Goal: Task Accomplishment & Management: Manage account settings

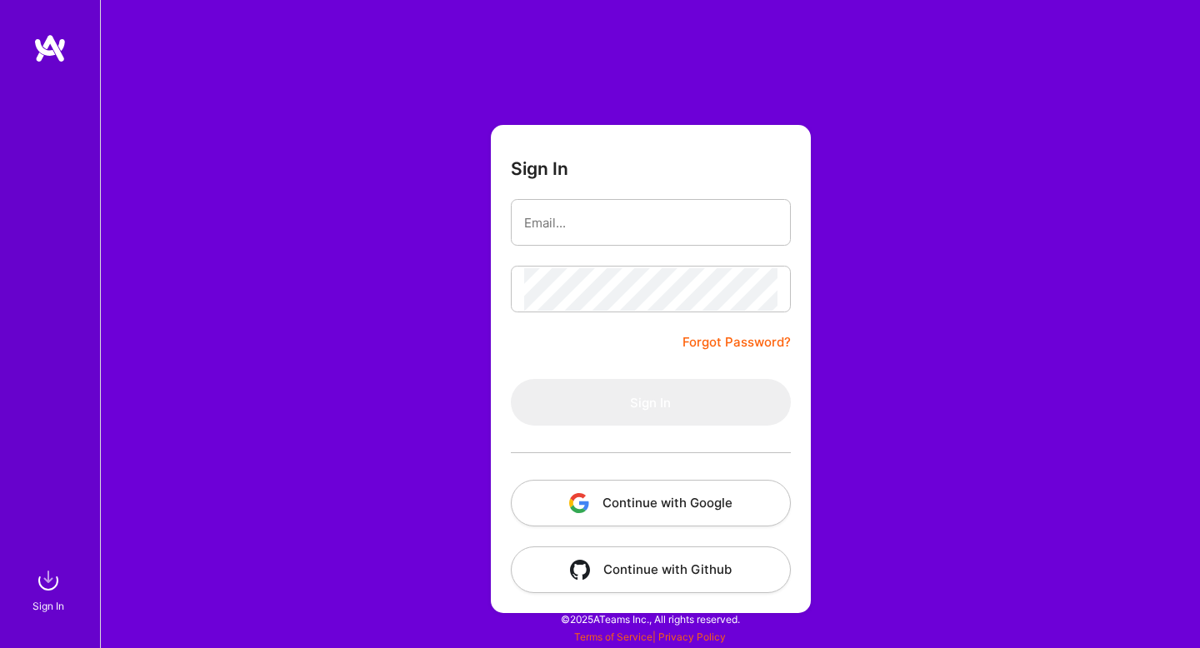
type input "[EMAIL_ADDRESS][PERSON_NAME][DOMAIN_NAME]"
click at [577, 310] on div at bounding box center [651, 289] width 280 height 47
click at [696, 499] on button "Continue with Google" at bounding box center [651, 503] width 280 height 47
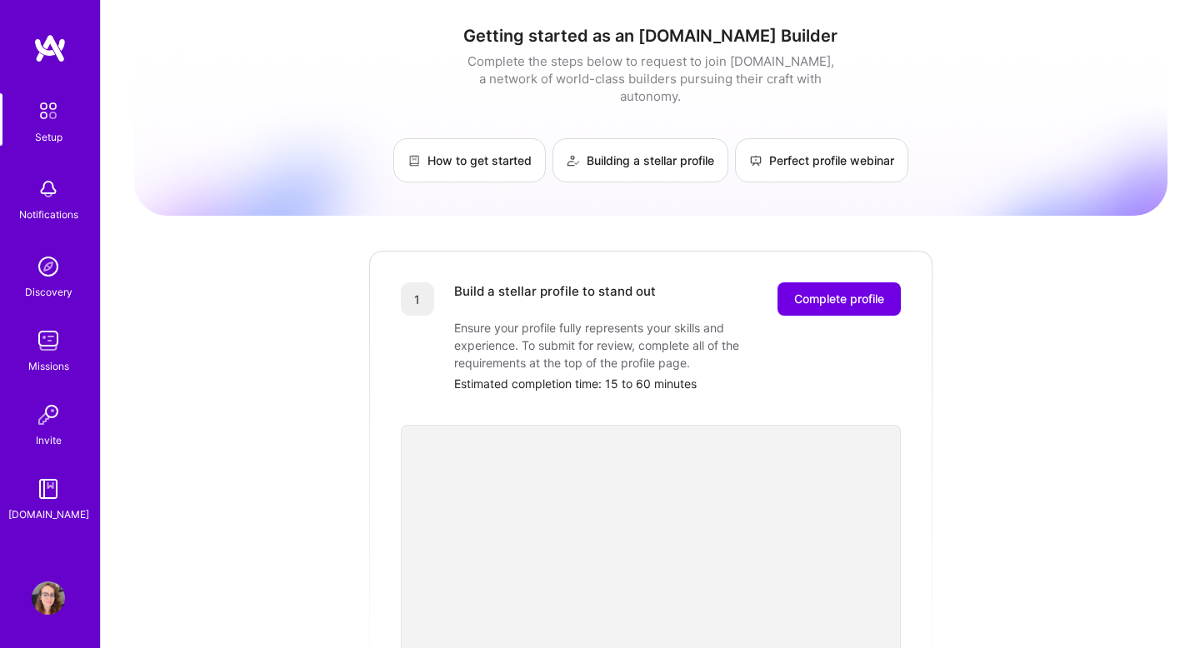
click at [53, 266] on img at bounding box center [48, 266] width 33 height 33
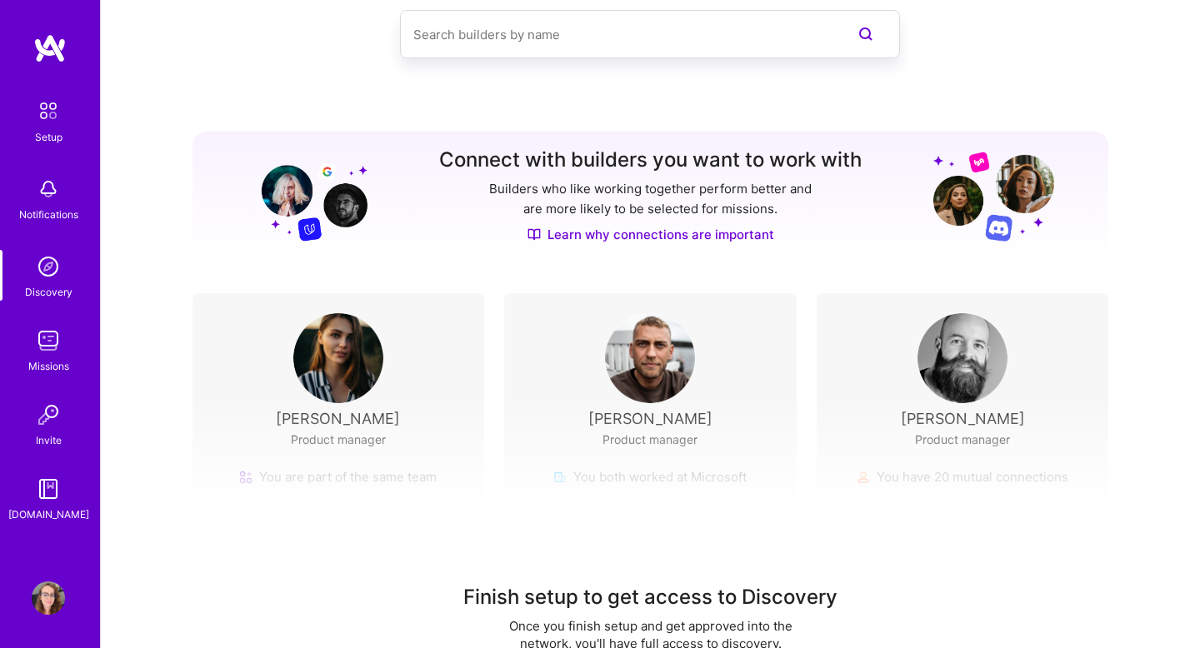
scroll to position [128, 0]
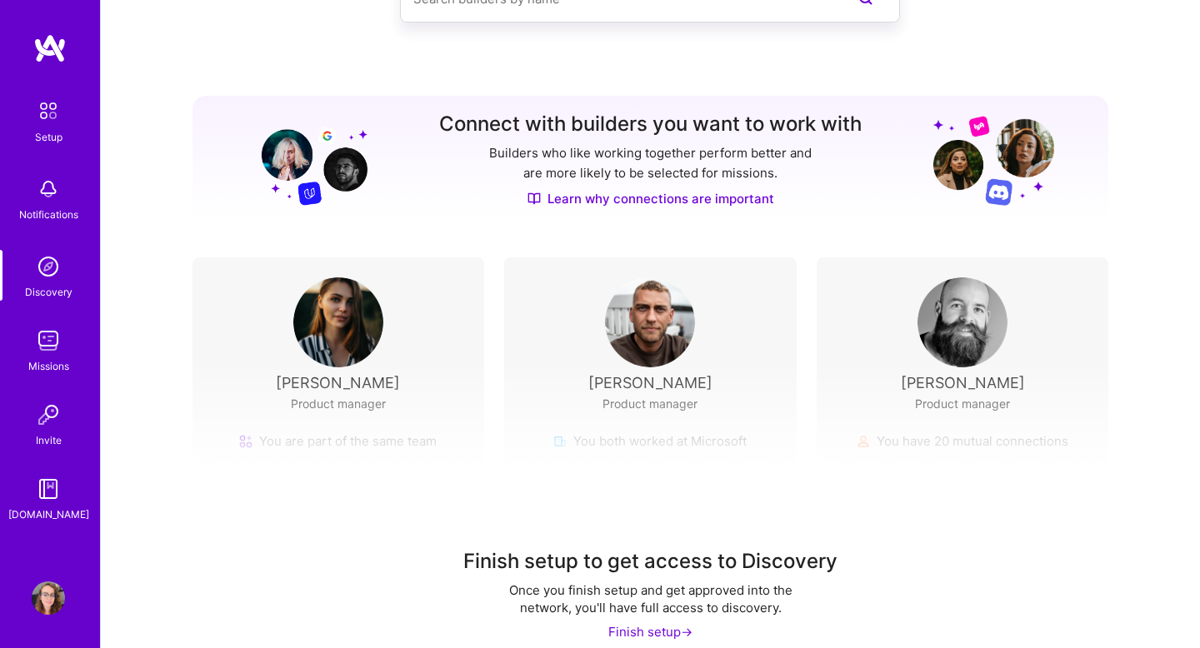
click at [363, 368] on div "Finish setup to get access to Discovery Once you finish setup and get approved …" at bounding box center [650, 513] width 1099 height 311
click at [343, 433] on div "Finish setup to get access to Discovery Once you finish setup and get approved …" at bounding box center [650, 513] width 1099 height 311
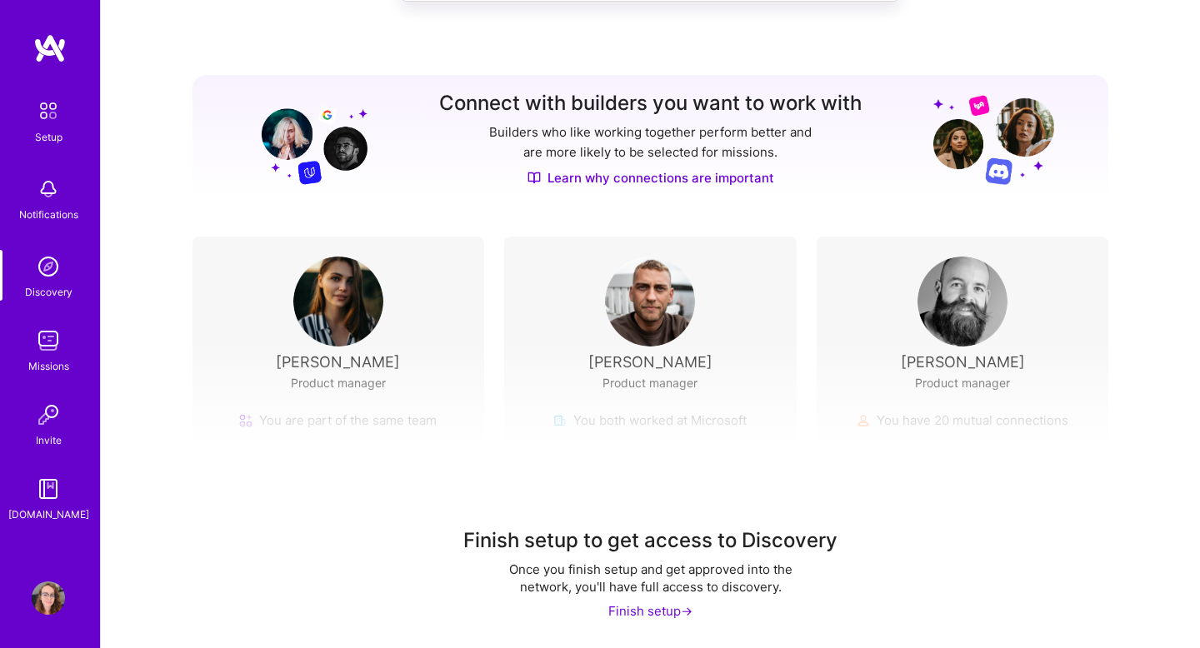
click at [646, 619] on div "Finish setup ->" at bounding box center [650, 612] width 84 height 18
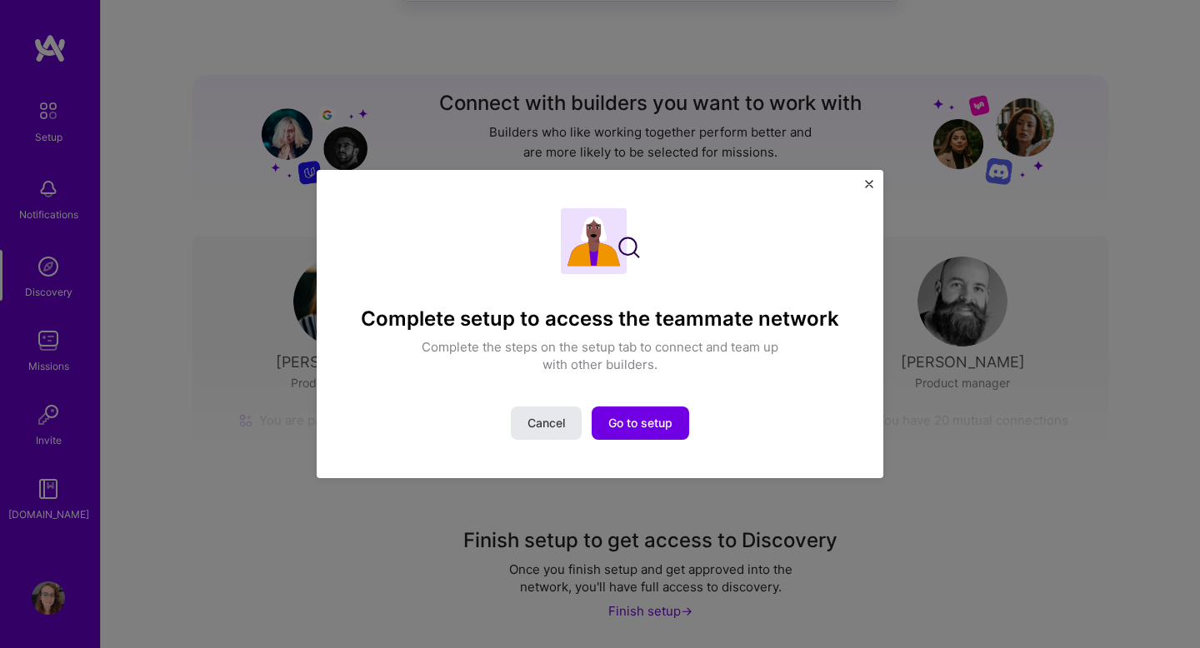
click at [546, 420] on span "Cancel" at bounding box center [547, 423] width 38 height 17
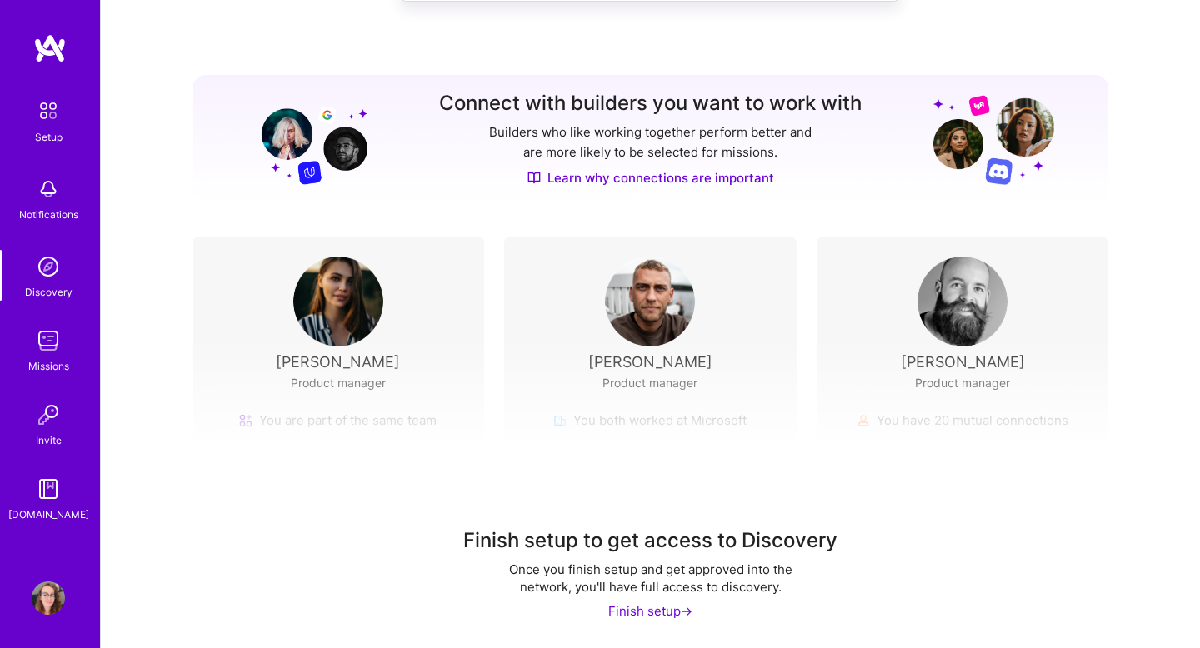
click at [53, 110] on img at bounding box center [48, 110] width 35 height 35
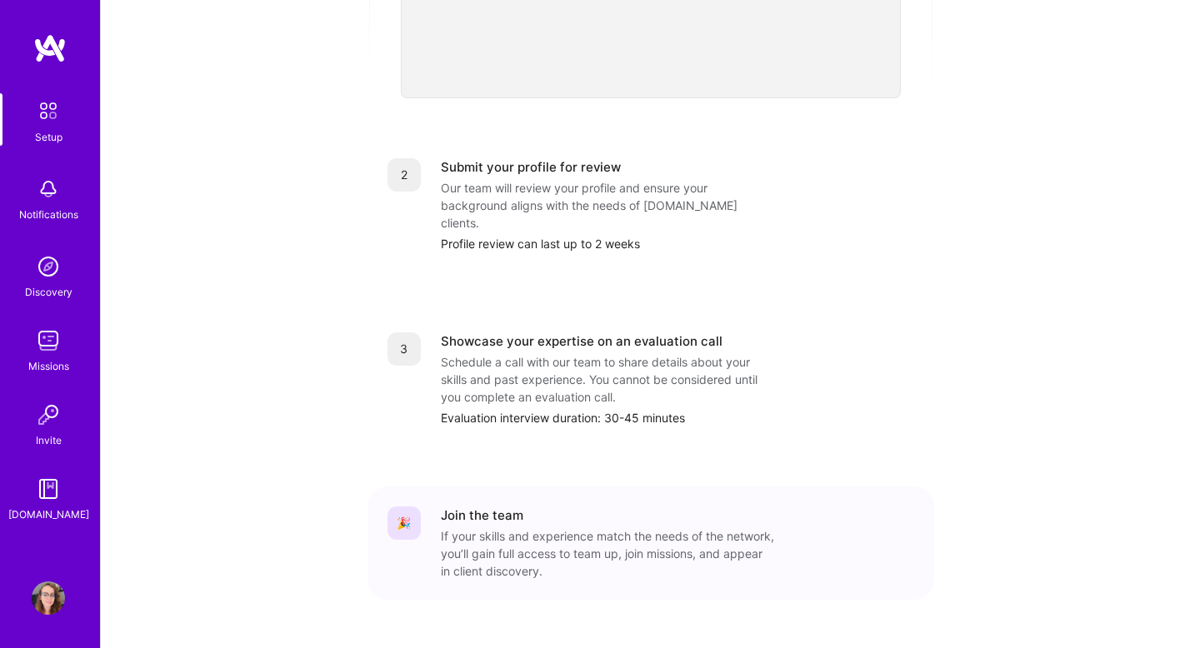
scroll to position [618, 0]
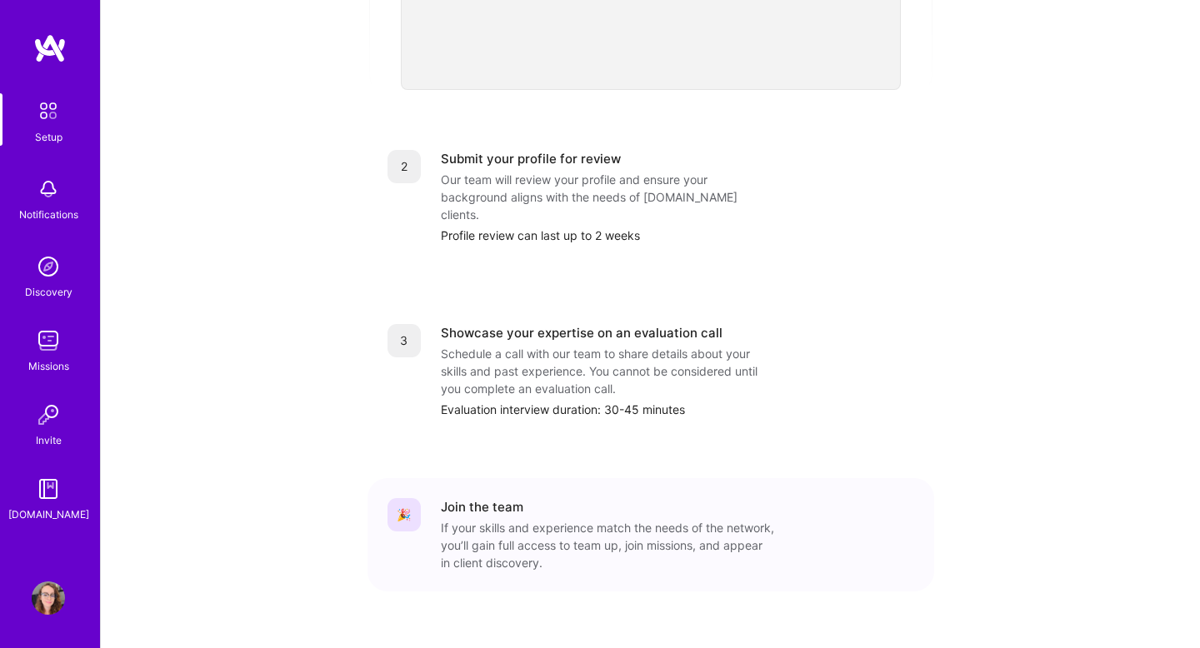
click at [48, 411] on img at bounding box center [48, 414] width 33 height 33
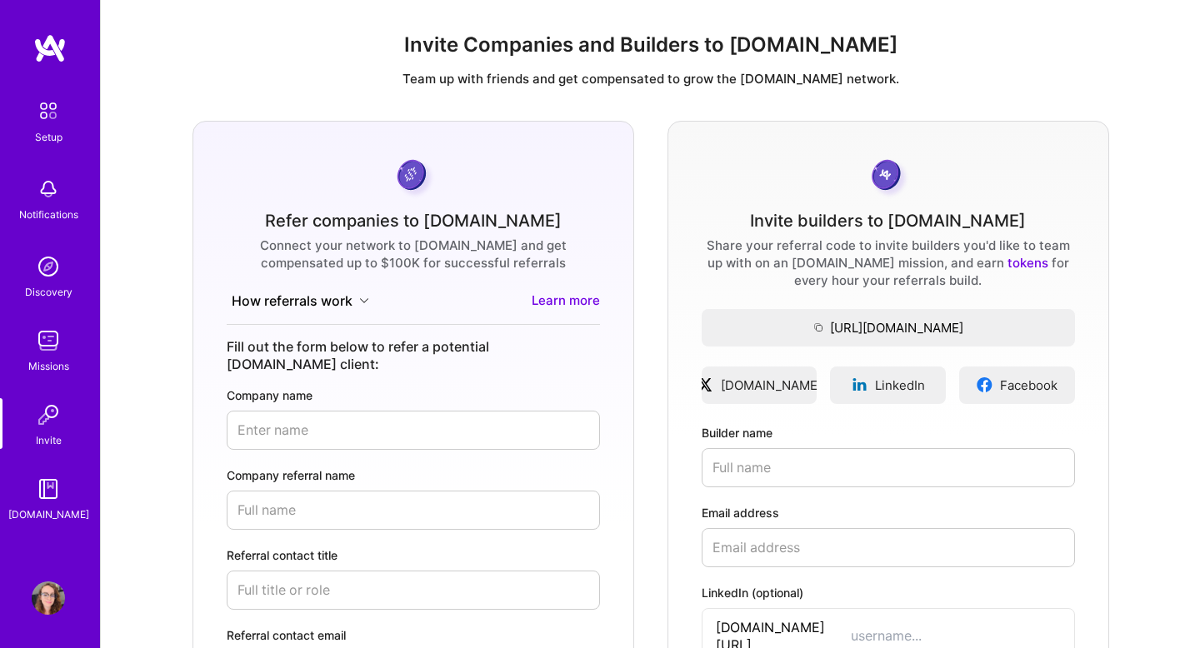
click at [54, 116] on img at bounding box center [48, 110] width 35 height 35
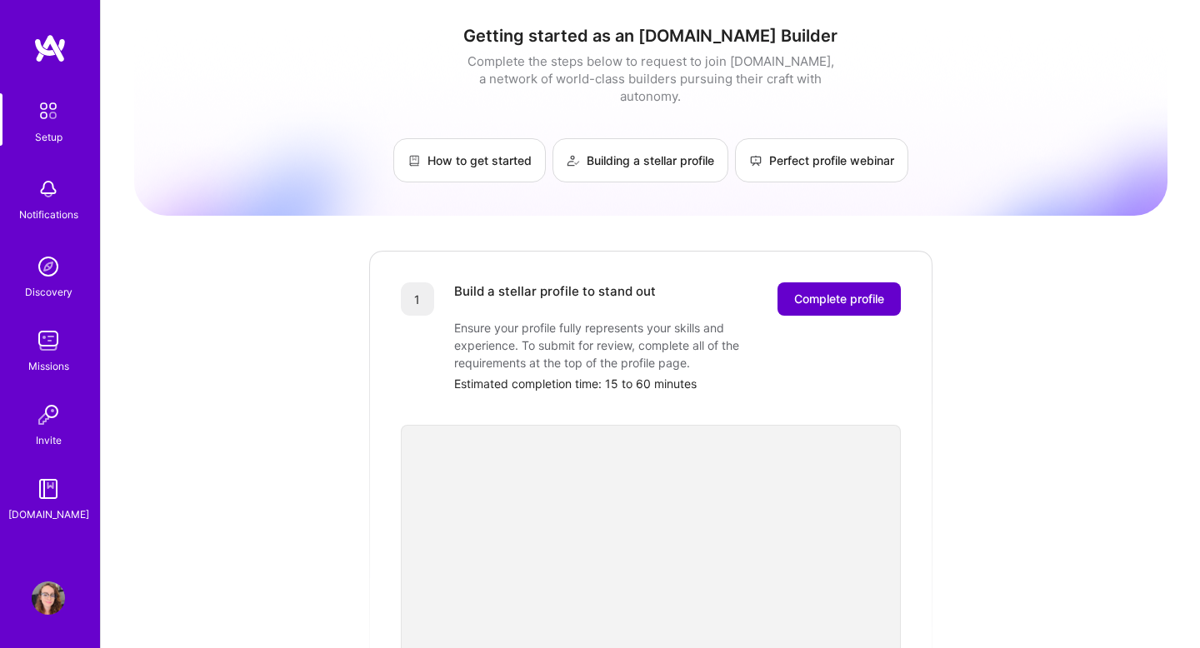
click at [879, 291] on span "Complete profile" at bounding box center [839, 299] width 90 height 17
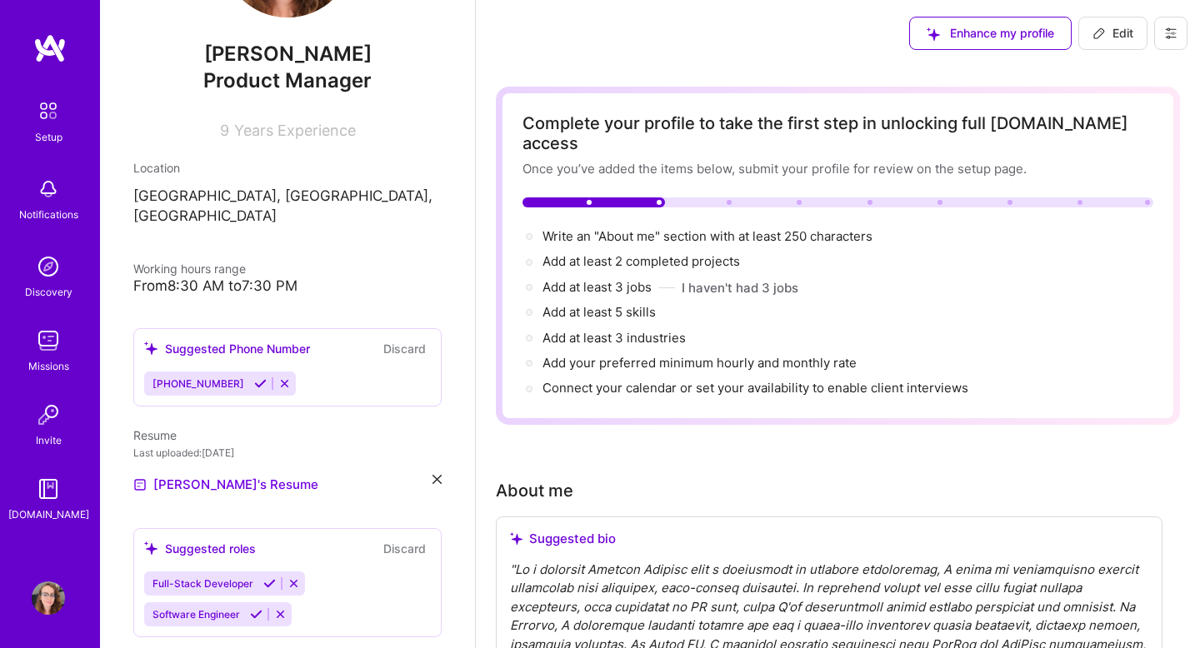
scroll to position [154, 0]
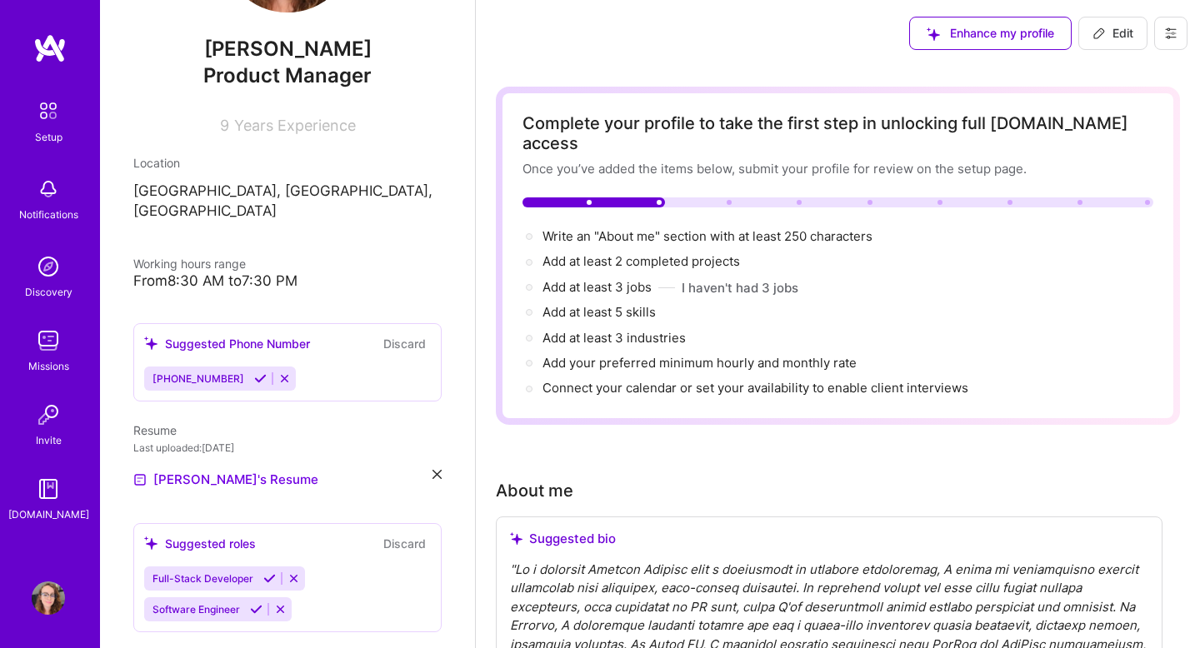
click at [254, 373] on icon at bounding box center [260, 379] width 13 height 13
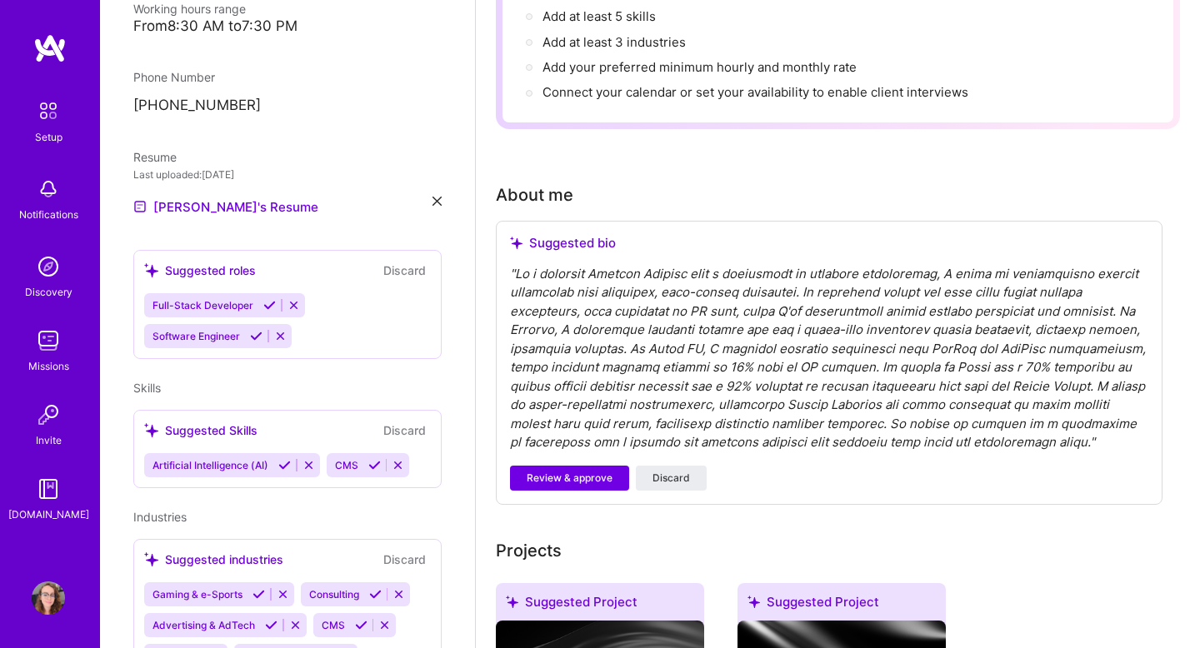
scroll to position [0, 0]
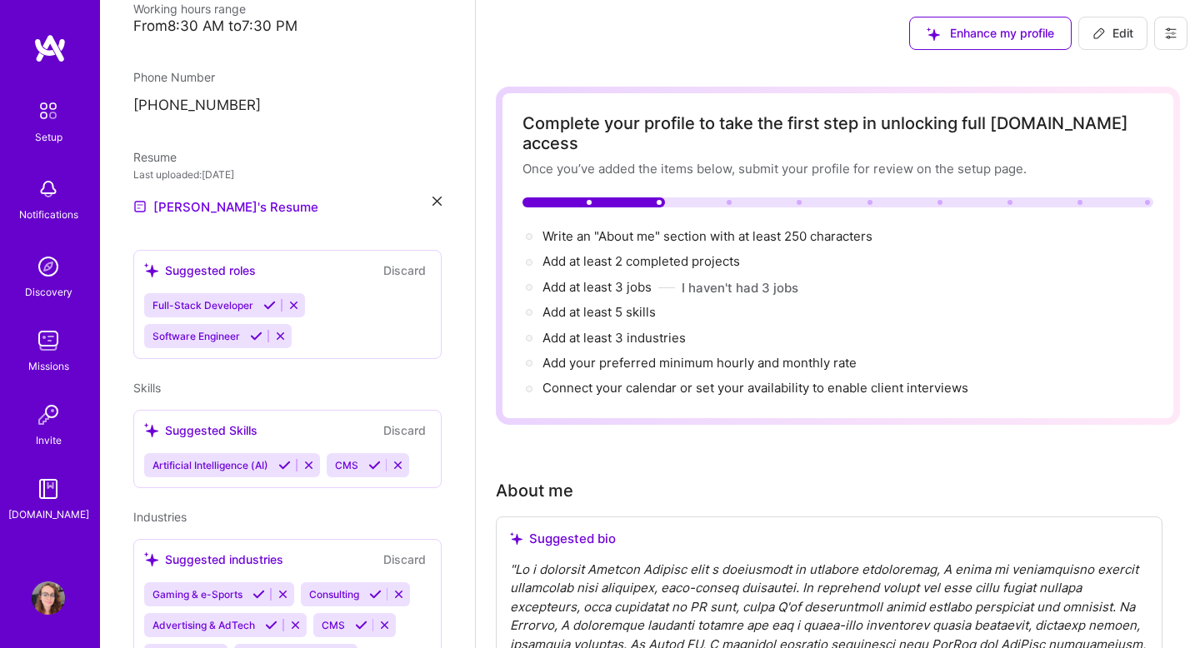
click at [44, 355] on img at bounding box center [48, 340] width 33 height 33
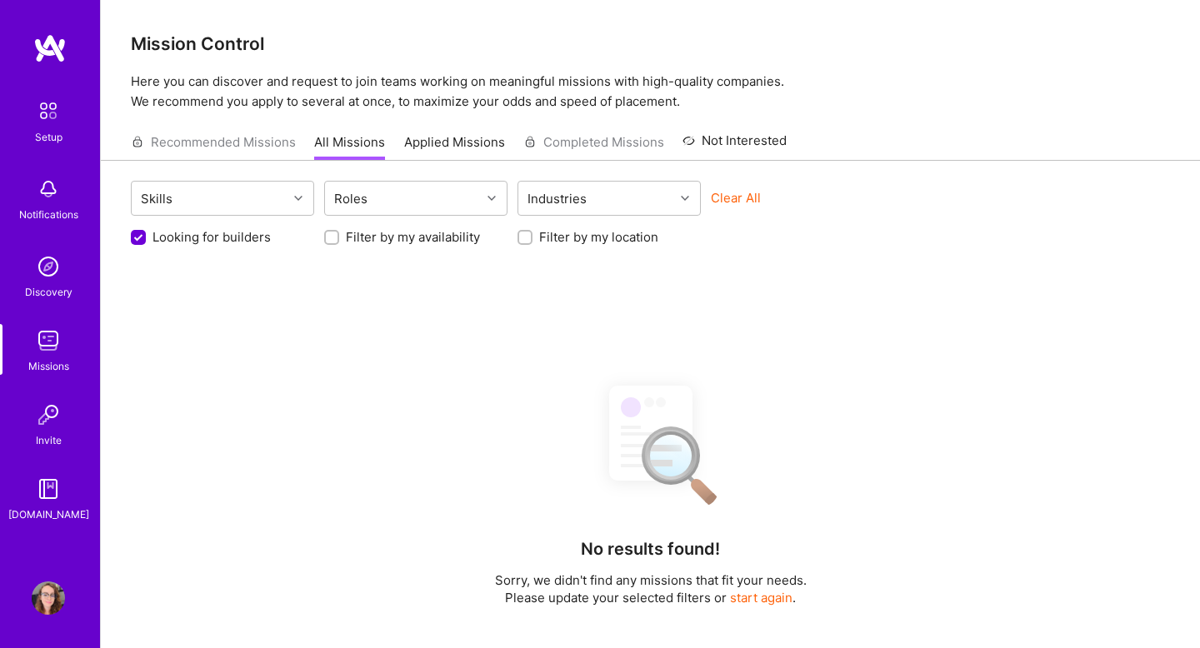
click at [233, 238] on label "Looking for builders" at bounding box center [212, 237] width 118 height 18
click at [148, 238] on input "Looking for builders" at bounding box center [140, 238] width 15 height 15
checkbox input "false"
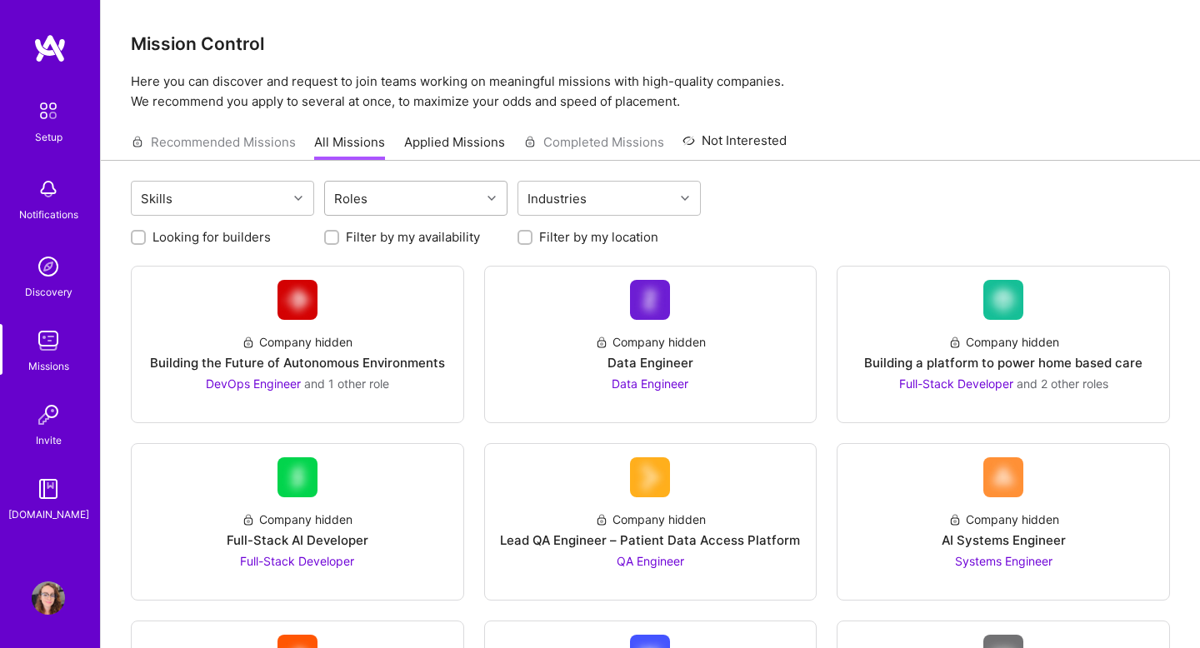
click at [414, 199] on div "Roles" at bounding box center [403, 198] width 156 height 33
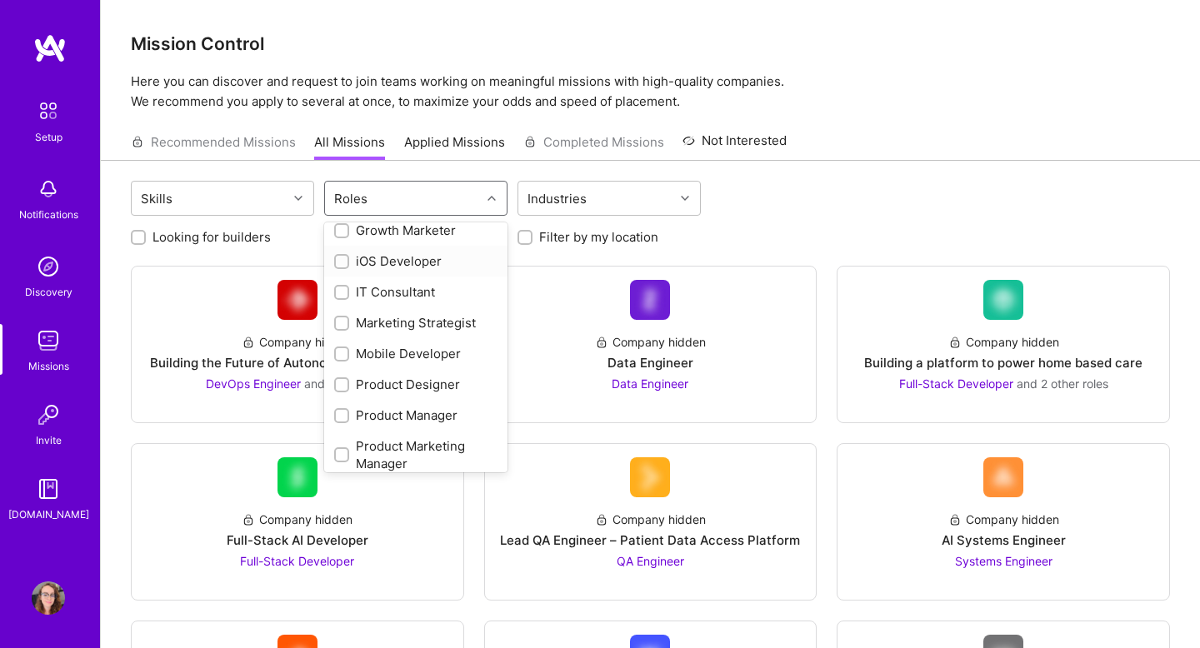
scroll to position [506, 0]
click at [340, 417] on input "checkbox" at bounding box center [344, 419] width 12 height 12
checkbox input "true"
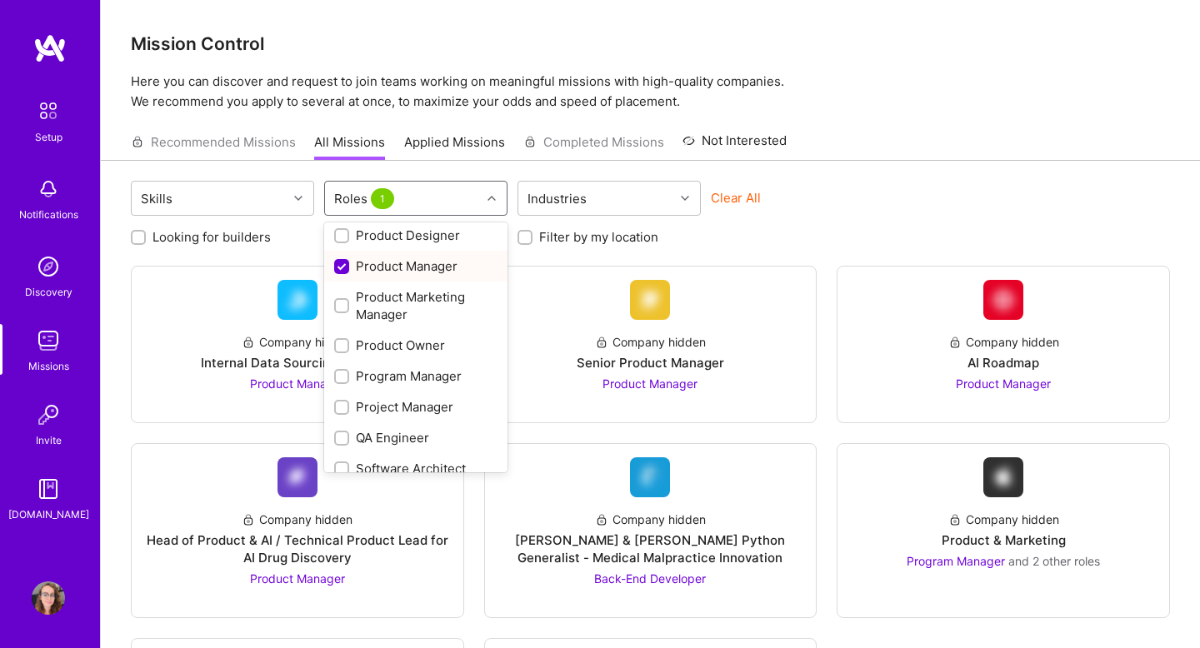
scroll to position [659, 0]
click at [339, 406] on input "checkbox" at bounding box center [344, 407] width 12 height 12
checkbox input "true"
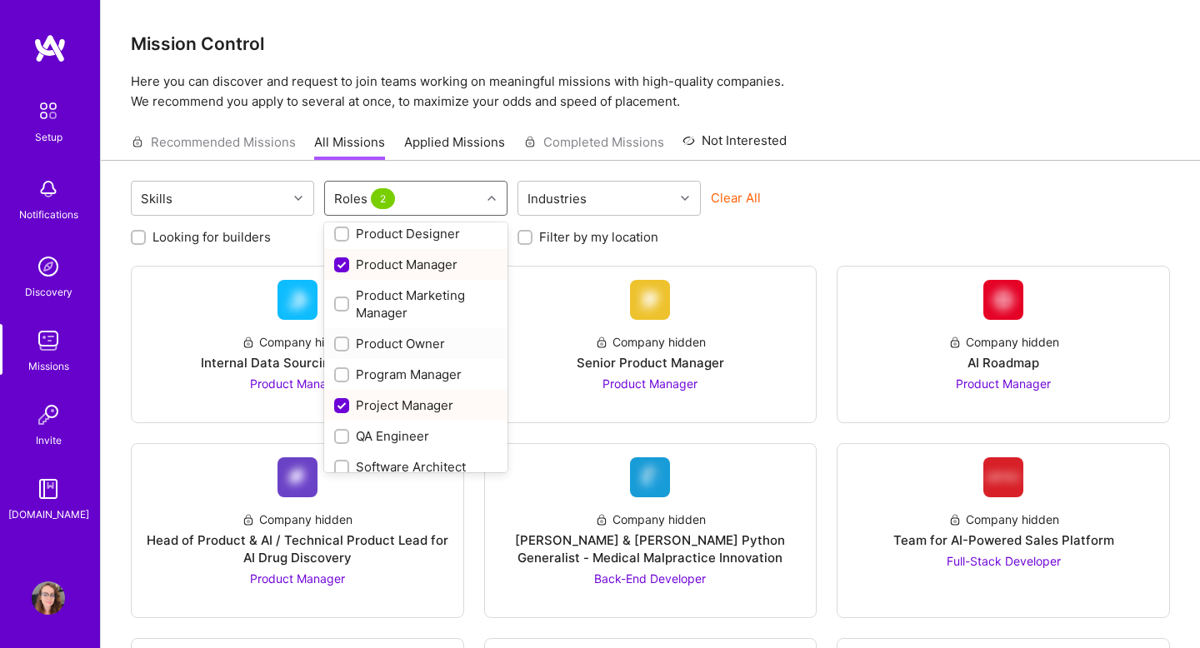
click at [346, 339] on input "checkbox" at bounding box center [344, 345] width 12 height 12
checkbox input "true"
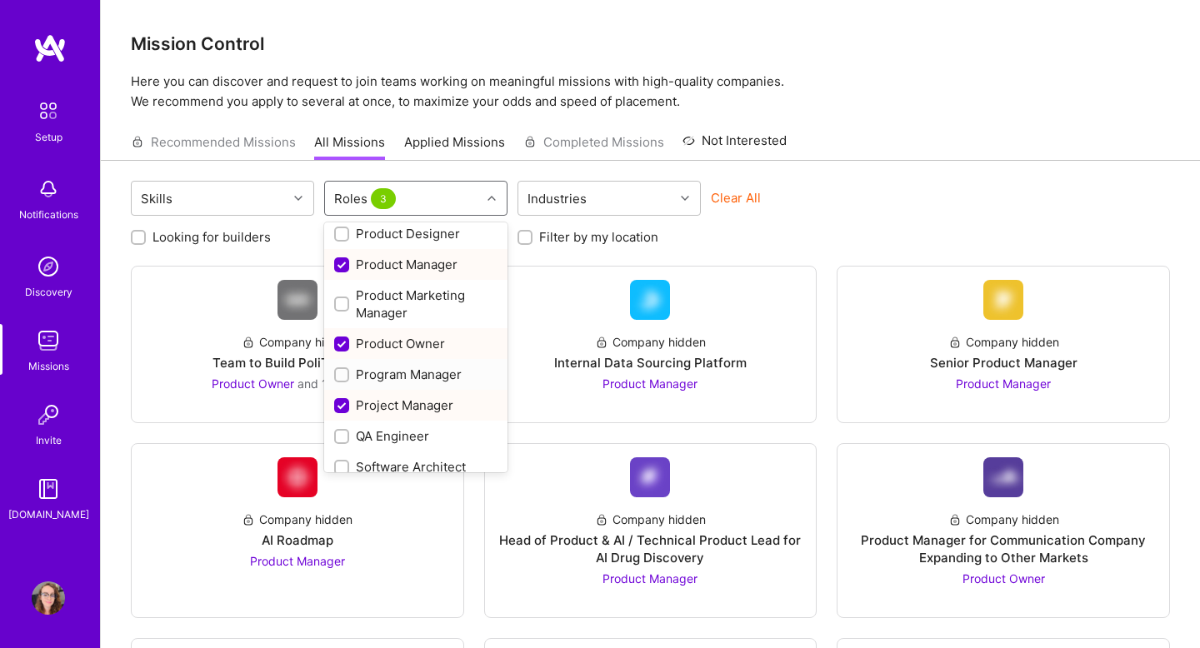
click at [343, 383] on div "Program Manager" at bounding box center [415, 374] width 183 height 31
checkbox input "true"
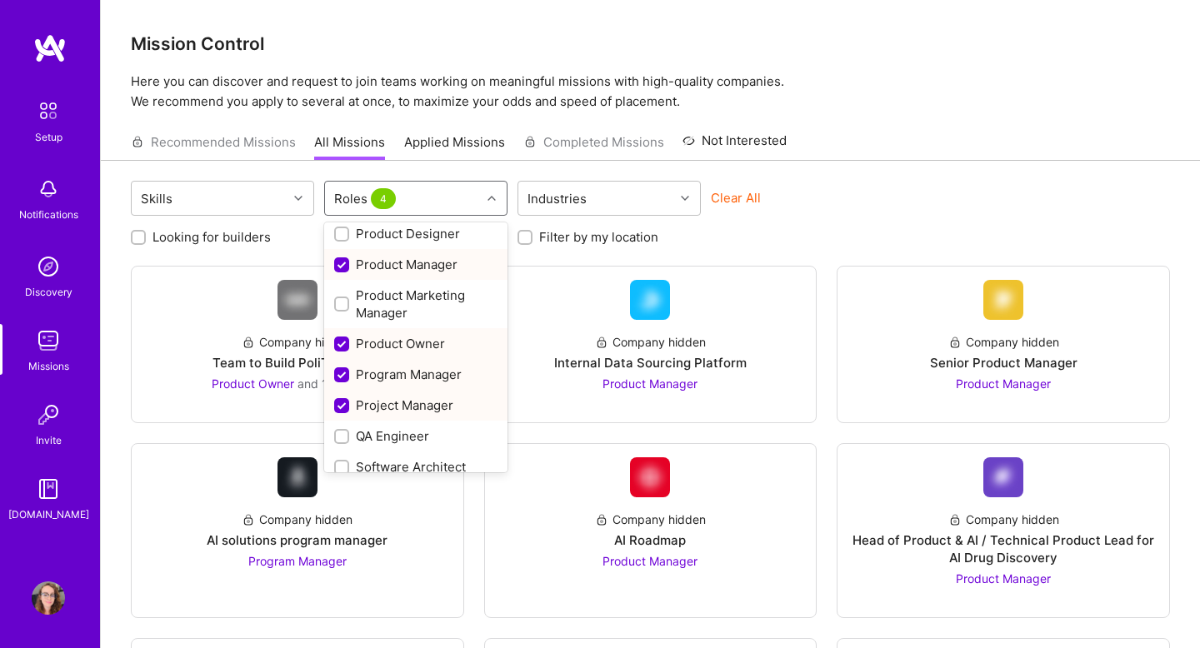
scroll to position [767, 0]
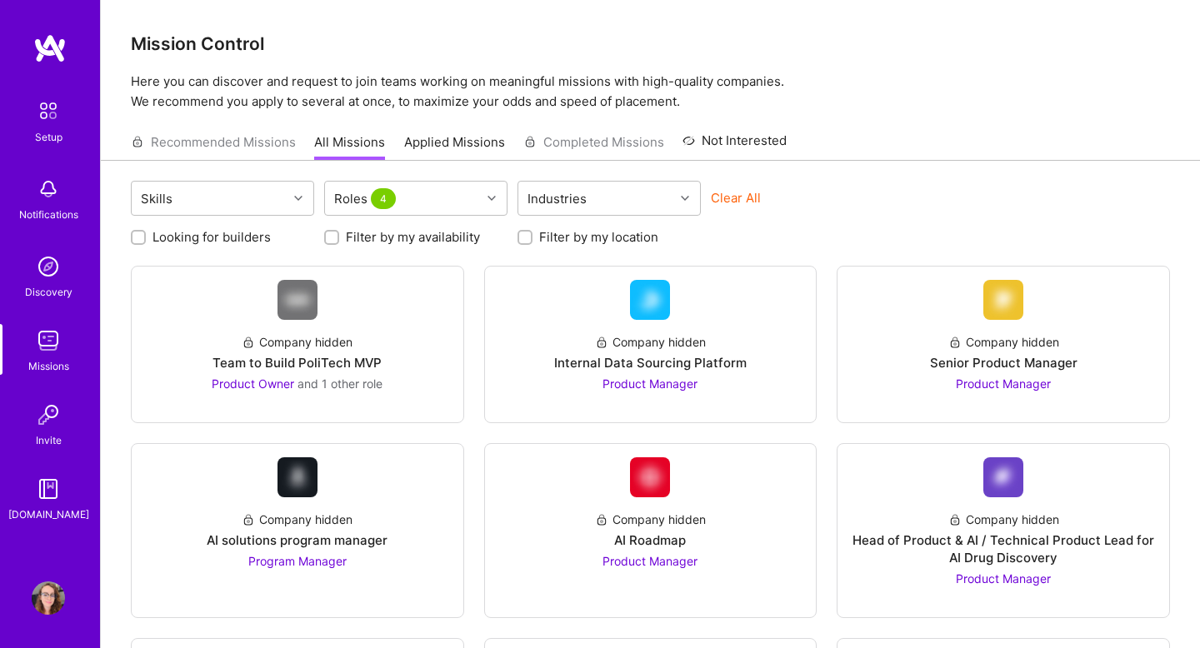
click at [914, 216] on div "Skills Roles 4 Industries Clear All" at bounding box center [650, 200] width 1039 height 39
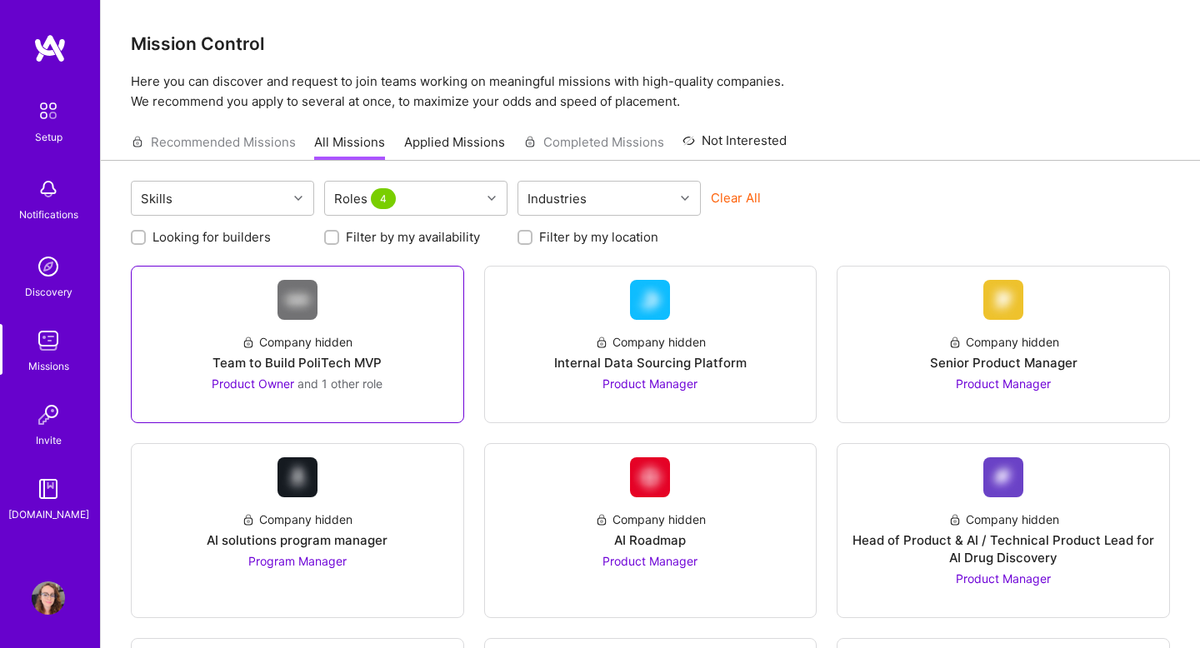
click at [437, 353] on div "Company hidden Team to Build PoliTech MVP Product Owner and 1 other role" at bounding box center [297, 356] width 305 height 73
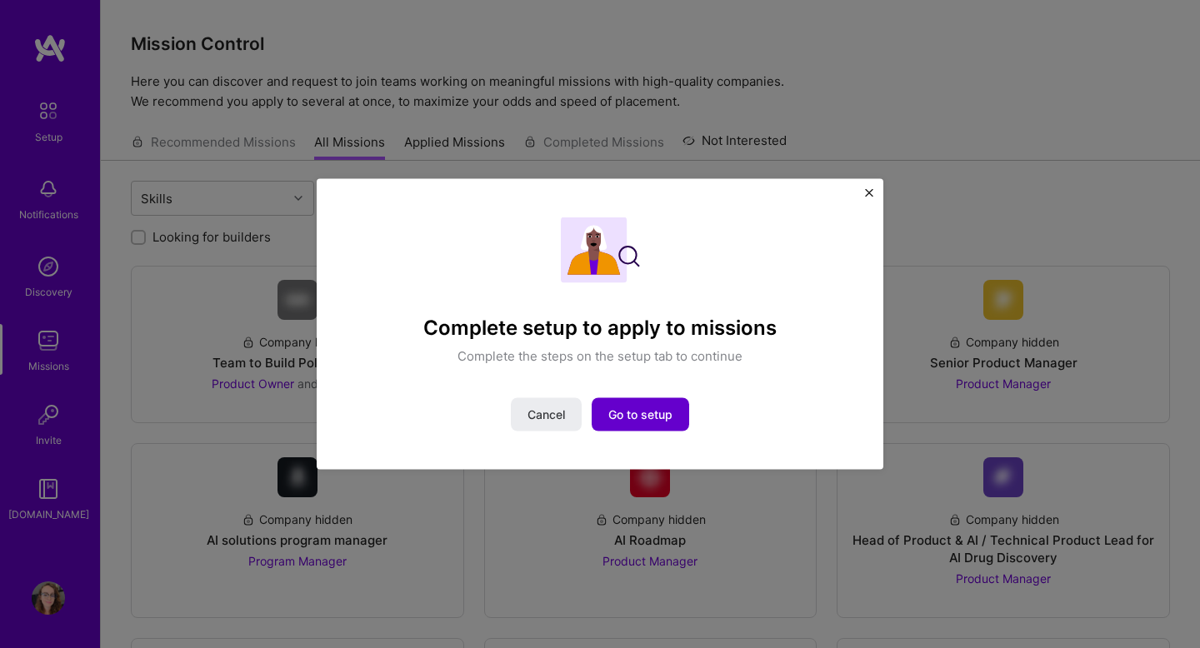
click at [643, 413] on span "Go to setup" at bounding box center [640, 414] width 64 height 17
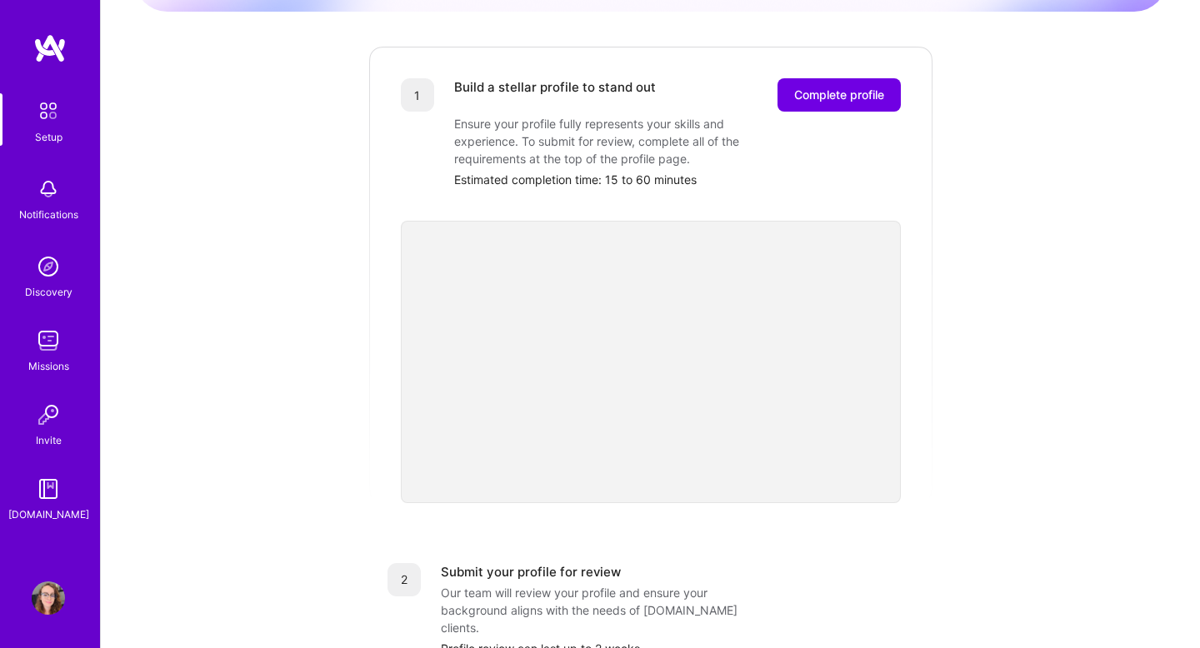
scroll to position [214, 0]
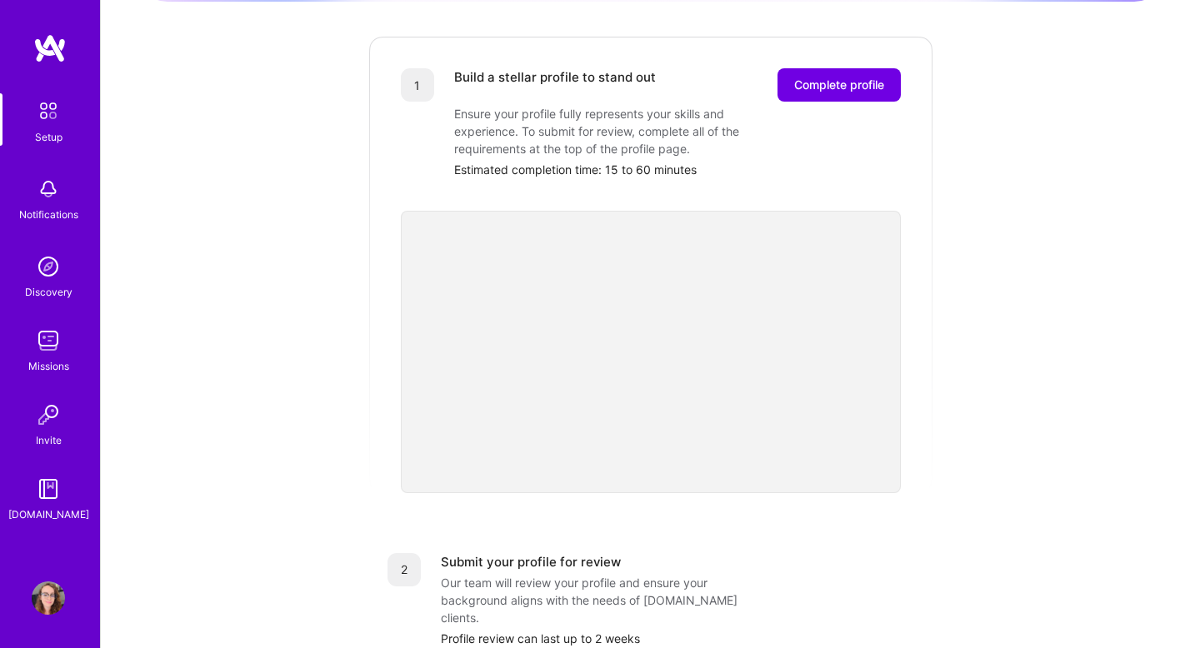
click at [1029, 393] on div "Getting started as an A.Team Builder Complete the steps below to request to joi…" at bounding box center [650, 436] width 1033 height 1277
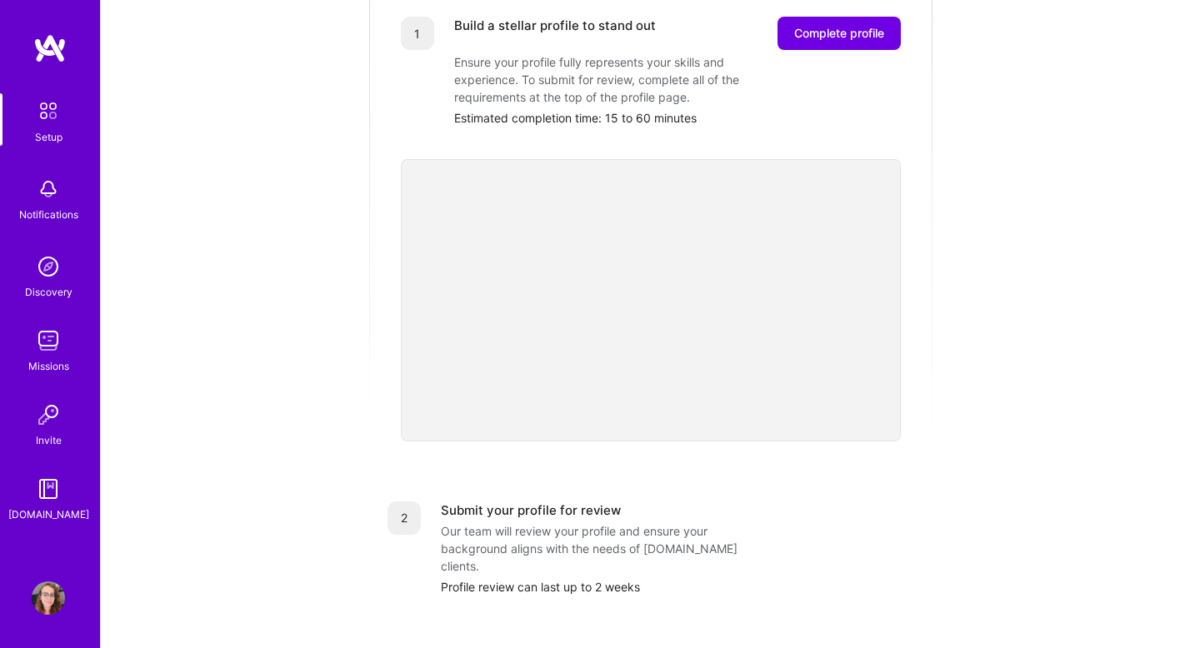
scroll to position [262, 0]
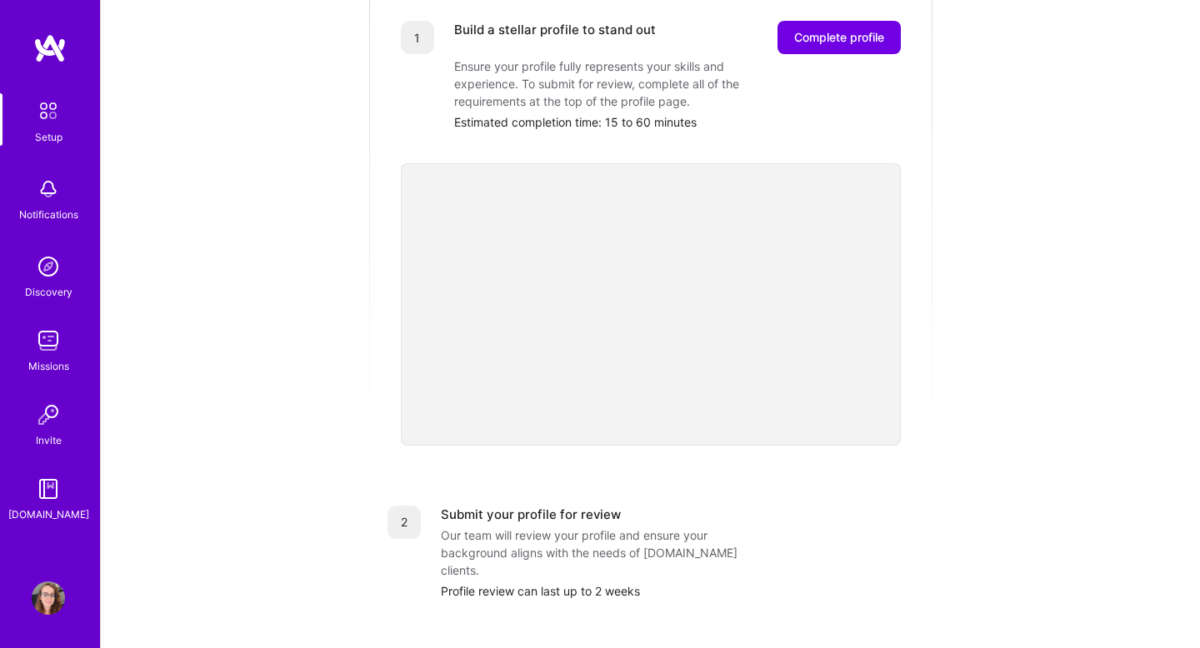
click at [1021, 355] on div "Getting started as an A.Team Builder Complete the steps below to request to joi…" at bounding box center [650, 389] width 1033 height 1277
click at [1066, 330] on div "Getting started as an A.Team Builder Complete the steps below to request to joi…" at bounding box center [650, 389] width 1033 height 1277
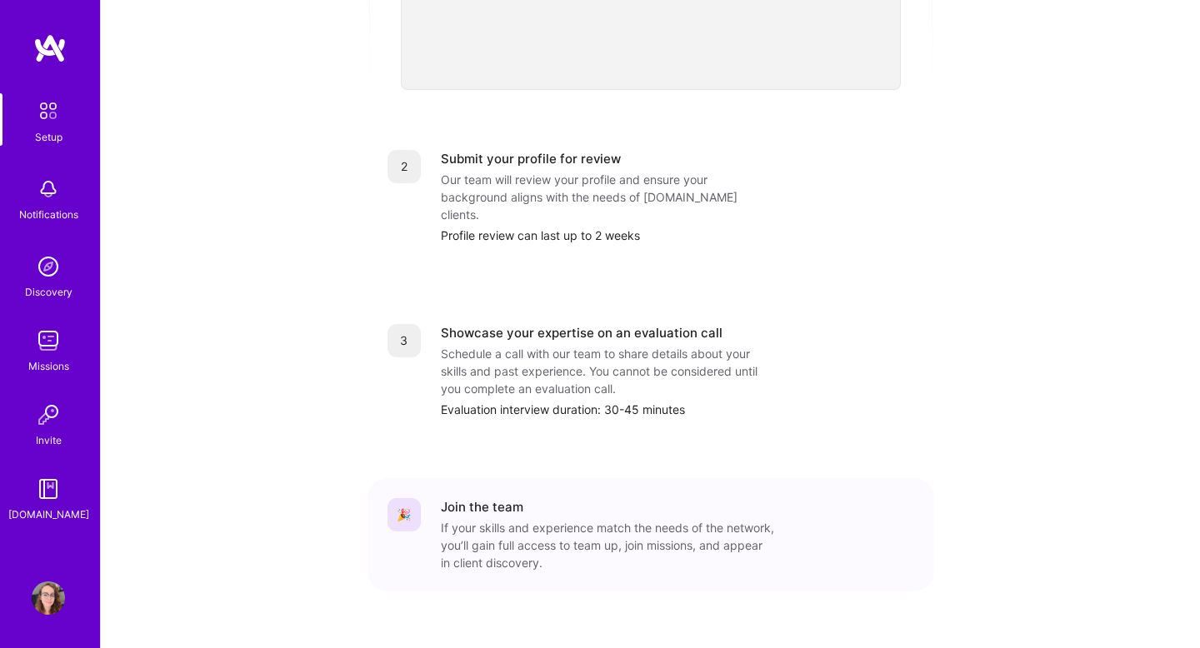
scroll to position [0, 0]
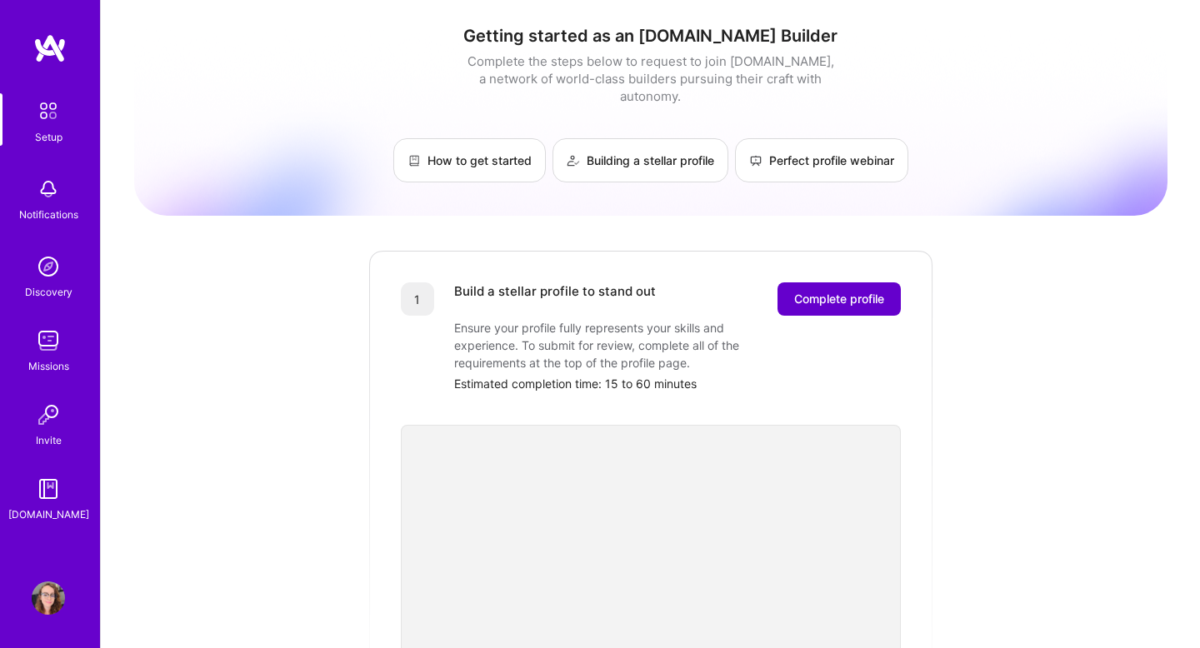
click at [848, 291] on span "Complete profile" at bounding box center [839, 299] width 90 height 17
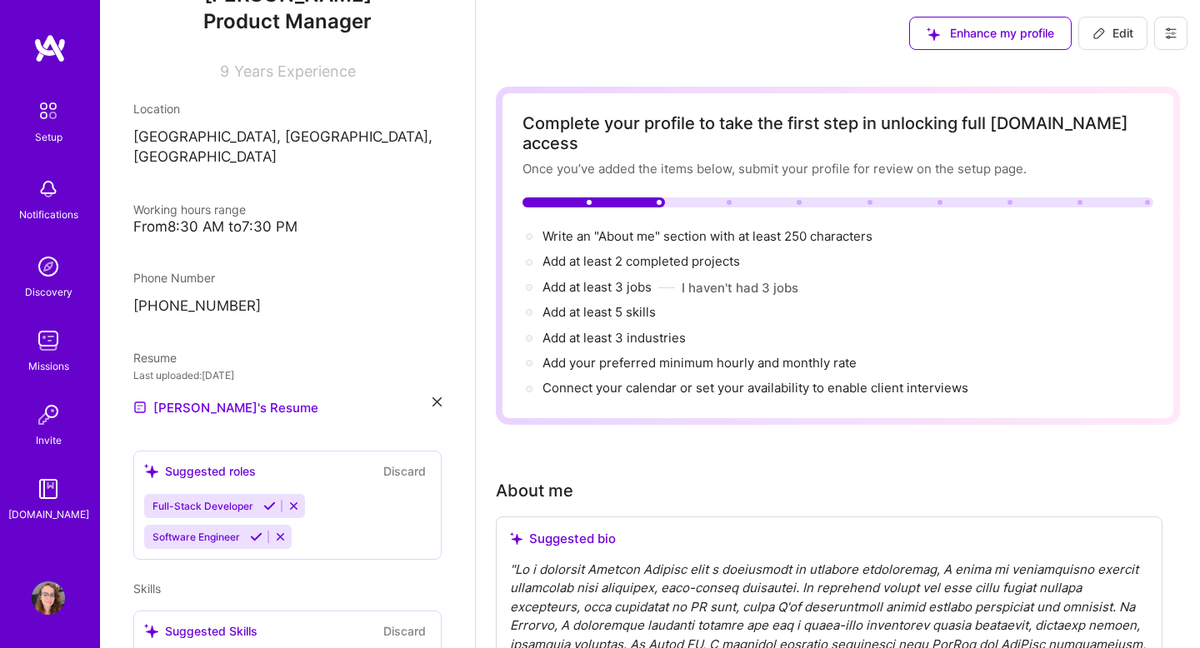
scroll to position [220, 0]
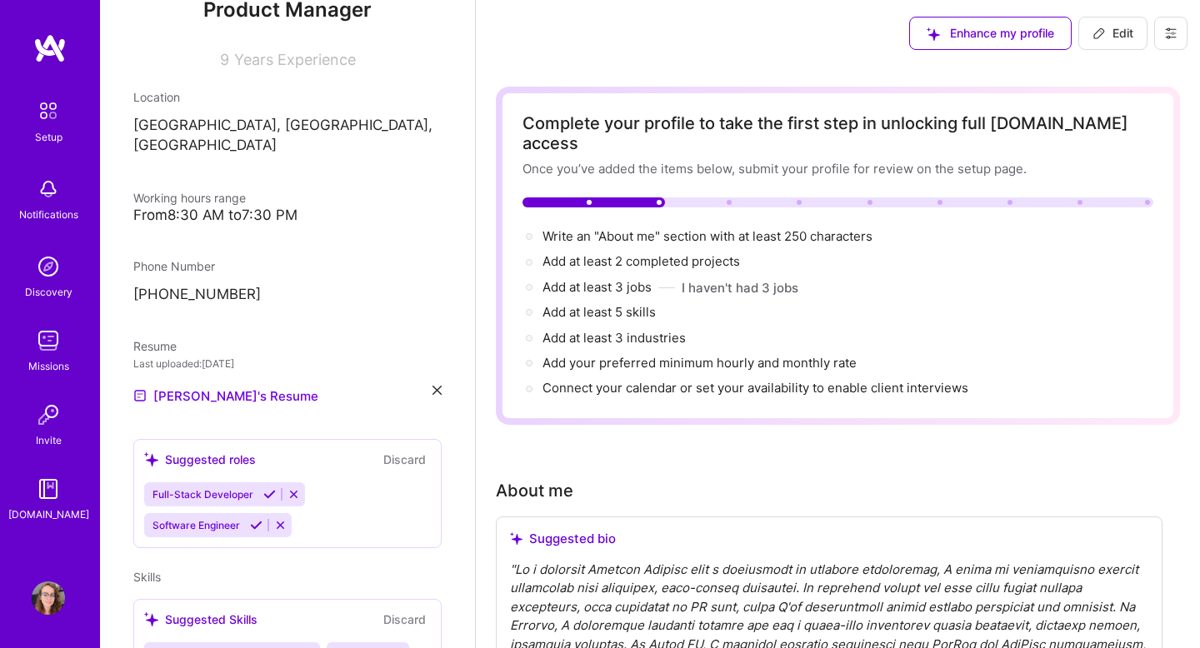
click at [423, 450] on button "Discard" at bounding box center [404, 459] width 53 height 19
click at [401, 450] on button "Discard" at bounding box center [404, 459] width 53 height 19
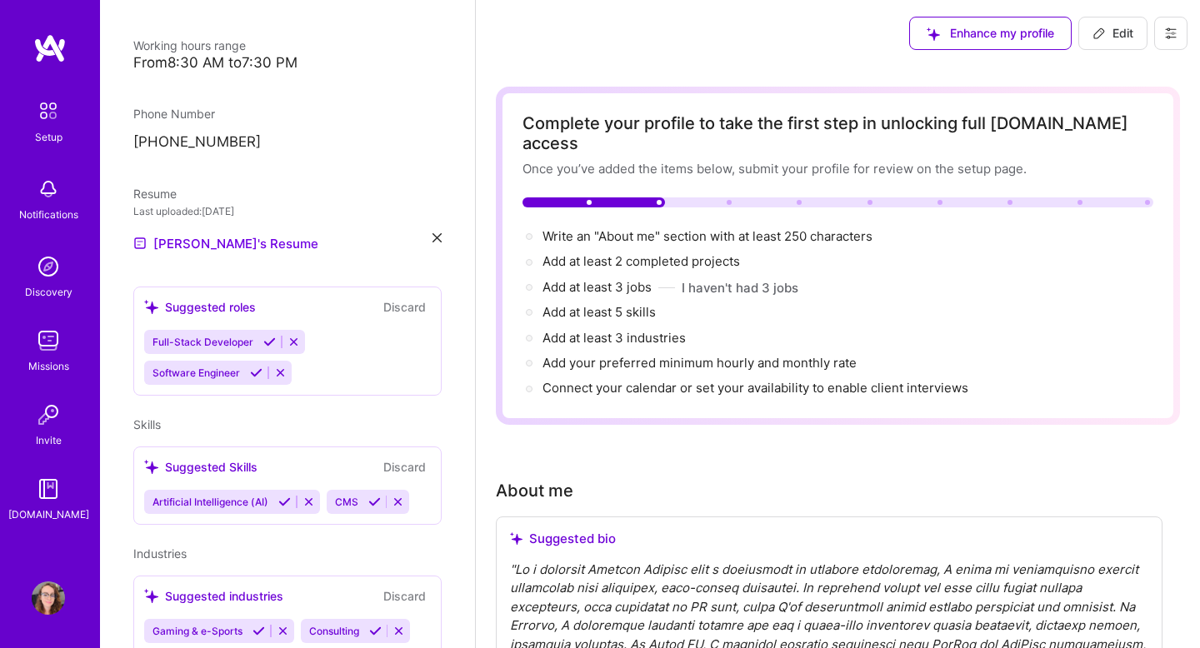
scroll to position [536, 0]
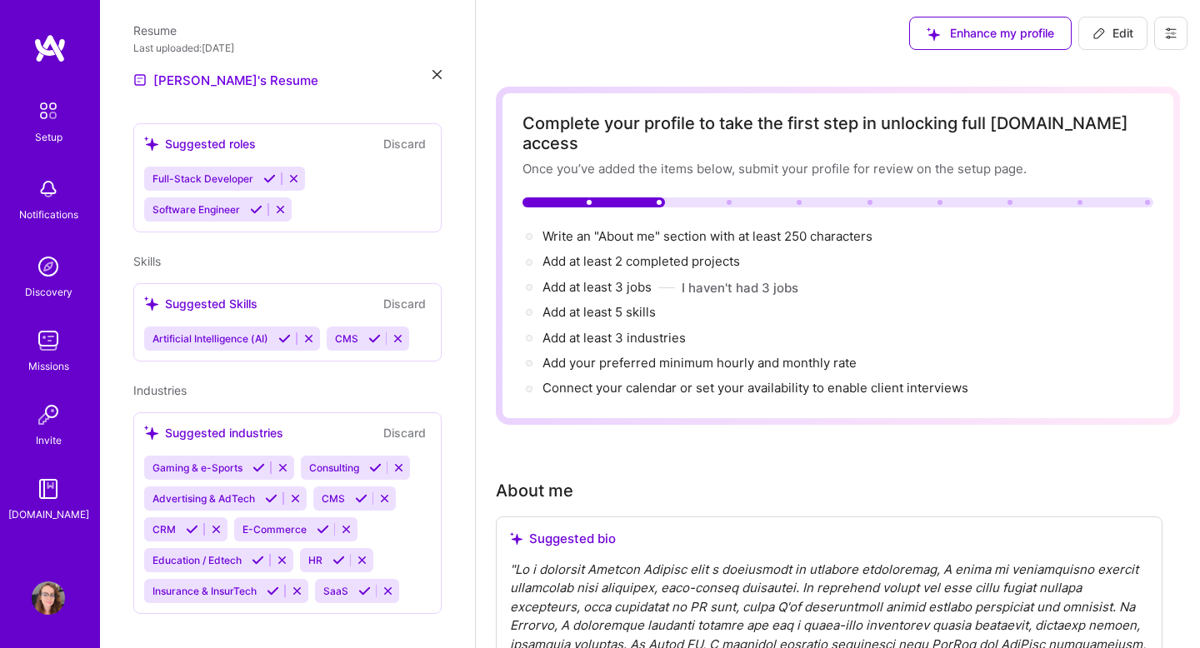
click at [283, 333] on icon at bounding box center [284, 339] width 13 height 13
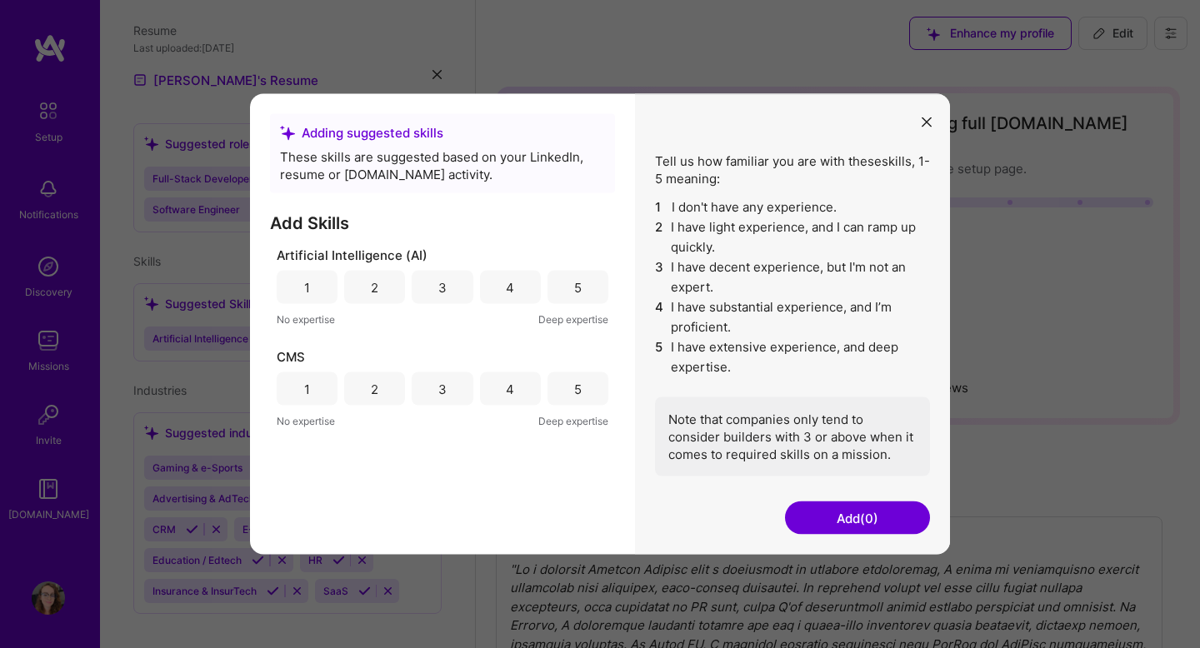
click at [440, 282] on div "3" at bounding box center [442, 287] width 8 height 18
click at [442, 390] on div "3" at bounding box center [442, 389] width 8 height 18
click at [381, 378] on div "2" at bounding box center [374, 389] width 61 height 33
click at [875, 525] on button "Add (2)" at bounding box center [857, 518] width 145 height 33
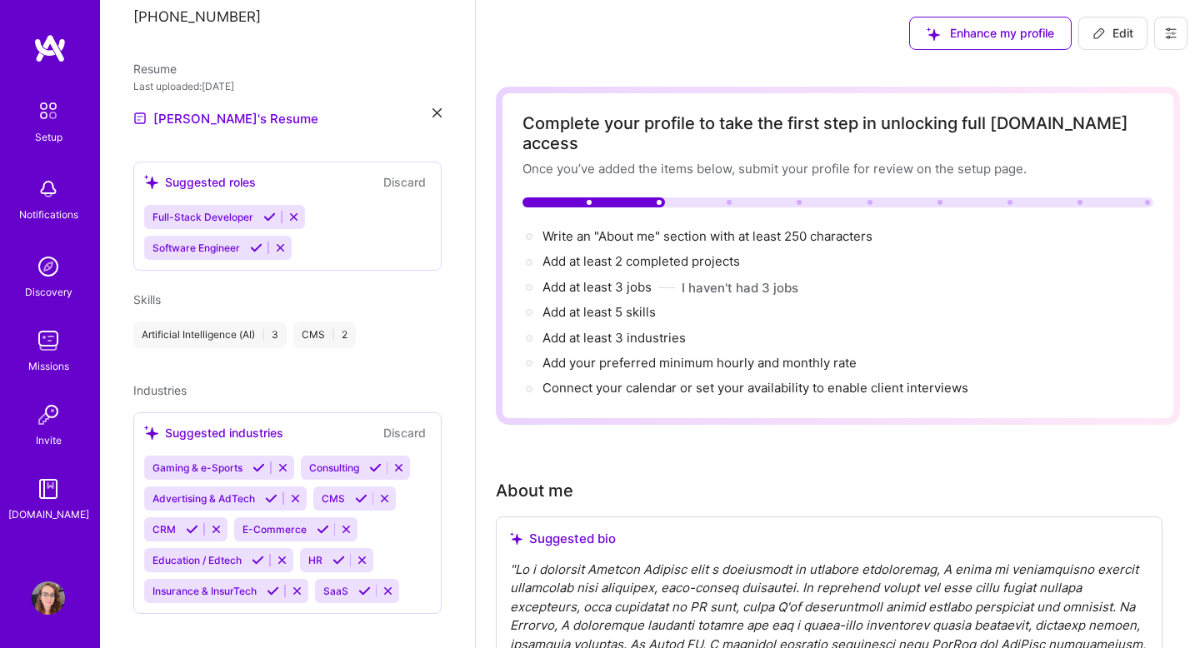
scroll to position [105, 0]
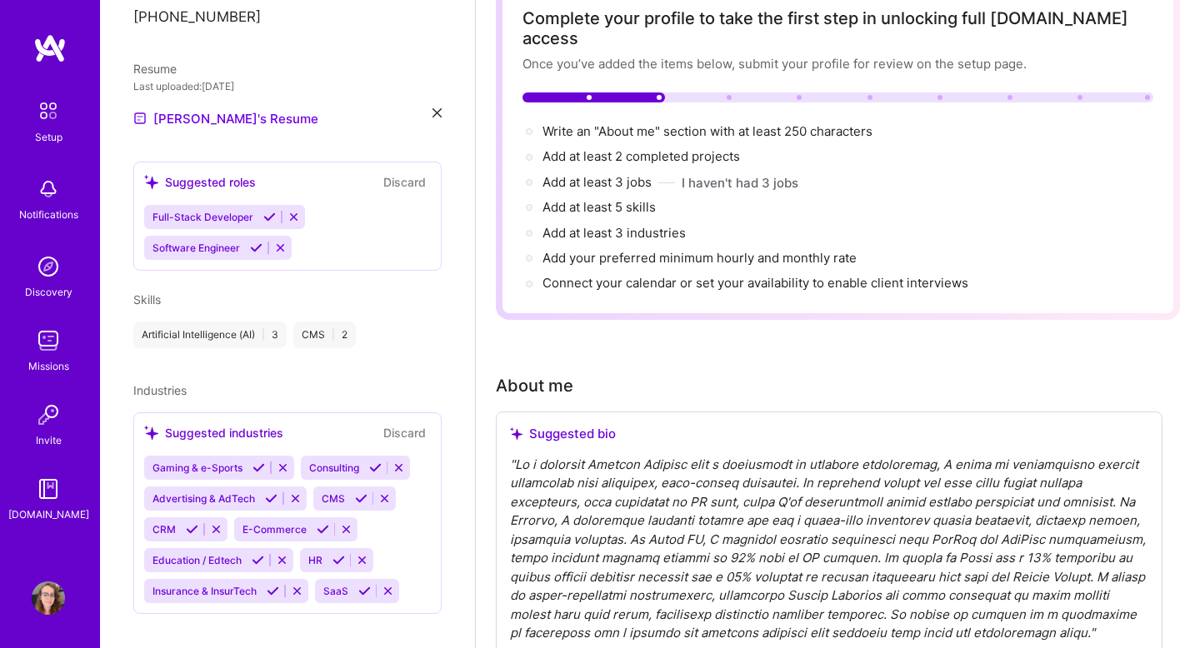
click at [267, 493] on icon at bounding box center [271, 499] width 13 height 13
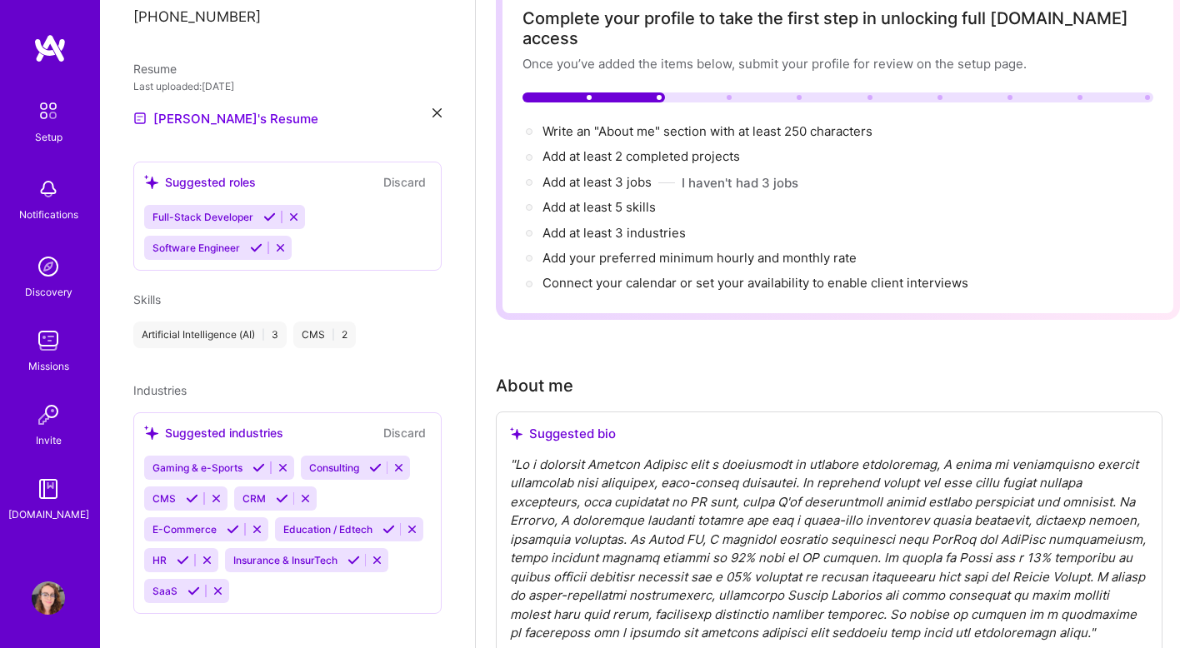
click at [191, 493] on icon at bounding box center [192, 499] width 13 height 13
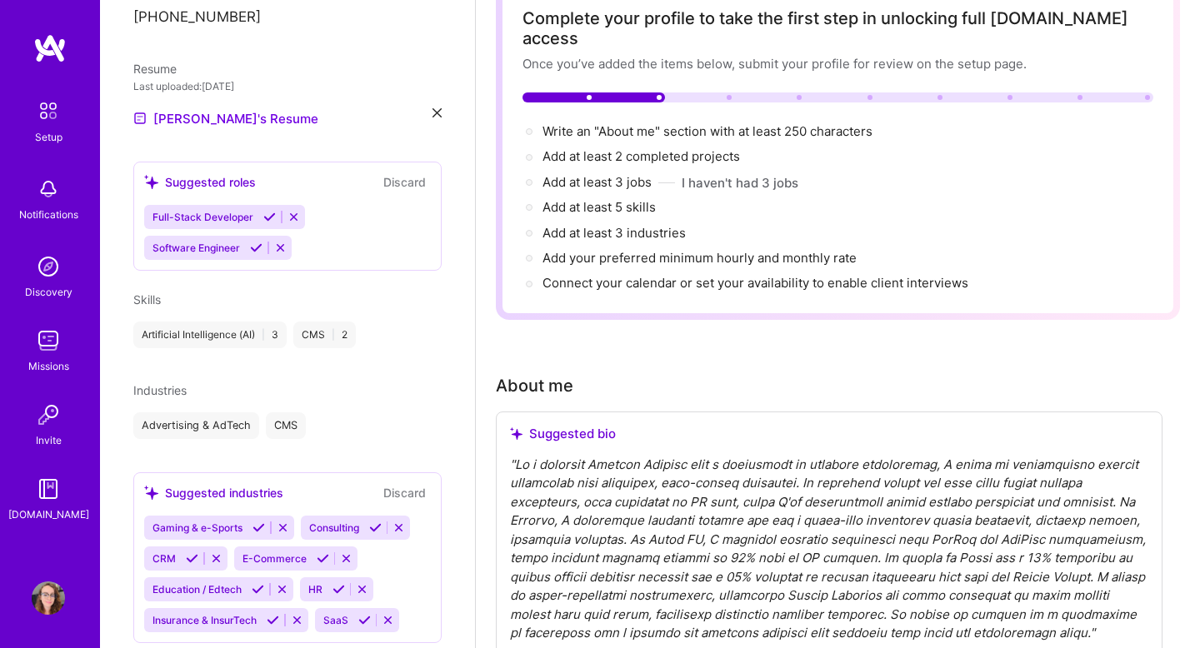
scroll to position [526, 0]
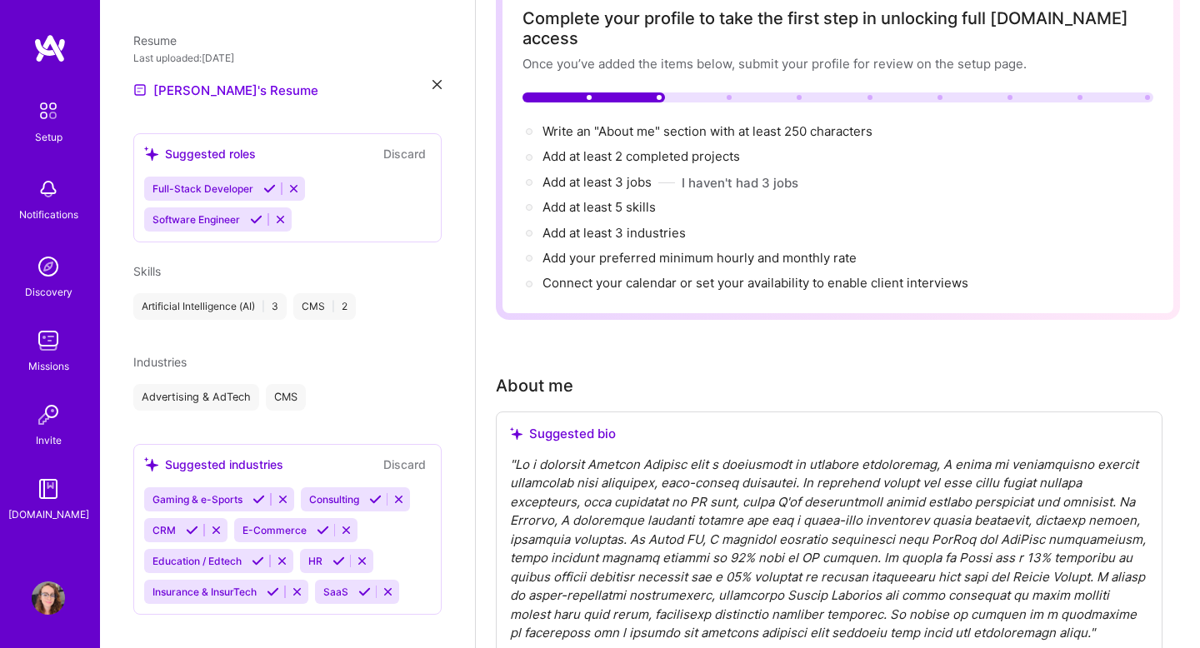
click at [188, 524] on icon at bounding box center [192, 530] width 13 height 13
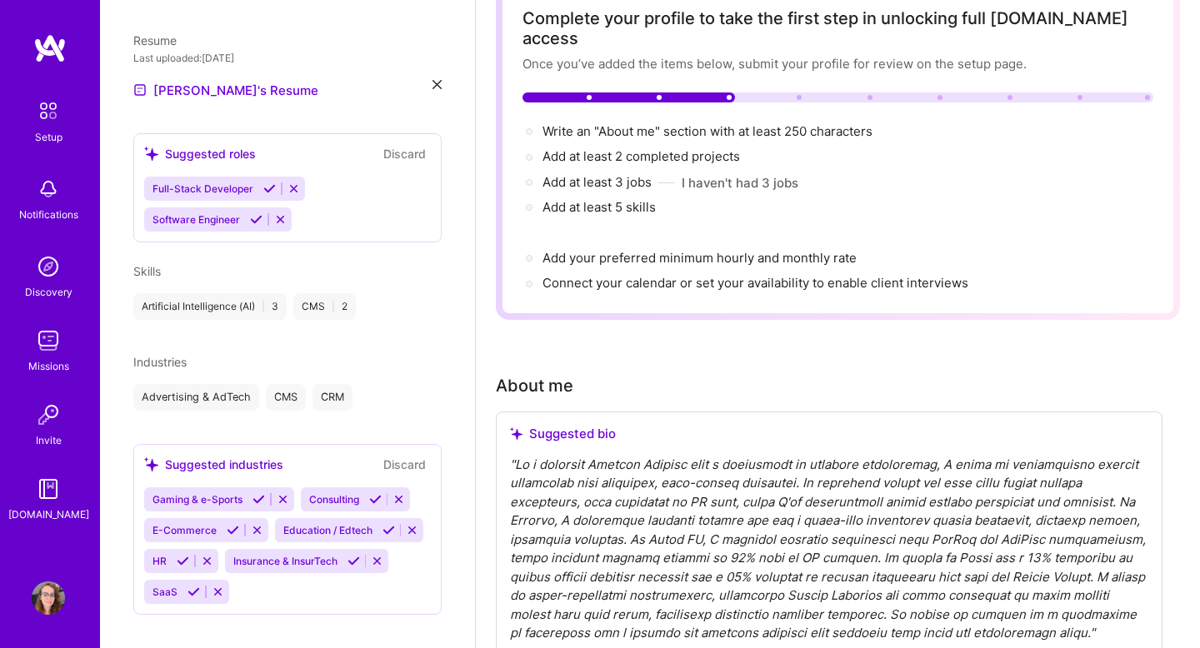
click at [228, 524] on icon at bounding box center [233, 530] width 13 height 13
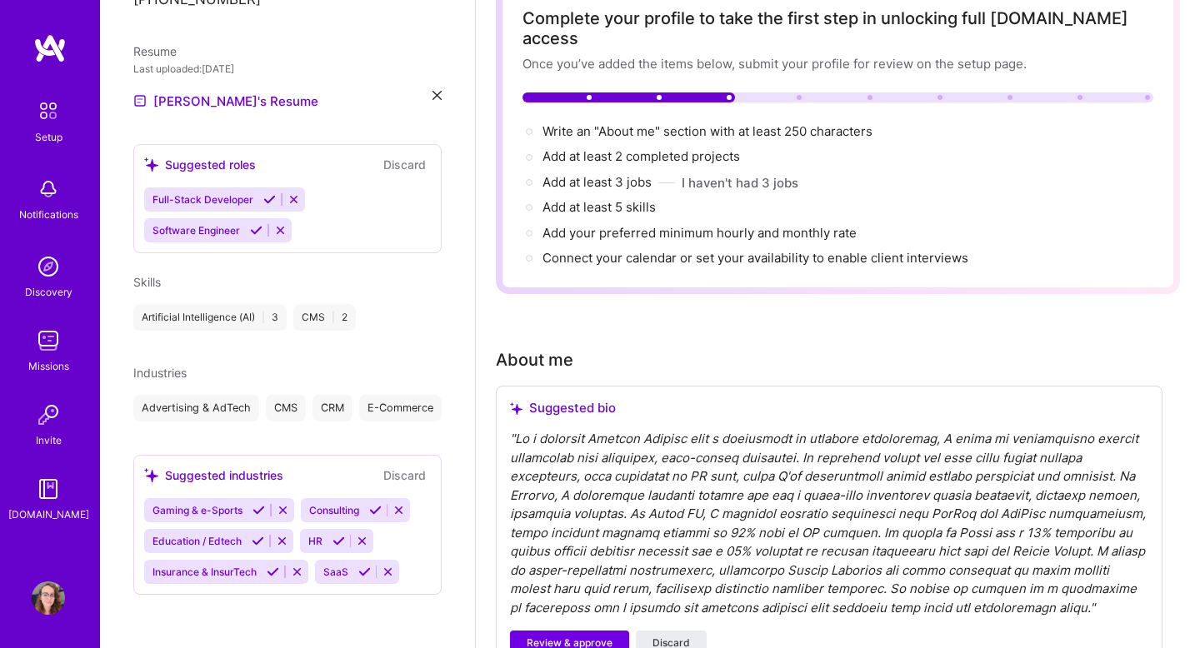
click at [257, 542] on icon at bounding box center [258, 541] width 13 height 13
click at [354, 547] on icon at bounding box center [354, 541] width 13 height 13
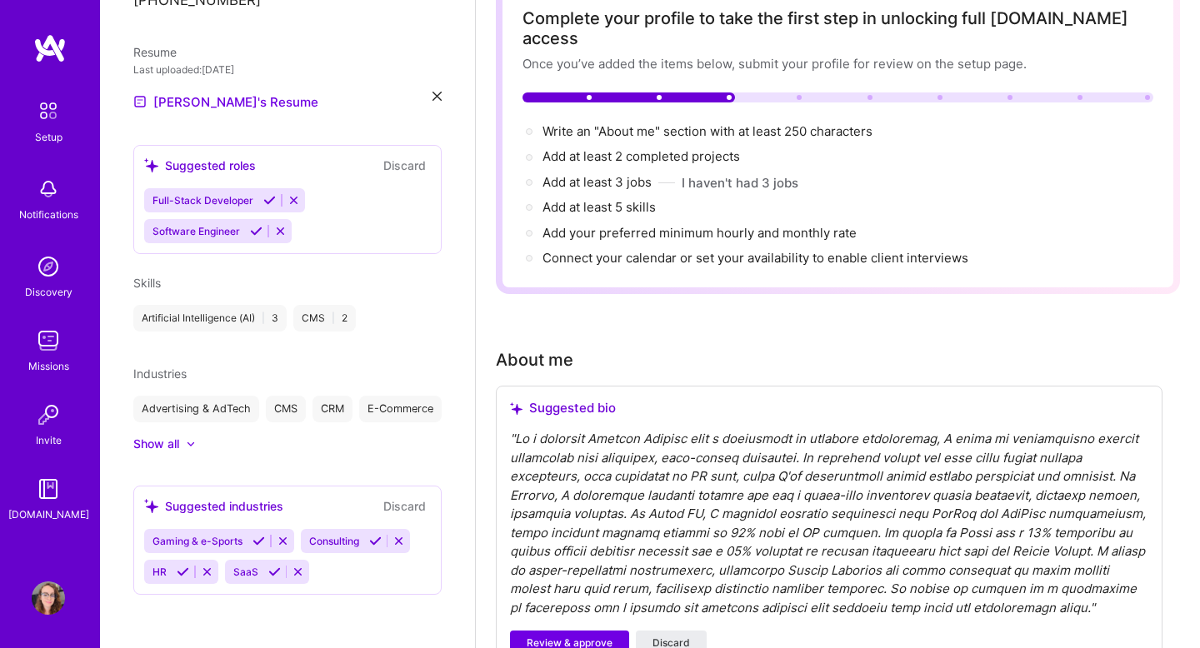
click at [192, 601] on div "Evelina Kek Product Manager 9 Years Experience Location Wollongong, New South W…" at bounding box center [287, 324] width 375 height 648
click at [268, 573] on icon at bounding box center [274, 572] width 13 height 13
click at [186, 578] on icon at bounding box center [183, 572] width 13 height 13
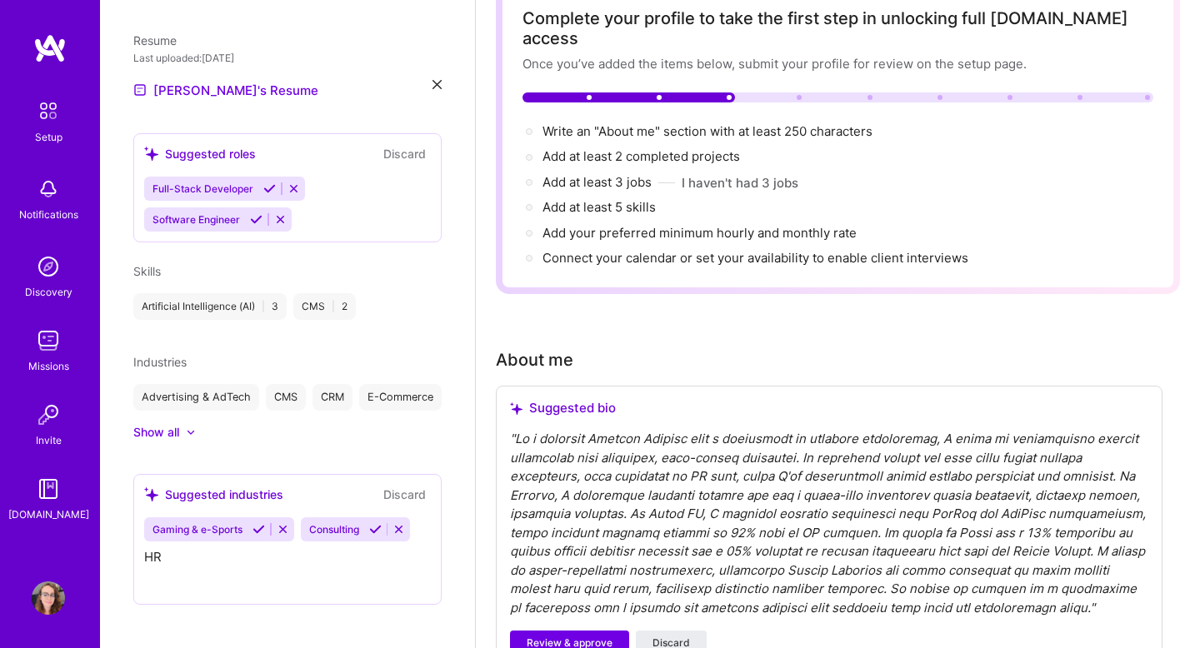
scroll to position [497, 0]
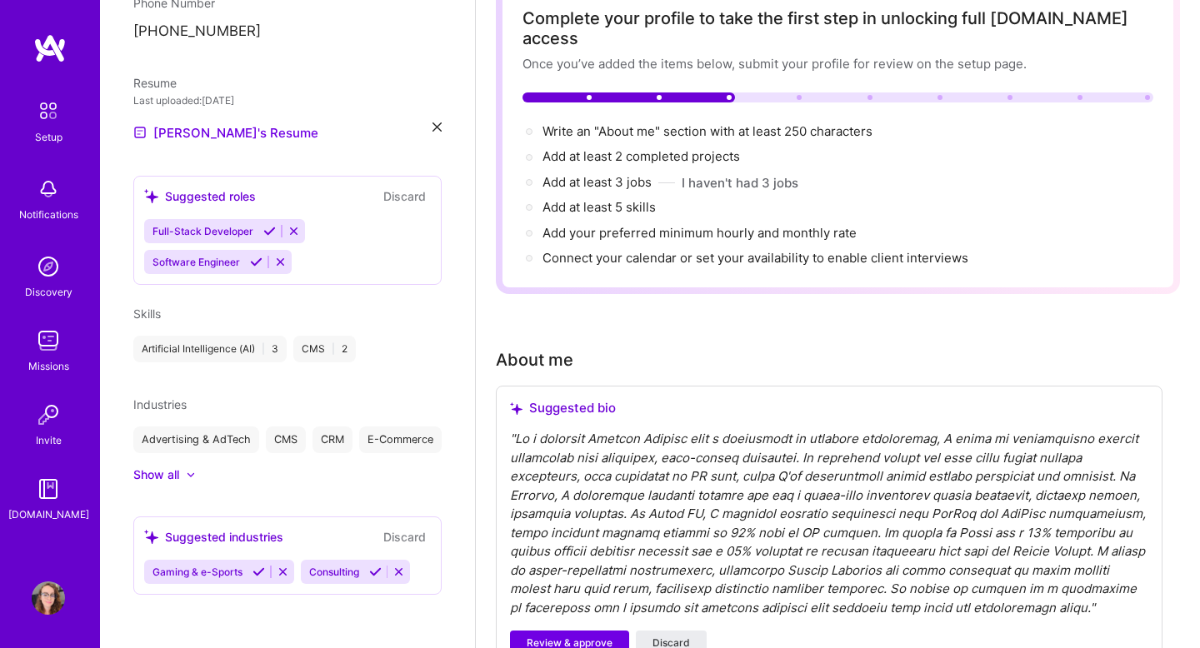
click at [373, 573] on icon at bounding box center [375, 572] width 13 height 13
click at [408, 187] on button "Discard" at bounding box center [404, 196] width 53 height 19
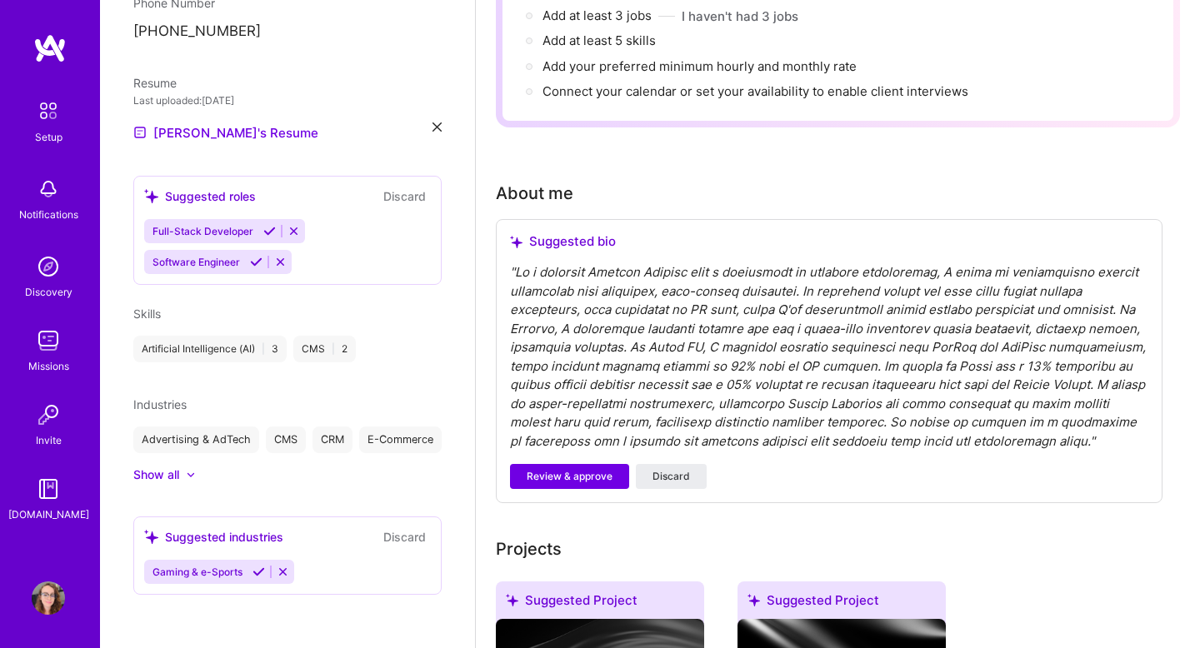
click at [841, 323] on div "" "" at bounding box center [829, 357] width 638 height 188
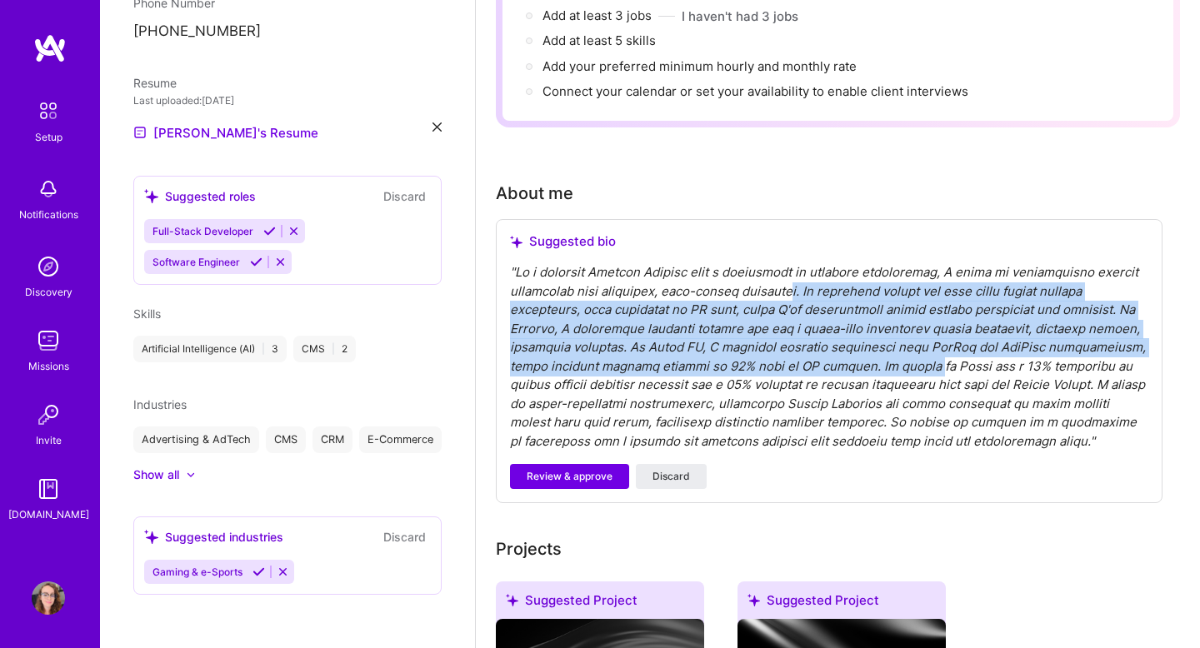
drag, startPoint x: 776, startPoint y: 264, endPoint x: 878, endPoint y: 342, distance: 128.5
click at [878, 342] on div "" "" at bounding box center [829, 357] width 638 height 188
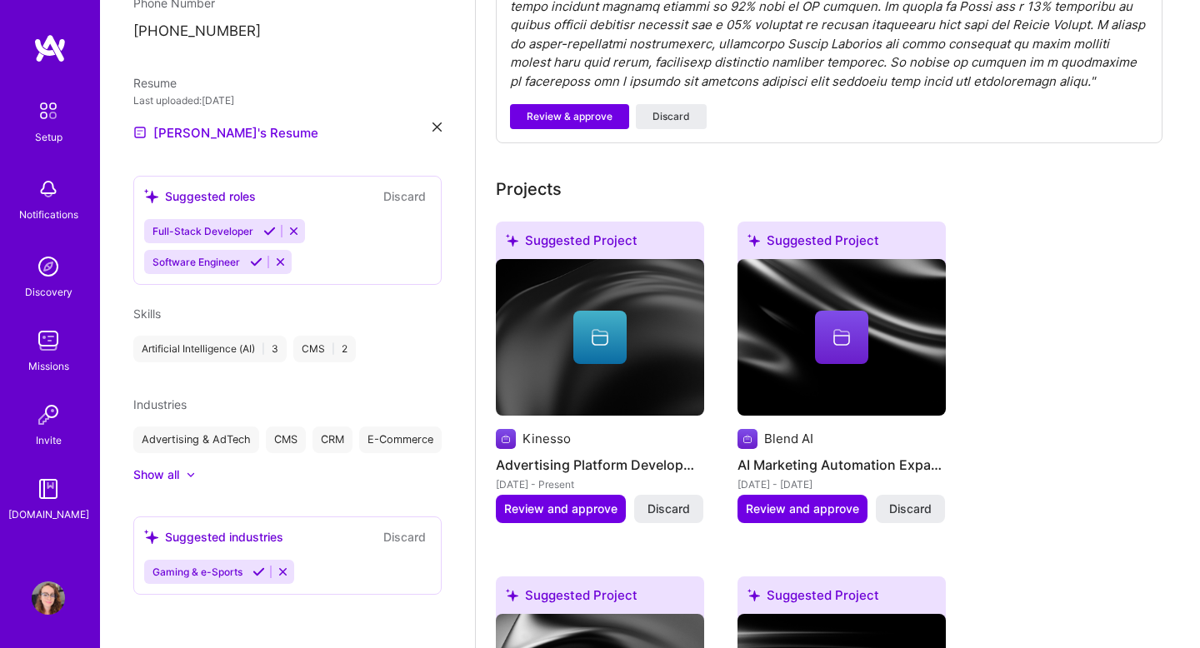
scroll to position [633, 0]
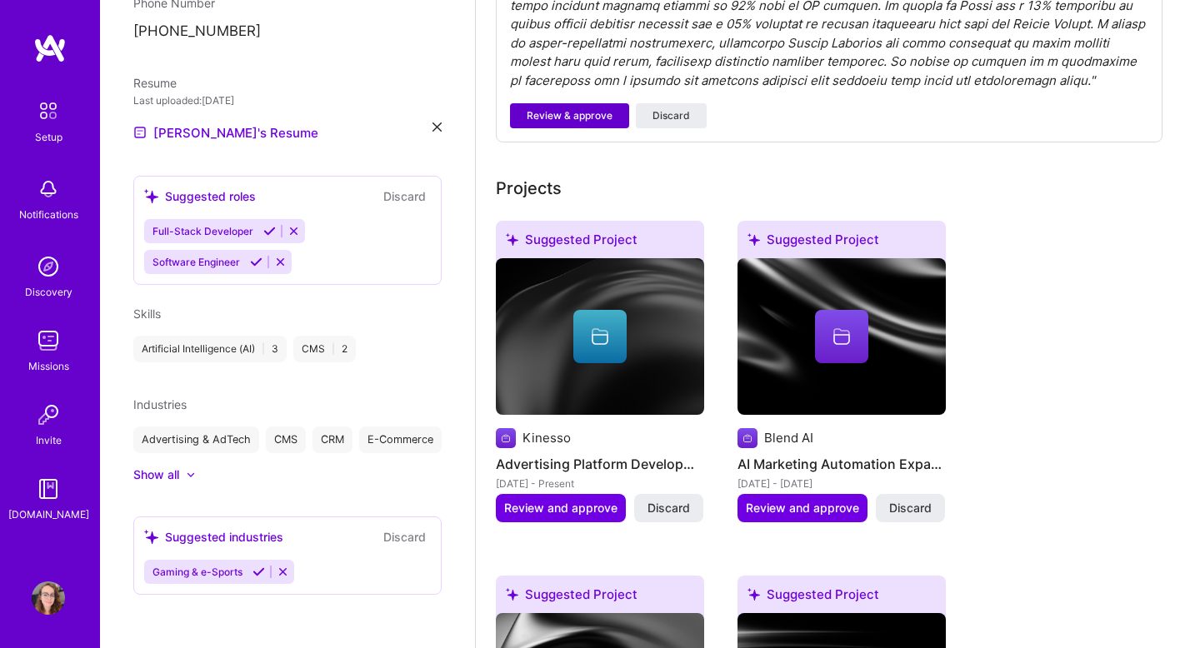
click at [571, 108] on span "Review & approve" at bounding box center [570, 115] width 86 height 15
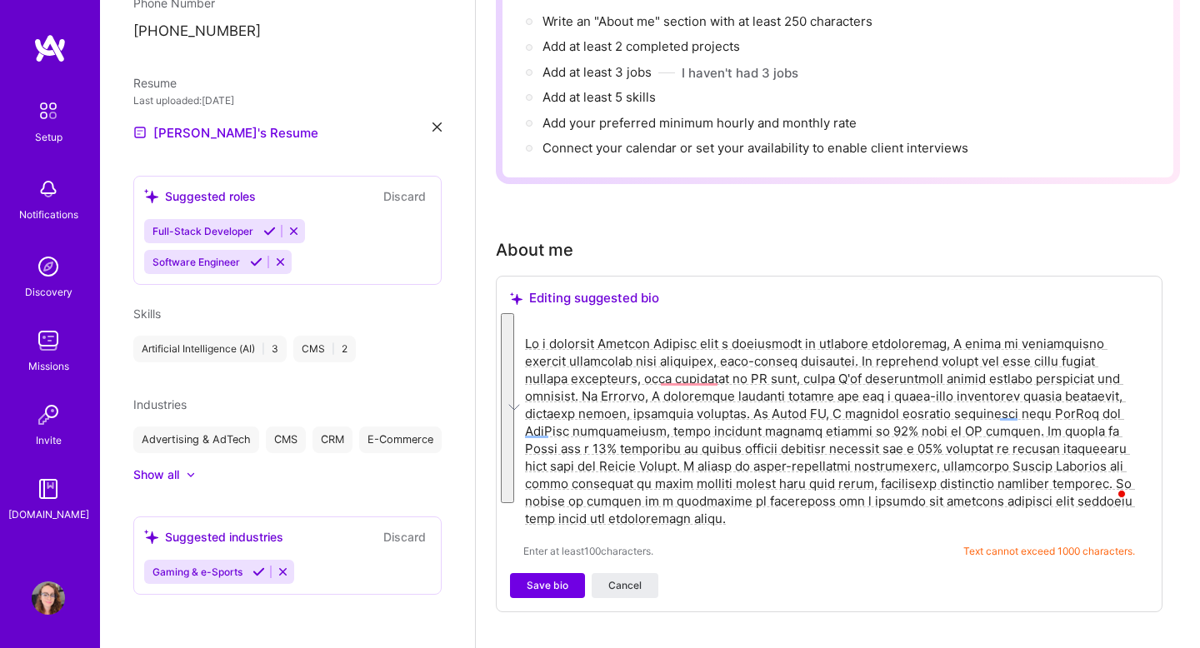
scroll to position [330, 0]
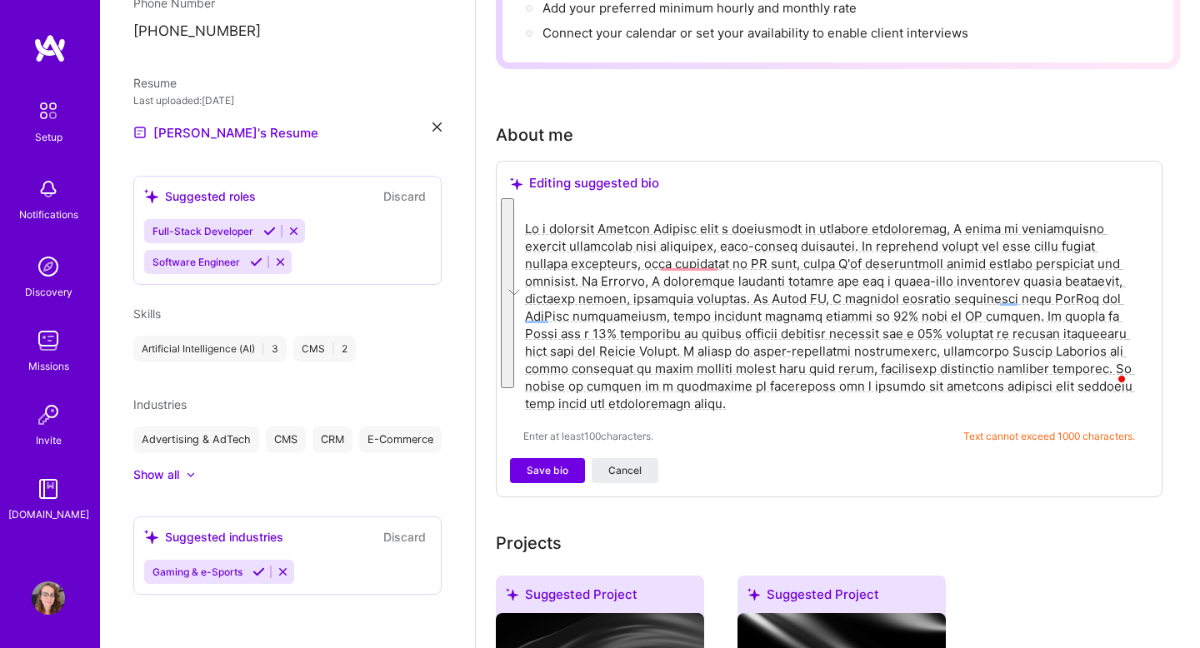
paste textarea "I’m a Product Manager with a software engineering background who loves turning …"
click at [772, 428] on div "Enter at least 100 characters. Text cannot exceed 1000 characters." at bounding box center [829, 437] width 612 height 18
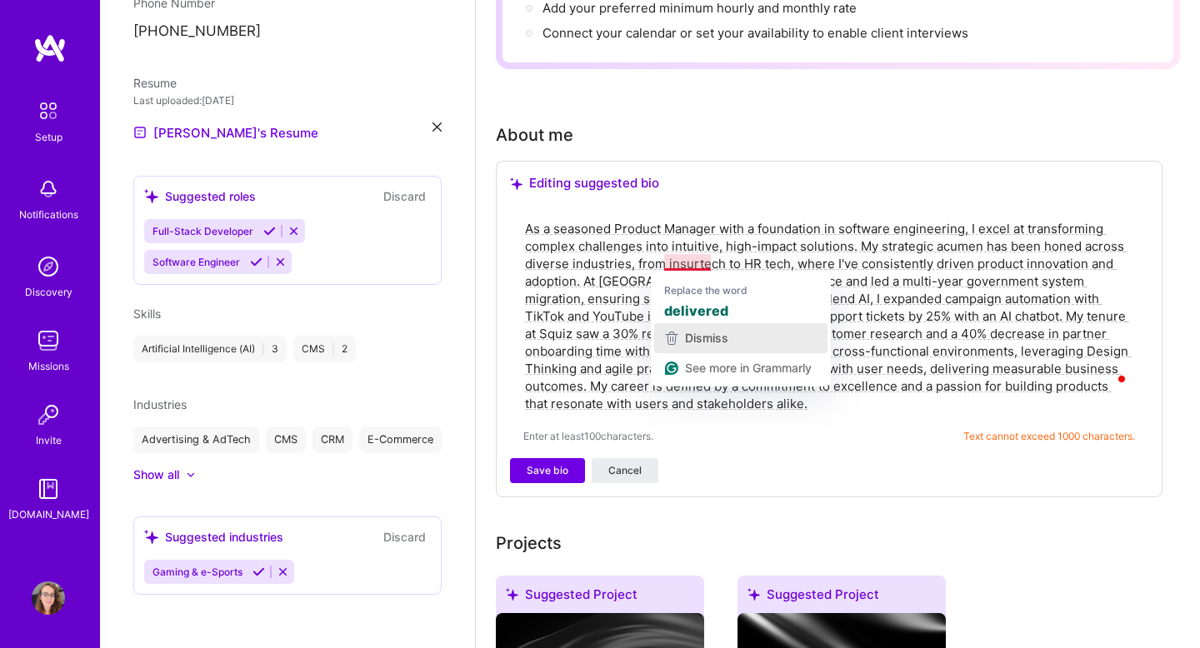
click at [709, 333] on span "Dismiss" at bounding box center [706, 338] width 43 height 14
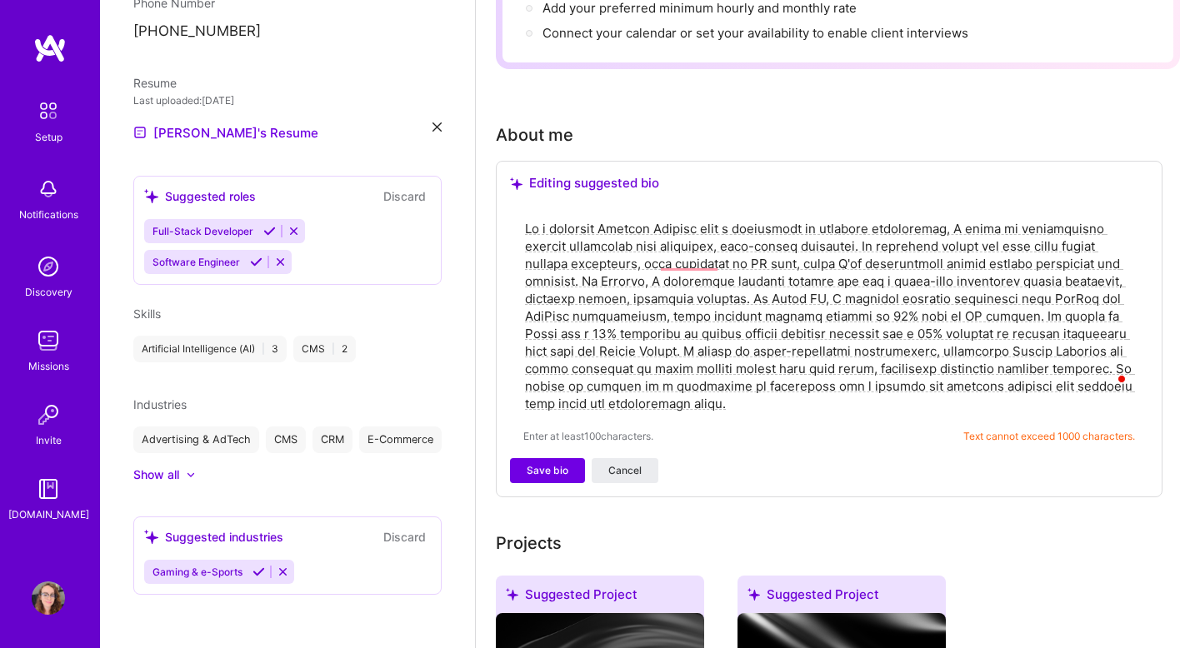
click at [732, 288] on textarea "To enrich screen reader interactions, please activate Accessibility in Grammarl…" at bounding box center [829, 316] width 612 height 196
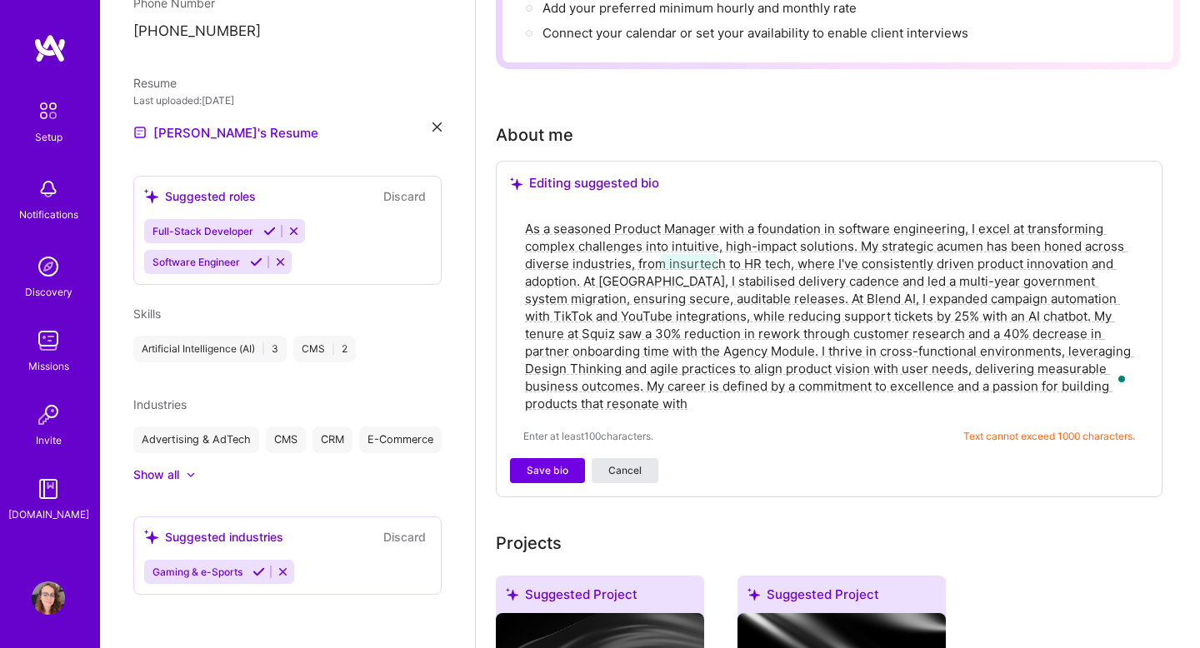
type textarea "As a seasoned Product Manager with a foundation in software engineering, I exce…"
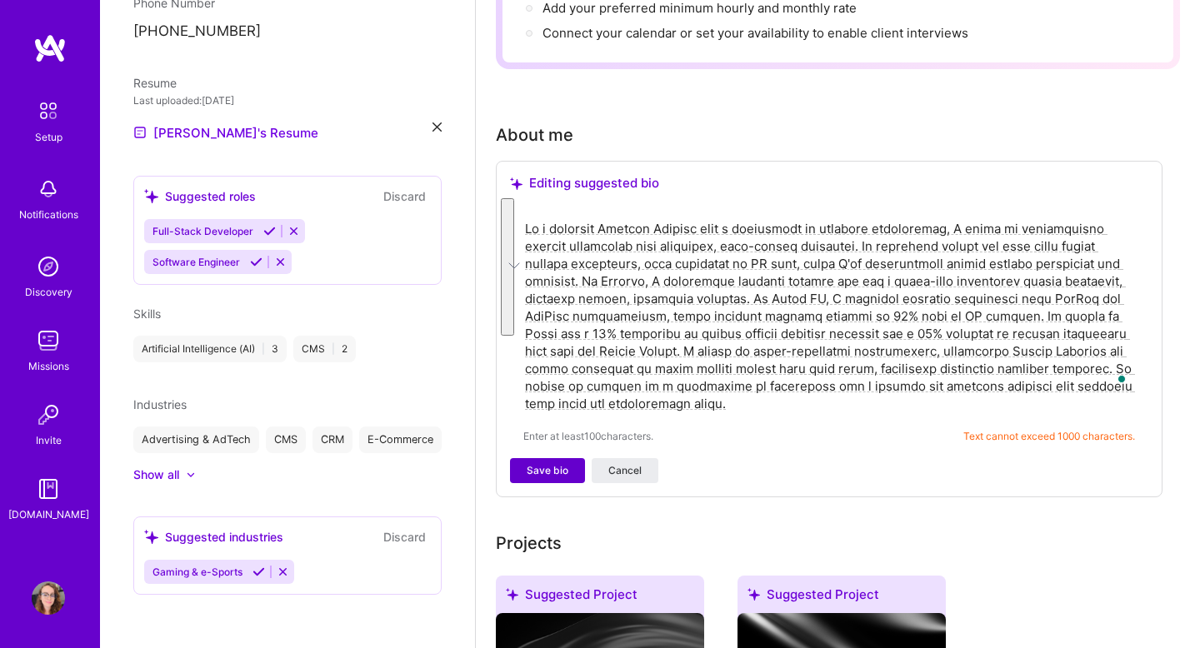
click at [551, 463] on span "Save bio" at bounding box center [548, 470] width 42 height 15
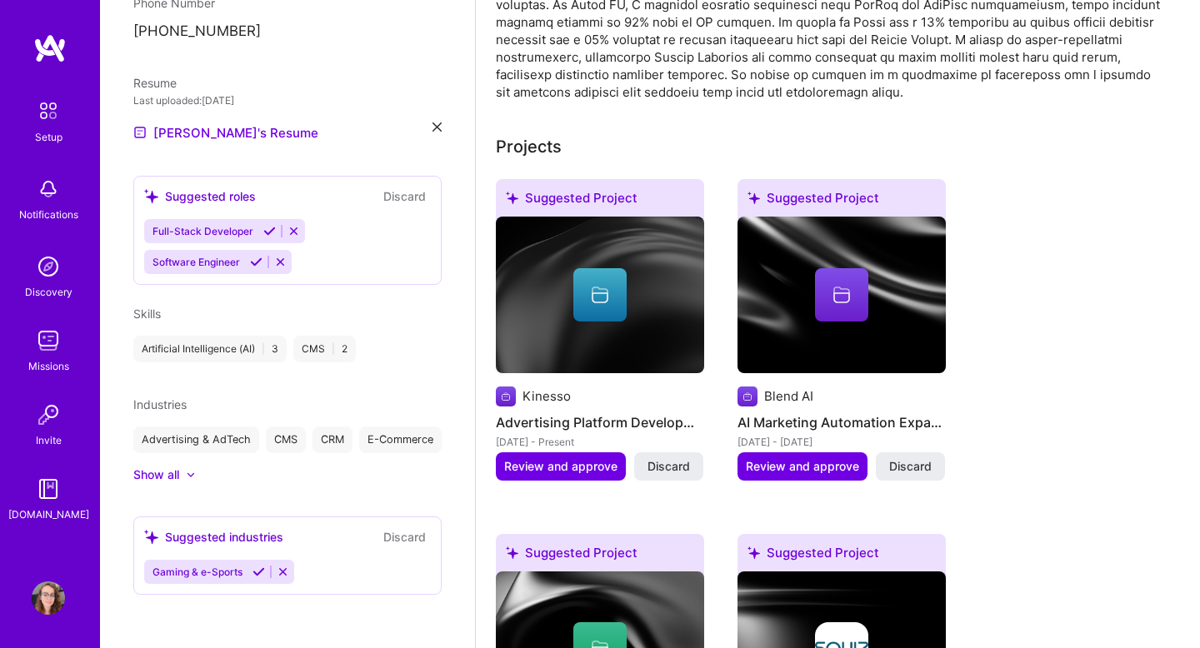
scroll to position [544, 0]
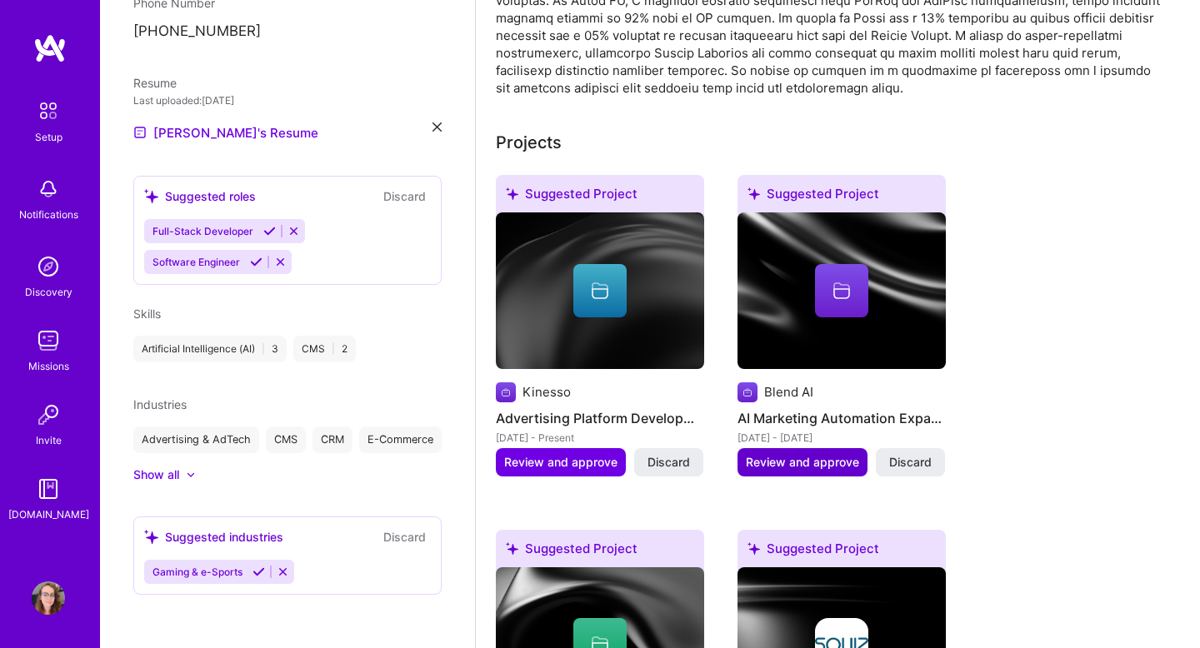
click at [821, 454] on span "Review and approve" at bounding box center [802, 462] width 113 height 17
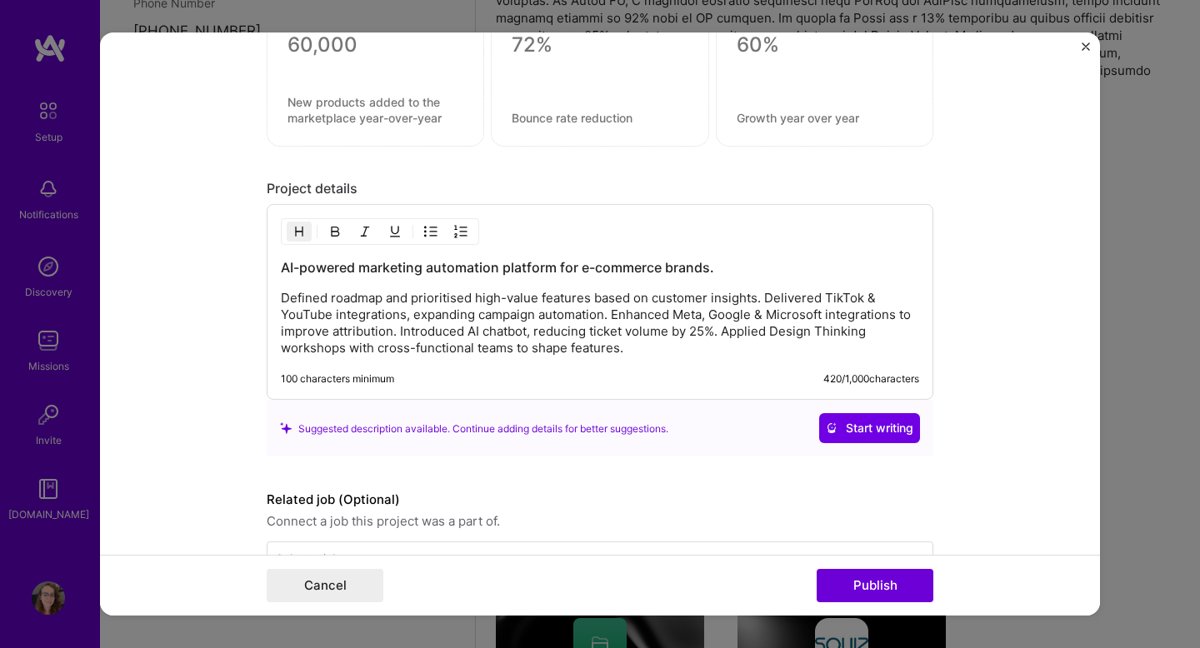
scroll to position [1369, 0]
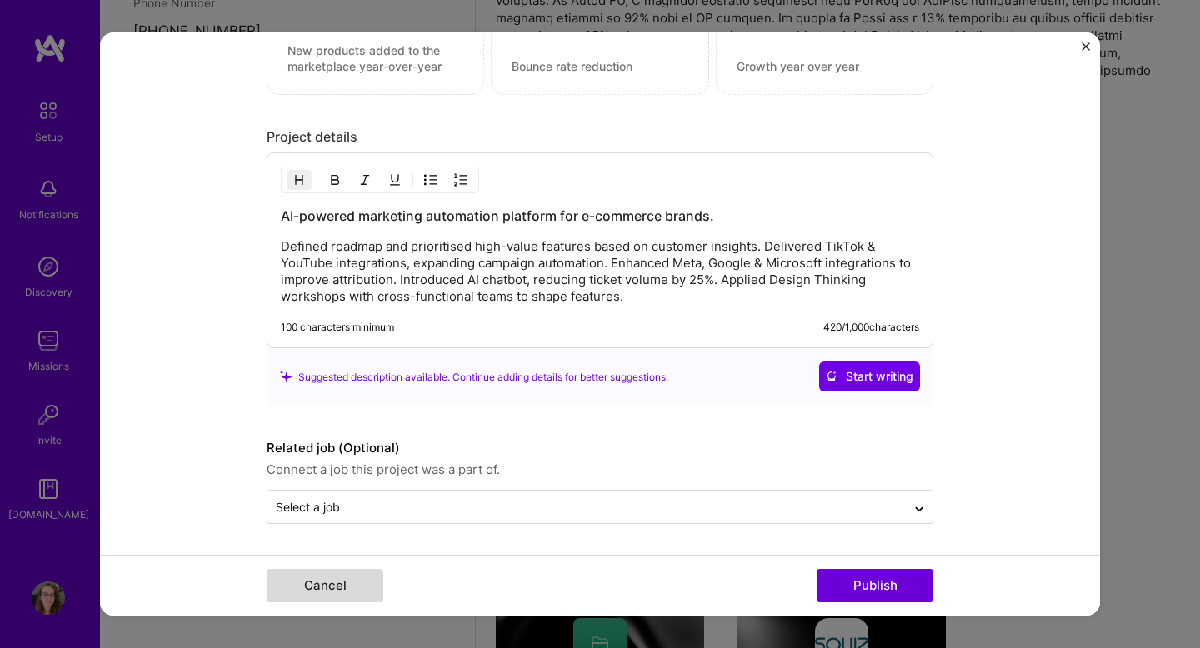
click at [342, 591] on button "Cancel" at bounding box center [325, 585] width 117 height 33
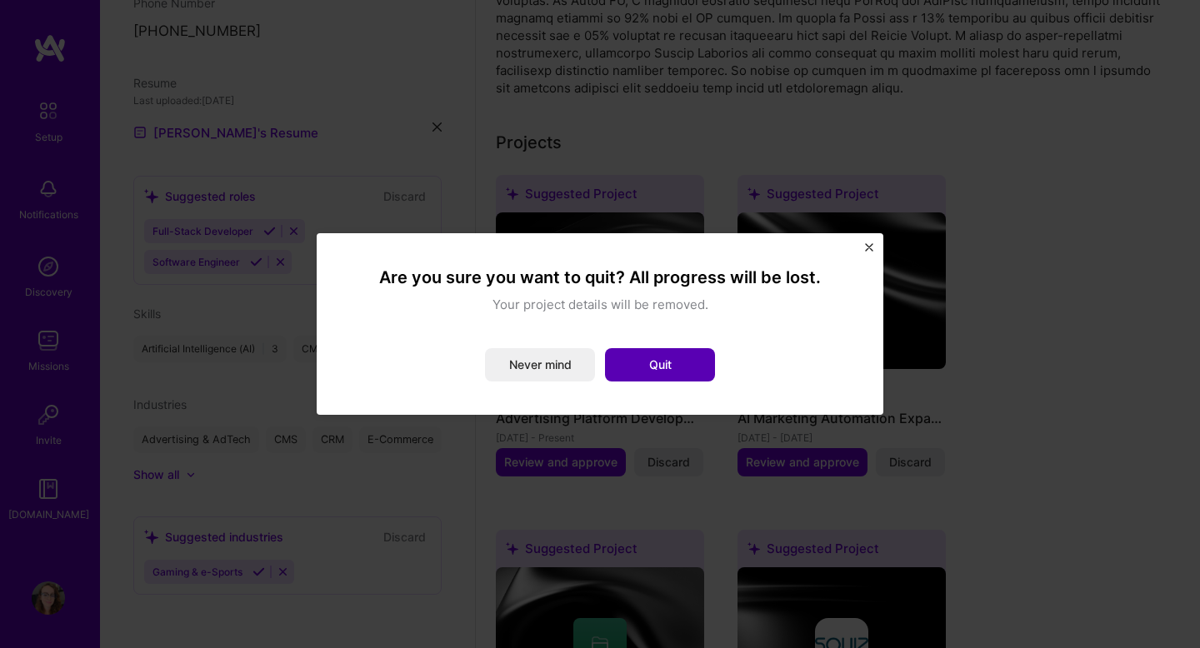
click at [648, 358] on button "Quit" at bounding box center [660, 364] width 110 height 33
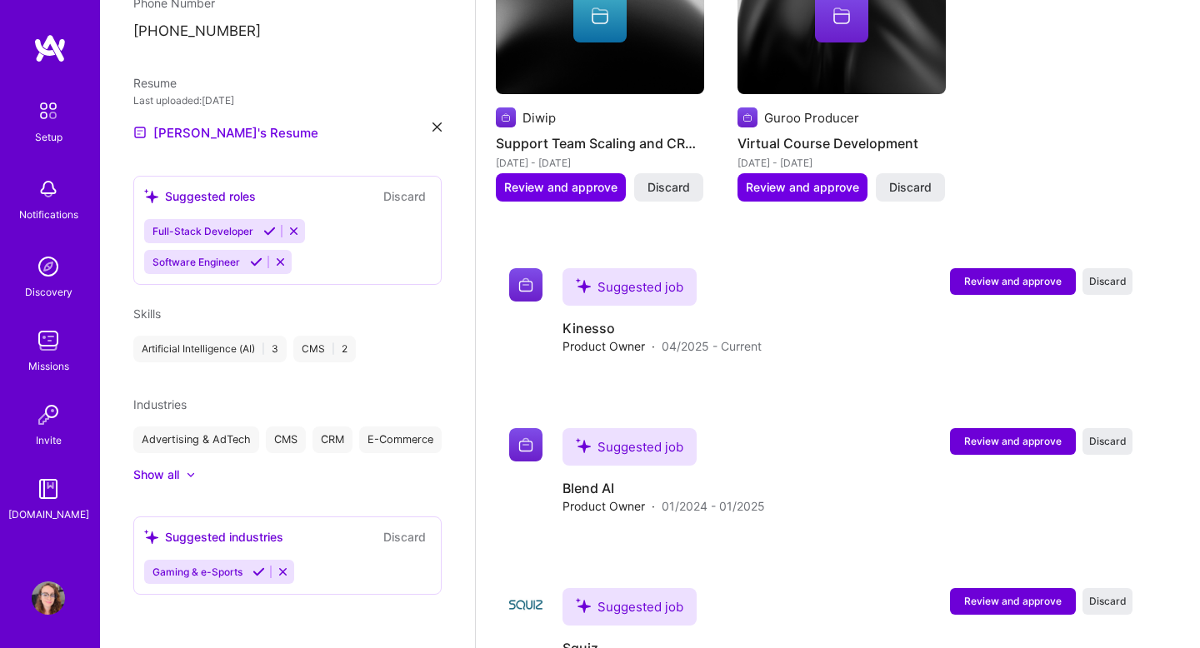
scroll to position [1874, 0]
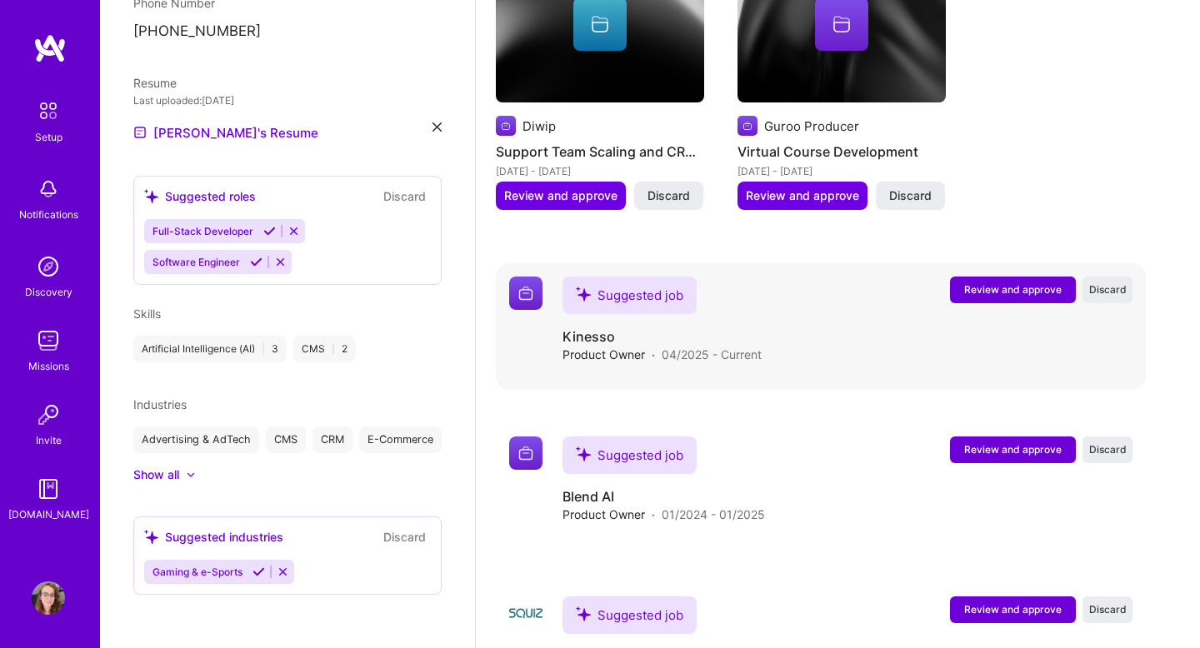
click at [1008, 283] on span "Review and approve" at bounding box center [1013, 290] width 98 height 14
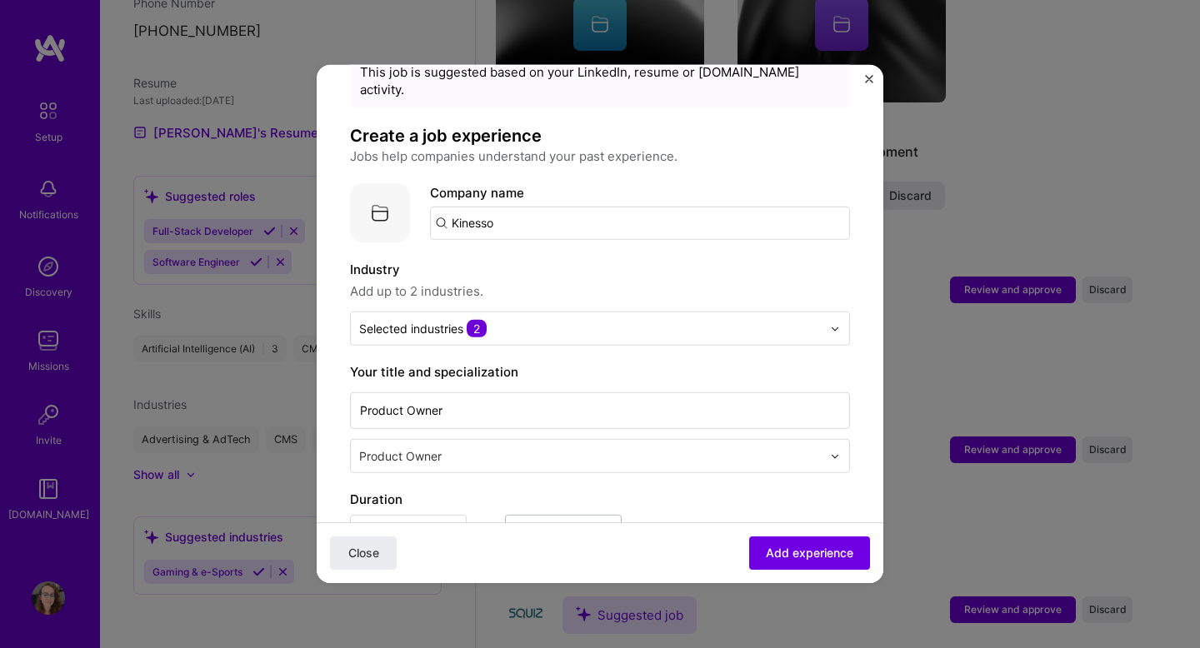
scroll to position [79, 0]
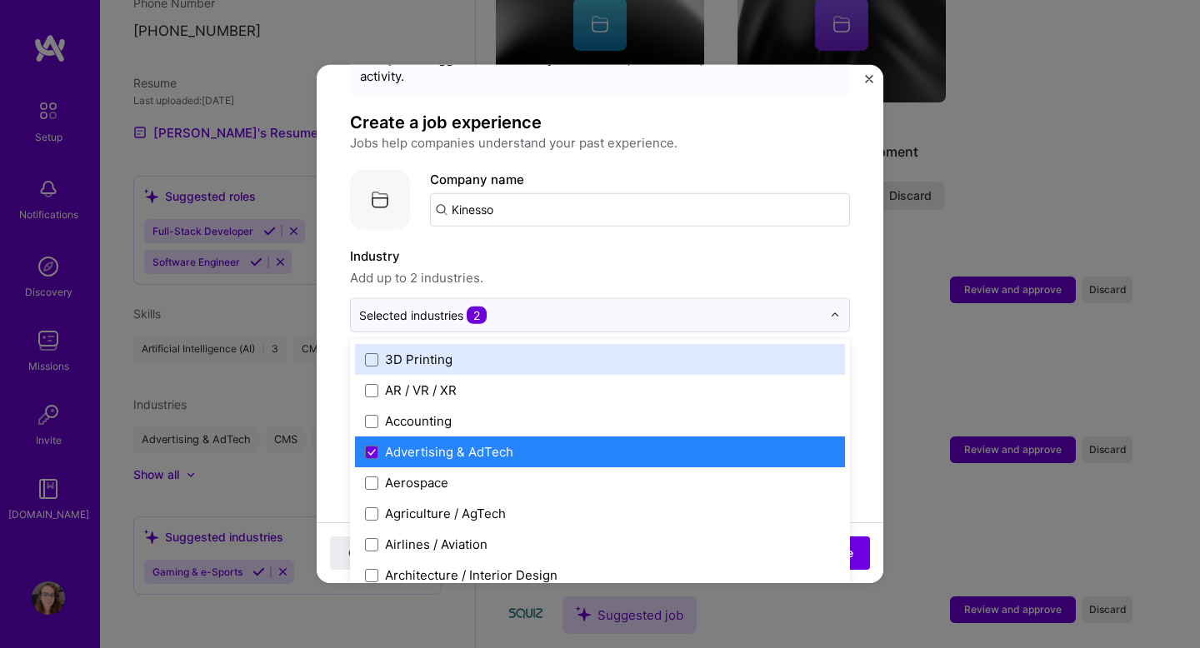
click at [553, 307] on input "text" at bounding box center [590, 316] width 463 height 18
click at [587, 268] on span "Add up to 2 industries." at bounding box center [600, 278] width 500 height 20
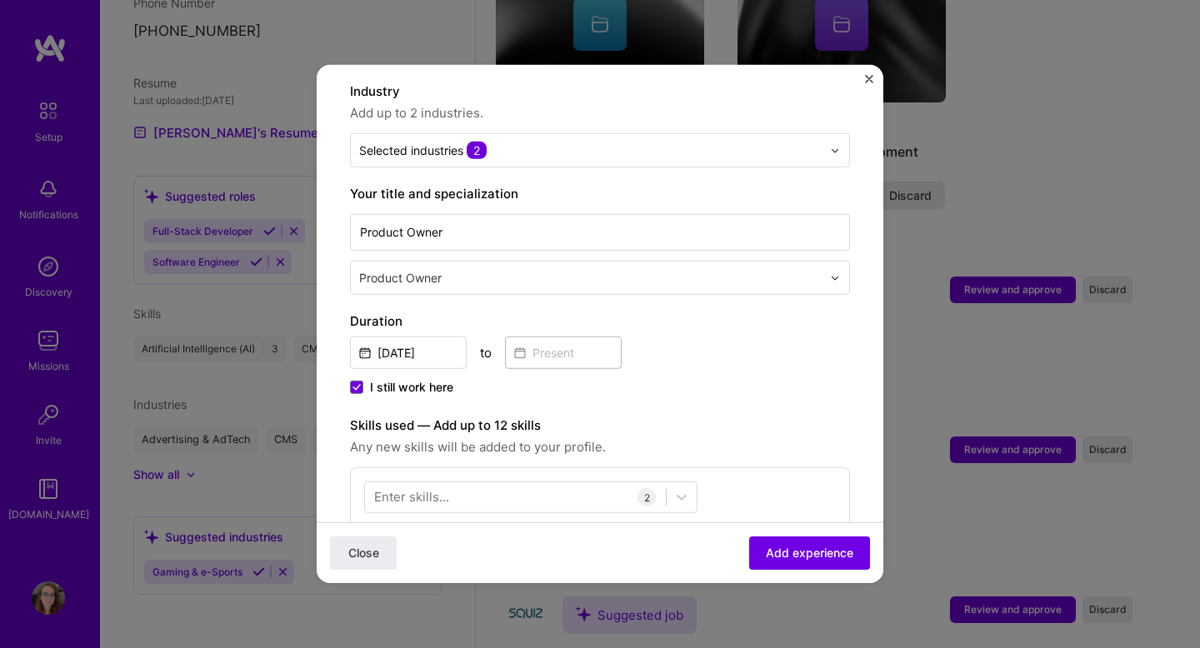
scroll to position [248, 0]
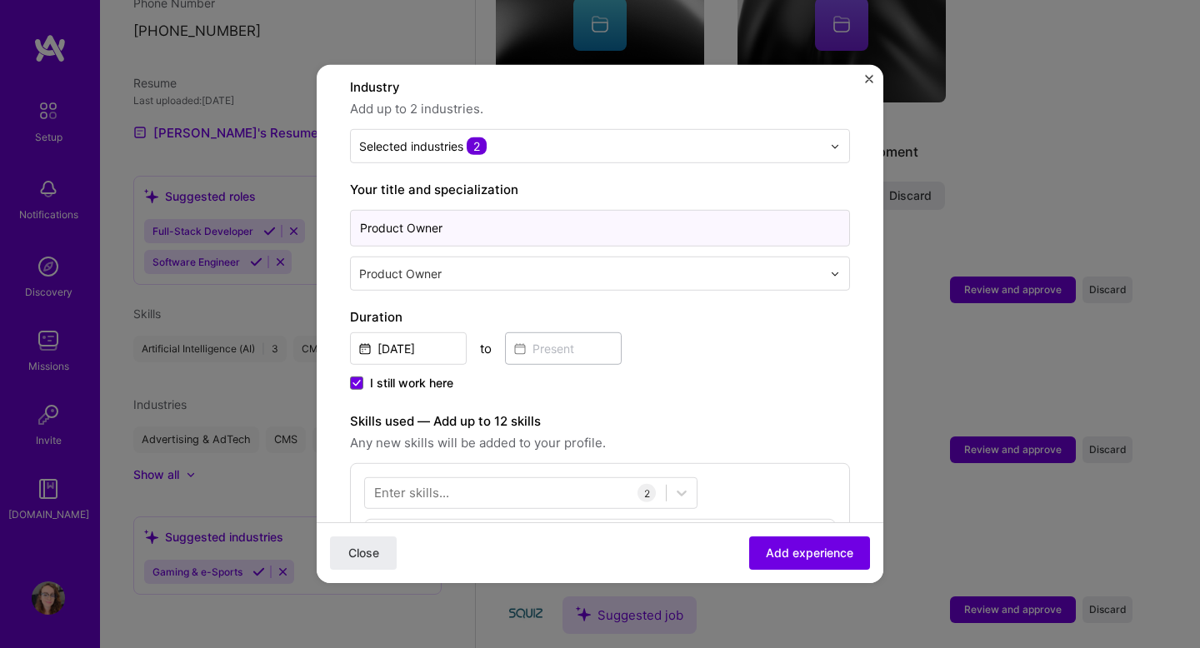
click at [626, 217] on input "Product Owner" at bounding box center [600, 228] width 500 height 37
click at [613, 263] on div at bounding box center [592, 273] width 466 height 21
click at [653, 180] on label "Your title and specialization" at bounding box center [600, 190] width 500 height 20
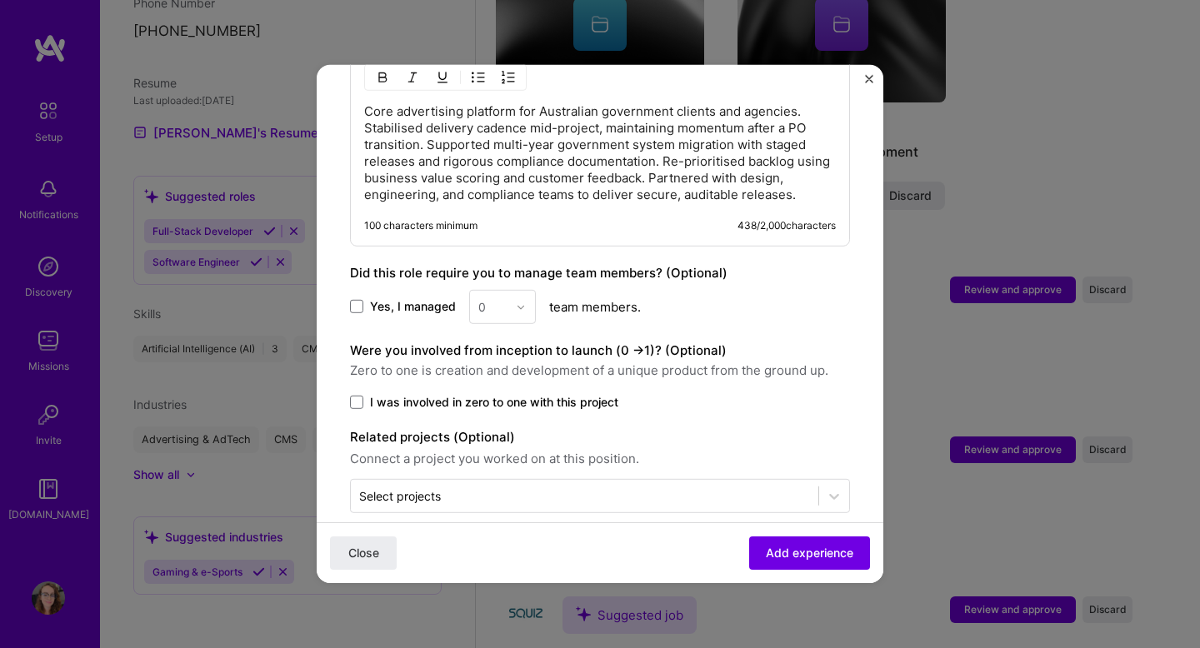
scroll to position [890, 0]
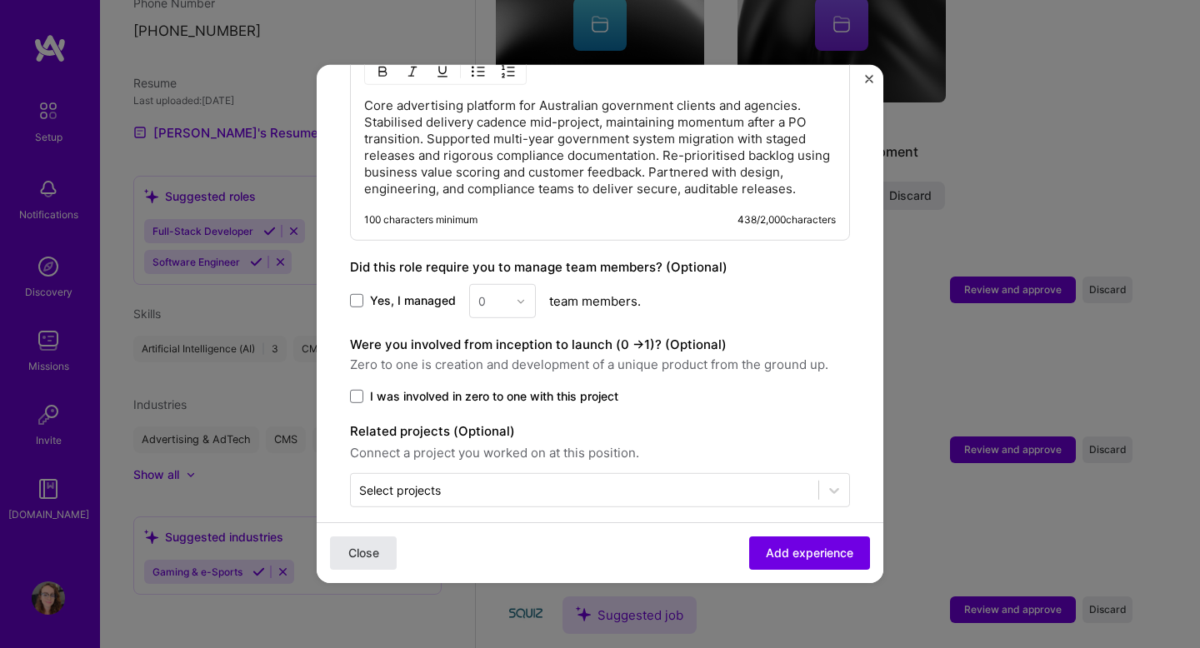
click at [373, 562] on button "Close" at bounding box center [363, 553] width 67 height 33
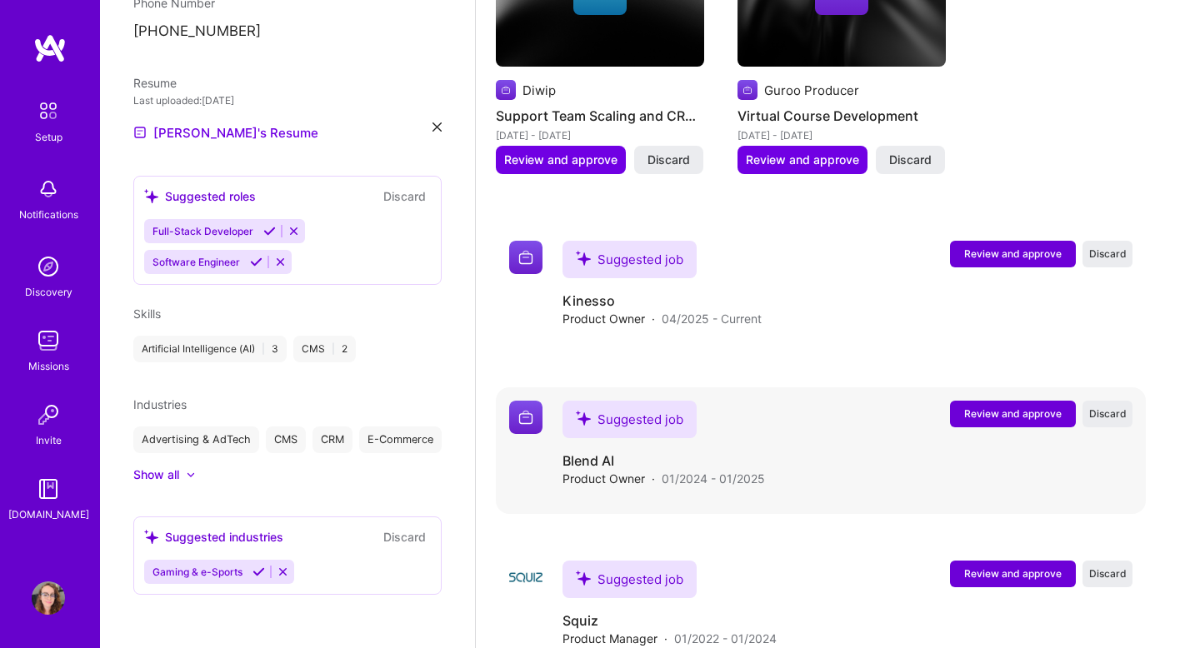
scroll to position [1929, 0]
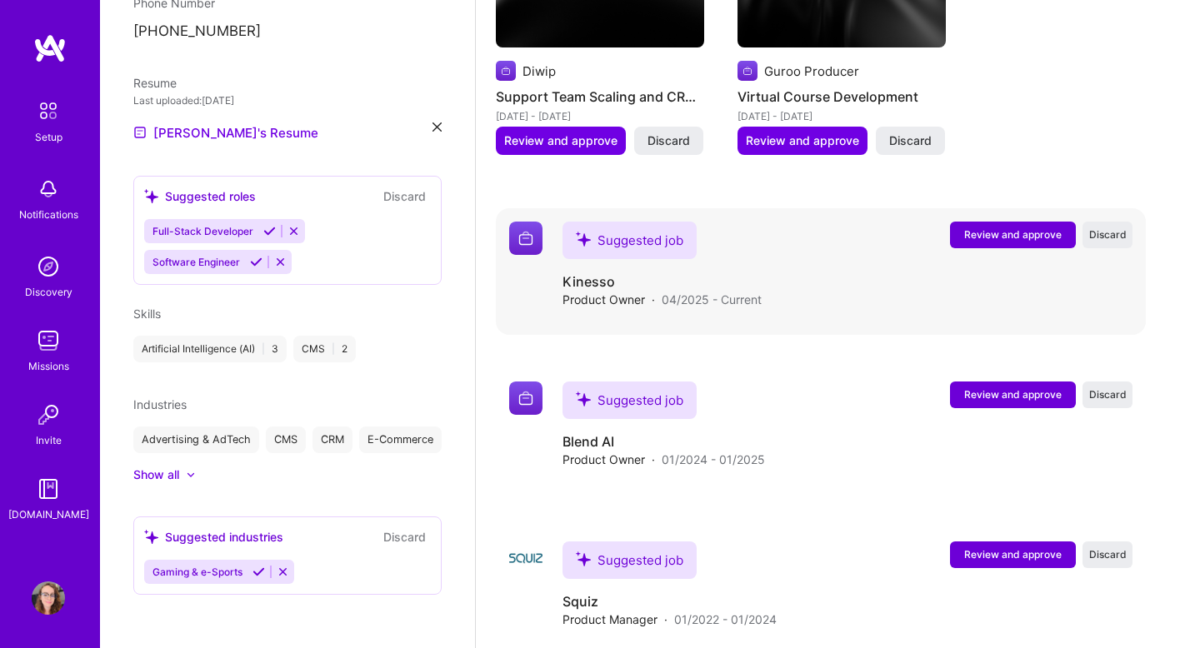
click at [1004, 228] on span "Review and approve" at bounding box center [1013, 235] width 98 height 14
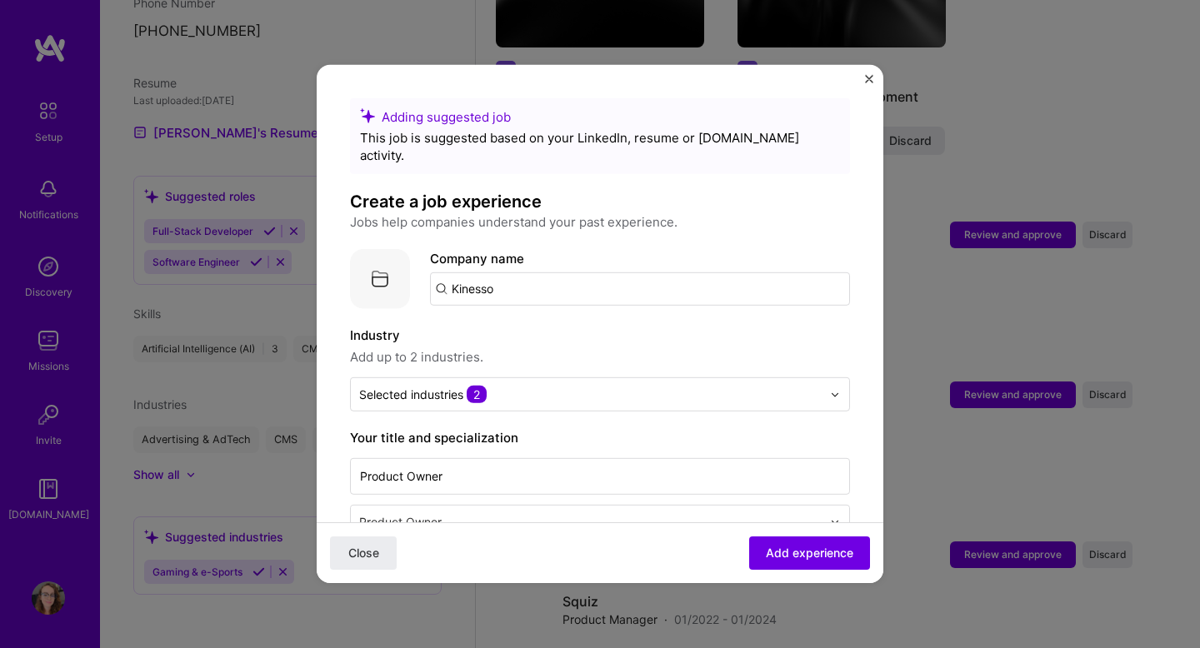
click at [561, 386] on input "text" at bounding box center [590, 395] width 463 height 18
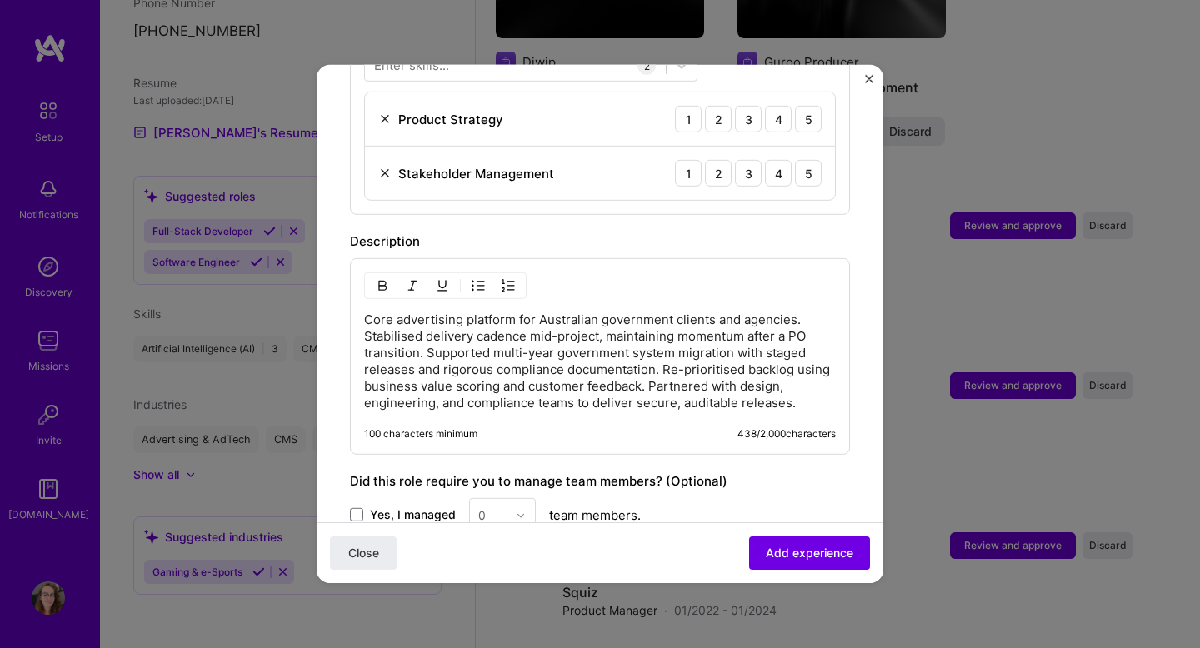
scroll to position [677, 0]
click at [667, 350] on p "Core advertising platform for Australian government clients and agencies. Stabi…" at bounding box center [600, 361] width 472 height 100
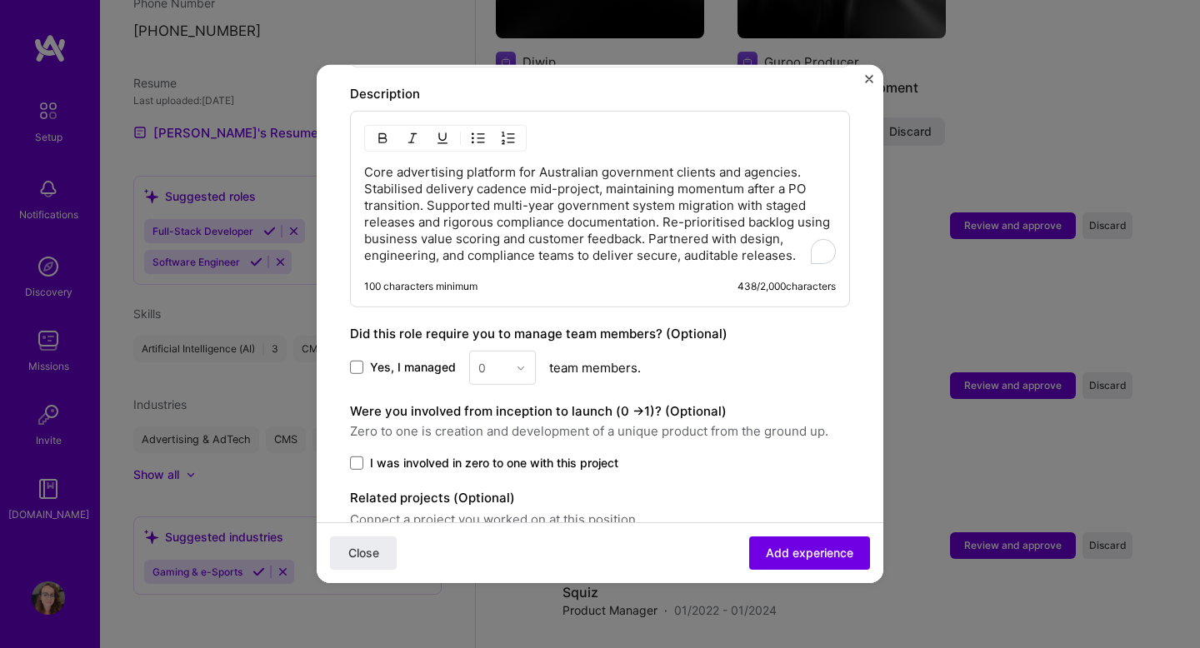
scroll to position [826, 0]
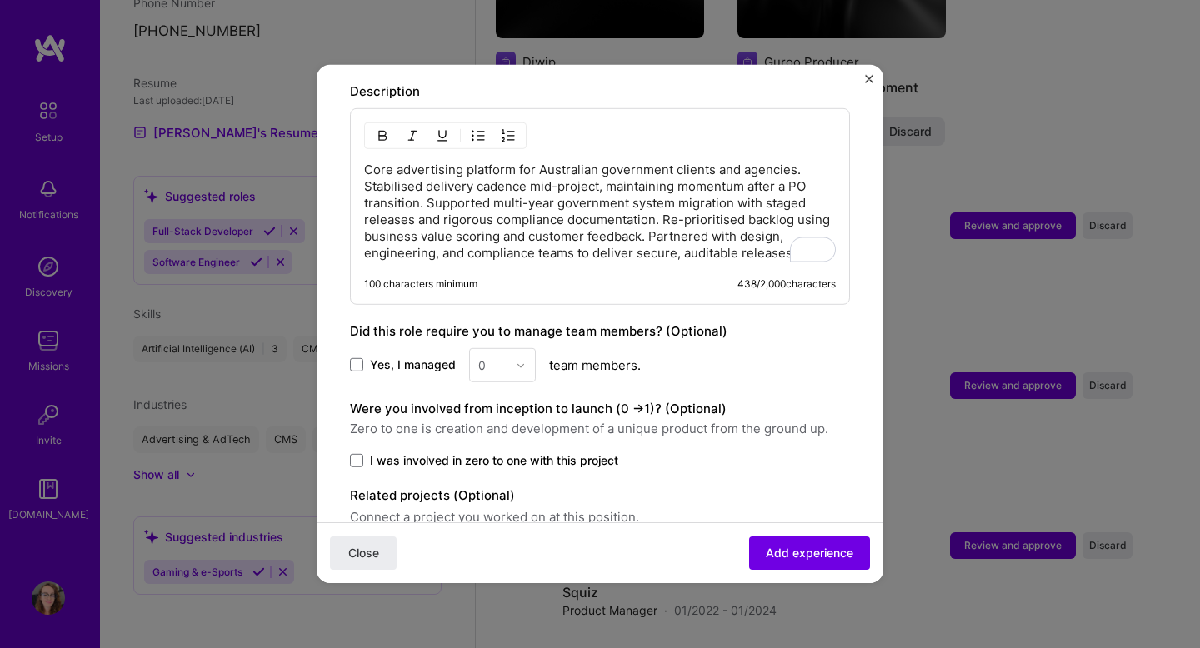
click at [563, 236] on p "Core advertising platform for Australian government clients and agencies. Stabi…" at bounding box center [600, 212] width 472 height 100
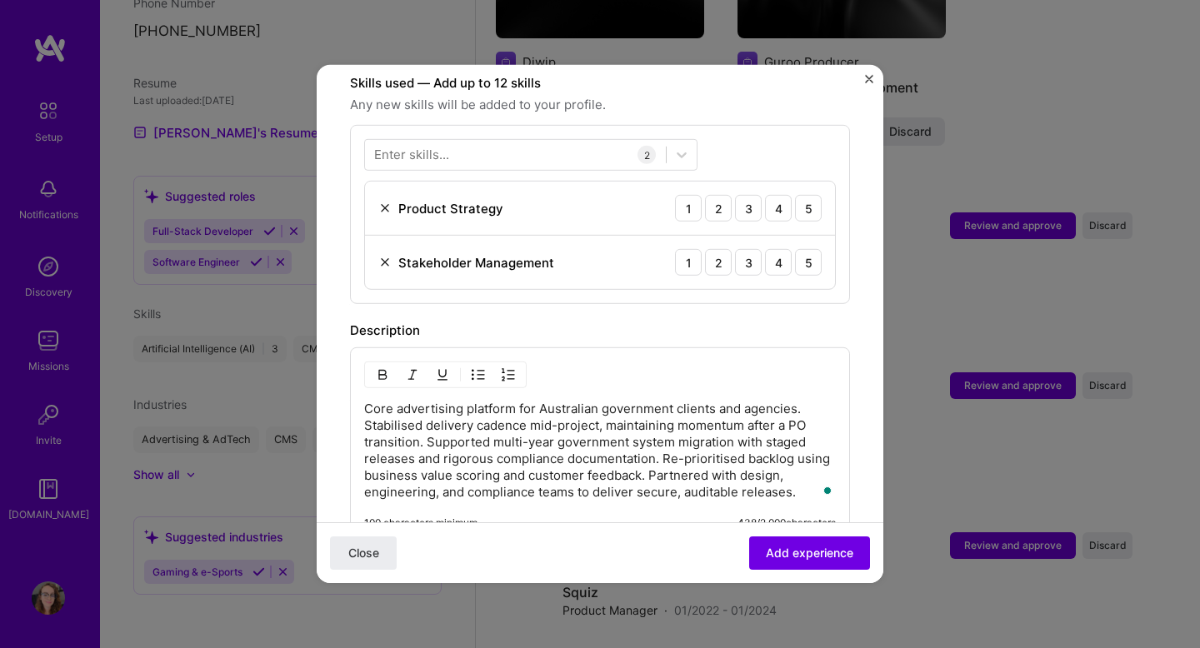
scroll to position [0, 0]
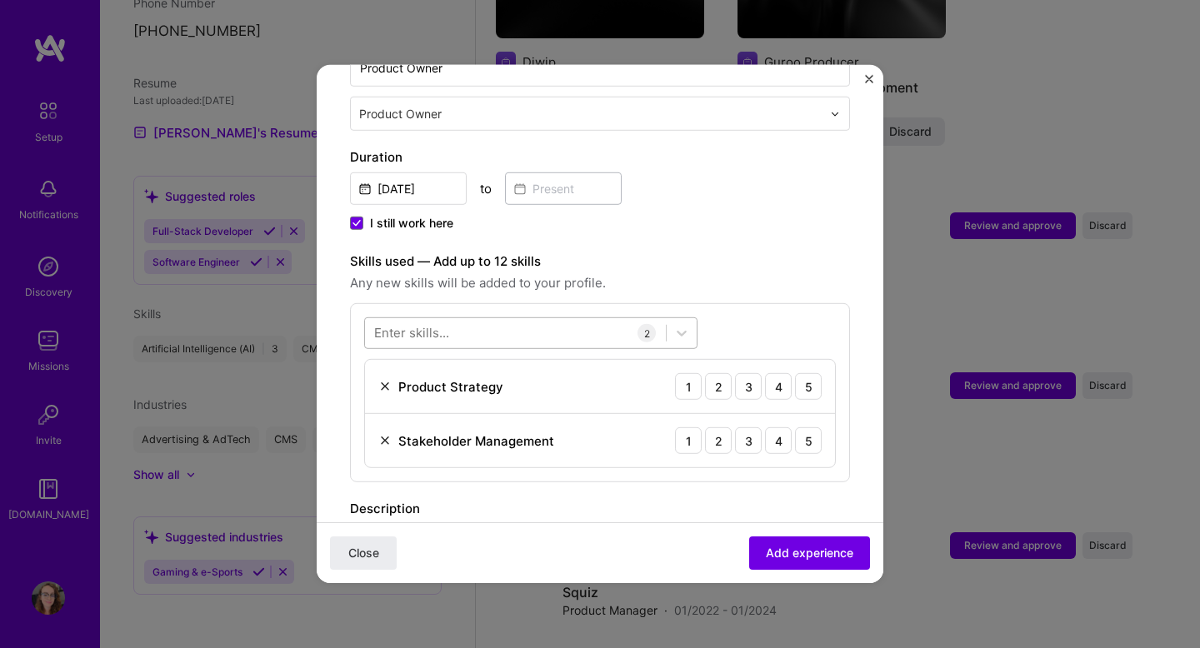
click at [540, 320] on div at bounding box center [515, 333] width 301 height 28
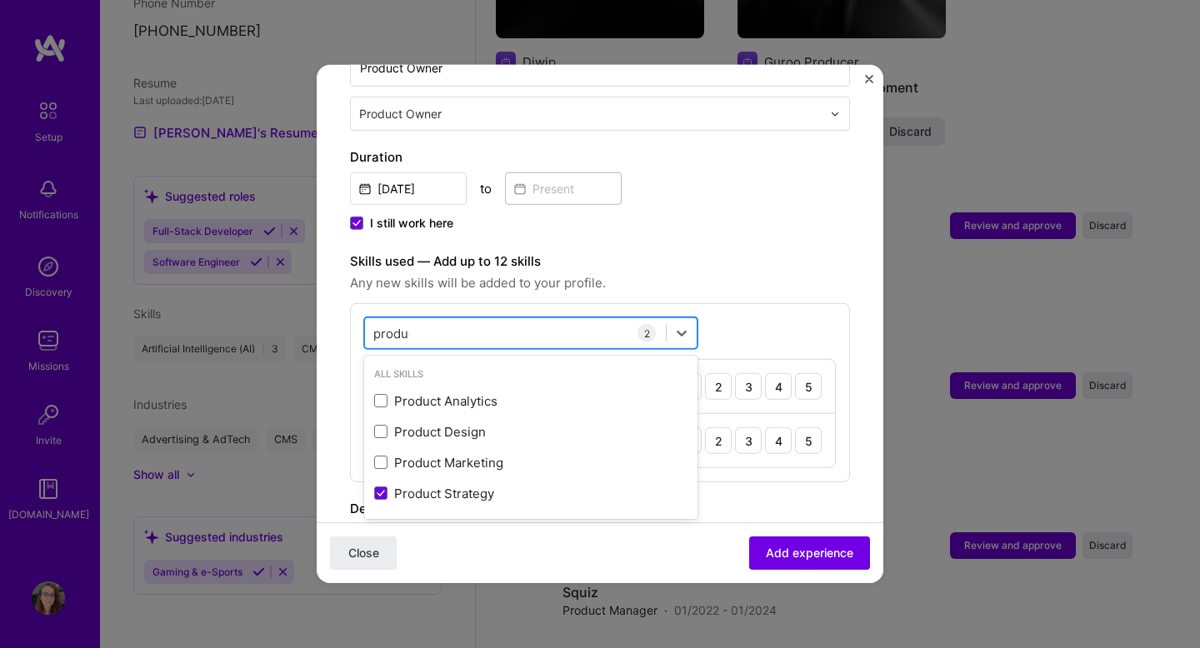
type input "product"
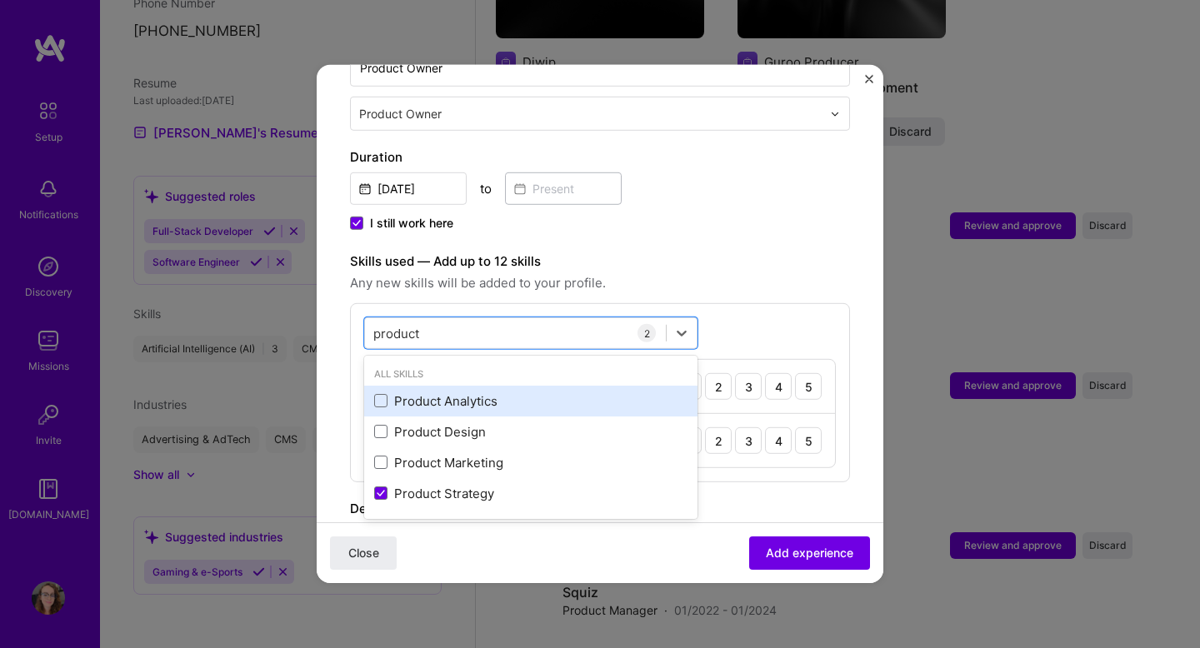
click at [443, 393] on div "Product Analytics" at bounding box center [530, 402] width 313 height 18
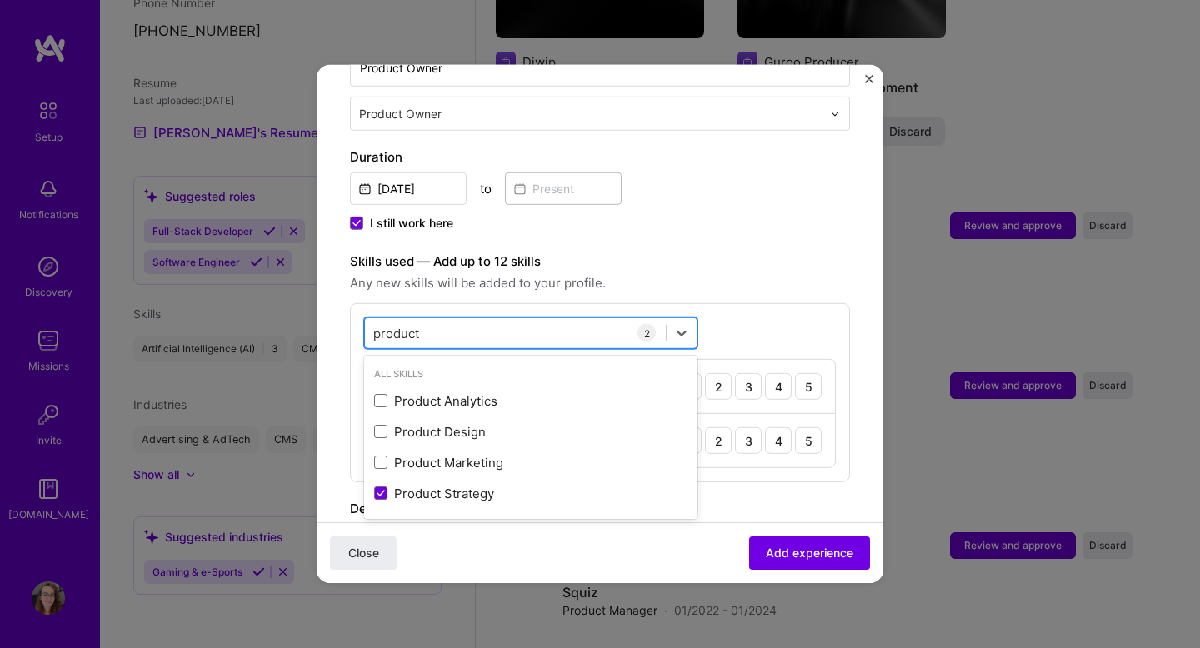
click at [471, 319] on div "product product" at bounding box center [515, 333] width 301 height 28
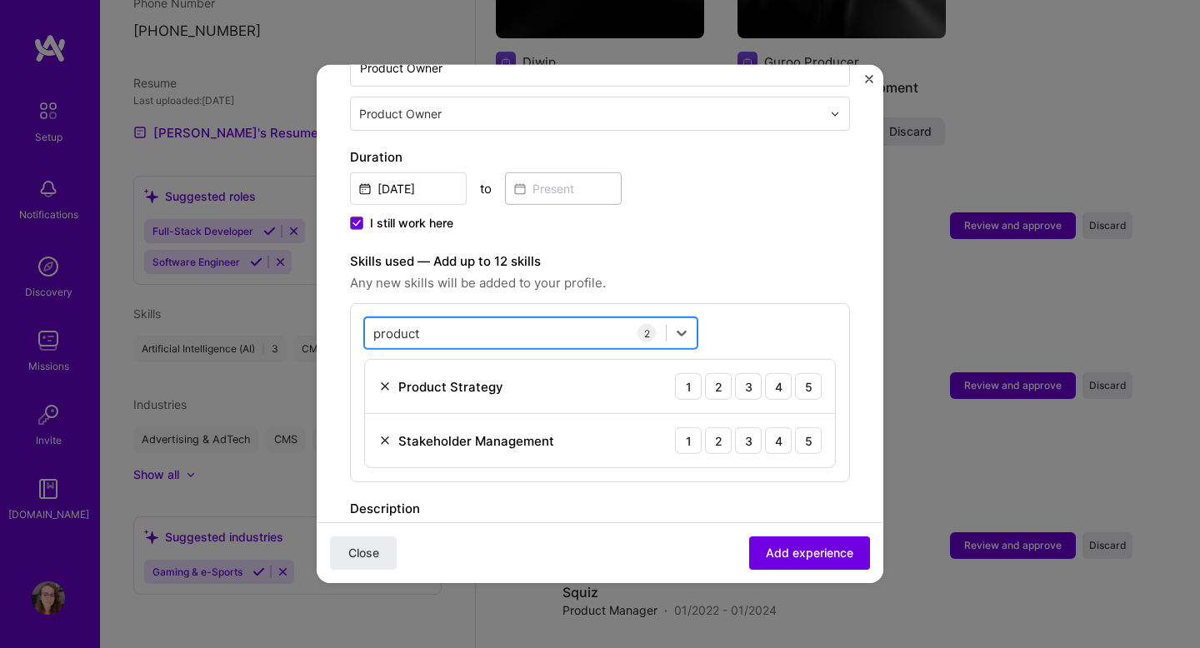
click at [471, 319] on div "product product" at bounding box center [515, 333] width 301 height 28
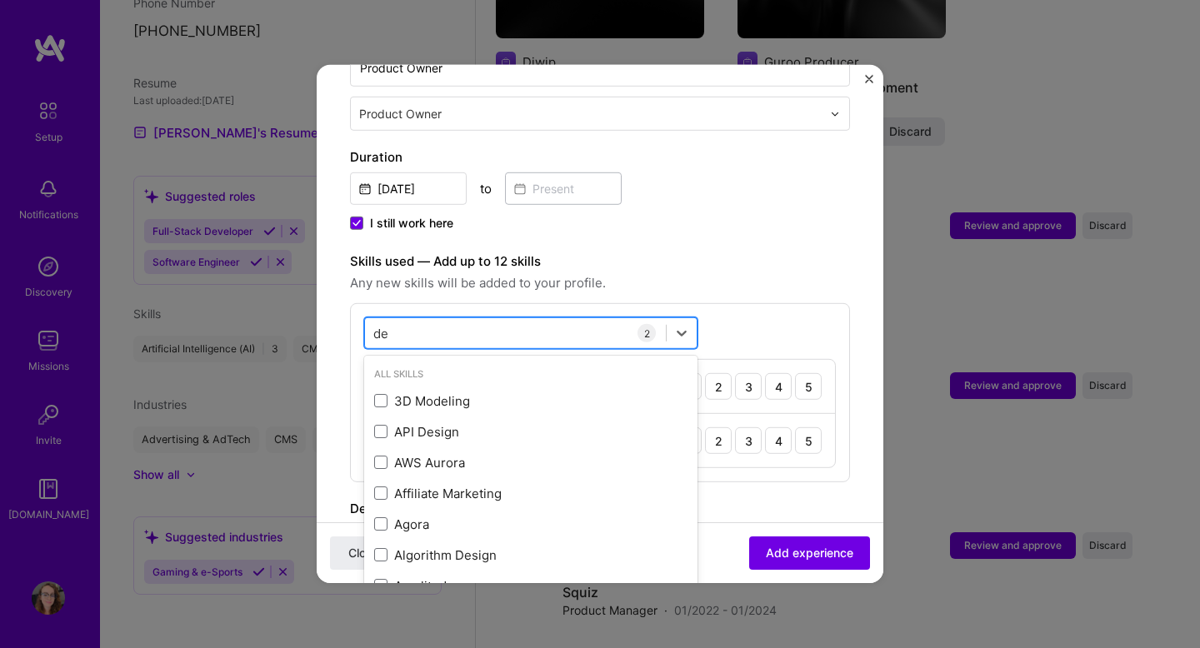
type input "d"
type input "p"
type input "e"
type input "d"
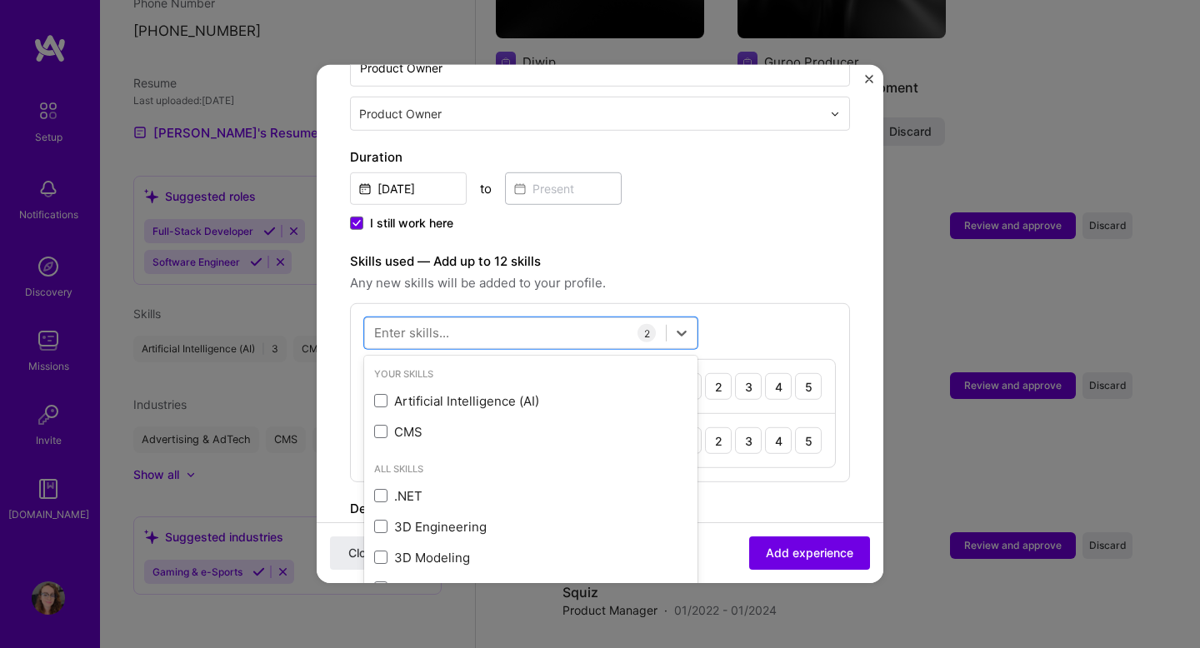
click at [778, 252] on label "Skills used — Add up to 12 skills" at bounding box center [600, 262] width 500 height 20
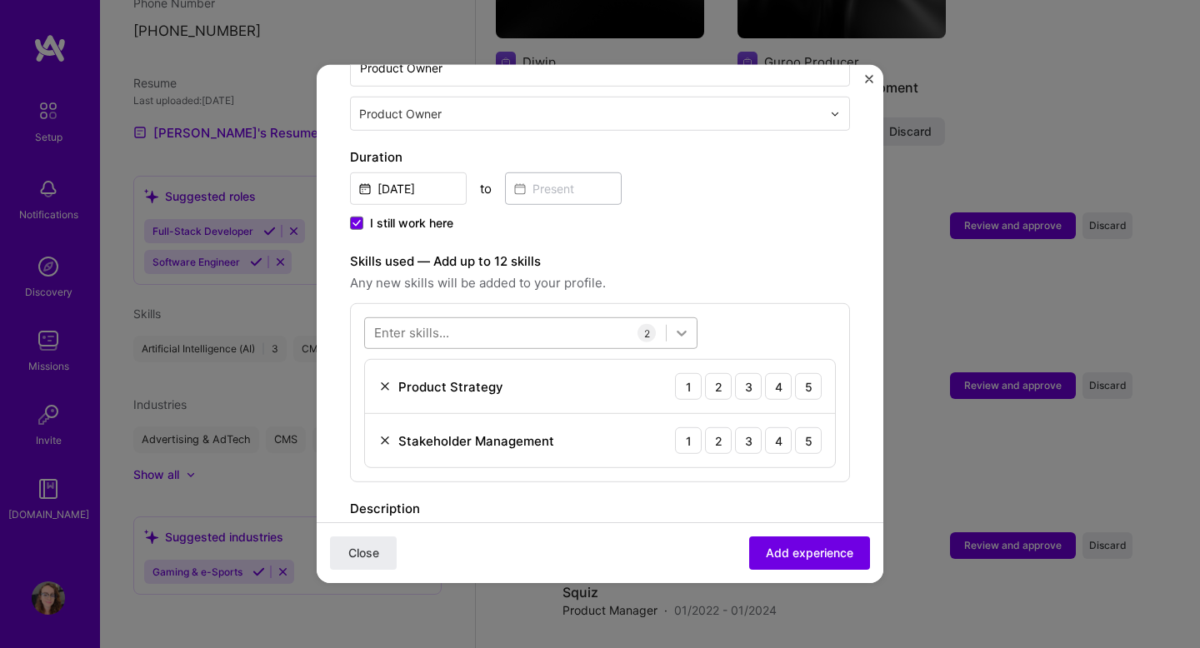
click at [678, 325] on icon at bounding box center [681, 333] width 17 height 17
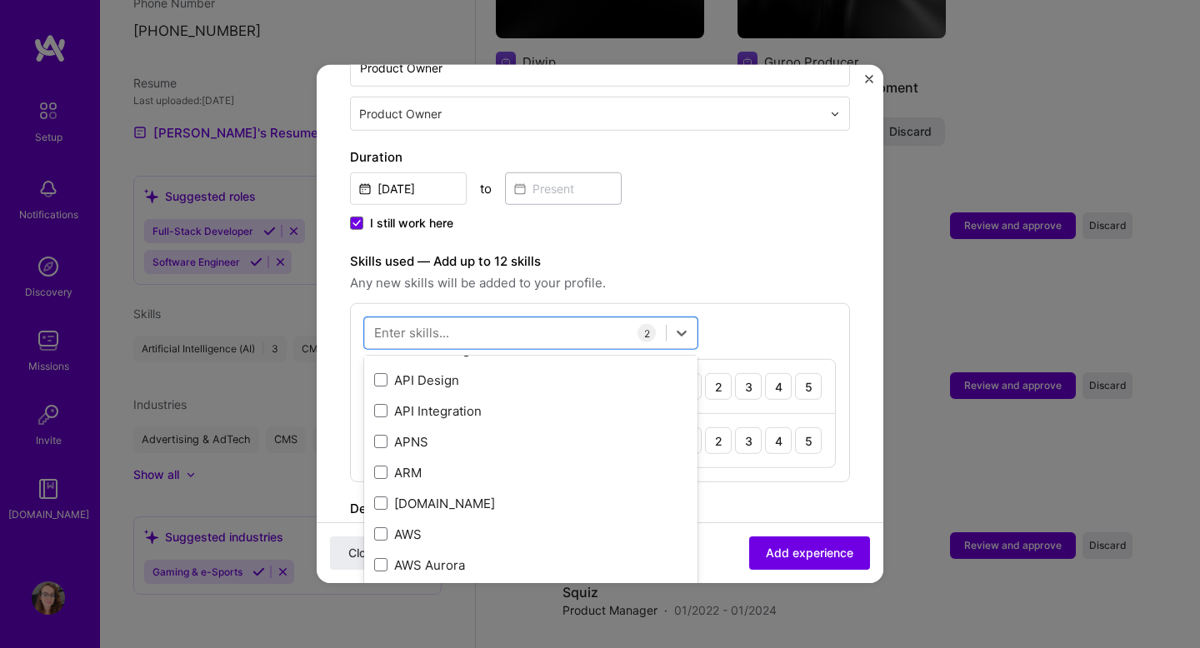
scroll to position [188, 0]
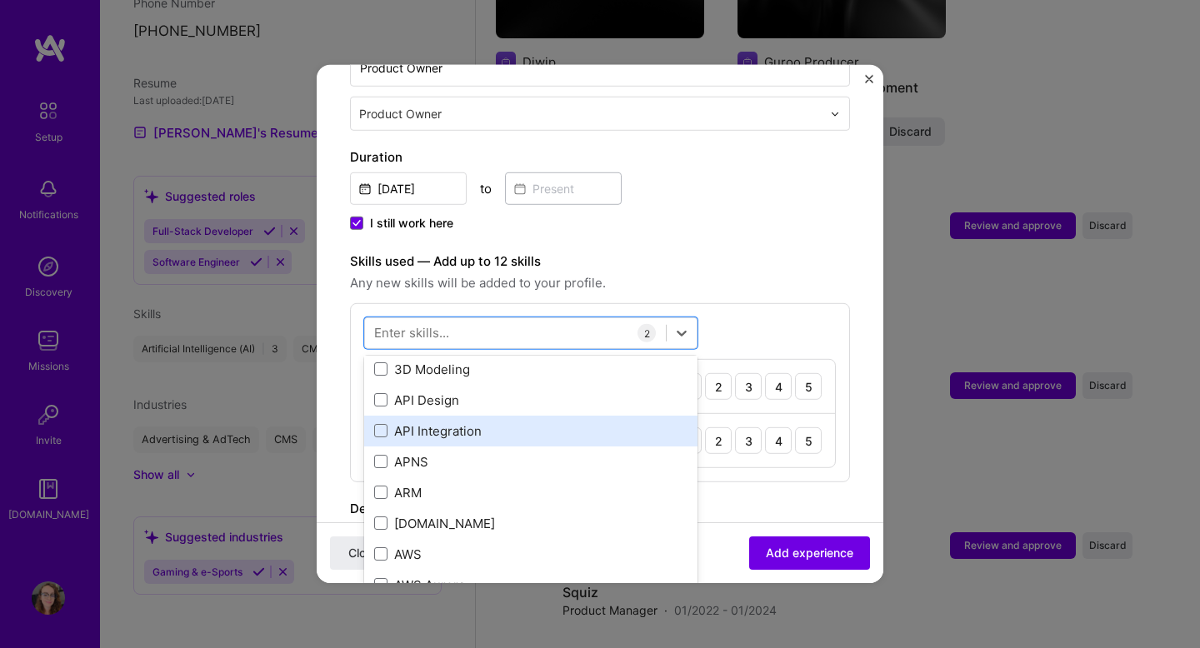
click at [512, 422] on div "API Integration" at bounding box center [530, 431] width 313 height 18
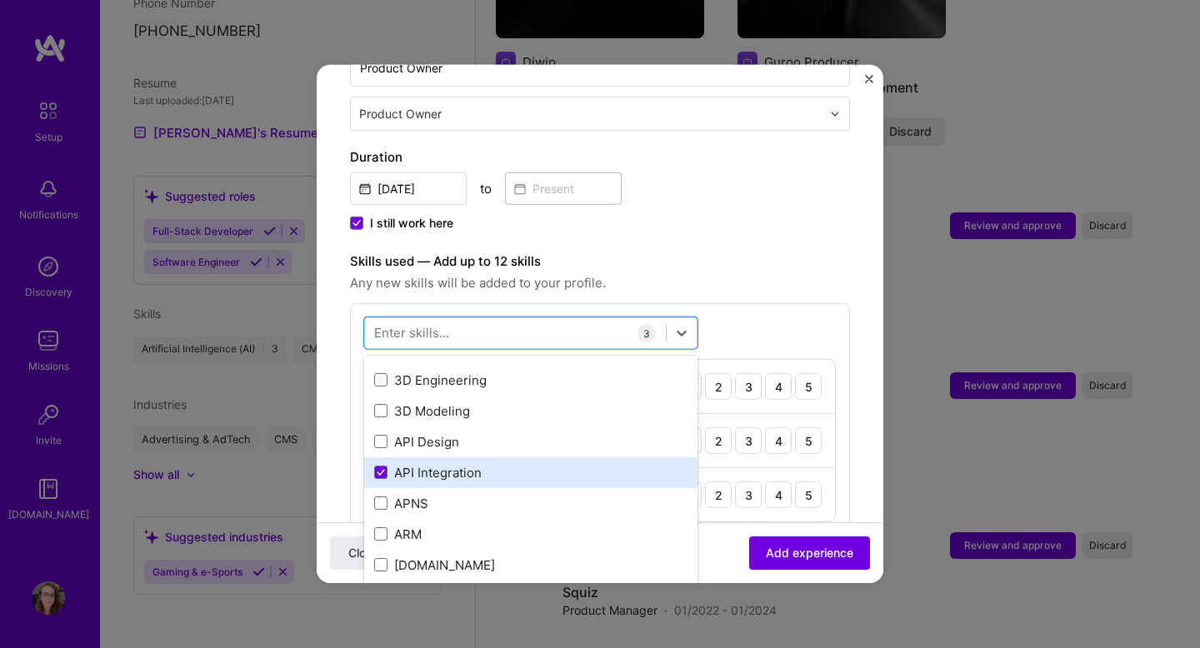
scroll to position [136, 0]
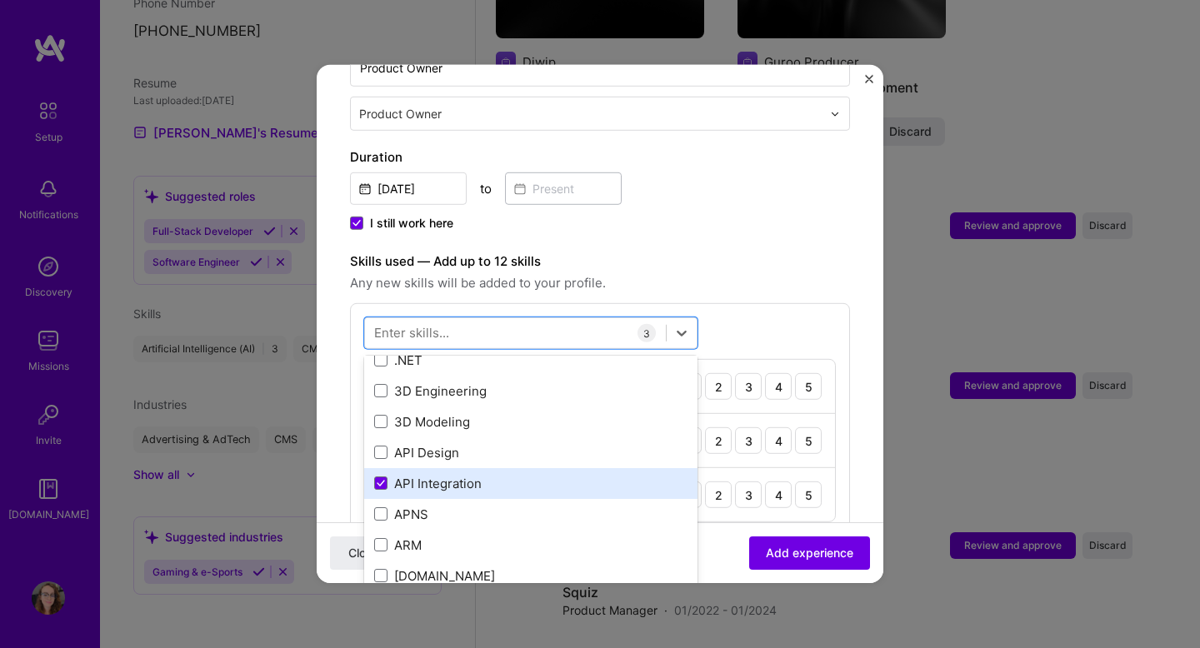
click at [493, 474] on div "API Integration" at bounding box center [530, 483] width 313 height 18
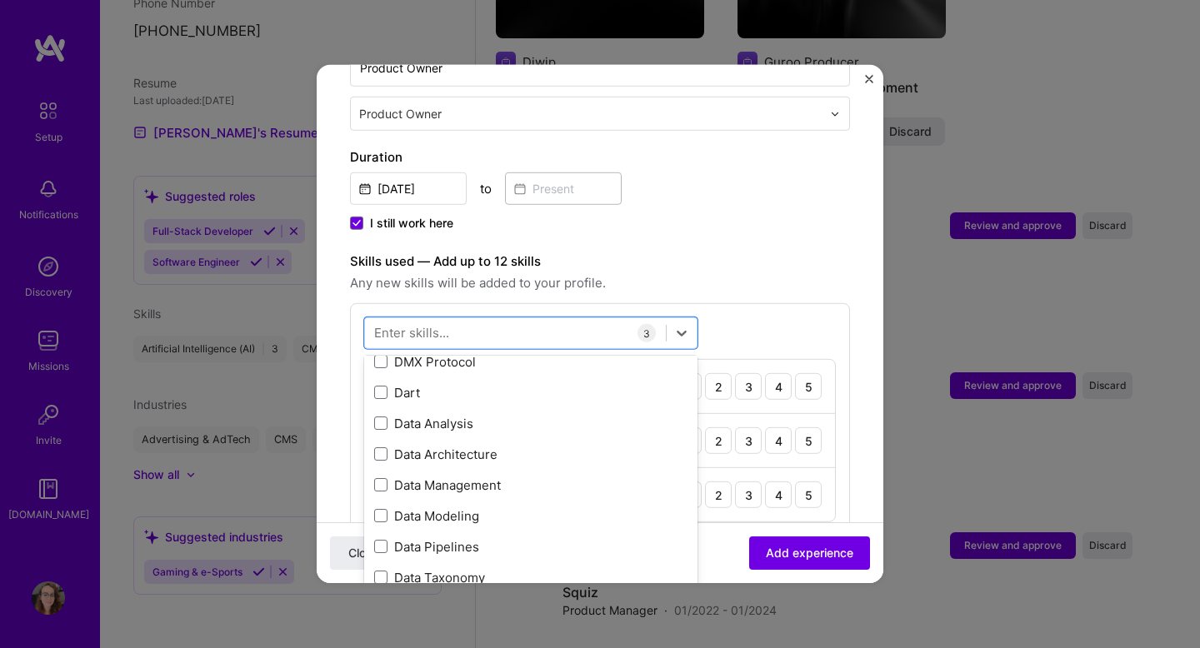
scroll to position [2638, 0]
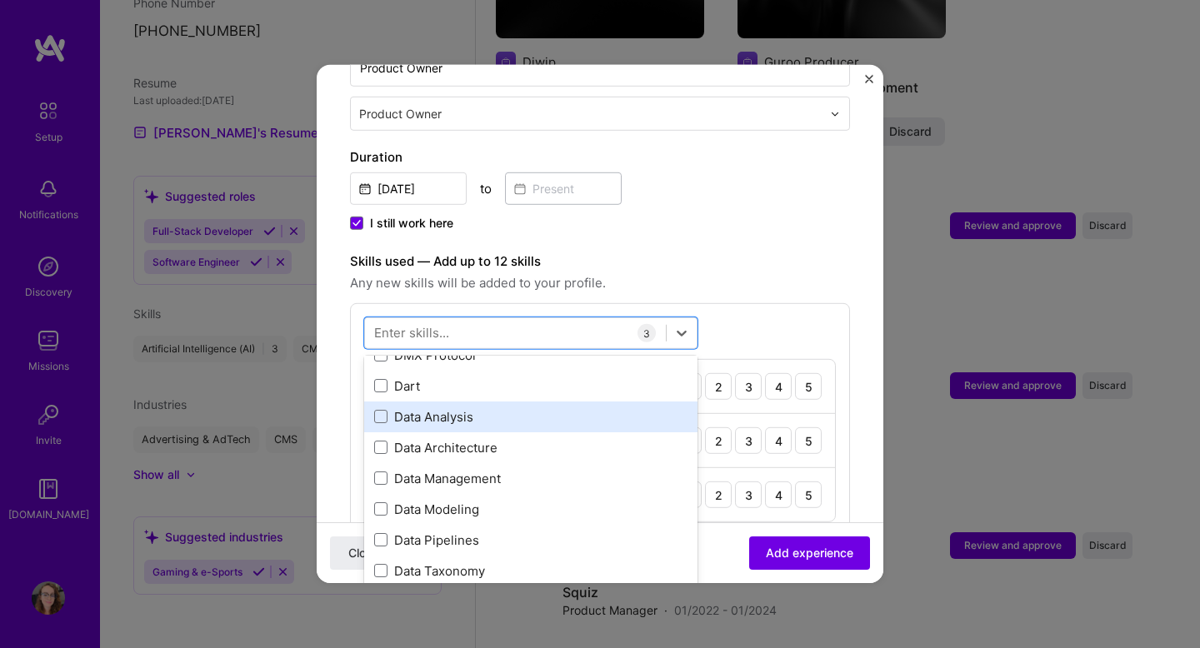
click at [515, 408] on div "Data Analysis" at bounding box center [530, 417] width 313 height 18
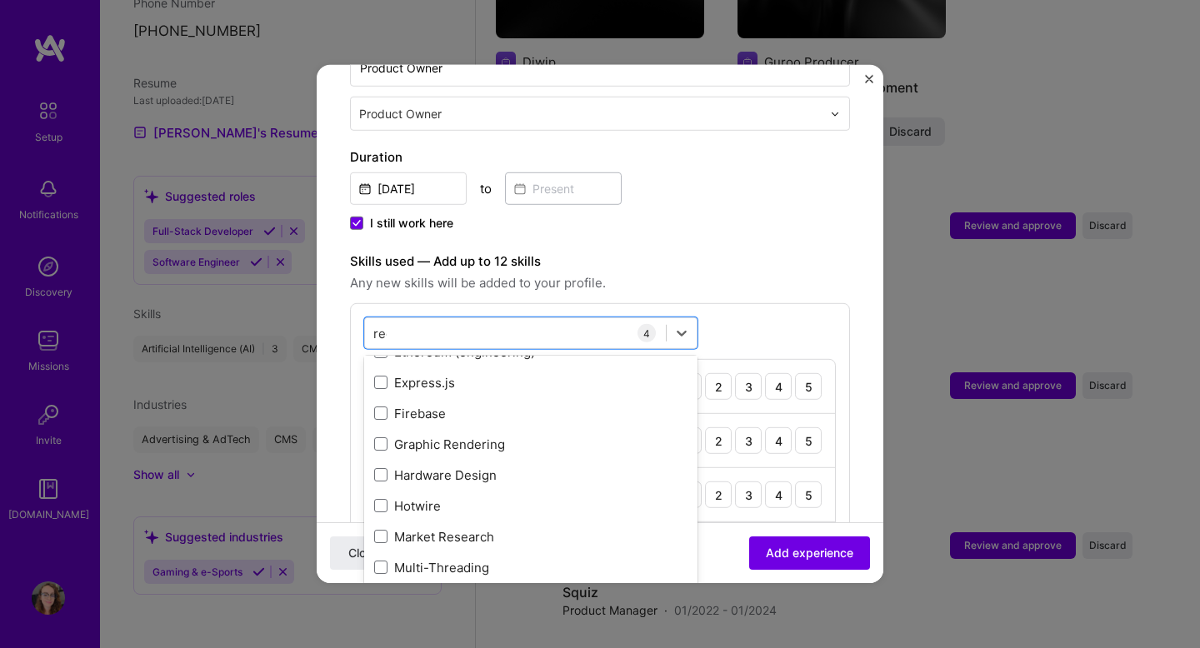
scroll to position [0, 0]
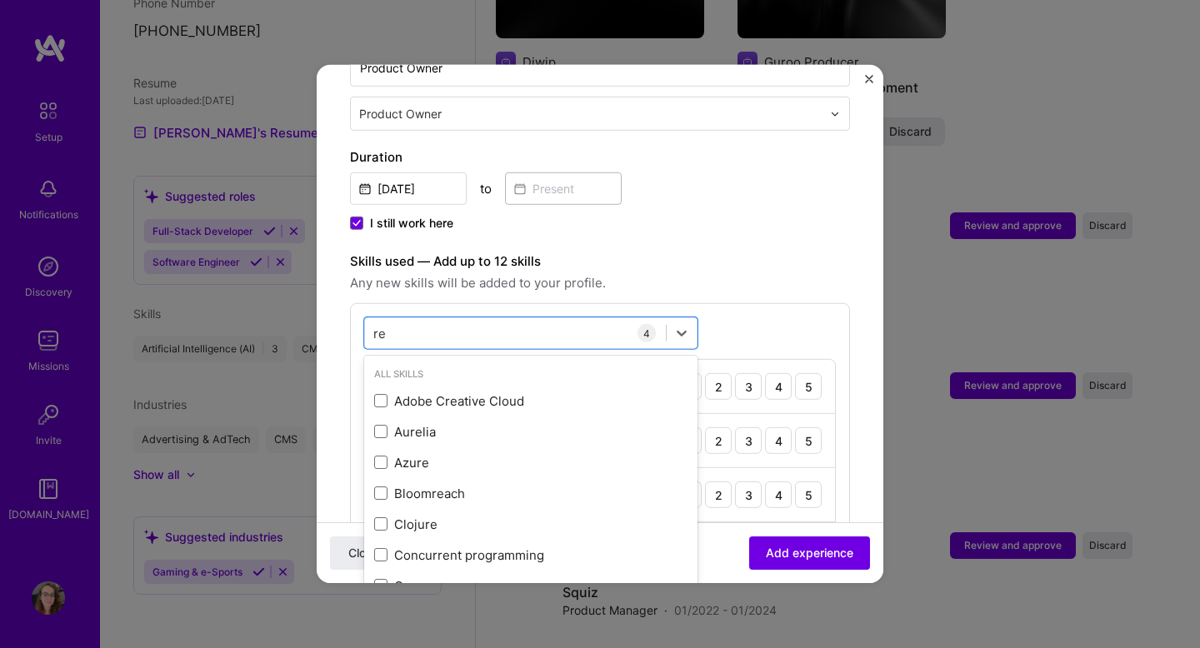
type input "r"
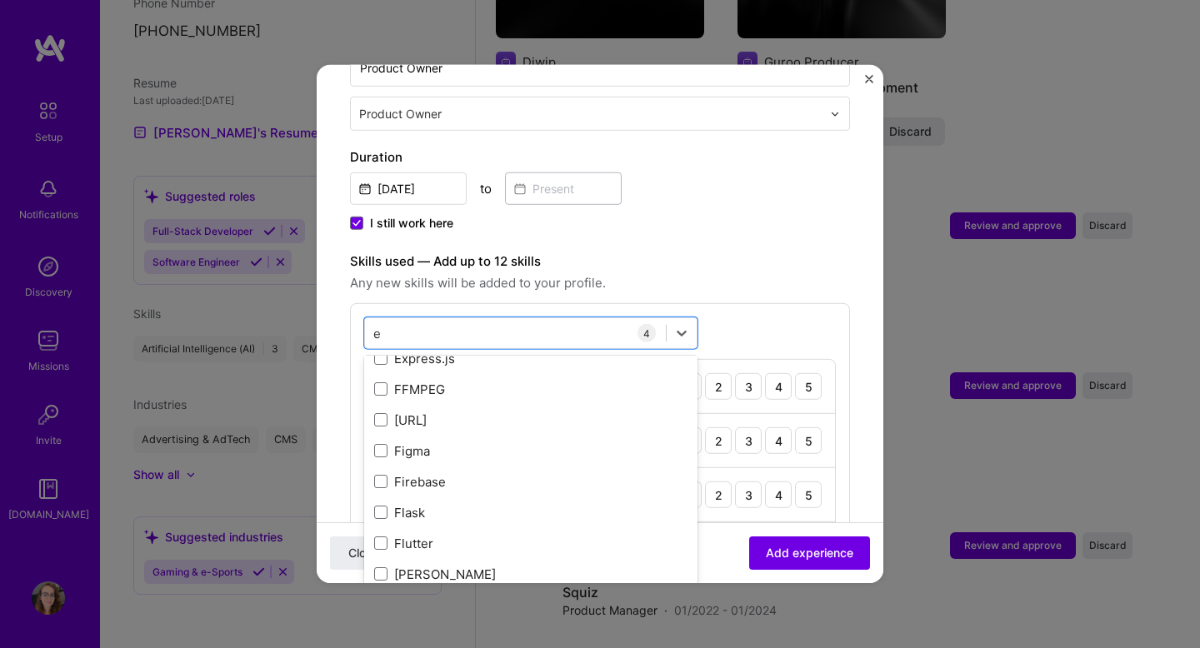
scroll to position [3528, 0]
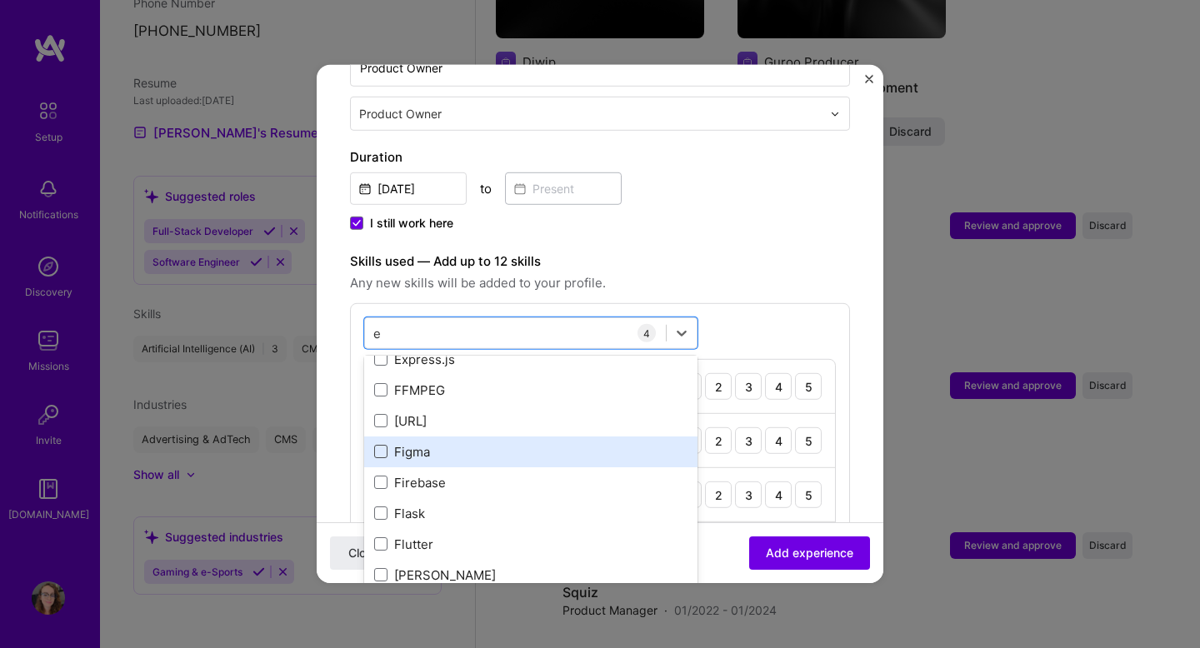
click at [383, 445] on span at bounding box center [380, 451] width 13 height 13
click at [0, 0] on input "checkbox" at bounding box center [0, 0] width 0 height 0
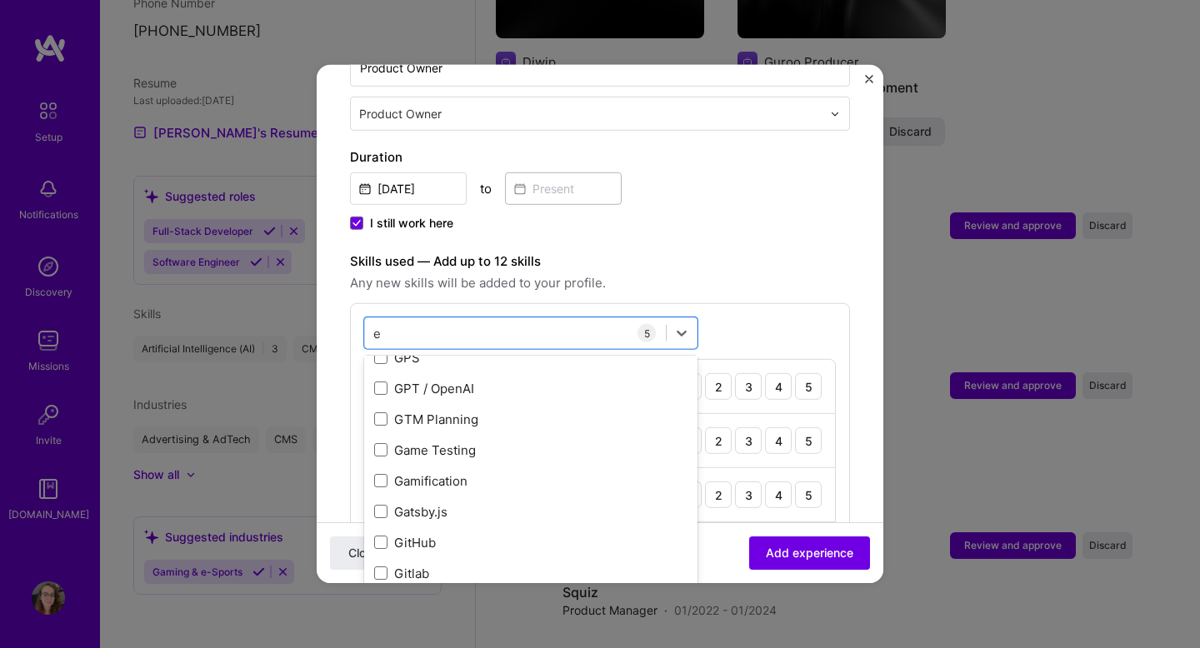
scroll to position [3808, 0]
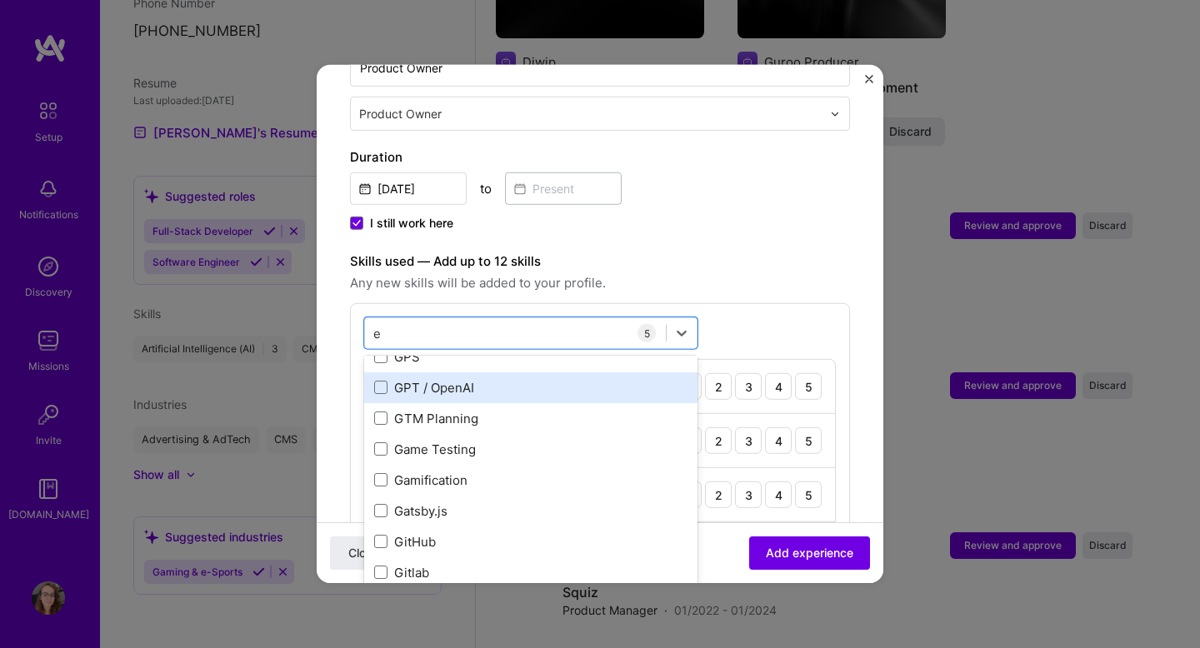
click at [544, 378] on div "GPT / OpenAI" at bounding box center [530, 387] width 313 height 18
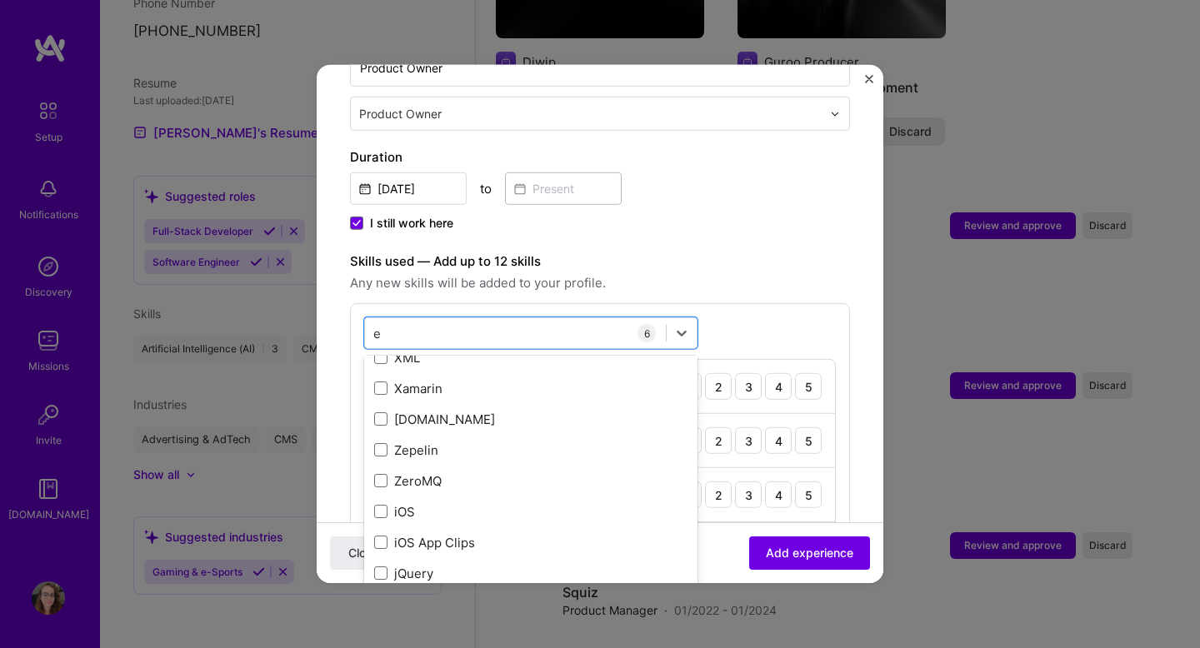
scroll to position [10398, 0]
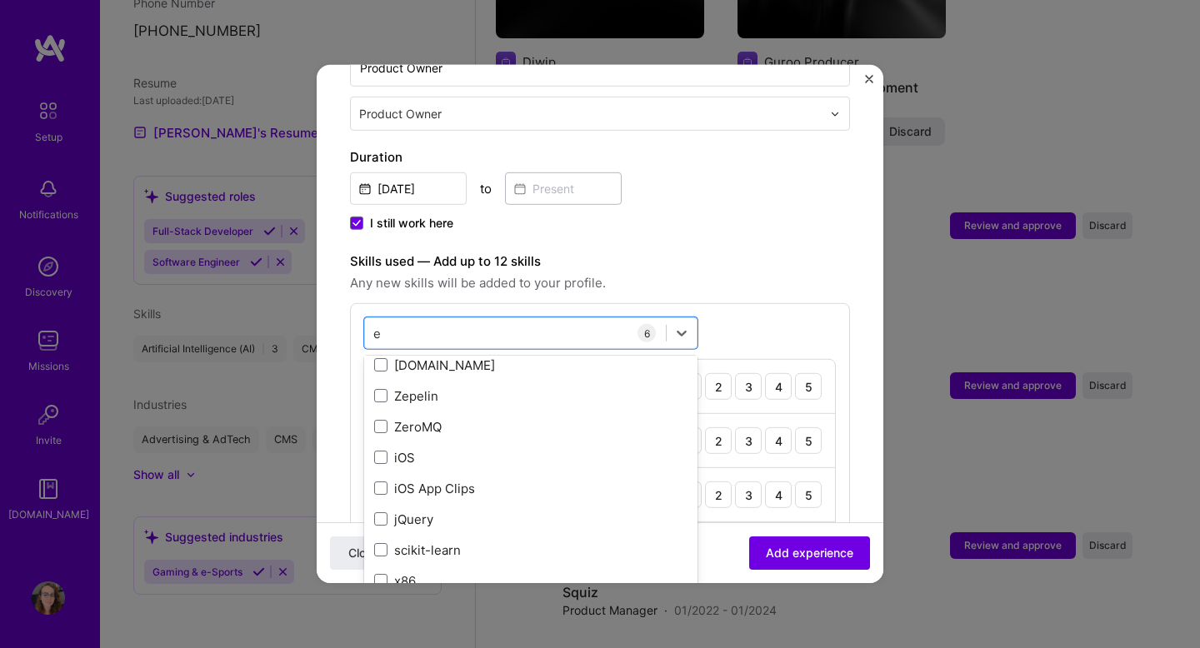
type input "e"
click at [732, 273] on span "Any new skills will be added to your profile." at bounding box center [600, 283] width 500 height 20
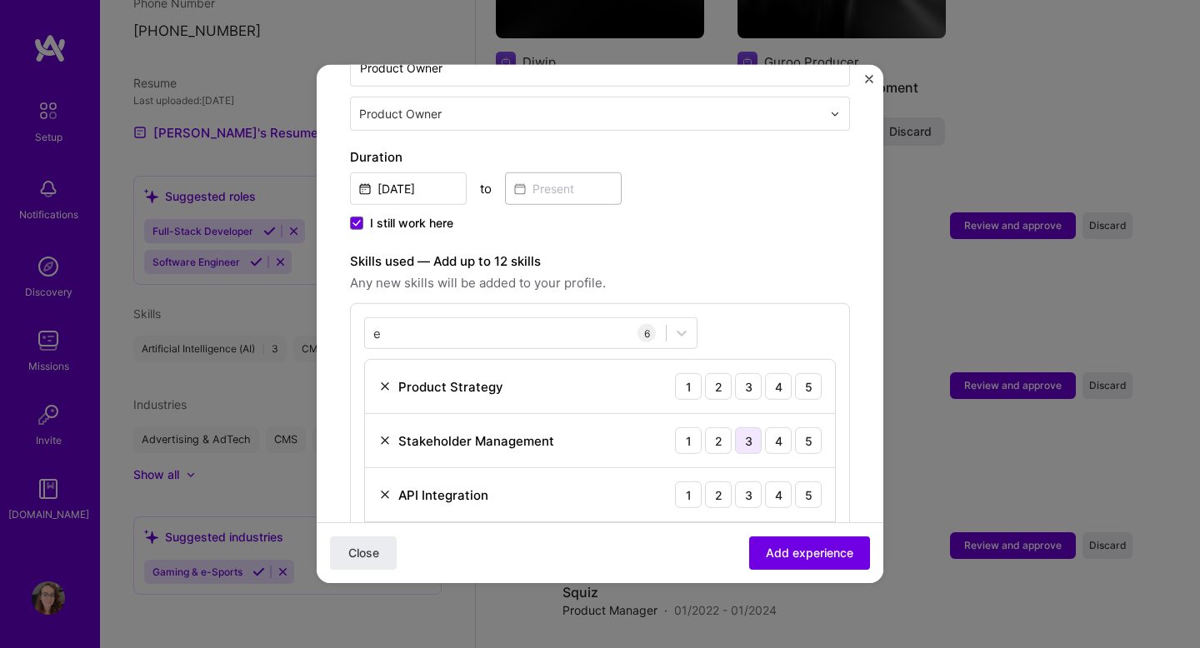
scroll to position [483, 0]
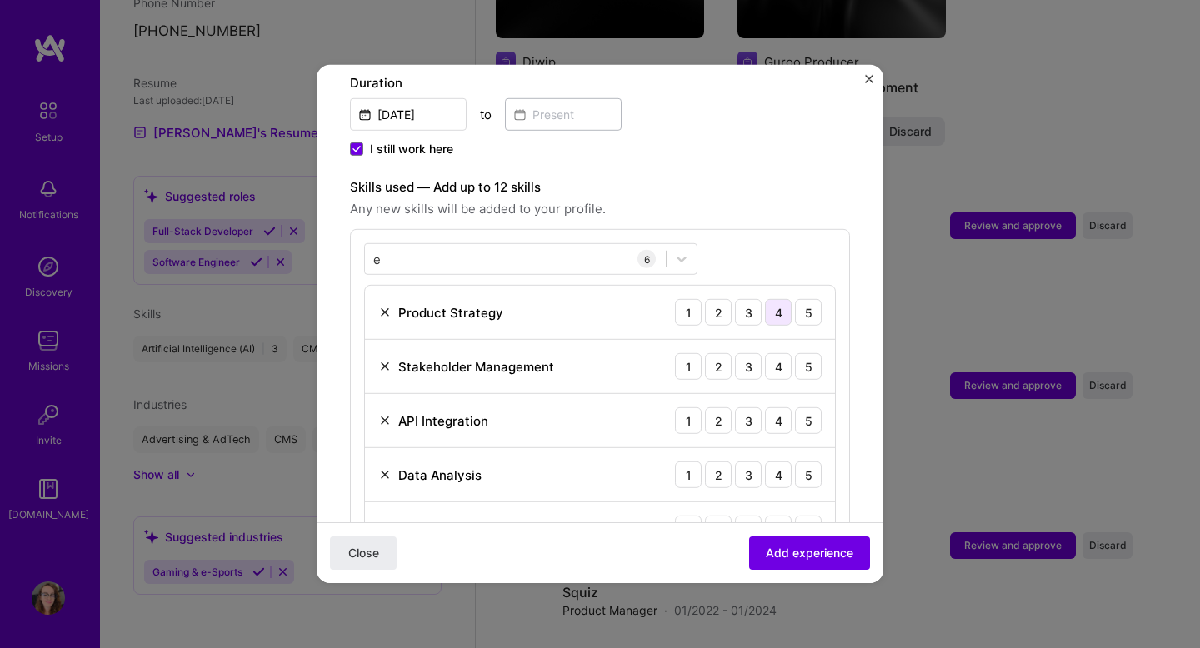
click at [782, 299] on div "4" at bounding box center [778, 312] width 27 height 27
click at [618, 245] on div "e e" at bounding box center [515, 259] width 301 height 28
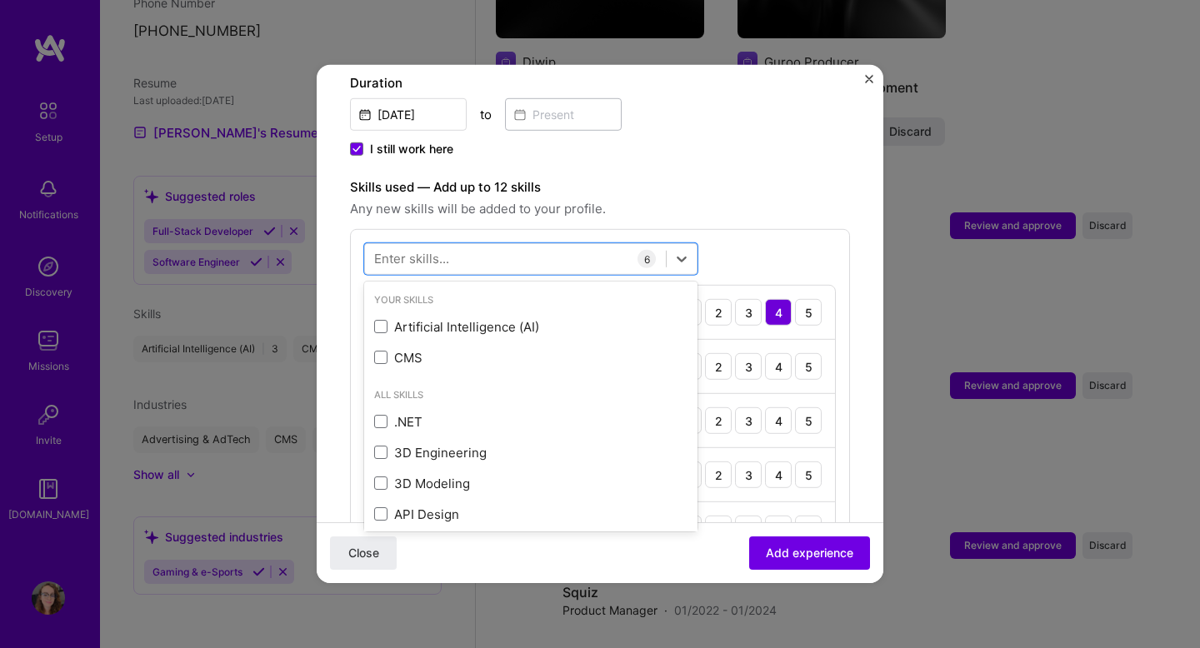
click at [803, 199] on span "Any new skills will be added to your profile." at bounding box center [600, 209] width 500 height 20
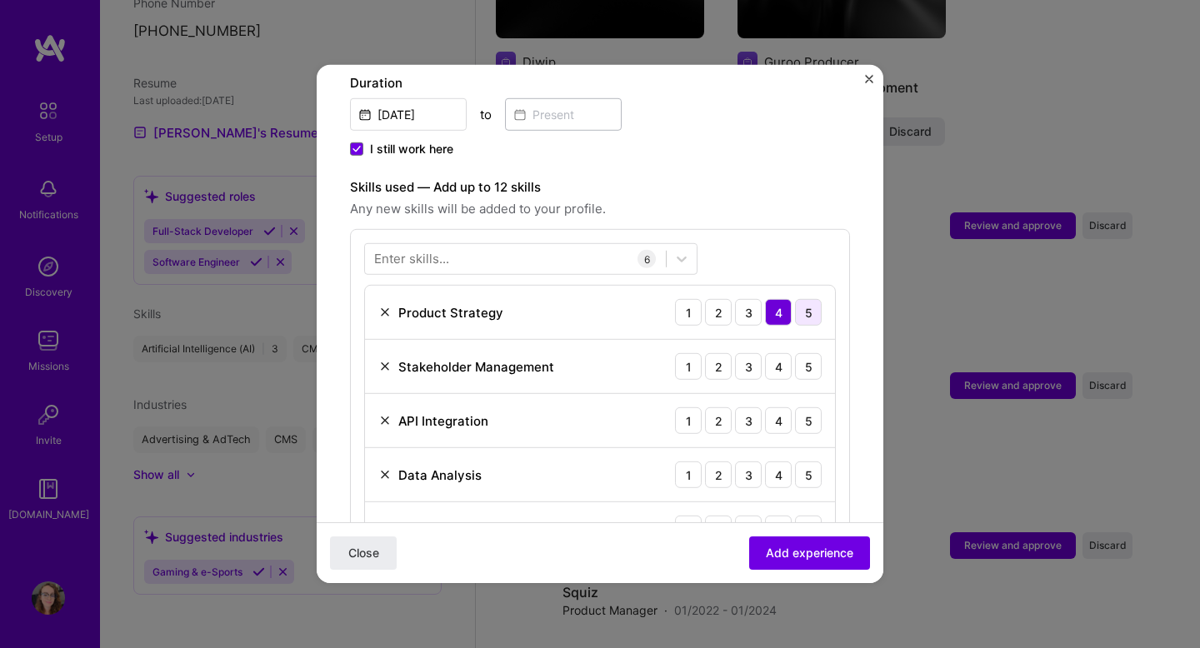
click at [803, 299] on div "5" at bounding box center [808, 312] width 27 height 27
click at [801, 353] on div "5" at bounding box center [808, 366] width 27 height 27
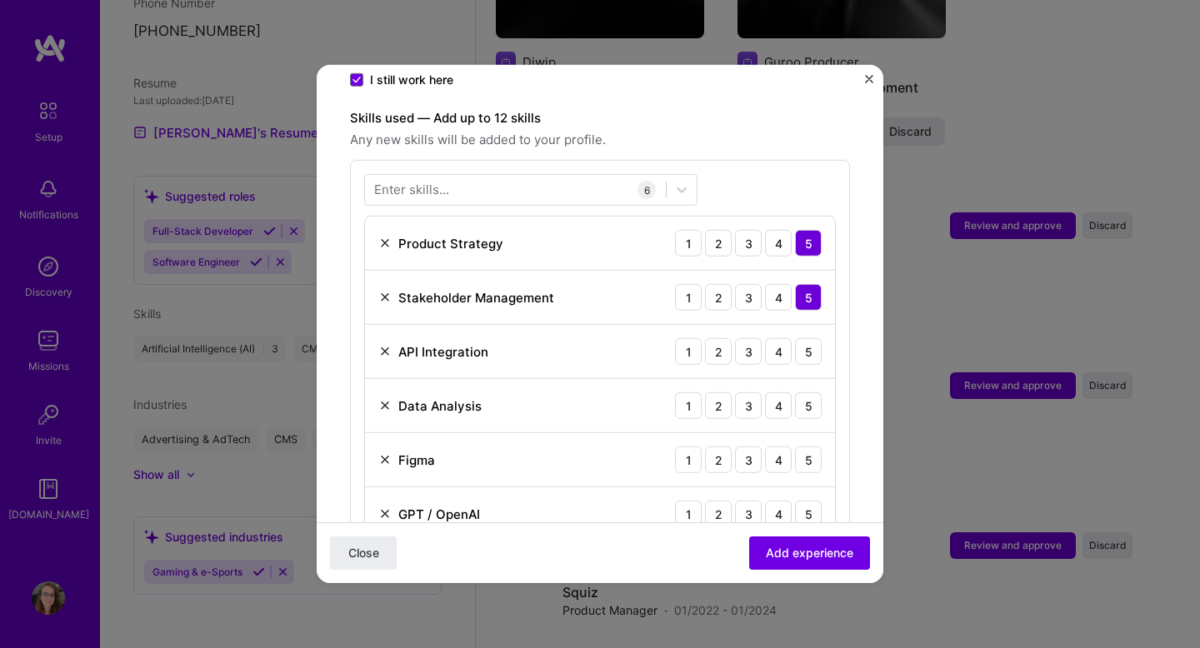
scroll to position [568, 0]
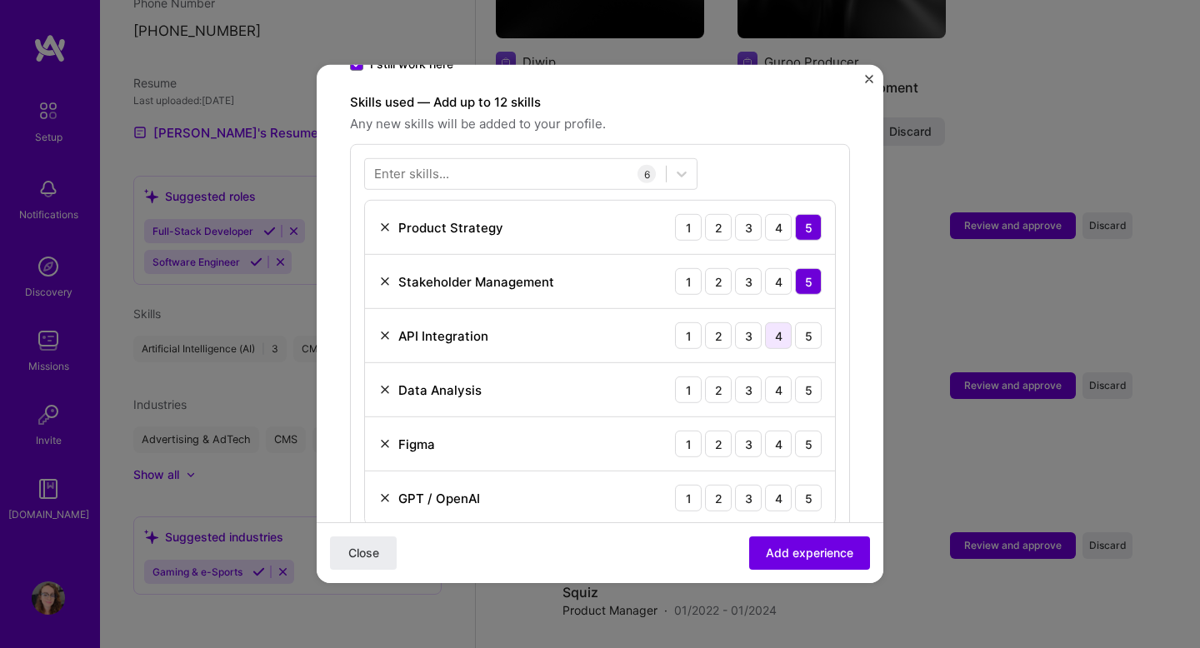
click at [778, 323] on div "4" at bounding box center [778, 336] width 27 height 27
click at [768, 377] on div "4" at bounding box center [778, 390] width 27 height 27
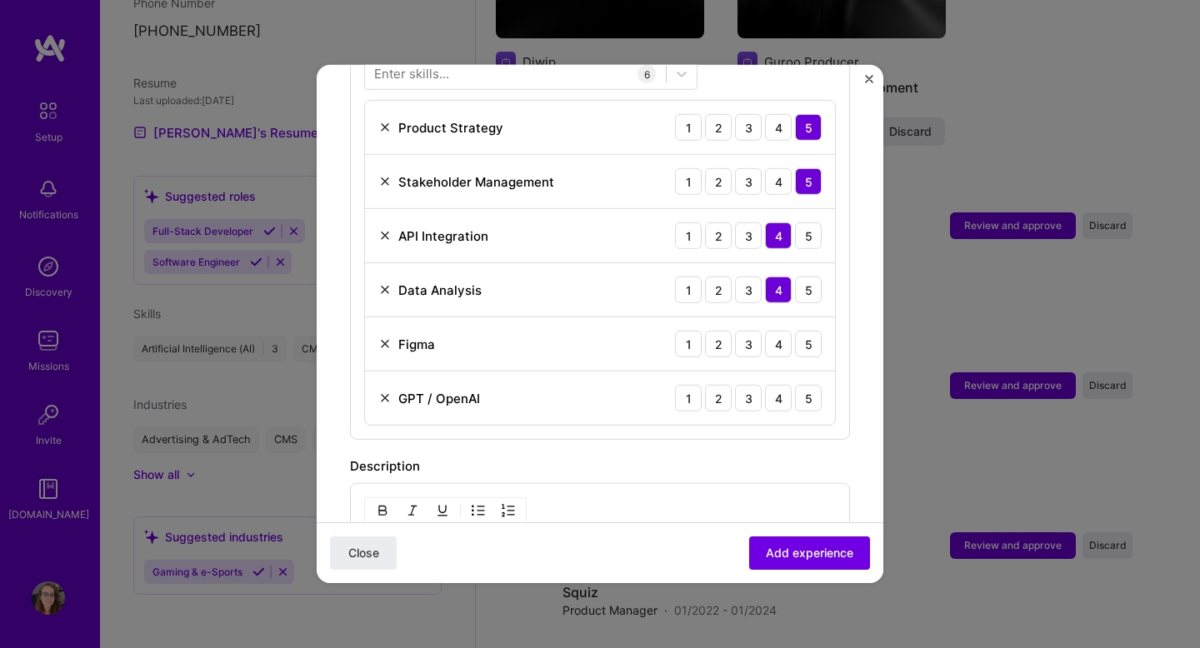
scroll to position [668, 0]
click at [810, 330] on div "5" at bounding box center [808, 343] width 27 height 27
click at [773, 330] on div "4" at bounding box center [778, 343] width 27 height 27
click at [813, 386] on div "5" at bounding box center [808, 397] width 27 height 27
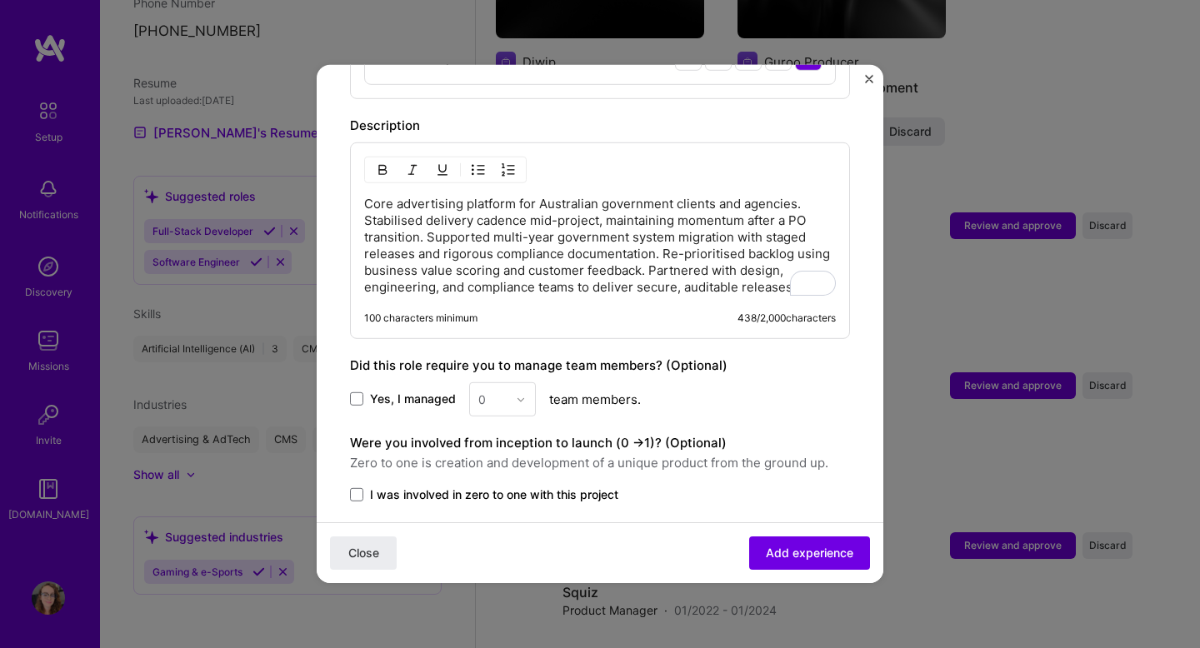
scroll to position [1107, 0]
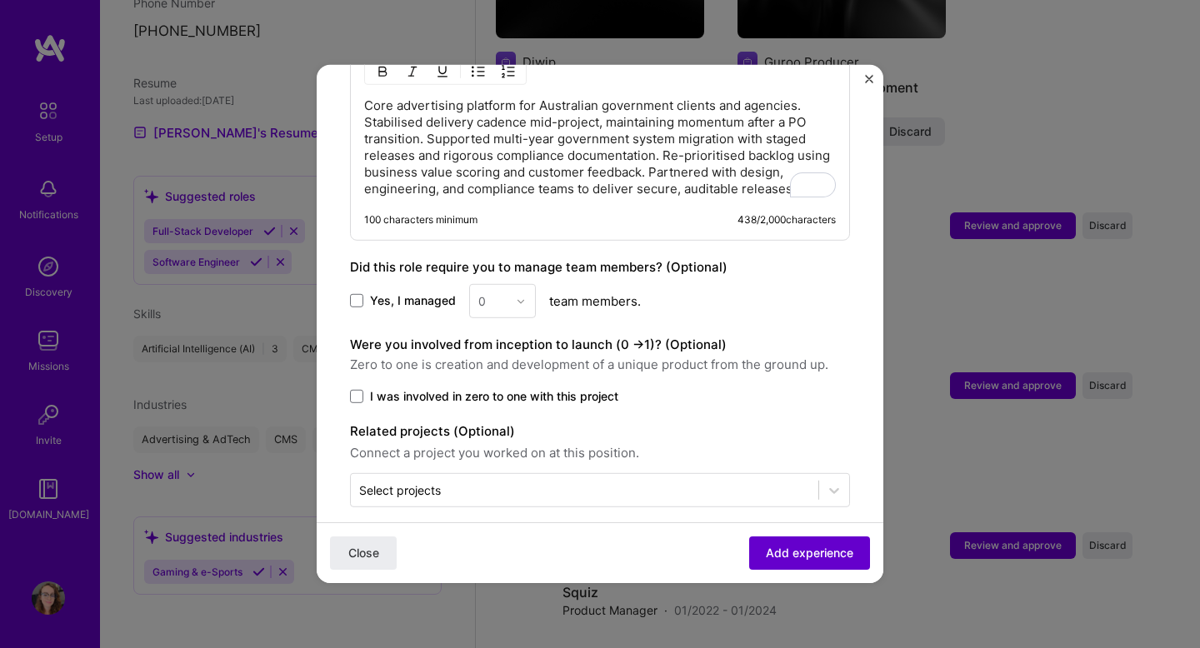
click at [811, 560] on span "Add experience" at bounding box center [810, 553] width 88 height 17
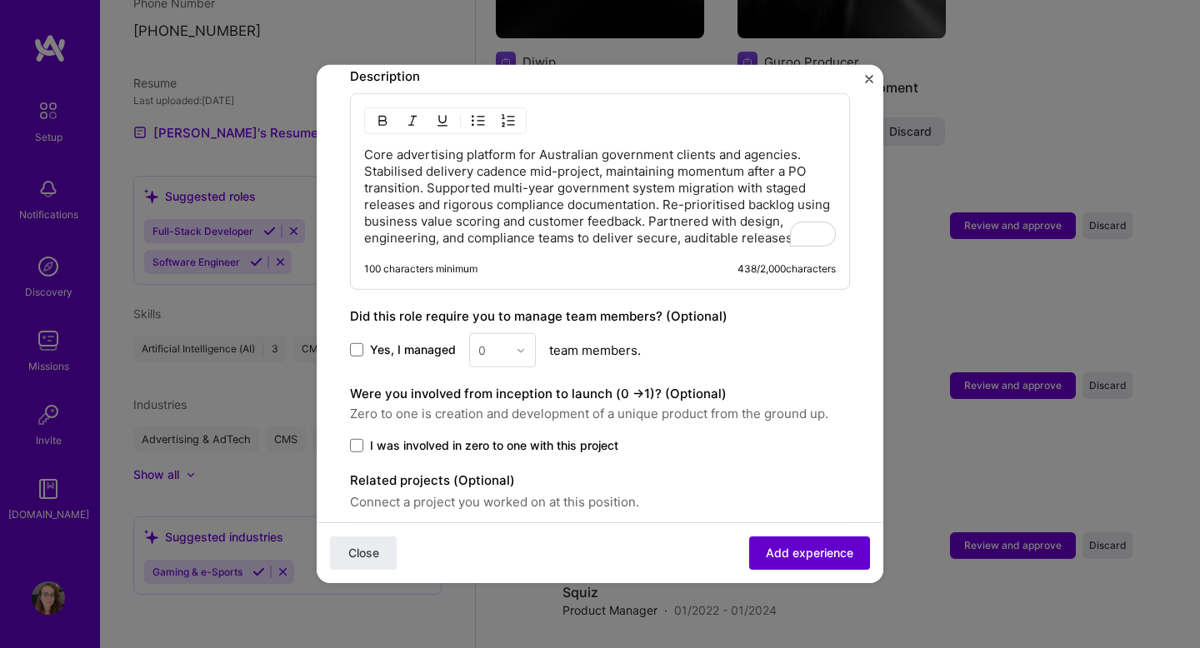
scroll to position [664, 0]
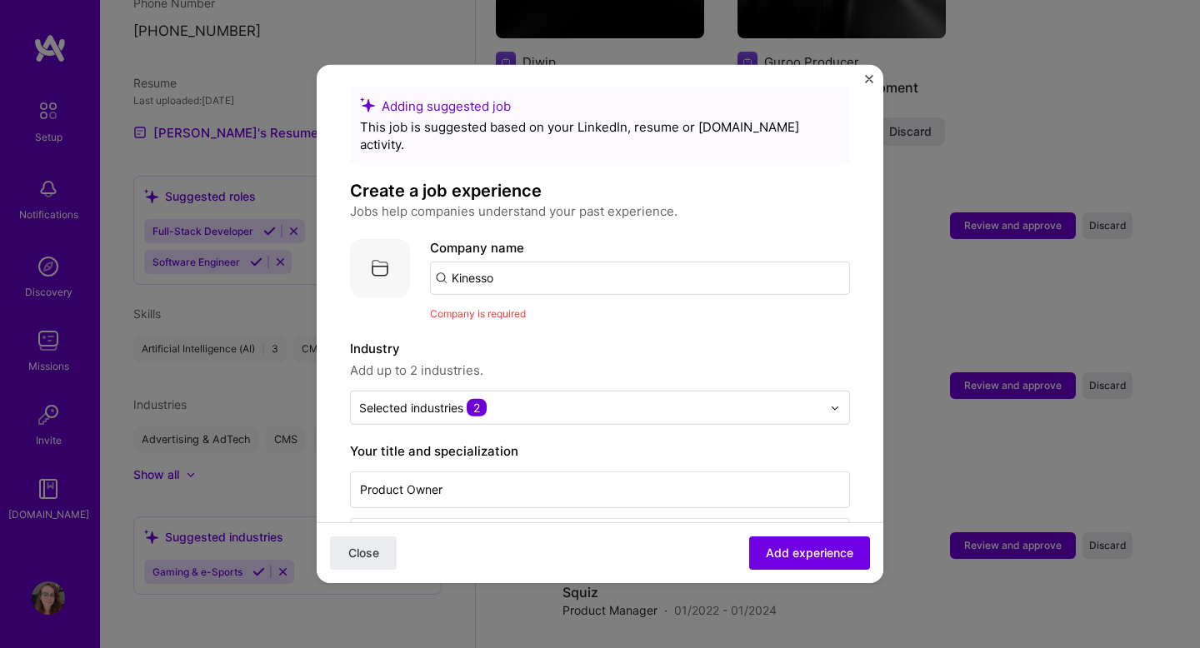
click at [534, 262] on input "Kinesso" at bounding box center [640, 278] width 420 height 33
type input "Kinesso"
click at [555, 311] on div "Kinesso" at bounding box center [554, 324] width 62 height 29
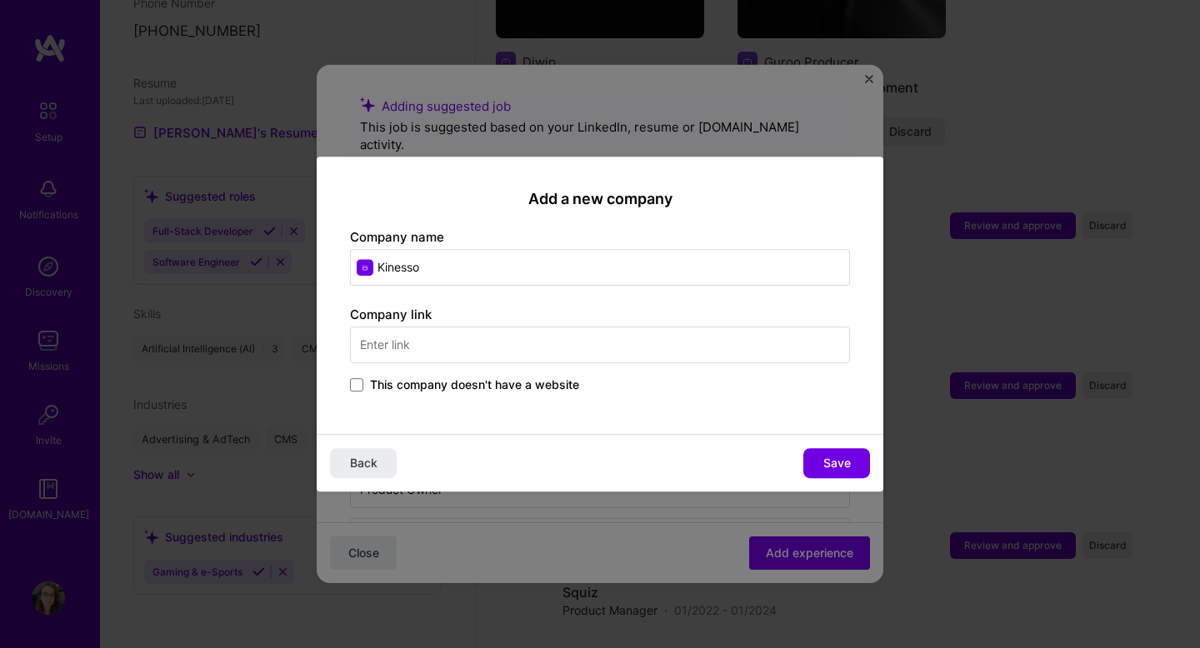
click at [529, 344] on input "text" at bounding box center [600, 345] width 500 height 37
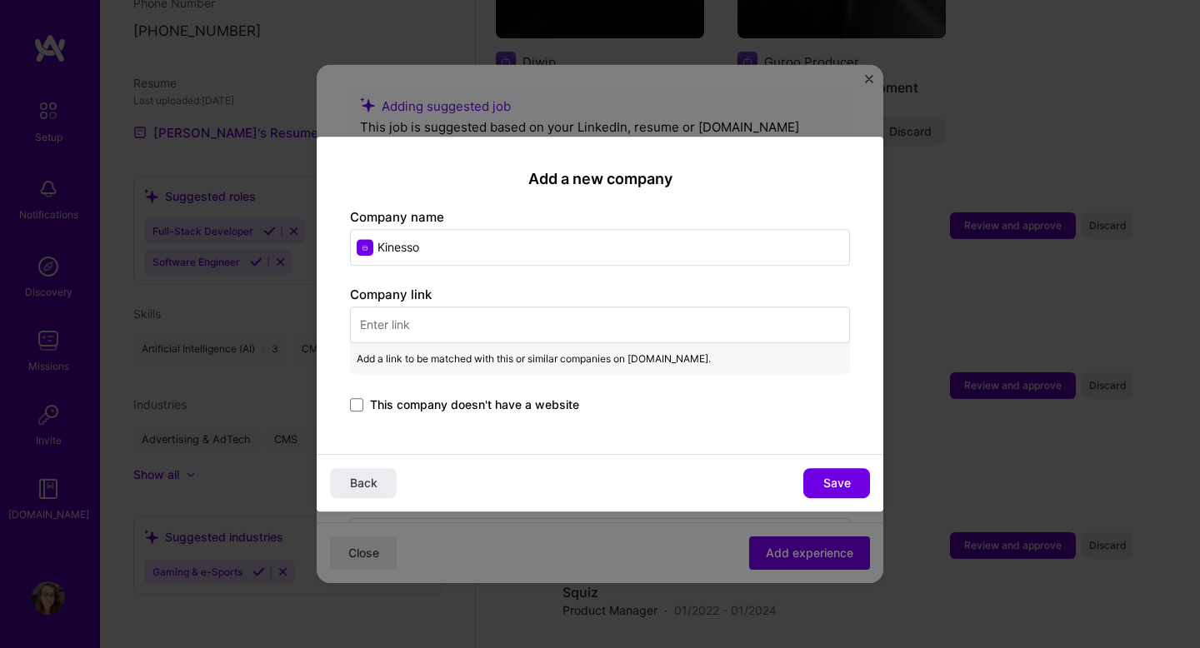
paste input "https://kinesso.com/"
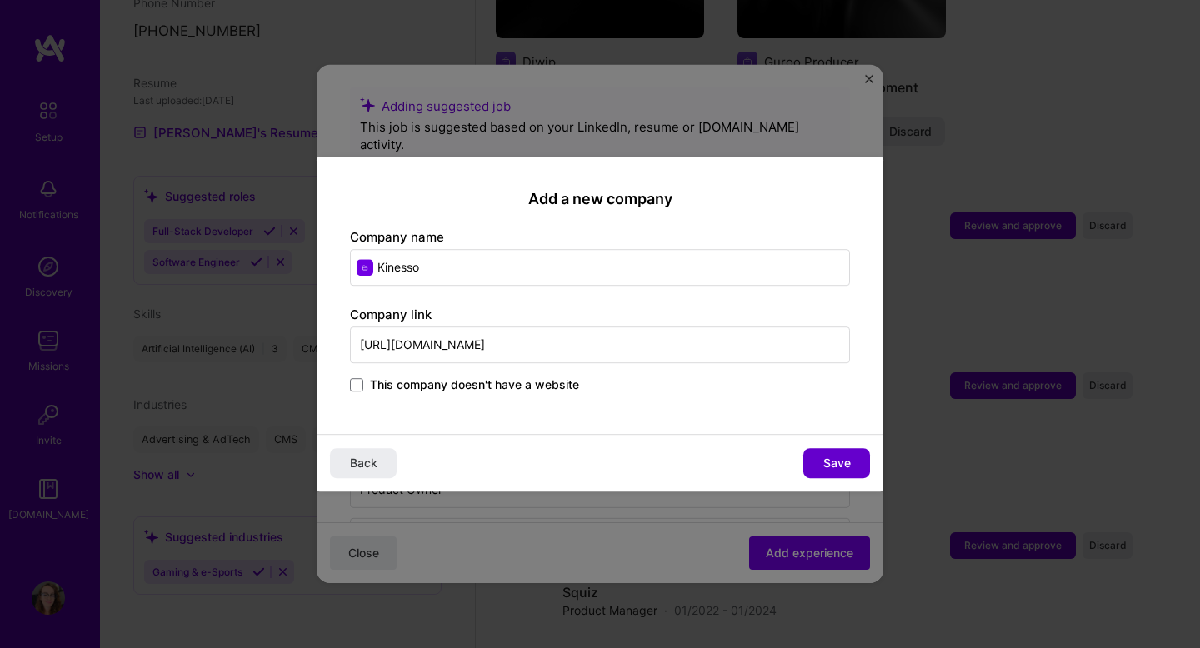
type input "https://kinesso.com/"
click at [847, 463] on span "Save" at bounding box center [837, 463] width 28 height 17
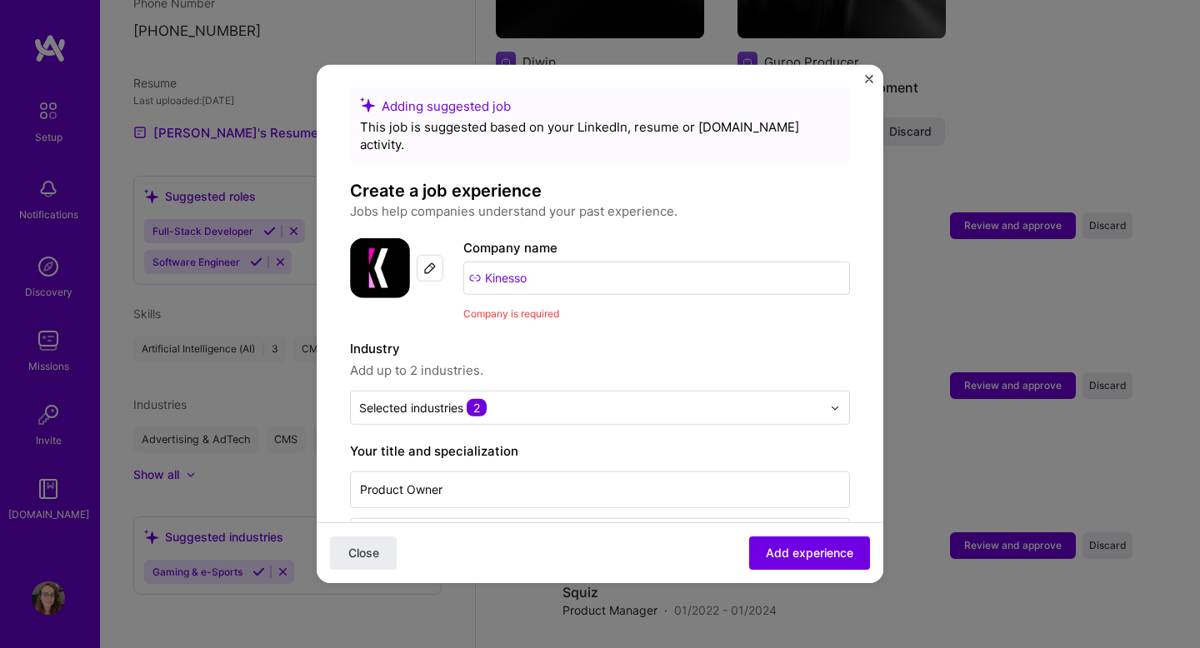
click at [599, 262] on input "Kinesso" at bounding box center [656, 278] width 387 height 33
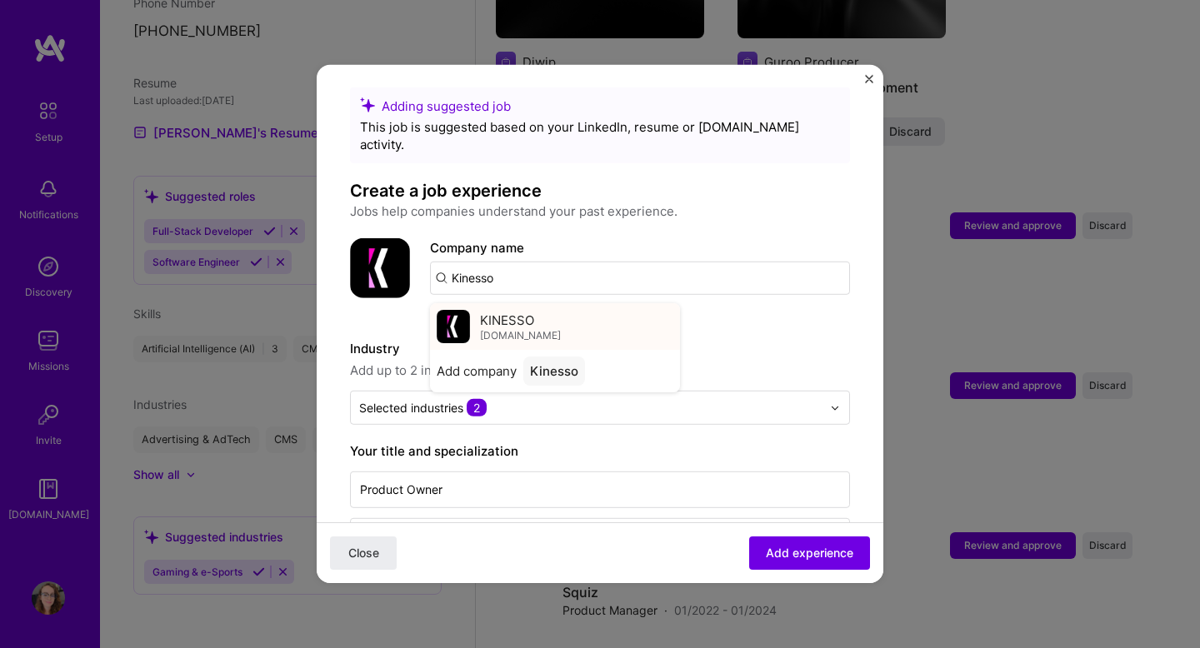
click at [494, 328] on span "kinesso.com" at bounding box center [520, 334] width 81 height 13
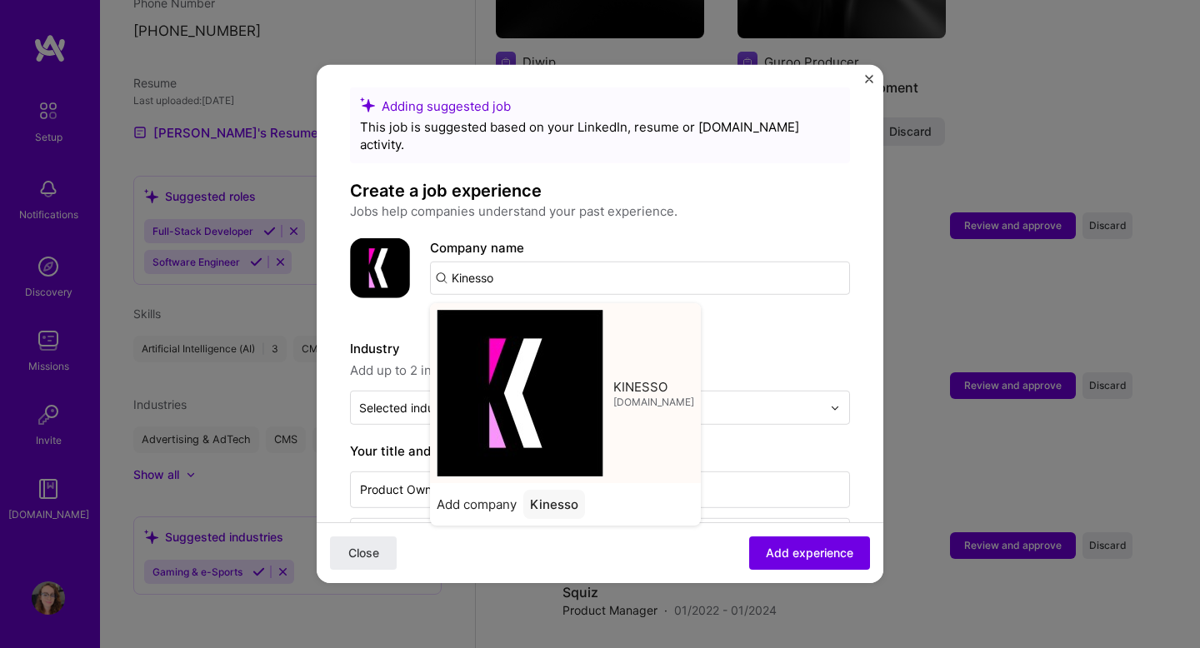
type input "KINESSO"
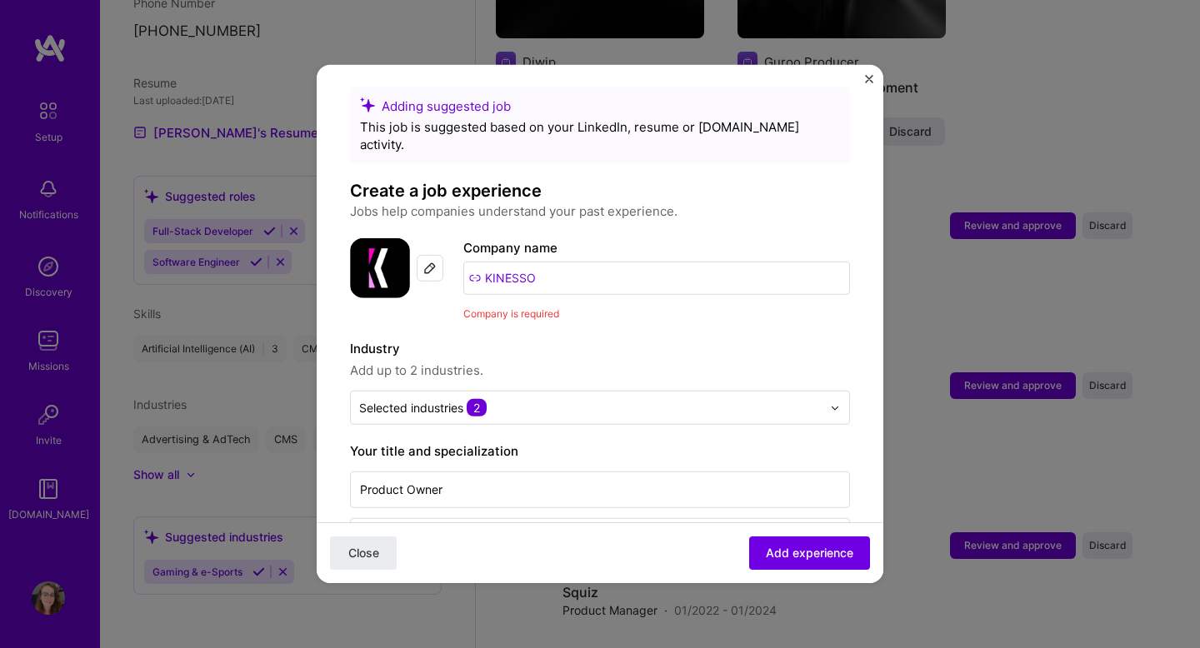
click at [736, 361] on span "Add up to 2 industries." at bounding box center [600, 371] width 500 height 20
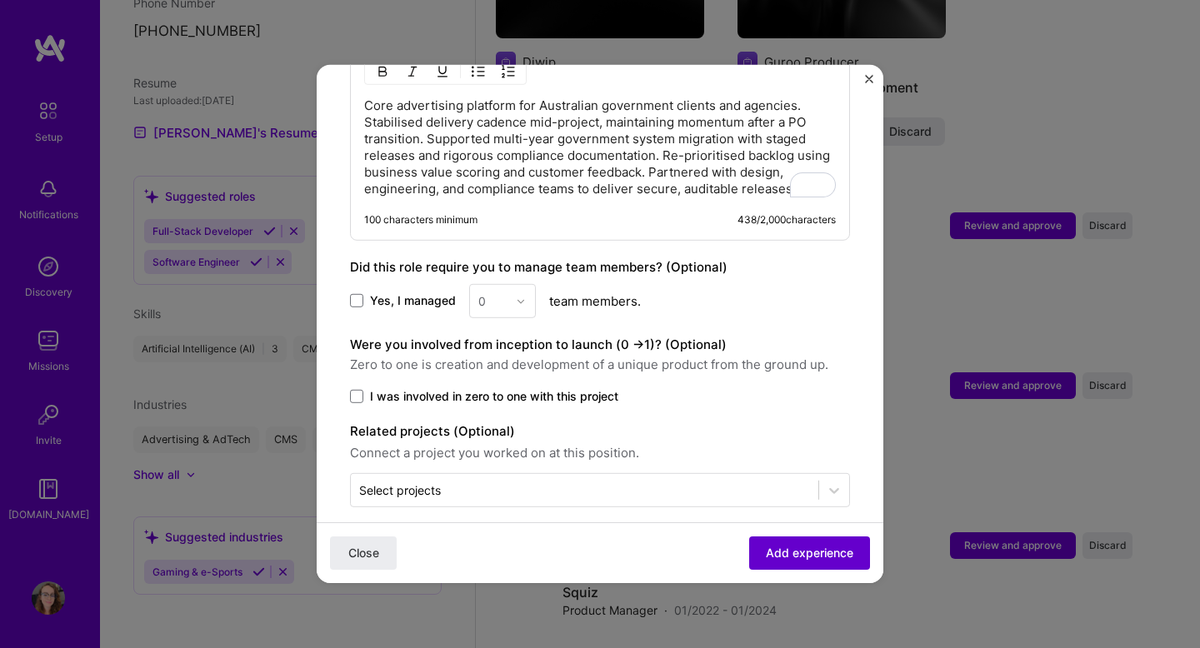
click at [808, 558] on span "Add experience" at bounding box center [810, 553] width 88 height 17
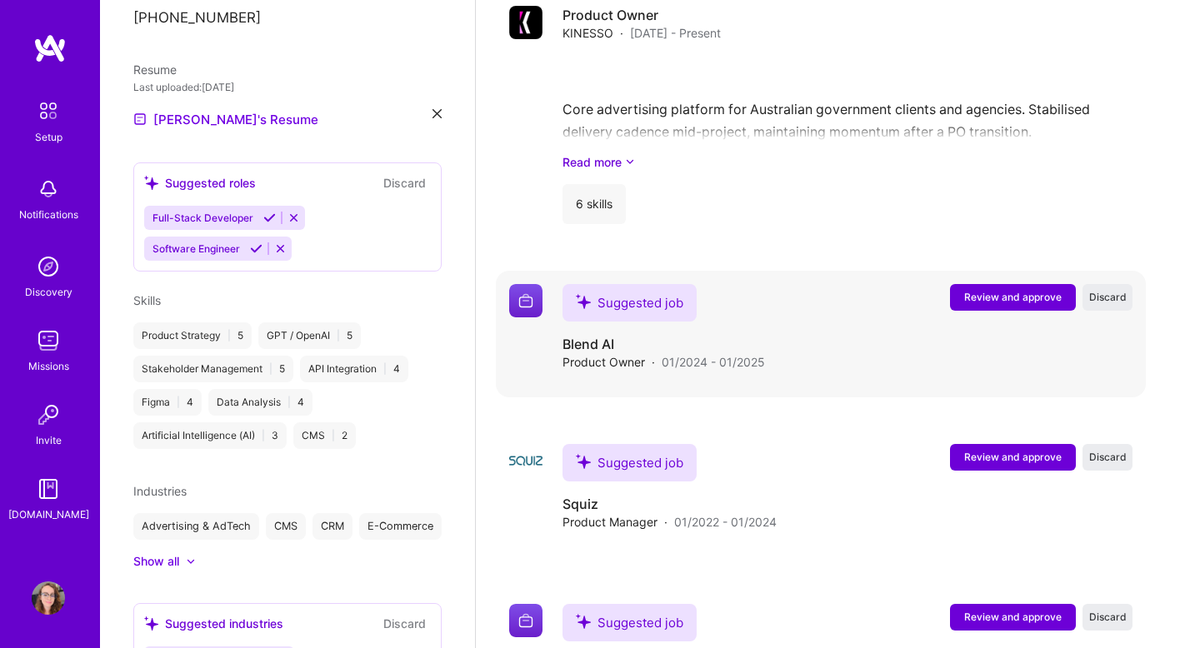
click at [1031, 290] on span "Review and approve" at bounding box center [1013, 297] width 98 height 14
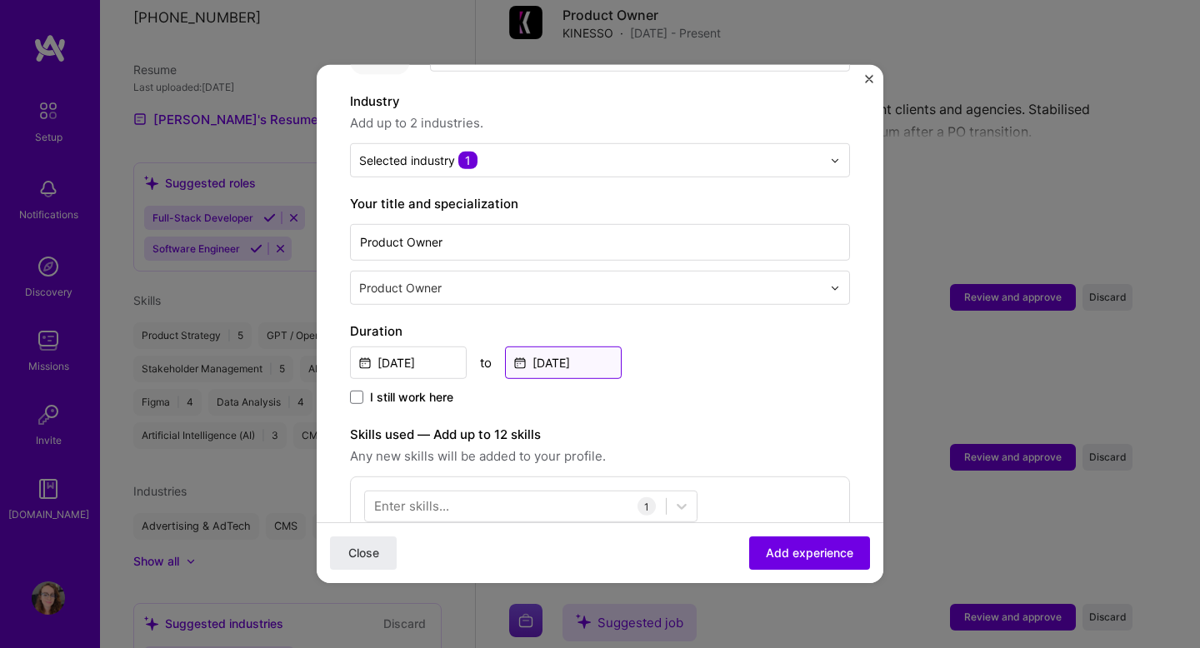
click at [552, 347] on input "[DATE]" at bounding box center [563, 363] width 117 height 33
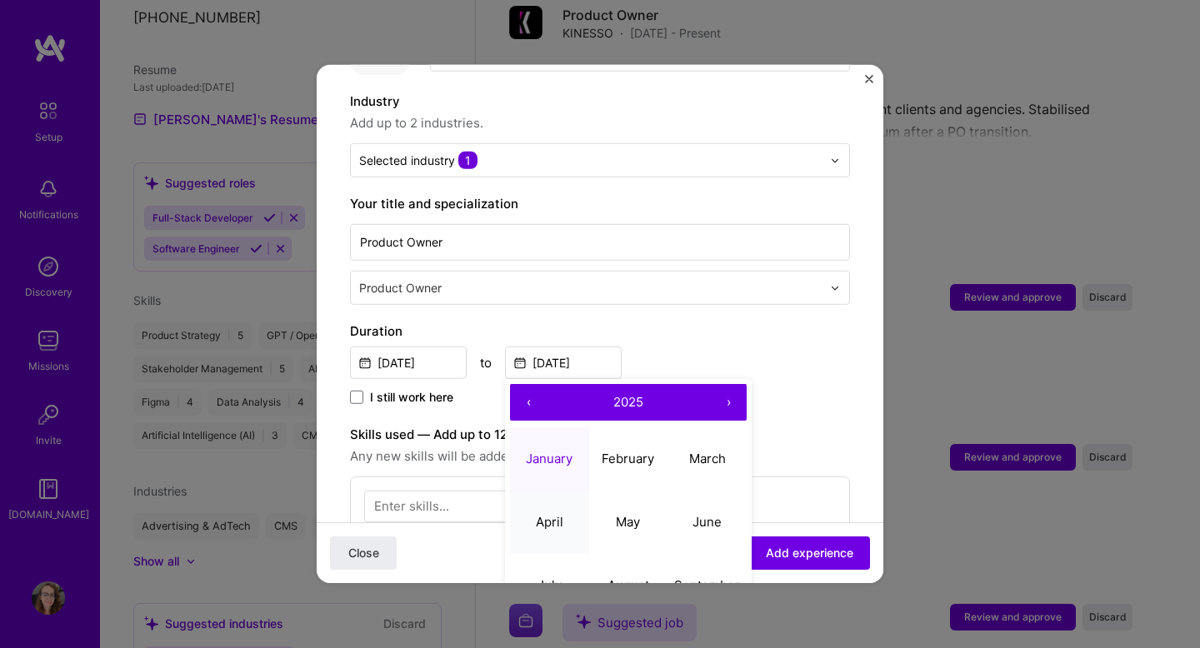
click at [563, 513] on abbr "April" at bounding box center [550, 521] width 28 height 16
type input "[DATE]"
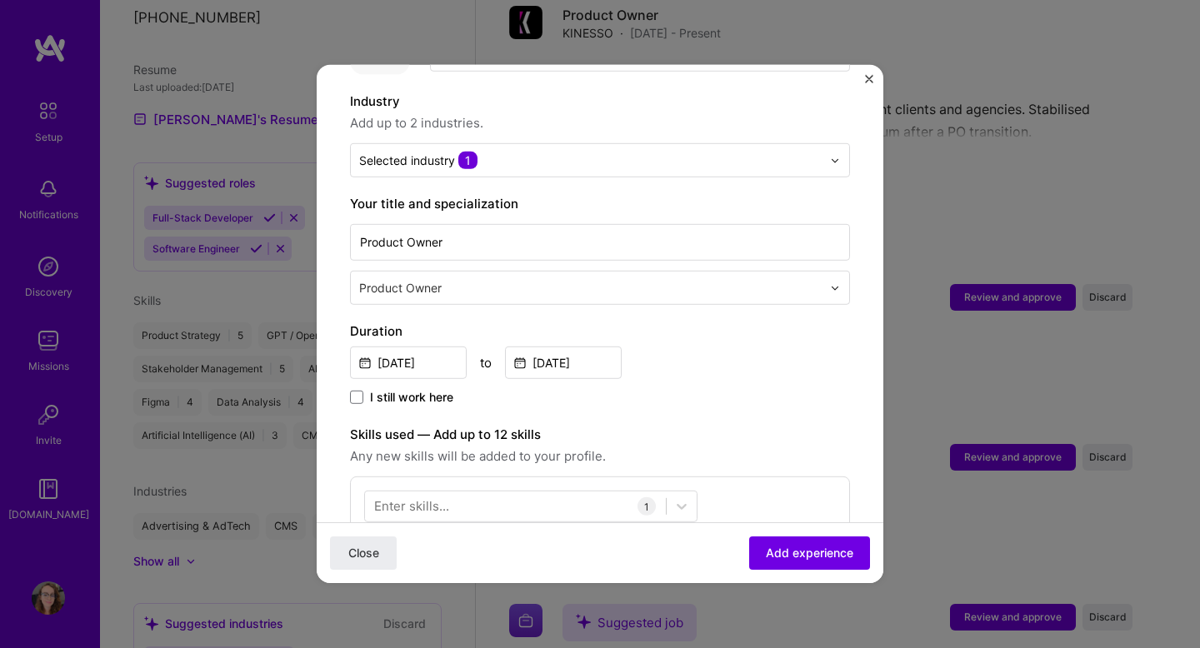
click at [750, 343] on div "Jan, 2024 to Apr, 2025" at bounding box center [600, 361] width 500 height 36
click at [404, 354] on input "[DATE]" at bounding box center [408, 363] width 117 height 33
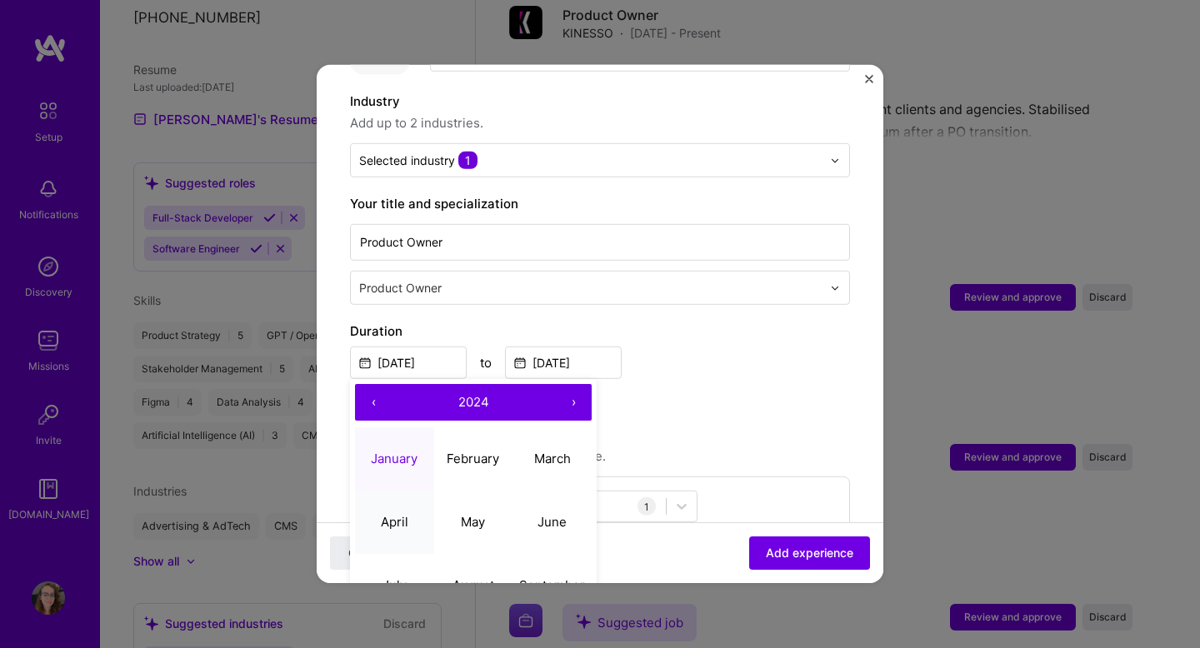
click at [397, 512] on button "April" at bounding box center [394, 521] width 79 height 63
type input "[DATE]"
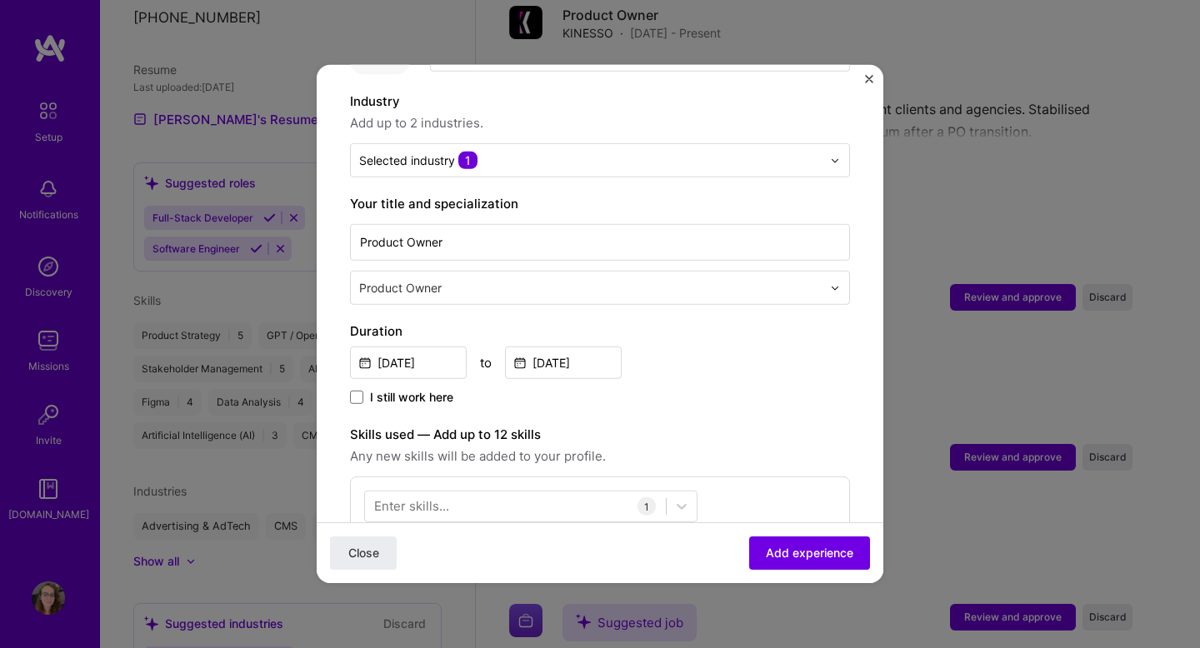
click at [687, 343] on div "Apr, 2024 to Apr, 2025" at bounding box center [600, 361] width 500 height 36
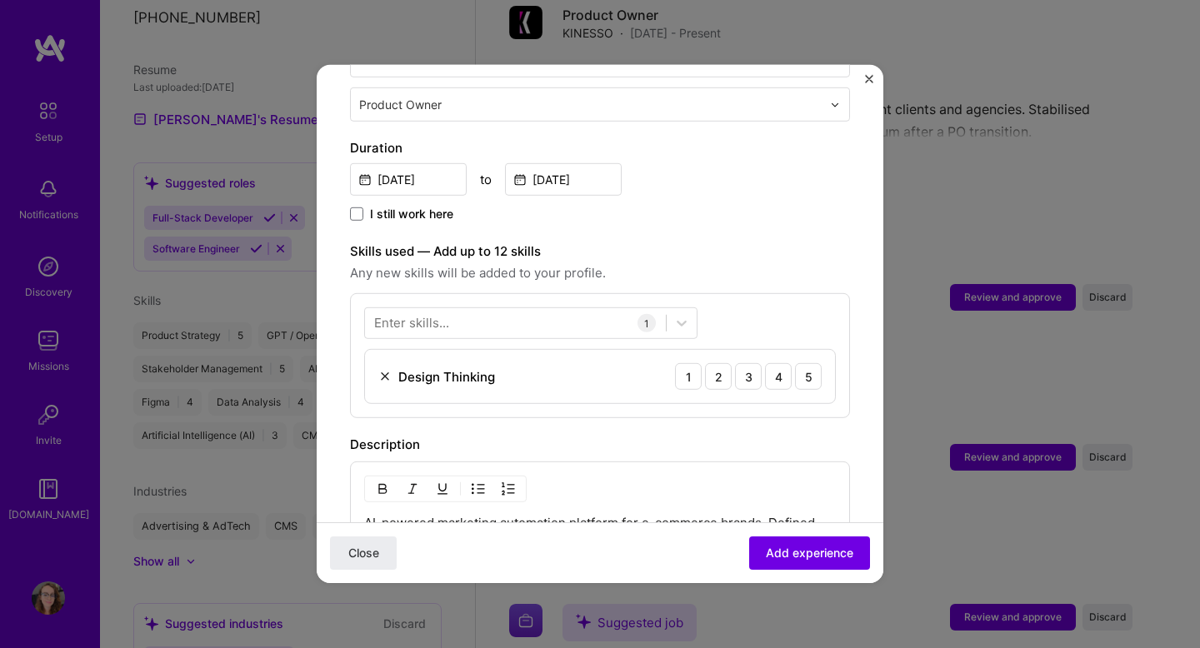
scroll to position [425, 0]
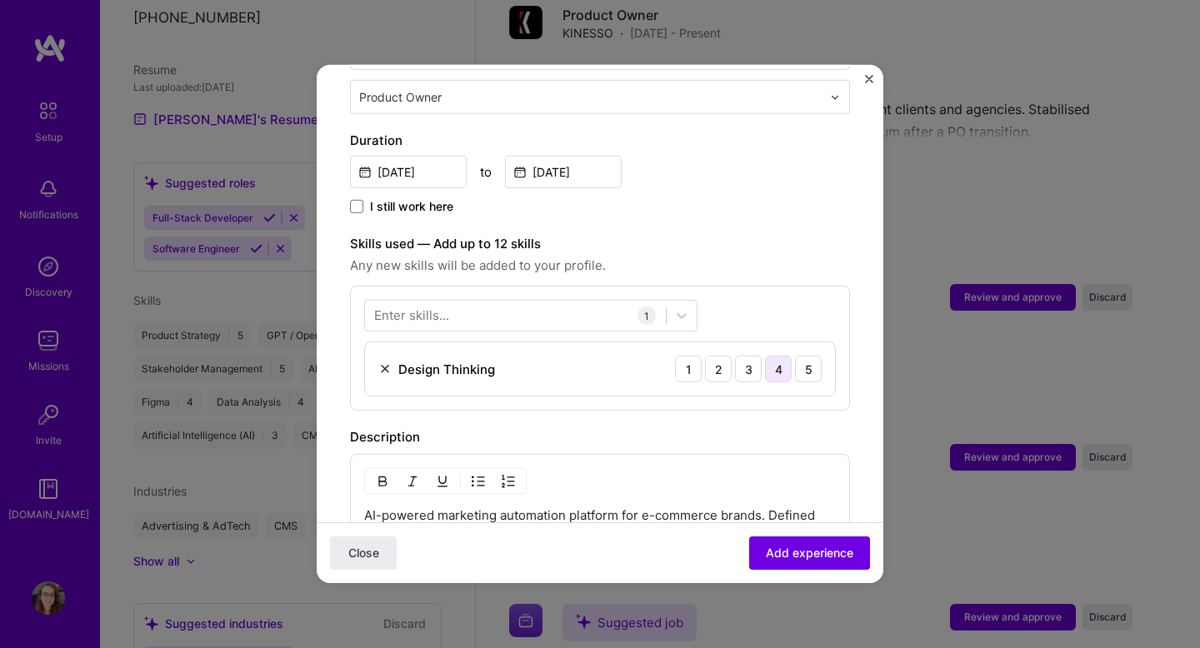
click at [779, 356] on div "4" at bounding box center [778, 369] width 27 height 27
click at [568, 306] on div at bounding box center [515, 316] width 301 height 28
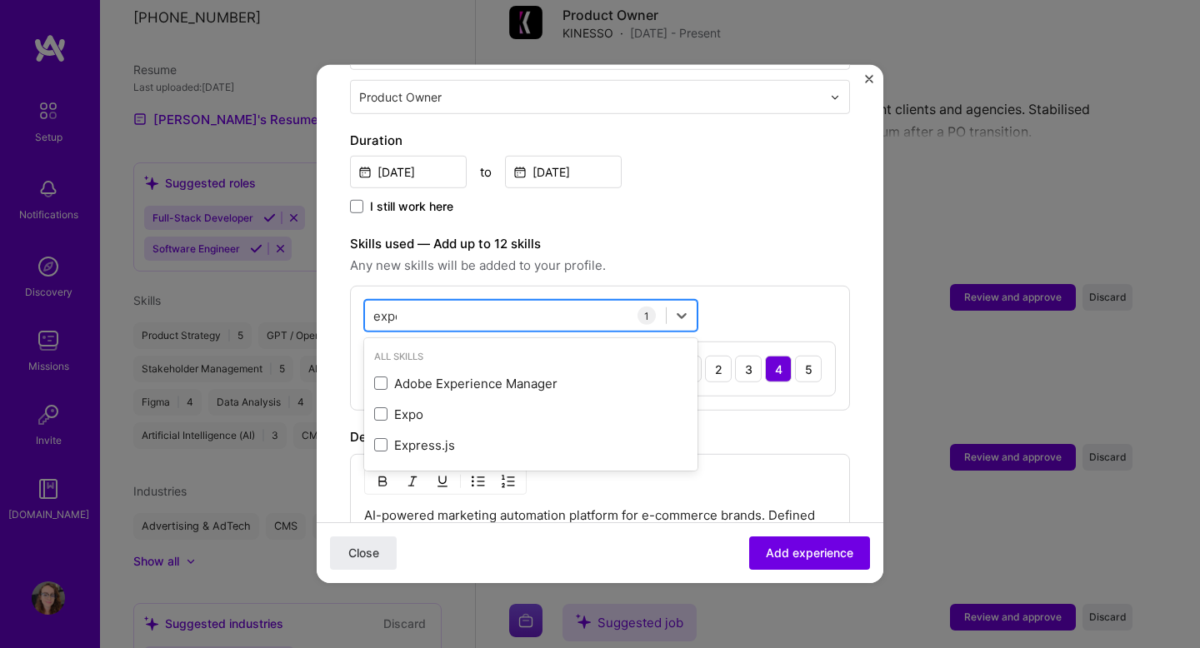
type input "exper"
type input "a"
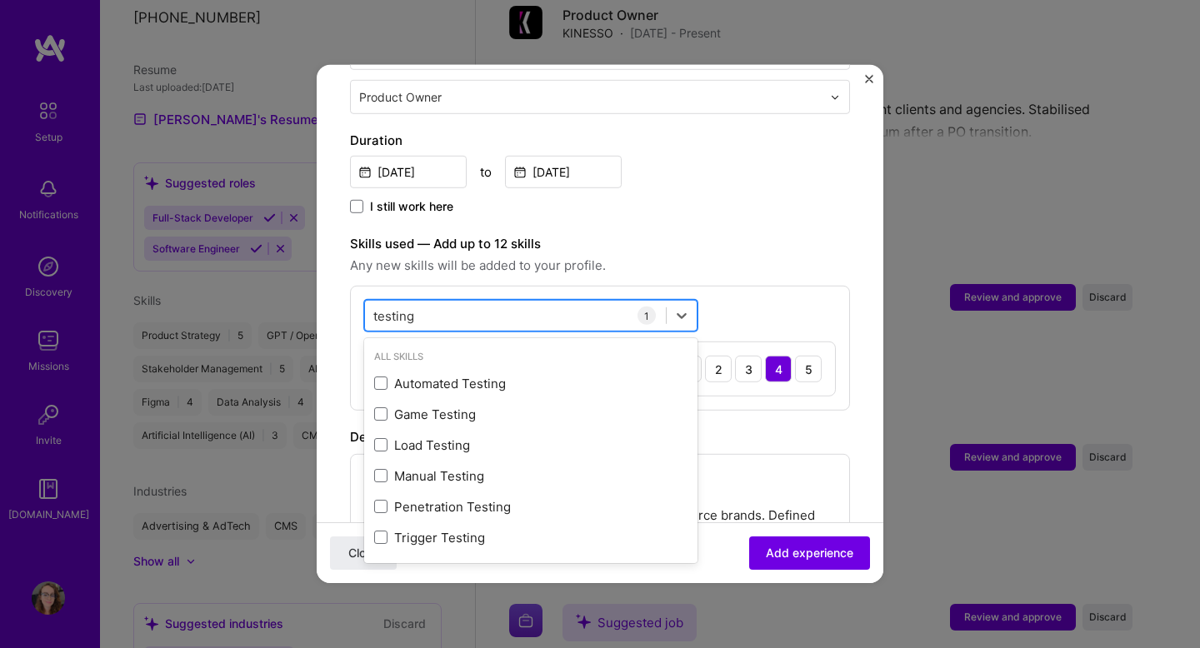
click at [551, 302] on div "testing testing" at bounding box center [515, 316] width 301 height 28
type input "t"
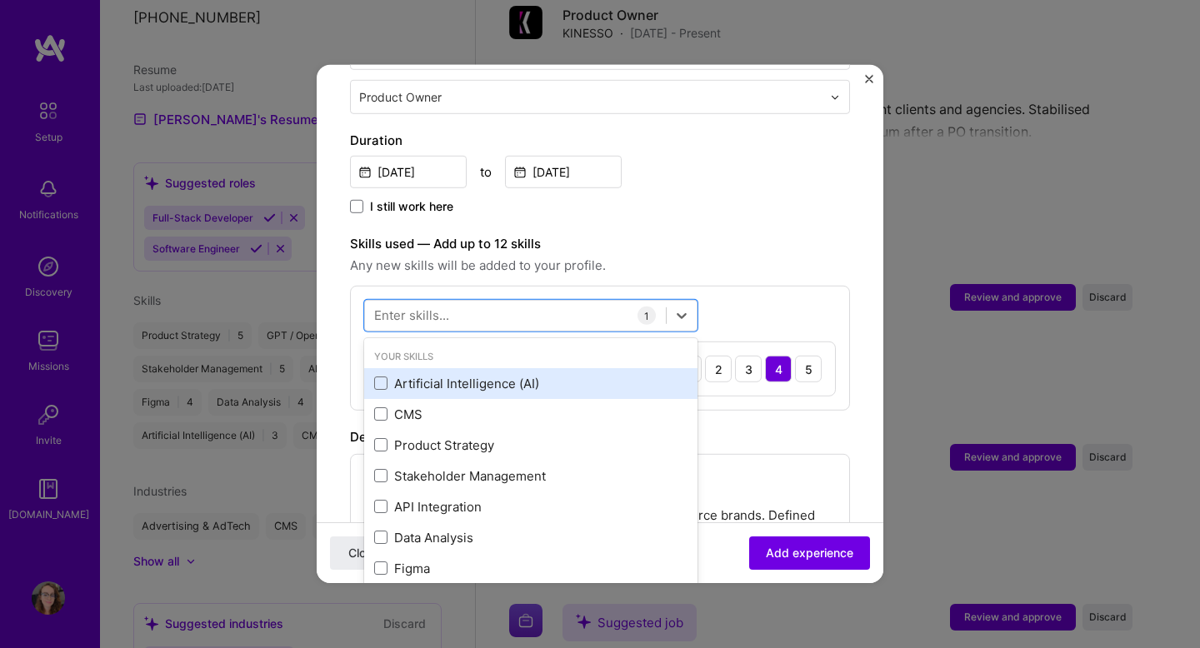
click at [476, 375] on div "Artificial Intelligence (AI)" at bounding box center [530, 384] width 313 height 18
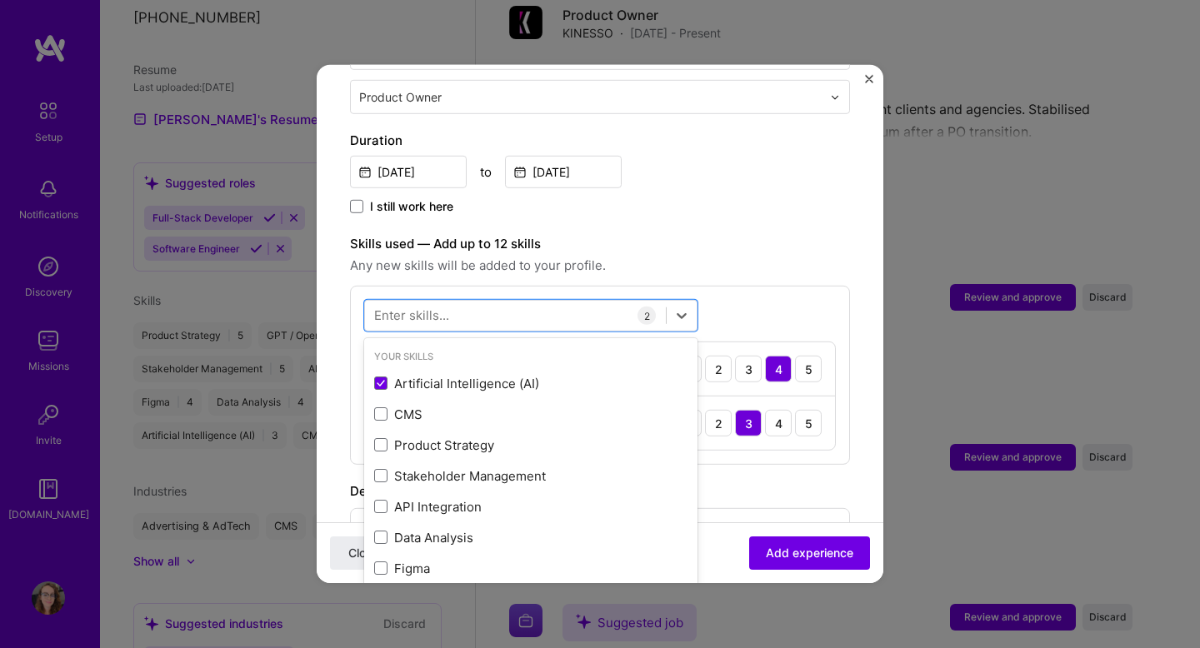
click at [741, 234] on label "Skills used — Add up to 12 skills" at bounding box center [600, 244] width 500 height 20
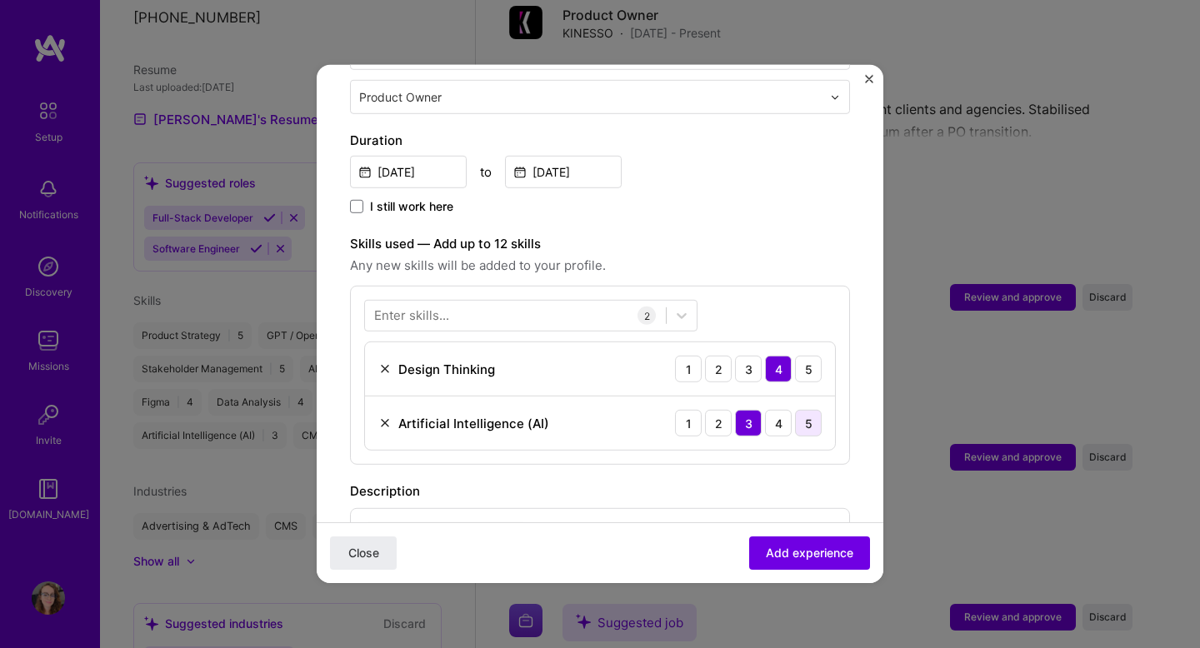
click at [818, 410] on div "5" at bounding box center [808, 423] width 27 height 27
click at [470, 306] on div at bounding box center [515, 316] width 301 height 28
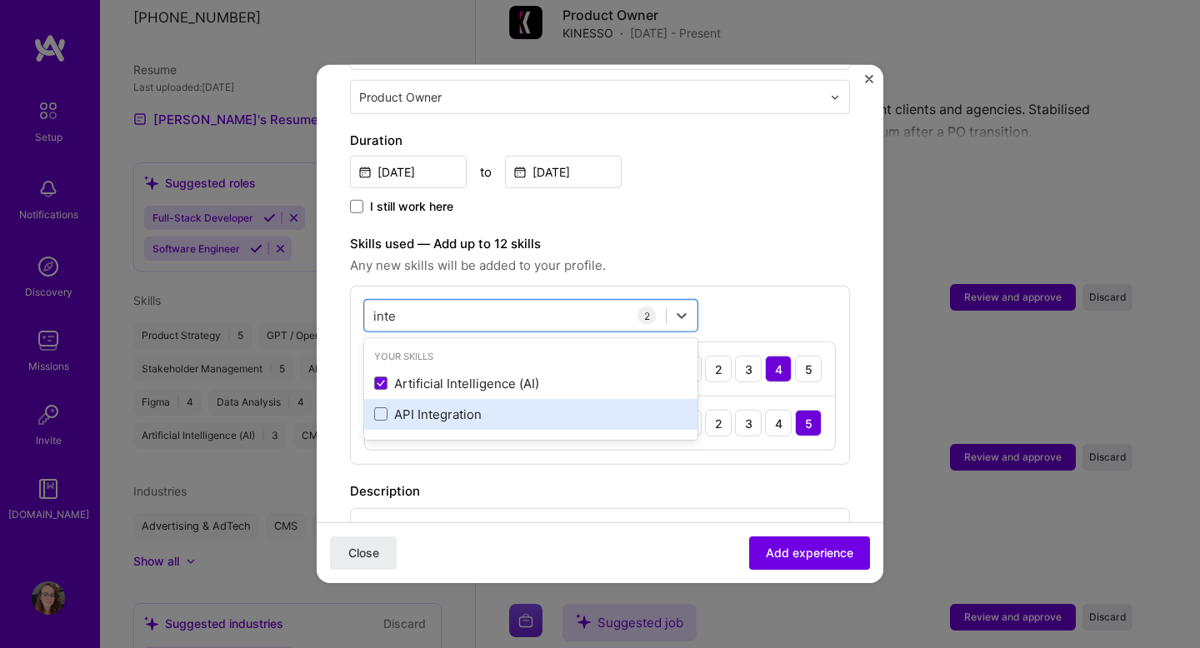
click at [418, 407] on div "API Integration" at bounding box center [530, 414] width 333 height 31
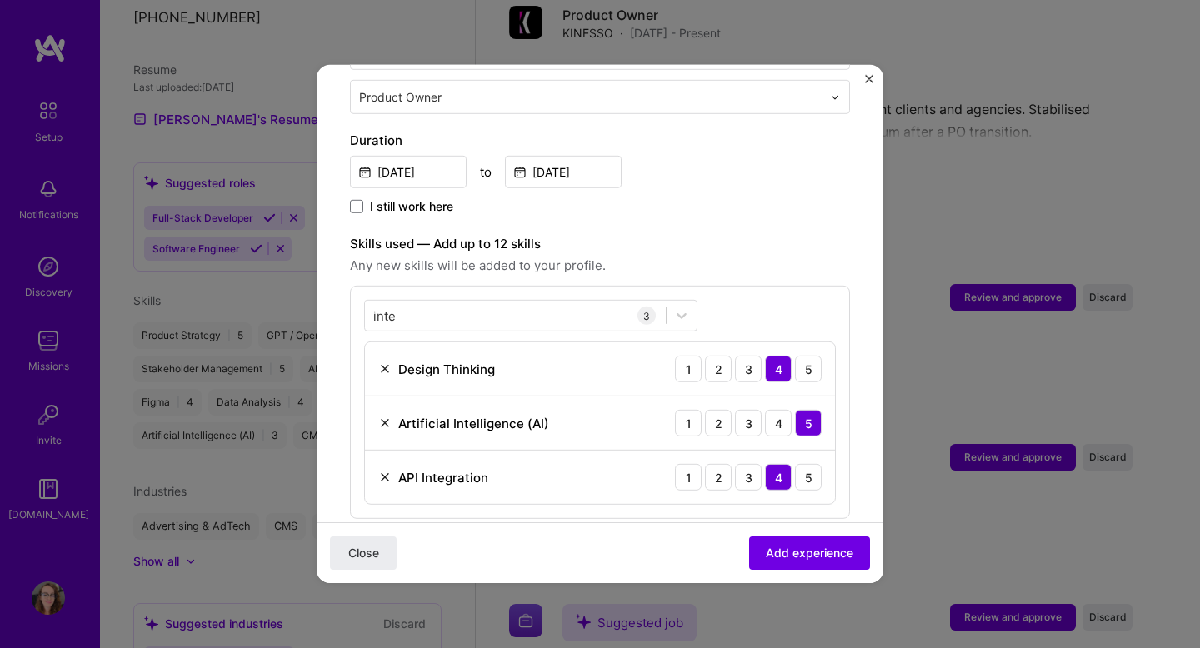
click at [762, 256] on span "Any new skills will be added to your profile." at bounding box center [600, 266] width 500 height 20
click at [460, 306] on div "inte inte" at bounding box center [515, 316] width 301 height 28
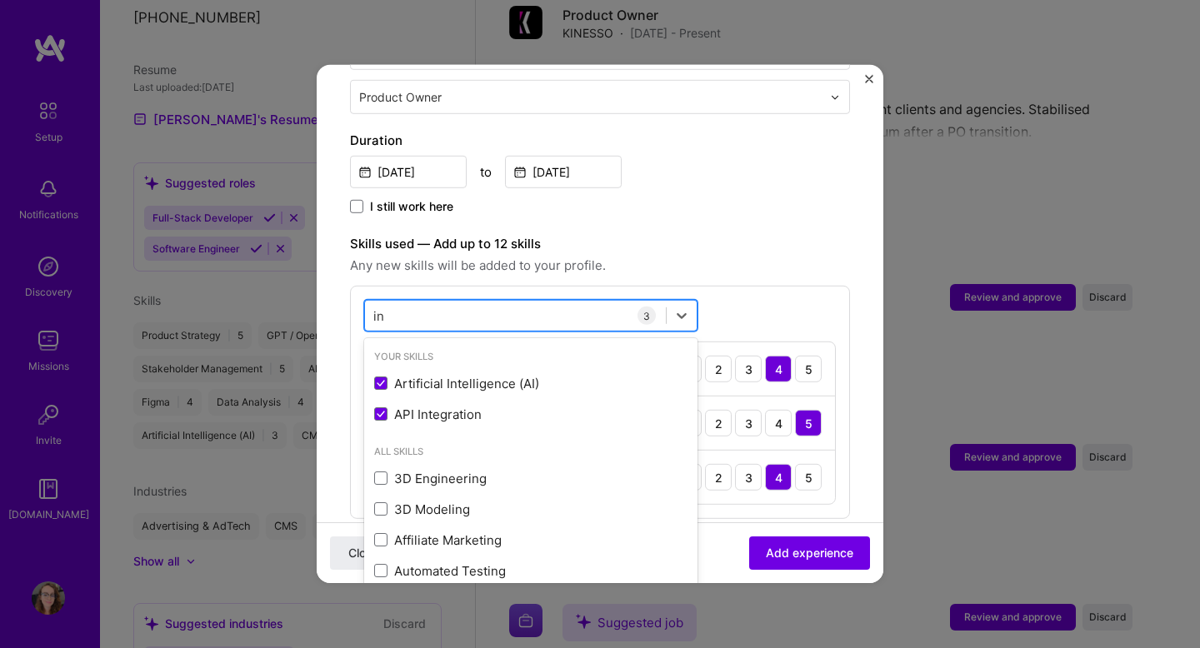
type input "i"
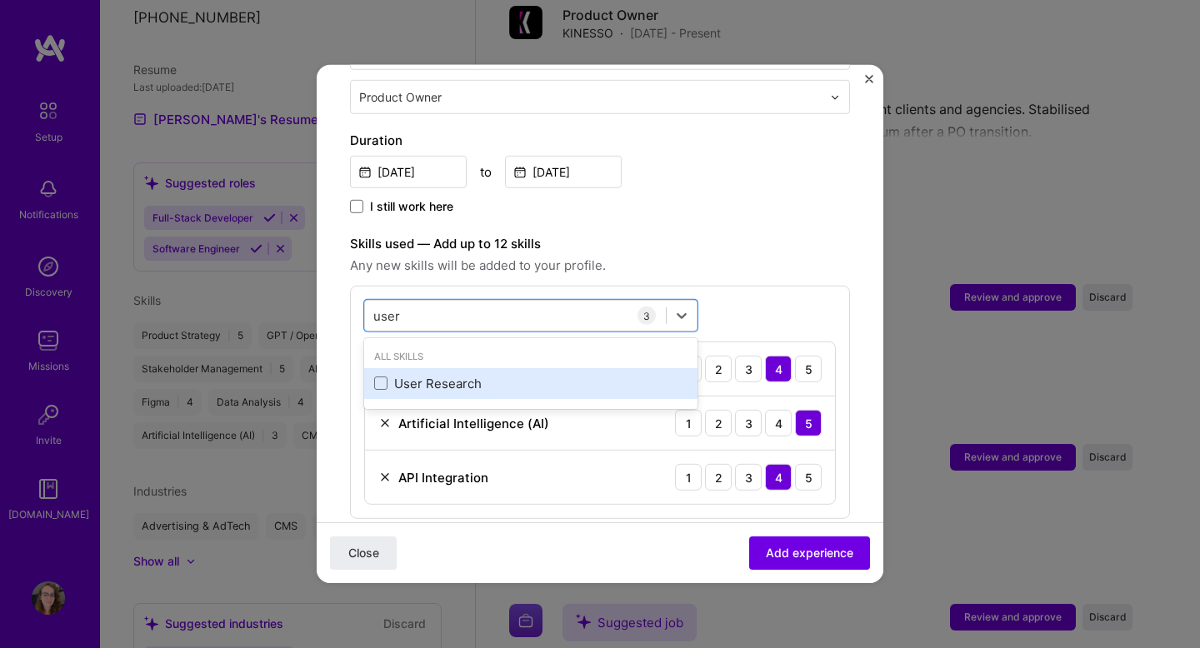
click at [411, 375] on div "User Research" at bounding box center [530, 384] width 313 height 18
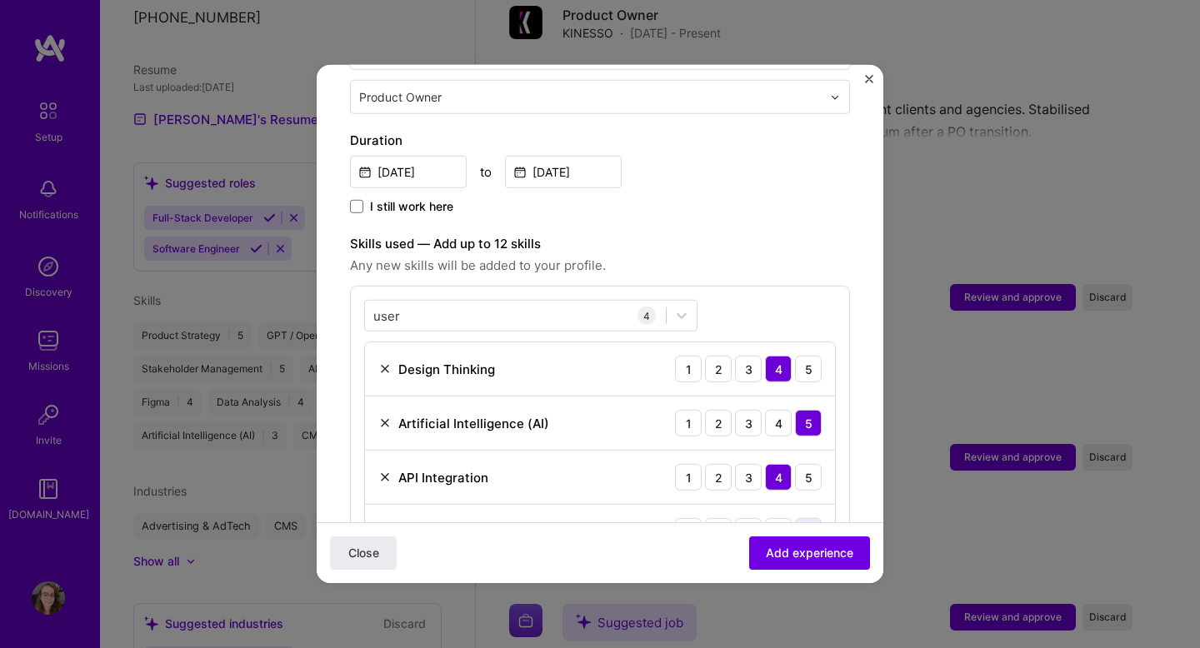
click at [816, 518] on div "5" at bounding box center [808, 531] width 27 height 27
click at [516, 303] on div "user user" at bounding box center [515, 316] width 301 height 28
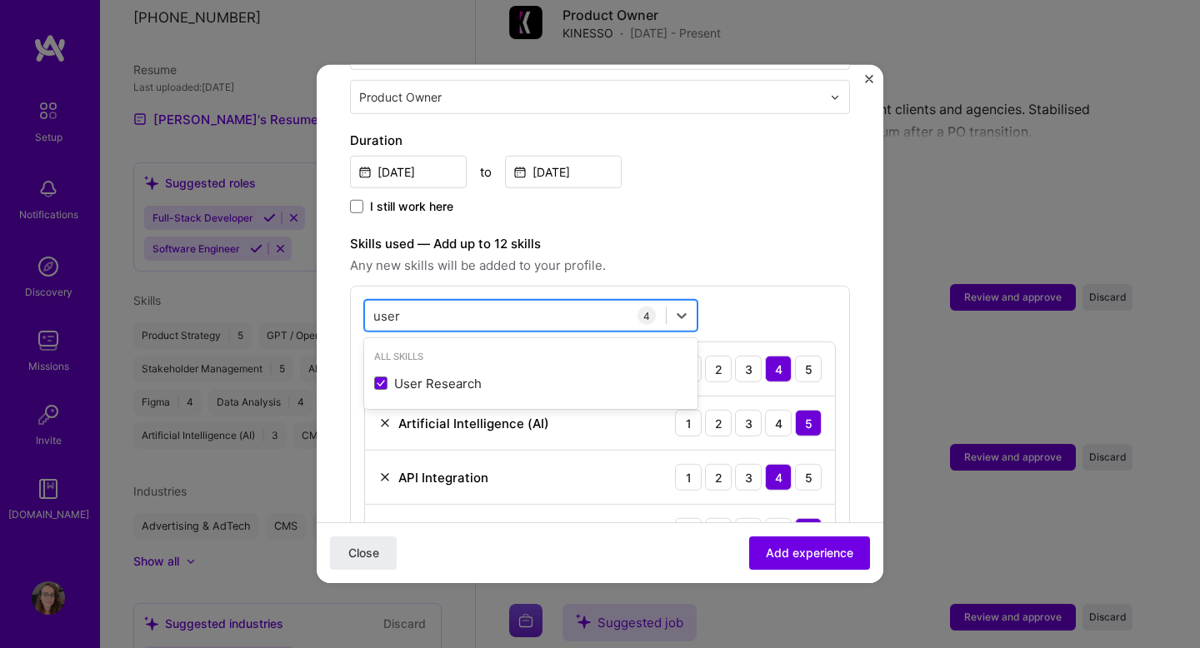
click at [516, 303] on div "user user" at bounding box center [515, 316] width 301 height 28
type input "u"
type input "o"
type input "custom"
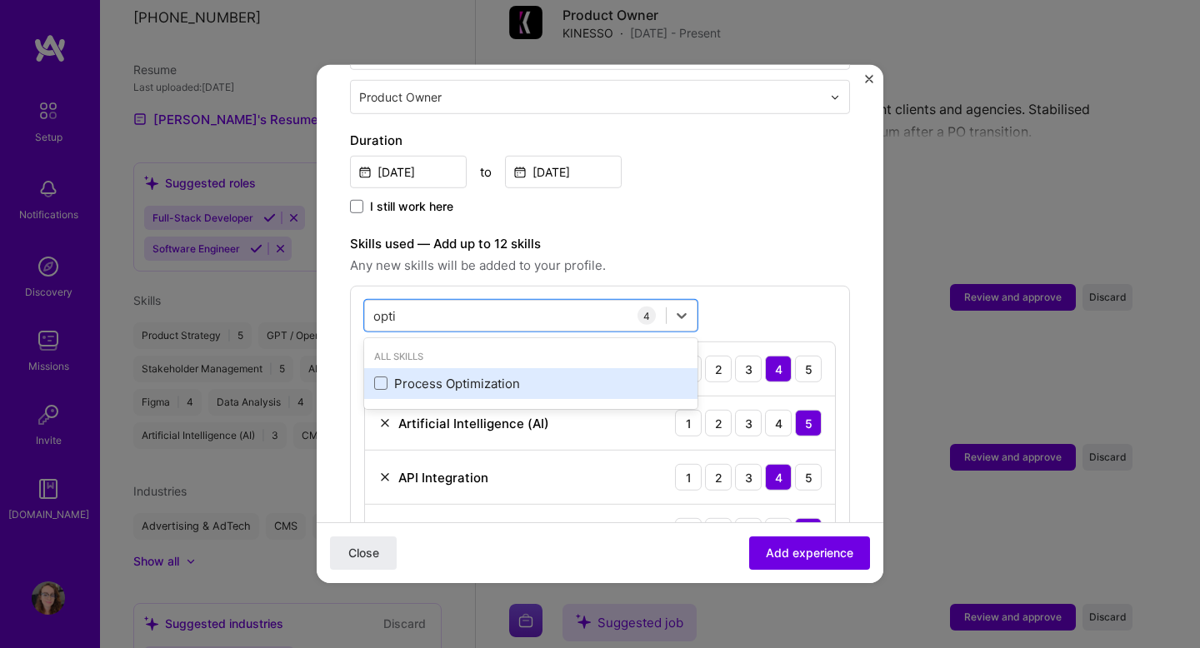
click at [417, 375] on div "Process Optimization" at bounding box center [530, 384] width 313 height 18
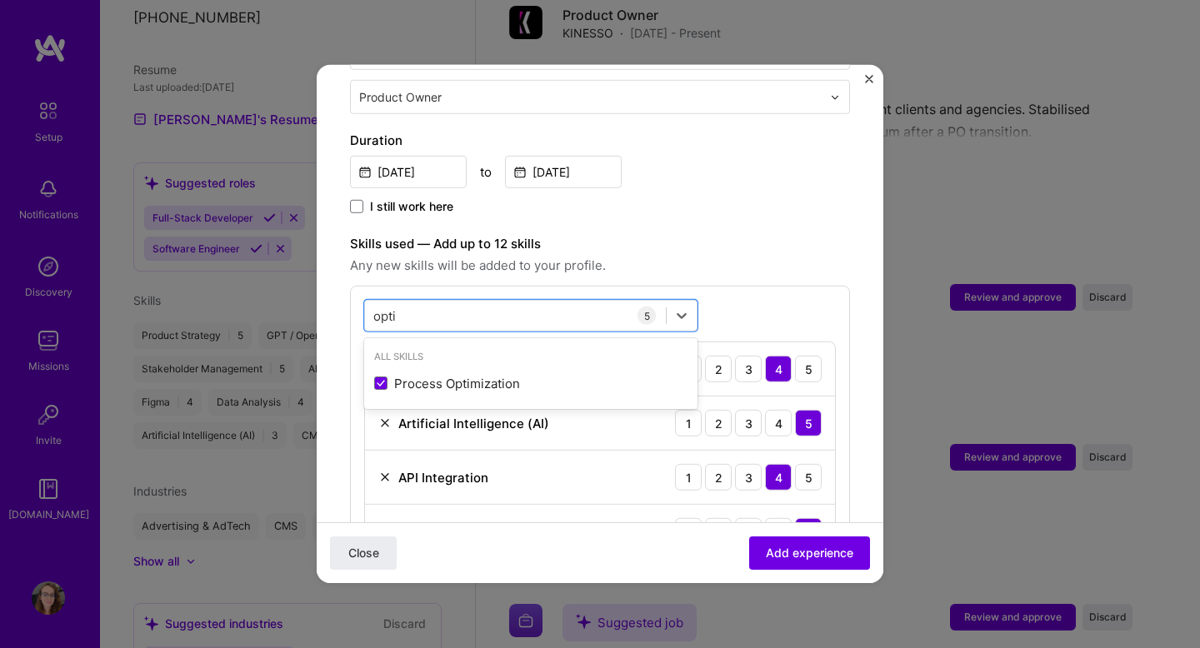
click at [781, 266] on div "Skills used — Add up to 12 skills Any new skills will be added to your profile.…" at bounding box center [600, 430] width 500 height 393
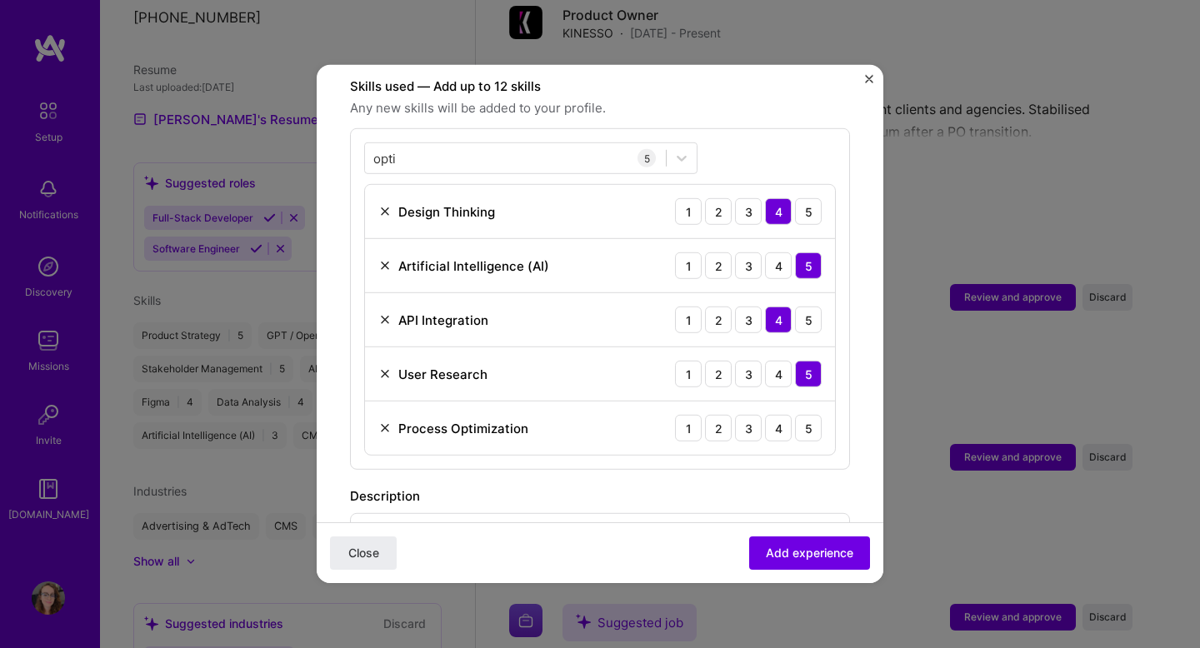
scroll to position [584, 0]
click at [818, 413] on div "5" at bounding box center [808, 426] width 27 height 27
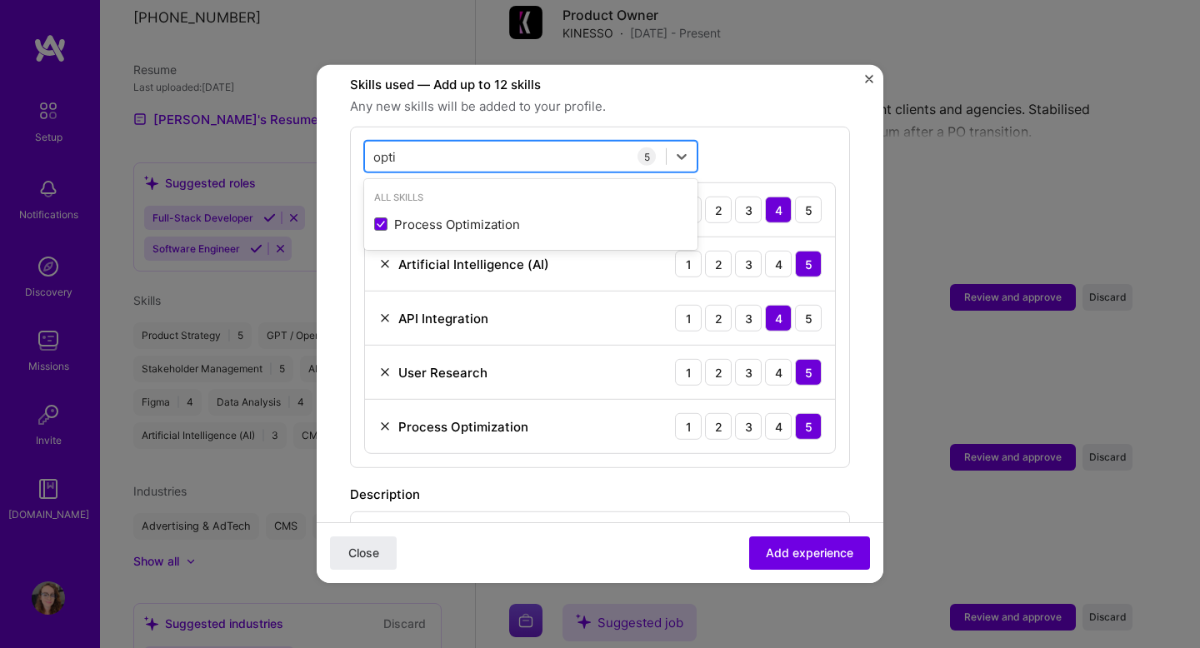
click at [484, 143] on div "opti opti" at bounding box center [515, 157] width 301 height 28
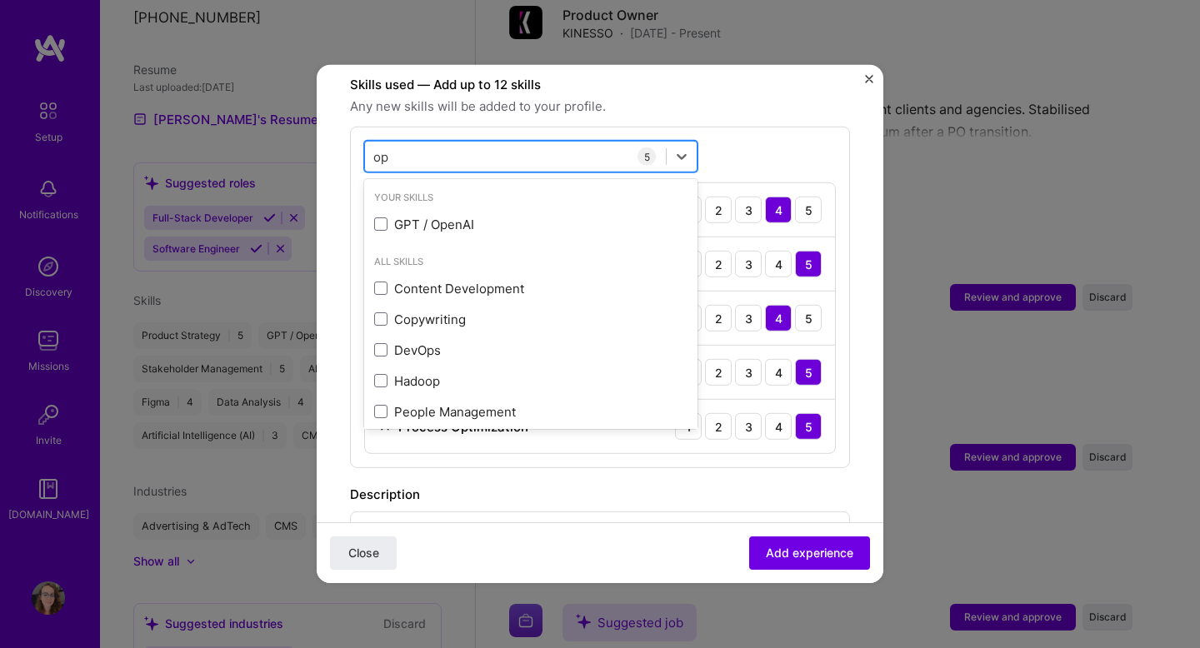
type input "o"
type input "g"
type input "e"
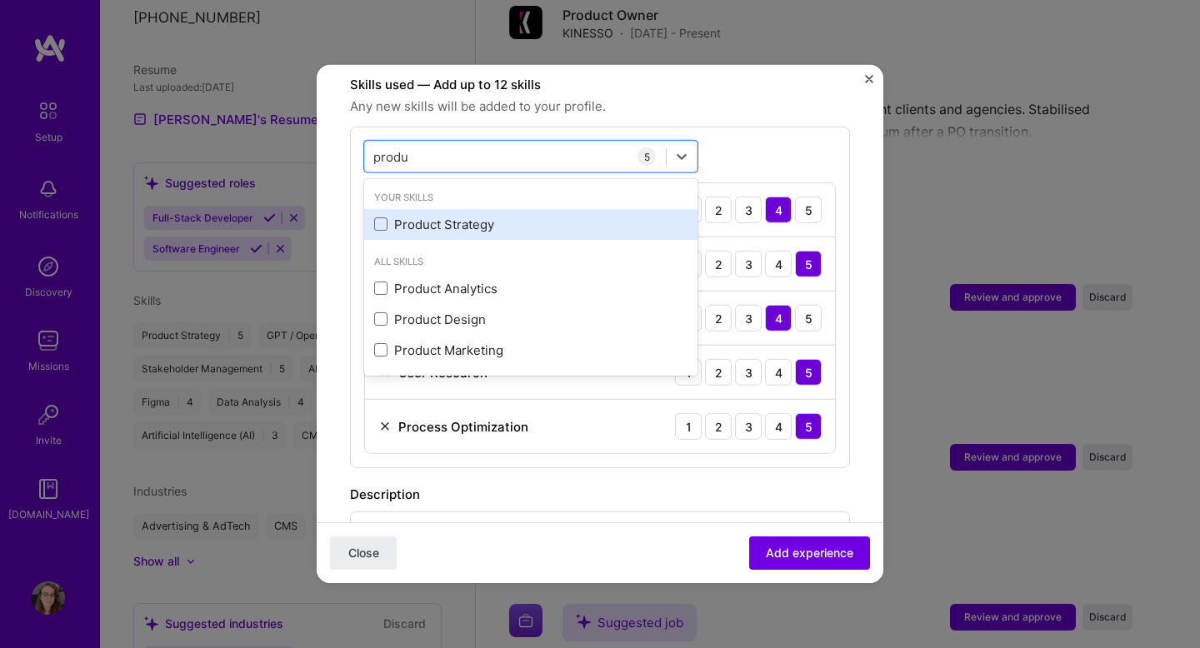
click at [418, 216] on div "Product Strategy" at bounding box center [530, 225] width 313 height 18
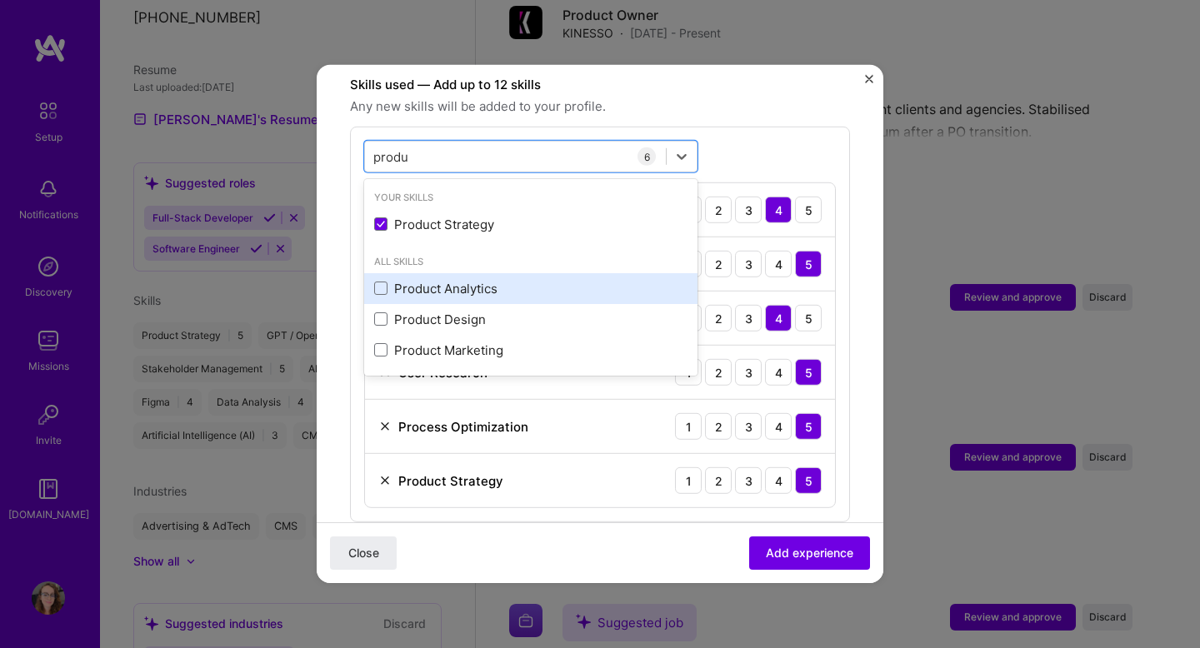
click at [463, 279] on div "Product Analytics" at bounding box center [530, 288] width 313 height 18
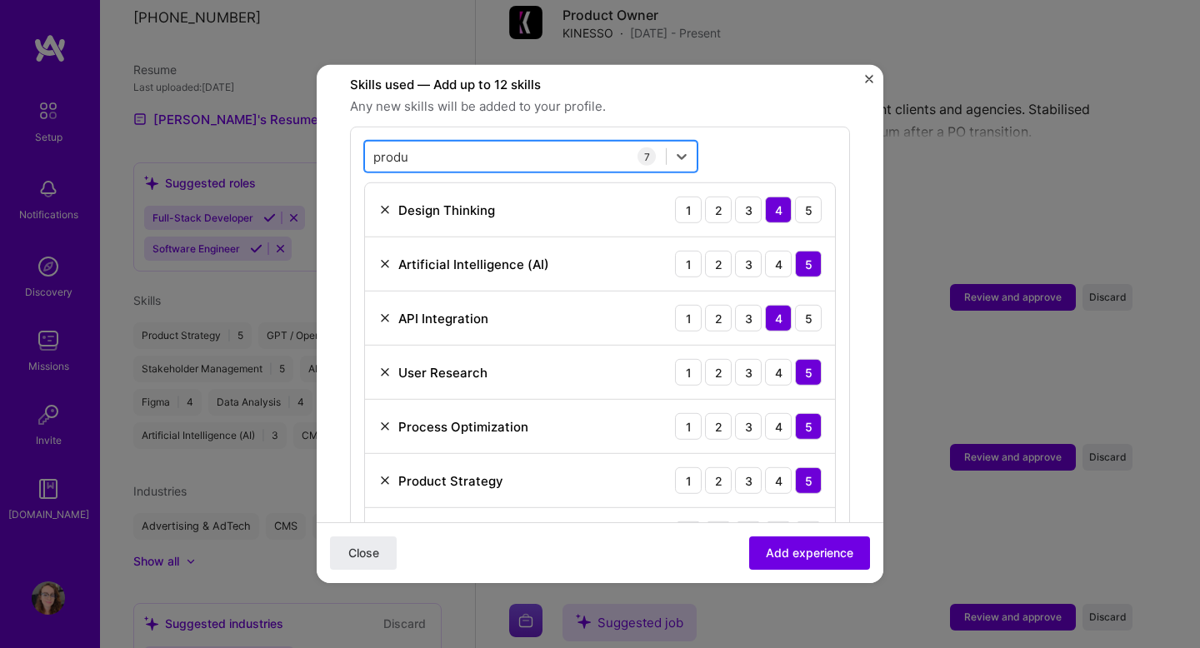
click at [553, 145] on div "produ produ" at bounding box center [515, 157] width 301 height 28
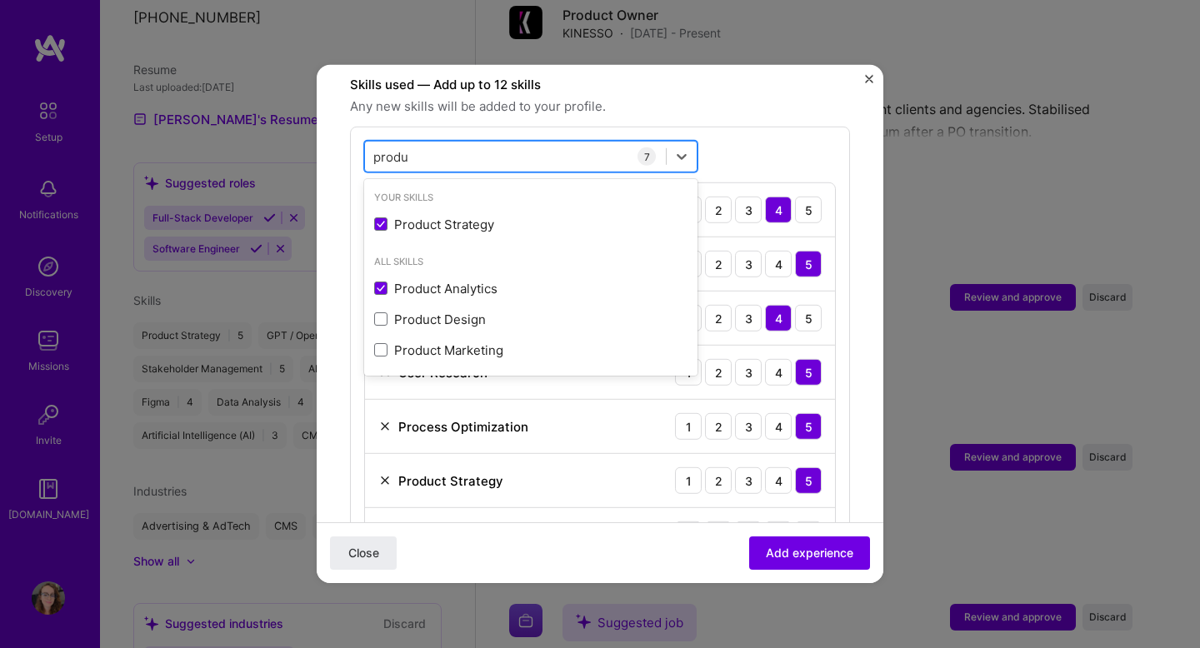
click at [553, 145] on div "produ produ" at bounding box center [515, 157] width 301 height 28
type input "p"
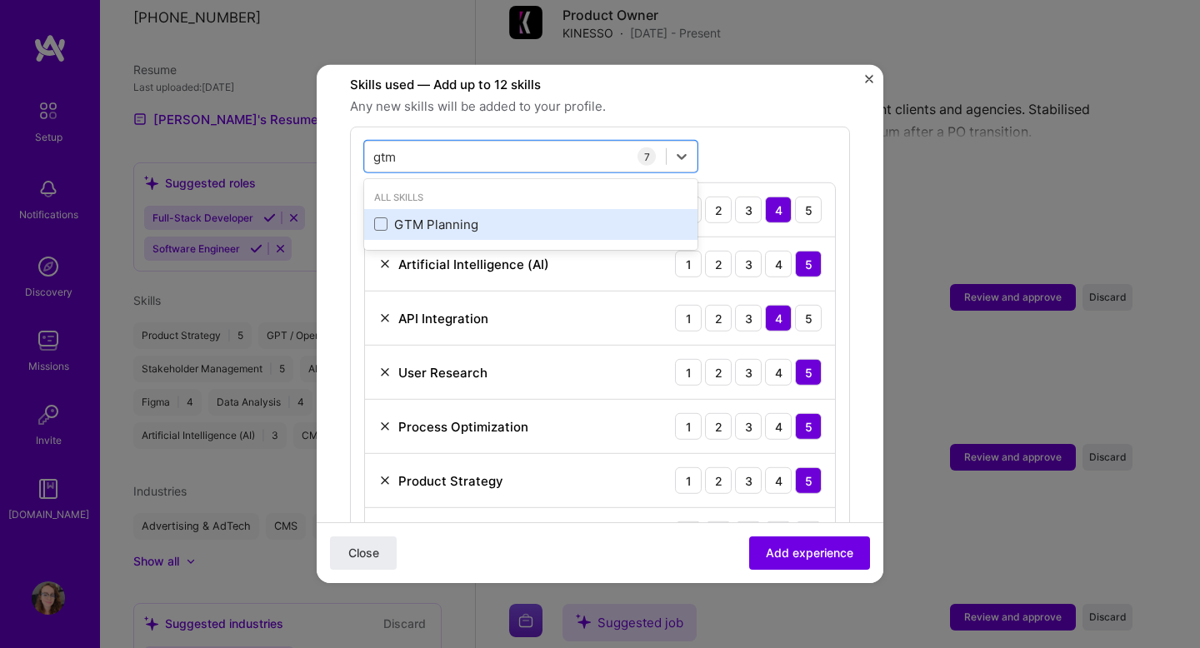
click at [473, 216] on div "GTM Planning" at bounding box center [530, 225] width 313 height 18
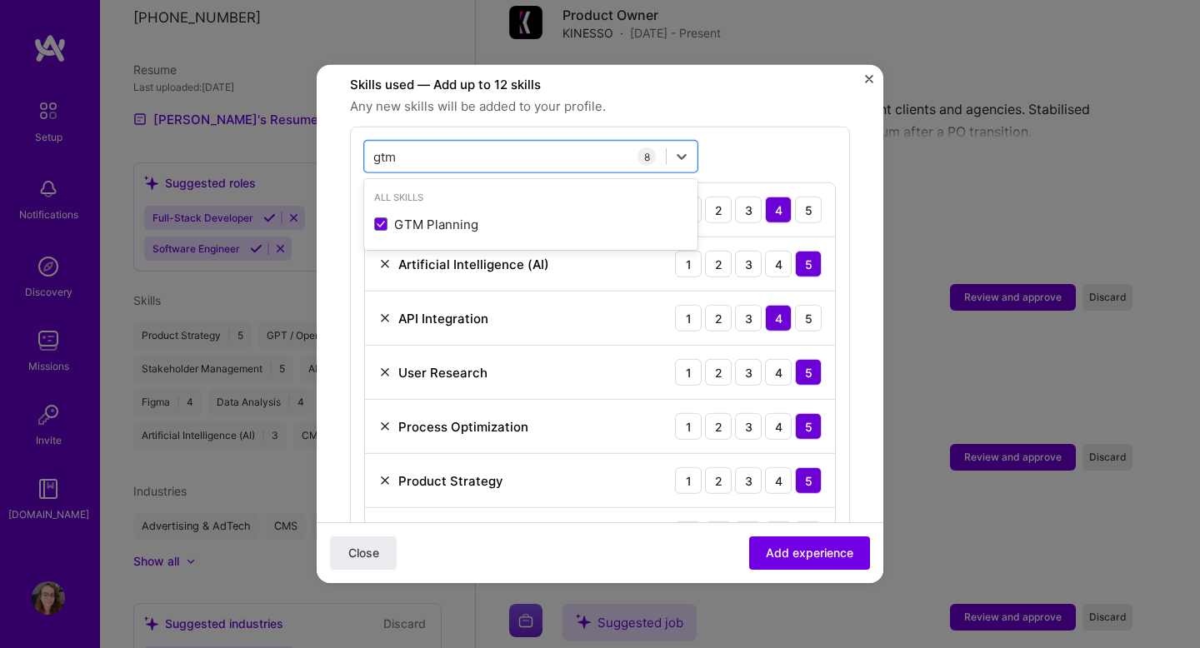
type input "gtm"
click at [764, 97] on span "Any new skills will be added to your profile." at bounding box center [600, 107] width 500 height 20
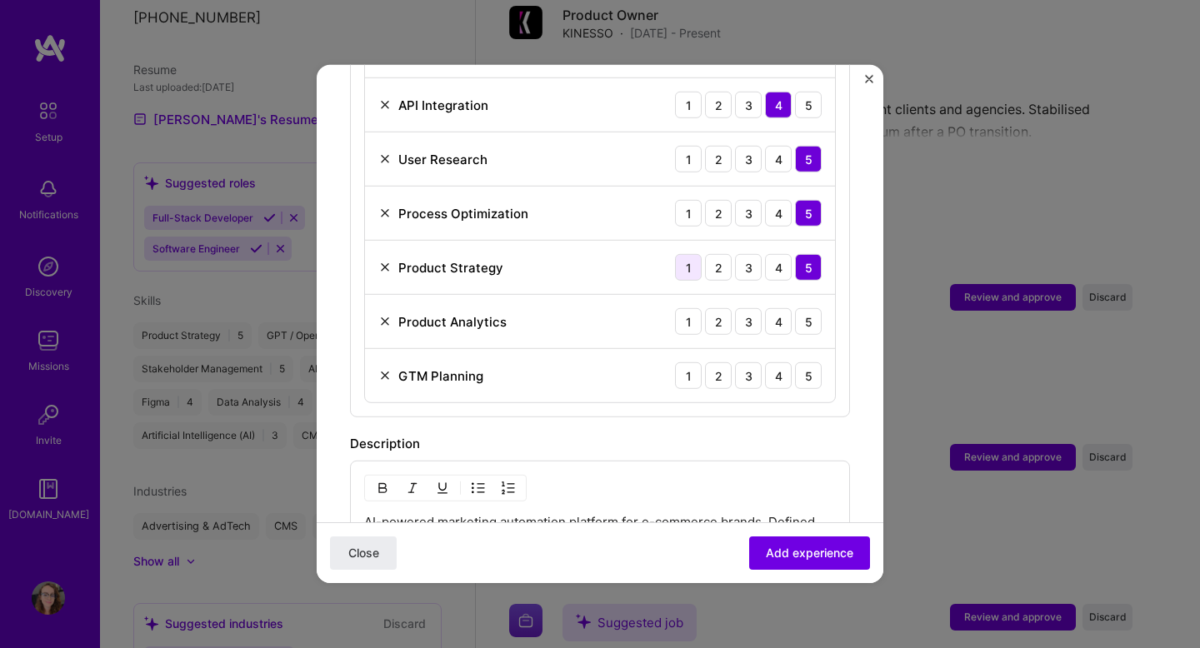
scroll to position [812, 0]
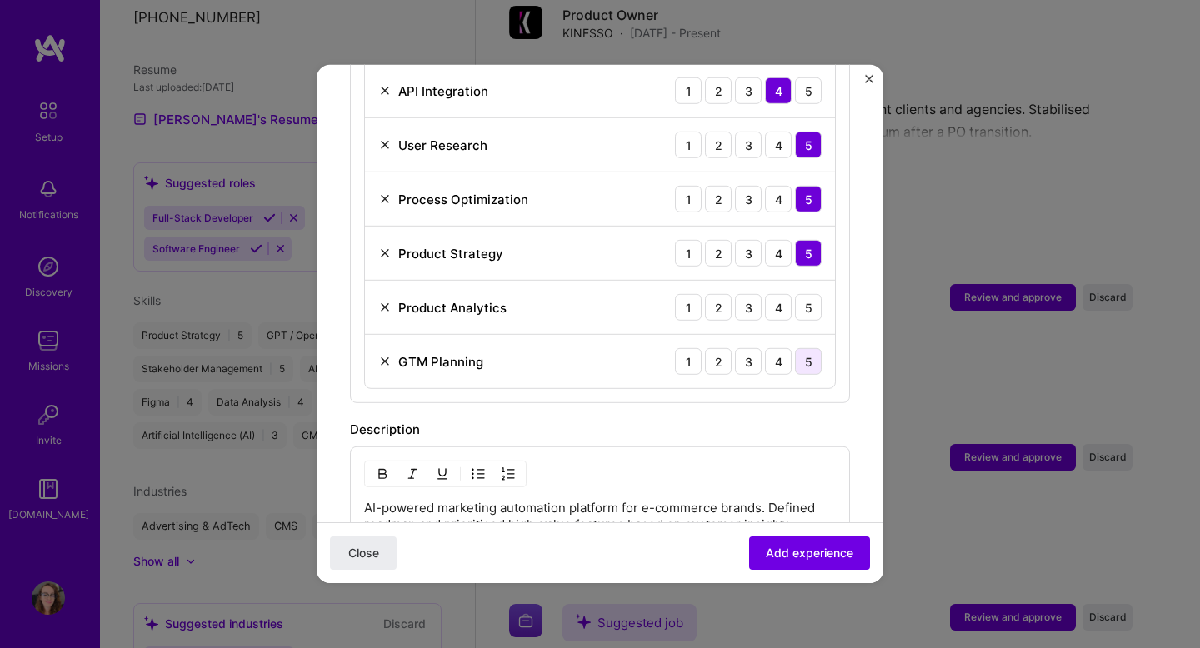
click at [810, 348] on div "5" at bounding box center [808, 361] width 27 height 27
click at [808, 294] on div "5" at bounding box center [808, 307] width 27 height 27
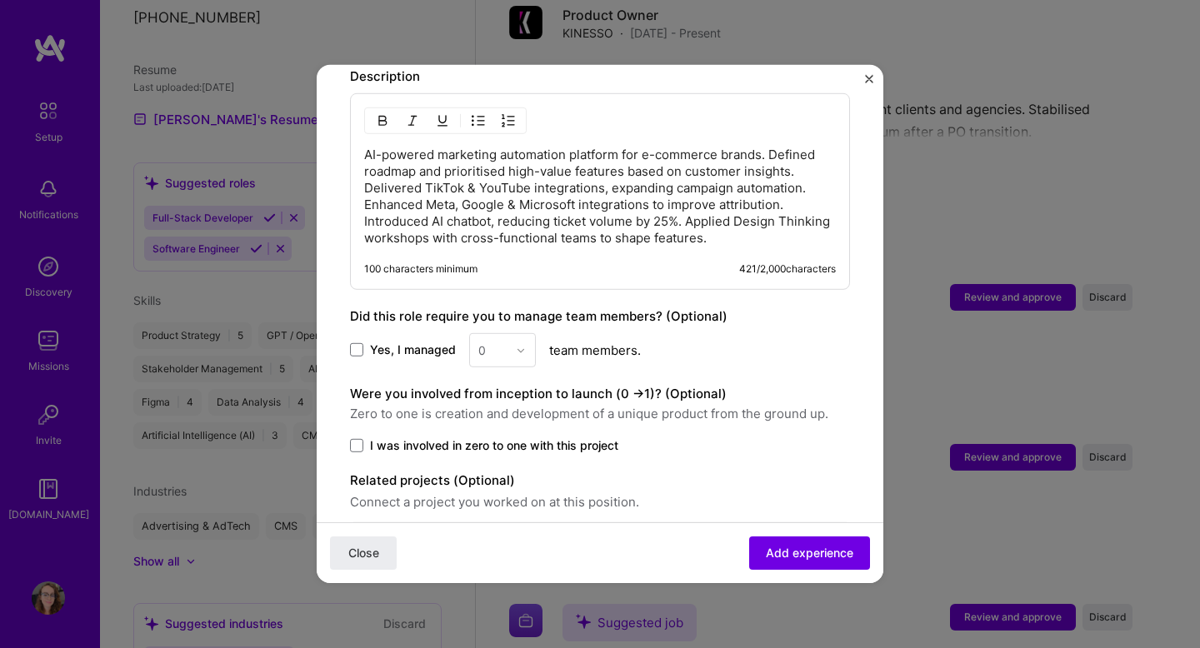
scroll to position [1214, 0]
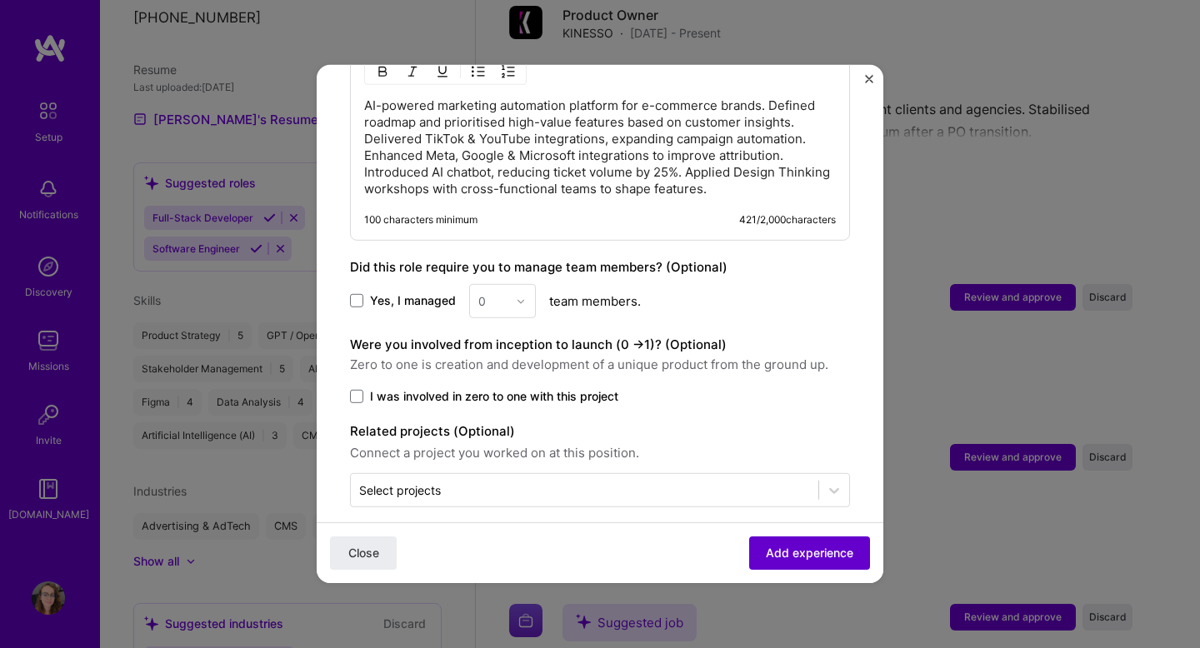
click at [804, 555] on span "Add experience" at bounding box center [810, 553] width 88 height 17
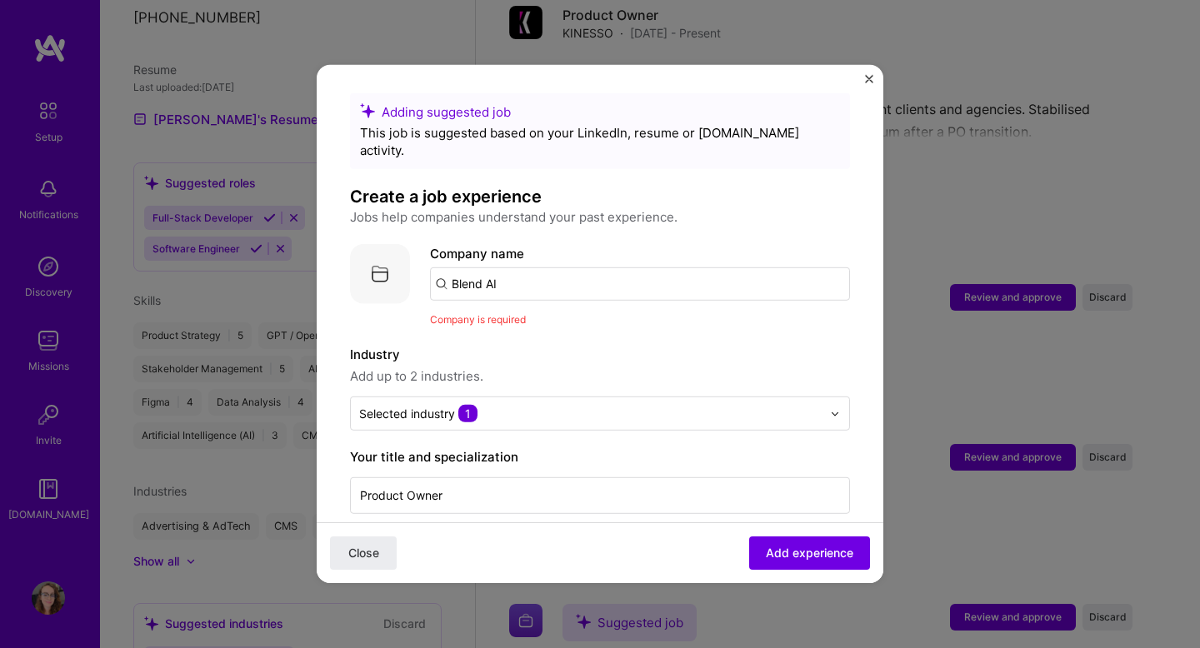
scroll to position [0, 0]
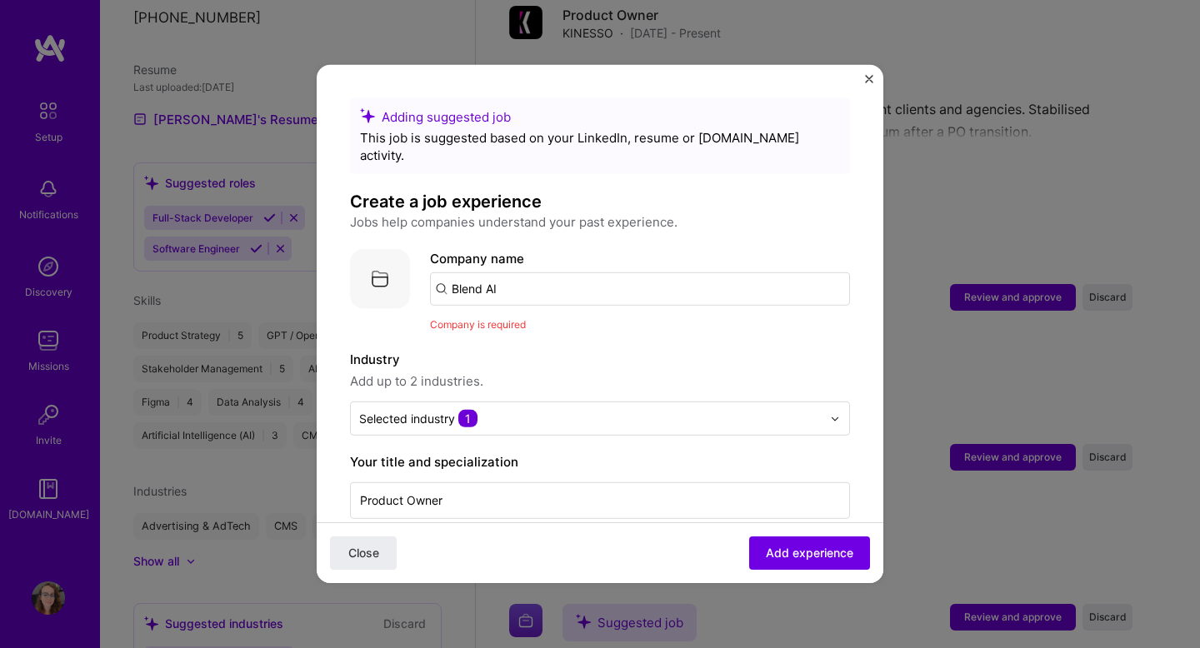
click at [623, 273] on input "Blend AI" at bounding box center [640, 289] width 420 height 33
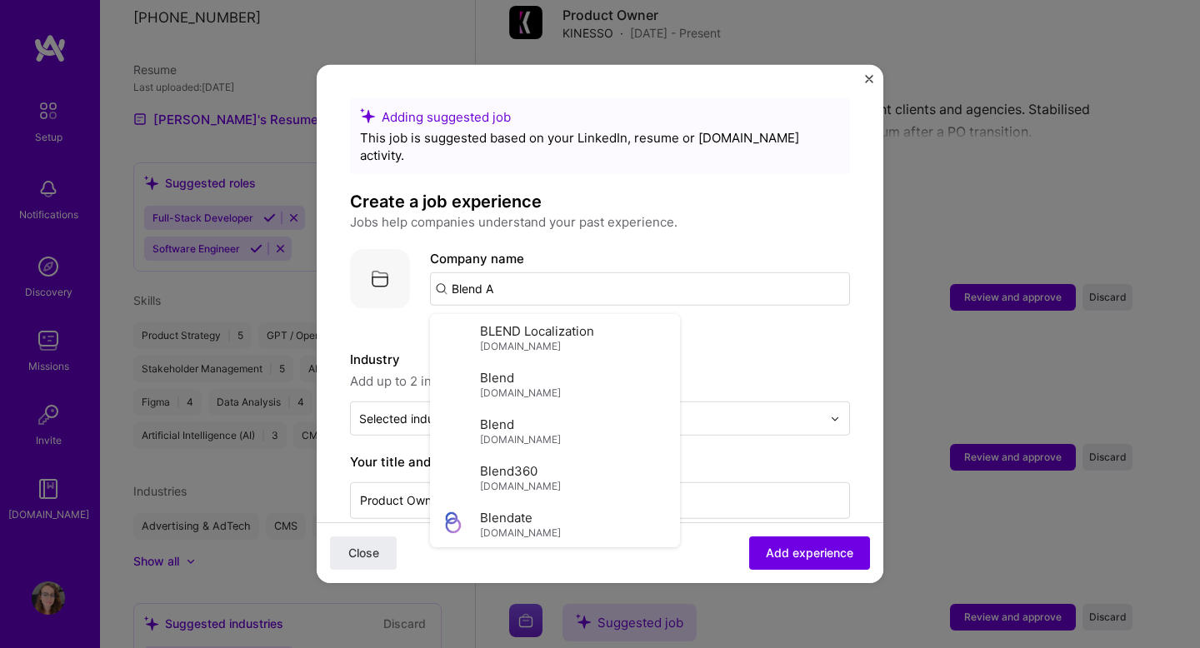
type input "Blend AI"
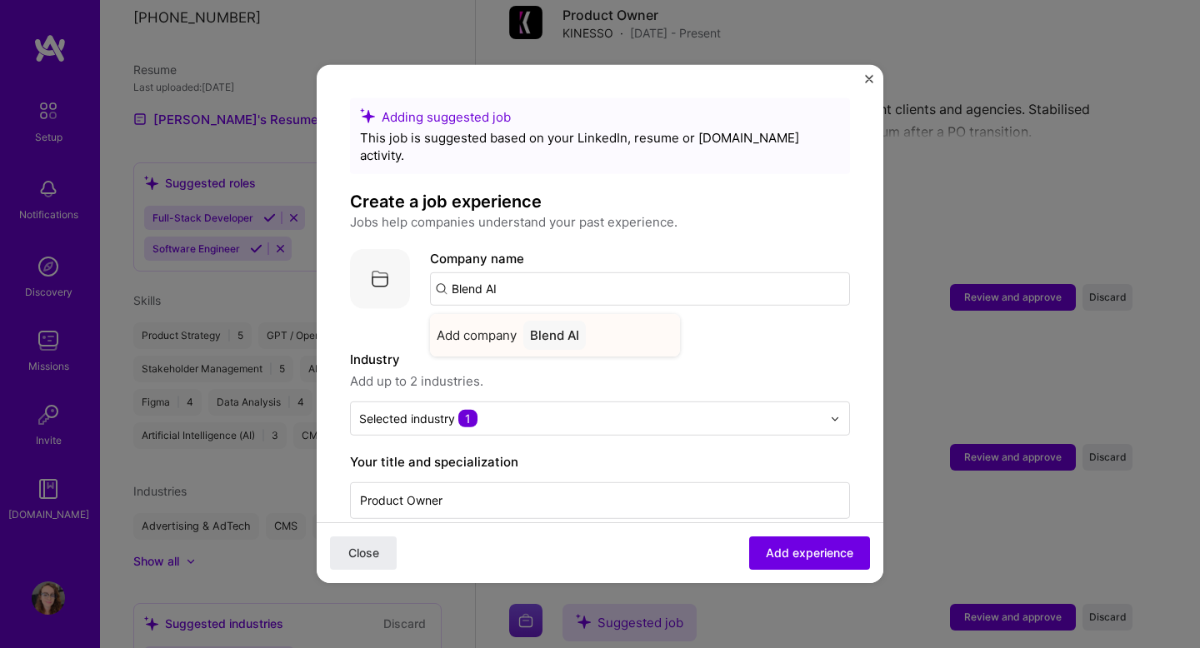
click at [572, 326] on div "Blend AI" at bounding box center [554, 335] width 63 height 29
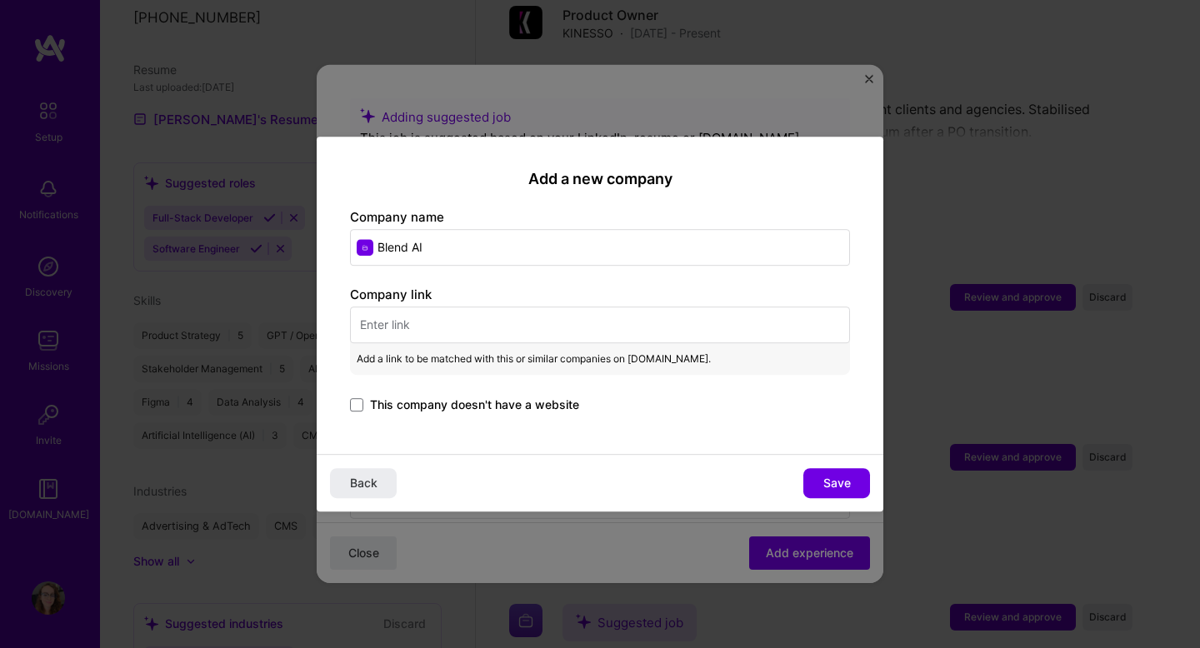
click at [444, 312] on input "text" at bounding box center [600, 325] width 500 height 37
paste input "https://blend-ai.com/"
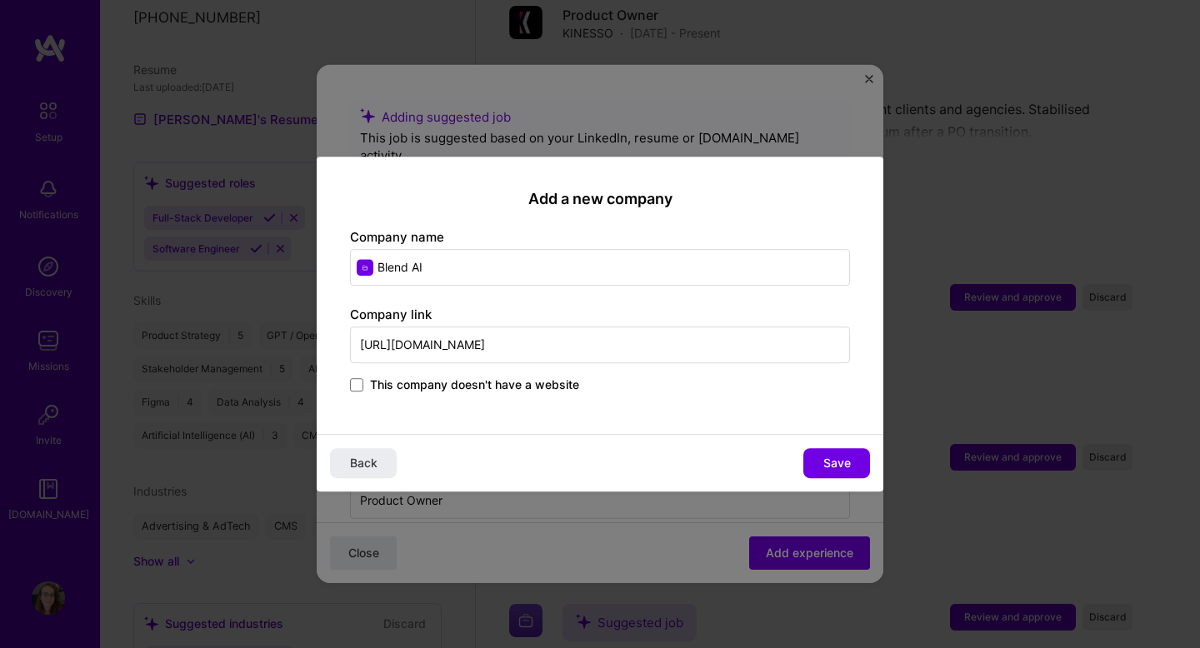
type input "https://blend-ai.com/"
click at [621, 408] on div "Add a new company Company name Blend AI Company link https://blend-ai.com/ This…" at bounding box center [600, 296] width 567 height 278
click at [848, 469] on span "Save" at bounding box center [837, 463] width 28 height 17
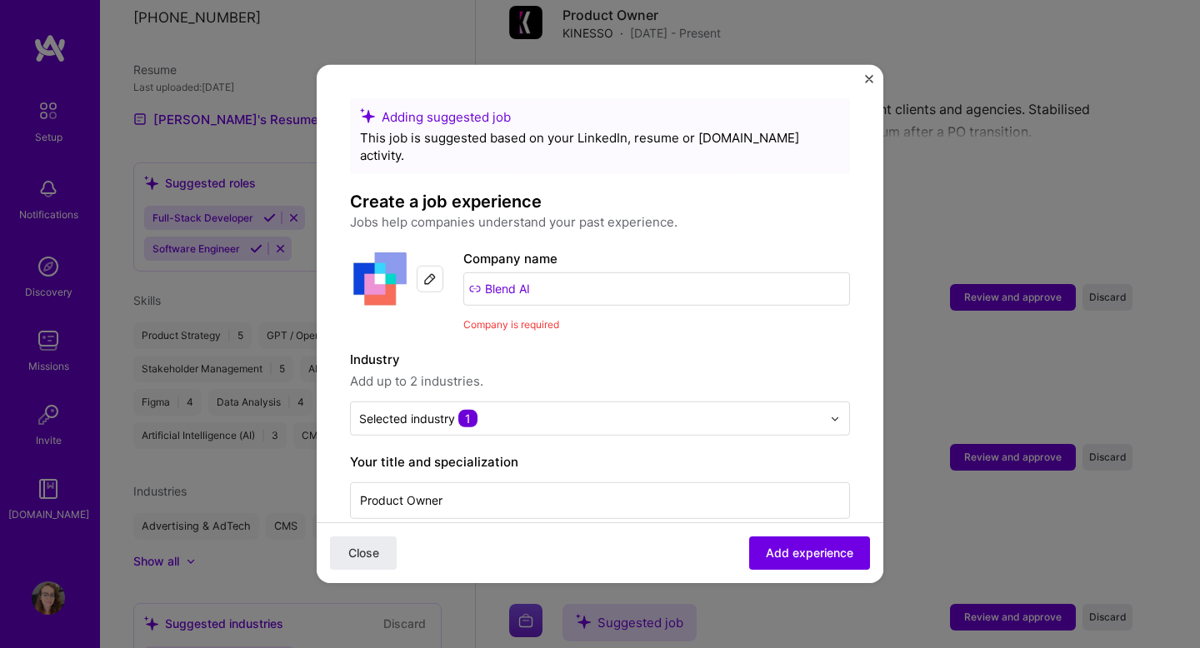
click at [574, 252] on div "Company name Blend AI" at bounding box center [656, 277] width 387 height 57
click at [583, 275] on input "Blend AI" at bounding box center [656, 289] width 387 height 33
click at [788, 555] on span "Add experience" at bounding box center [810, 553] width 88 height 17
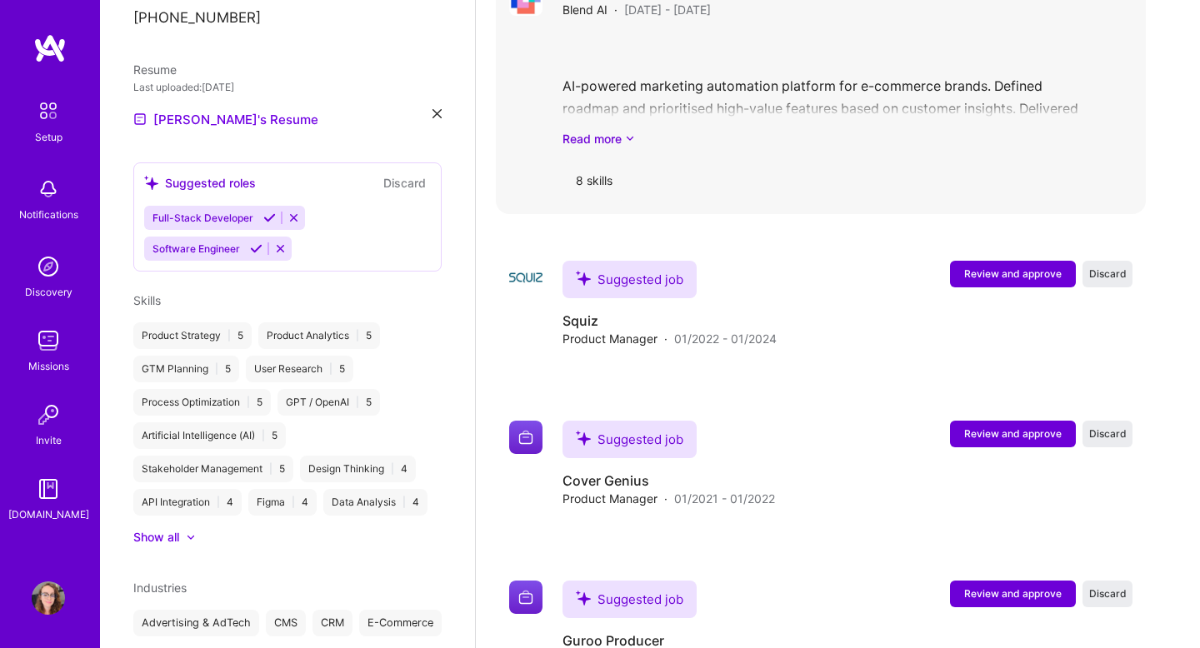
scroll to position [2478, 0]
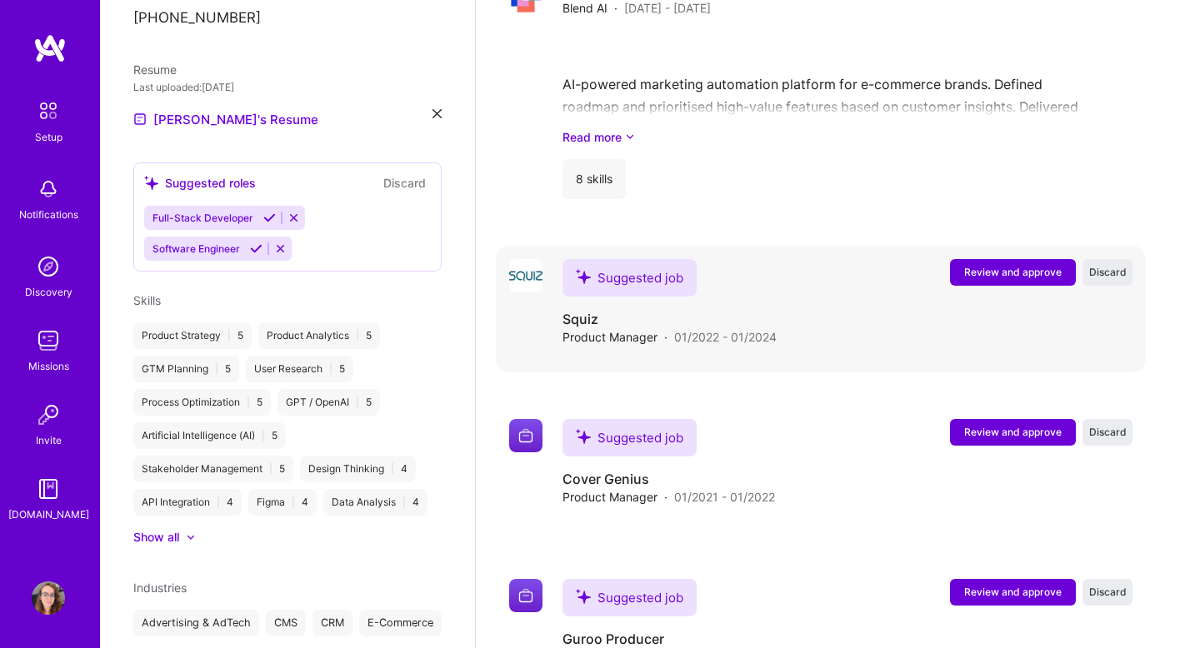
click at [992, 261] on button "Review and approve" at bounding box center [1013, 272] width 126 height 27
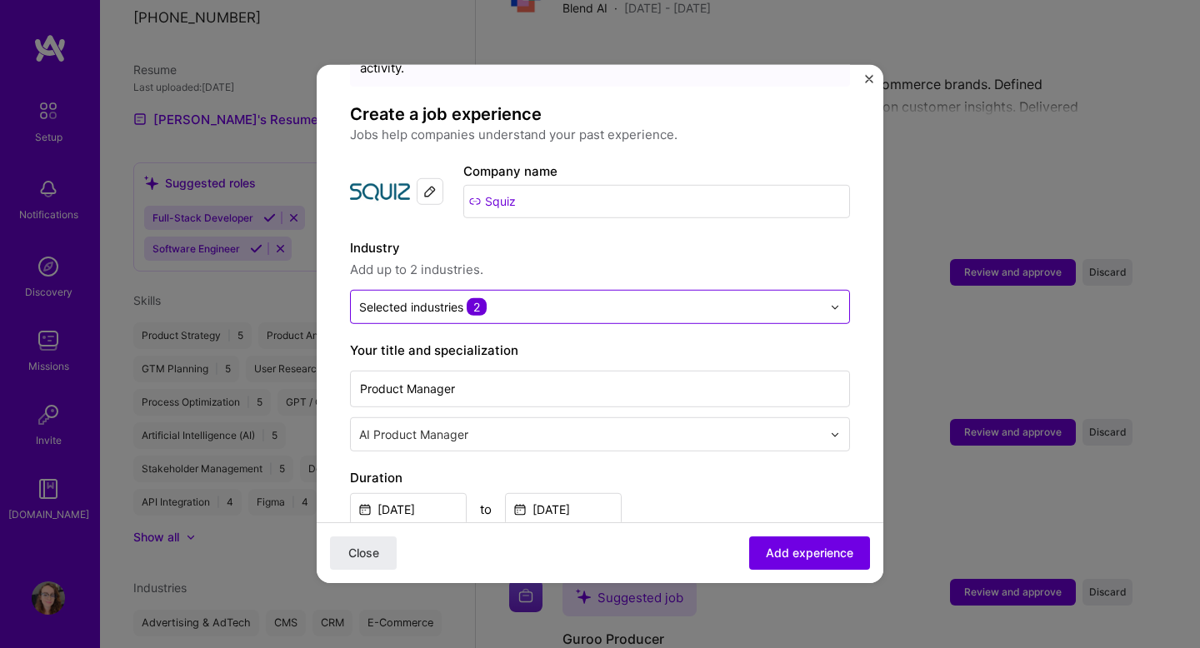
scroll to position [90, 0]
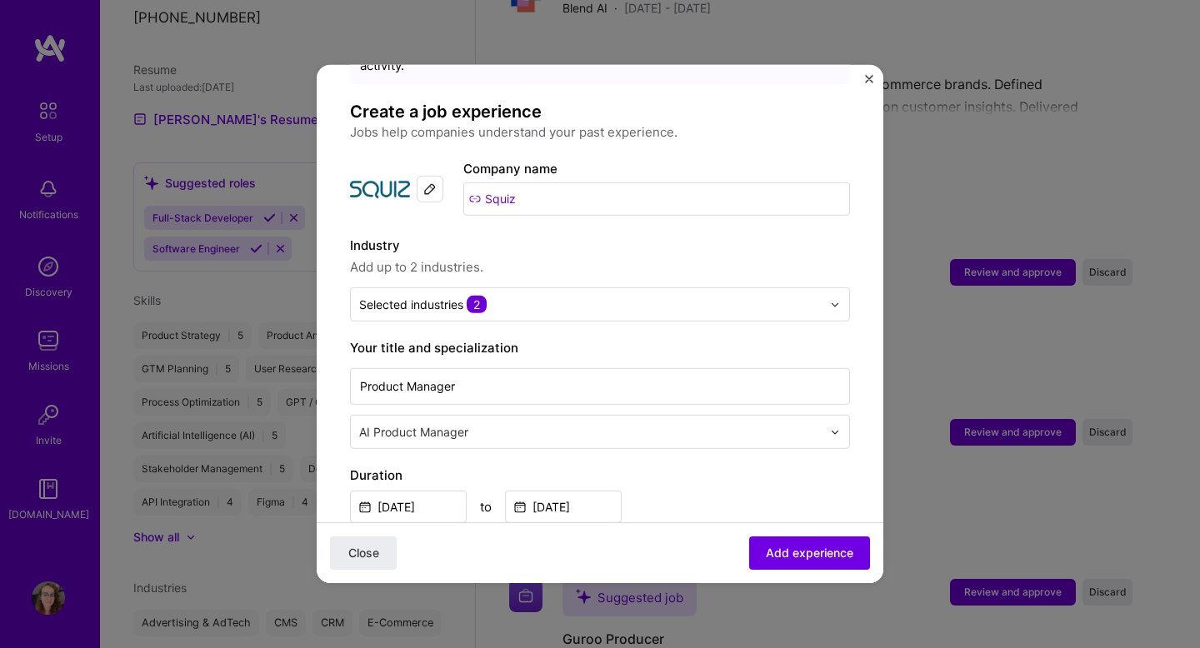
click at [531, 183] on input "Squiz" at bounding box center [656, 199] width 387 height 33
click at [611, 423] on input "text" at bounding box center [592, 432] width 466 height 18
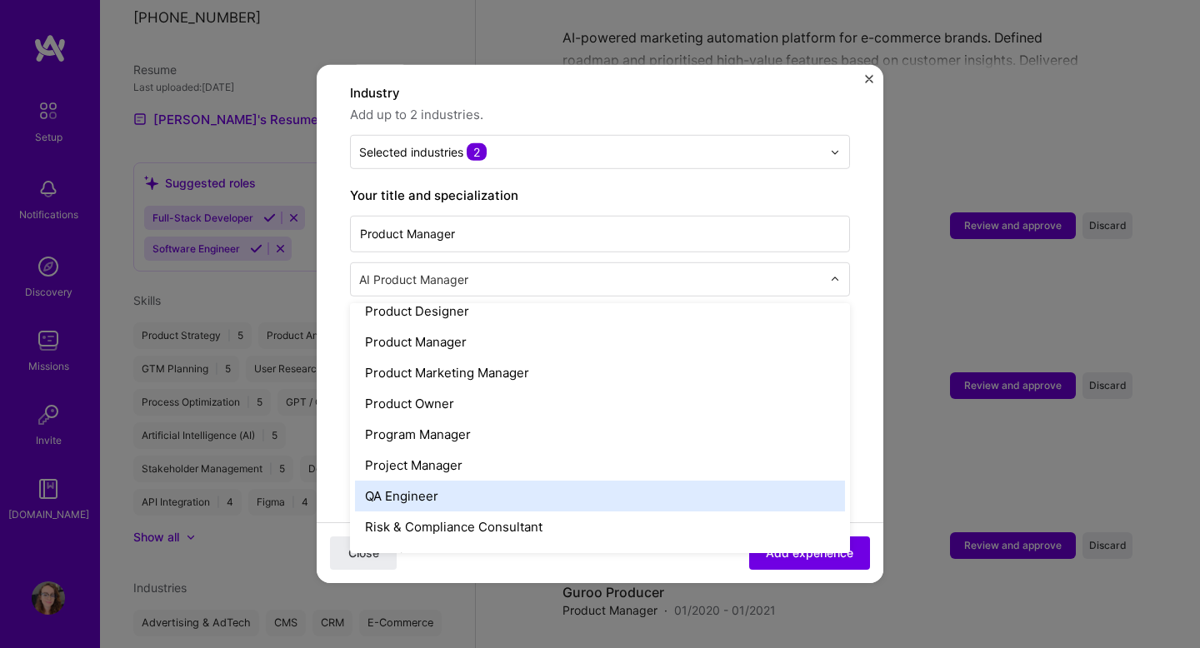
scroll to position [1491, 0]
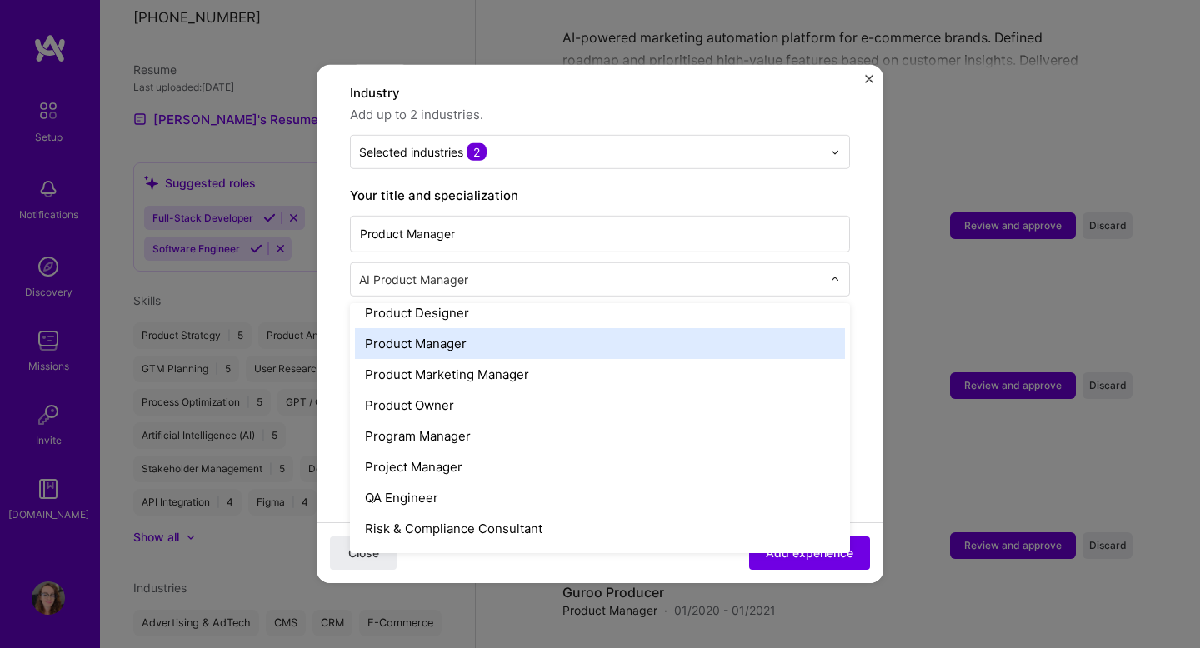
click at [653, 328] on div "Product Manager" at bounding box center [600, 343] width 490 height 31
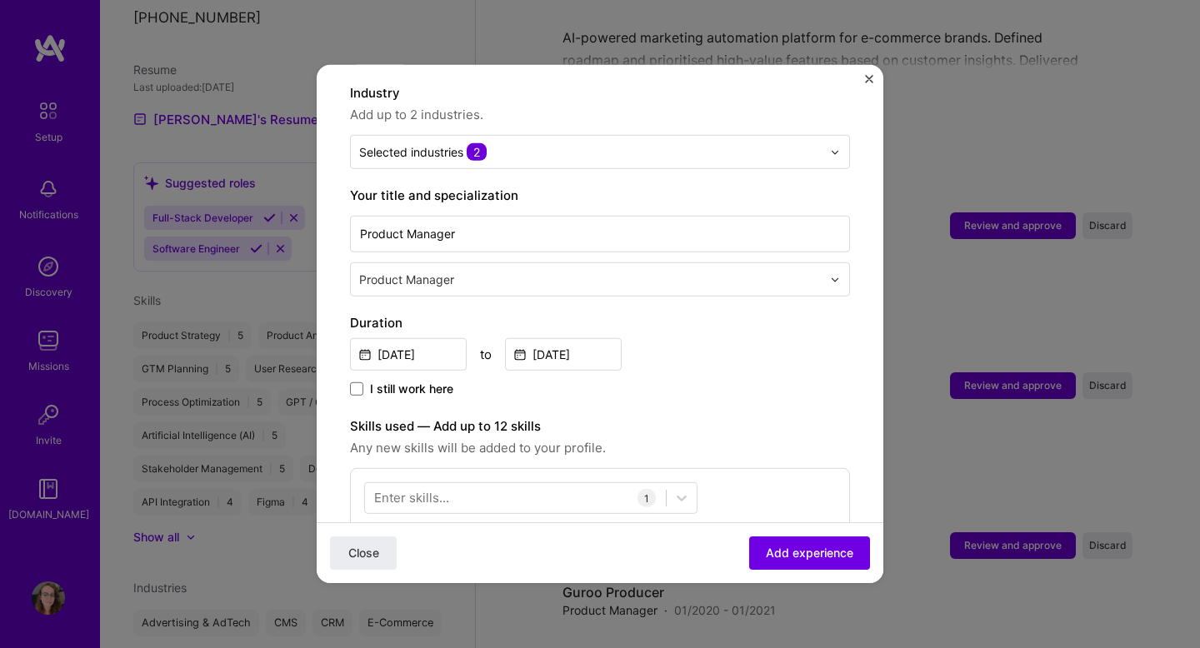
click at [706, 381] on div "I still work here" at bounding box center [600, 390] width 500 height 19
click at [718, 393] on div "Adding suggested job This job is suggested based on your LinkedIn, resume or A.…" at bounding box center [600, 511] width 500 height 1311
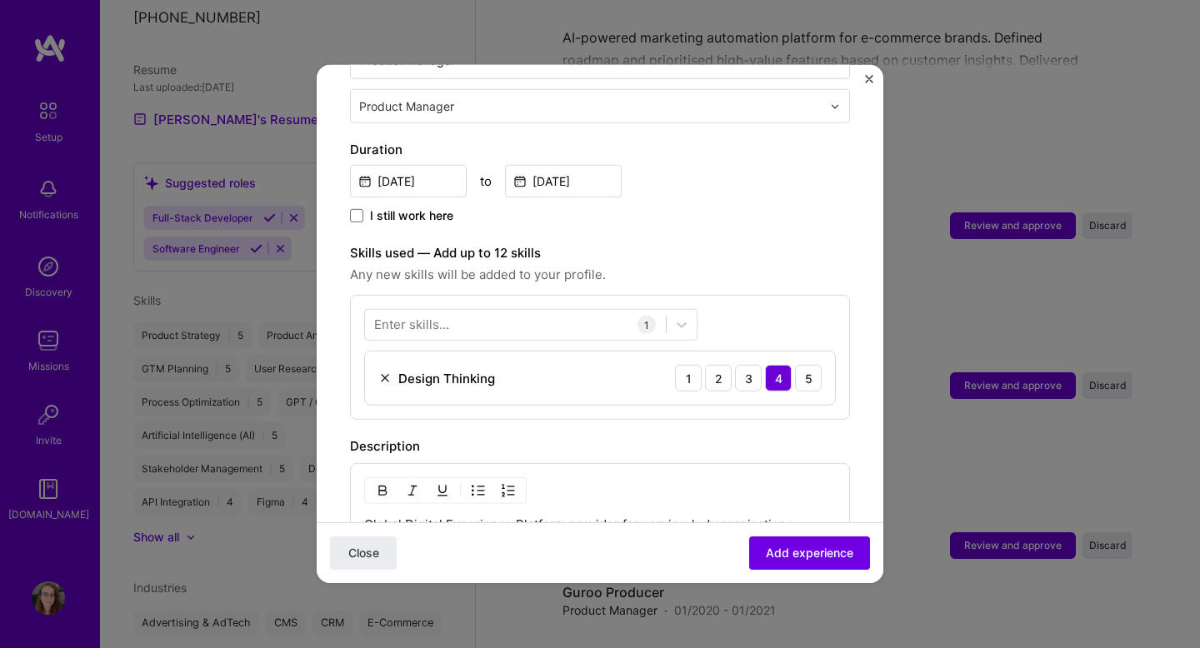
scroll to position [418, 0]
click at [479, 309] on div at bounding box center [515, 323] width 301 height 28
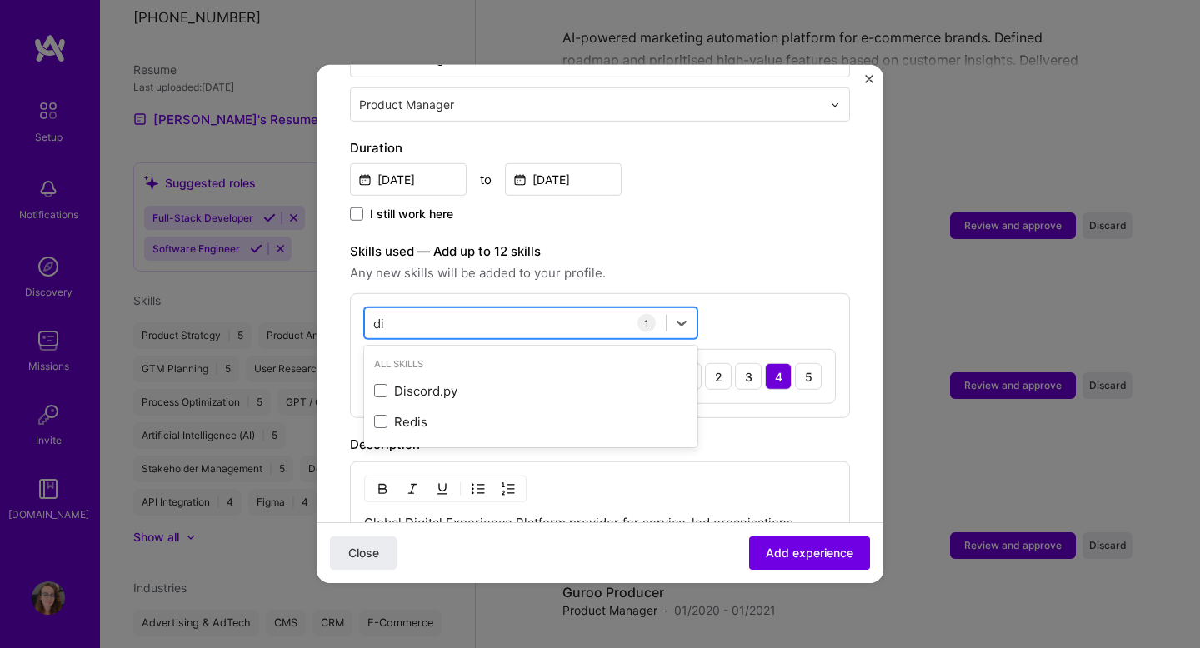
type input "d"
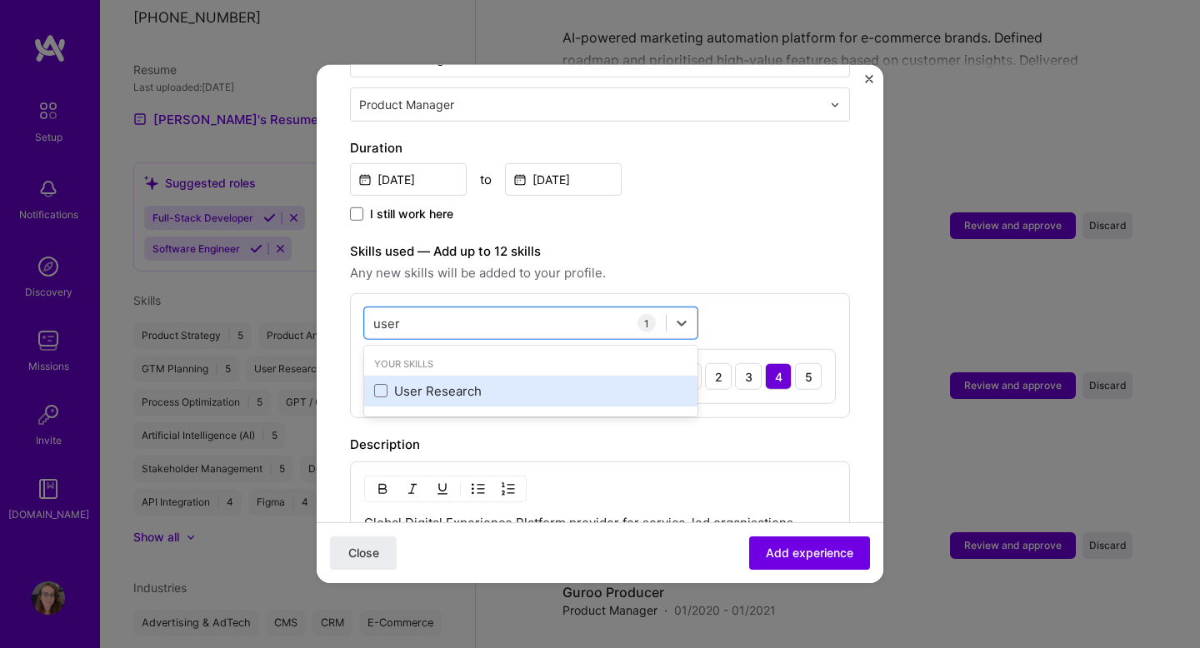
click at [436, 383] on div "User Research" at bounding box center [530, 392] width 313 height 18
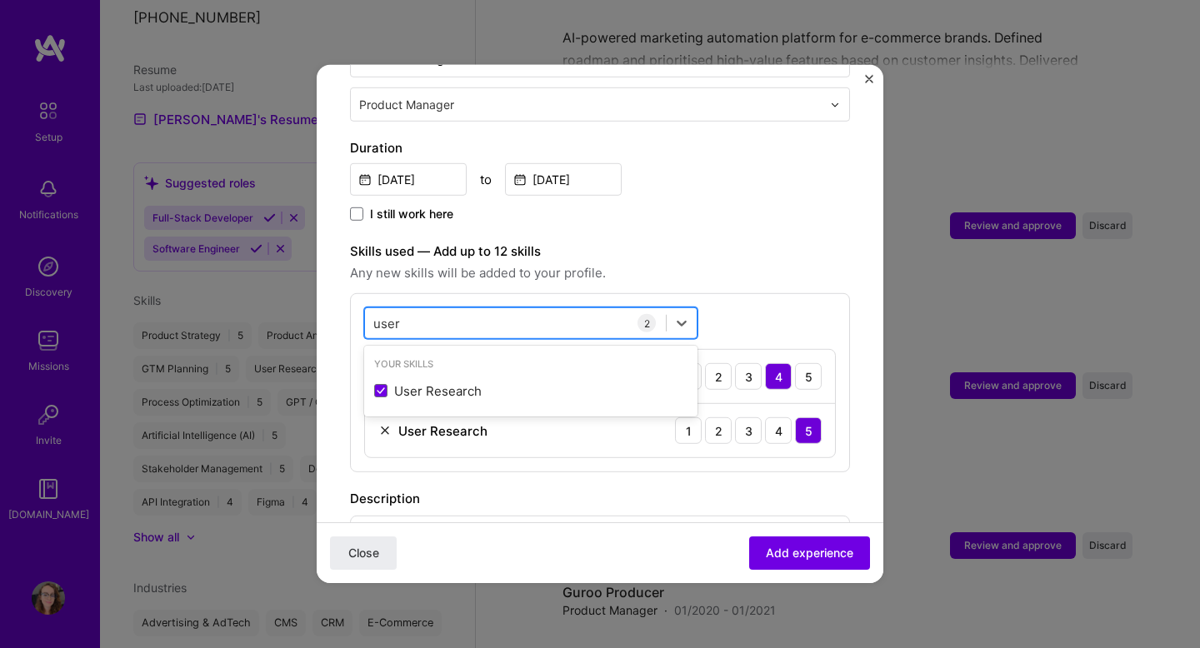
click at [519, 309] on div "user user" at bounding box center [515, 323] width 301 height 28
type input "u"
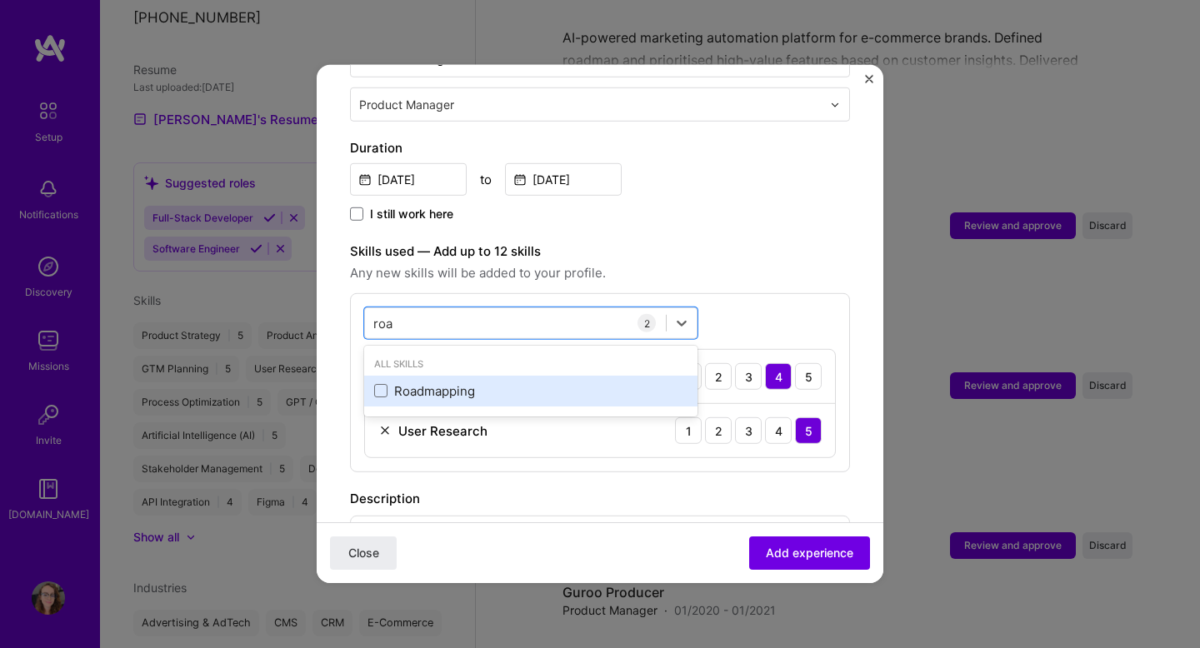
click at [467, 383] on div "Roadmapping" at bounding box center [530, 392] width 313 height 18
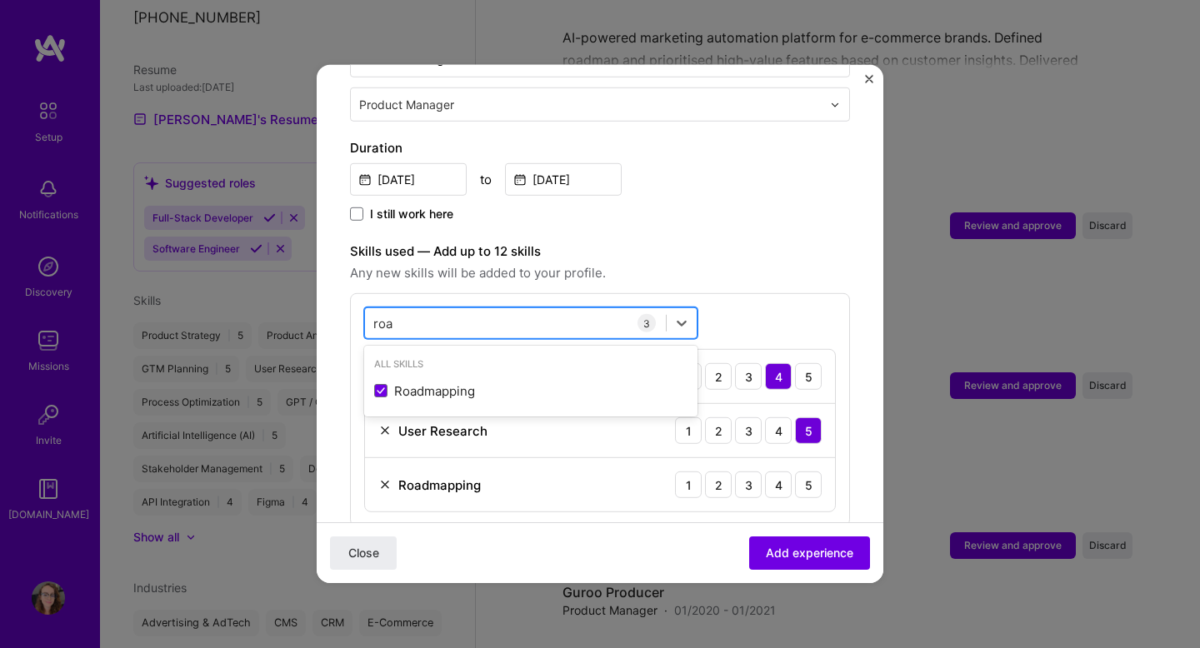
click at [525, 309] on div "roa roa" at bounding box center [515, 323] width 301 height 28
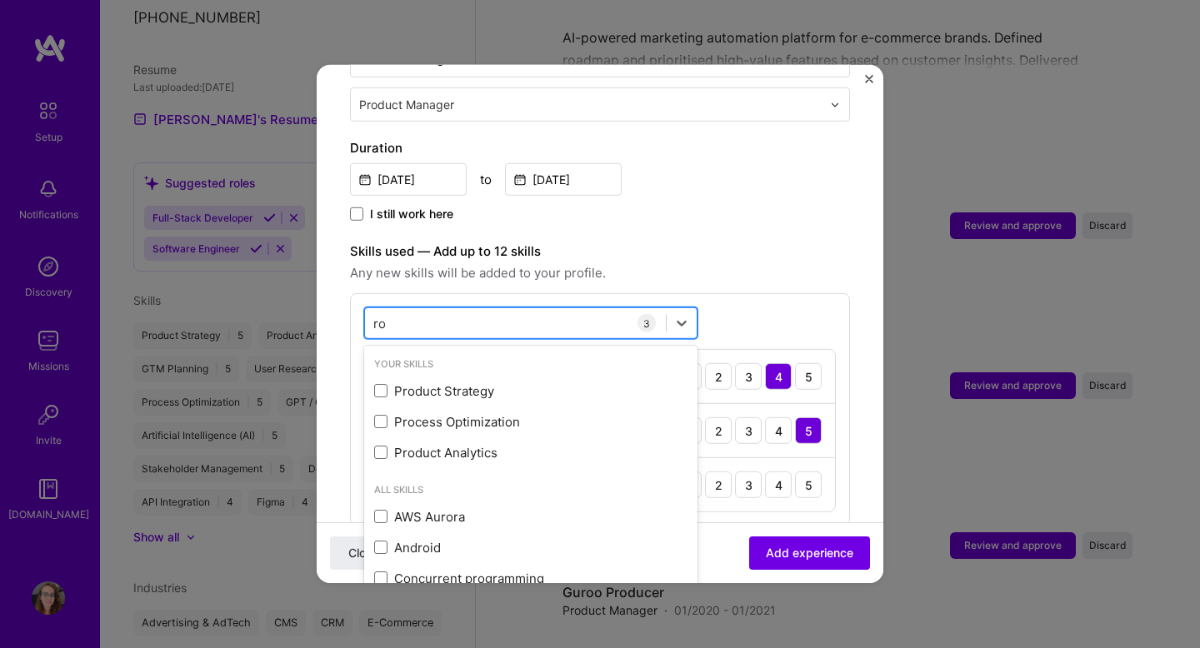
type input "r"
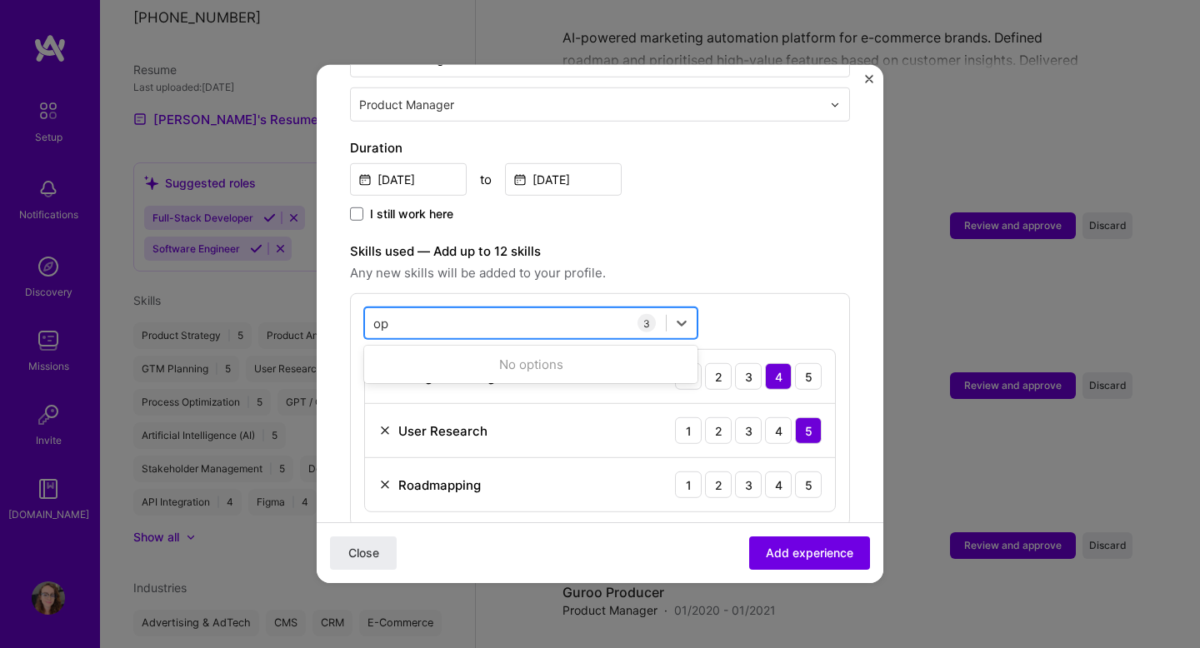
type input "o"
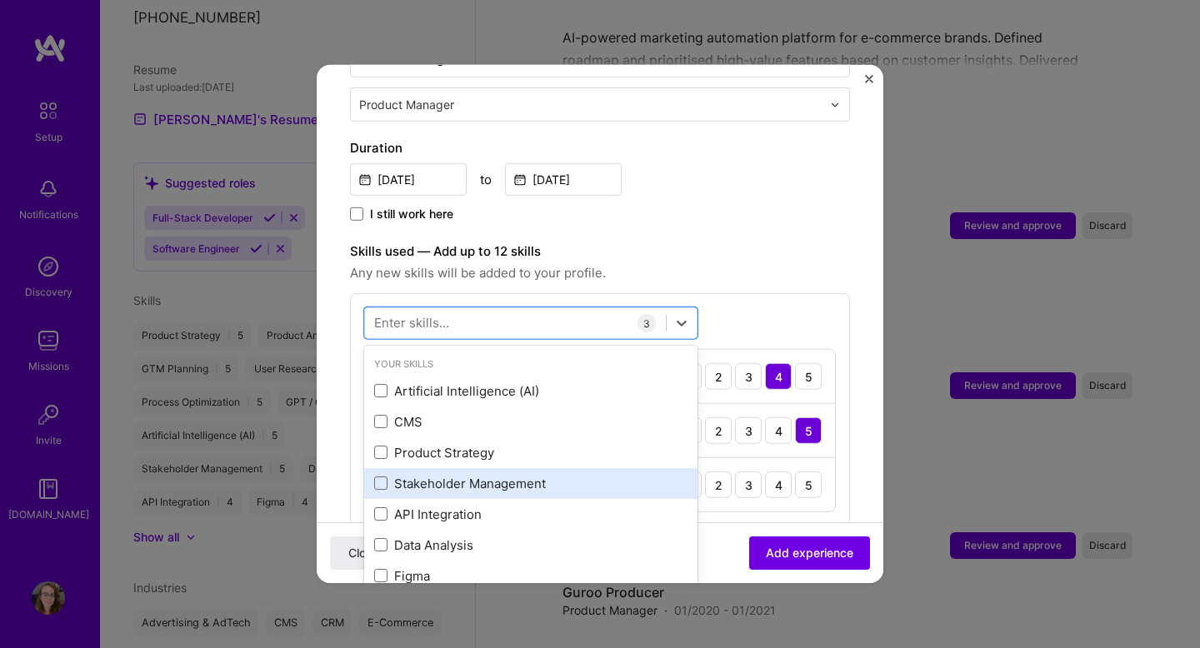
click at [383, 475] on div "Stakeholder Management" at bounding box center [530, 484] width 313 height 18
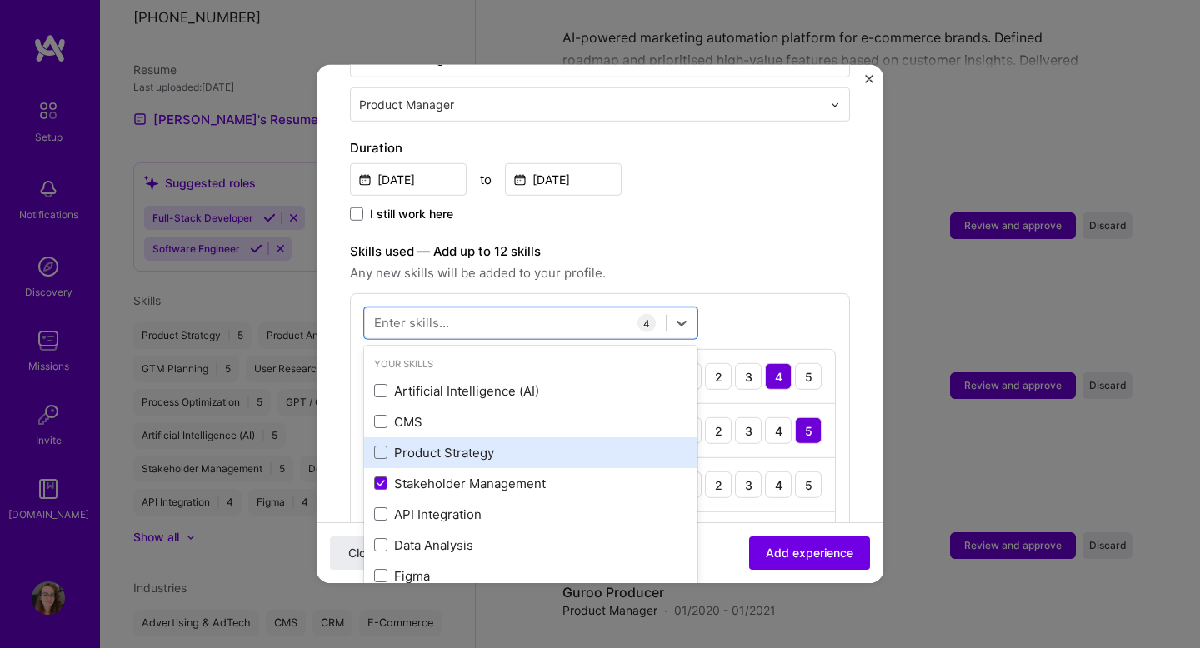
click at [403, 444] on div "Product Strategy" at bounding box center [530, 453] width 313 height 18
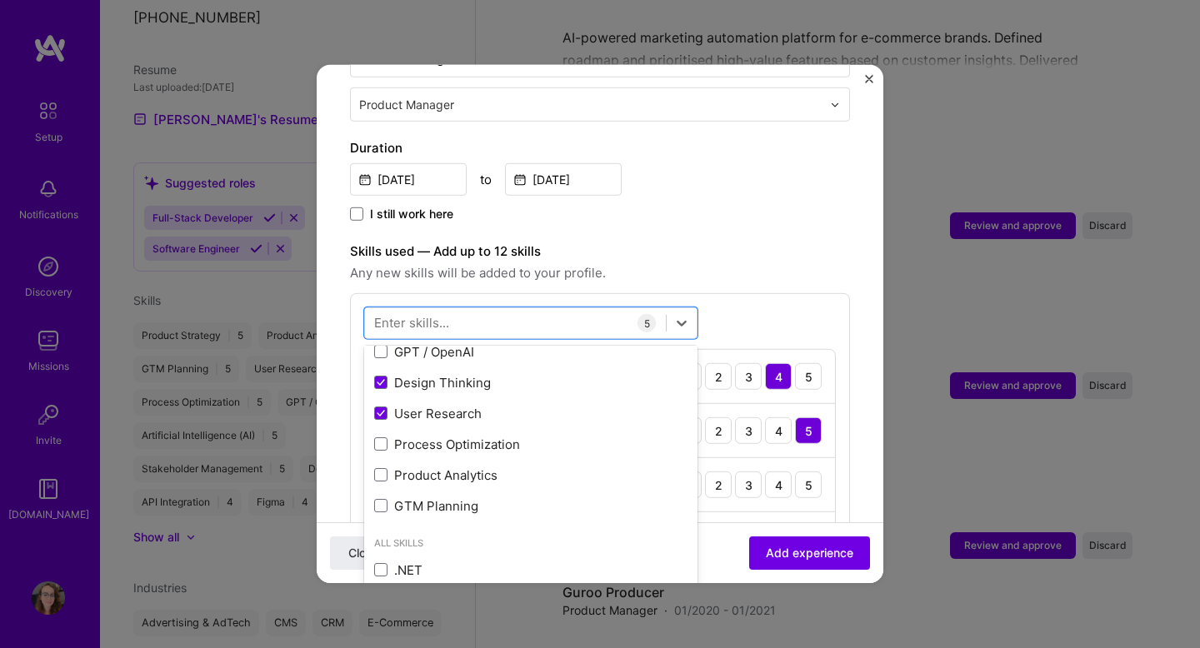
scroll to position [262, 0]
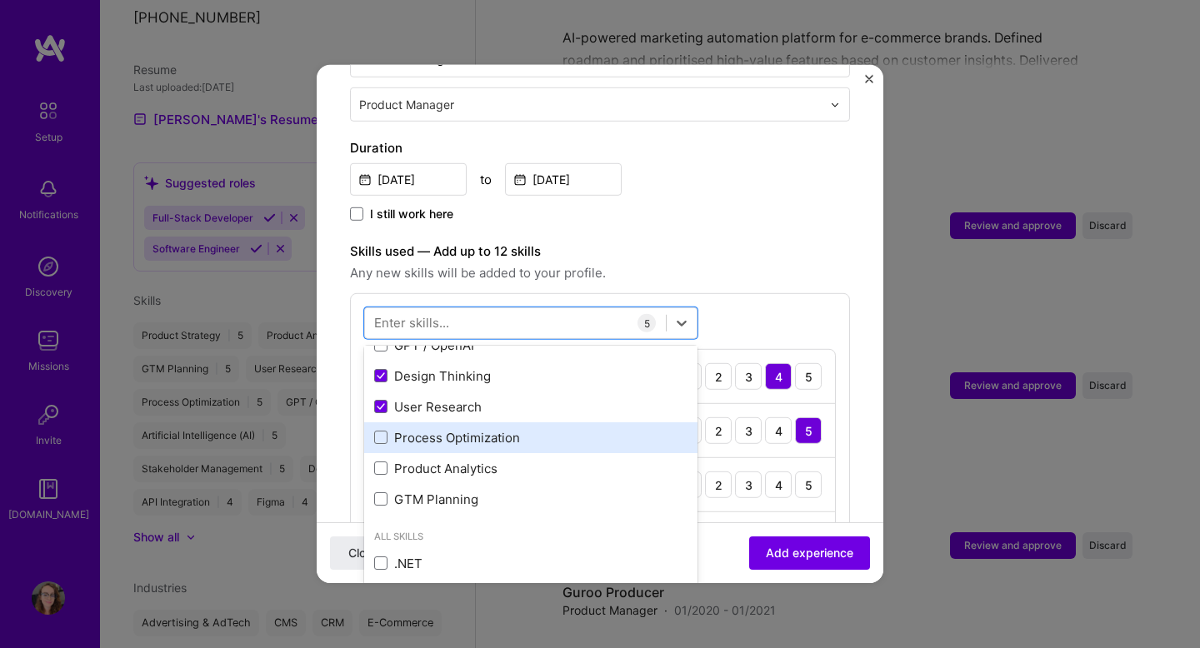
click at [550, 429] on div "Process Optimization" at bounding box center [530, 438] width 313 height 18
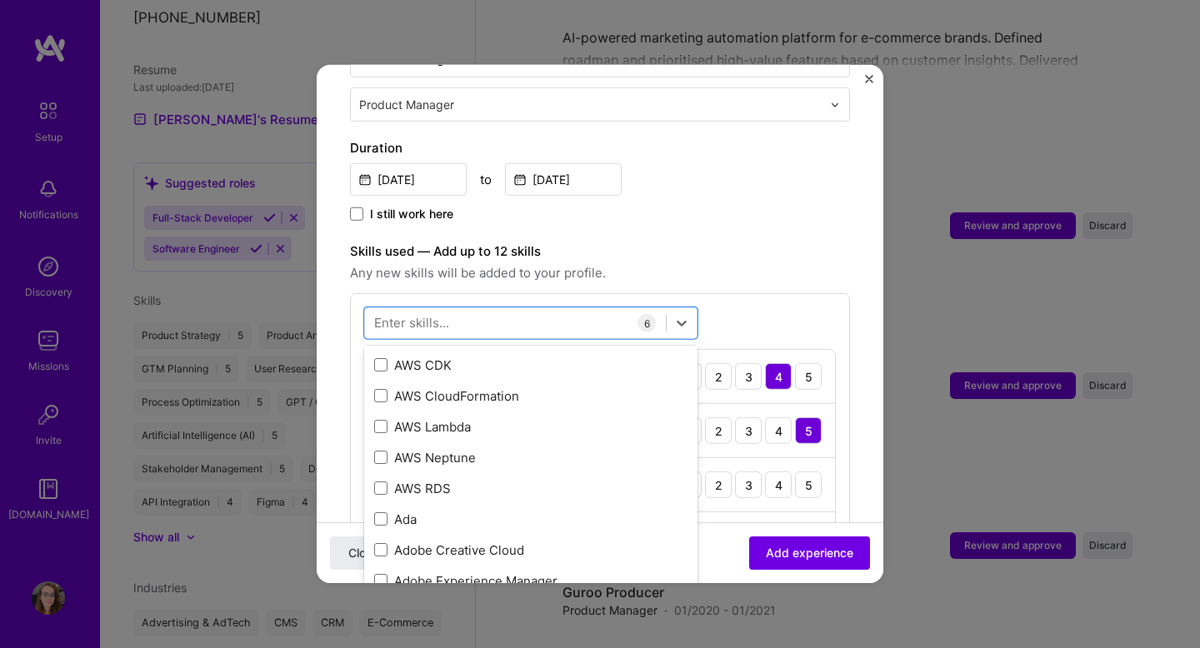
scroll to position [330, 0]
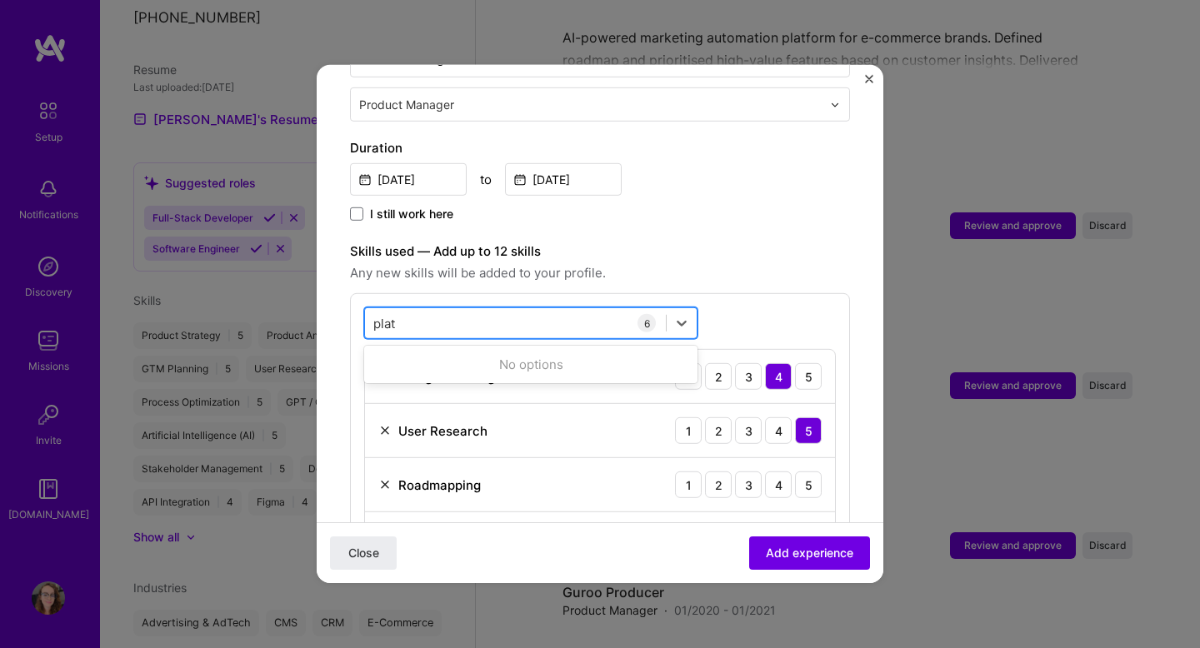
type input "pla"
type input "custo"
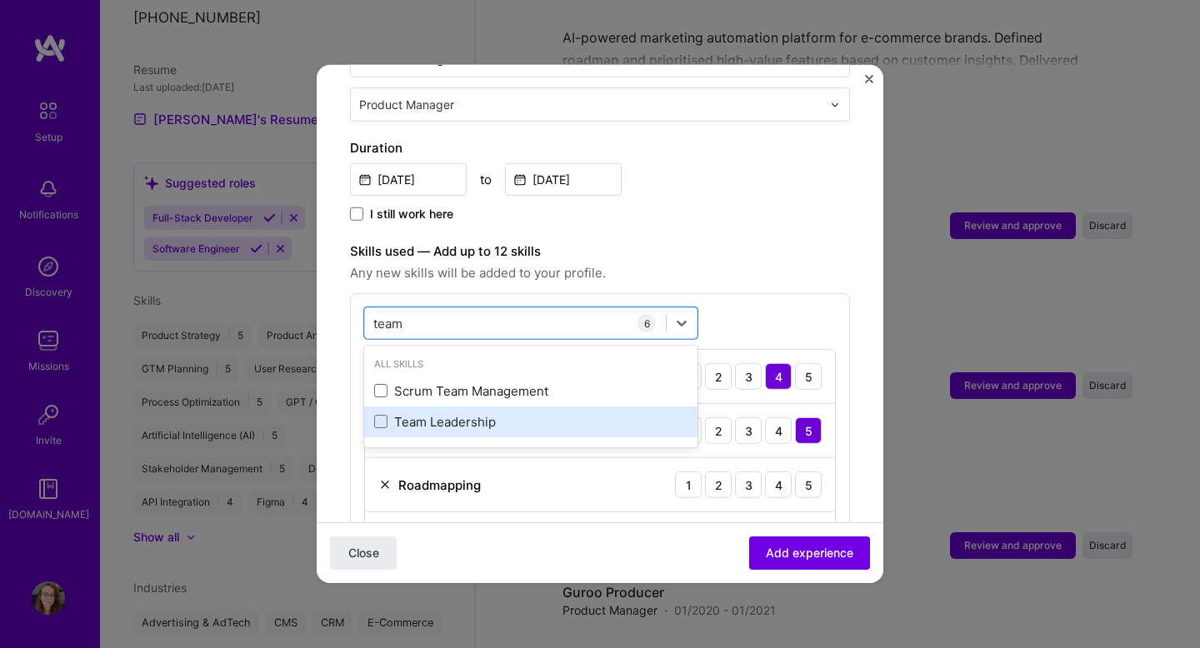
click at [509, 413] on div "Team Leadership" at bounding box center [530, 422] width 313 height 18
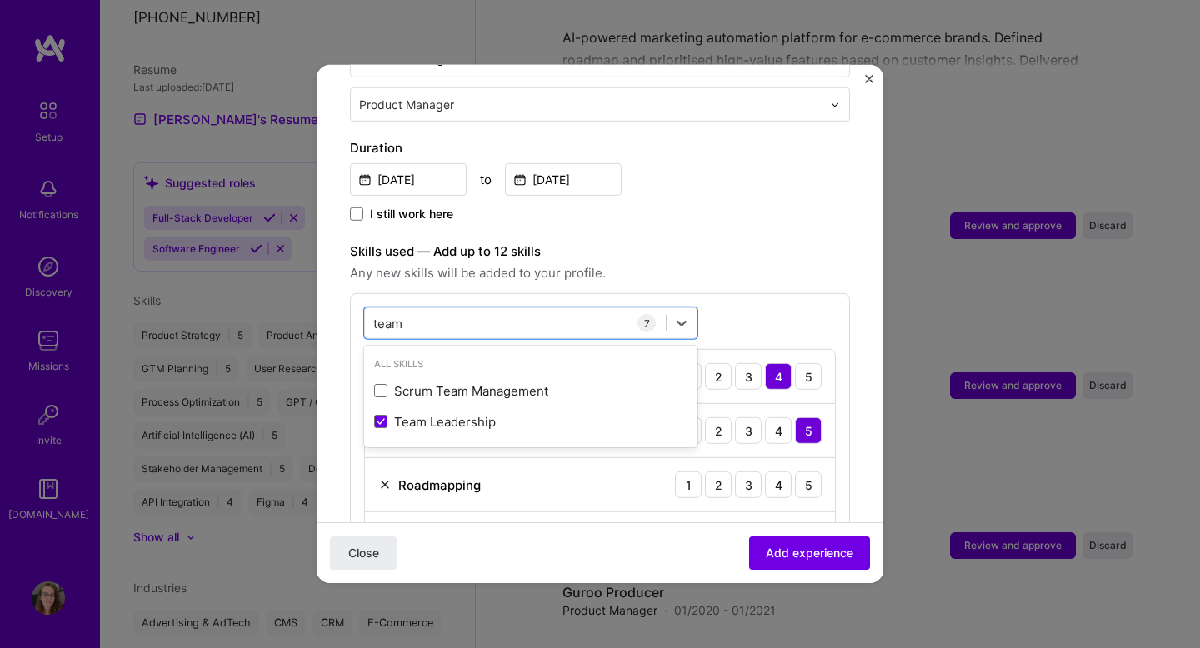
type input "team"
click at [768, 243] on label "Skills used — Add up to 12 skills" at bounding box center [600, 252] width 500 height 20
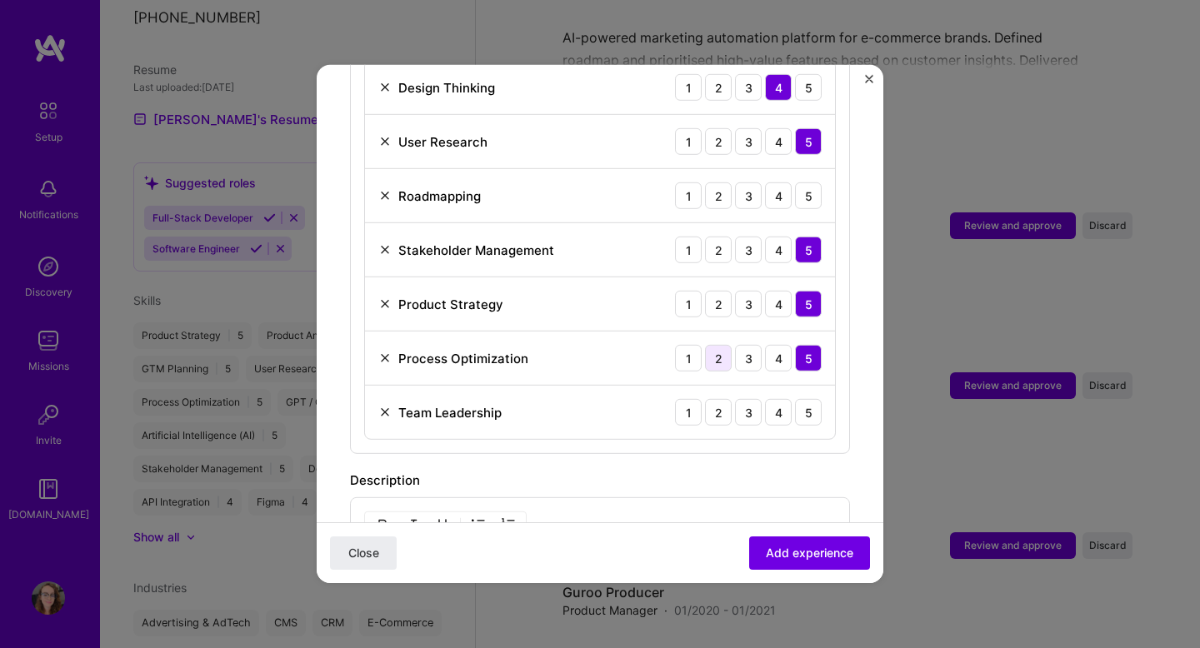
scroll to position [708, 0]
click at [785, 398] on div "4" at bounding box center [778, 411] width 27 height 27
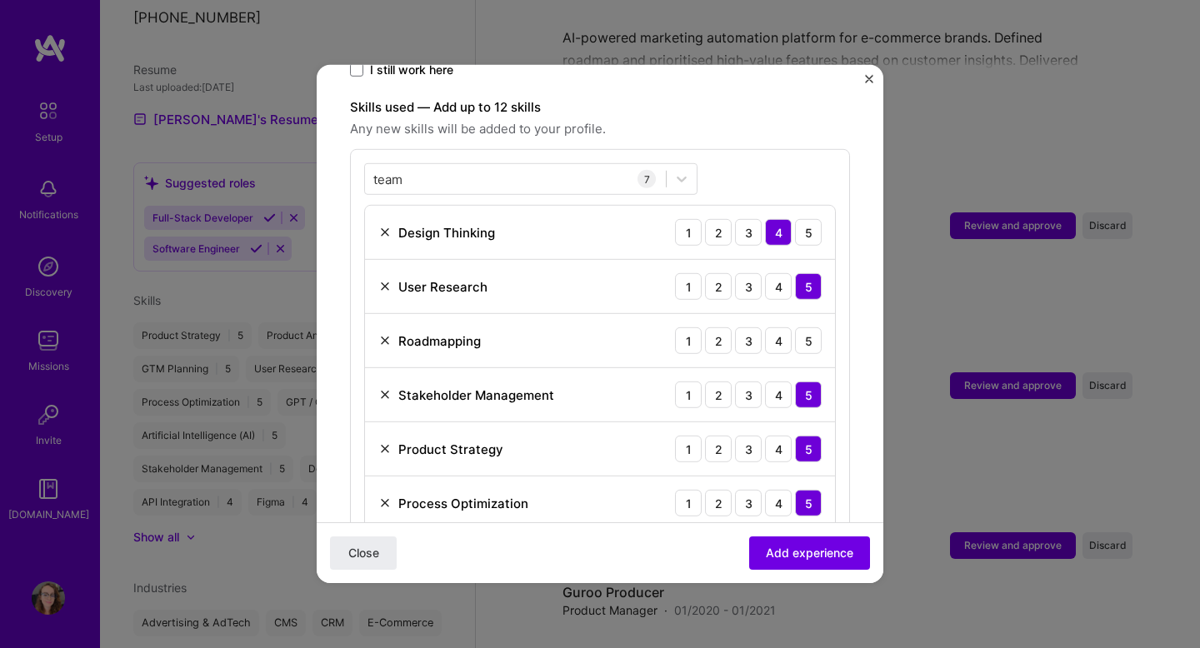
scroll to position [531, 0]
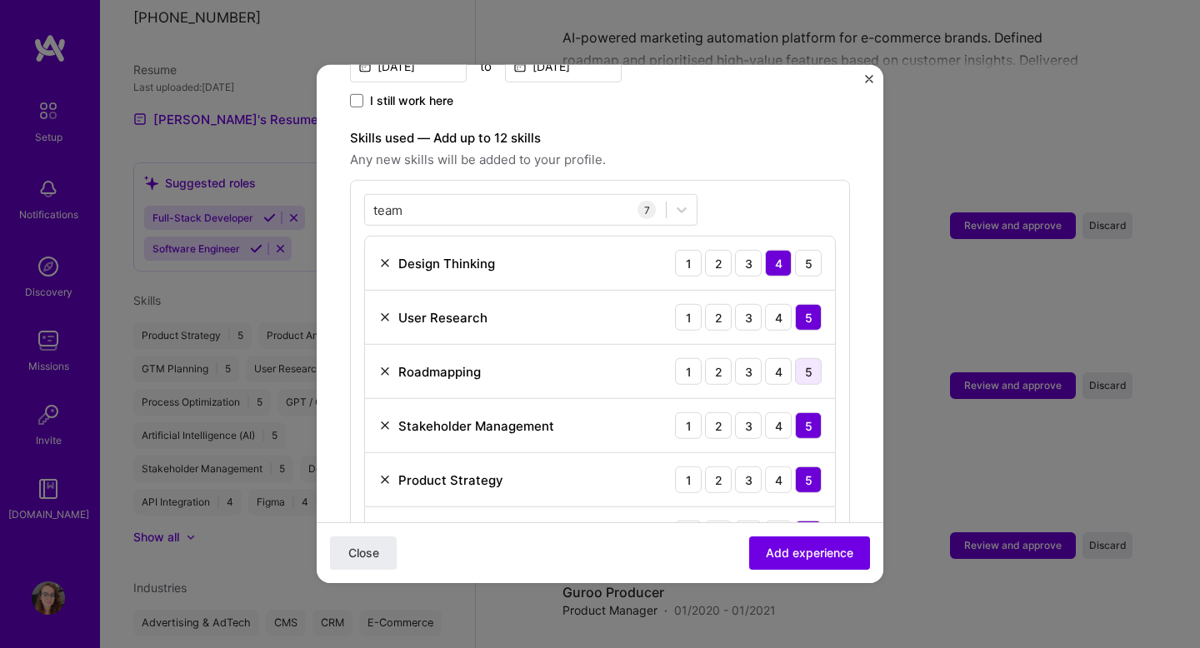
click at [809, 358] on div "5" at bounding box center [808, 371] width 27 height 27
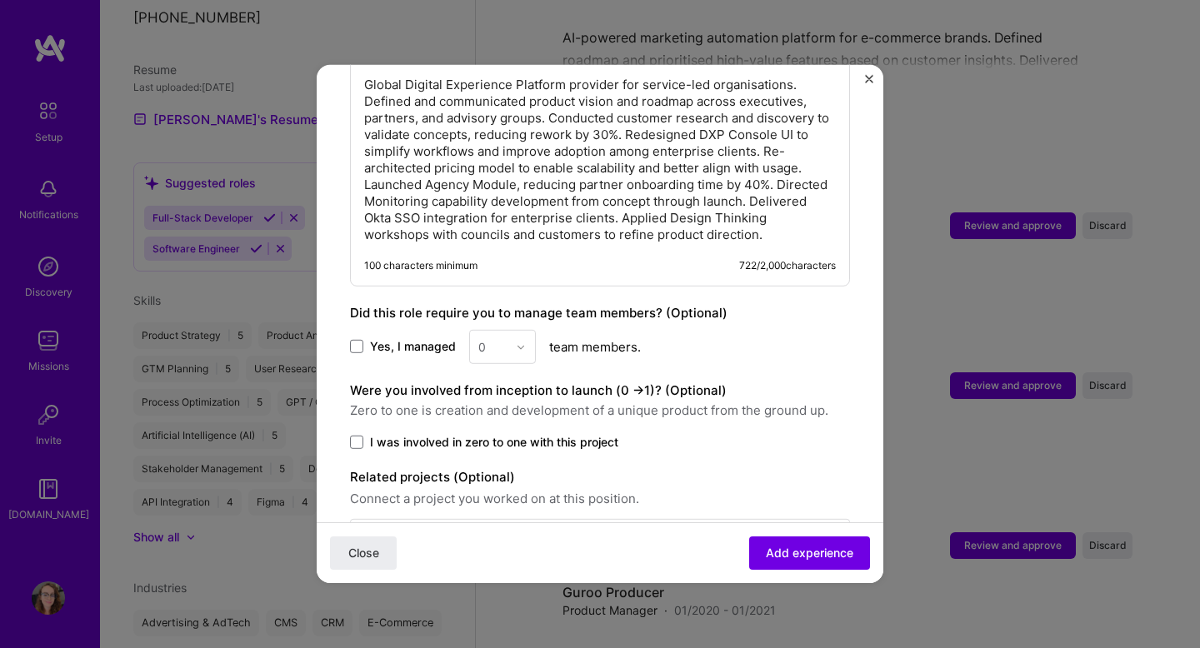
scroll to position [1227, 0]
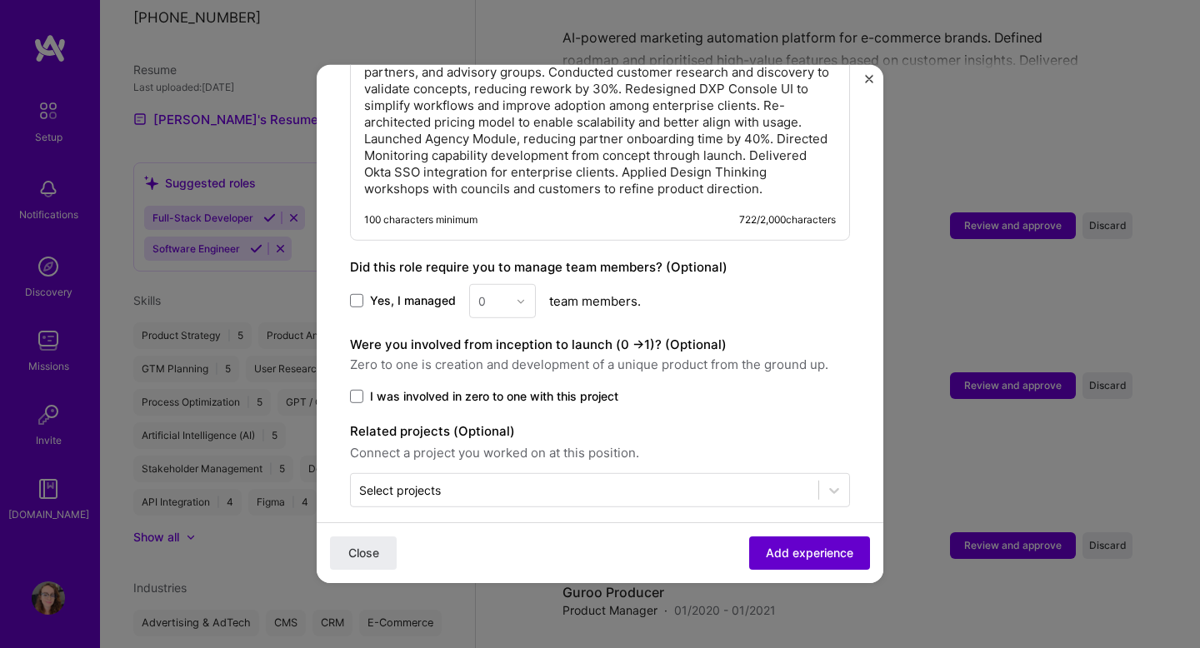
click at [789, 564] on button "Add experience" at bounding box center [809, 553] width 121 height 33
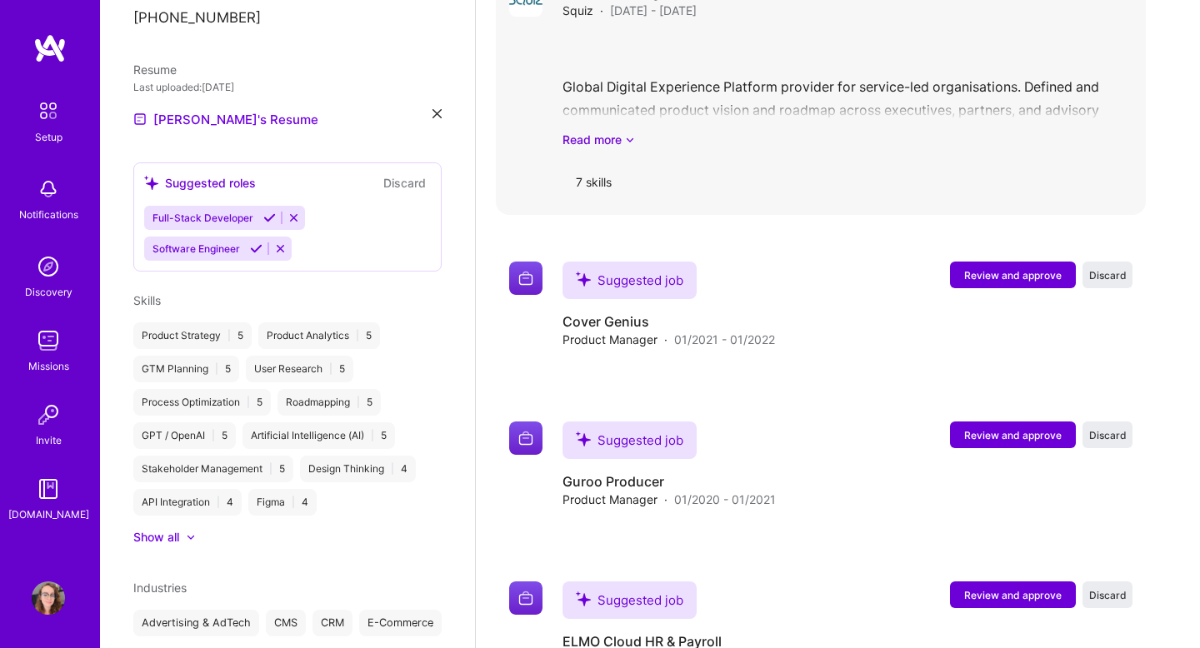
scroll to position [2732, 0]
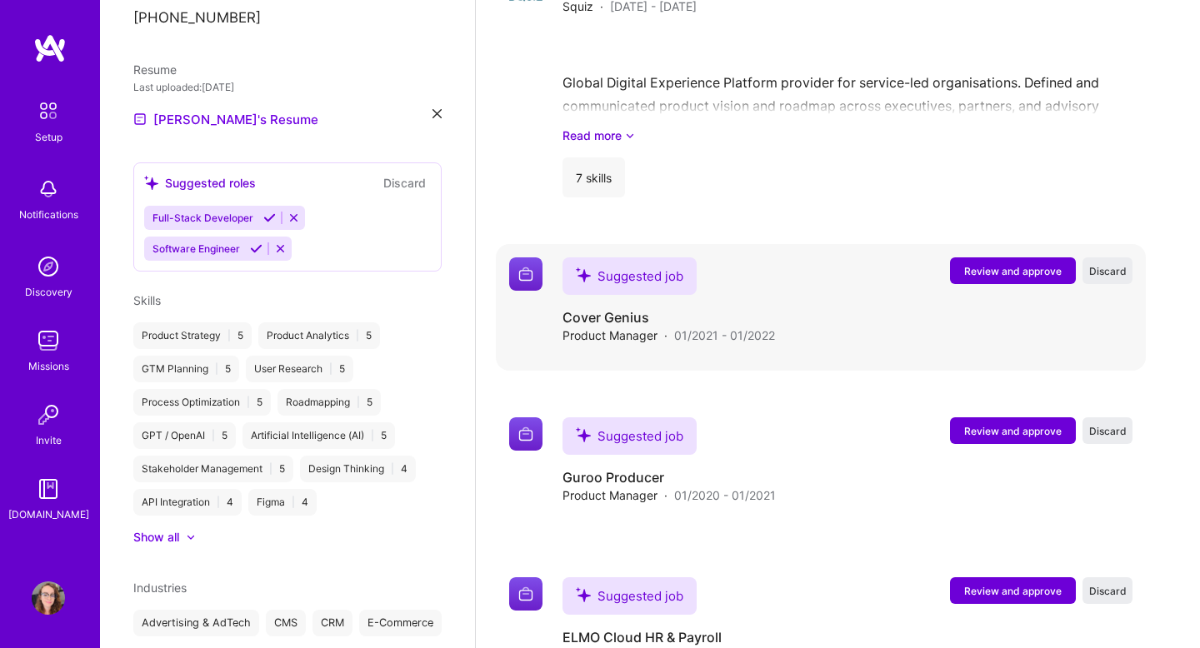
click at [958, 258] on button "Review and approve" at bounding box center [1013, 271] width 126 height 27
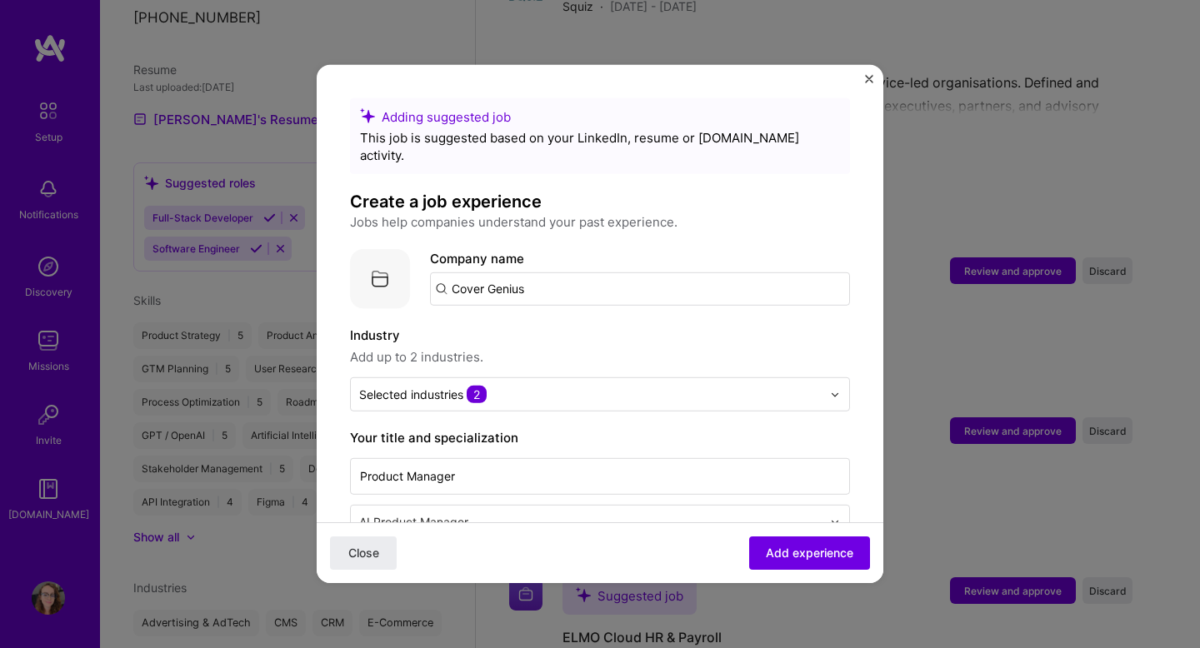
click at [633, 273] on input "Cover Genius" at bounding box center [640, 289] width 420 height 33
click at [375, 263] on img at bounding box center [380, 279] width 60 height 60
click at [548, 273] on input "Cover Genius" at bounding box center [640, 289] width 420 height 33
type input "Cover Genius"
click at [618, 322] on div "Add company Cover Genius" at bounding box center [555, 335] width 250 height 43
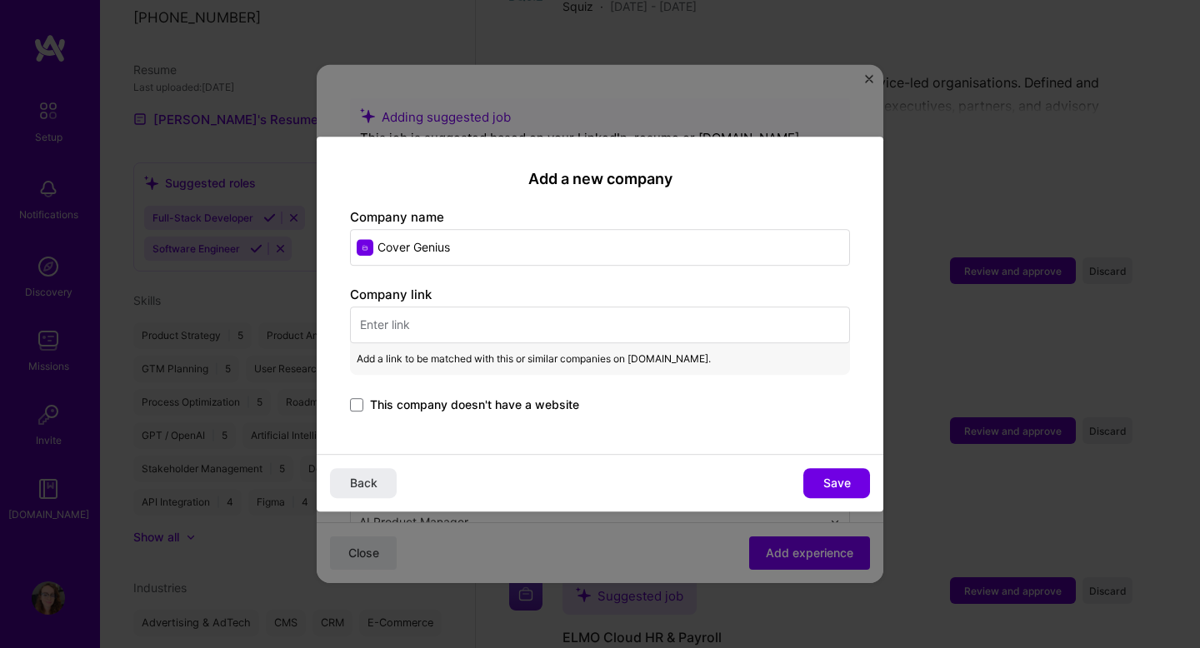
click at [385, 322] on input "text" at bounding box center [600, 325] width 500 height 37
paste input "https://covergenius.com/"
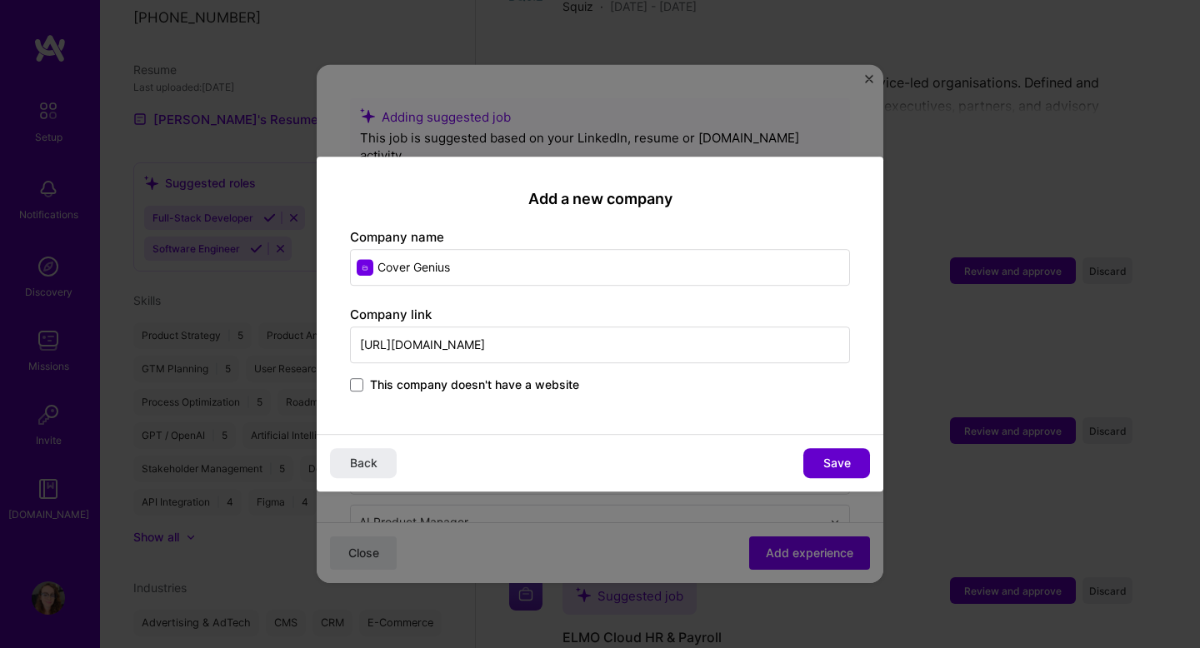
type input "https://covergenius.com/"
click at [853, 462] on button "Save" at bounding box center [836, 463] width 67 height 30
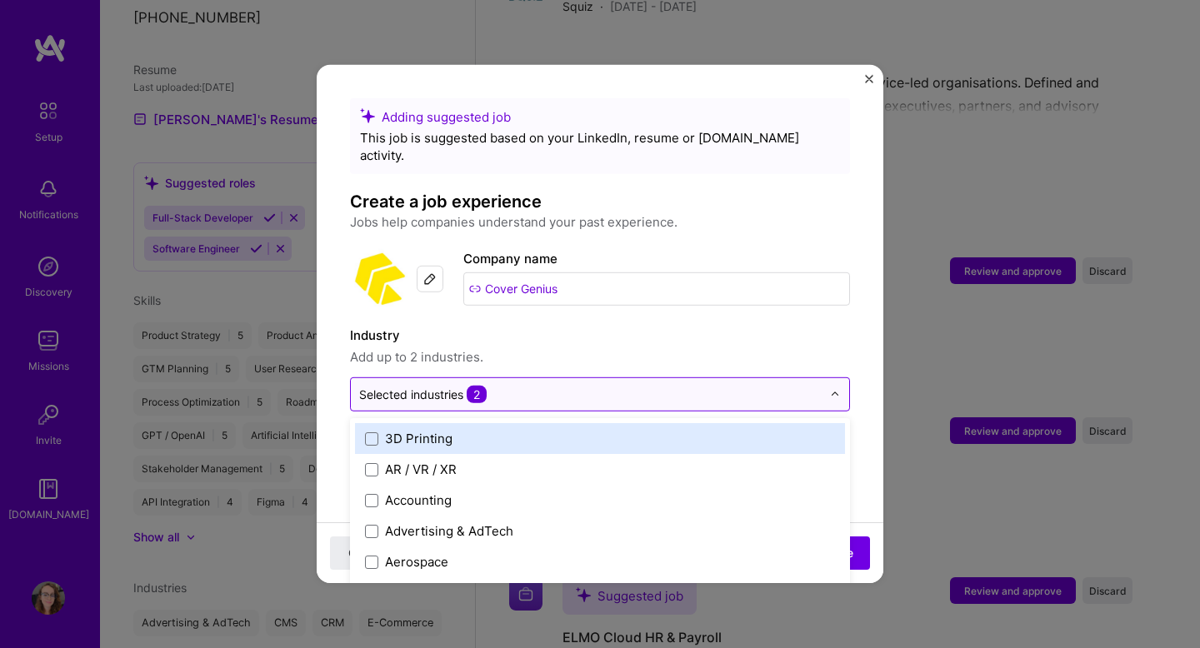
click at [690, 378] on div "Selected industries 2" at bounding box center [600, 395] width 500 height 34
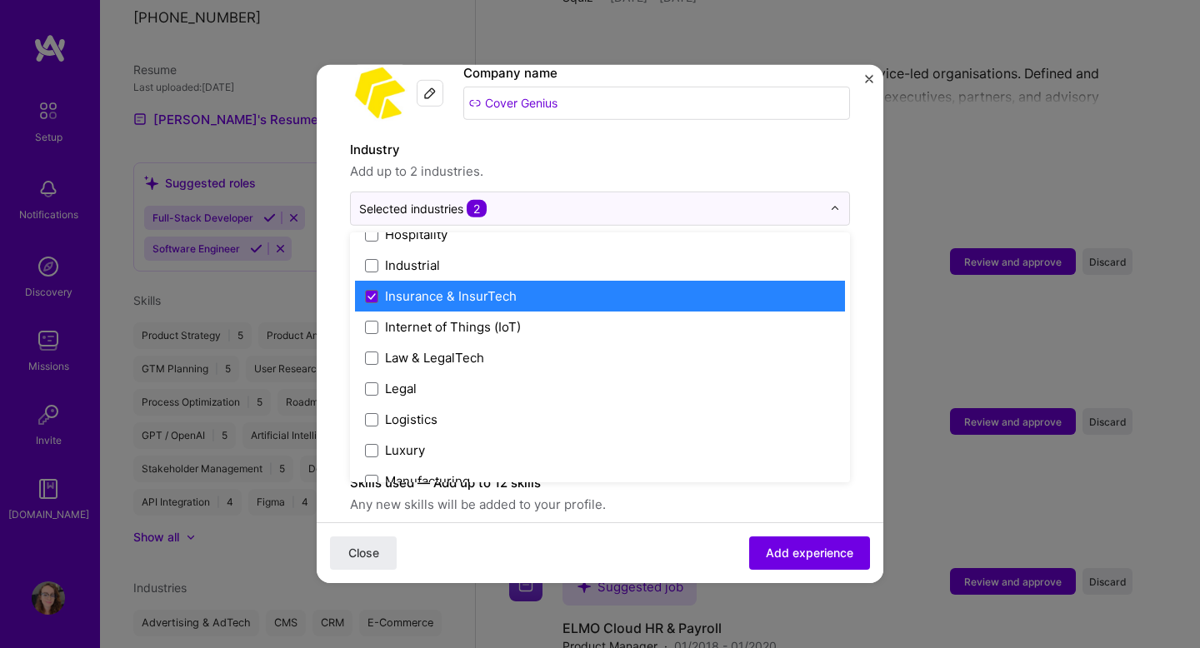
scroll to position [2245, 0]
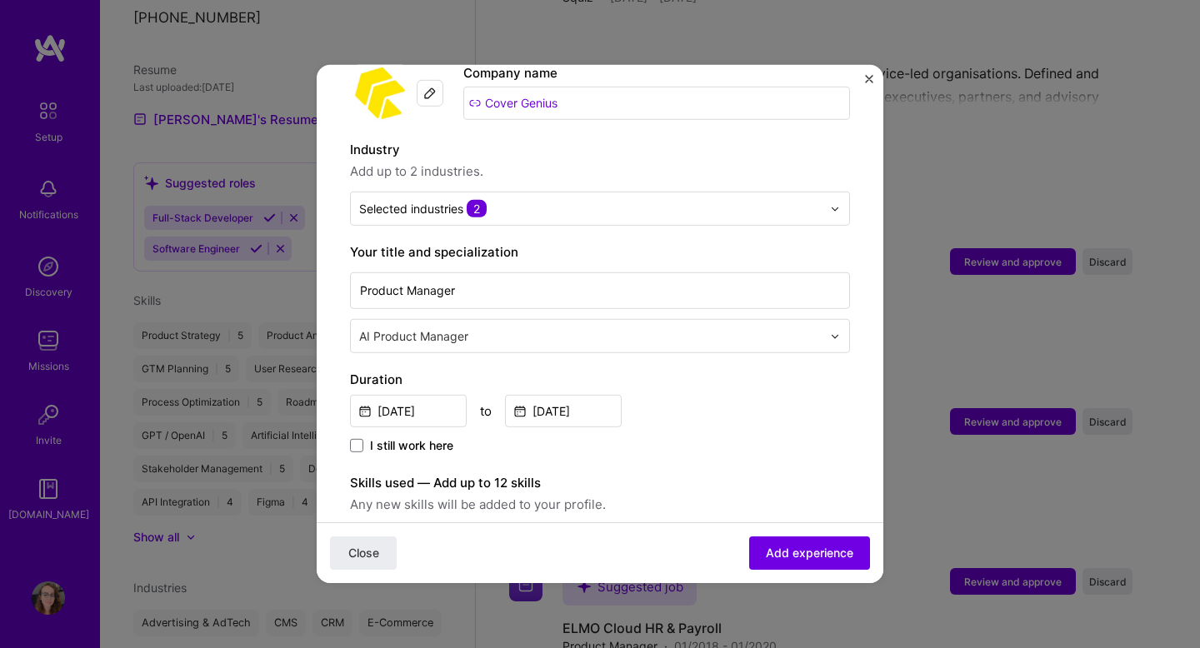
click at [687, 173] on div "Industry Add up to 2 industries. Selected industries 2" at bounding box center [600, 183] width 500 height 86
click at [682, 320] on div "AI Product Manager" at bounding box center [590, 336] width 479 height 33
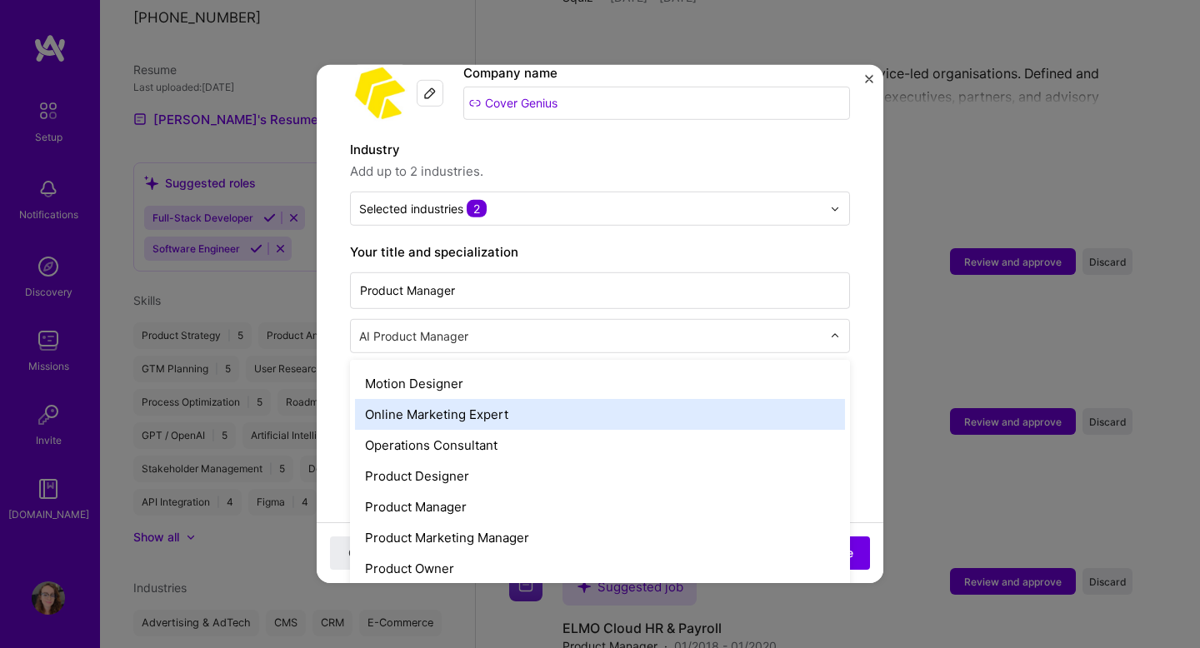
scroll to position [1399, 0]
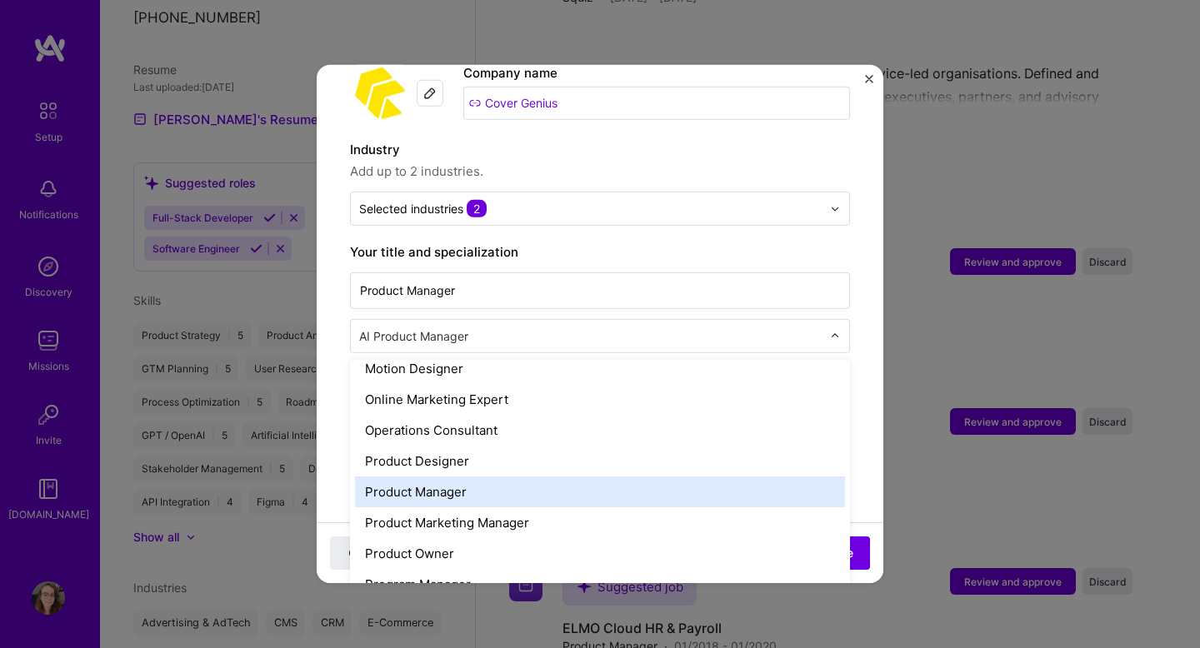
click at [557, 477] on div "Product Manager" at bounding box center [600, 492] width 490 height 31
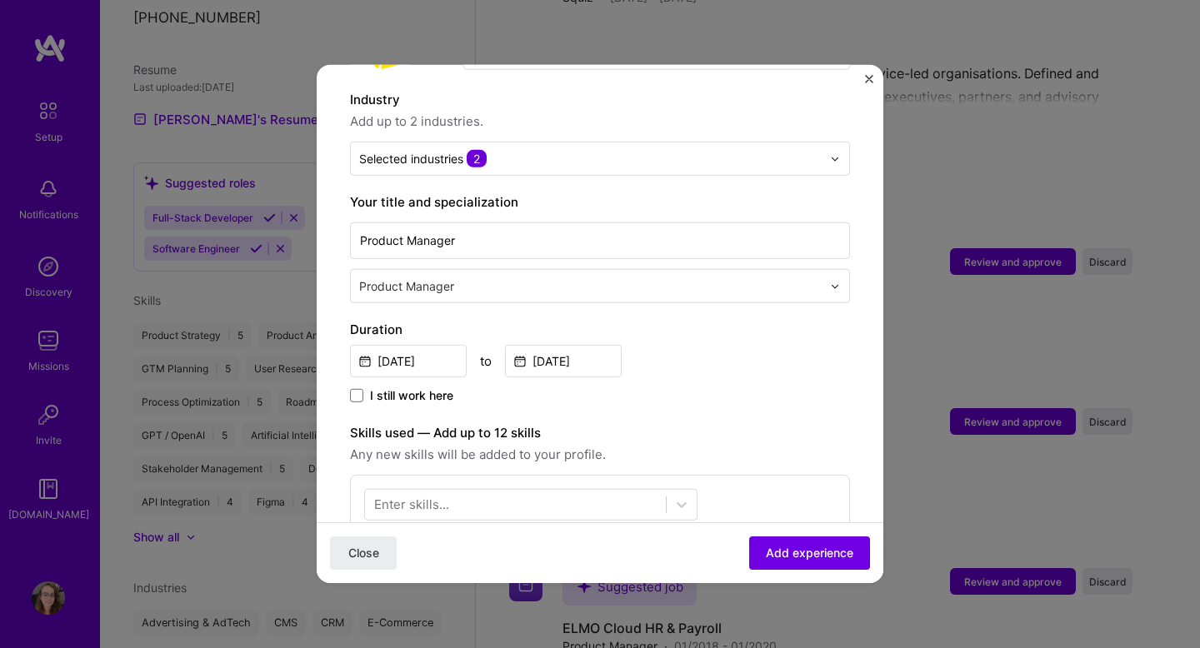
scroll to position [235, 0]
click at [433, 497] on div "Enter skills..." at bounding box center [411, 506] width 75 height 18
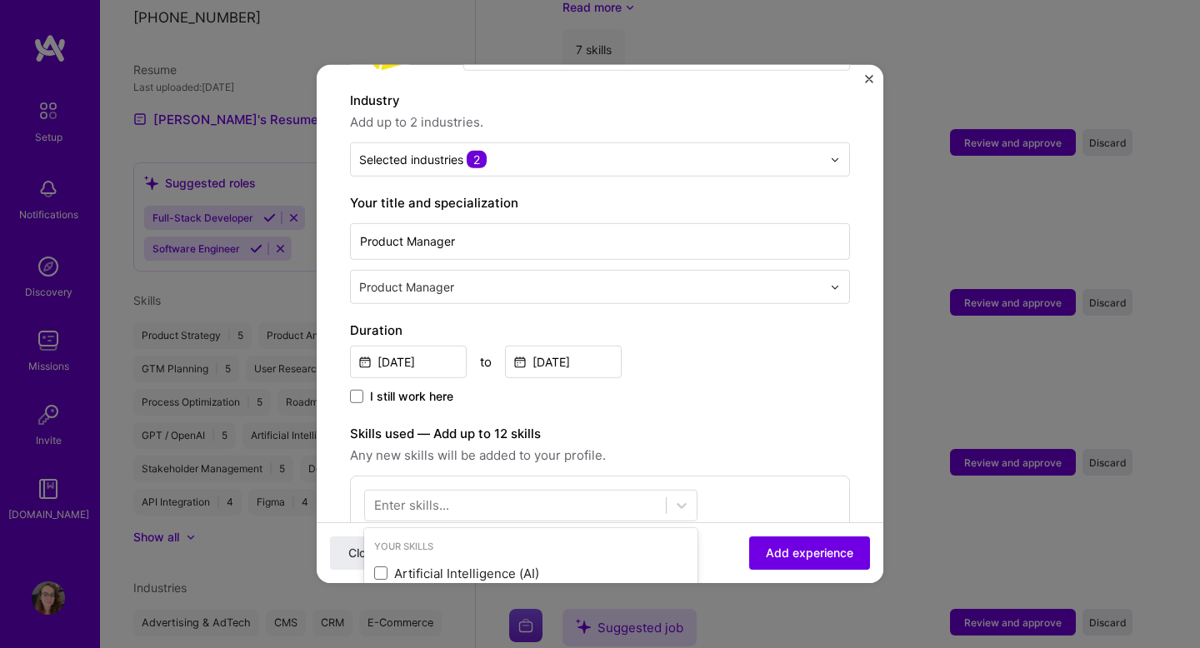
scroll to position [424, 0]
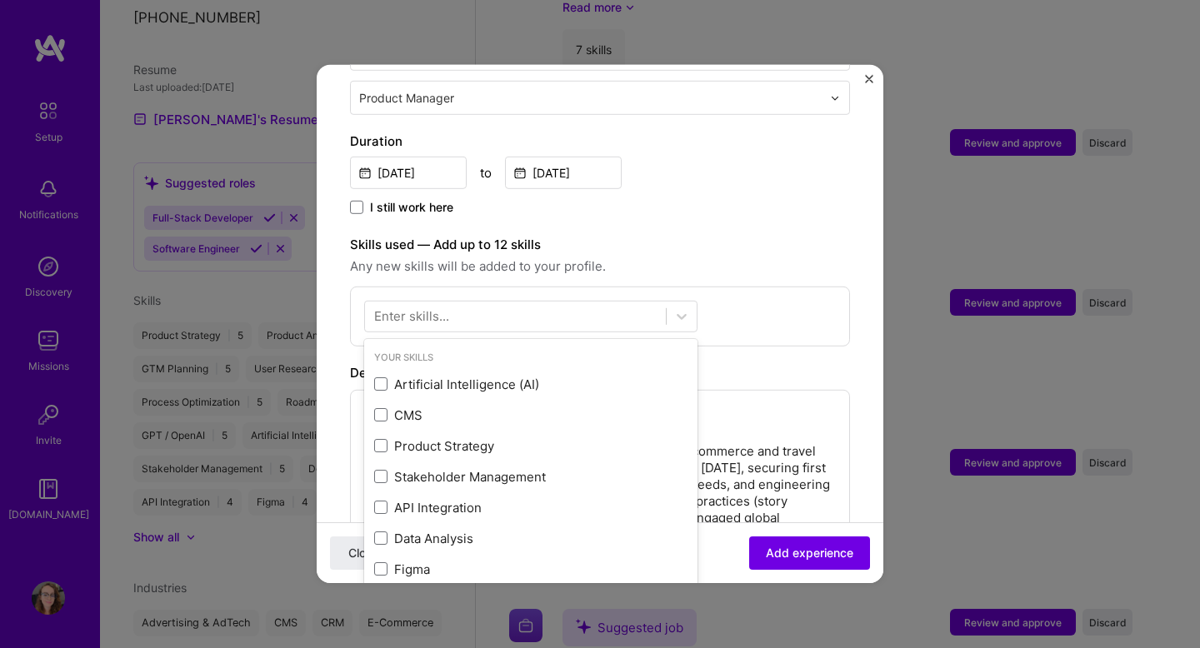
click at [463, 349] on div "Your Skills" at bounding box center [530, 358] width 333 height 18
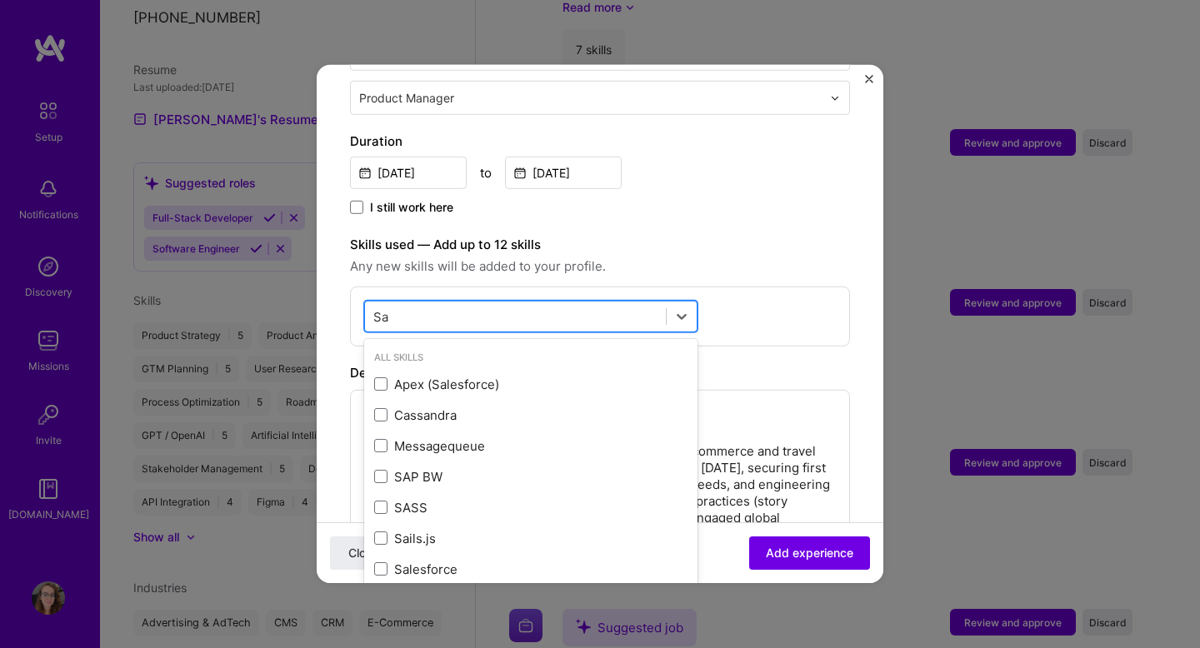
type input "S"
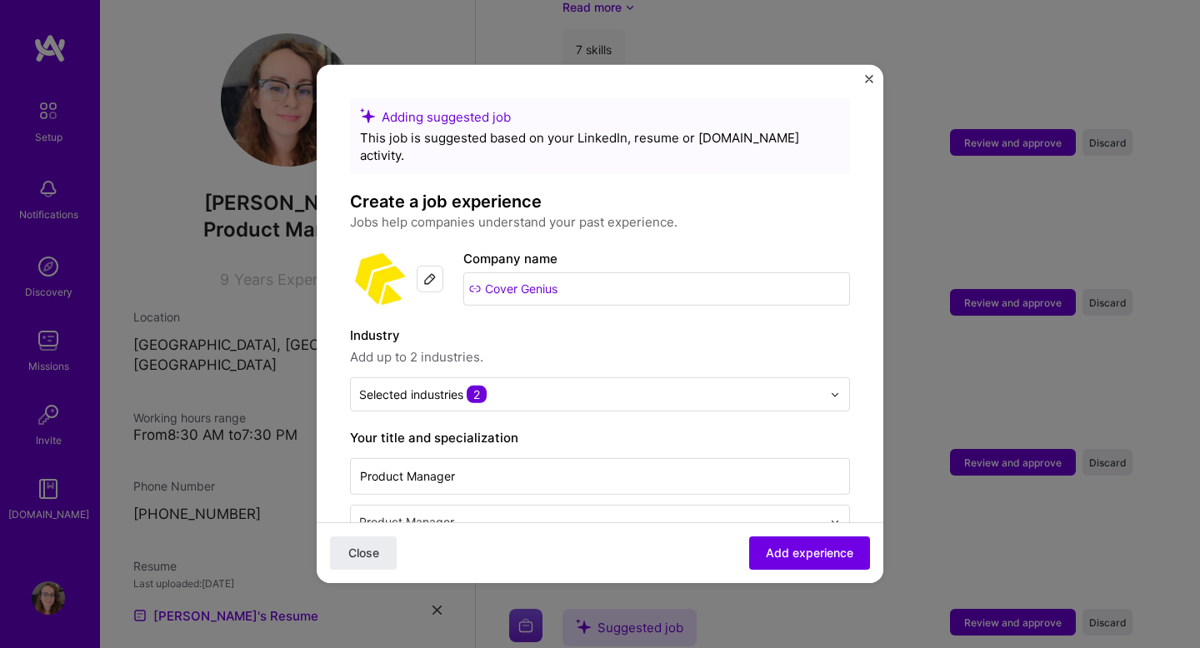
scroll to position [424, 0]
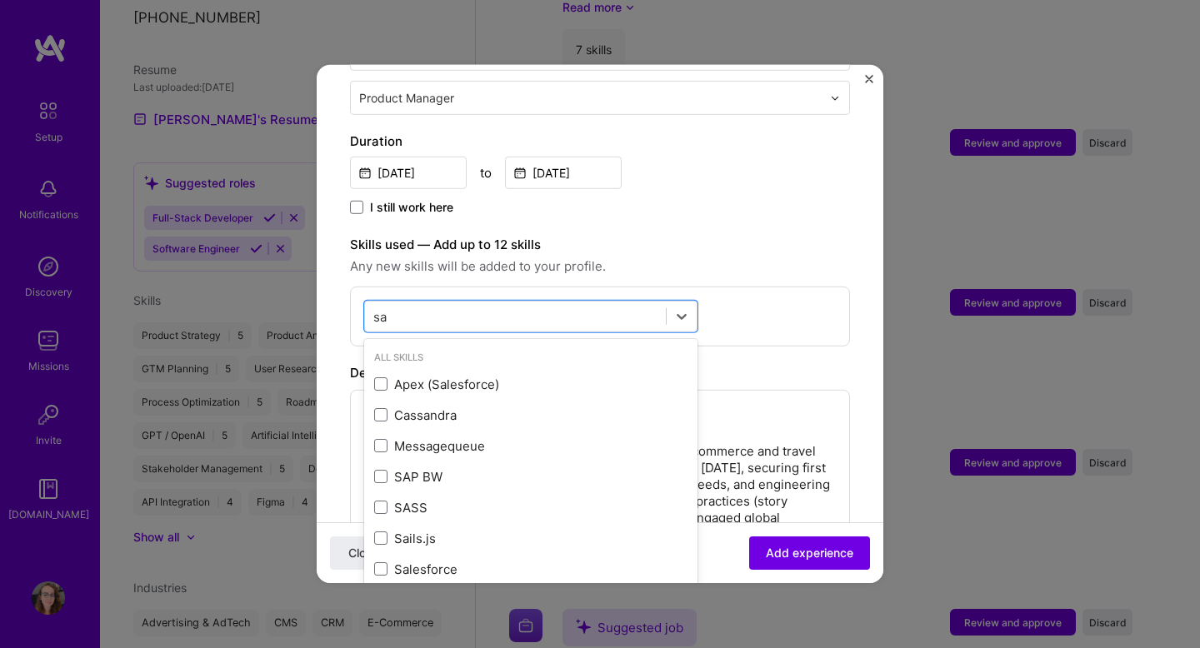
type input "s"
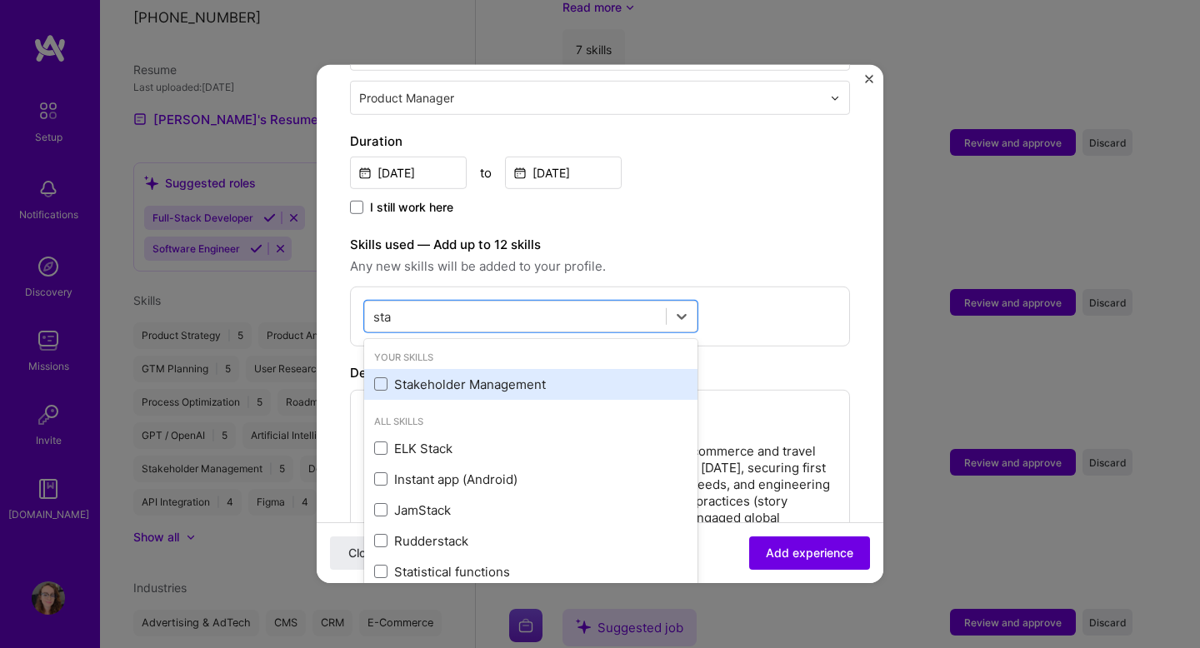
click at [503, 376] on div "Stakeholder Management" at bounding box center [530, 385] width 313 height 18
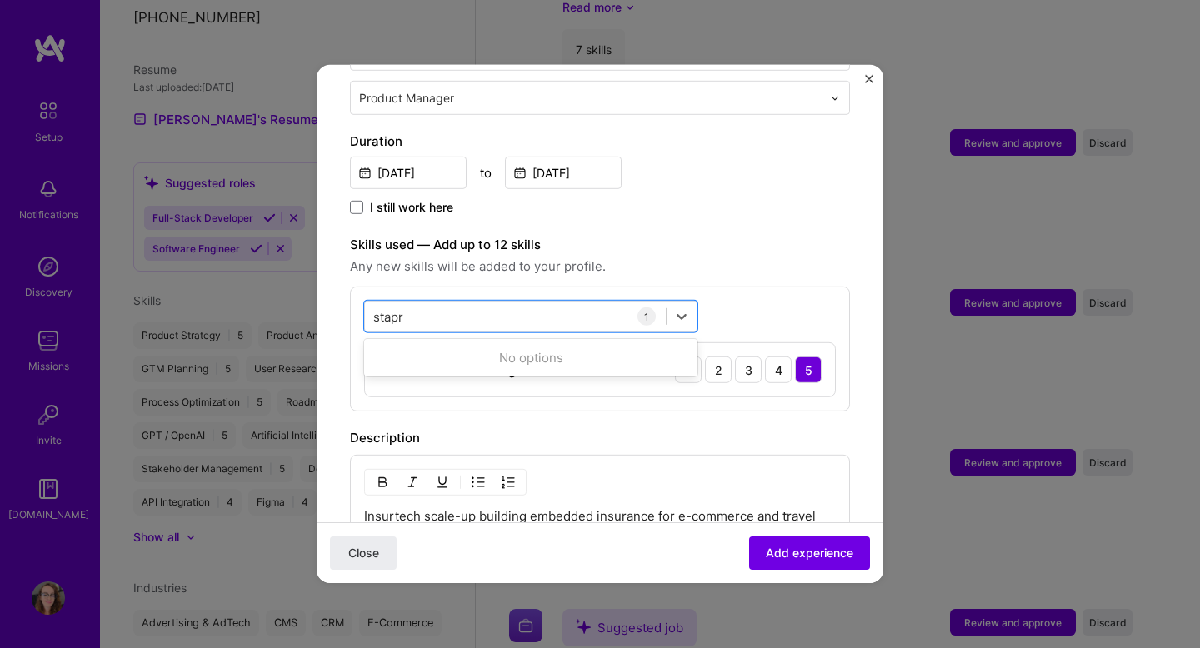
type input "stapro"
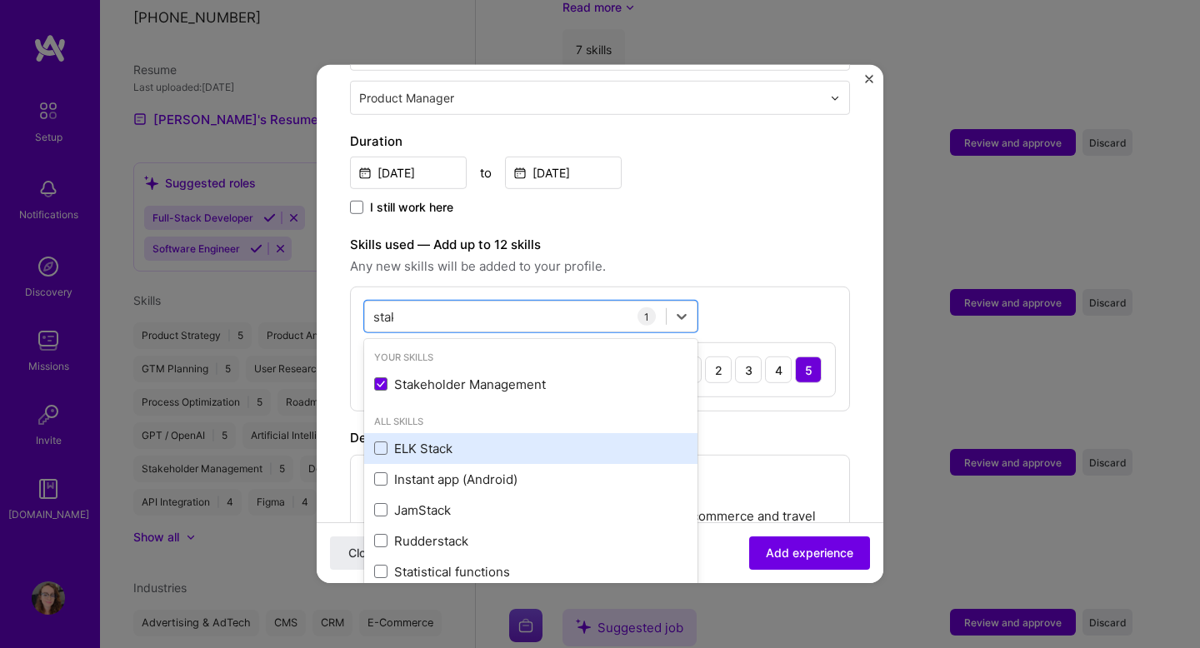
type input "stake"
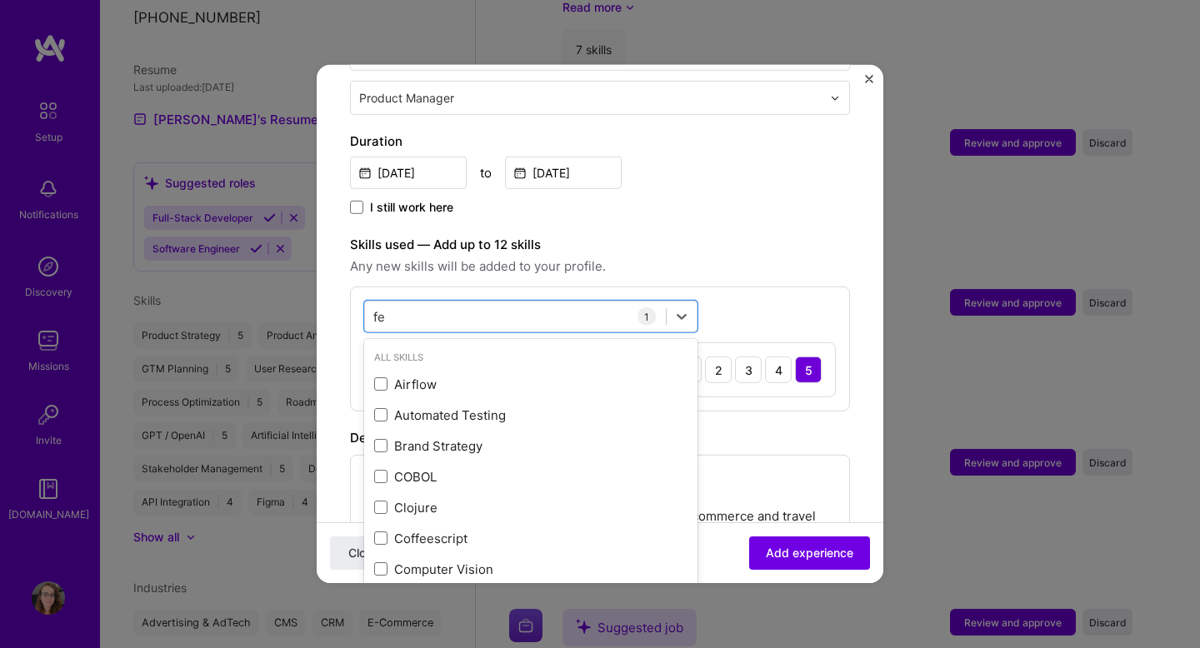
type input "f"
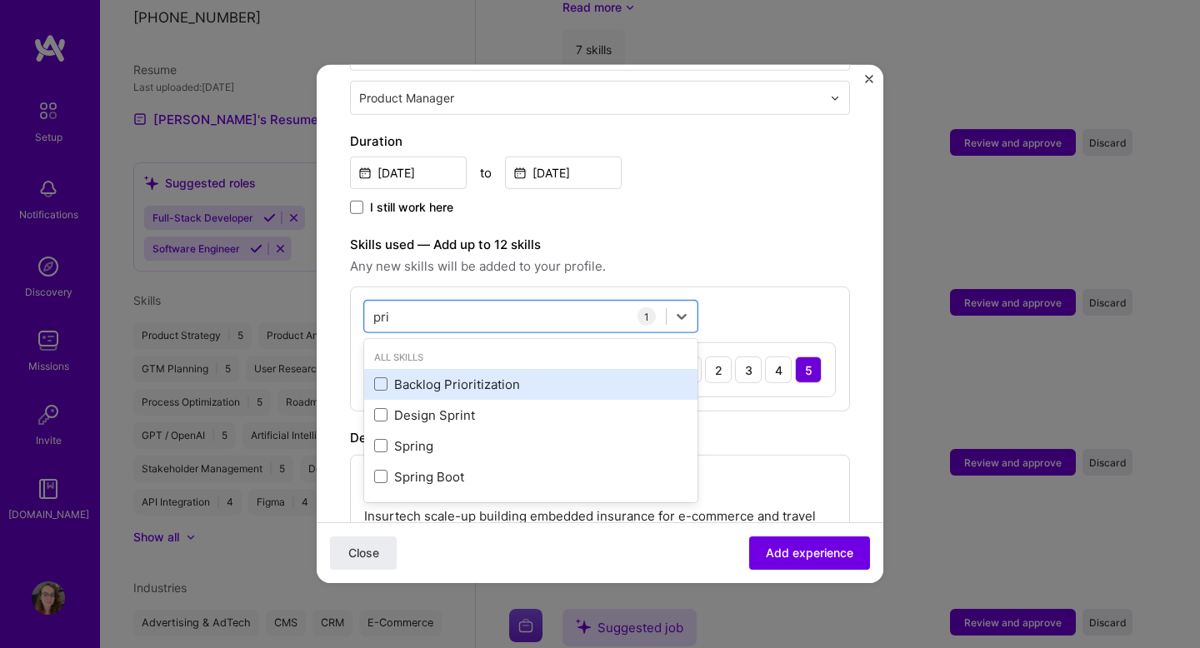
click at [535, 376] on div "Backlog Prioritization" at bounding box center [530, 385] width 313 height 18
click at [538, 376] on div "Process Optimization" at bounding box center [530, 385] width 313 height 18
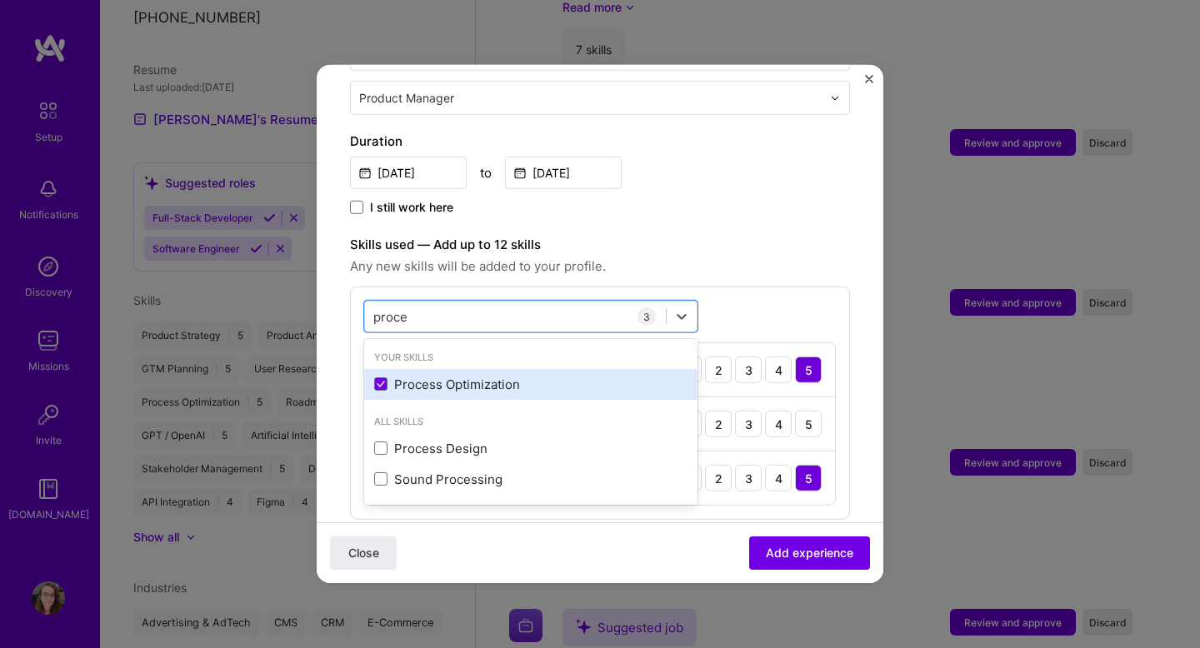
type input "proce"
click at [415, 376] on div "Data Analysis" at bounding box center [530, 385] width 313 height 18
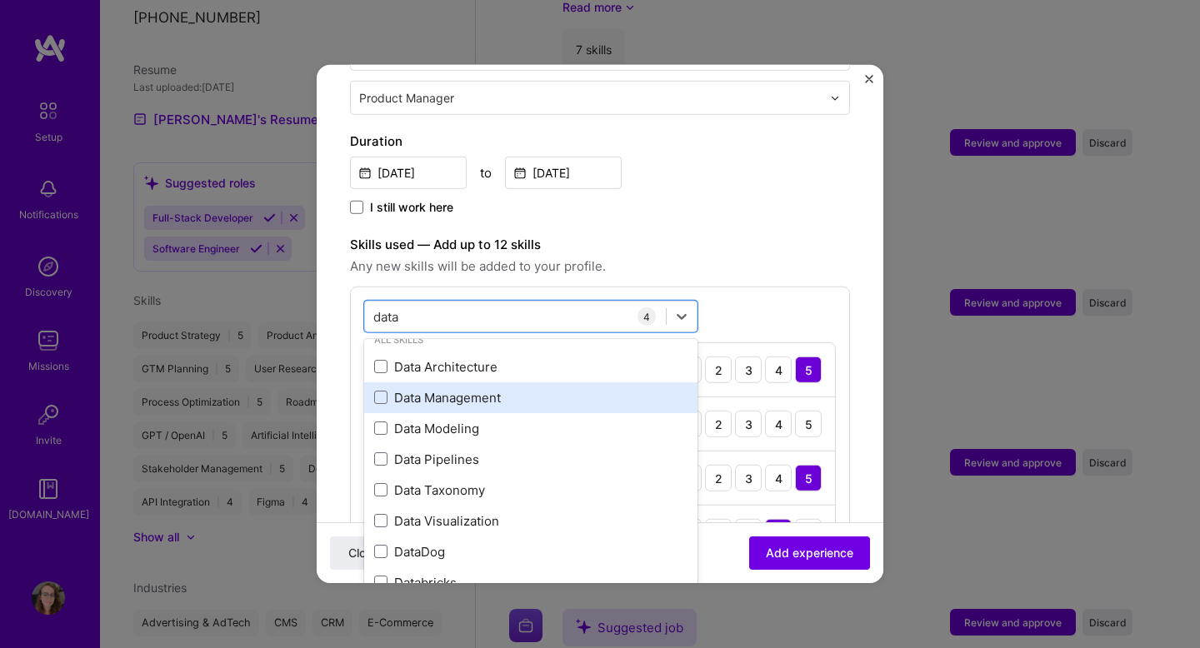
scroll to position [100, 0]
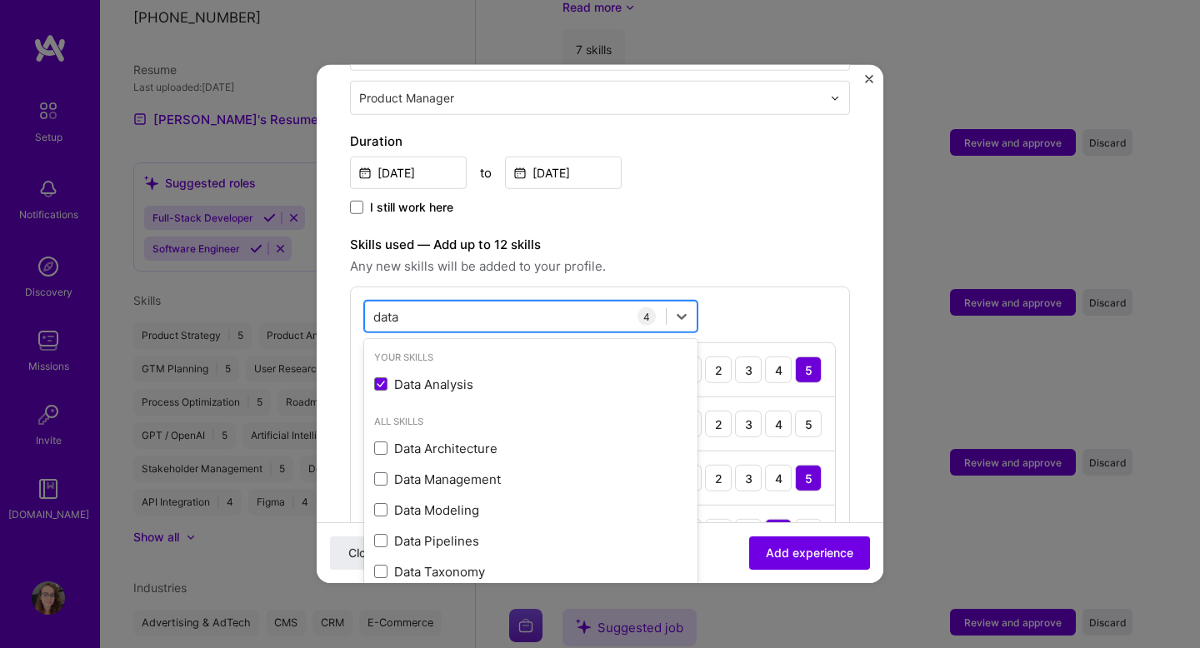
click at [531, 303] on div "data data" at bounding box center [515, 317] width 301 height 28
type input "d"
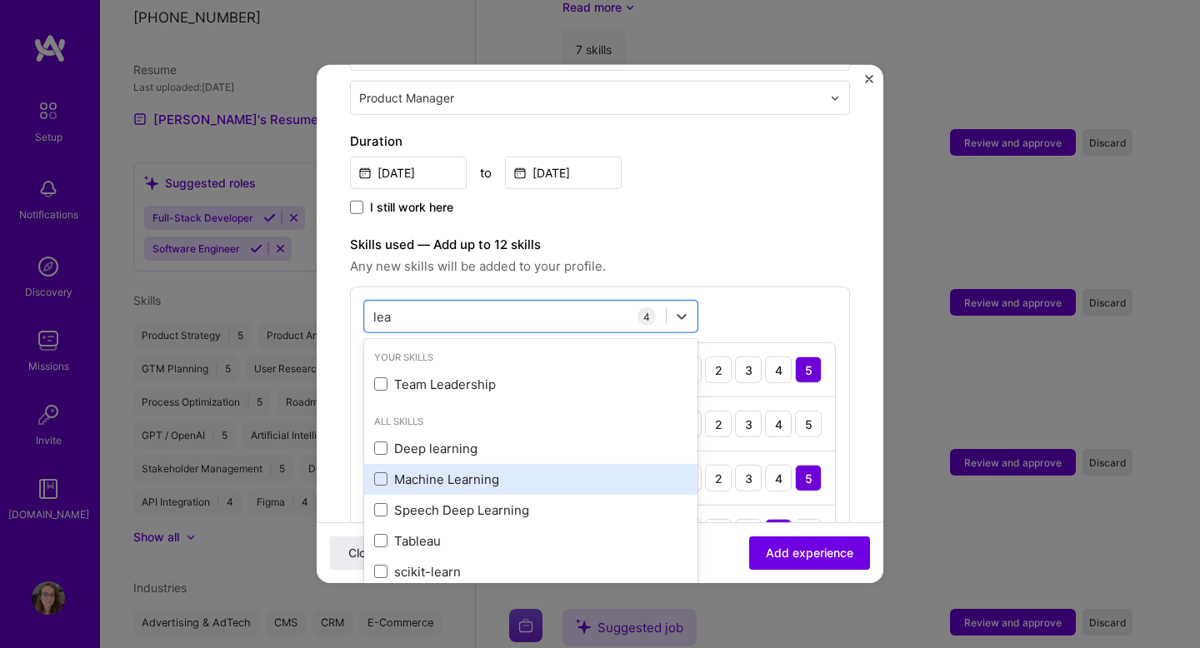
scroll to position [8, 0]
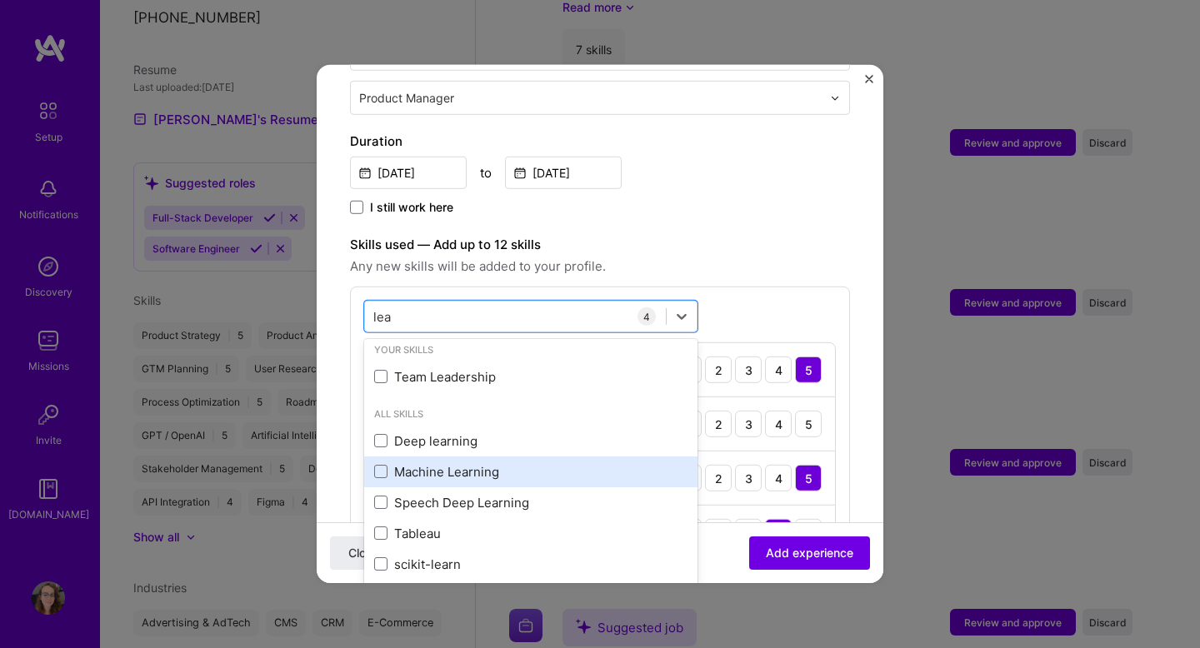
type input "lea"
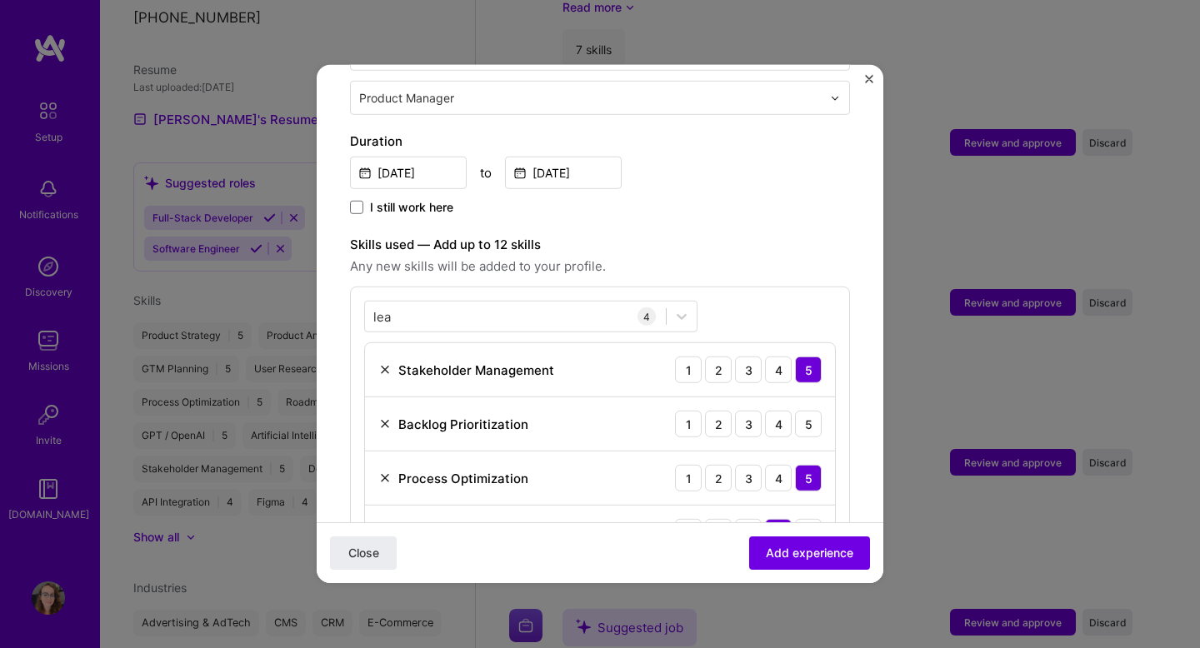
click at [753, 235] on label "Skills used — Add up to 12 skills" at bounding box center [600, 245] width 500 height 20
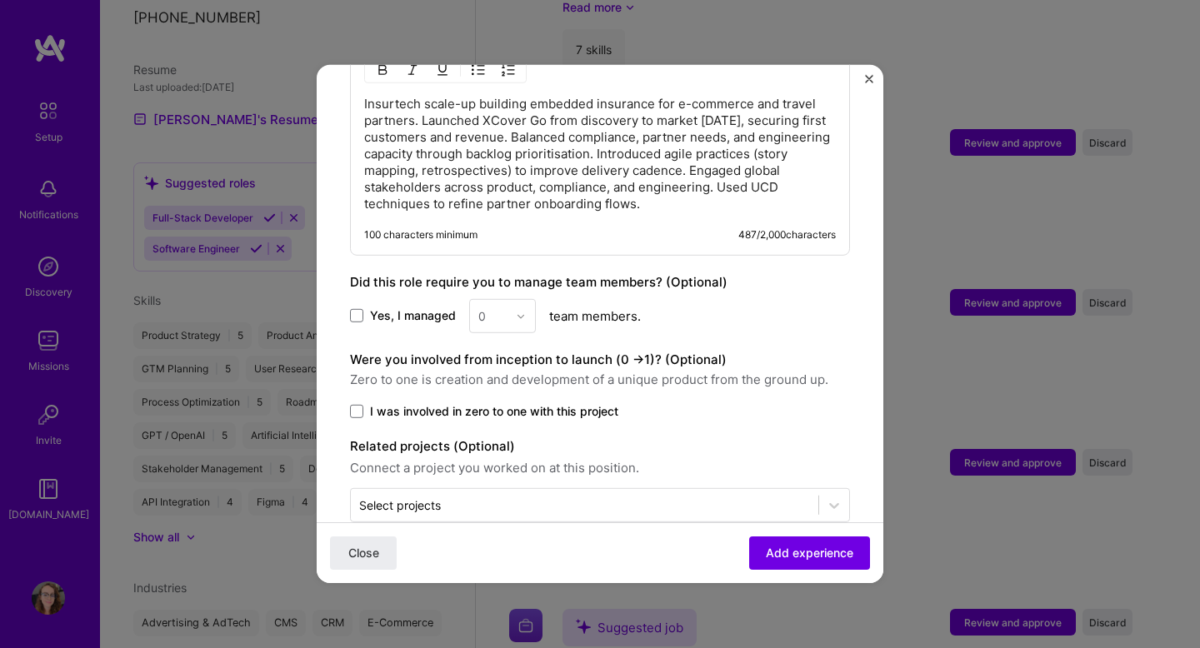
scroll to position [1014, 0]
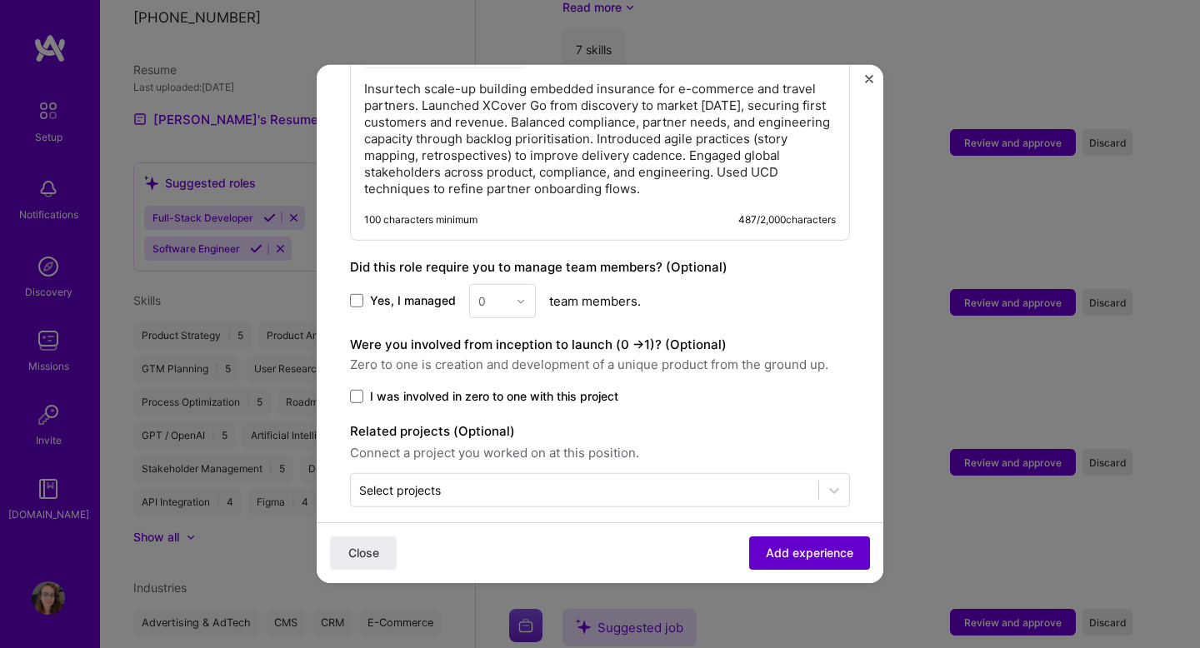
click at [814, 548] on span "Add experience" at bounding box center [810, 553] width 88 height 17
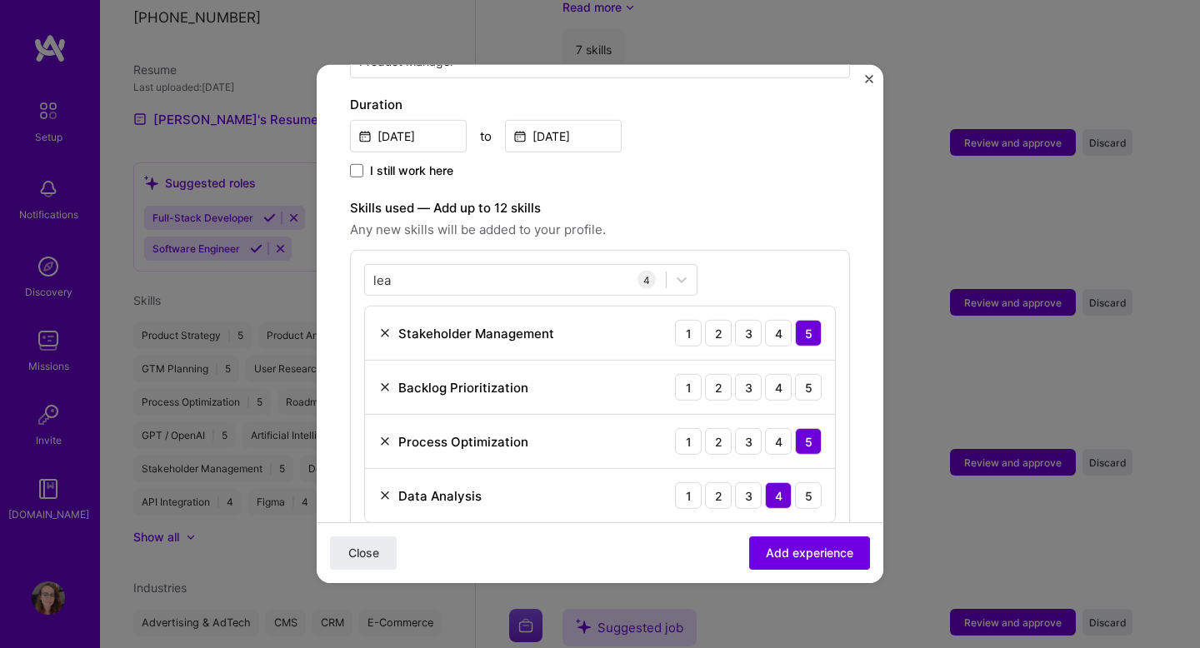
scroll to position [458, 0]
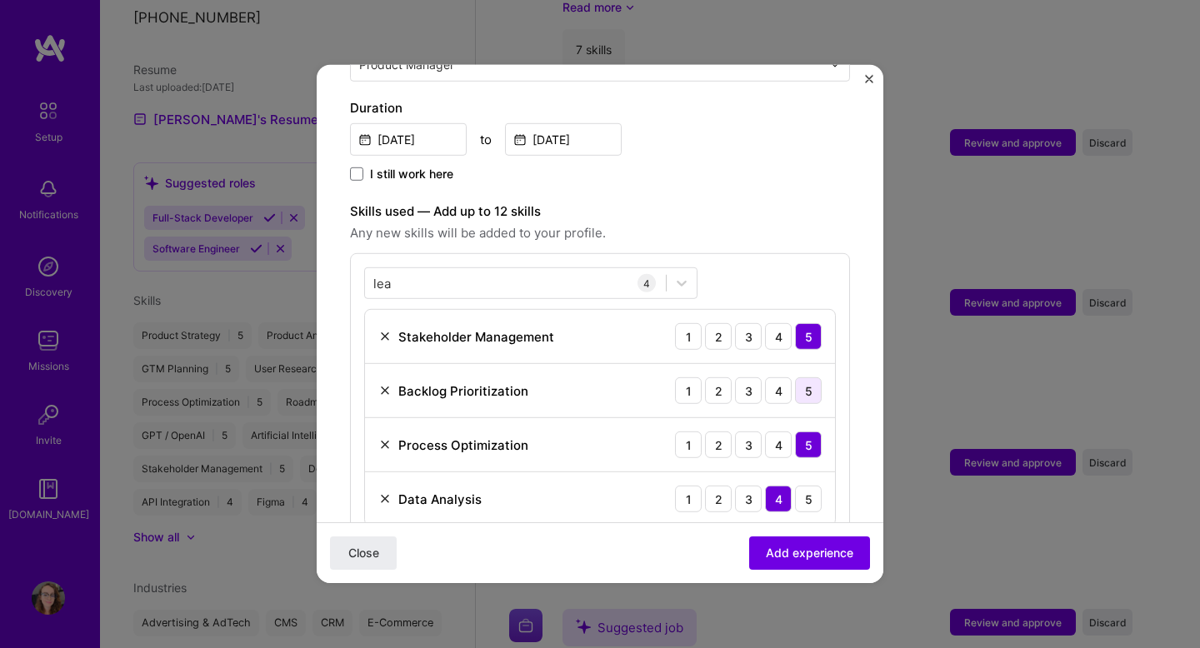
click at [818, 378] on div "5" at bounding box center [808, 391] width 27 height 27
click at [813, 553] on span "Add experience" at bounding box center [810, 553] width 88 height 17
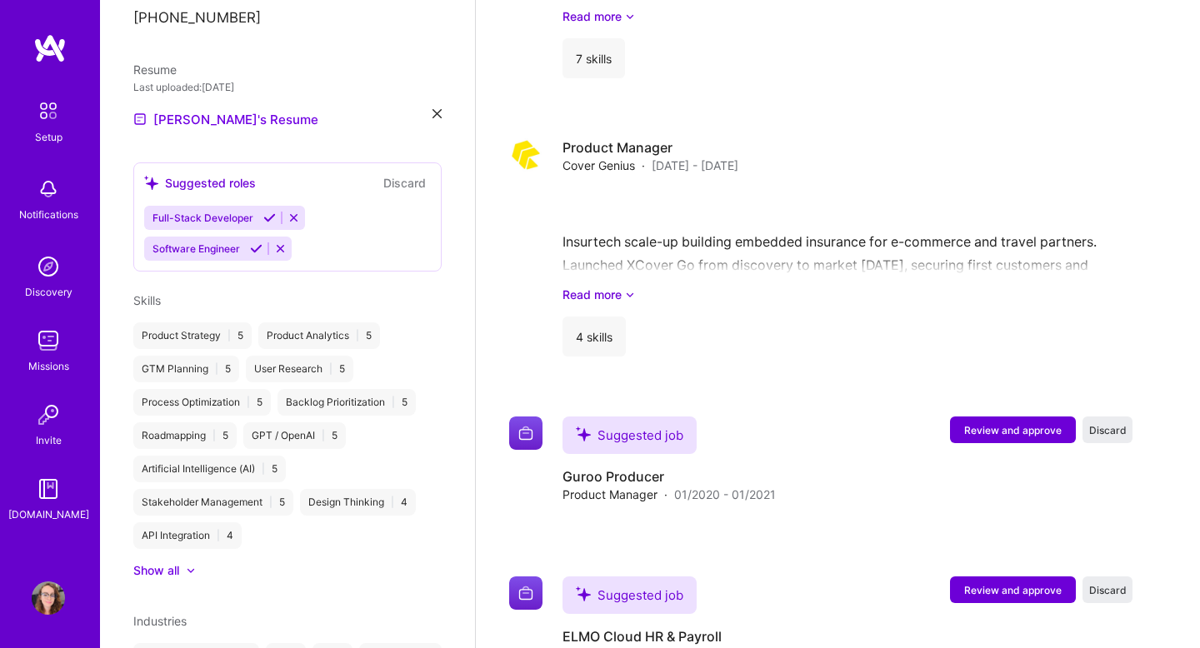
scroll to position [2850, 0]
click at [994, 424] on span "Review and approve" at bounding box center [1013, 431] width 98 height 14
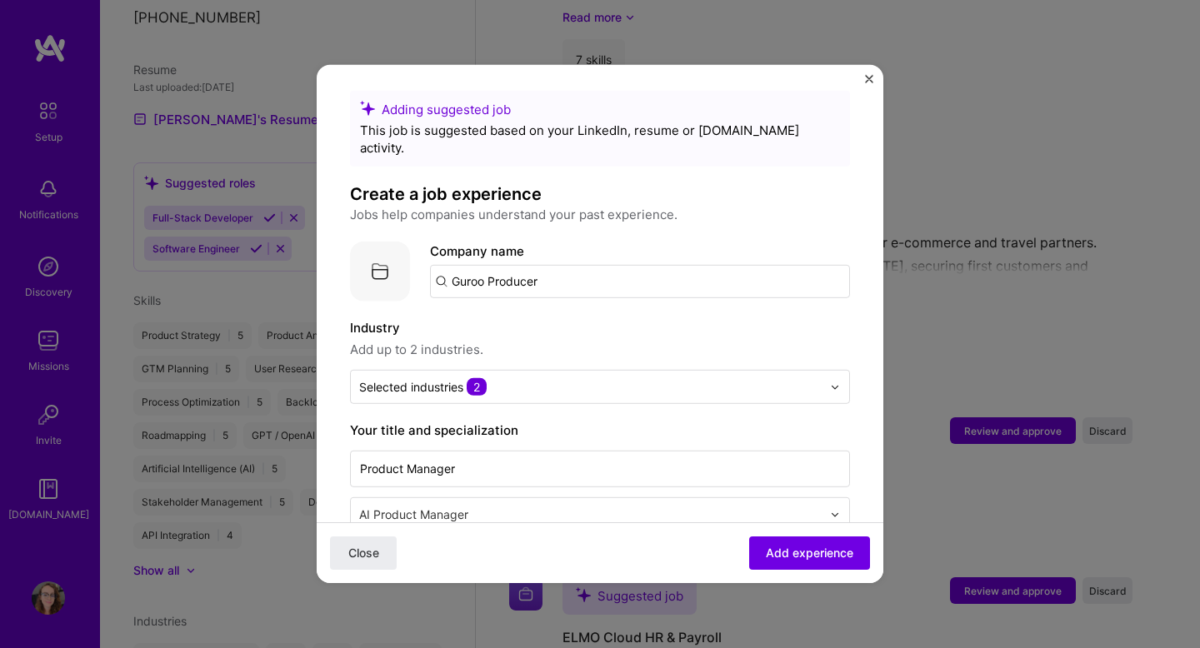
scroll to position [7, 0]
click at [581, 266] on input "Guroo Producer" at bounding box center [640, 282] width 420 height 33
click at [575, 266] on input "Guroo Producer" at bounding box center [640, 282] width 420 height 33
type input "Guroo Producer"
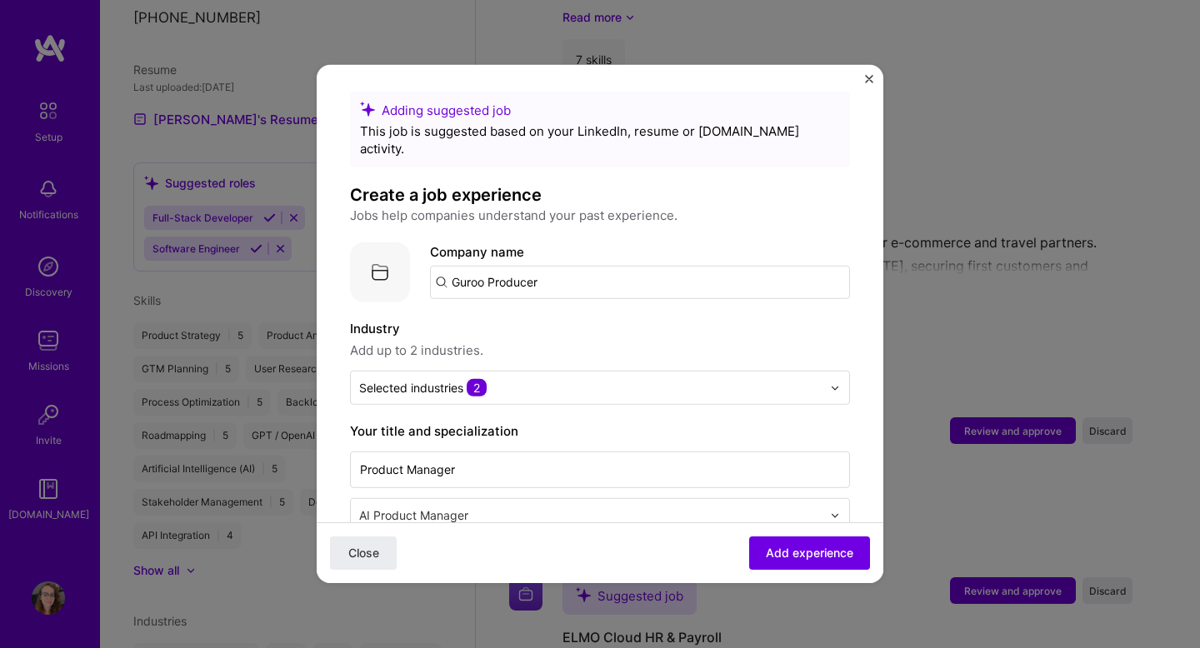
click button "Close" at bounding box center [363, 553] width 67 height 33
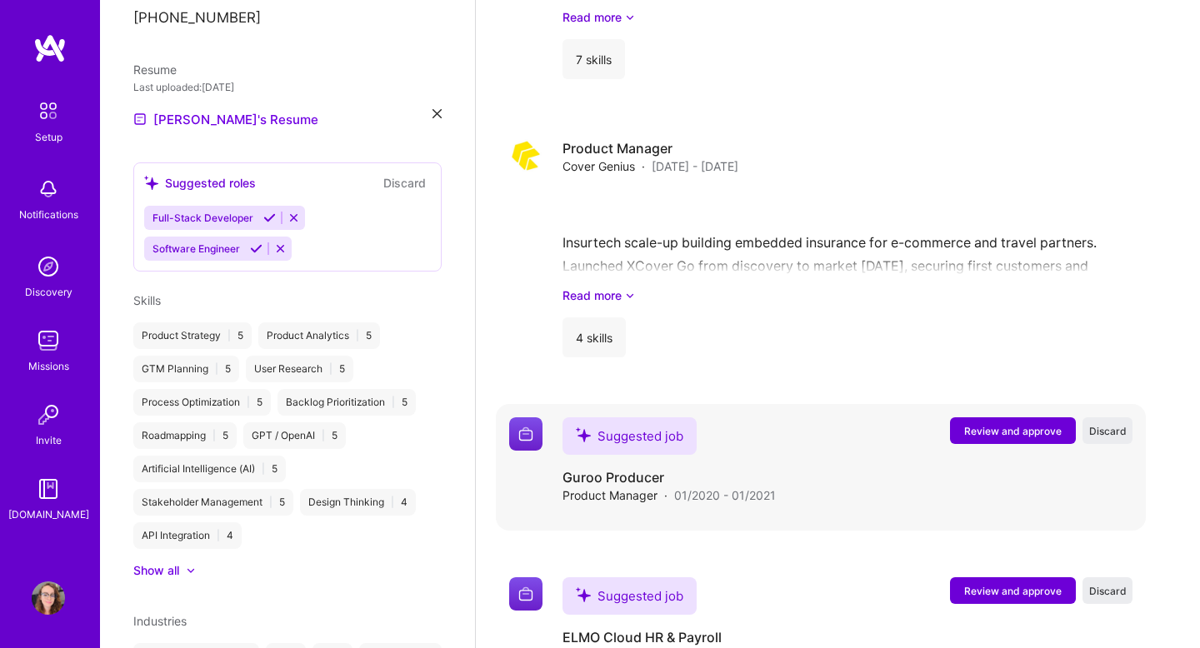
click at [1034, 424] on span "Review and approve" at bounding box center [1013, 431] width 98 height 14
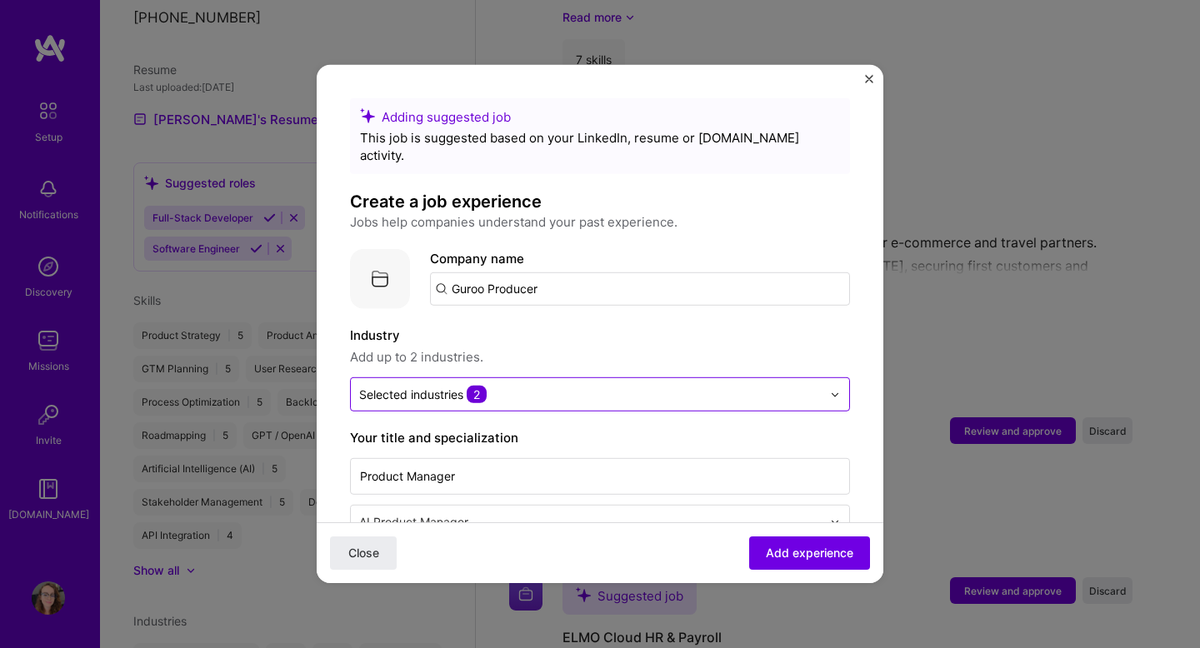
click at [618, 386] on input "text" at bounding box center [590, 395] width 463 height 18
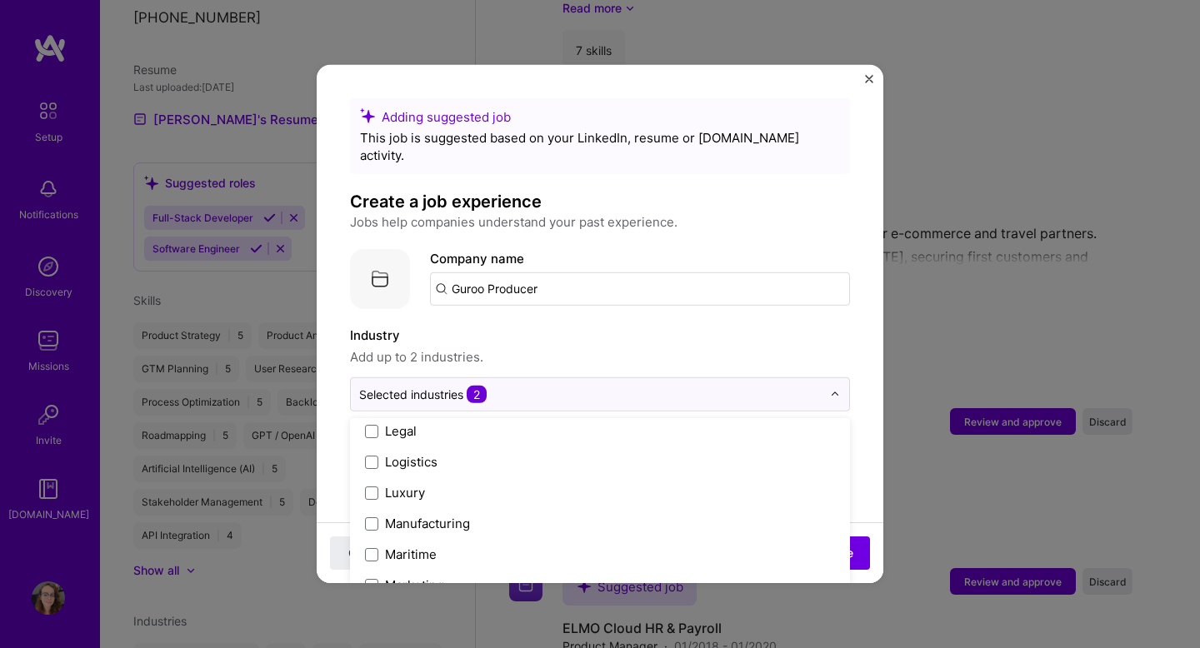
scroll to position [2367, 0]
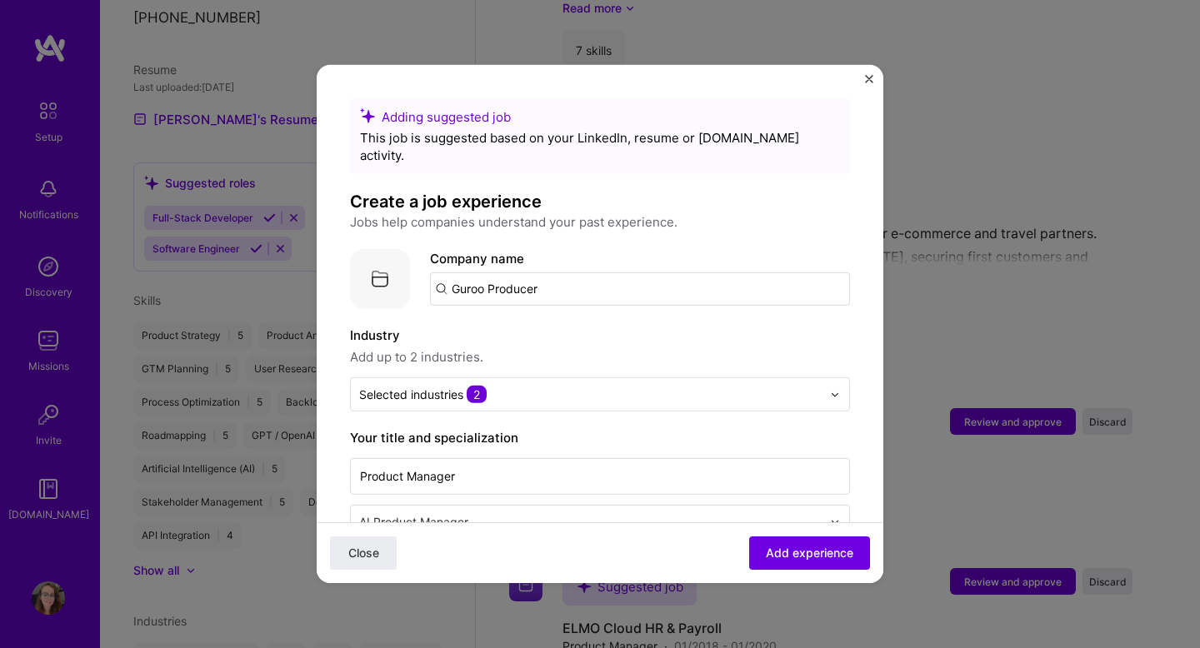
click at [672, 326] on label "Industry" at bounding box center [600, 336] width 500 height 20
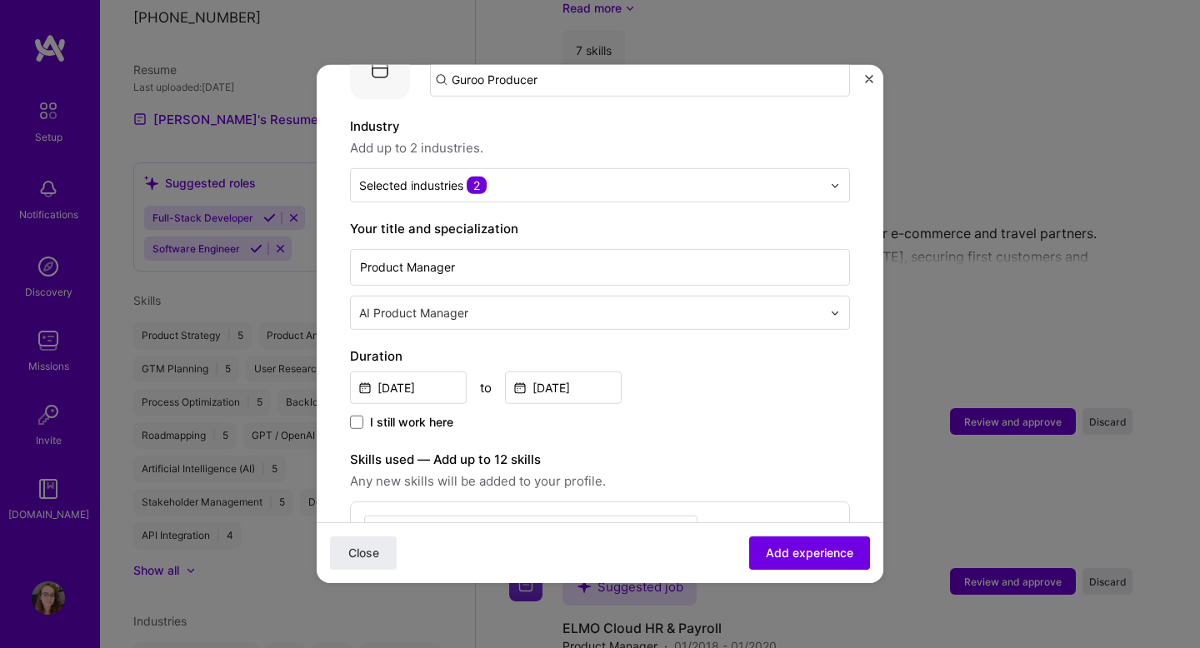
scroll to position [214, 0]
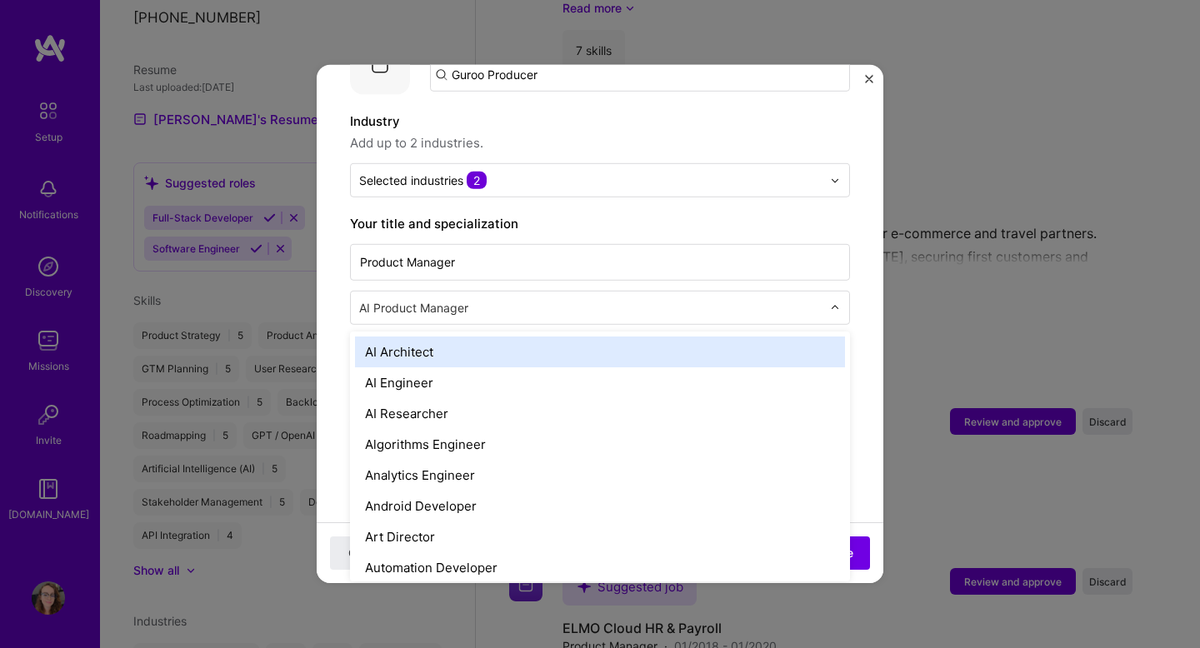
click at [663, 299] on input "text" at bounding box center [592, 308] width 466 height 18
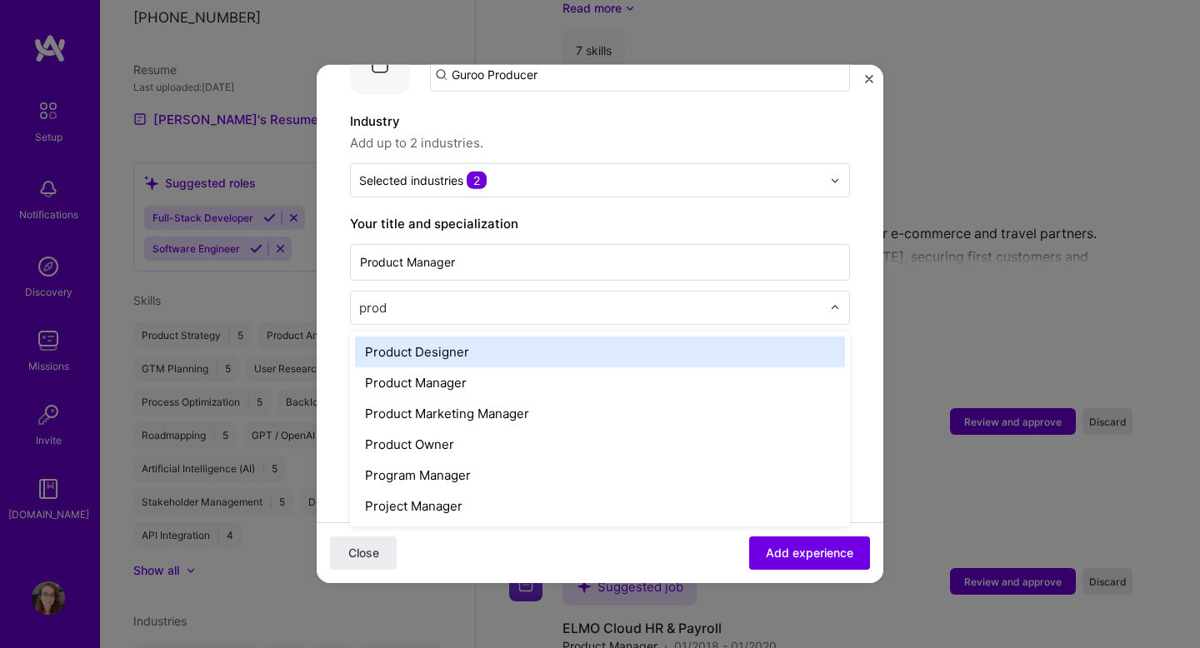
type input "produ"
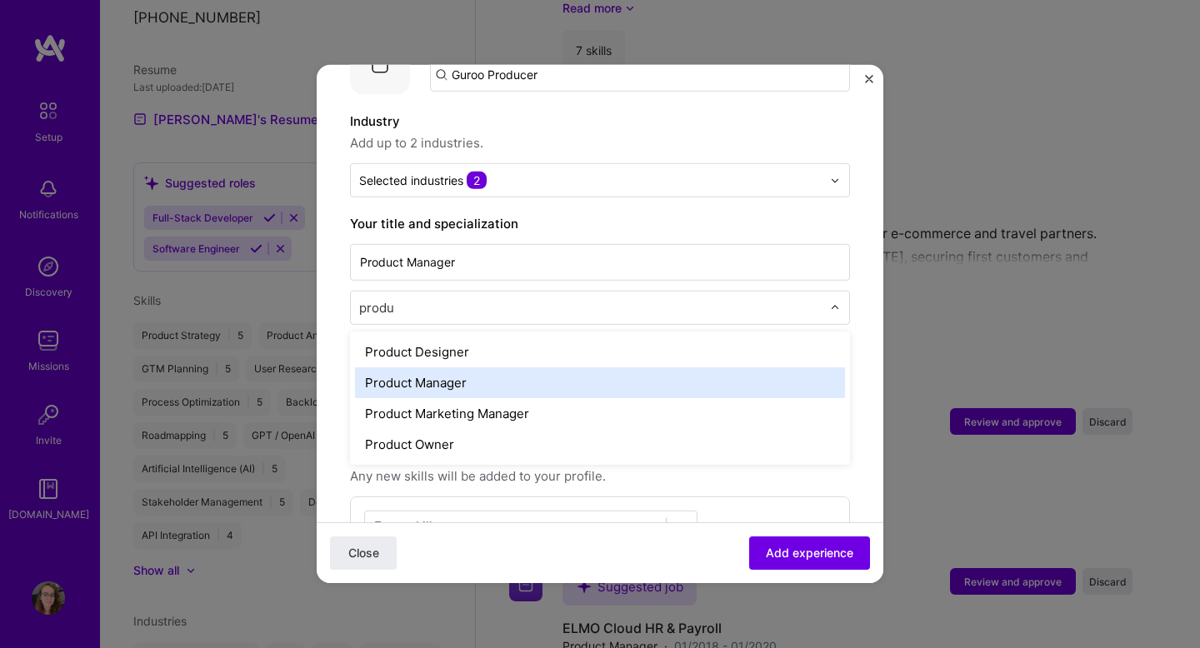
click at [630, 371] on div "Product Manager" at bounding box center [600, 383] width 490 height 31
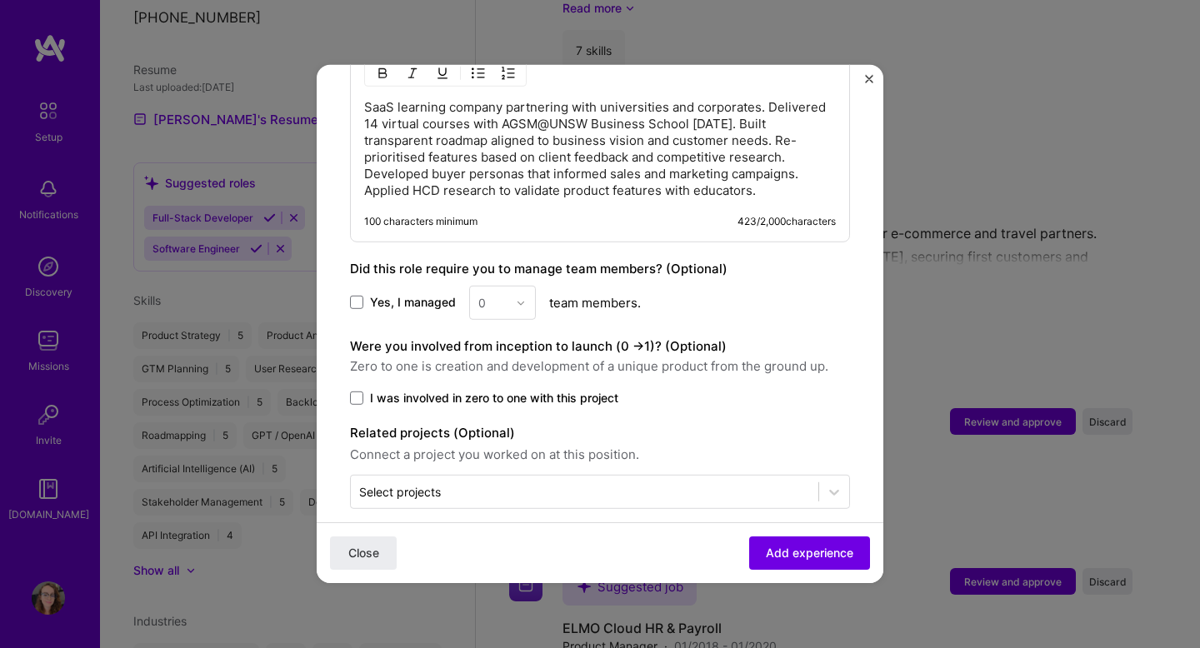
scroll to position [770, 0]
click at [791, 562] on button "Add experience" at bounding box center [809, 553] width 121 height 33
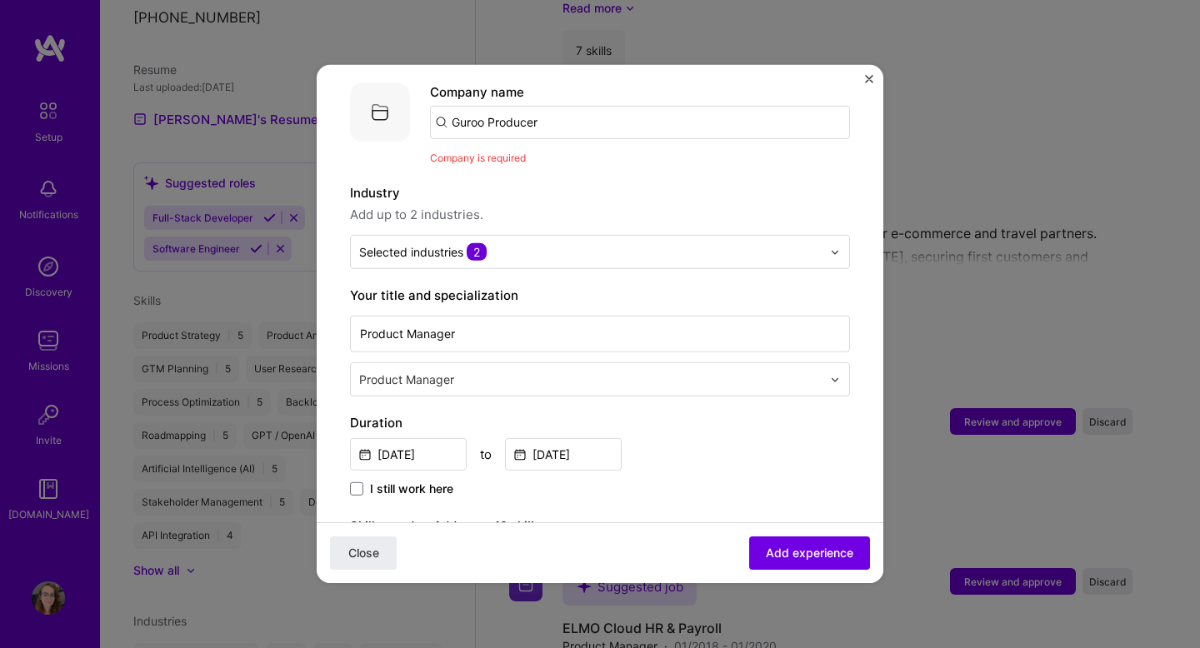
scroll to position [0, 0]
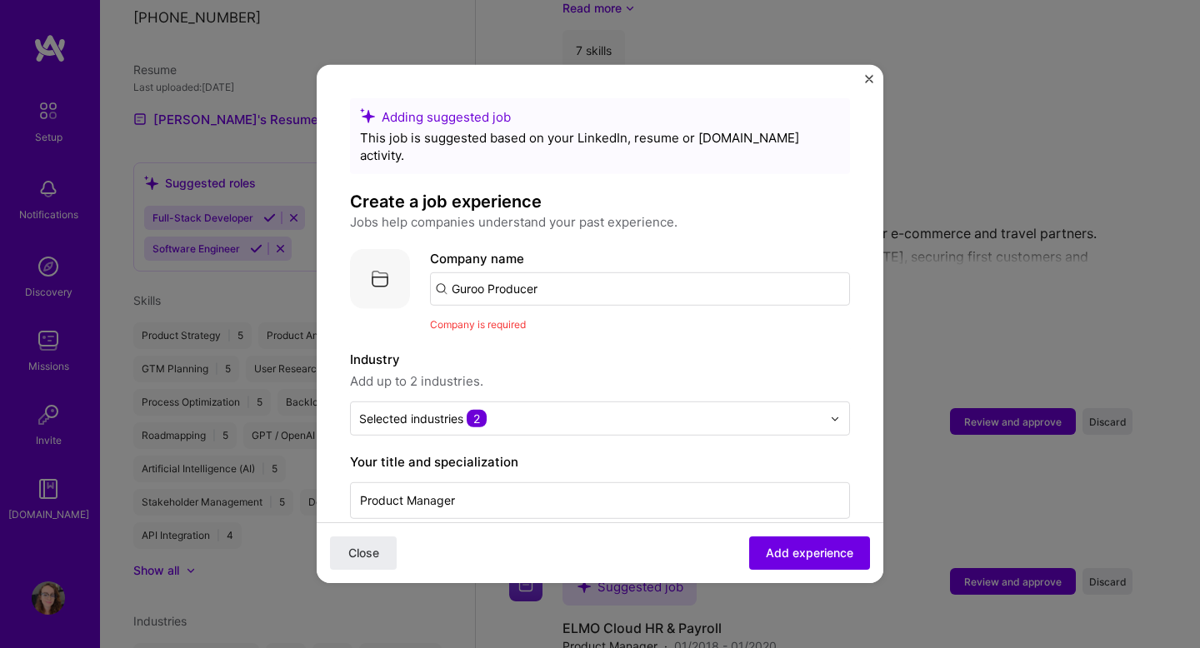
click at [594, 273] on input "Guroo Producer" at bounding box center [640, 289] width 420 height 33
type input "Guroo Producer"
click at [574, 321] on div "Guroo Producer" at bounding box center [577, 335] width 109 height 29
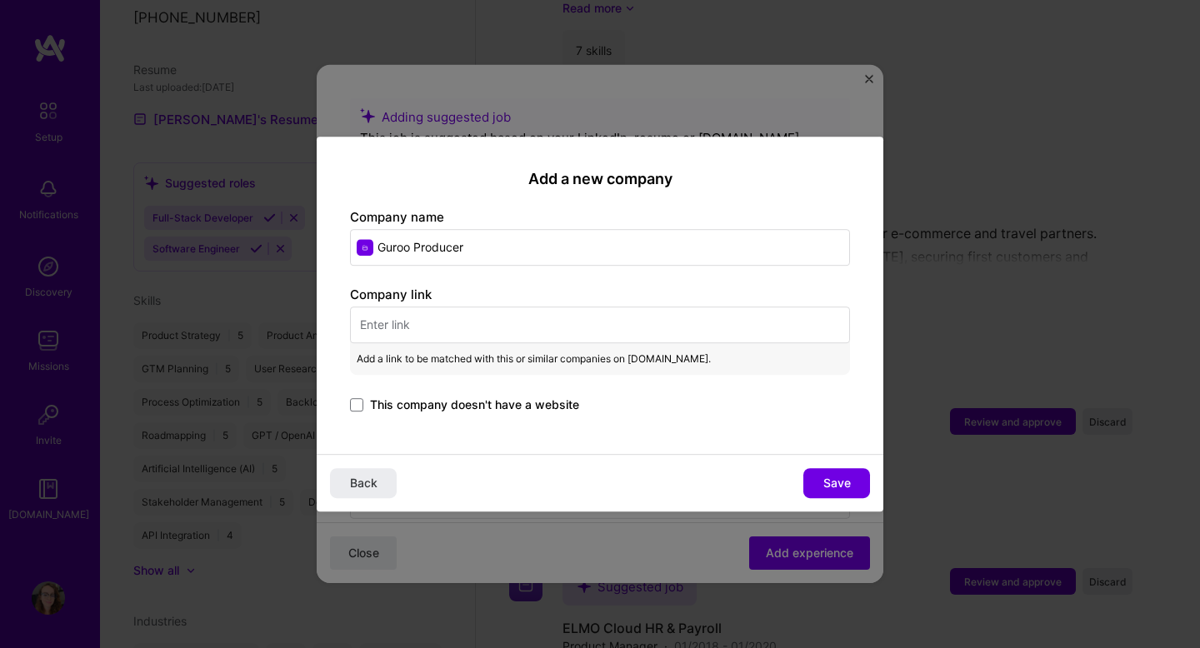
click at [479, 325] on input "text" at bounding box center [600, 325] width 500 height 37
paste input "[URL][DOMAIN_NAME]"
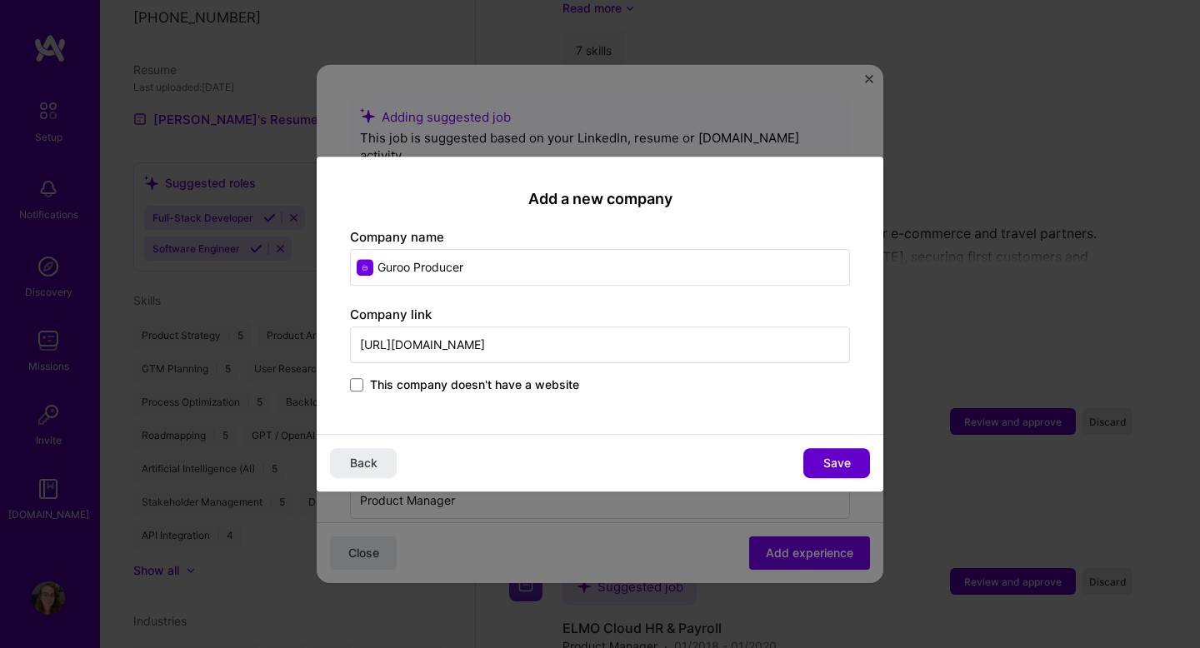
type input "[URL][DOMAIN_NAME]"
click at [826, 470] on span "Save" at bounding box center [837, 463] width 28 height 17
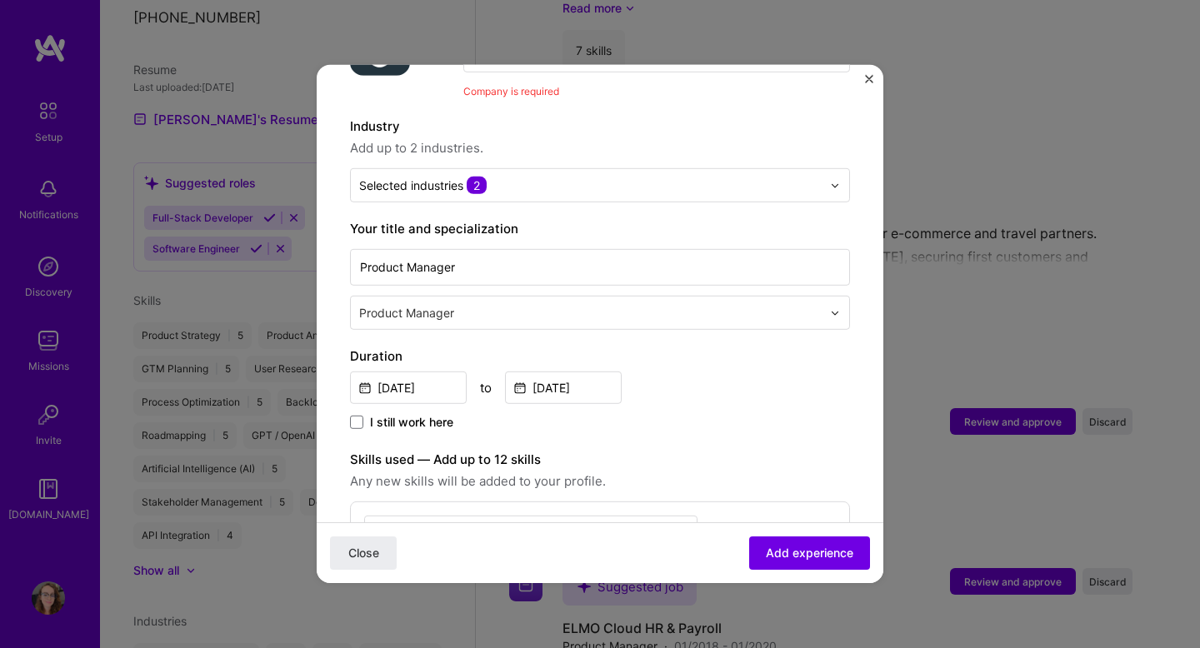
scroll to position [463, 0]
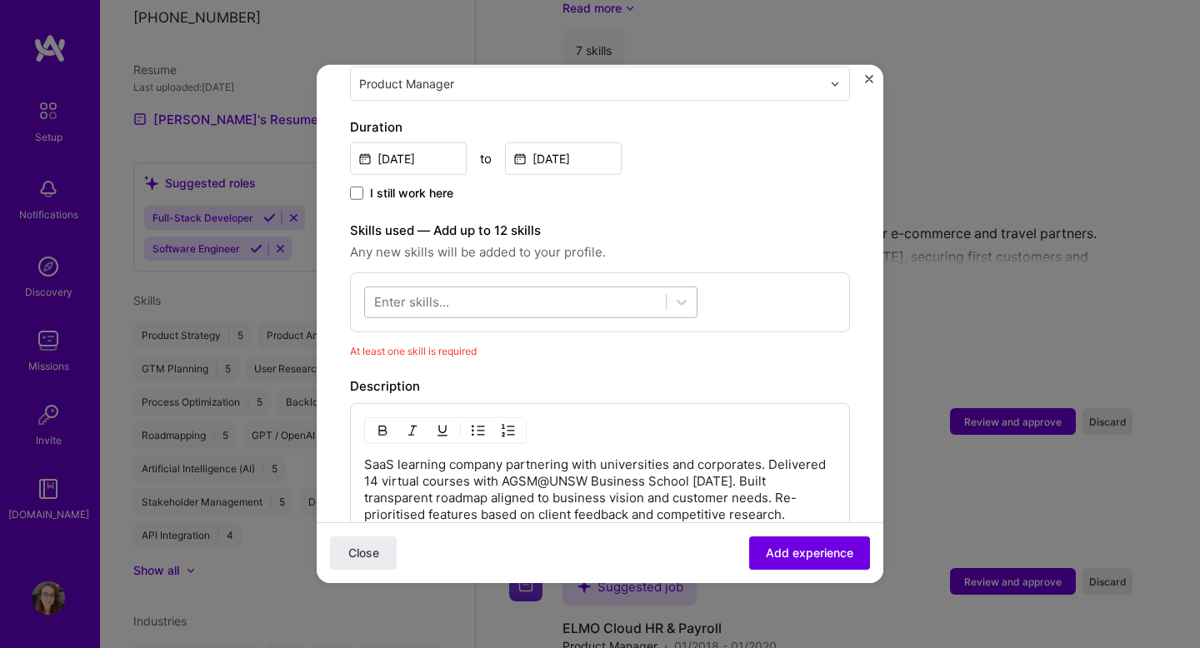
click at [605, 288] on div at bounding box center [515, 302] width 301 height 28
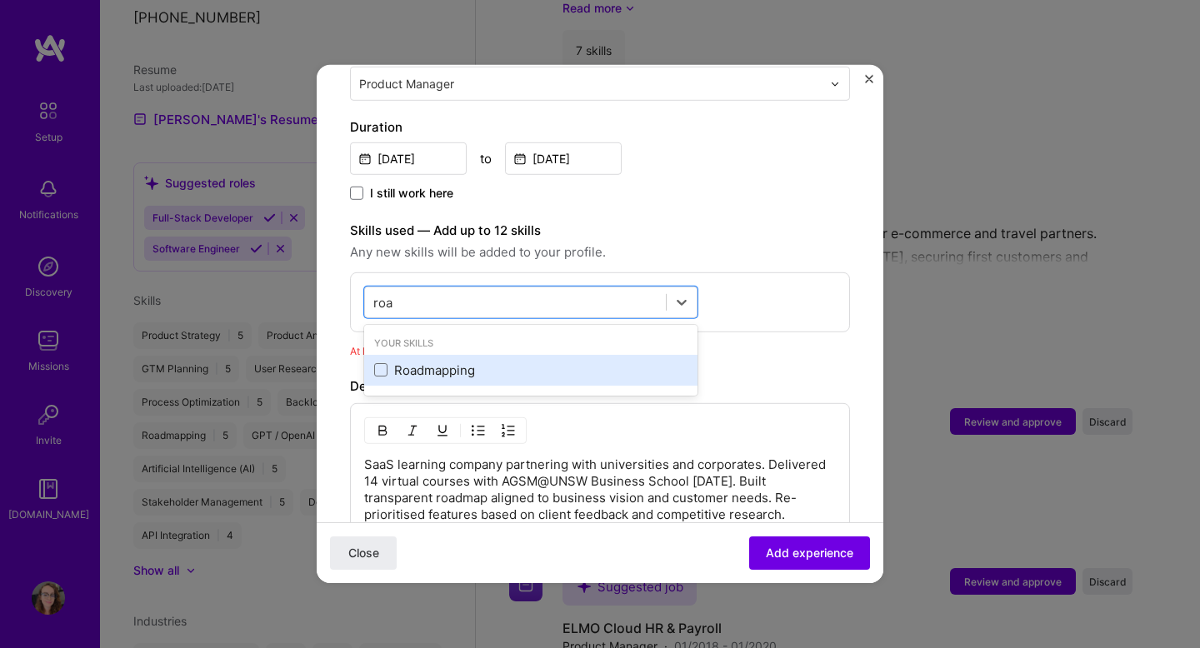
click at [466, 362] on div "Roadmapping" at bounding box center [530, 371] width 313 height 18
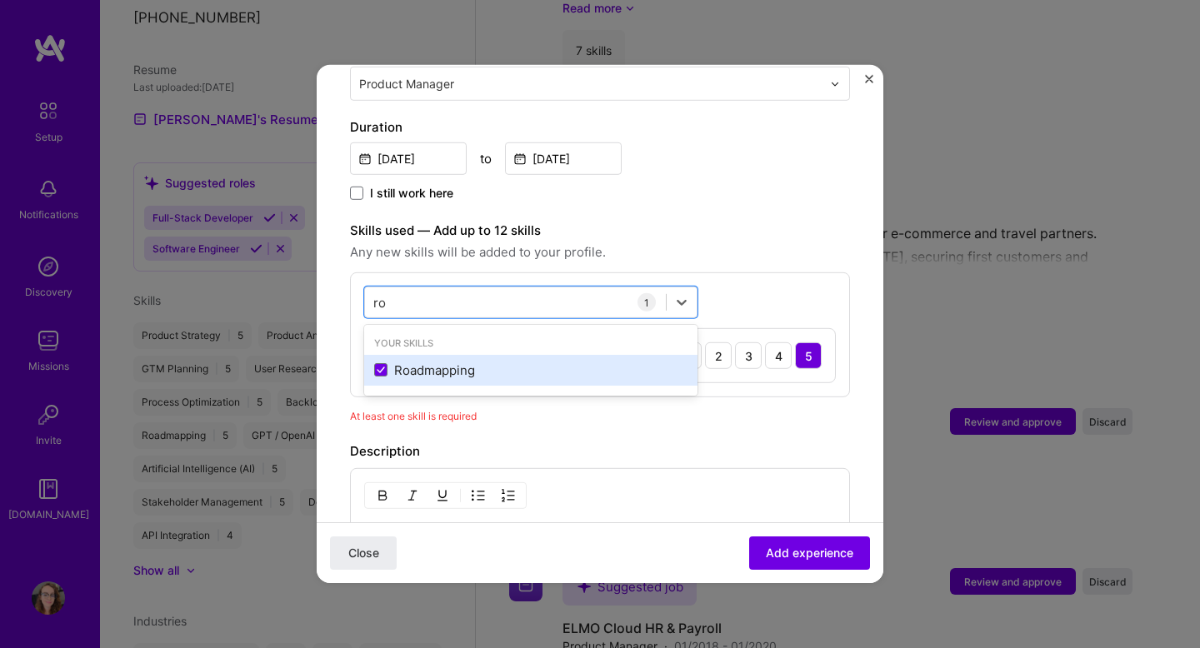
type input "r"
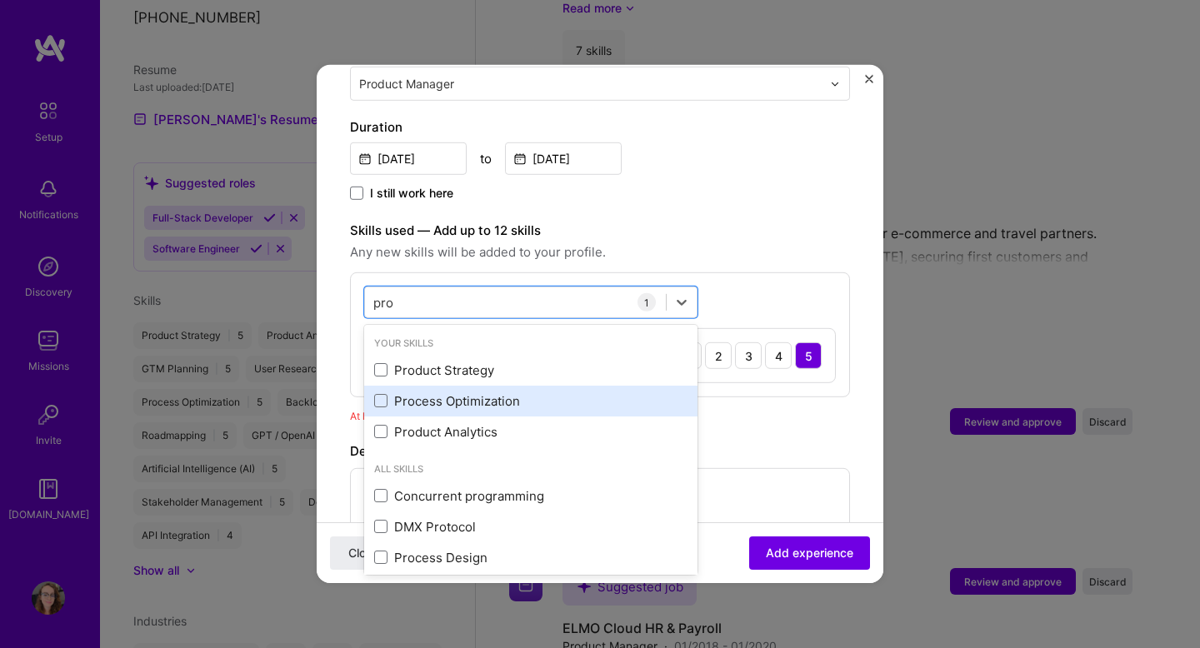
click at [463, 393] on div "Process Optimization" at bounding box center [530, 402] width 313 height 18
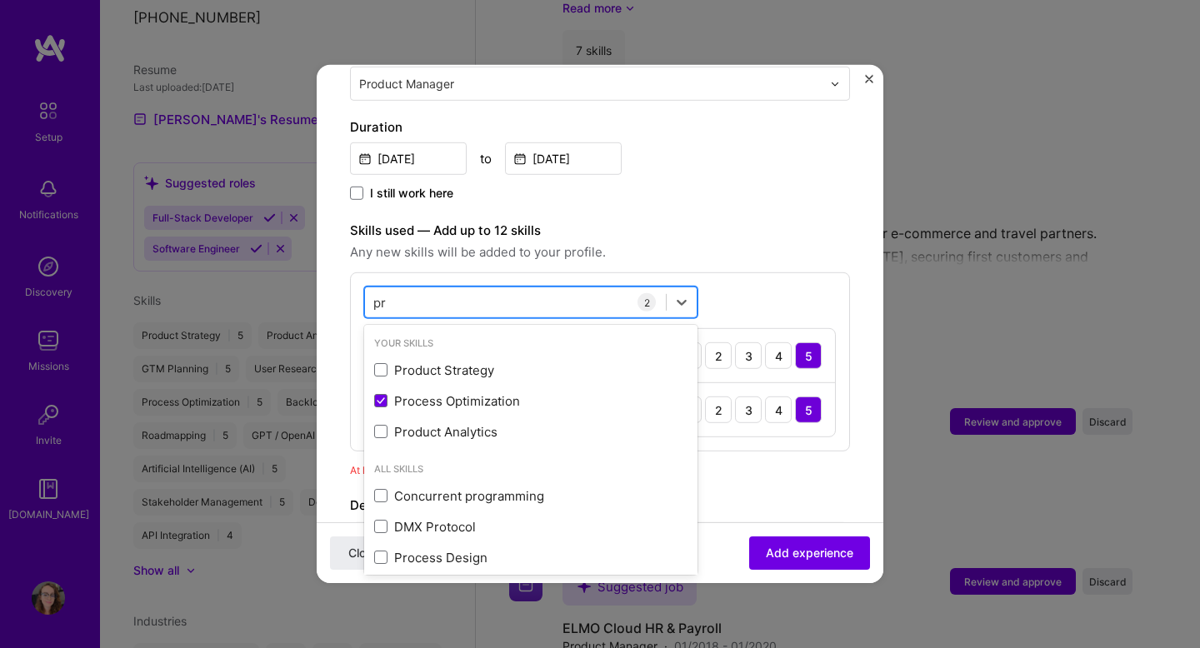
type input "p"
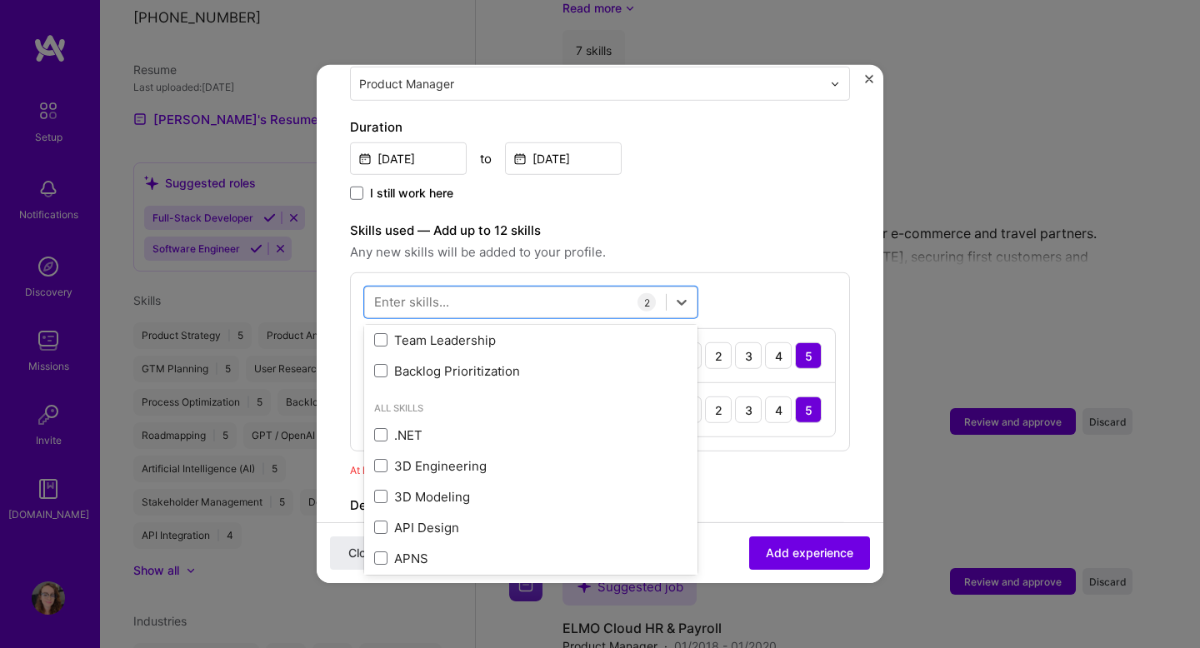
scroll to position [478, 0]
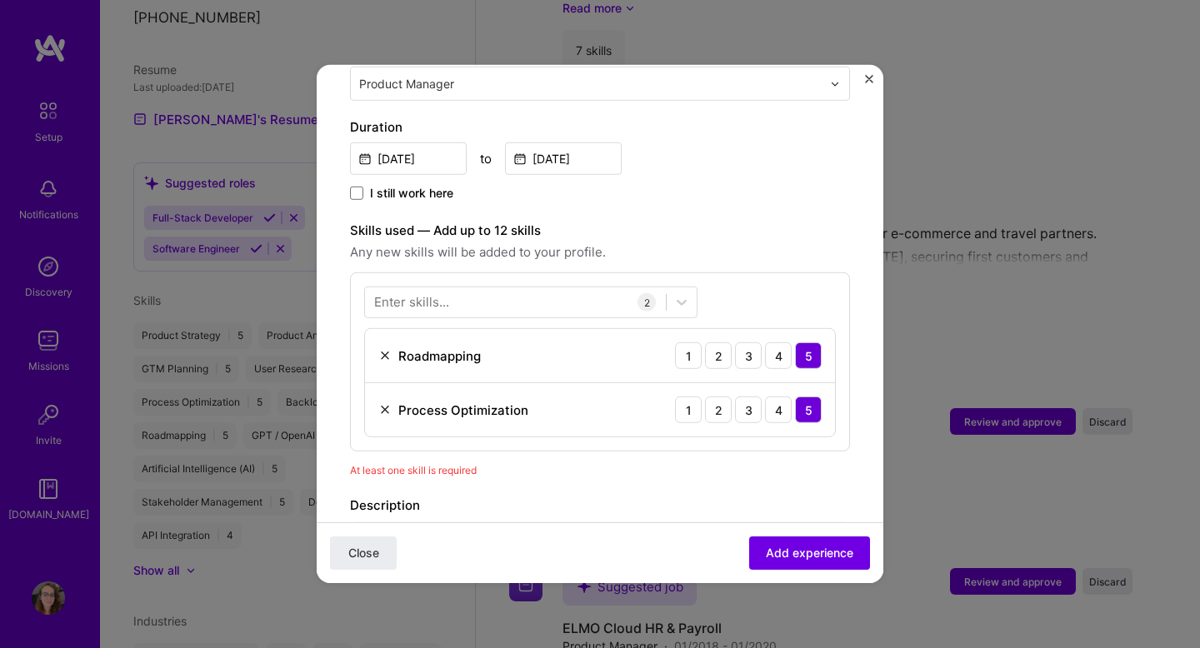
click at [770, 223] on label "Skills used — Add up to 12 skills" at bounding box center [600, 231] width 500 height 20
click at [563, 288] on div at bounding box center [515, 302] width 301 height 28
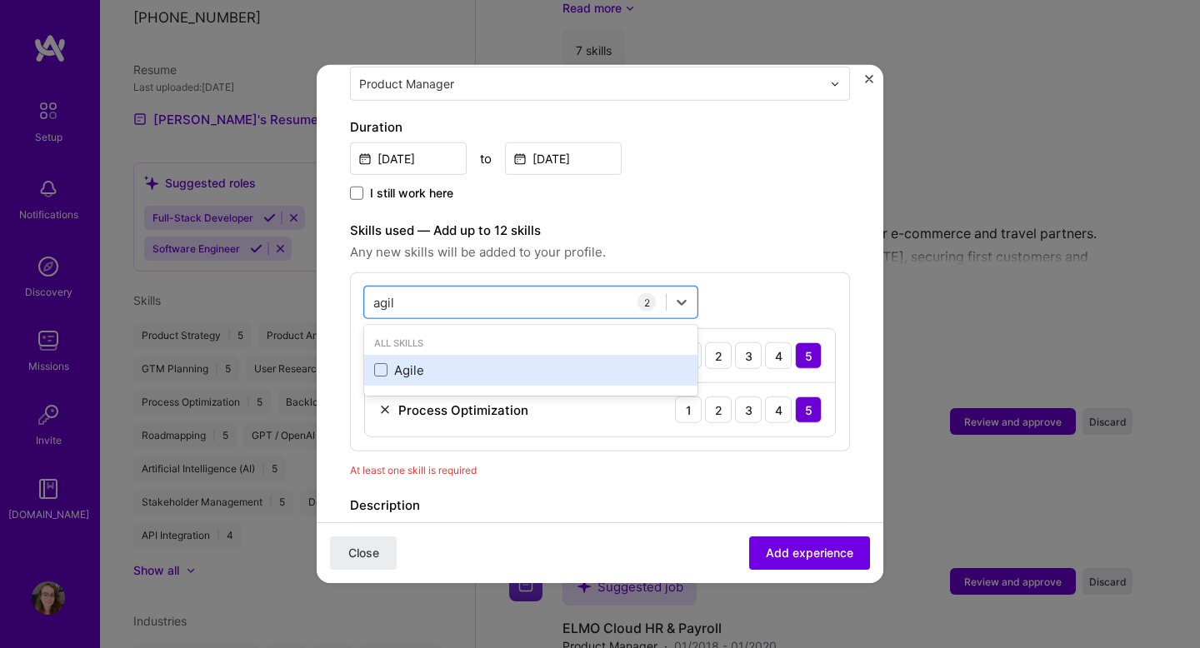
click at [438, 362] on div "Agile" at bounding box center [530, 371] width 313 height 18
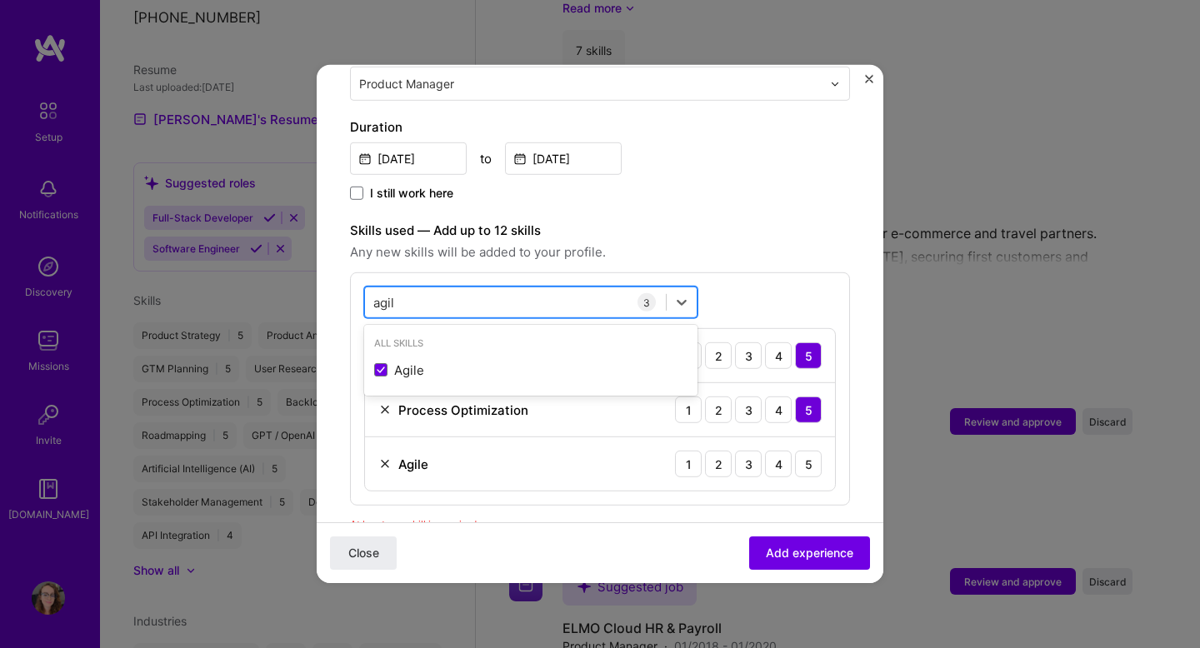
click at [510, 288] on div "agil agil" at bounding box center [515, 302] width 301 height 28
type input "a"
type input "f"
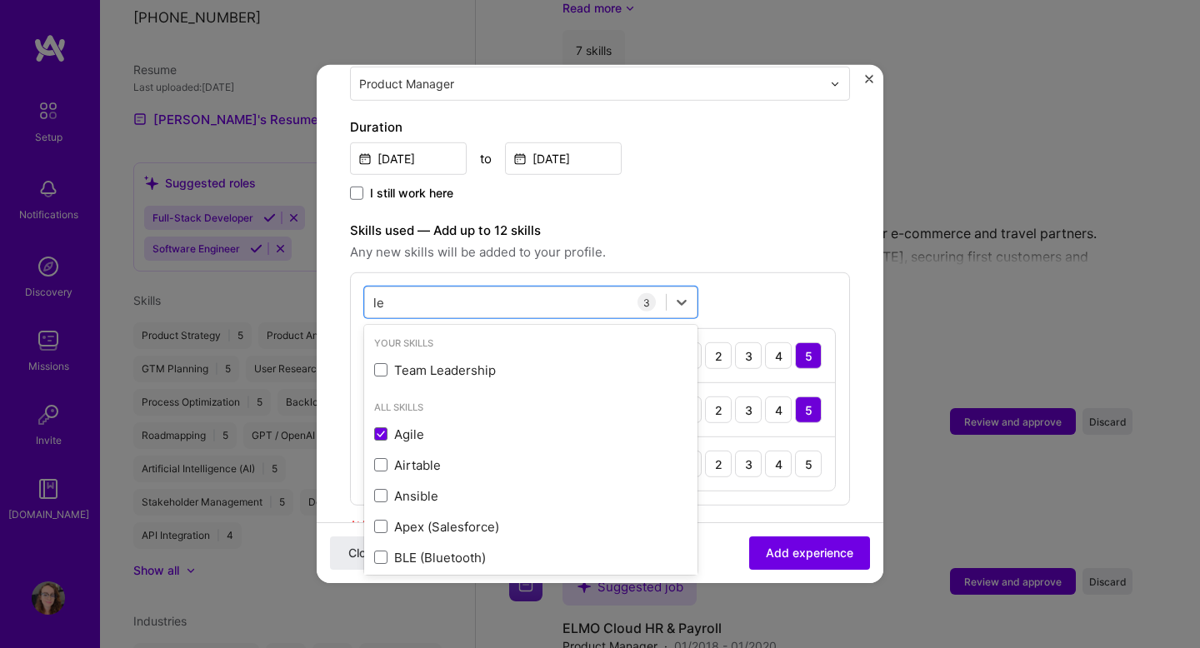
type input "l"
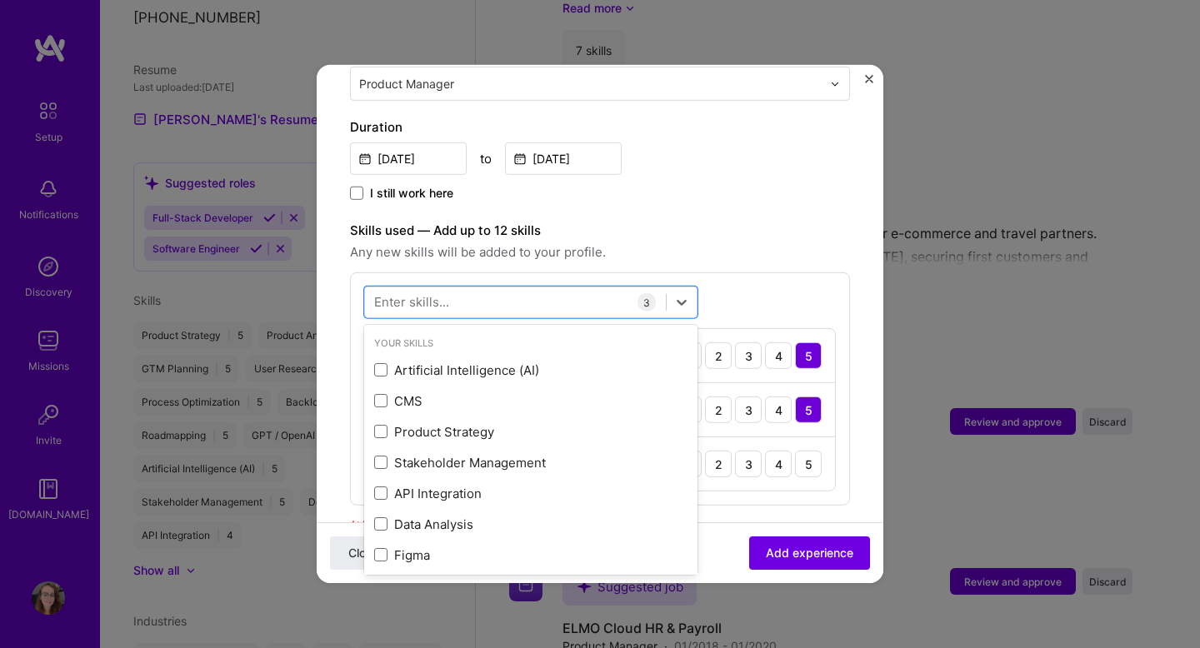
click at [799, 185] on div "I still work here" at bounding box center [600, 194] width 500 height 19
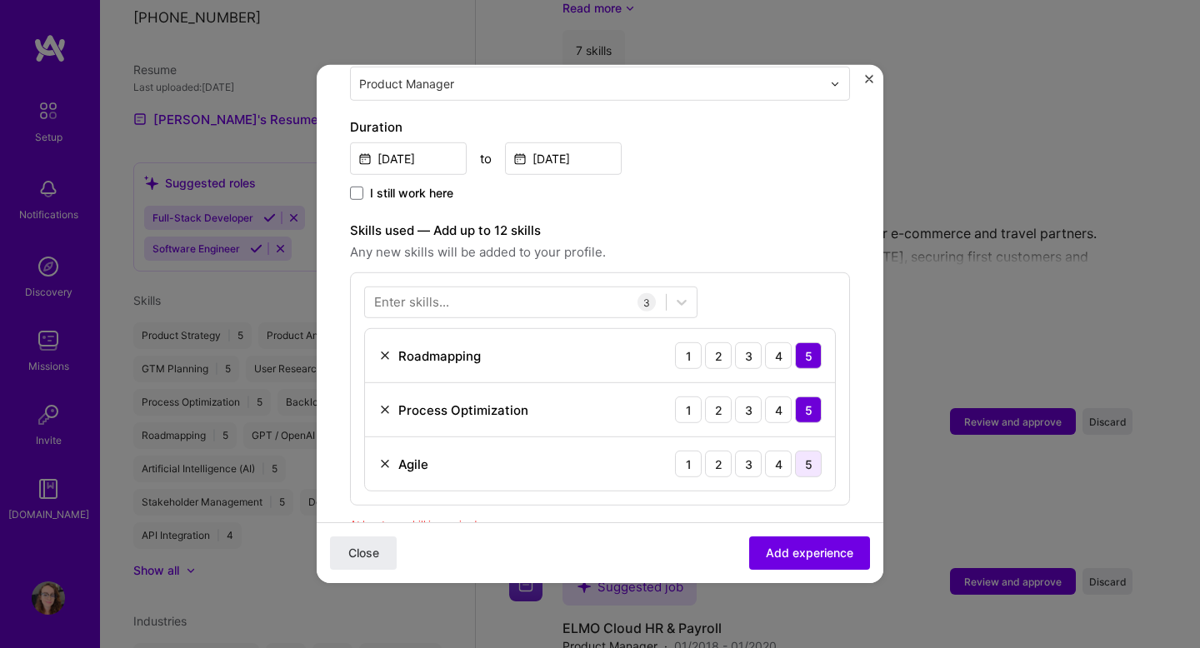
click at [809, 451] on div "5" at bounding box center [808, 464] width 27 height 27
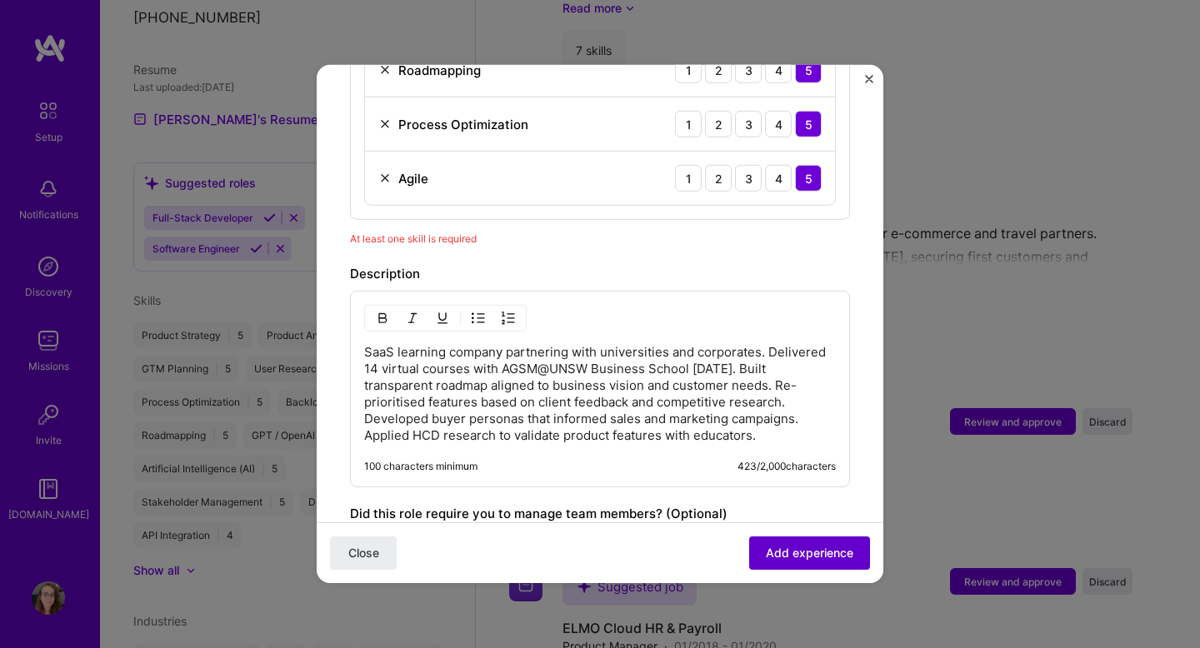
click at [813, 569] on button "Add experience" at bounding box center [809, 553] width 121 height 33
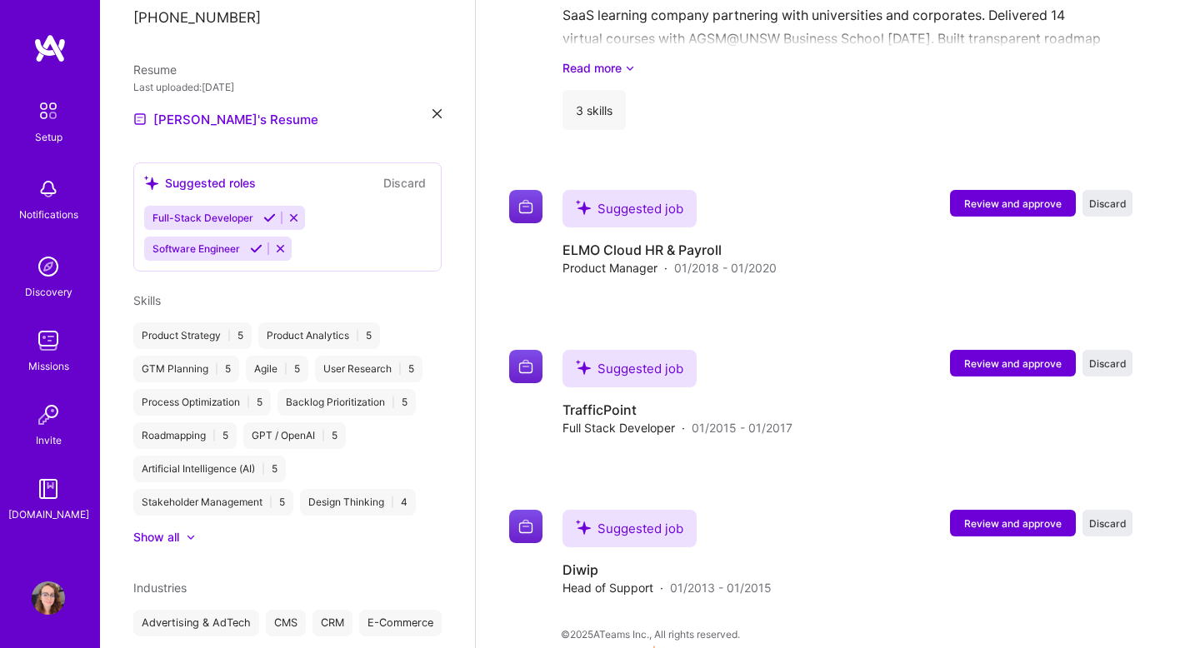
scroll to position [3351, 0]
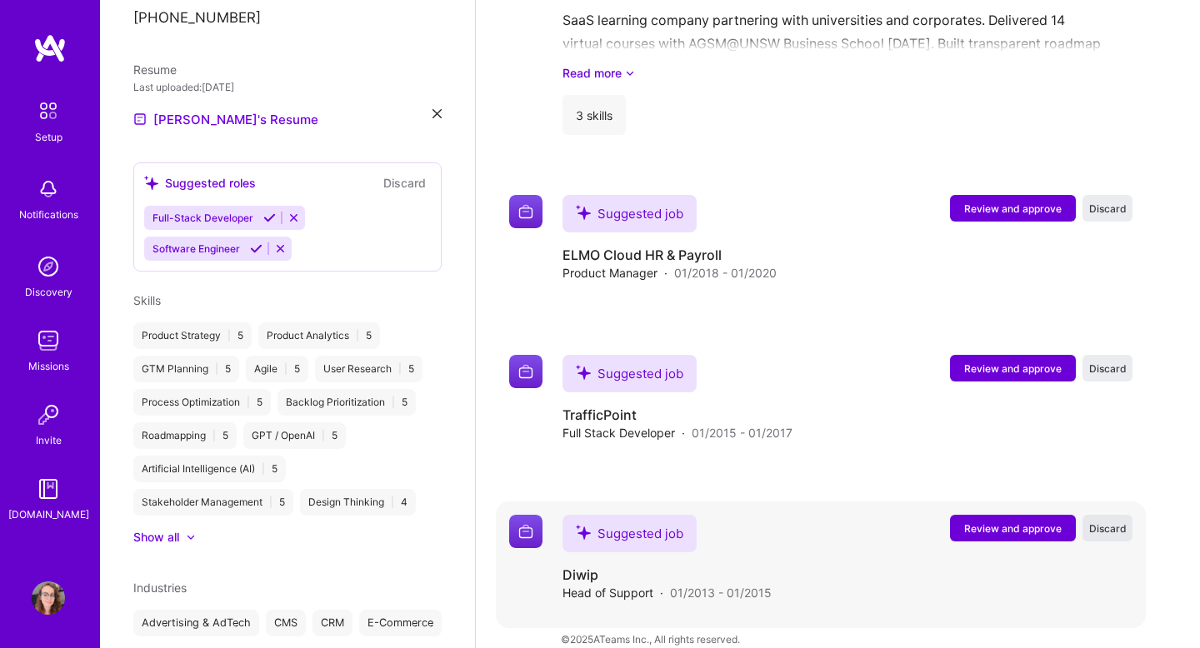
click at [1103, 522] on span "Discard" at bounding box center [1108, 529] width 38 height 14
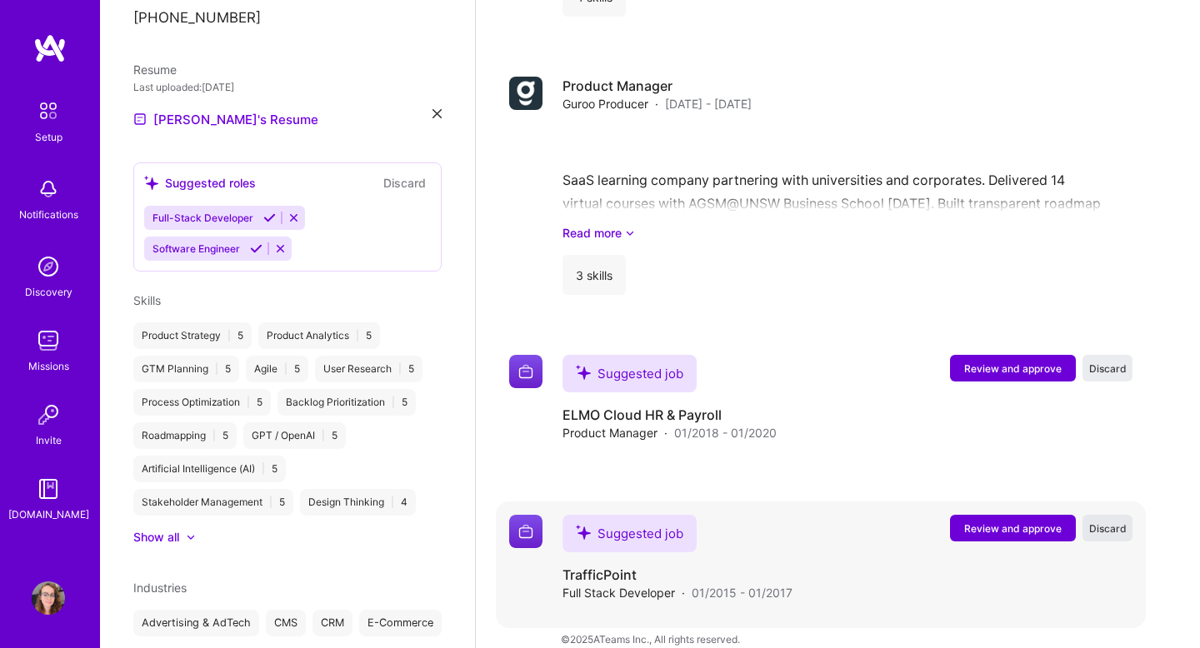
click at [1117, 522] on span "Discard" at bounding box center [1108, 529] width 38 height 14
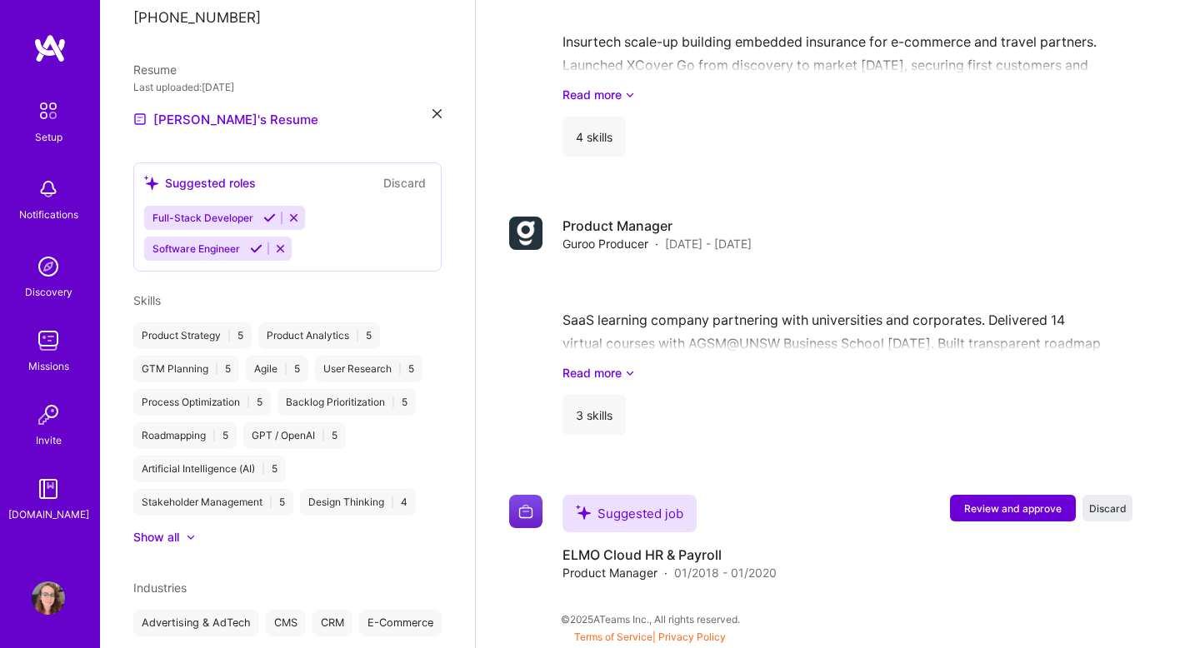
scroll to position [3031, 0]
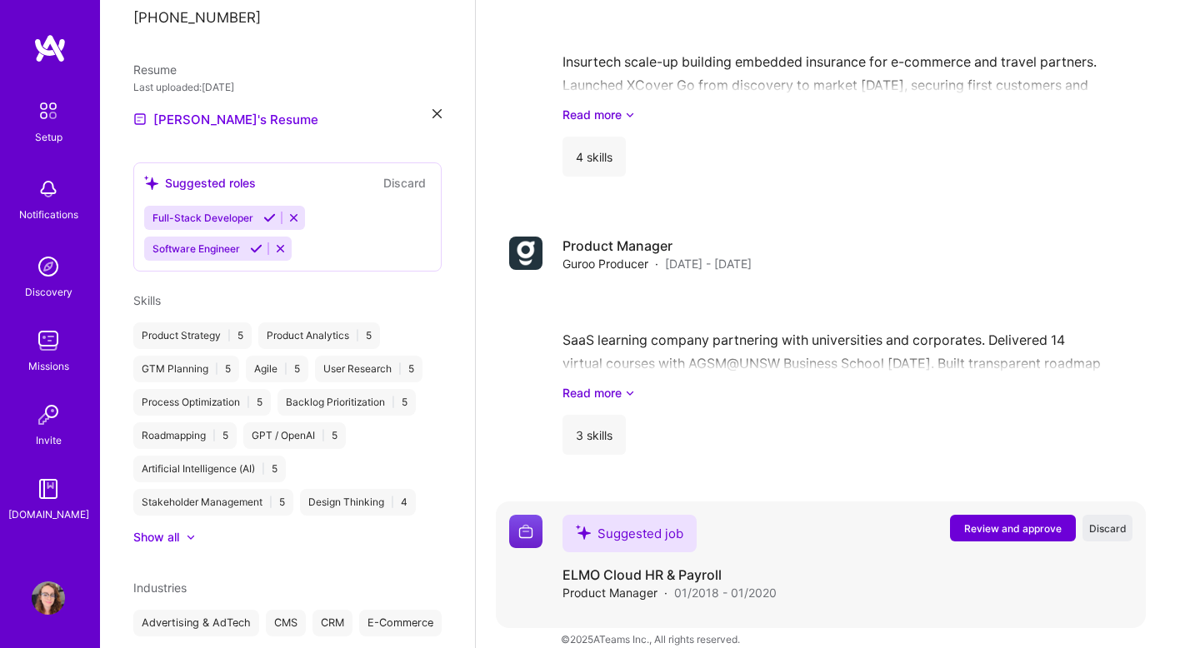
click at [1005, 522] on span "Review and approve" at bounding box center [1013, 529] width 98 height 14
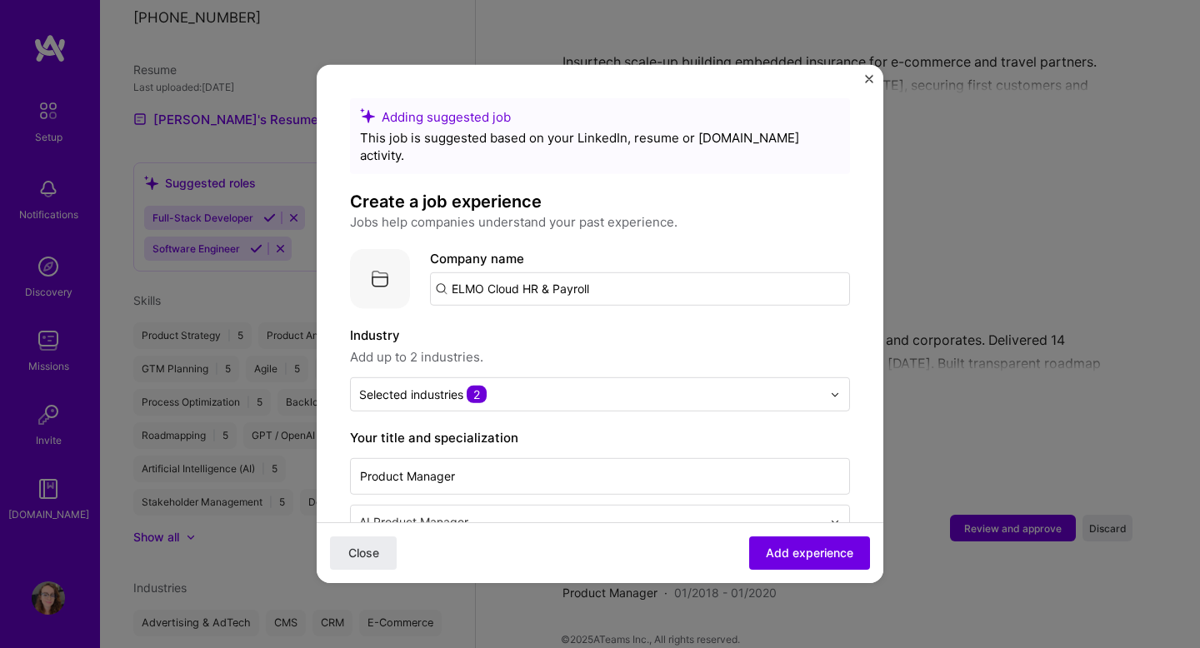
click at [644, 273] on input "ELMO Cloud HR & Payroll" at bounding box center [640, 289] width 420 height 33
type input "ELMO Cloud HR & Payroll"
click at [664, 321] on div "ELMO Cloud HR & Payroll" at bounding box center [605, 335] width 165 height 29
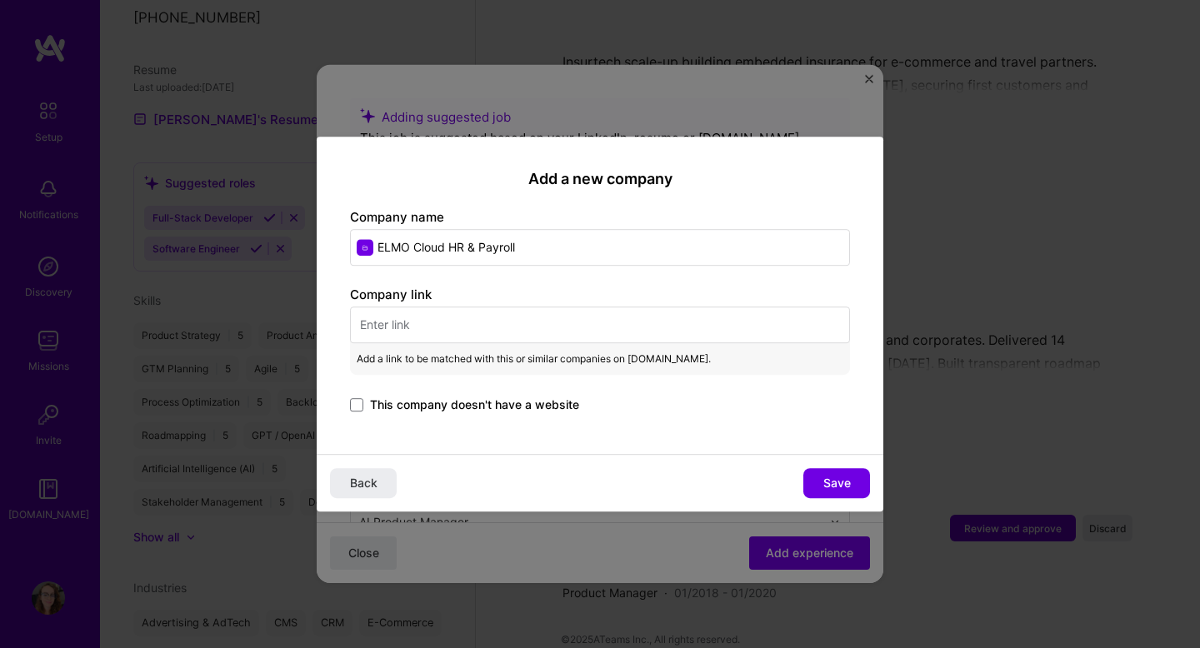
click at [476, 326] on input "text" at bounding box center [600, 325] width 500 height 37
paste input "[URL][DOMAIN_NAME]"
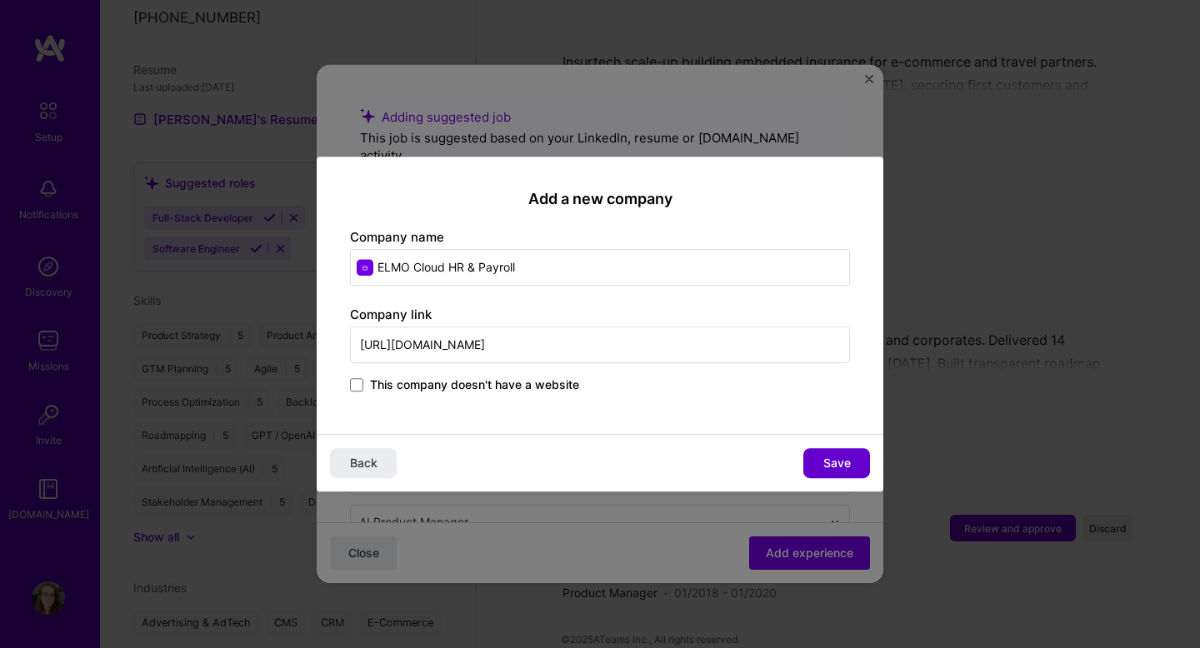
type input "[URL][DOMAIN_NAME]"
click at [845, 458] on span "Save" at bounding box center [837, 463] width 28 height 17
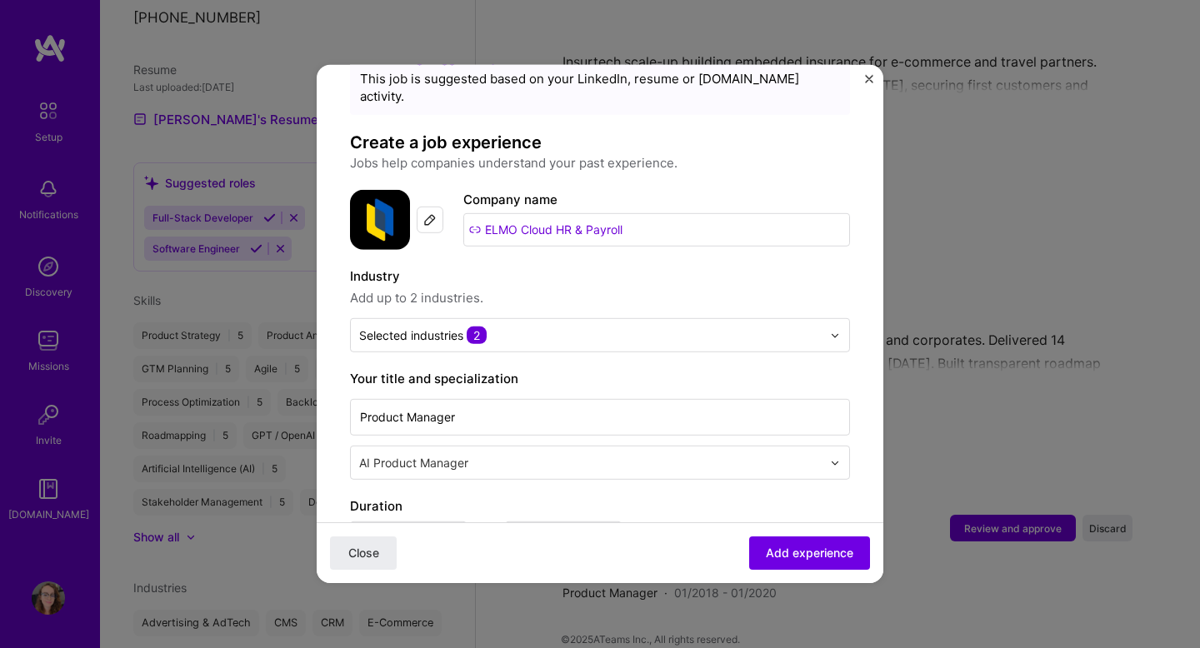
scroll to position [61, 0]
click at [640, 212] on input "ELMO Cloud HR & Payroll" at bounding box center [656, 228] width 387 height 33
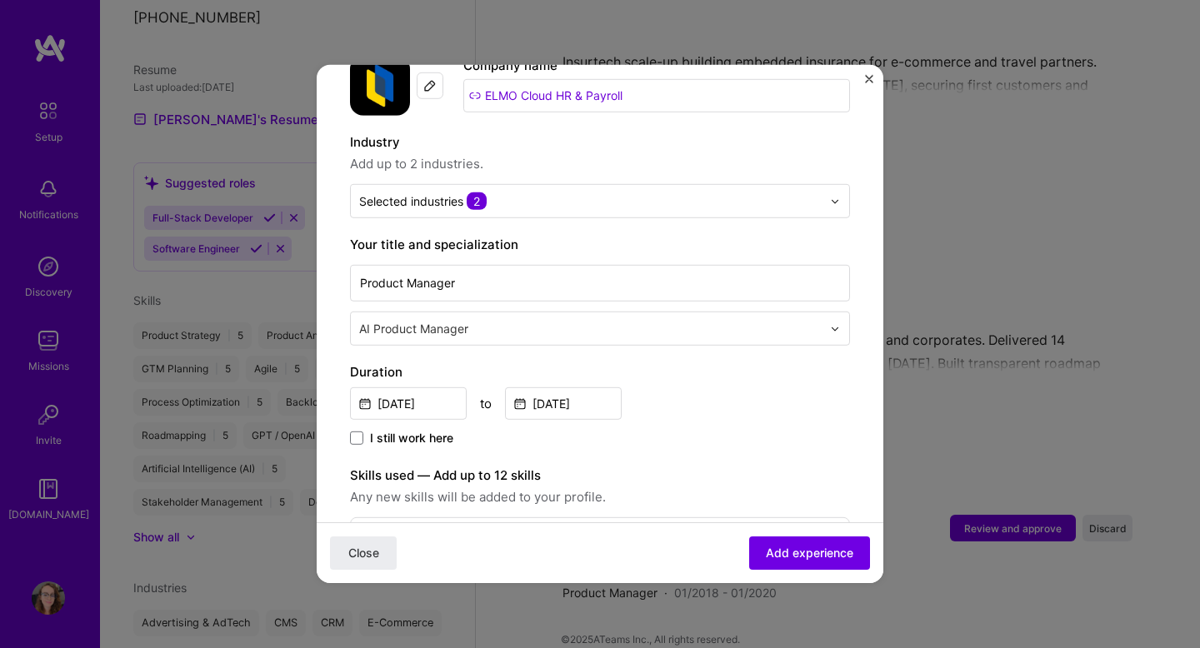
scroll to position [226, 0]
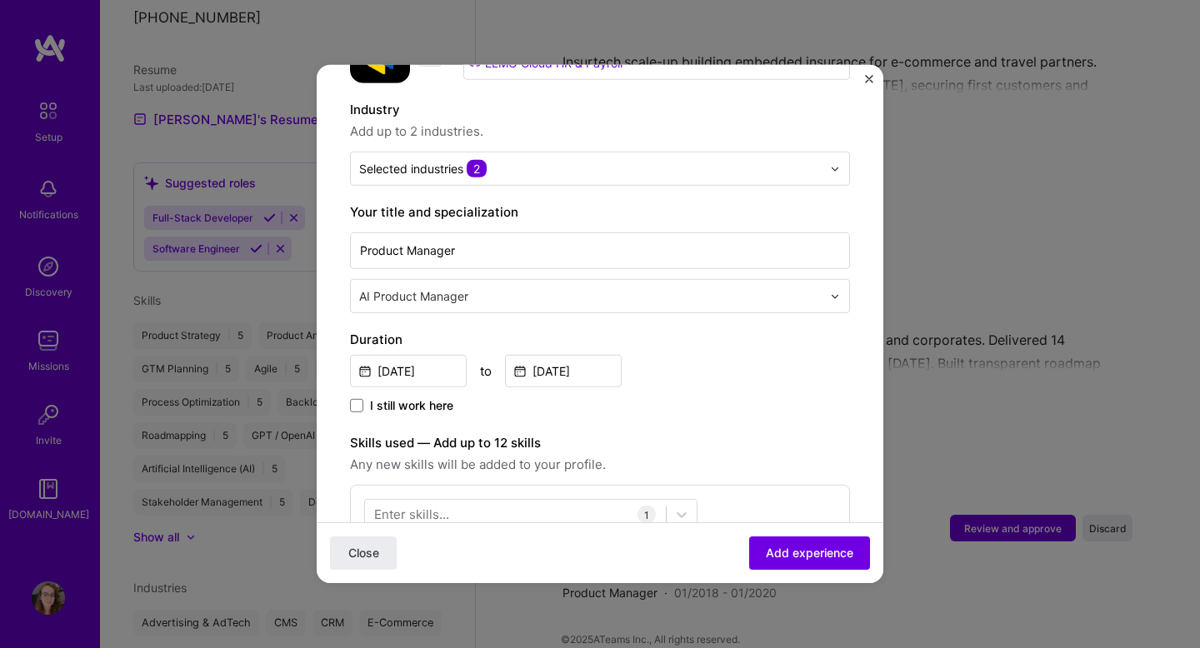
click at [756, 288] on input "text" at bounding box center [592, 297] width 466 height 18
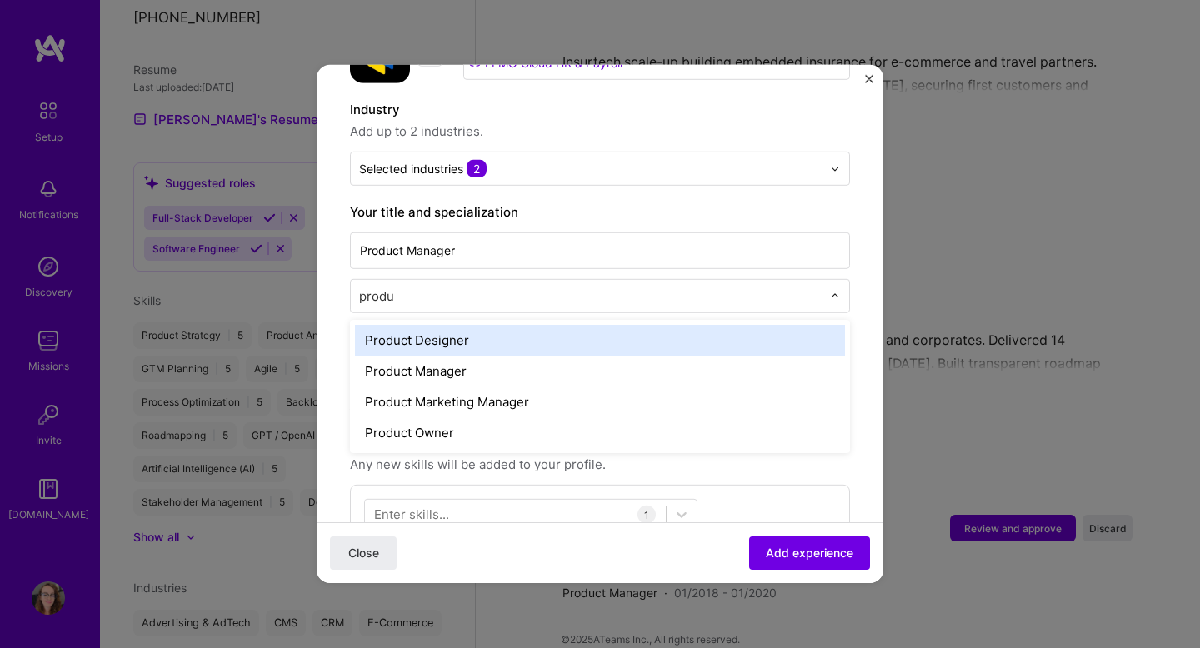
type input "produc"
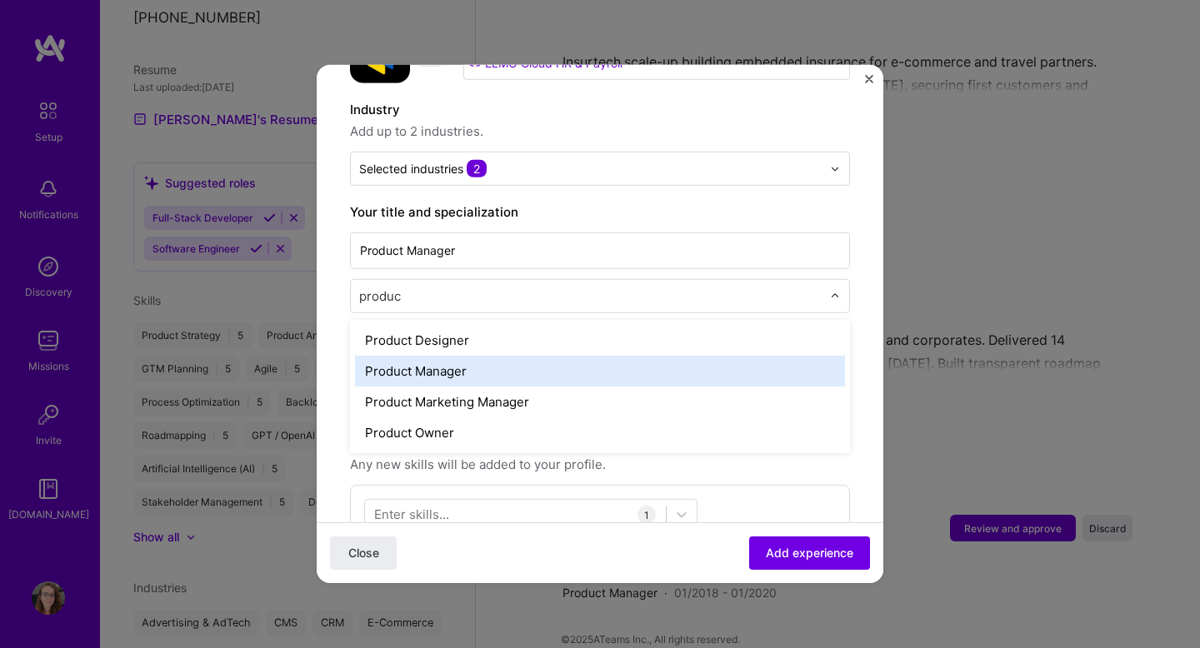
click at [595, 356] on div "Product Manager" at bounding box center [600, 371] width 490 height 31
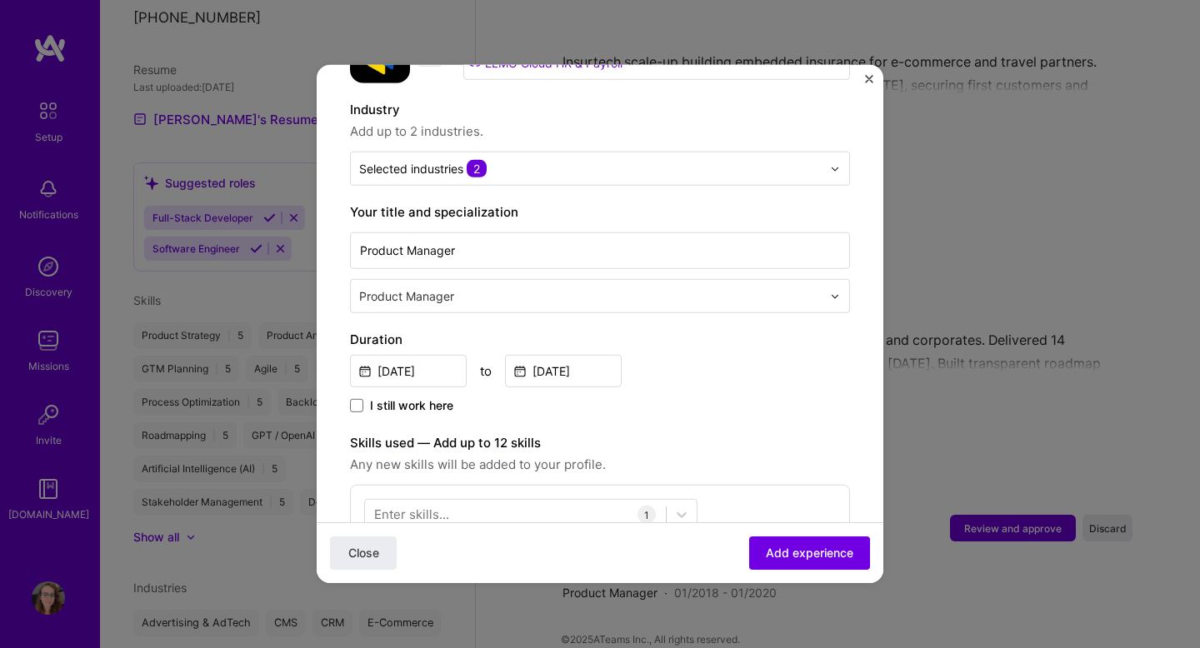
click at [424, 506] on div "Enter skills..." at bounding box center [411, 515] width 75 height 18
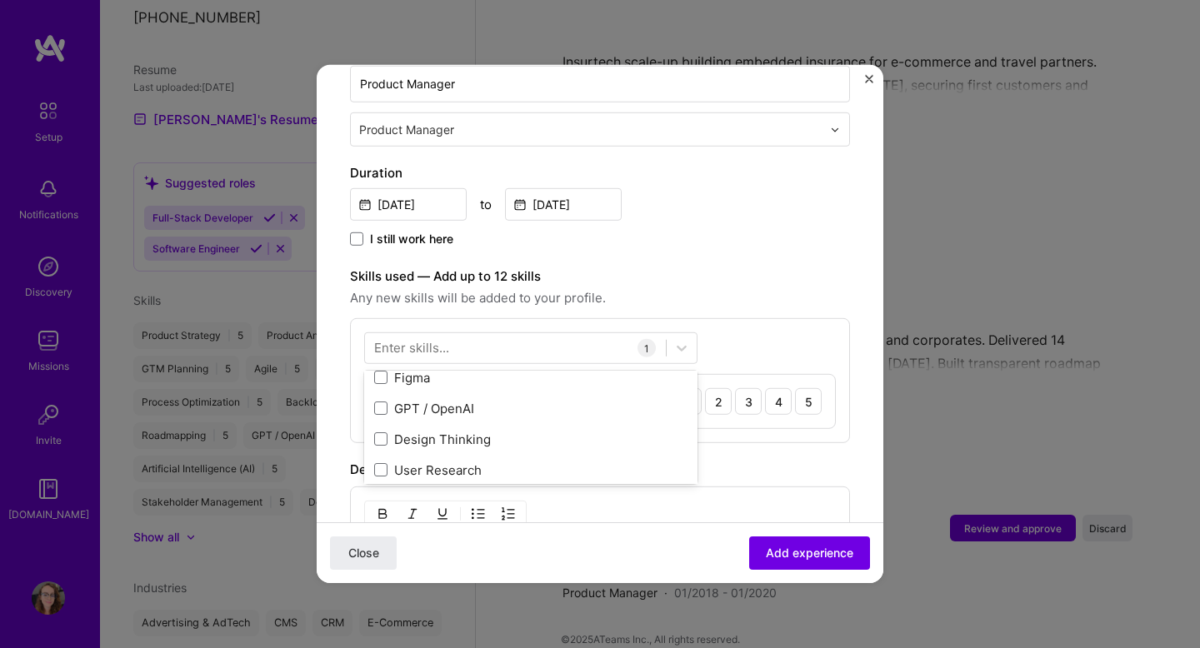
scroll to position [235, 0]
click at [791, 269] on div "Skills used — Add up to 12 skills Any new skills will be added to your profile." at bounding box center [600, 288] width 500 height 42
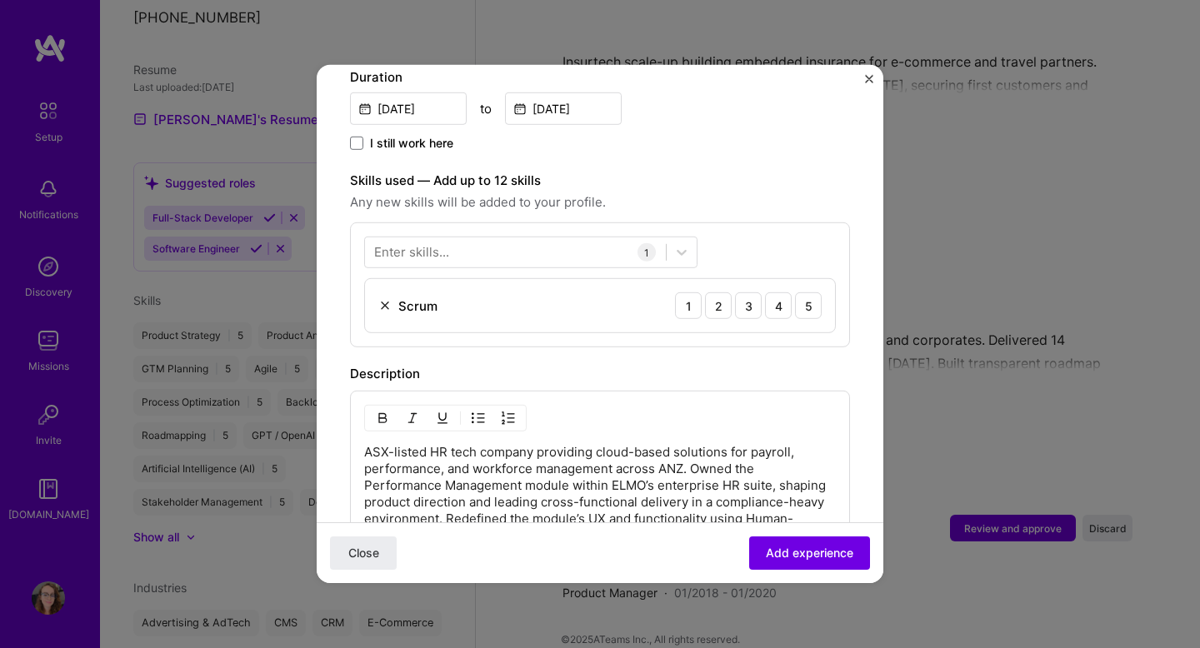
scroll to position [492, 0]
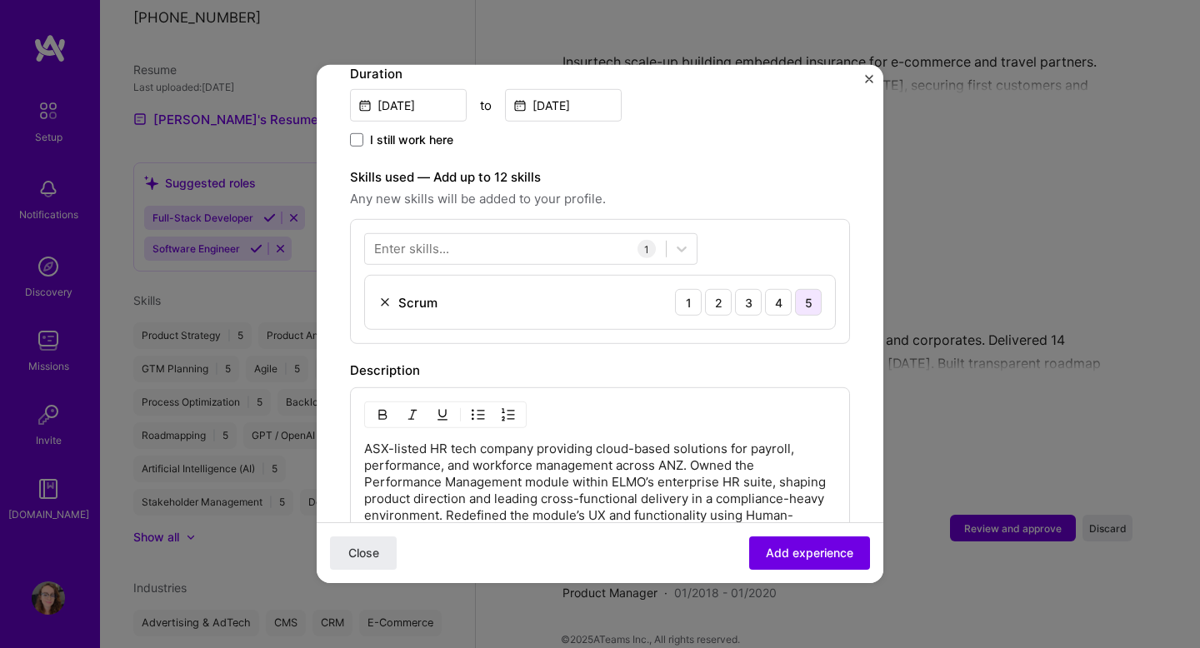
click at [808, 289] on div "5" at bounding box center [808, 302] width 27 height 27
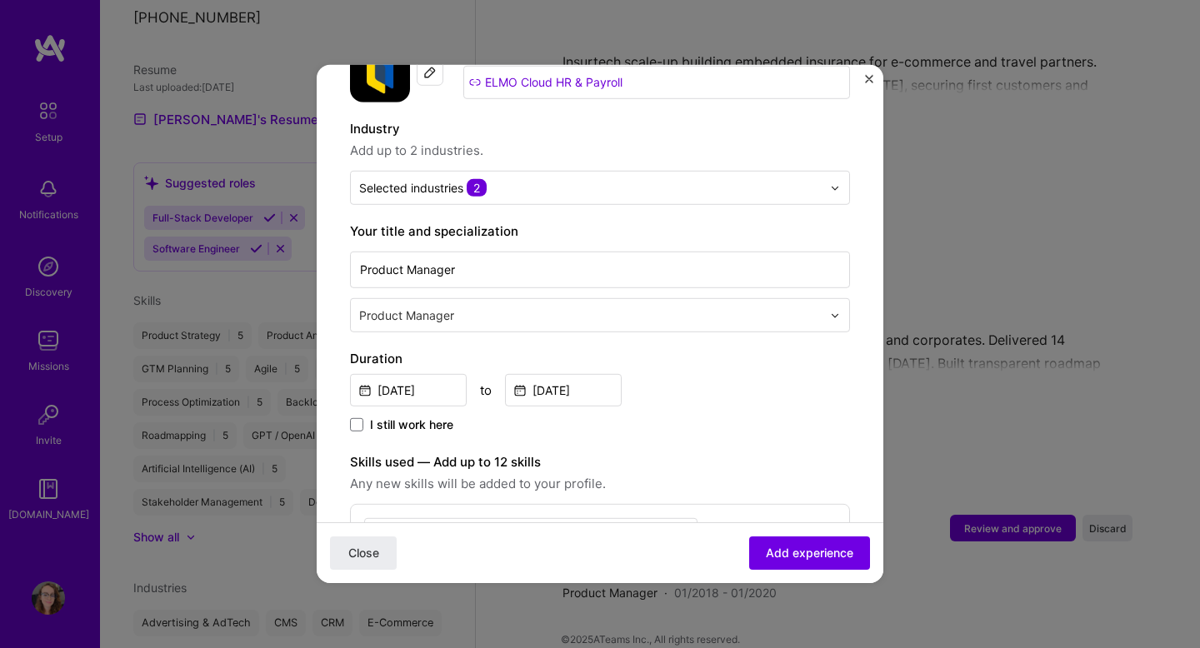
scroll to position [460, 0]
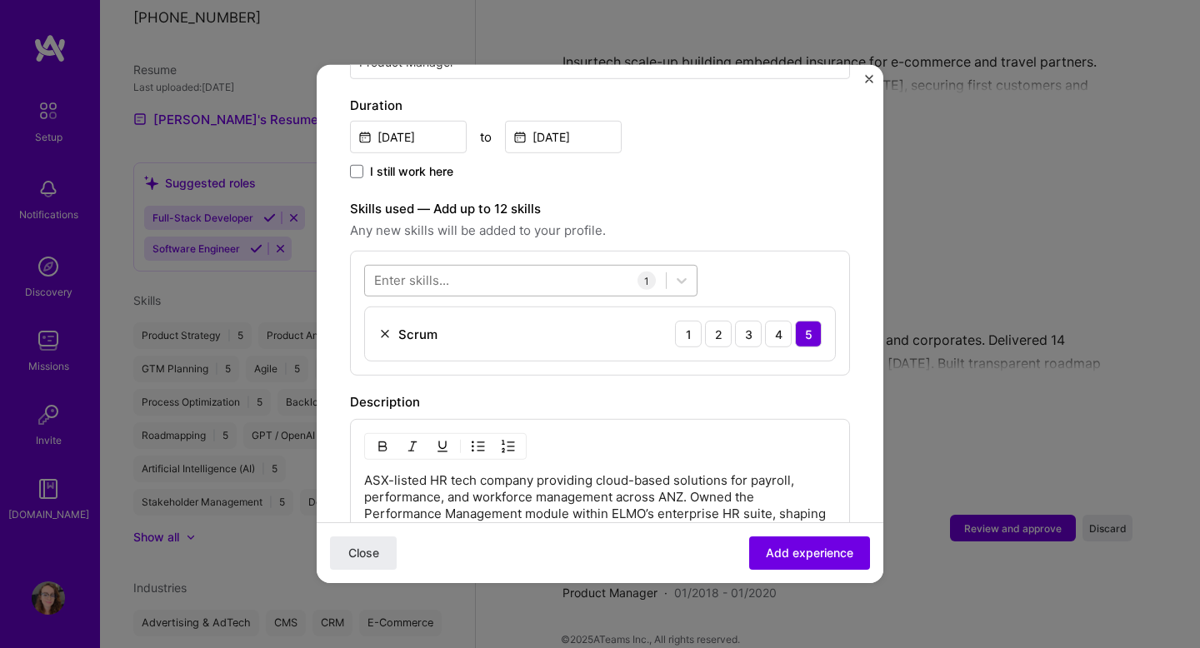
click at [546, 269] on div at bounding box center [515, 281] width 301 height 28
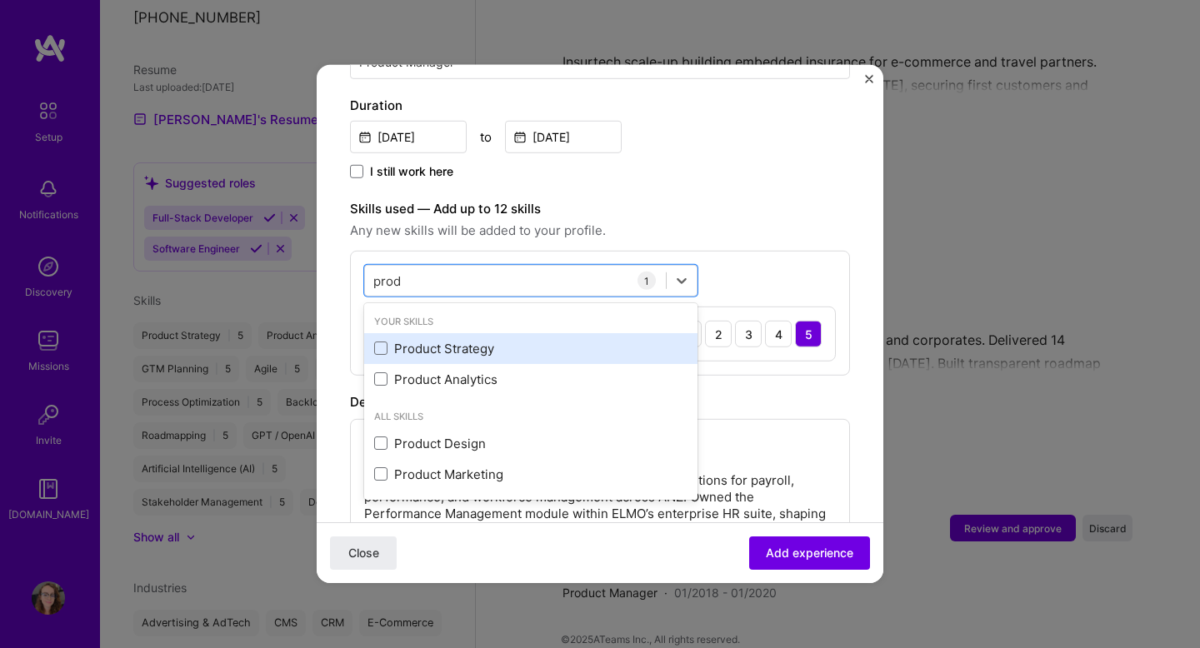
click at [420, 340] on div "Product Strategy" at bounding box center [530, 349] width 313 height 18
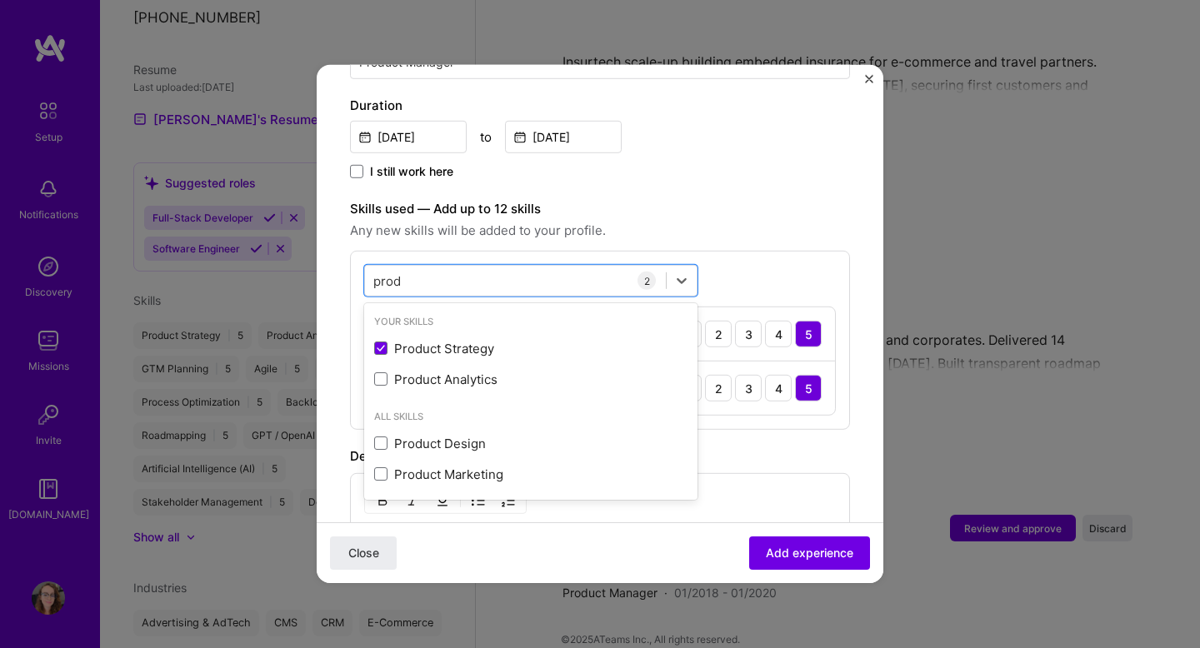
type input "prod"
click at [756, 168] on div "Adding suggested job This job is suggested based on your LinkedIn, resume or [D…" at bounding box center [600, 337] width 500 height 1398
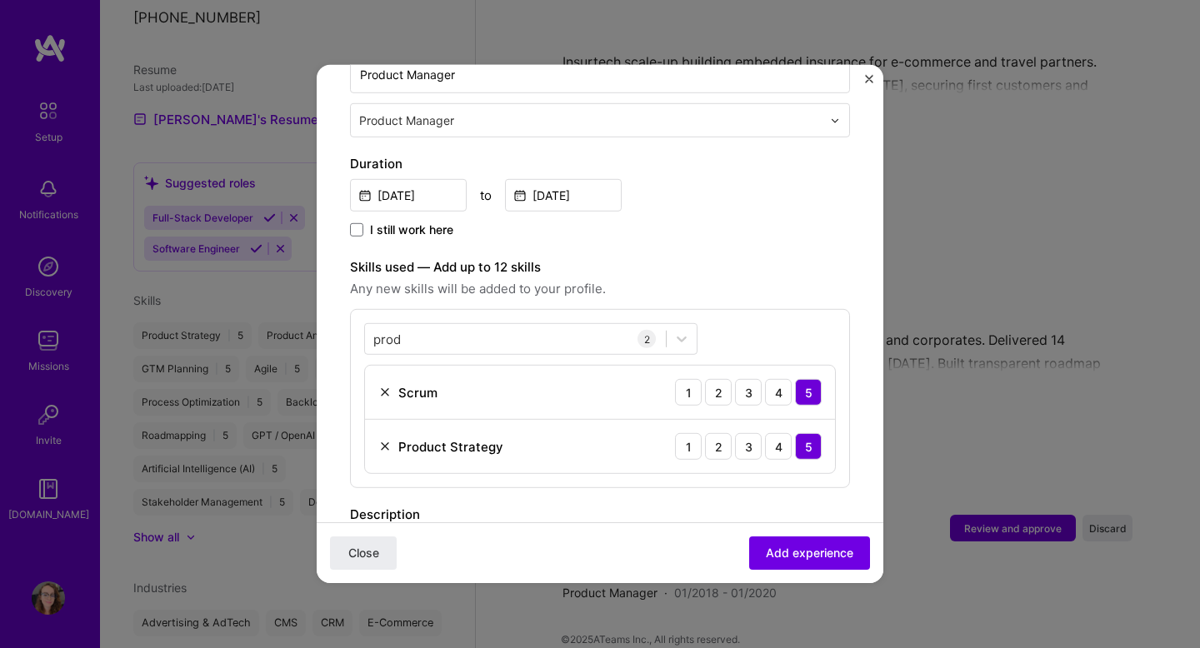
scroll to position [444, 0]
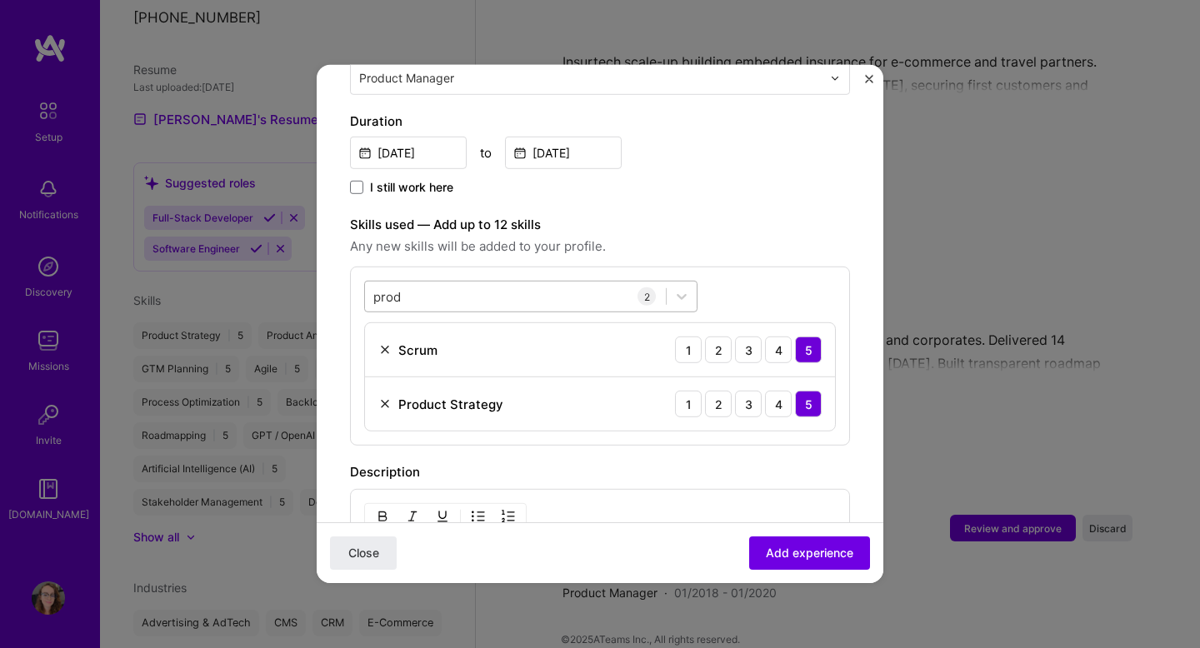
click at [541, 283] on div "prod prod" at bounding box center [515, 297] width 301 height 28
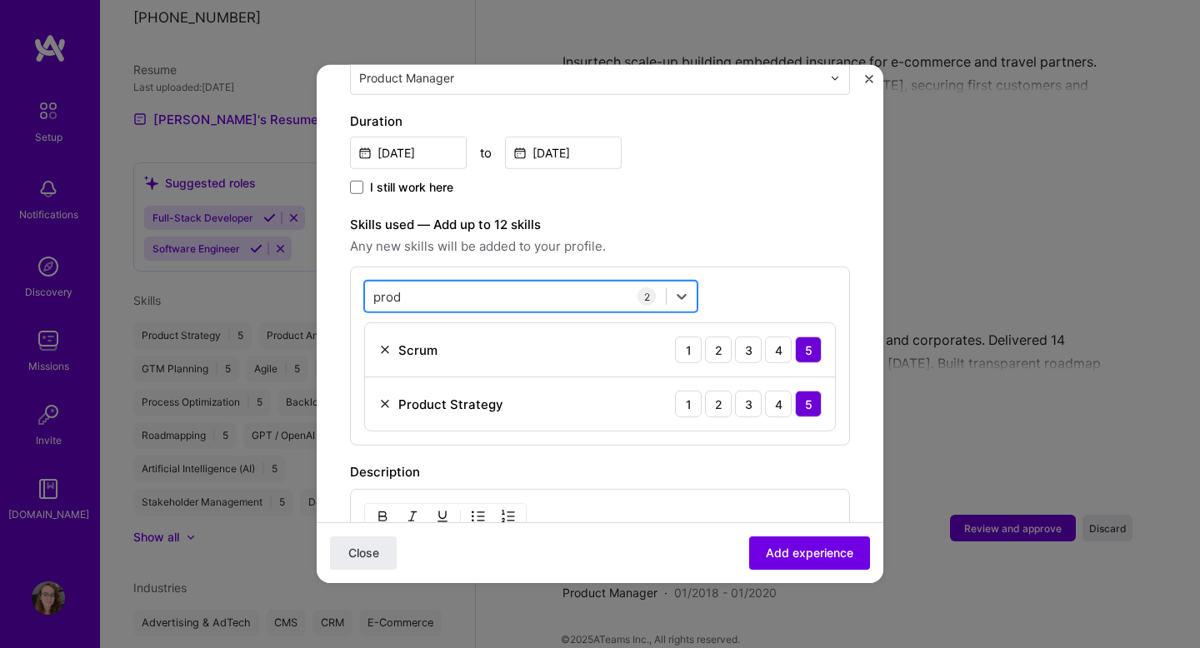
click at [541, 283] on div "prod prod" at bounding box center [515, 297] width 301 height 28
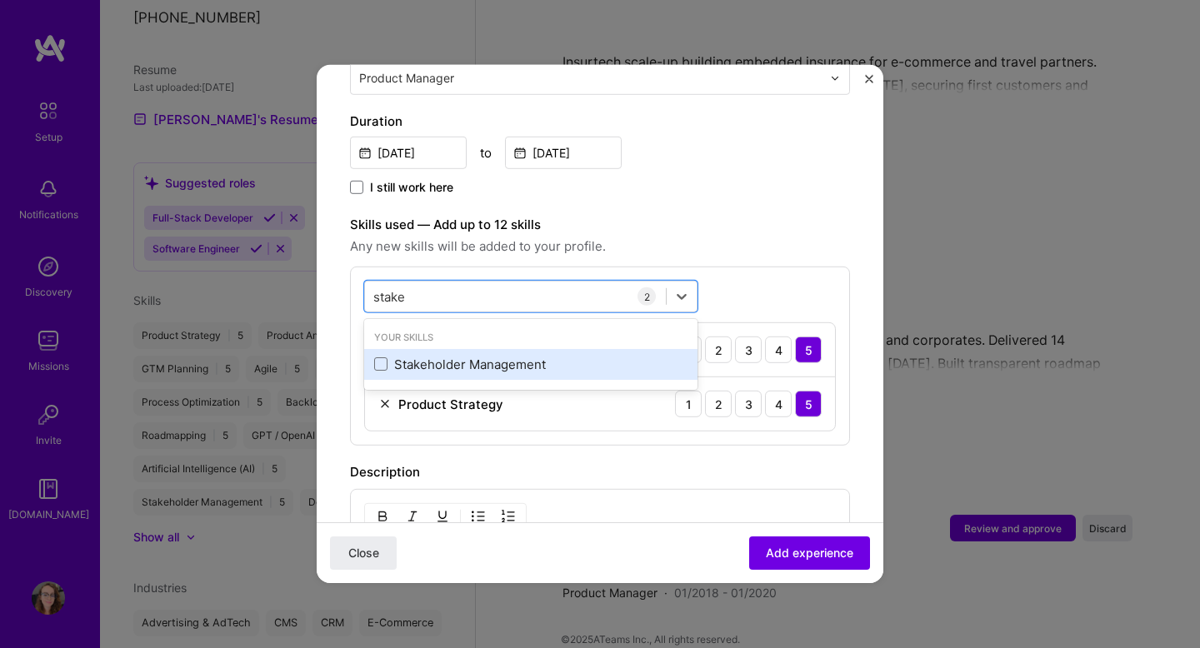
click at [455, 356] on div "Stakeholder Management" at bounding box center [530, 365] width 313 height 18
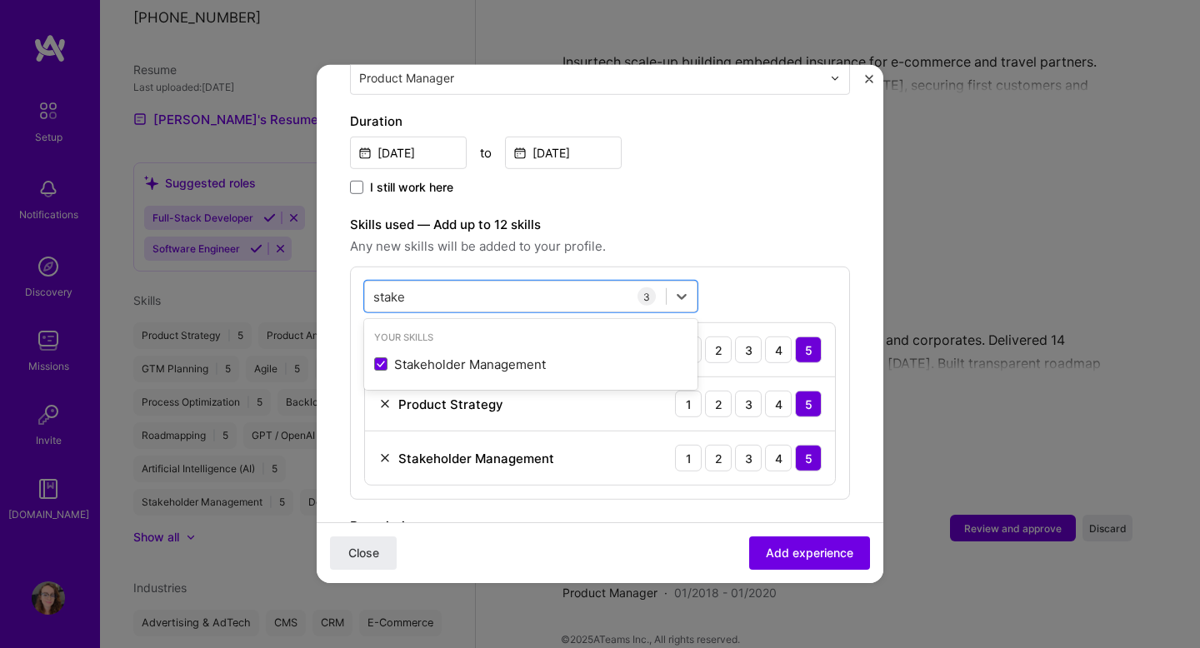
click at [825, 196] on div "Adding suggested job This job is suggested based on your LinkedIn, resume or [D…" at bounding box center [600, 380] width 500 height 1453
click at [537, 283] on div "stake stake" at bounding box center [515, 297] width 301 height 28
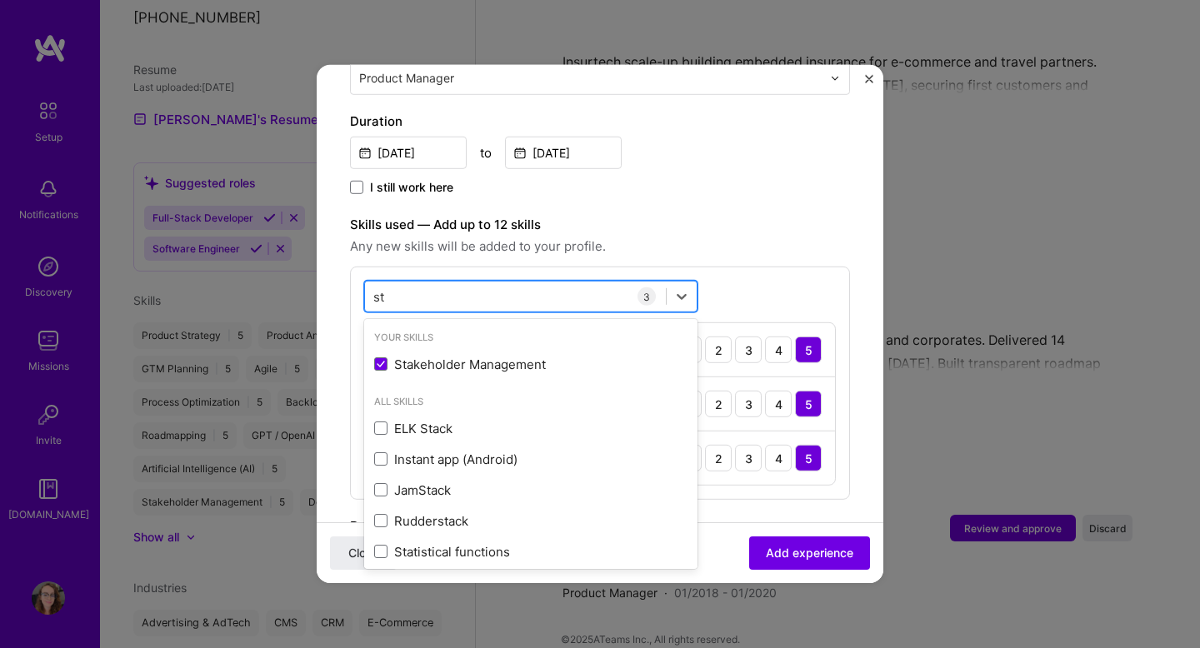
type input "s"
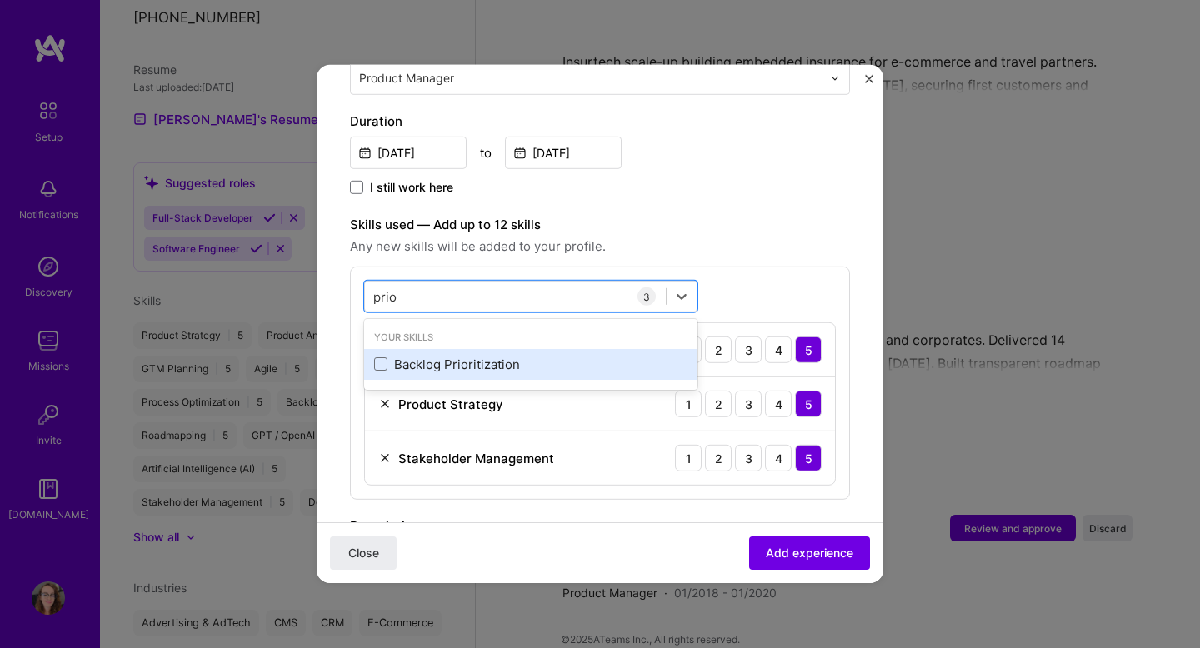
click at [491, 356] on div "Backlog Prioritization" at bounding box center [530, 365] width 313 height 18
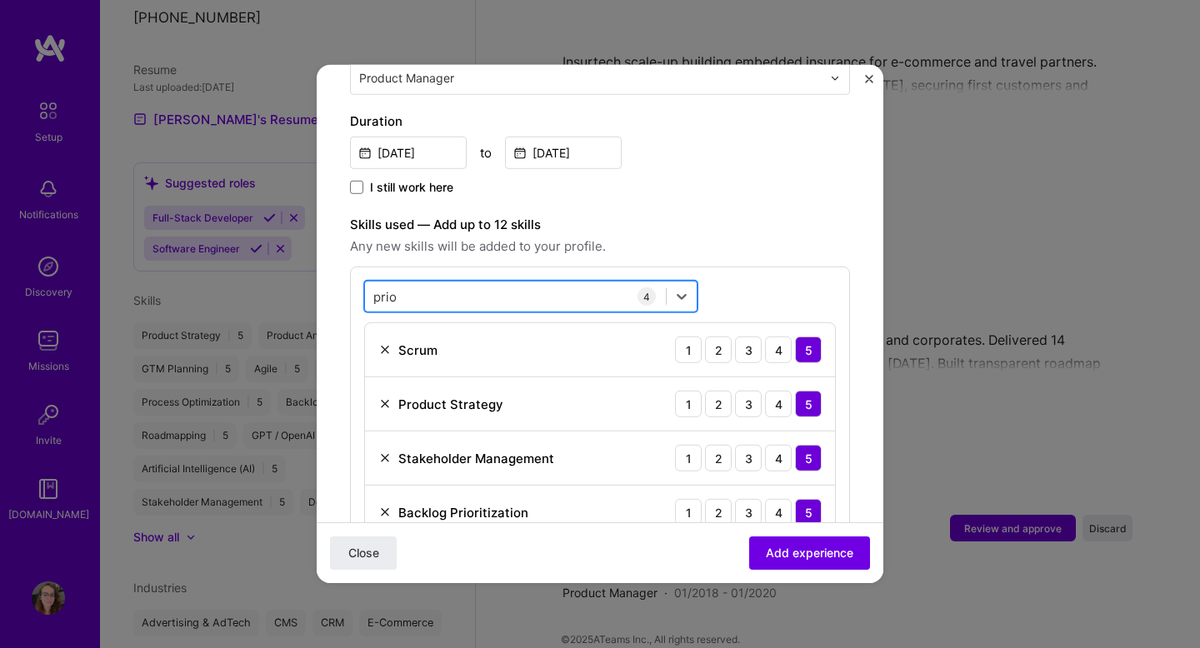
click at [516, 283] on div "prio prio" at bounding box center [515, 297] width 301 height 28
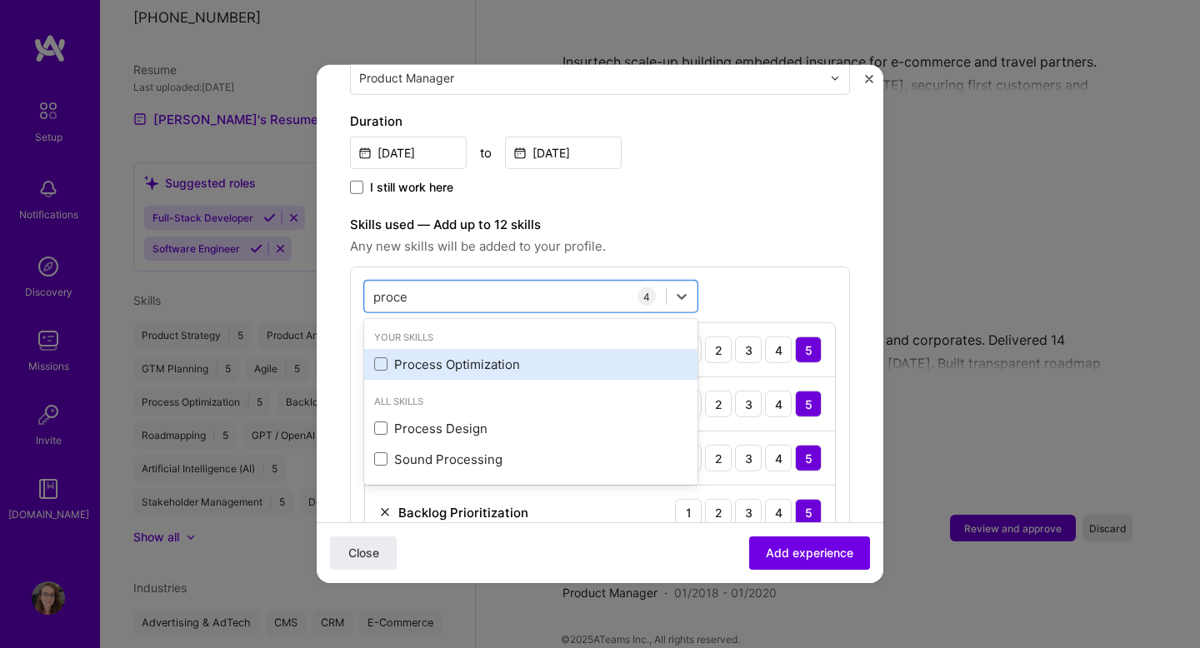
click at [488, 356] on div "Process Optimization" at bounding box center [530, 365] width 313 height 18
type input "proce"
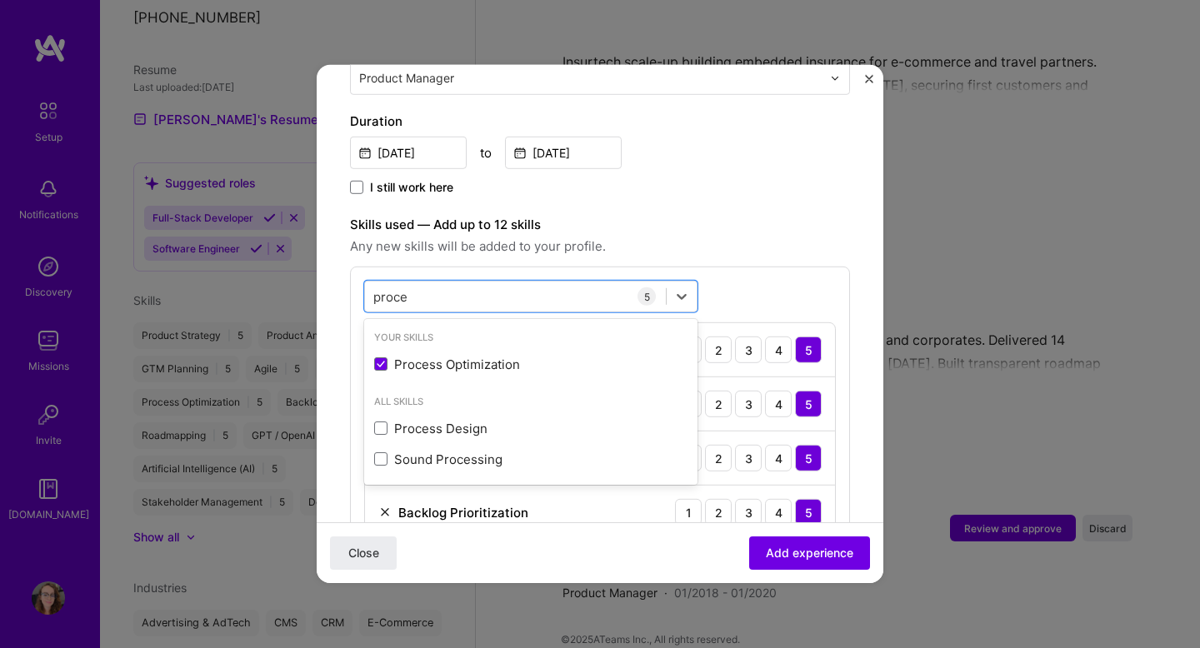
click at [812, 179] on div "I still work here" at bounding box center [600, 188] width 500 height 19
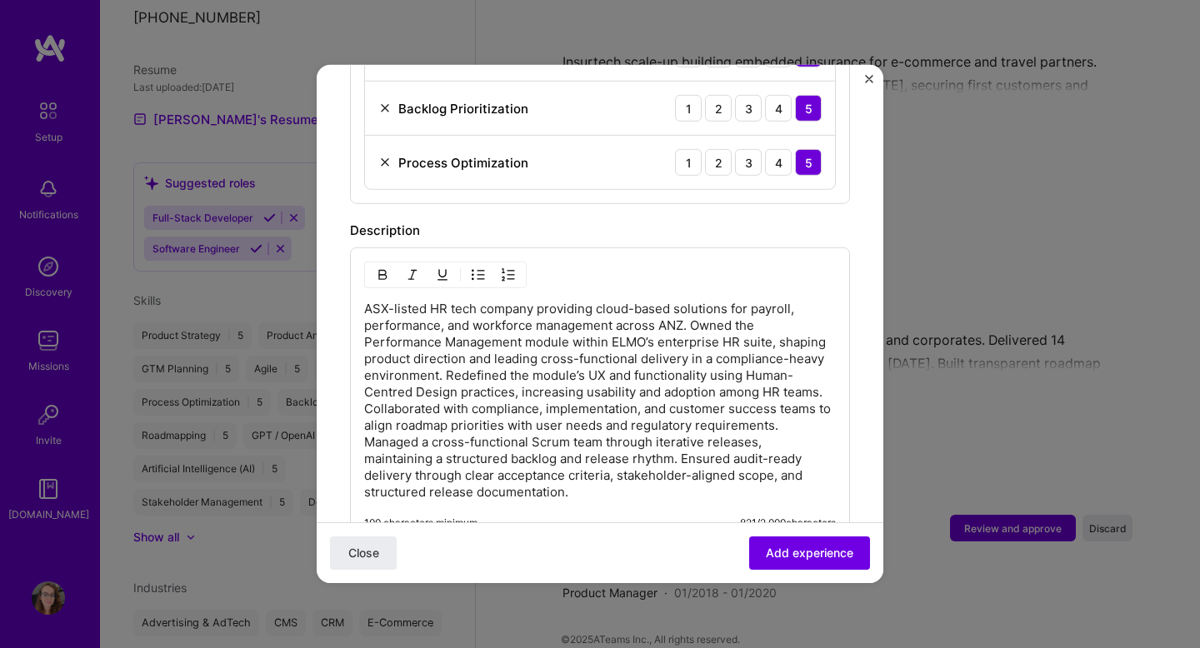
scroll to position [1152, 0]
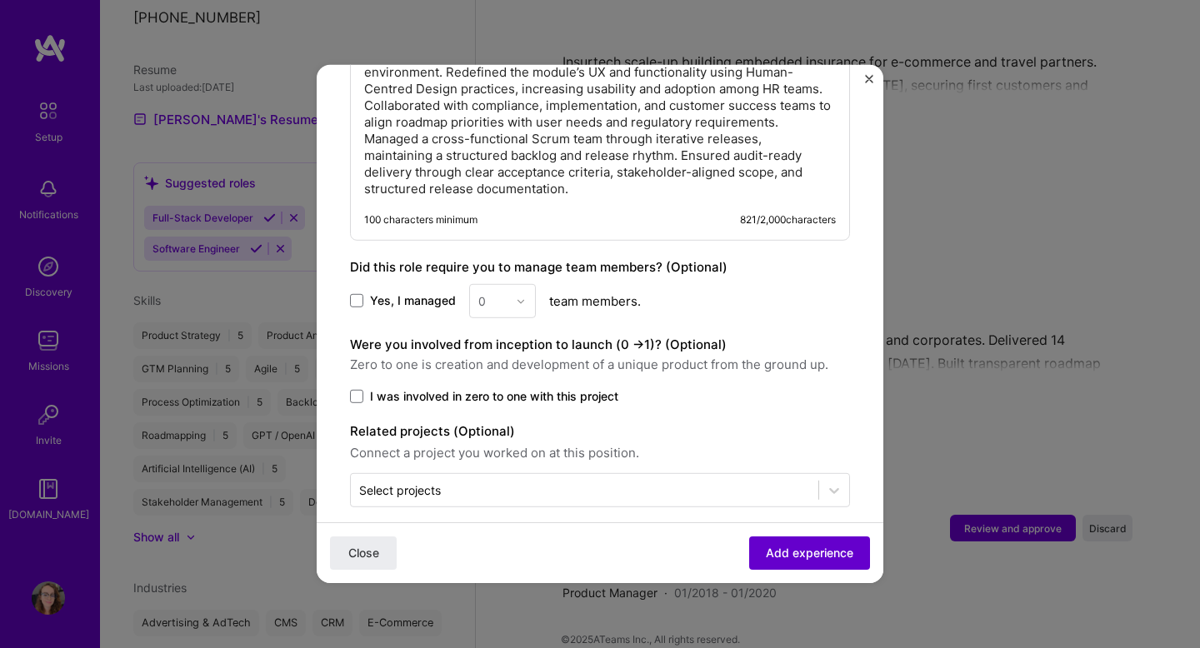
click at [799, 544] on button "Add experience" at bounding box center [809, 553] width 121 height 33
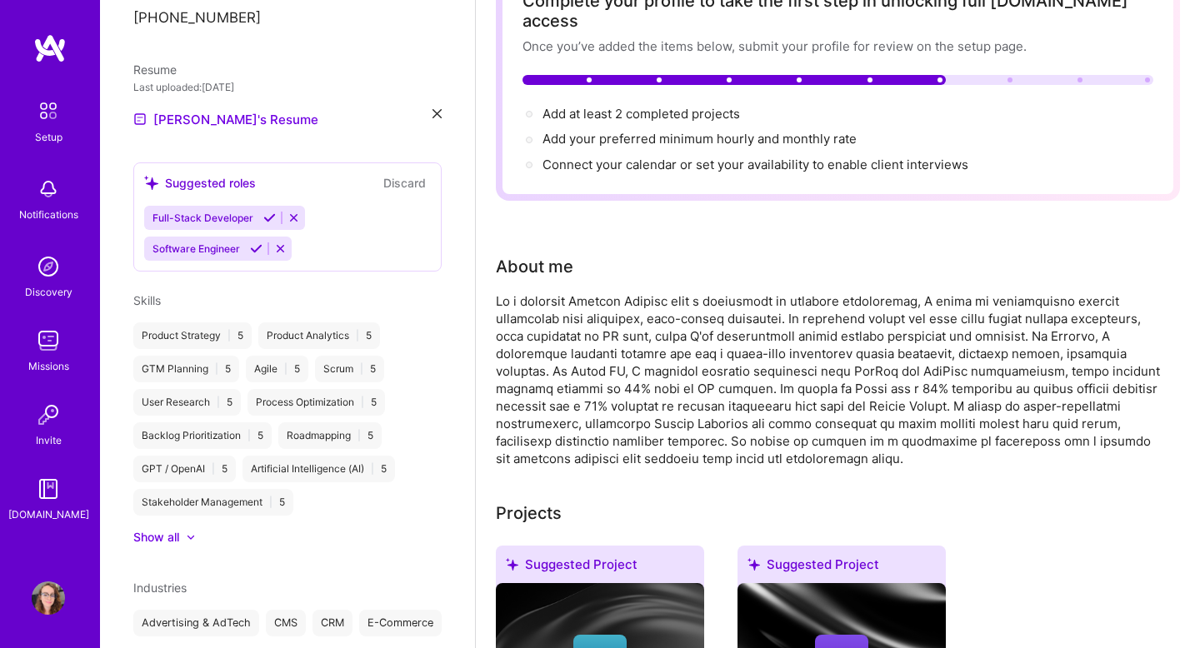
scroll to position [458, 0]
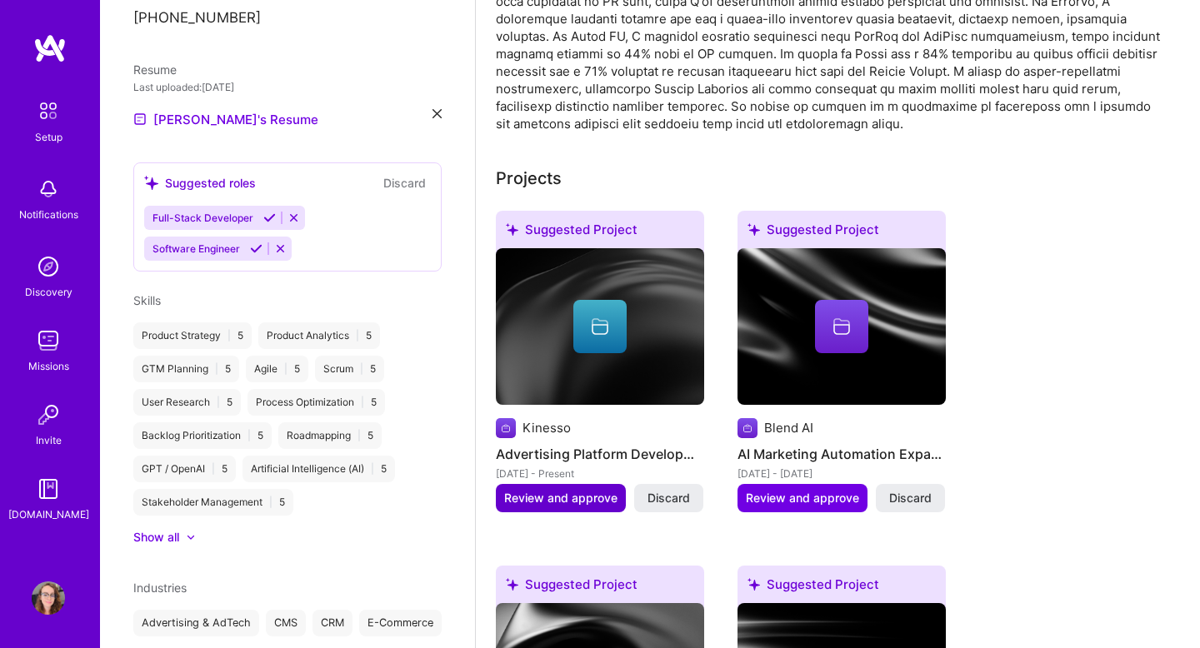
click at [573, 490] on span "Review and approve" at bounding box center [560, 498] width 113 height 17
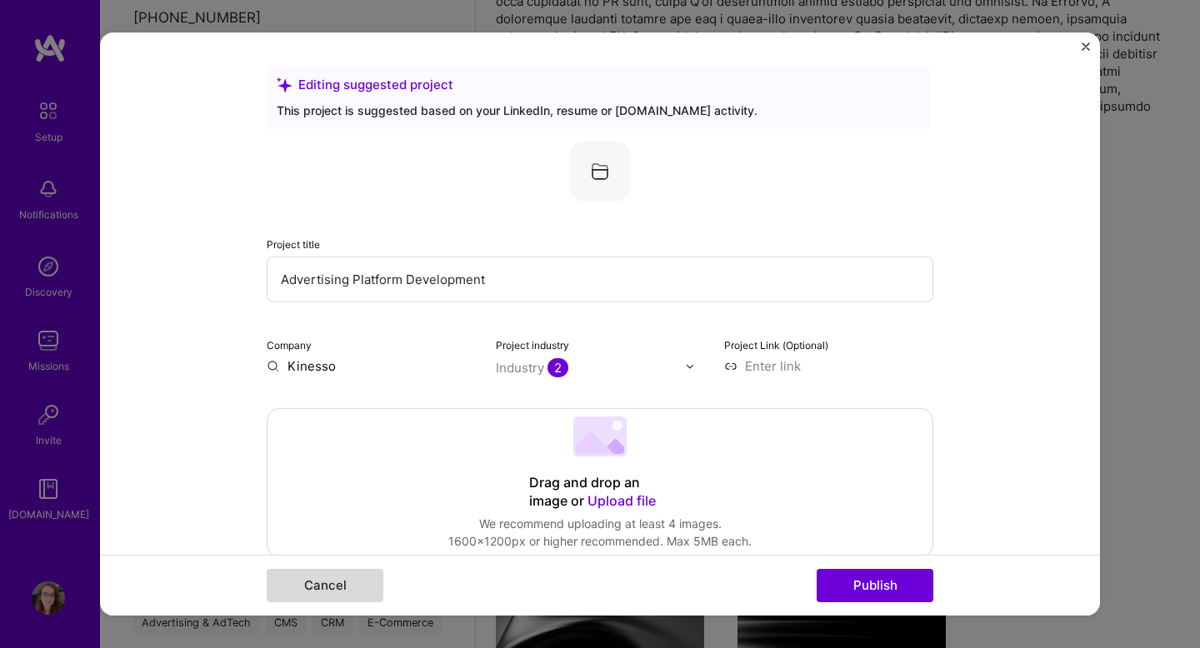
click at [307, 590] on button "Cancel" at bounding box center [325, 585] width 117 height 33
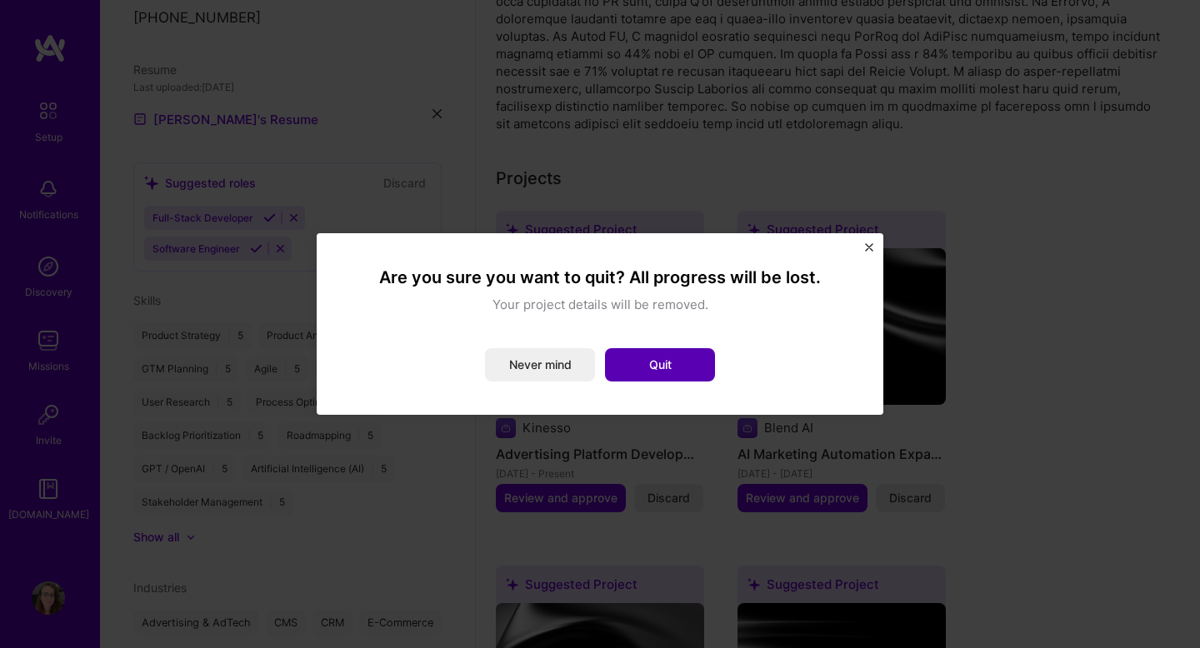
click at [699, 364] on button "Quit" at bounding box center [660, 364] width 110 height 33
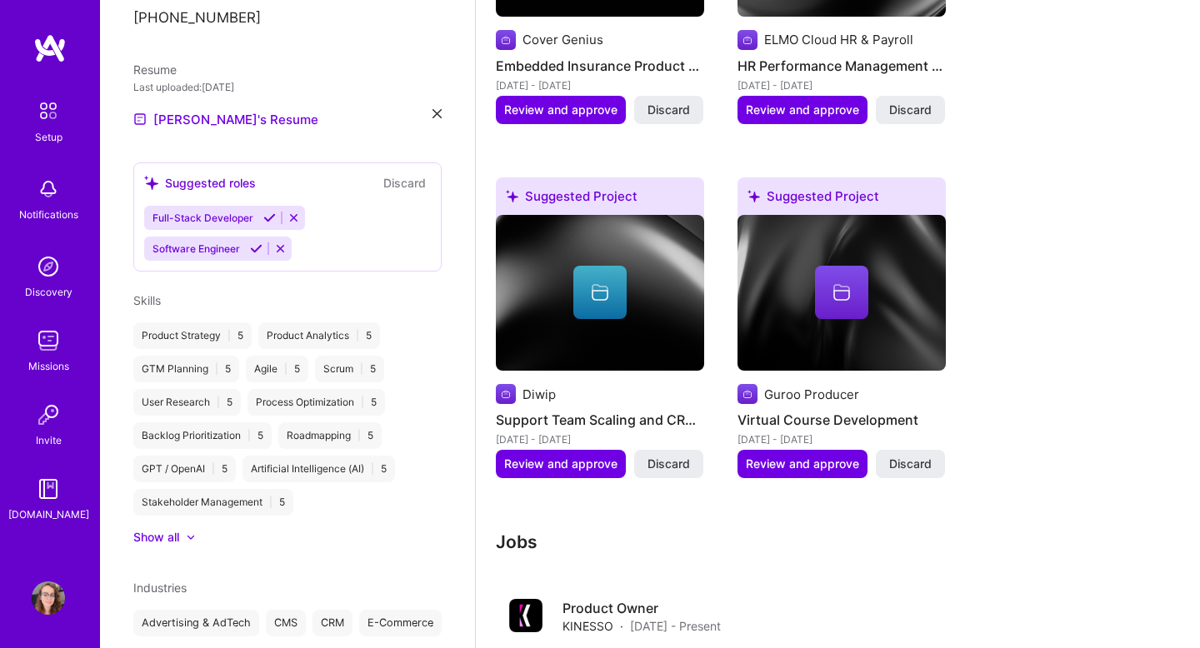
scroll to position [1557, 0]
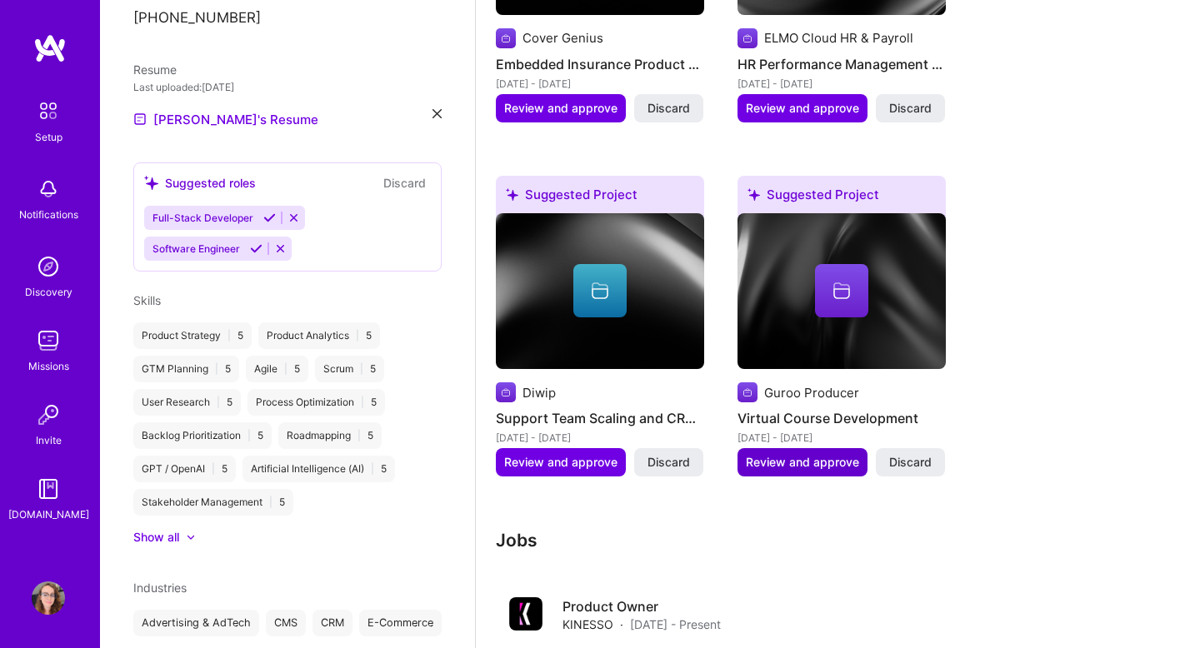
click at [791, 454] on span "Review and approve" at bounding box center [802, 462] width 113 height 17
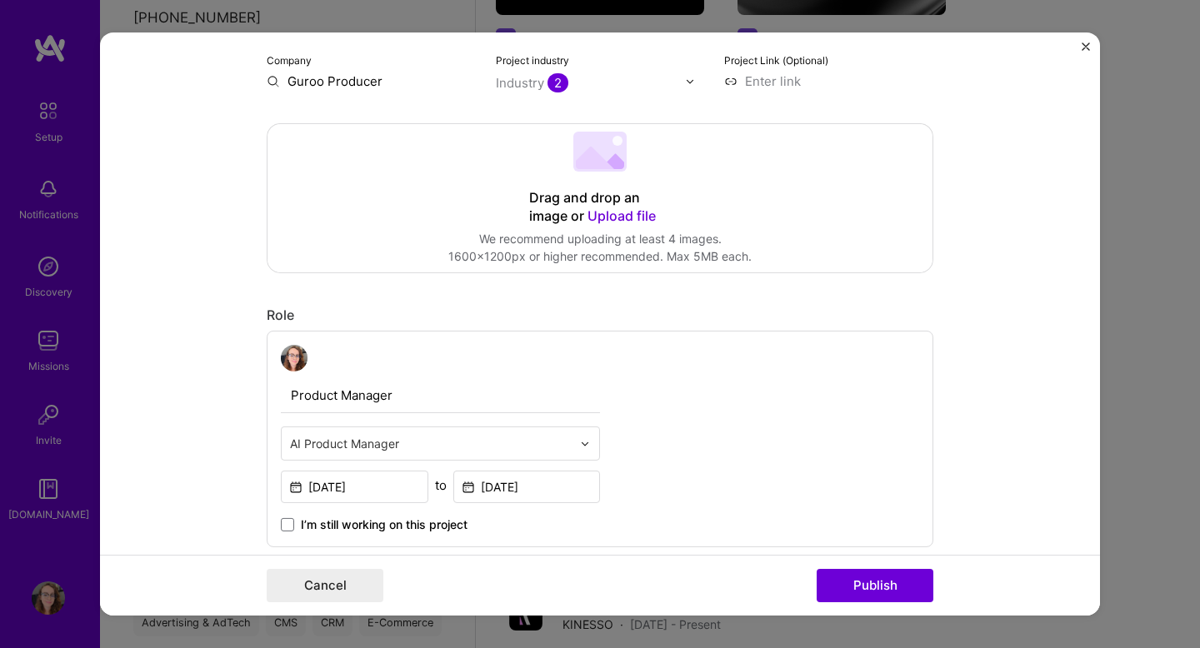
scroll to position [0, 0]
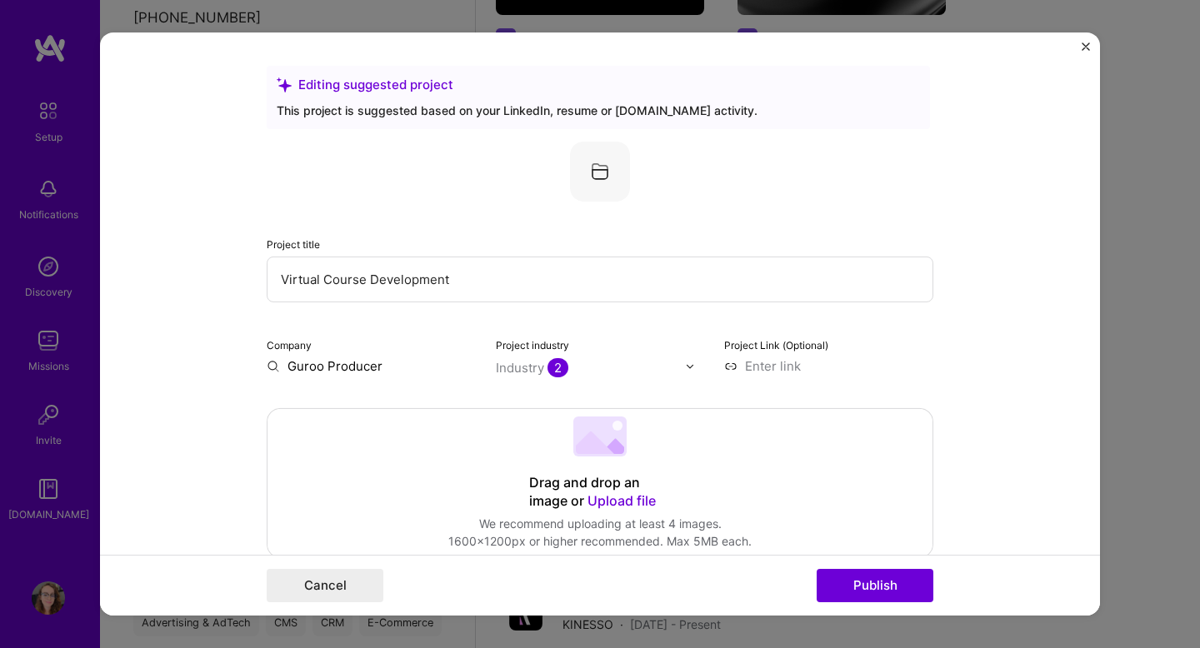
click at [326, 604] on div "Cancel Publish" at bounding box center [600, 585] width 1000 height 61
click at [351, 576] on button "Cancel" at bounding box center [325, 585] width 117 height 33
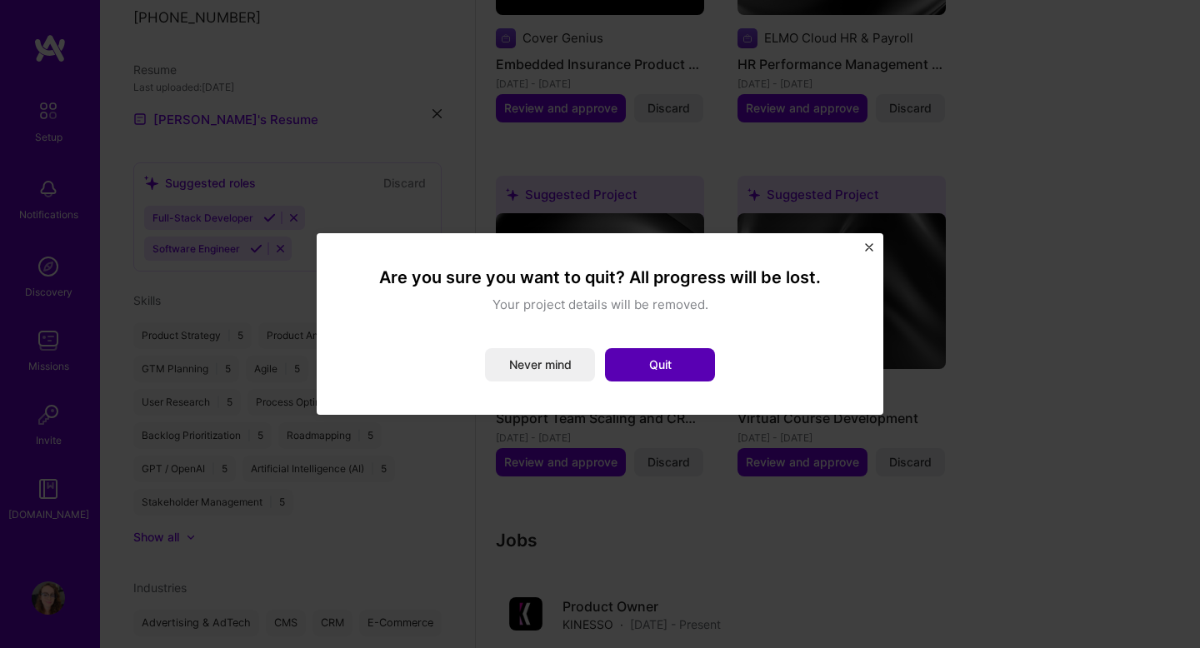
click at [673, 363] on button "Quit" at bounding box center [660, 364] width 110 height 33
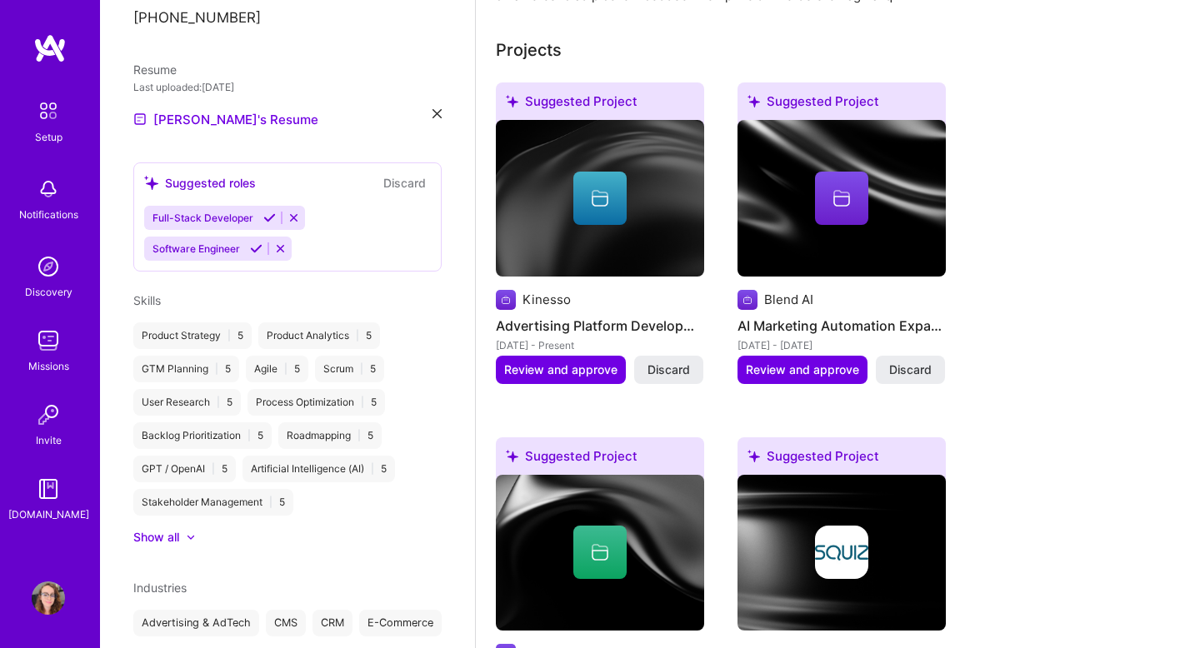
scroll to position [538, 0]
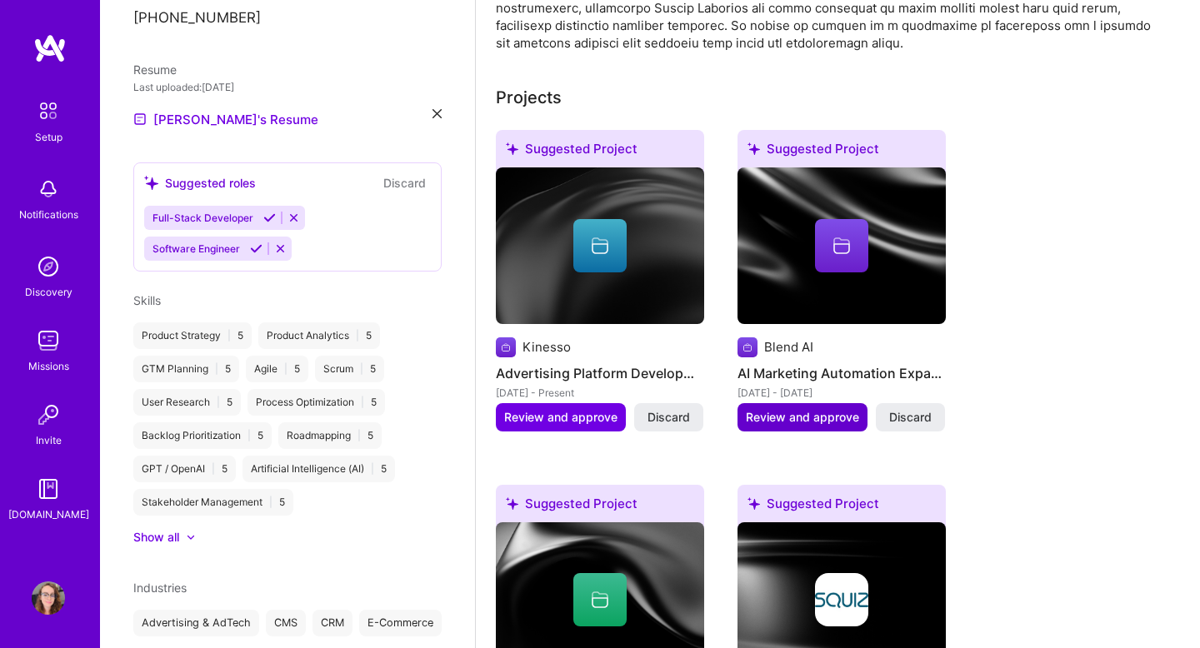
click at [802, 409] on span "Review and approve" at bounding box center [802, 417] width 113 height 17
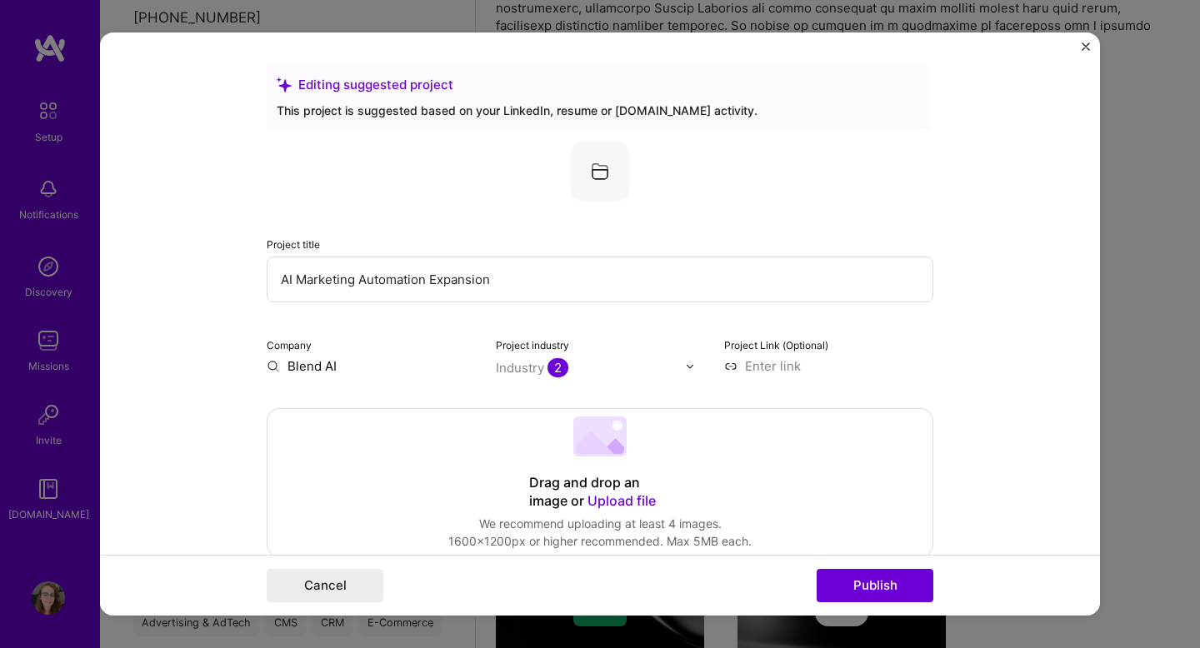
click at [384, 276] on input "AI Marketing Automation Expansion" at bounding box center [600, 280] width 667 height 46
paste input "Support Chatbot for Customer Efficiency"
type input "AI Support Chatbot for Customer Efficiency"
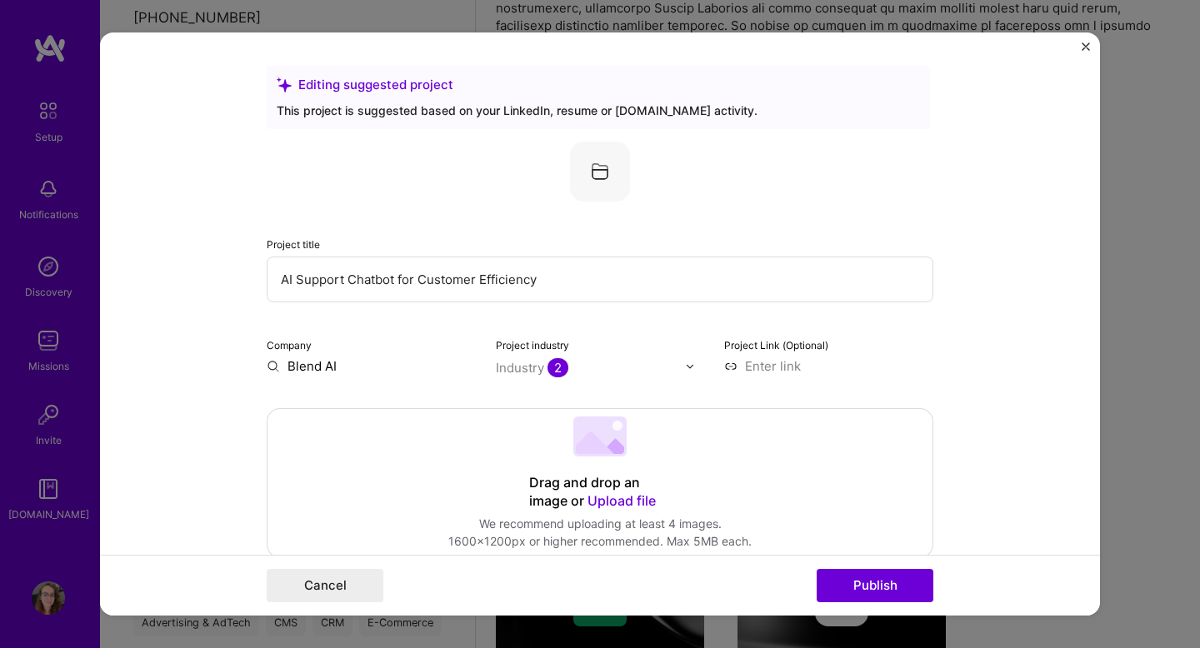
click at [528, 168] on div at bounding box center [600, 172] width 667 height 60
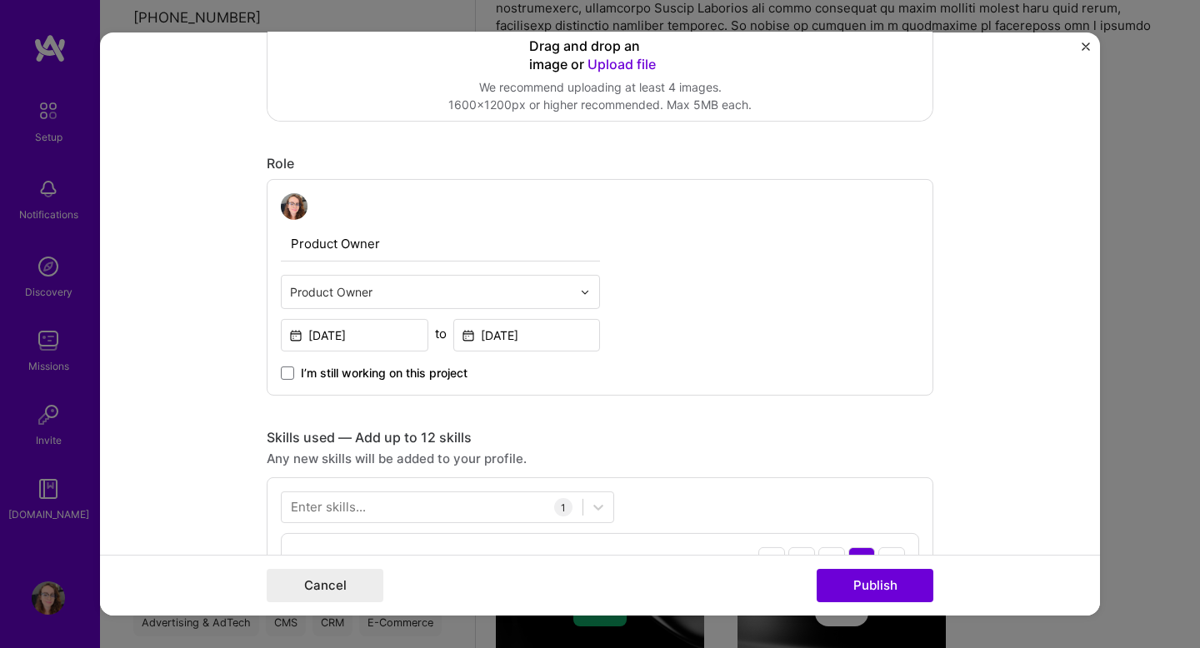
scroll to position [575, 0]
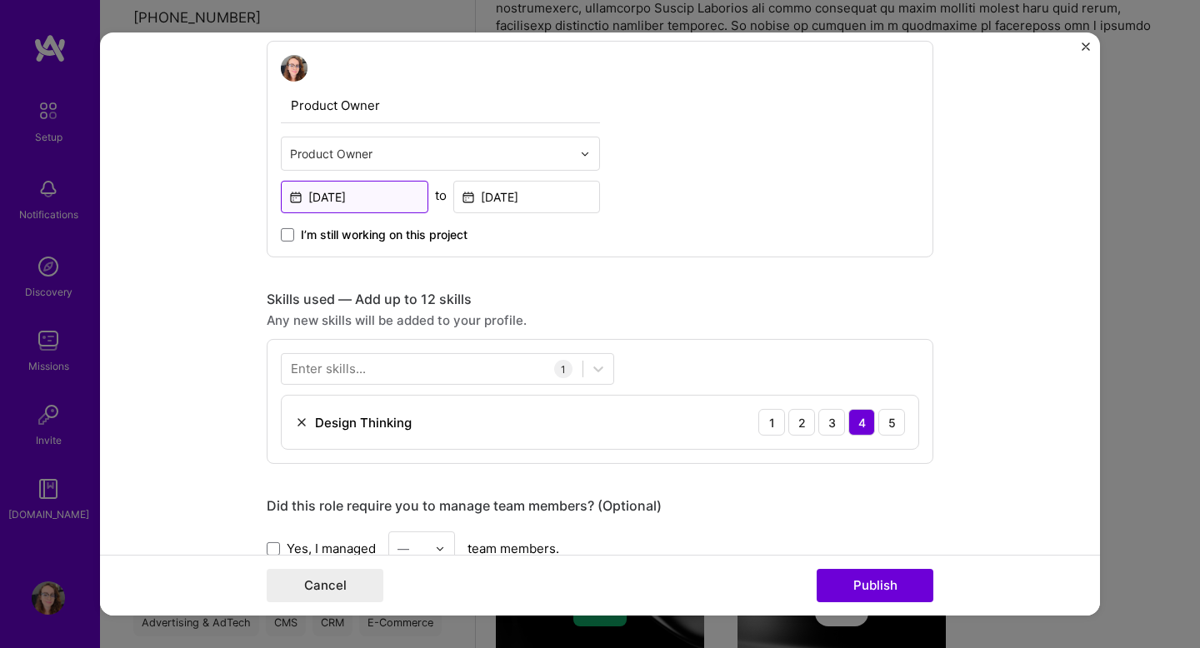
click at [395, 193] on input "[DATE]" at bounding box center [355, 197] width 148 height 33
click at [693, 219] on div "Product Owner Product Owner [DATE] to [DATE] I’m still working on this project" at bounding box center [600, 149] width 667 height 217
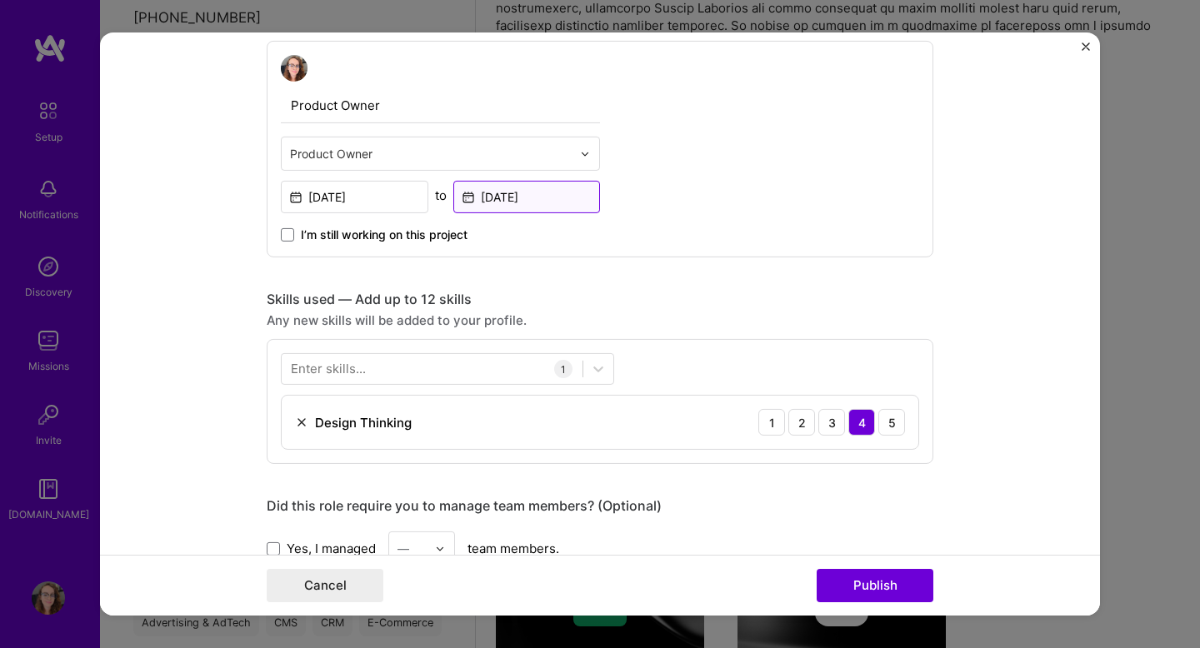
click at [499, 200] on input "[DATE]" at bounding box center [527, 197] width 148 height 33
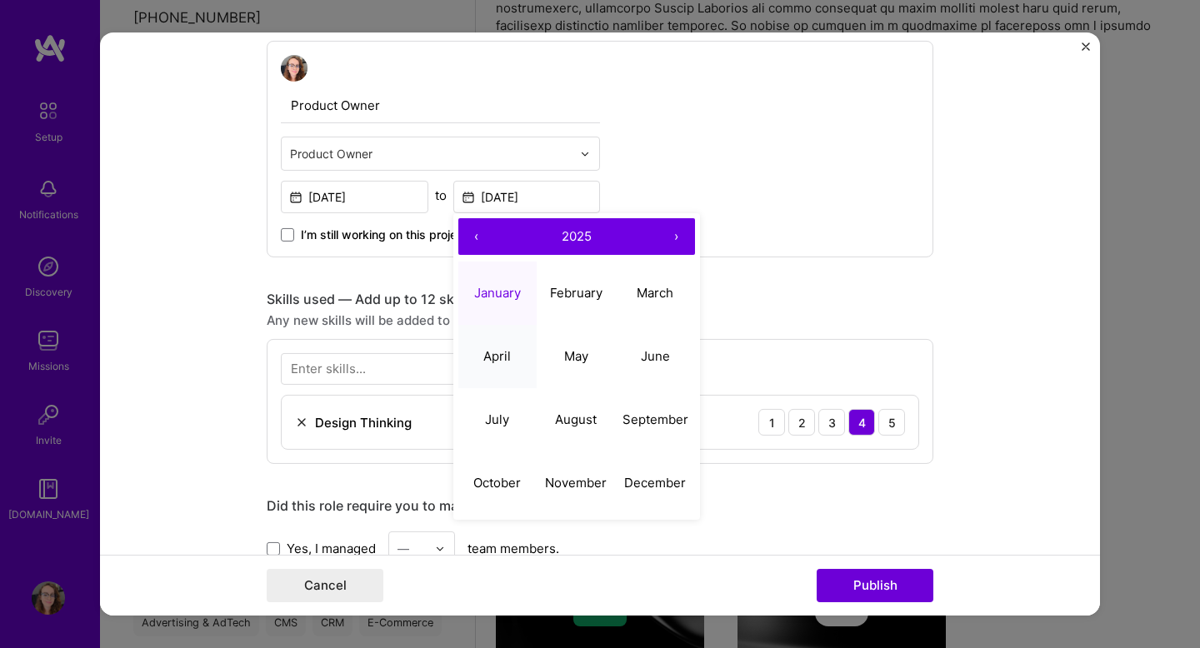
click at [495, 351] on abbr "April" at bounding box center [497, 356] width 28 height 16
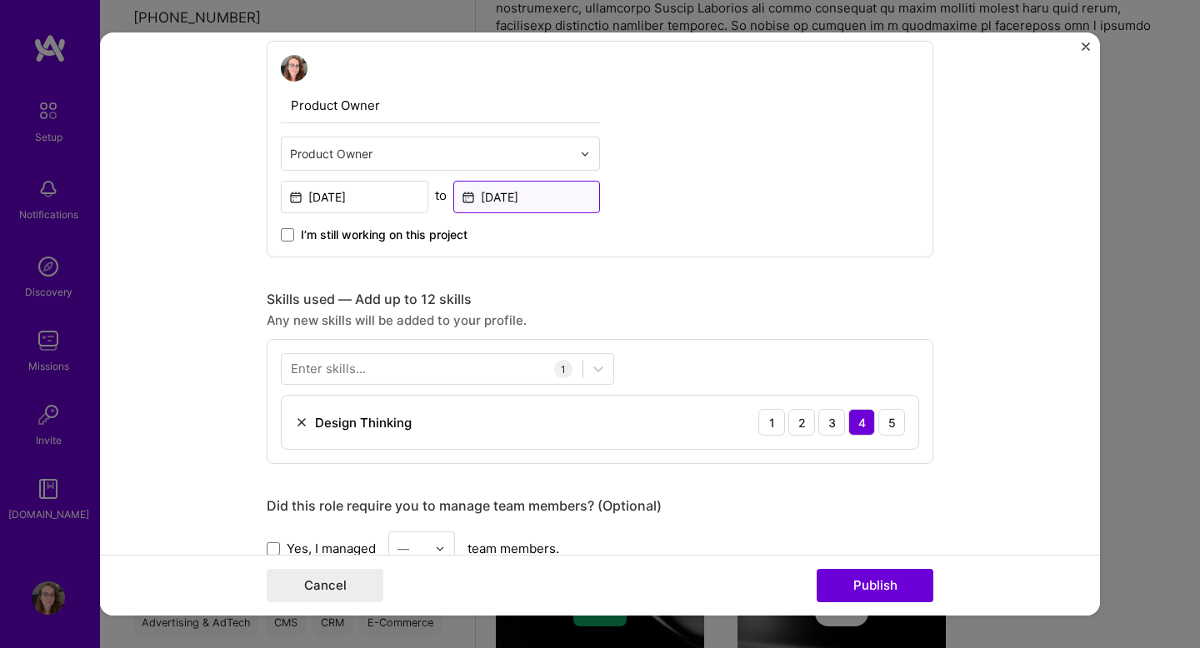
click at [543, 204] on input "[DATE]" at bounding box center [527, 197] width 148 height 33
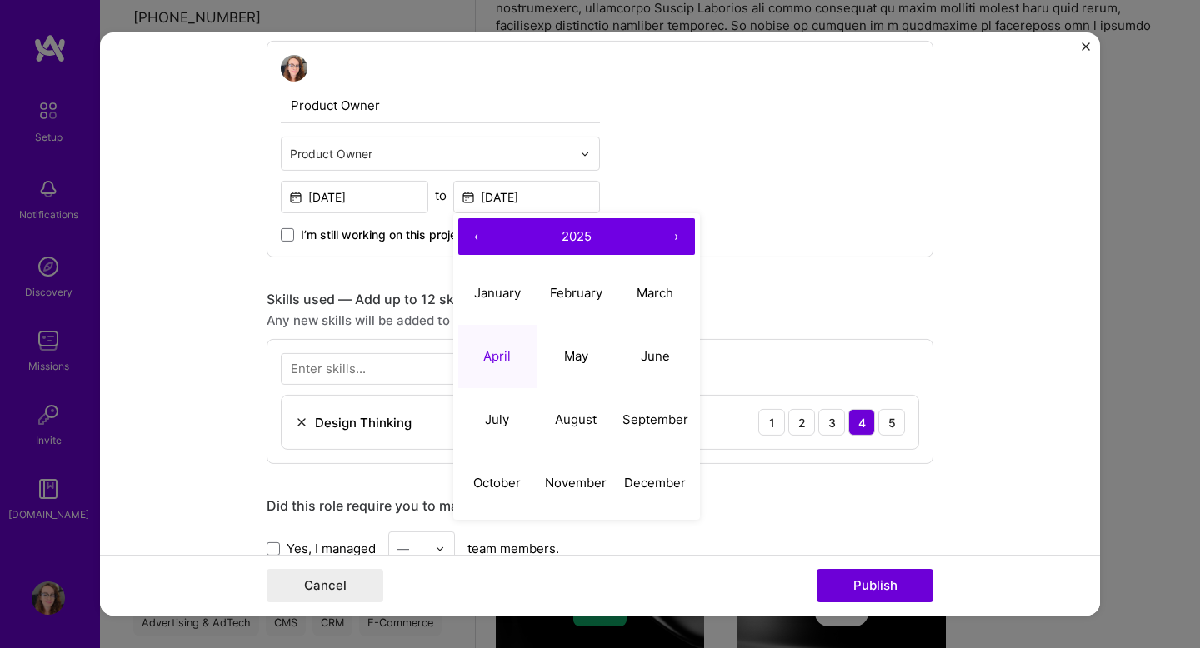
click at [468, 240] on button "‹" at bounding box center [476, 236] width 37 height 37
click at [495, 354] on abbr "April" at bounding box center [497, 356] width 28 height 16
type input "[DATE]"
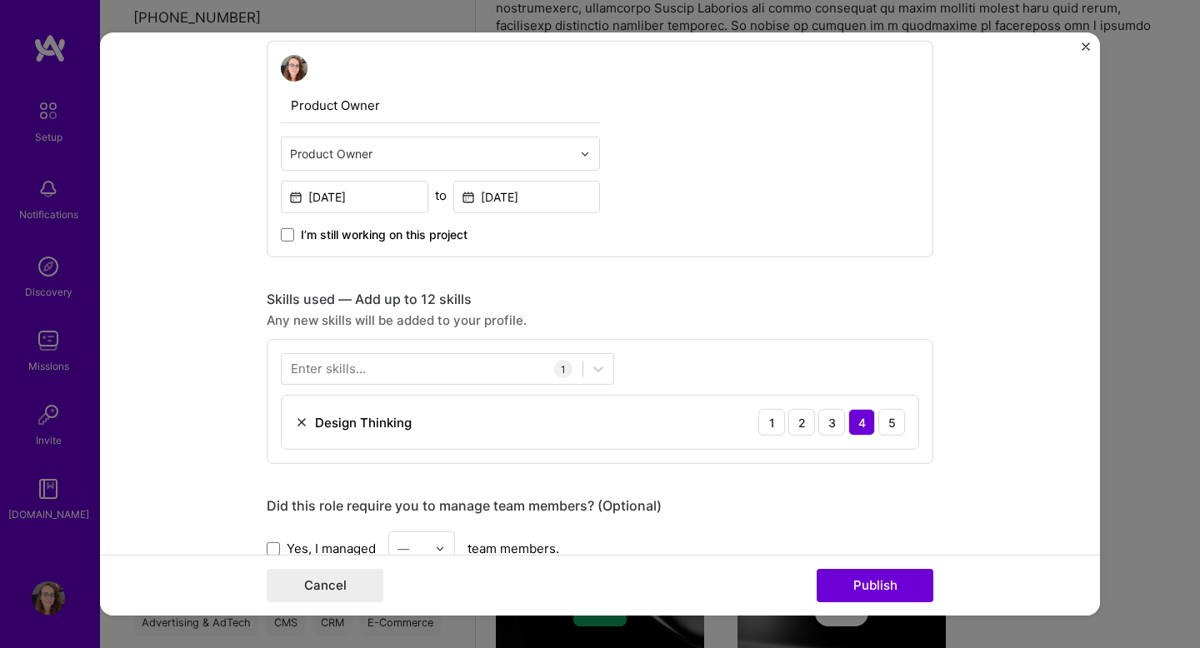
click at [685, 308] on div "Skills used — Add up to 12 skills" at bounding box center [600, 300] width 667 height 18
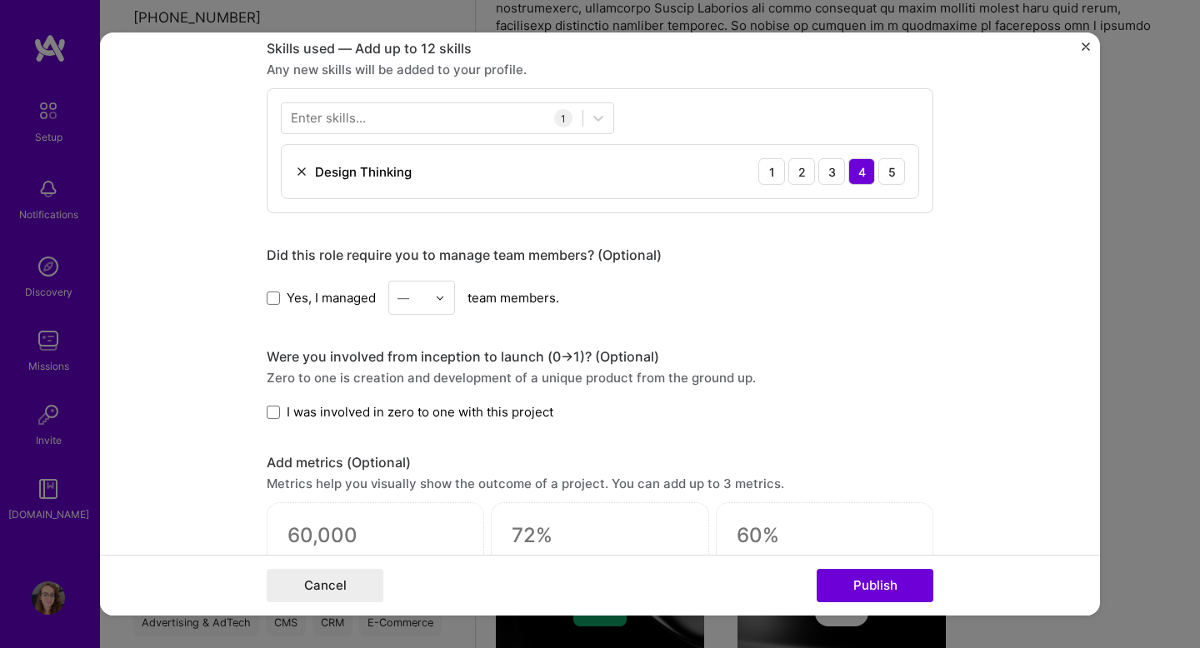
scroll to position [827, 0]
click at [276, 418] on label "I was involved in zero to one with this project" at bounding box center [410, 412] width 287 height 18
click at [0, 0] on input "I was involved in zero to one with this project" at bounding box center [0, 0] width 0 height 0
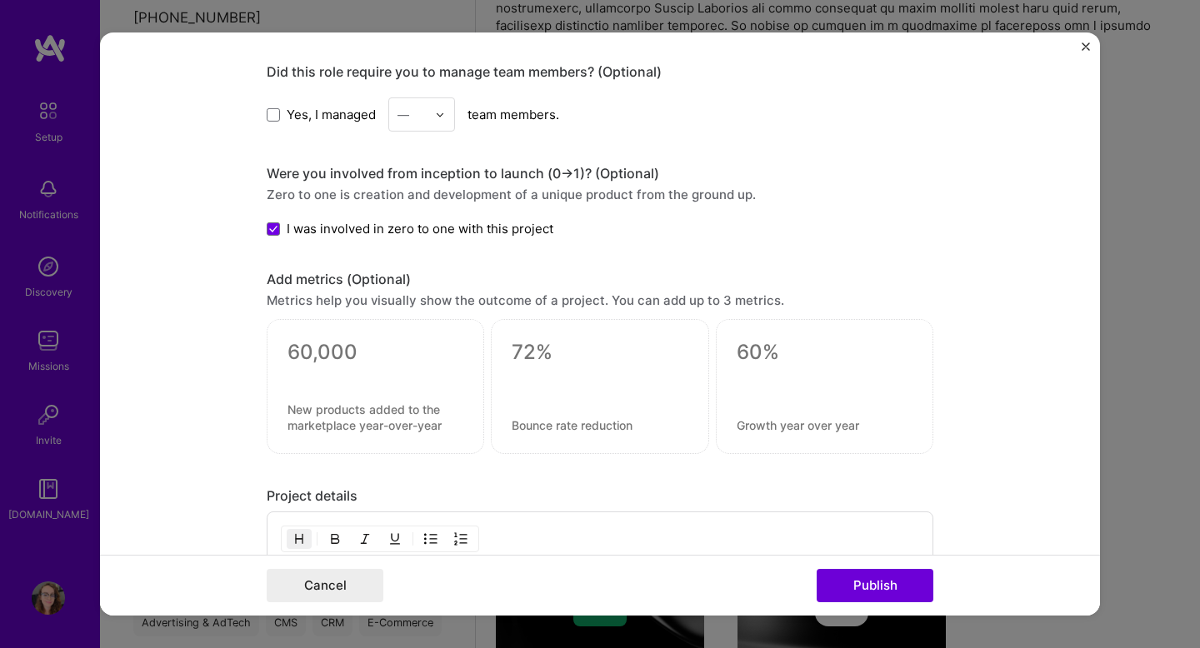
scroll to position [1013, 0]
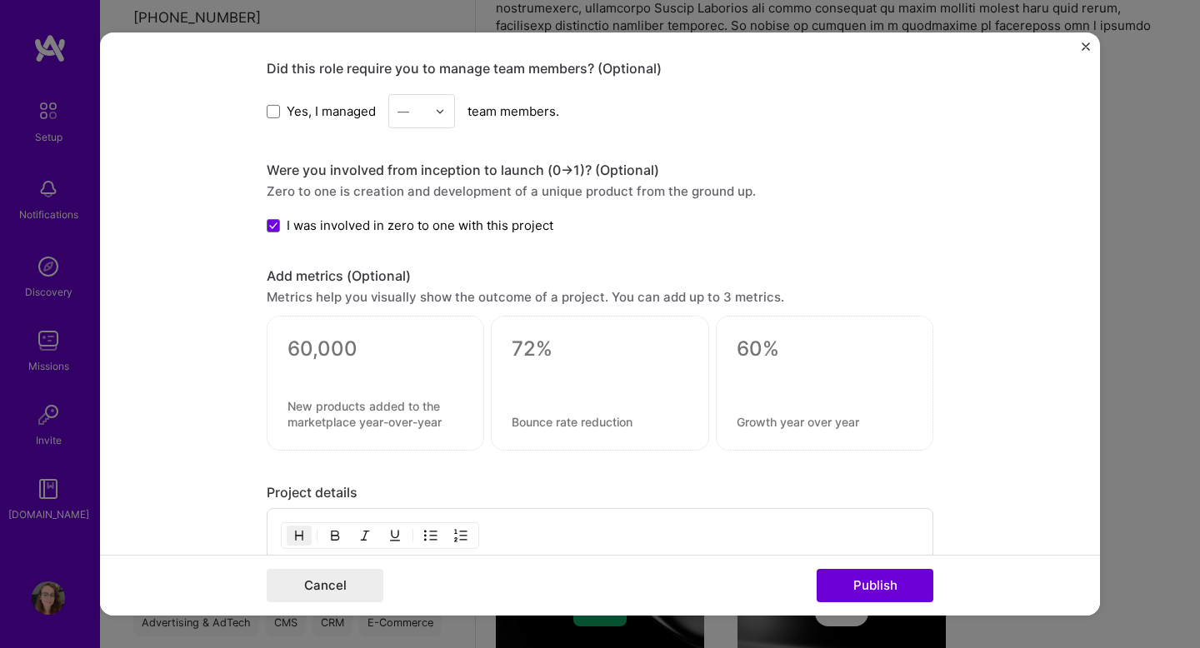
click at [613, 407] on div at bounding box center [600, 383] width 218 height 135
click at [540, 363] on div at bounding box center [600, 383] width 218 height 135
click at [335, 330] on div at bounding box center [376, 383] width 218 height 135
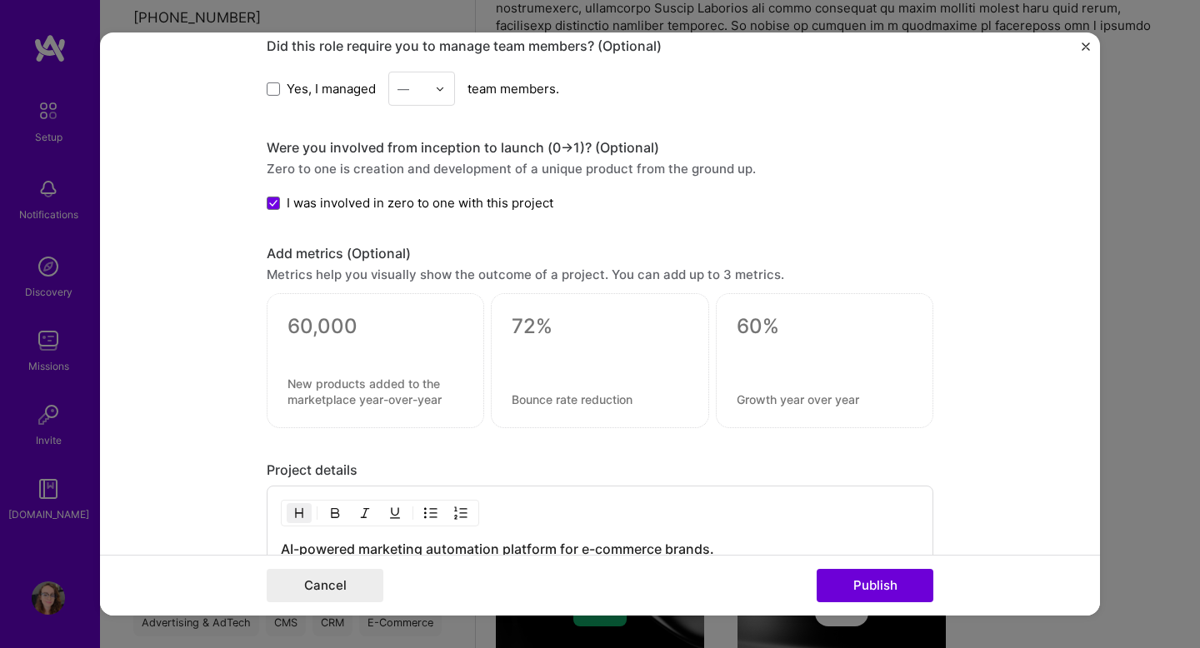
scroll to position [1033, 0]
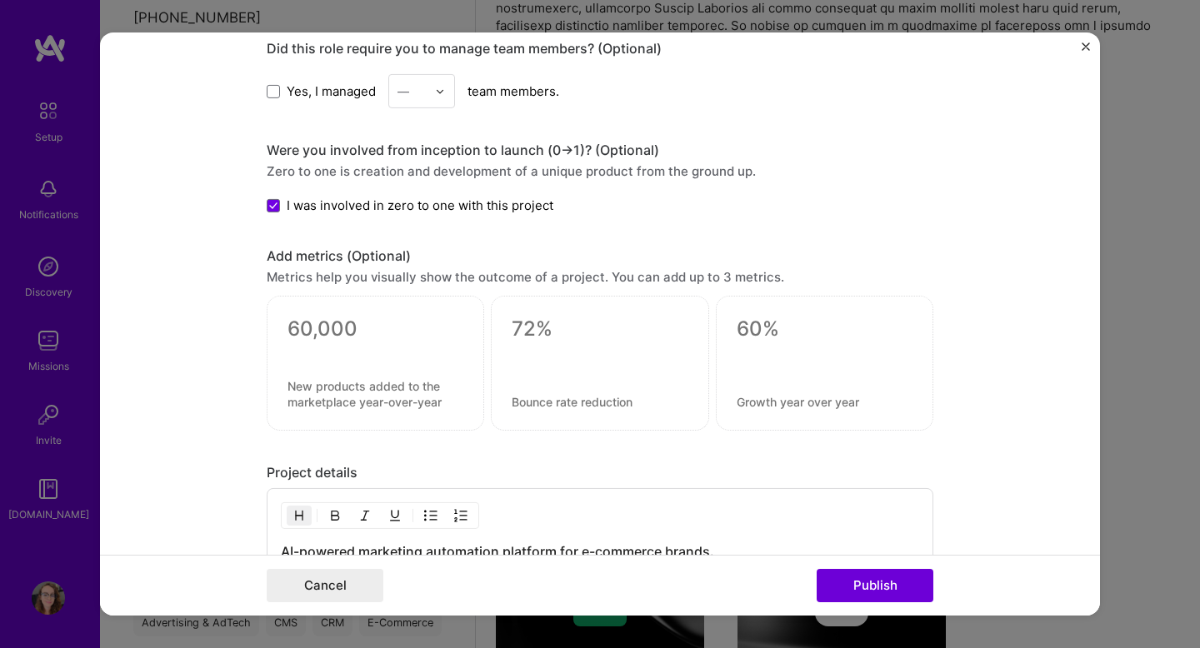
click at [353, 262] on div "Add metrics (Optional)" at bounding box center [600, 257] width 667 height 18
click at [337, 337] on textarea at bounding box center [376, 329] width 176 height 25
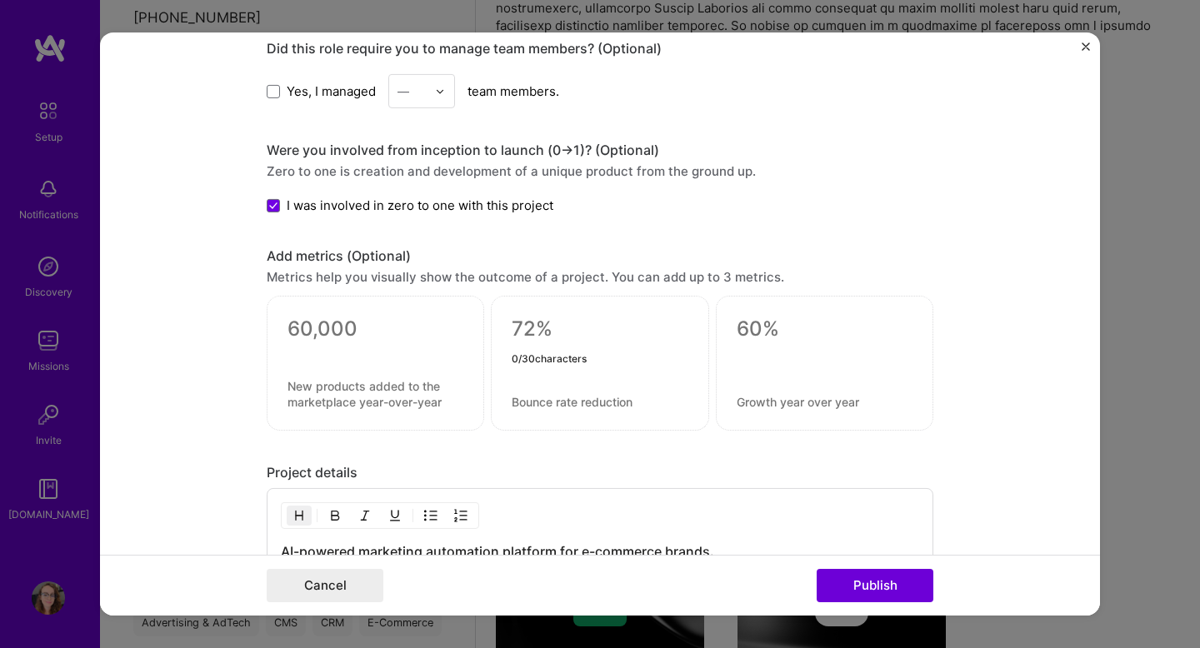
click at [518, 330] on textarea at bounding box center [600, 329] width 176 height 25
click at [594, 393] on div at bounding box center [600, 363] width 218 height 135
click at [758, 331] on textarea at bounding box center [825, 329] width 176 height 25
click at [603, 307] on div at bounding box center [600, 363] width 218 height 135
click at [343, 418] on div at bounding box center [376, 363] width 218 height 135
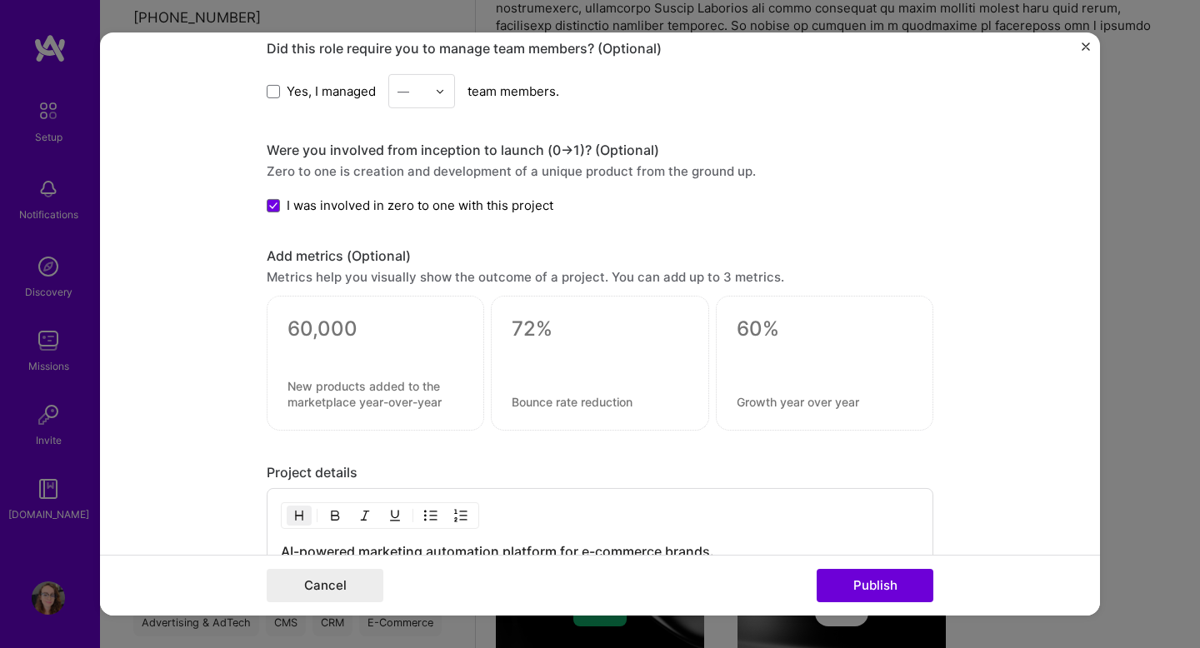
click at [325, 327] on textarea at bounding box center [376, 329] width 176 height 25
click at [207, 322] on form "Editing suggested project This project is suggested based on your LinkedIn, res…" at bounding box center [600, 324] width 1000 height 583
click at [349, 328] on textarea at bounding box center [376, 329] width 176 height 25
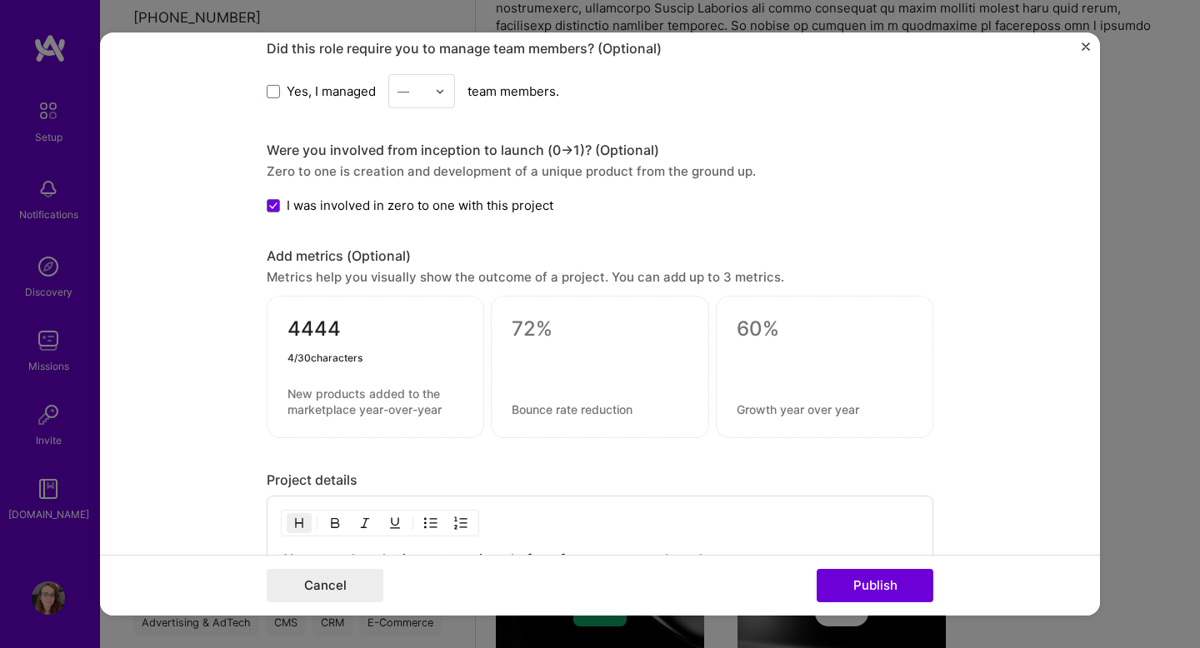
type textarea "444"
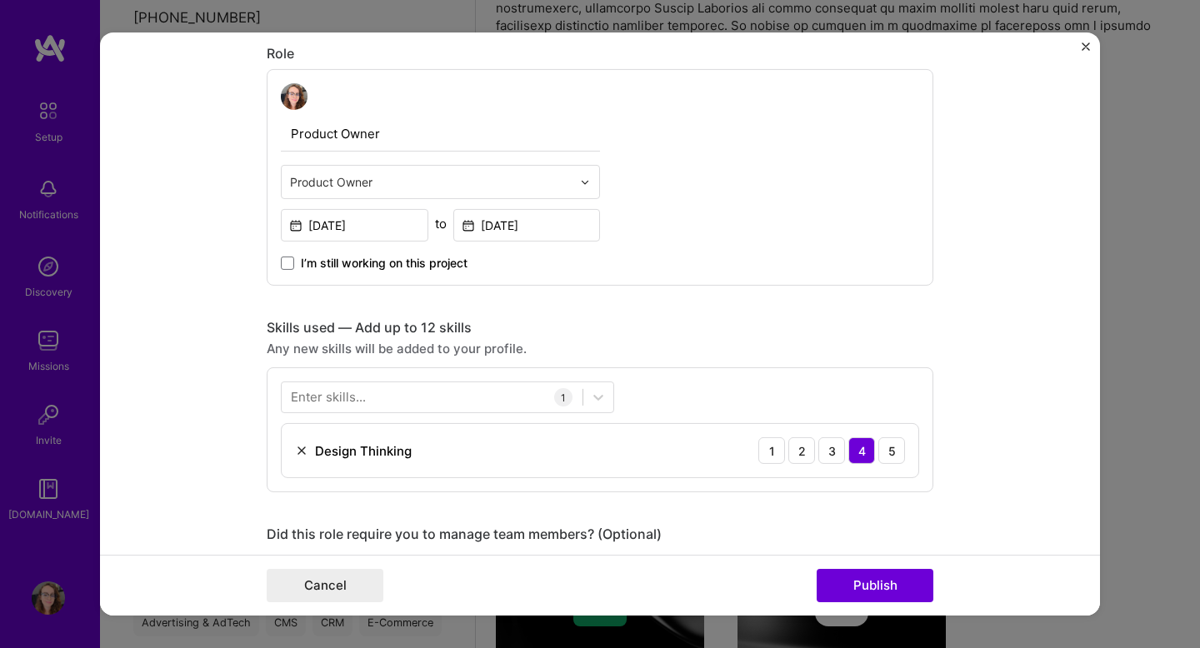
scroll to position [707, 0]
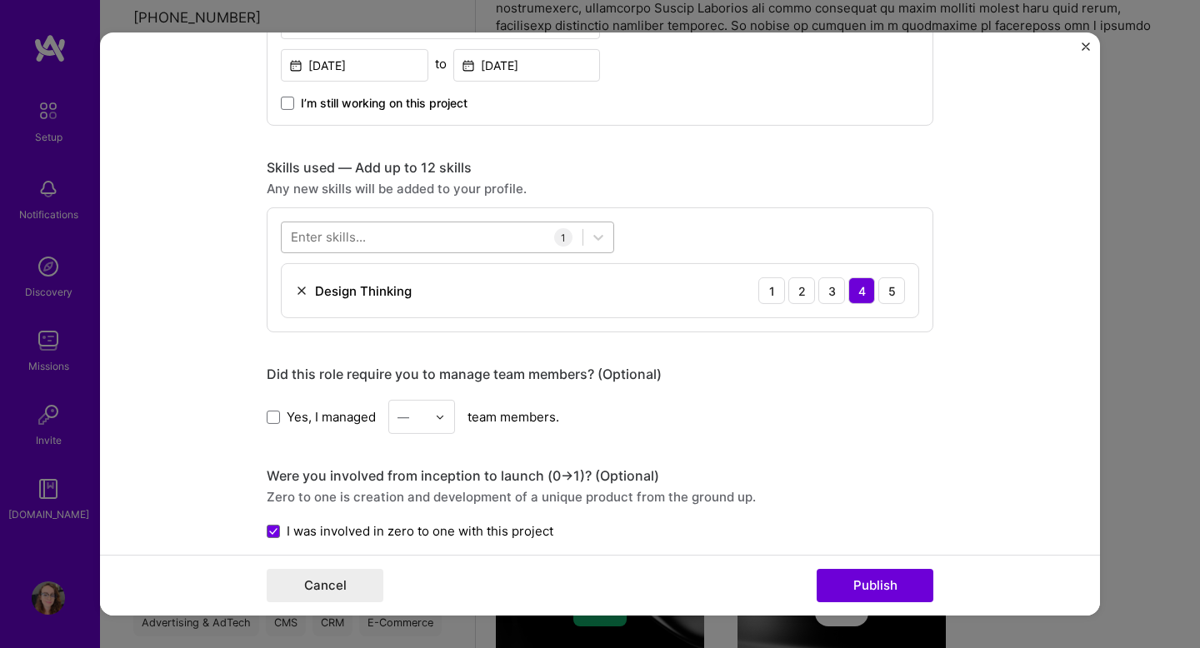
click at [463, 233] on div at bounding box center [432, 237] width 301 height 28
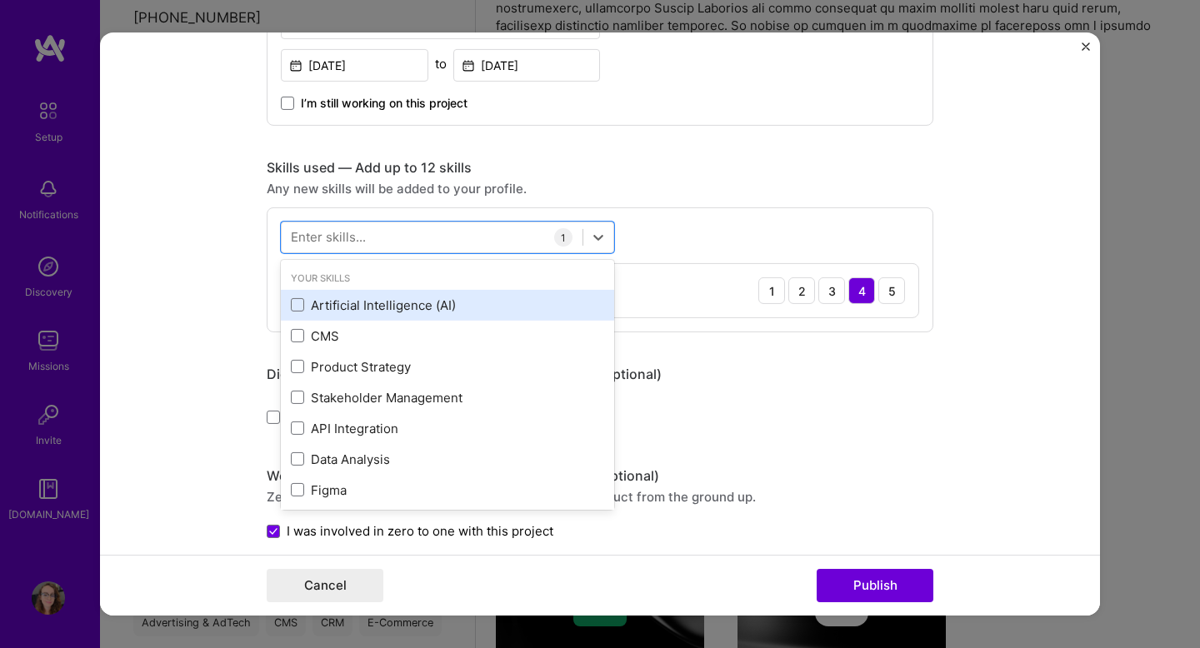
click at [444, 308] on div "Artificial Intelligence (AI)" at bounding box center [447, 306] width 313 height 18
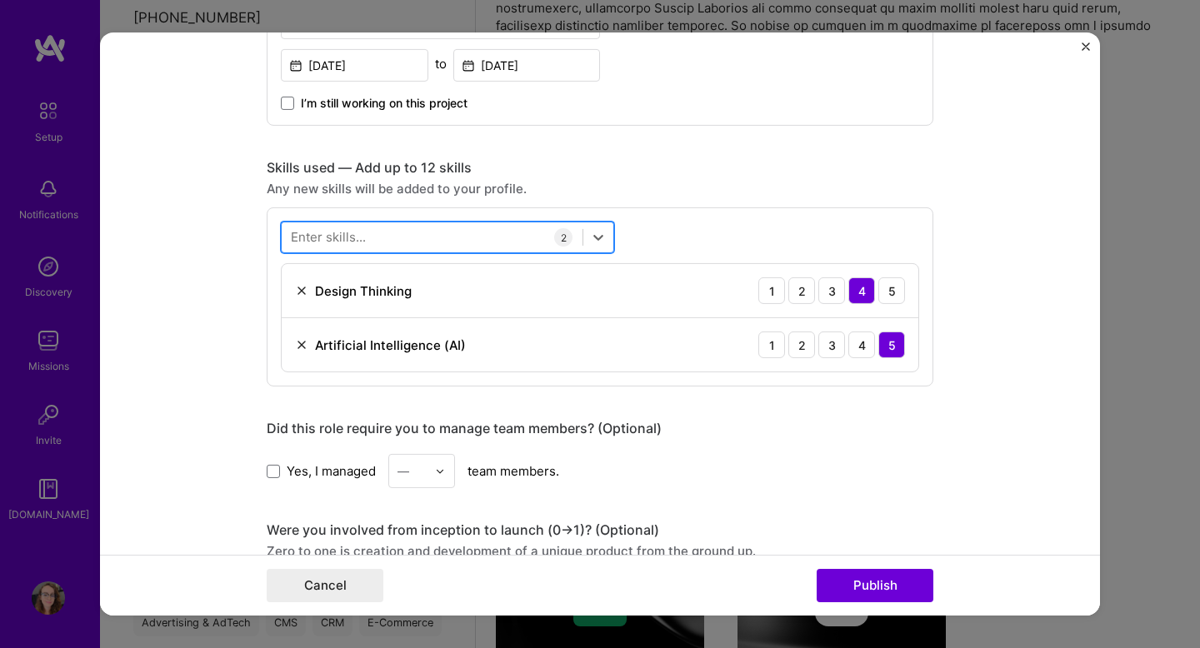
click at [493, 237] on div at bounding box center [432, 237] width 301 height 28
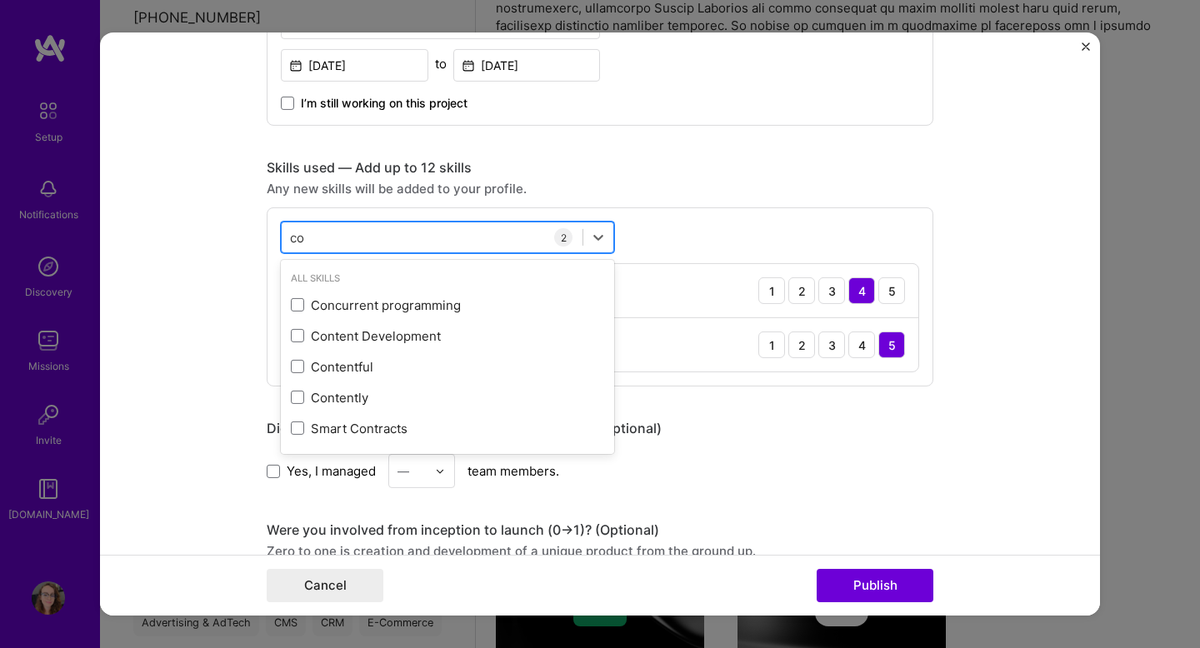
type input "c"
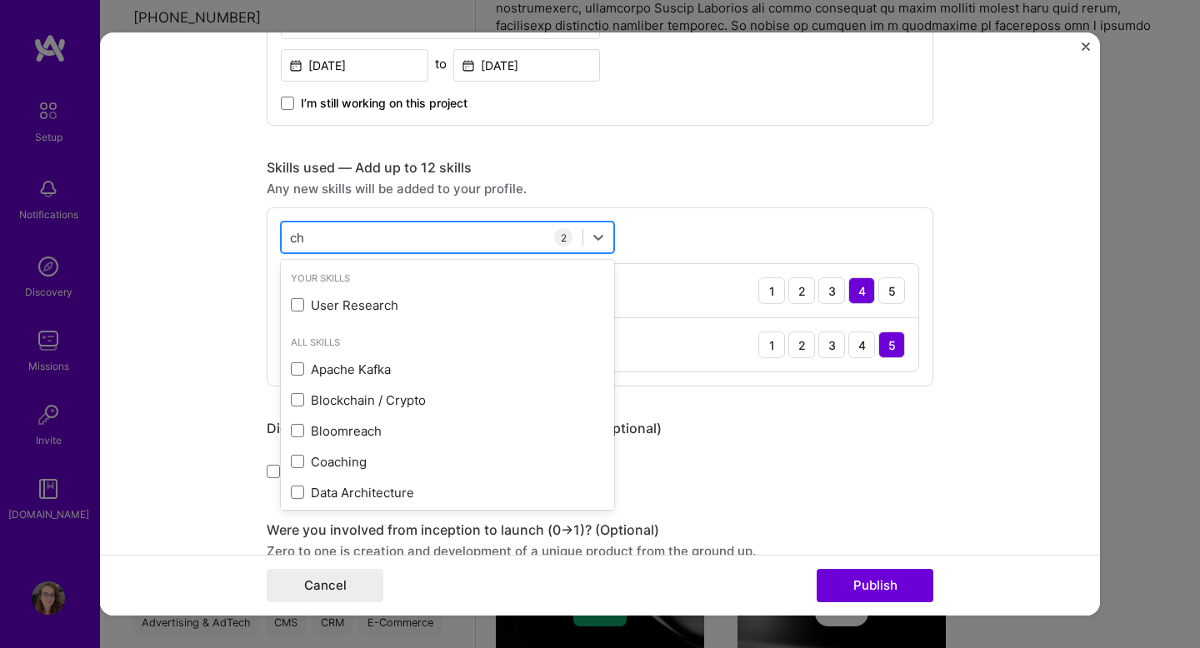
type input "c"
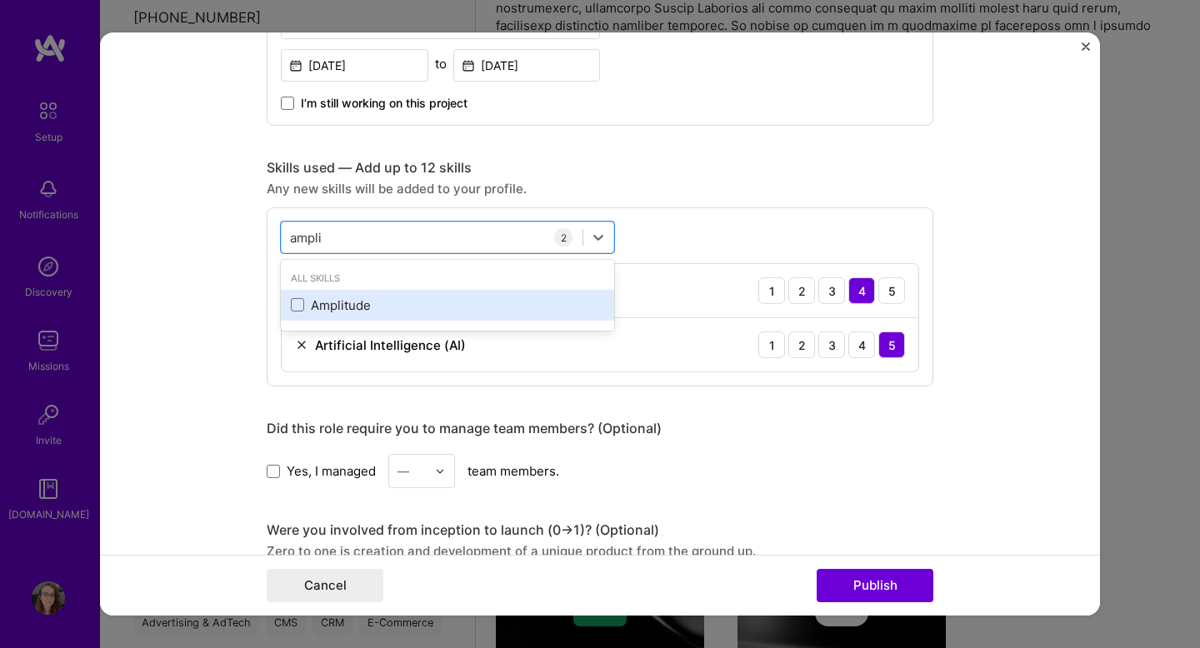
click at [340, 320] on div "Amplitude" at bounding box center [447, 305] width 333 height 31
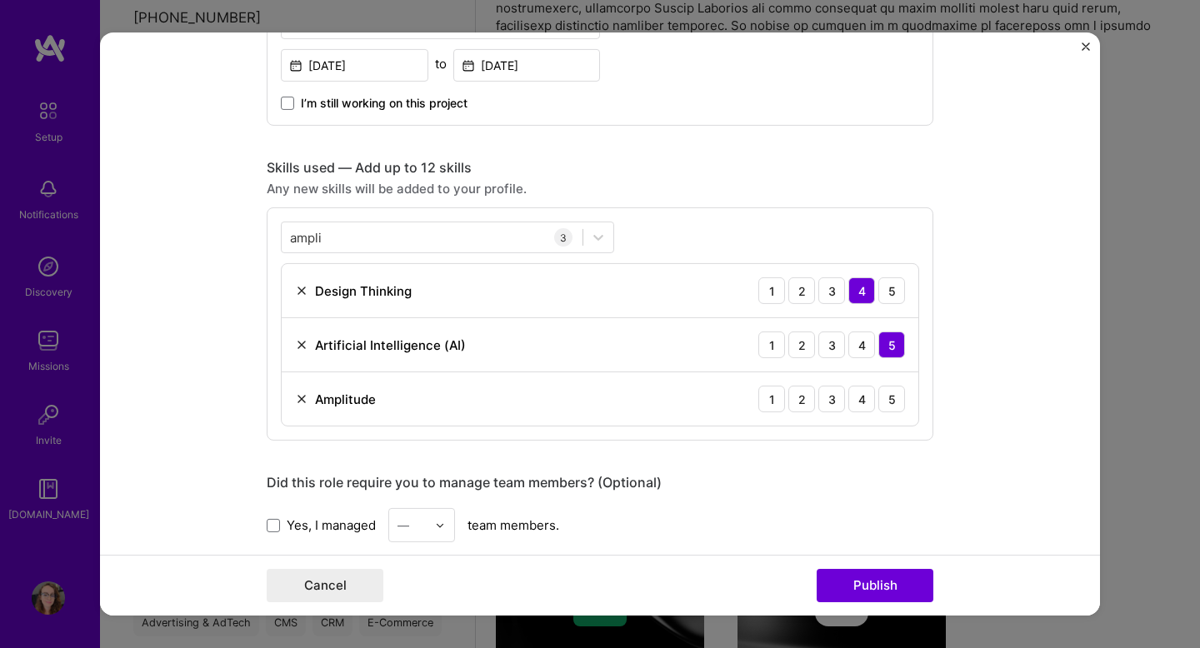
click at [715, 203] on div "Skills used — Add up to 12 skills Any new skills will be added to your profile.…" at bounding box center [600, 300] width 667 height 282
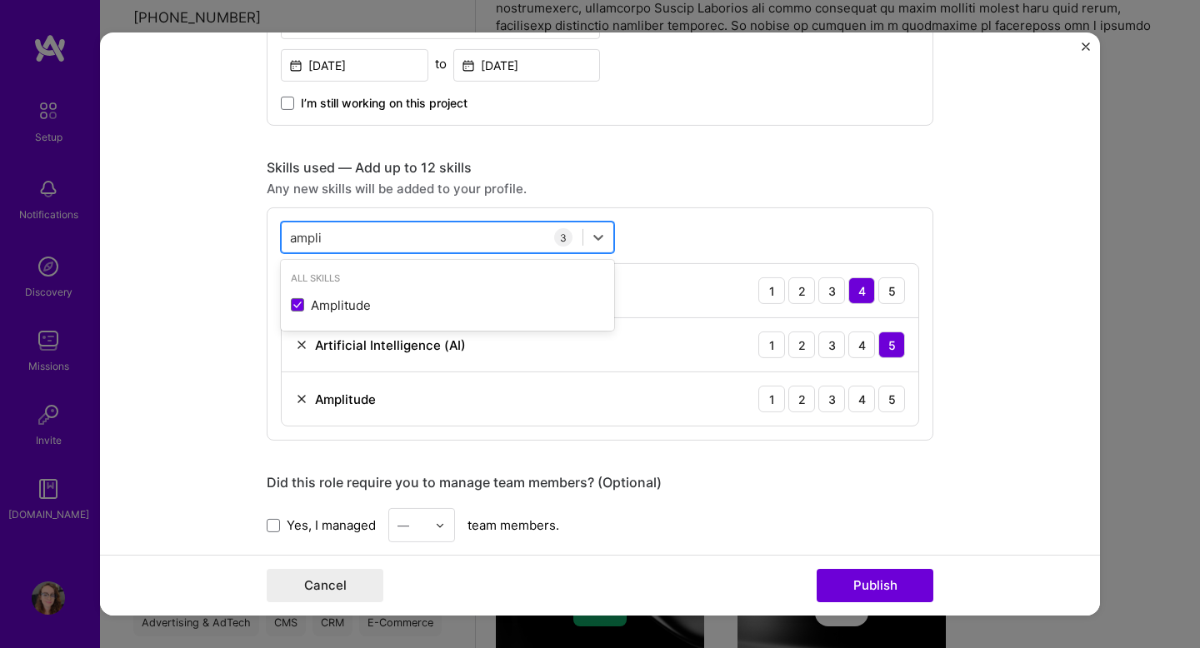
click at [338, 236] on div "ampli ampli" at bounding box center [432, 237] width 301 height 28
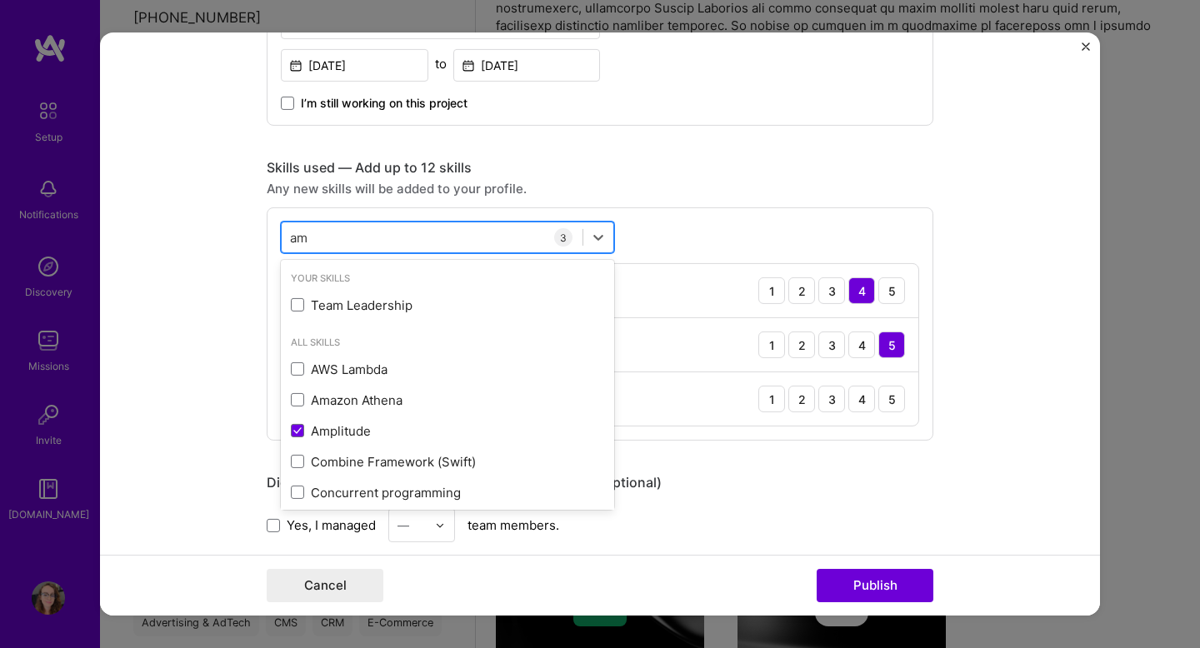
type input "a"
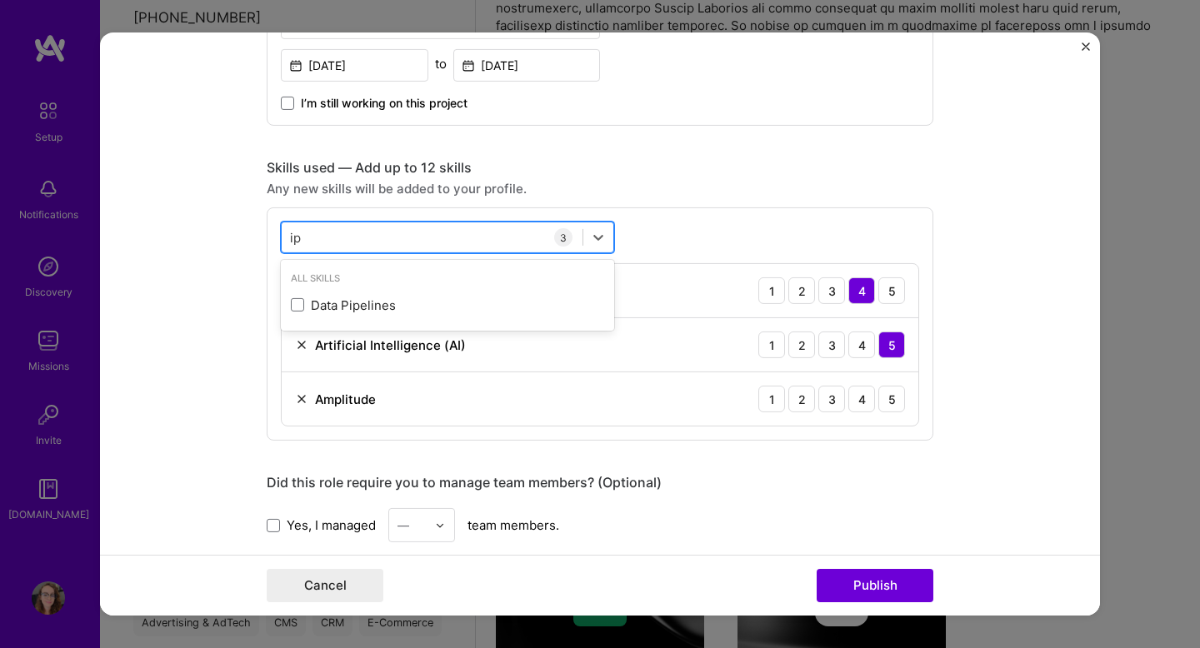
type input "i"
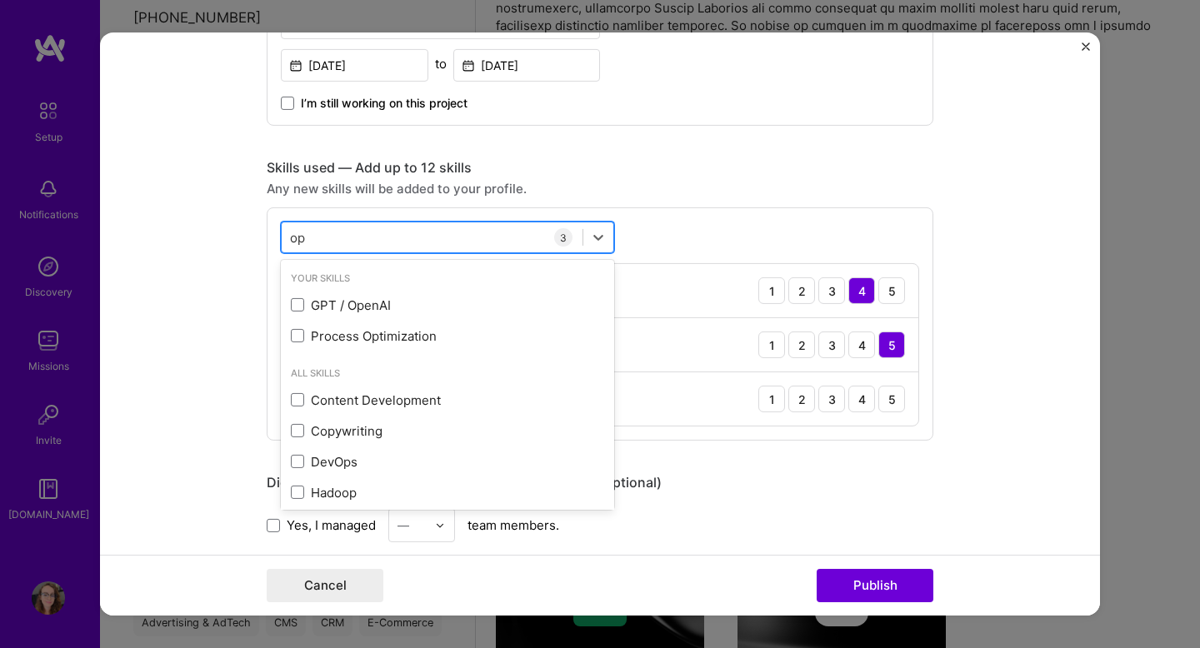
type input "o"
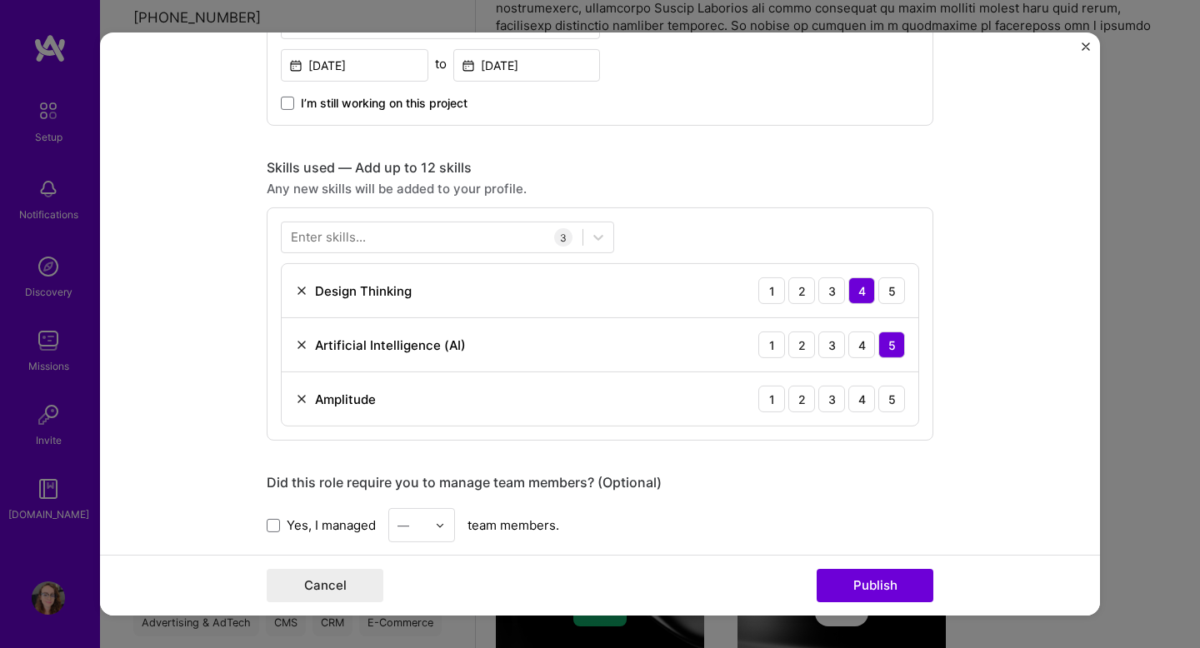
click at [663, 177] on div "Skills used — Add up to 12 skills" at bounding box center [600, 168] width 667 height 18
click at [498, 257] on div "Enter skills... 3 Design Thinking 1 2 3 4 5 Artificial Intelligence (AI) 1 2 3 …" at bounding box center [600, 324] width 667 height 233
click at [502, 243] on div at bounding box center [432, 237] width 301 height 28
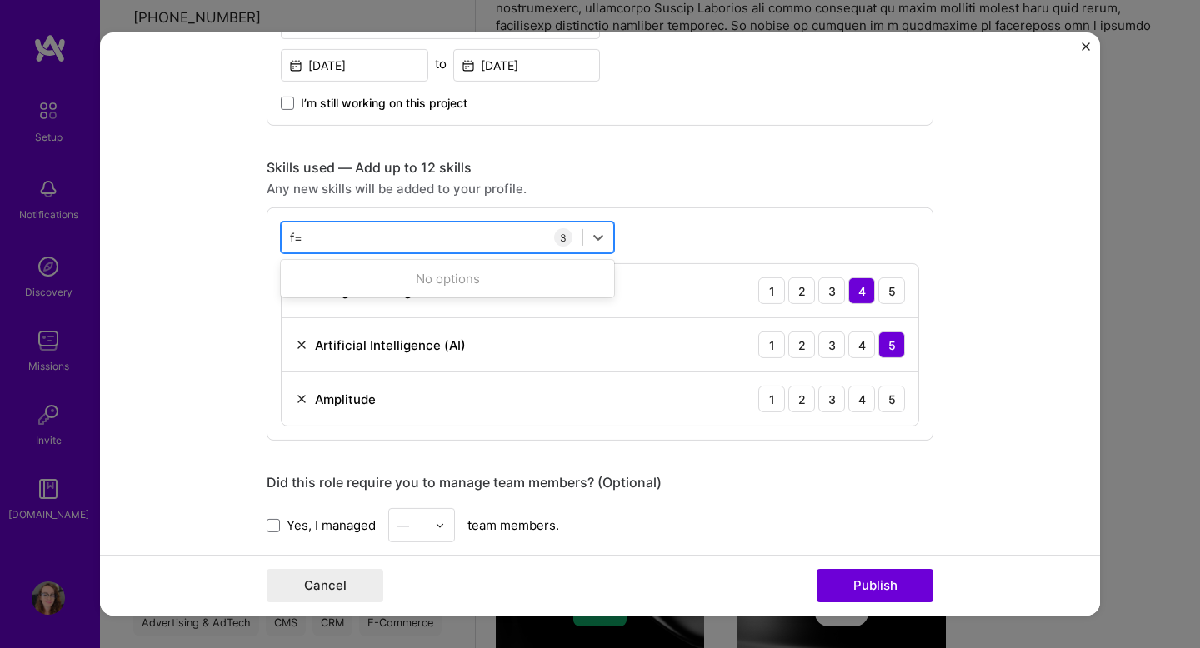
type input "f"
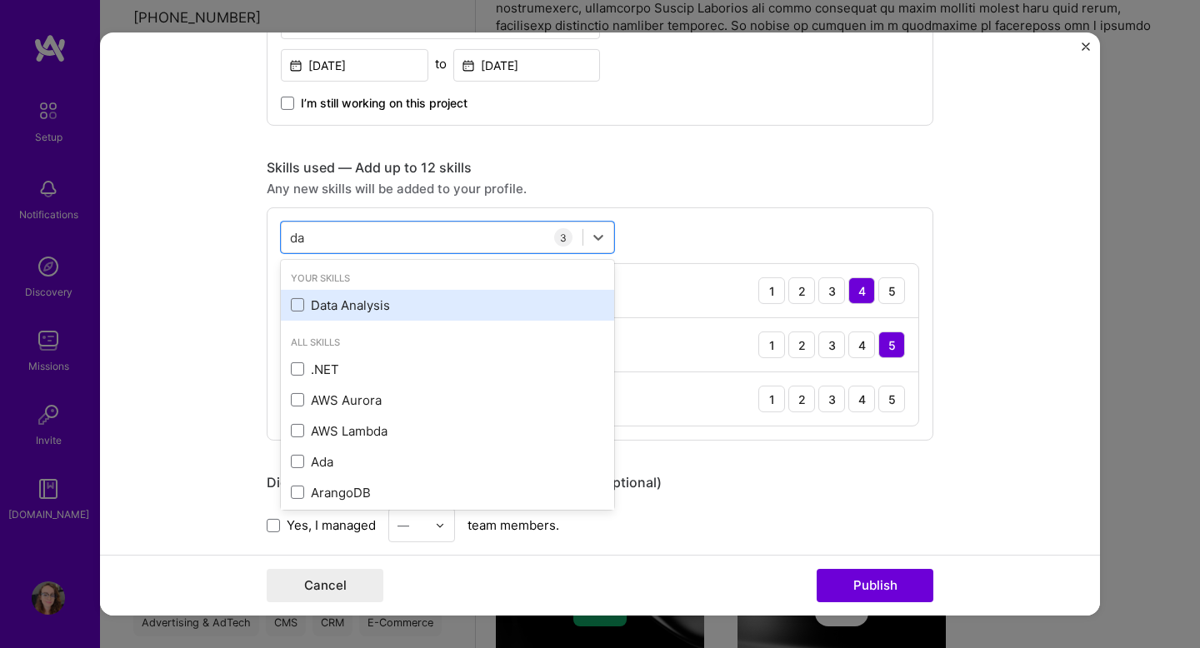
click at [418, 311] on div "Data Analysis" at bounding box center [447, 306] width 313 height 18
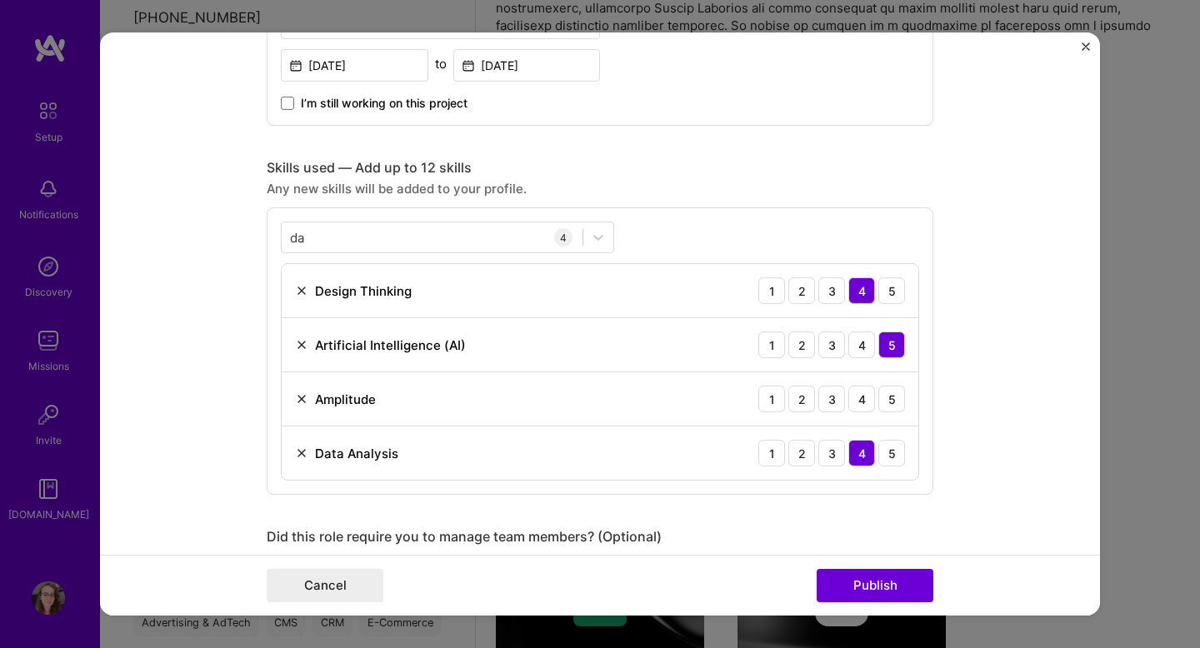
click at [718, 210] on div "da da 4 Design Thinking 1 2 3 4 5 Artificial Intelligence (AI) 1 2 3 4 5 Amplit…" at bounding box center [600, 352] width 667 height 288
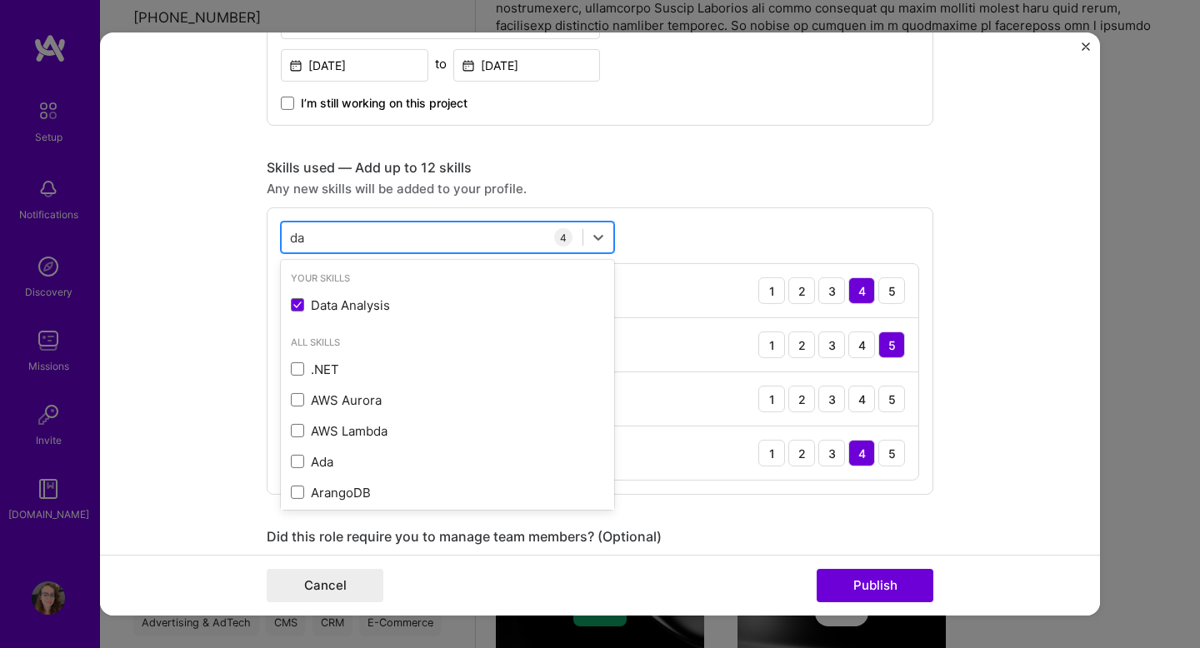
click at [496, 238] on div "da da" at bounding box center [432, 237] width 301 height 28
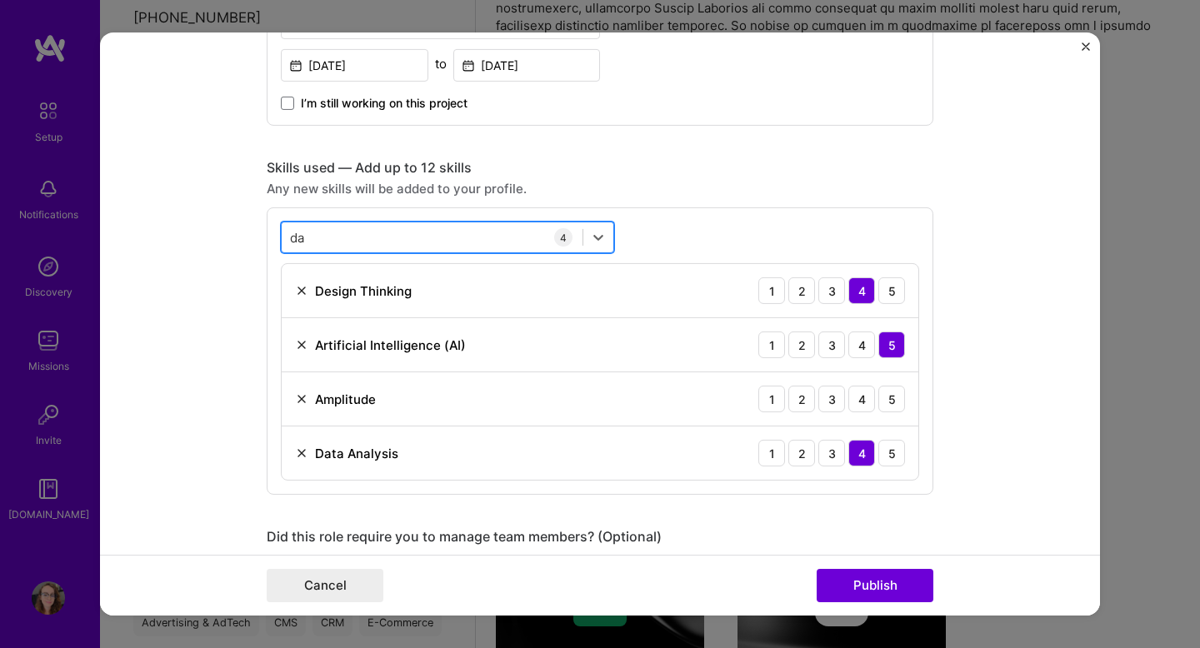
click at [496, 238] on div "da da" at bounding box center [432, 237] width 301 height 28
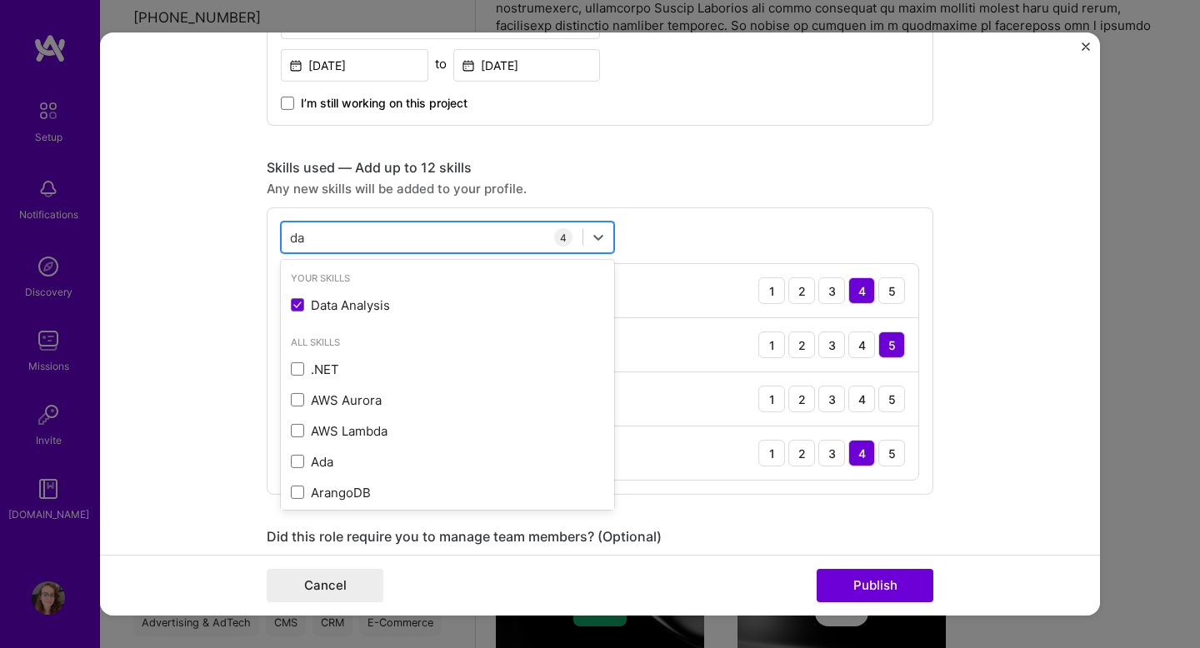
type input "d"
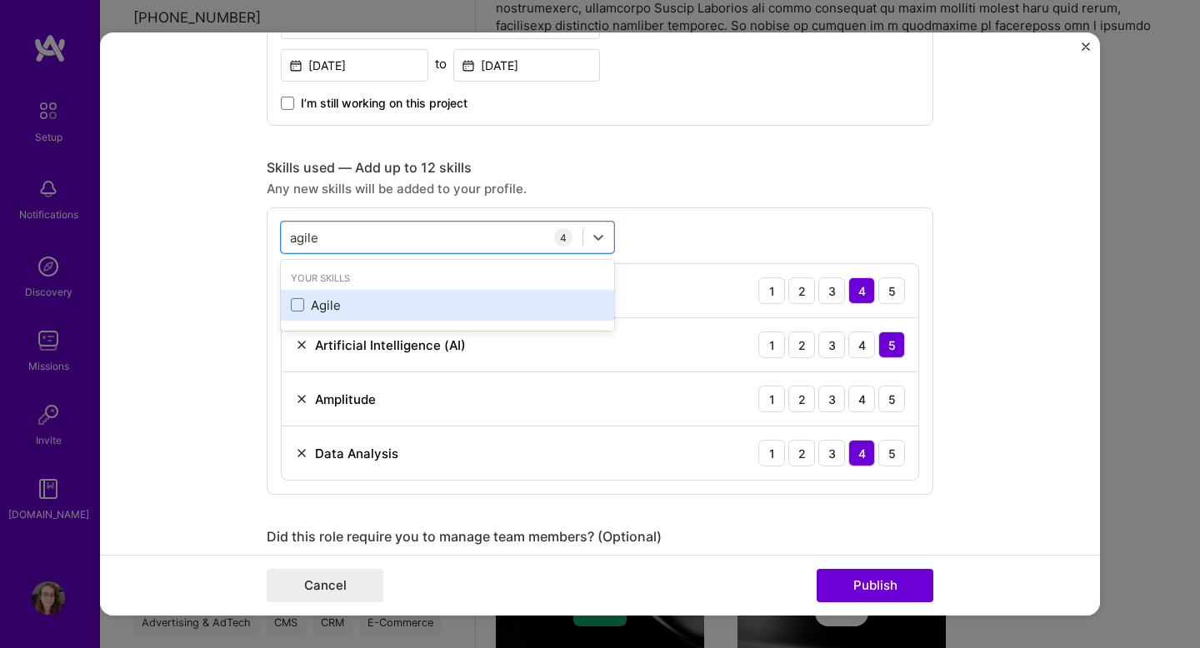
click at [350, 303] on div "Agile" at bounding box center [447, 306] width 313 height 18
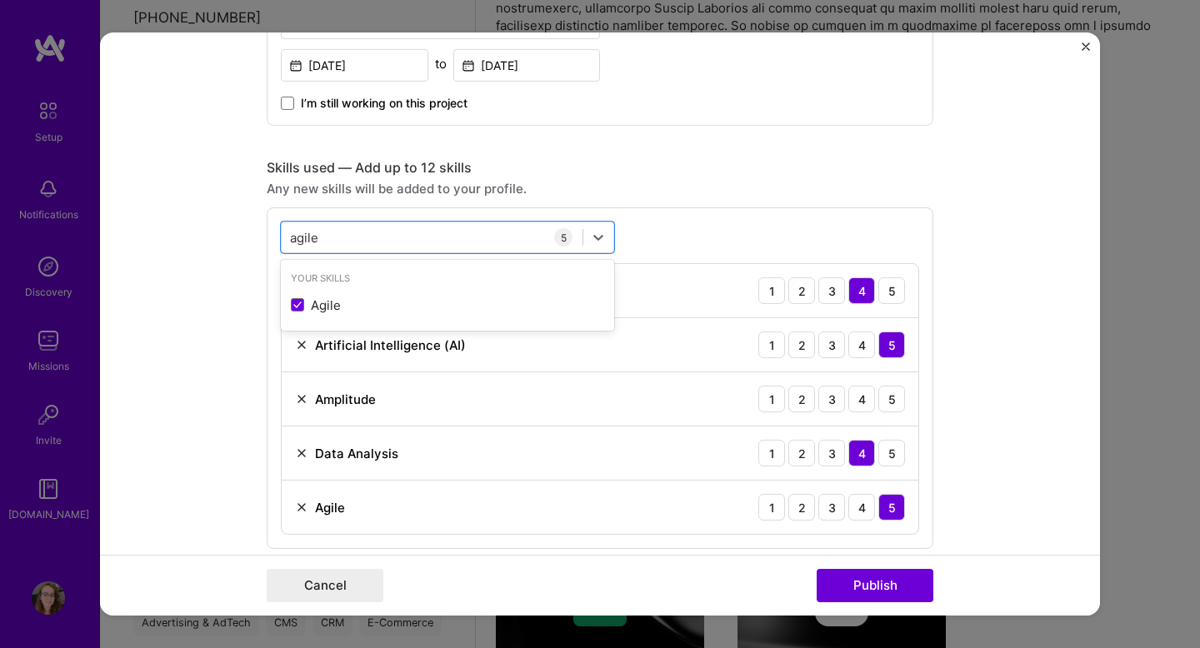
type input "agile"
click at [698, 213] on div "option Agile, selected. option Agile selected, 0 of 2. 1 result available for s…" at bounding box center [600, 379] width 667 height 342
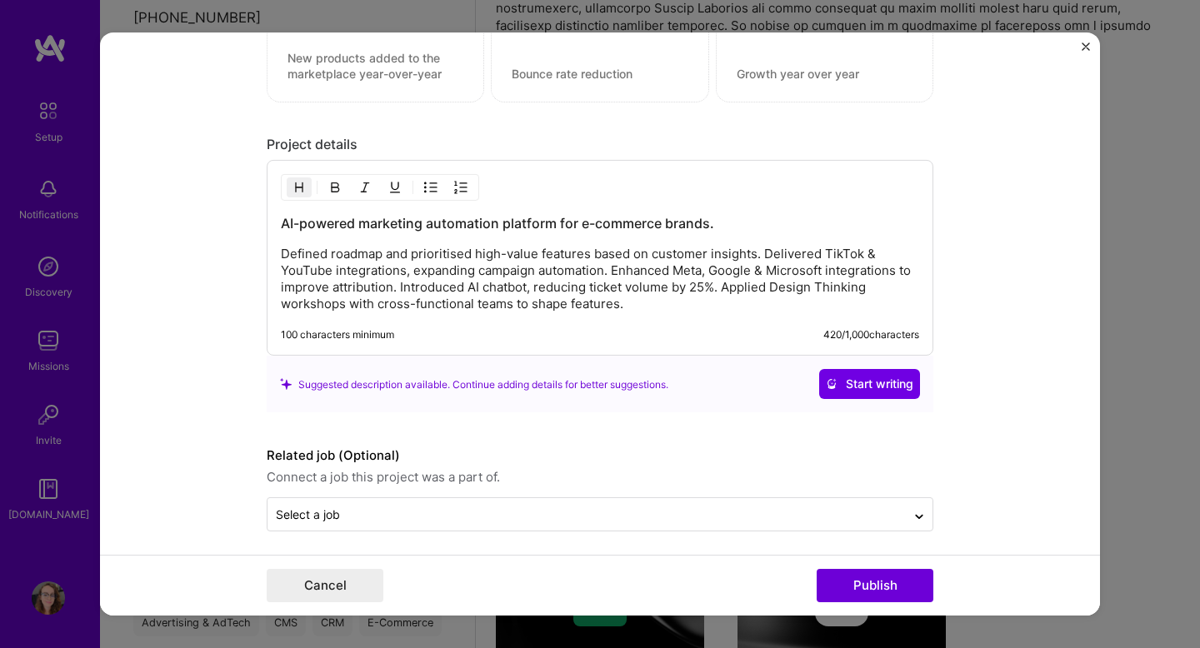
scroll to position [1593, 0]
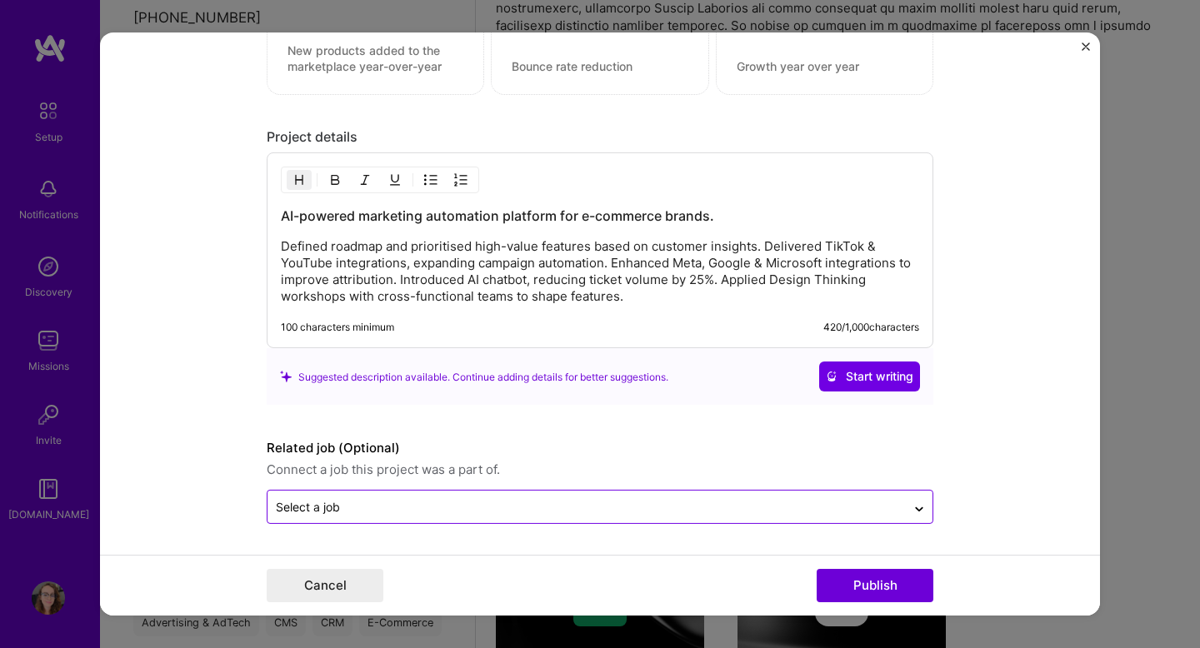
click at [708, 518] on div "Select a job" at bounding box center [587, 507] width 638 height 33
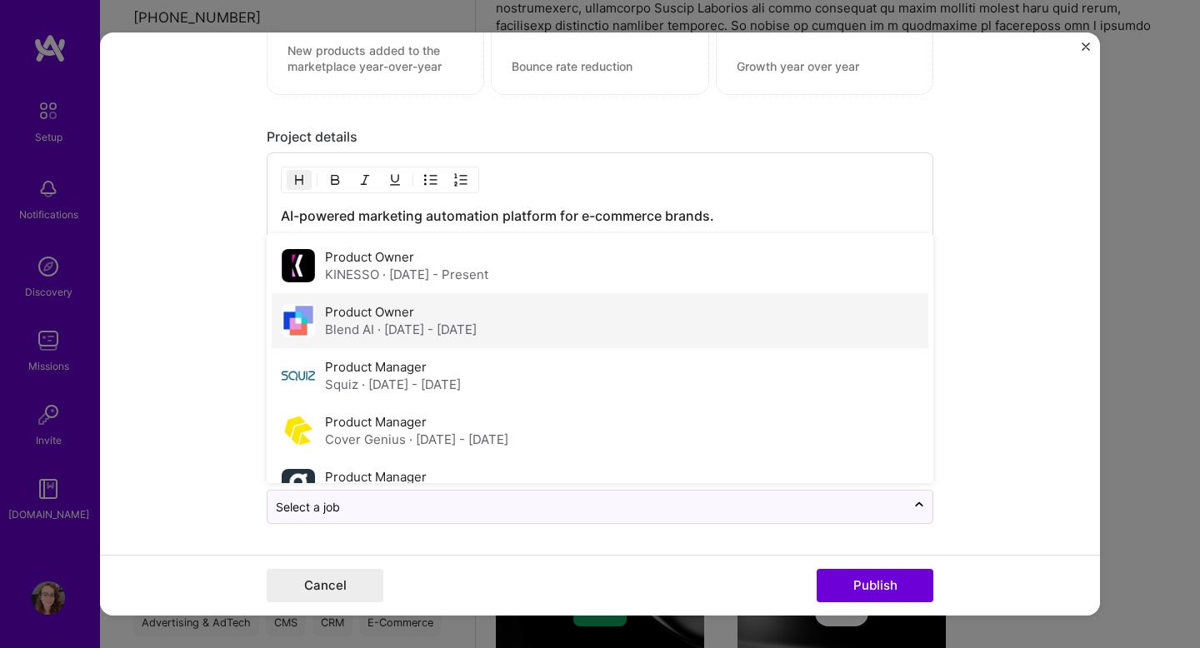
click at [673, 306] on div "Product Owner Blend AI · [DATE] - [DATE]" at bounding box center [600, 320] width 657 height 55
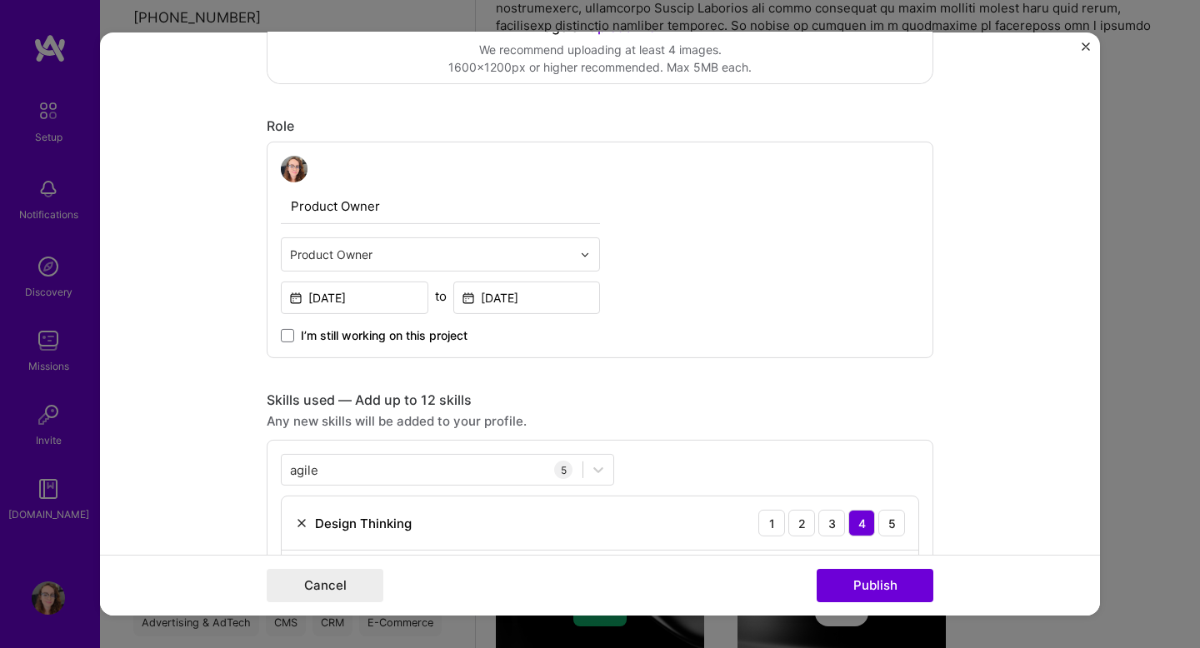
scroll to position [505, 0]
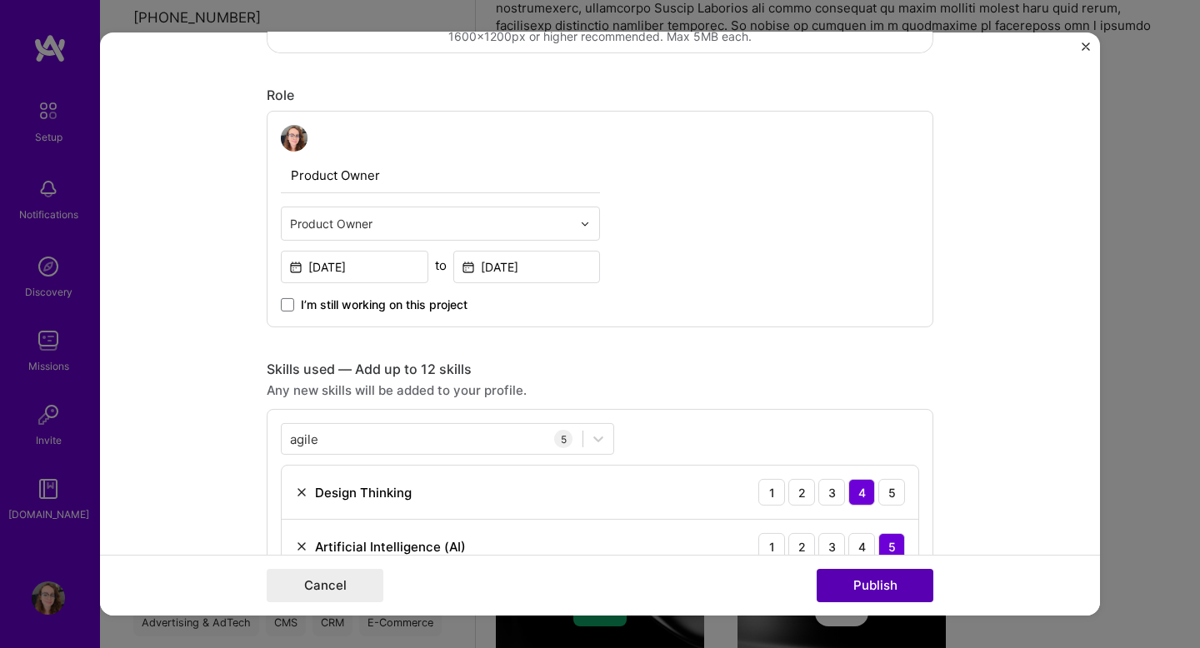
click at [866, 586] on button "Publish" at bounding box center [875, 585] width 117 height 33
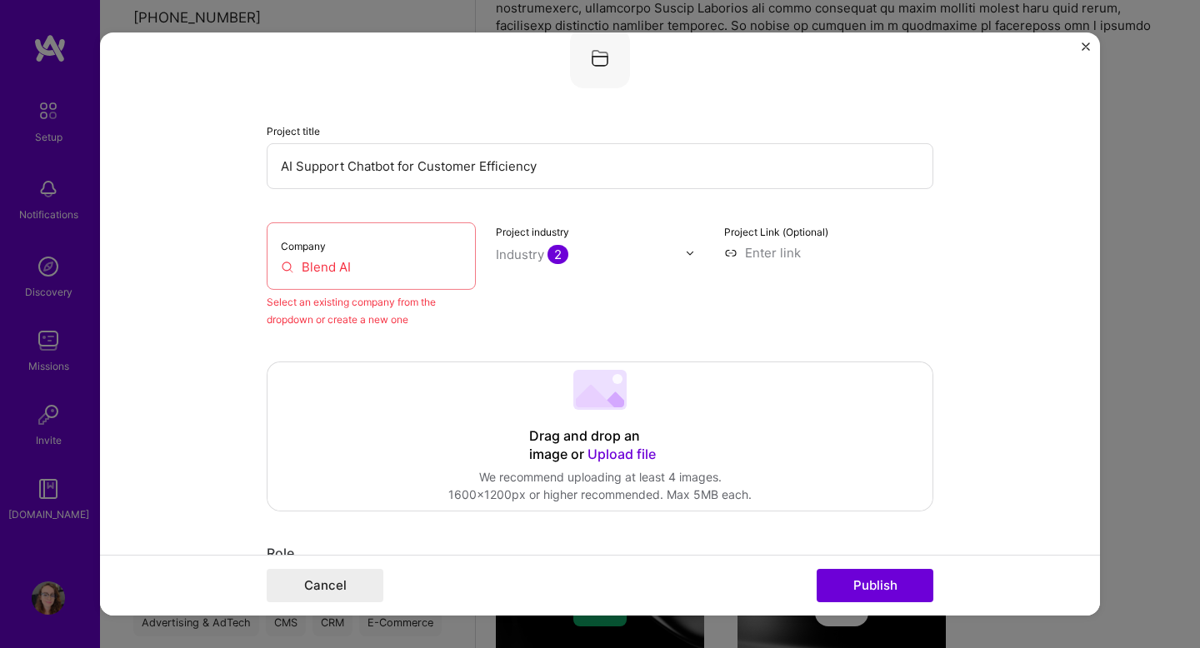
scroll to position [109, 0]
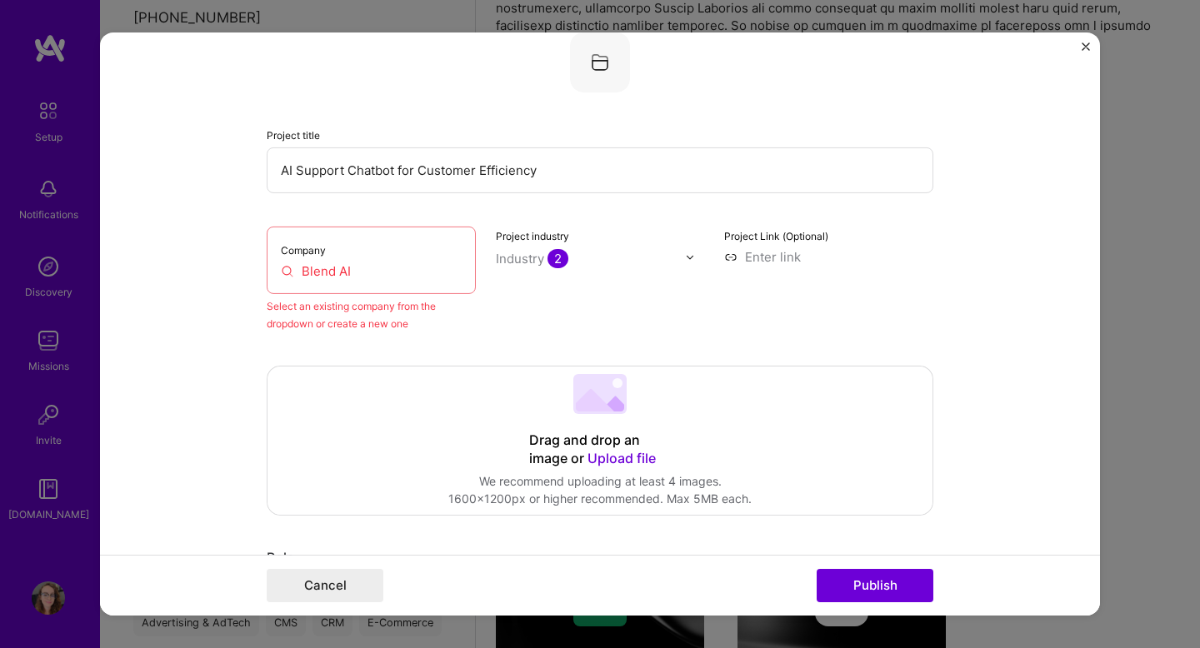
click at [391, 273] on input "Blend AI" at bounding box center [371, 272] width 181 height 18
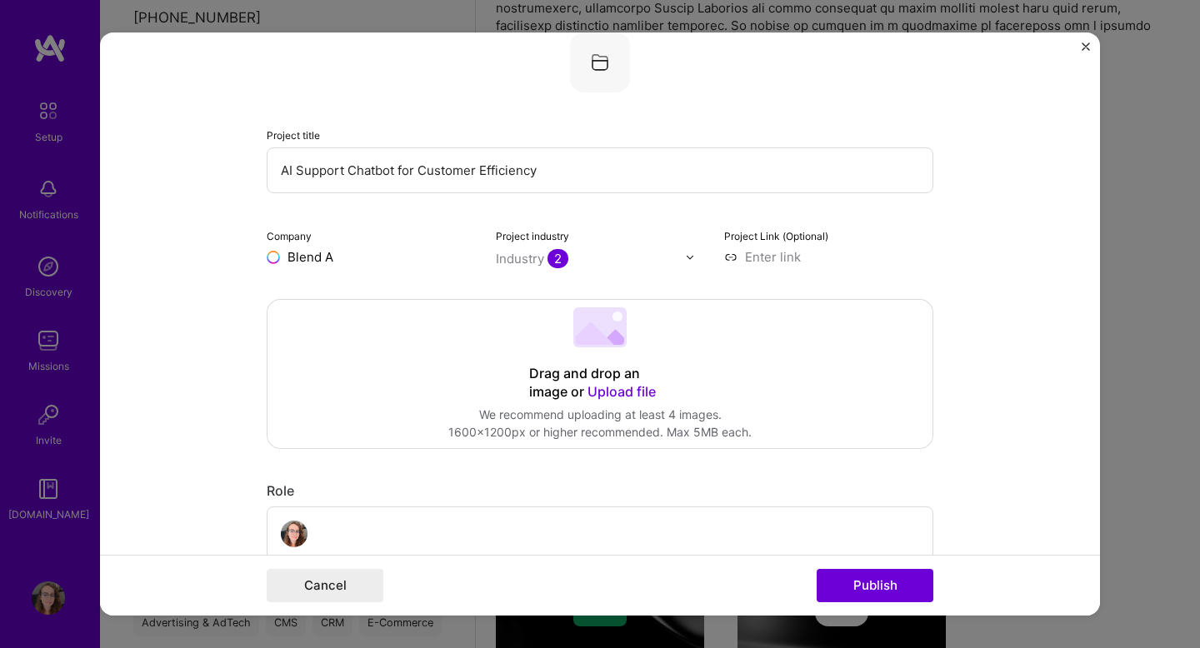
type input "Blend AI"
click at [320, 304] on span "[DOMAIN_NAME]" at bounding box center [357, 305] width 81 height 13
click at [868, 588] on button "Publish" at bounding box center [875, 585] width 117 height 33
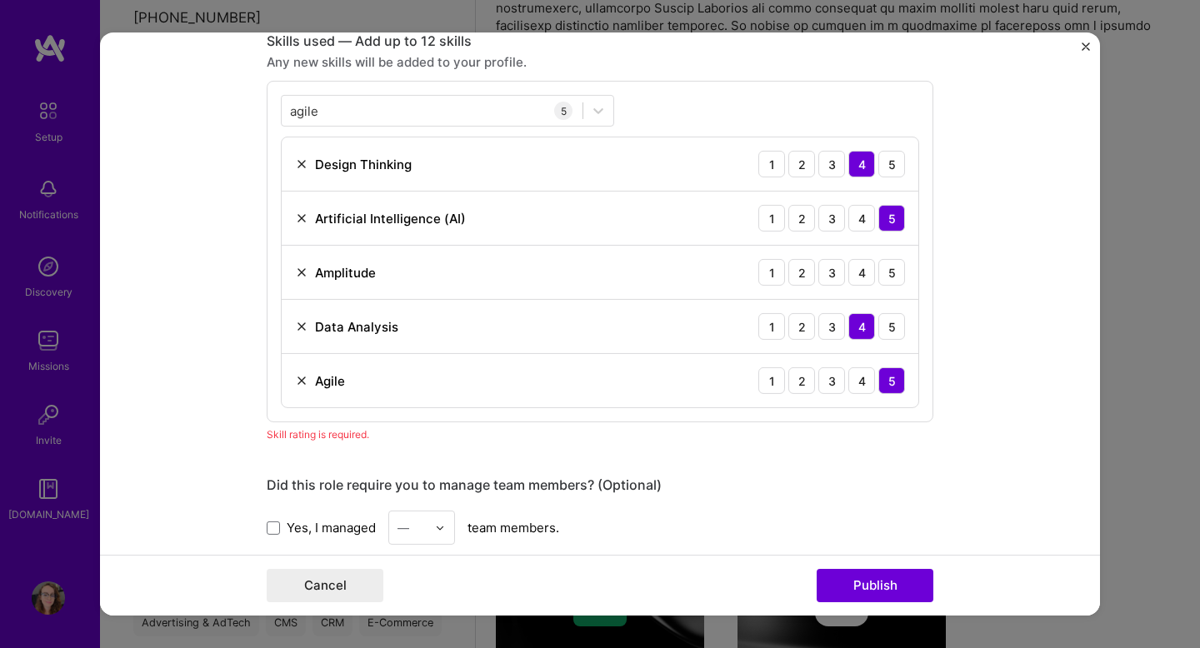
scroll to position [834, 0]
click at [868, 276] on div "4" at bounding box center [861, 271] width 27 height 27
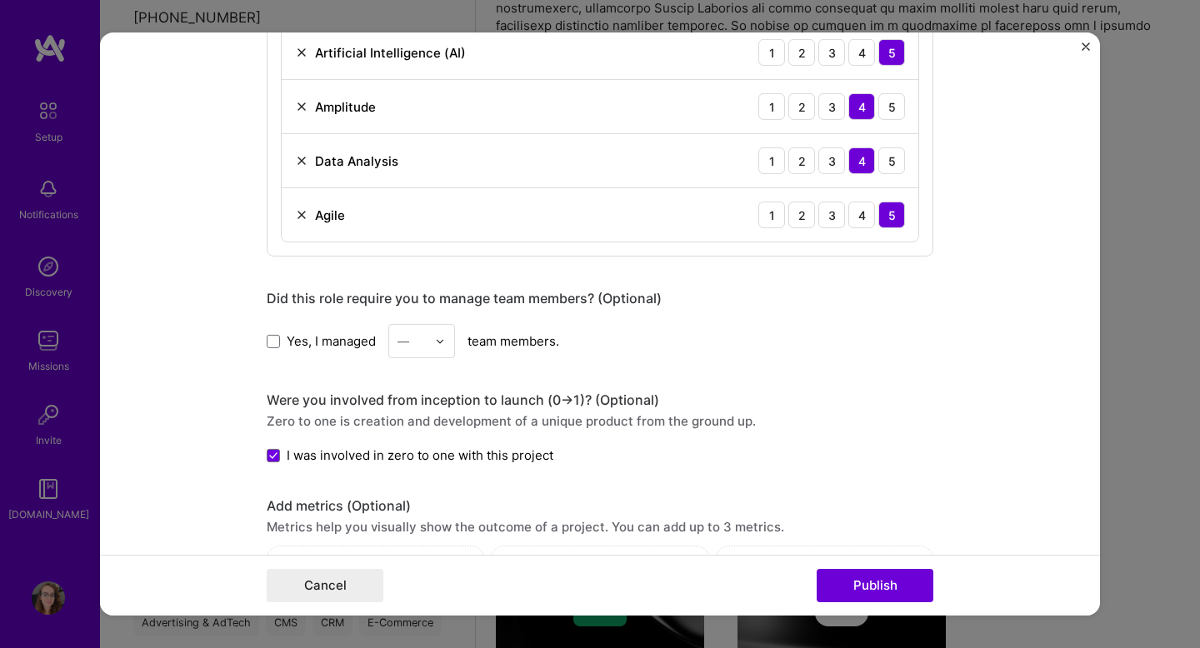
scroll to position [1006, 0]
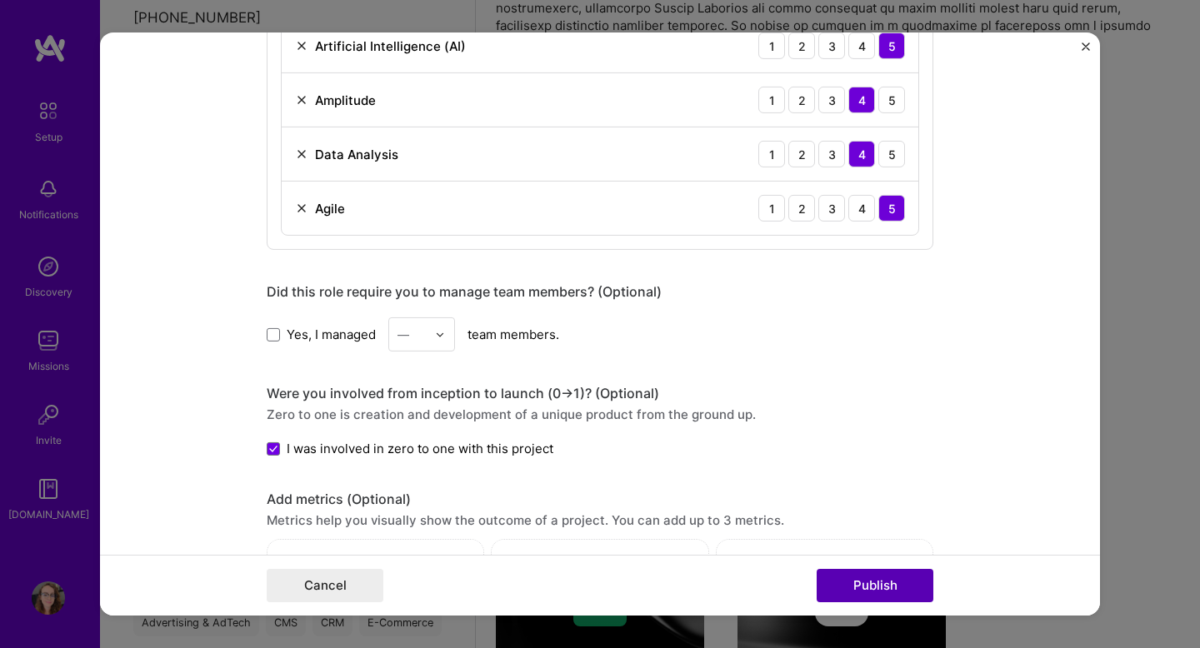
click at [884, 578] on button "Publish" at bounding box center [875, 585] width 117 height 33
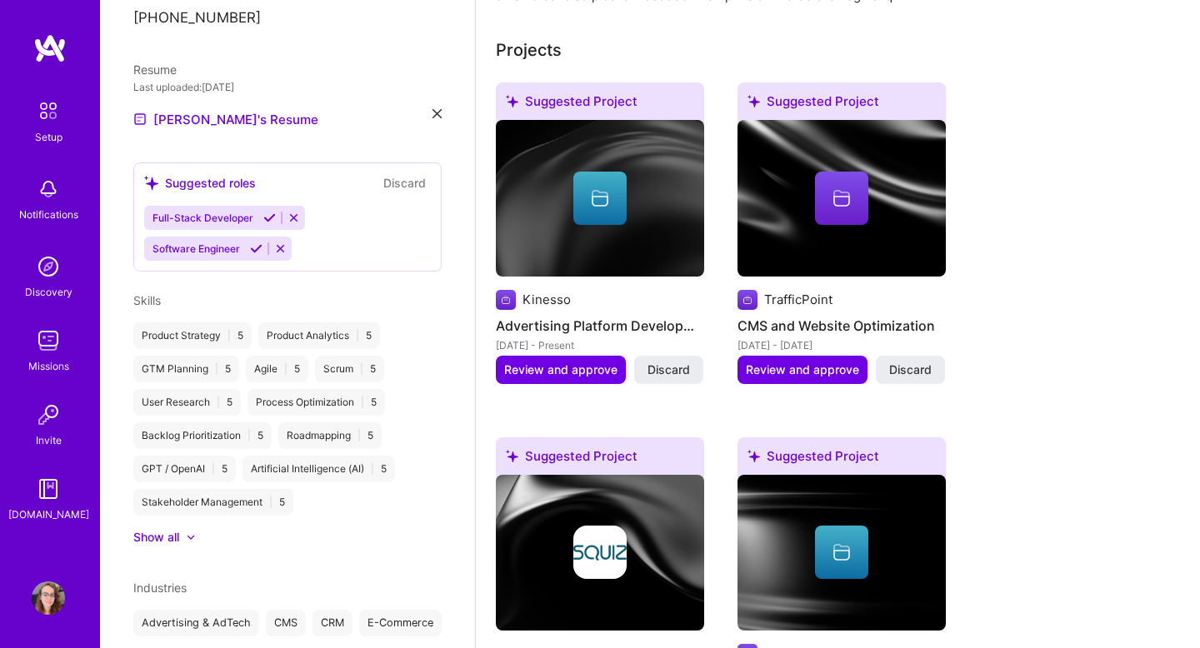
scroll to position [558, 0]
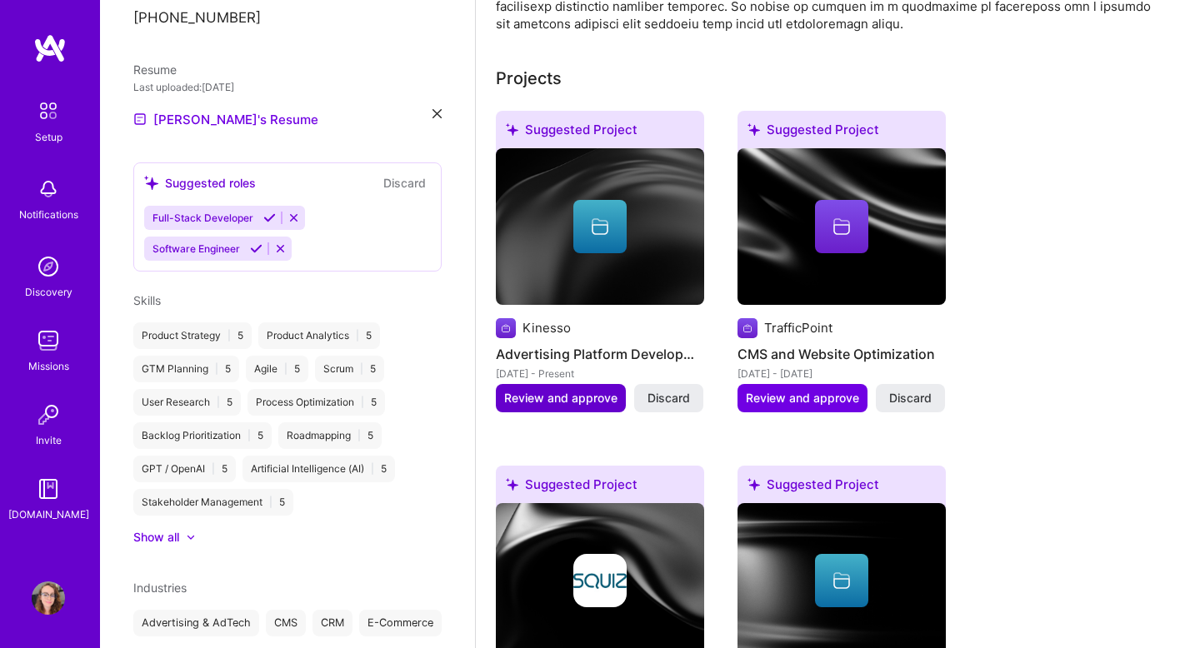
click at [571, 390] on span "Review and approve" at bounding box center [560, 398] width 113 height 17
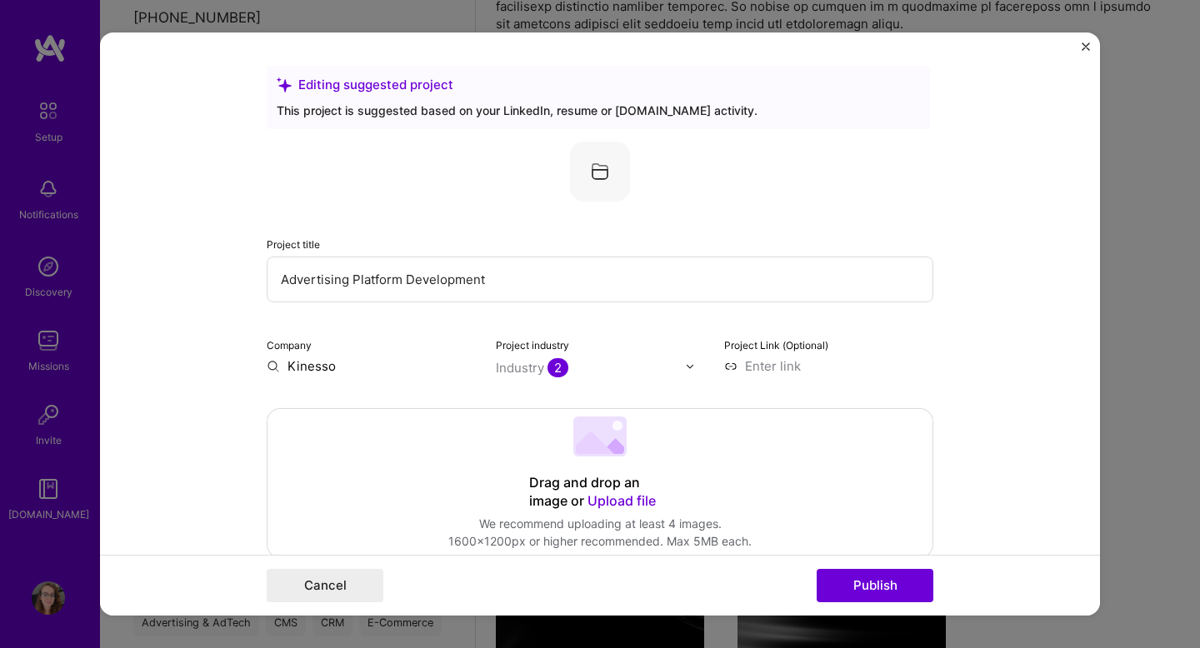
click at [490, 282] on input "Advertising Platform Development" at bounding box center [600, 280] width 667 height 46
paste input "Edukana — Digital Learning Platform"
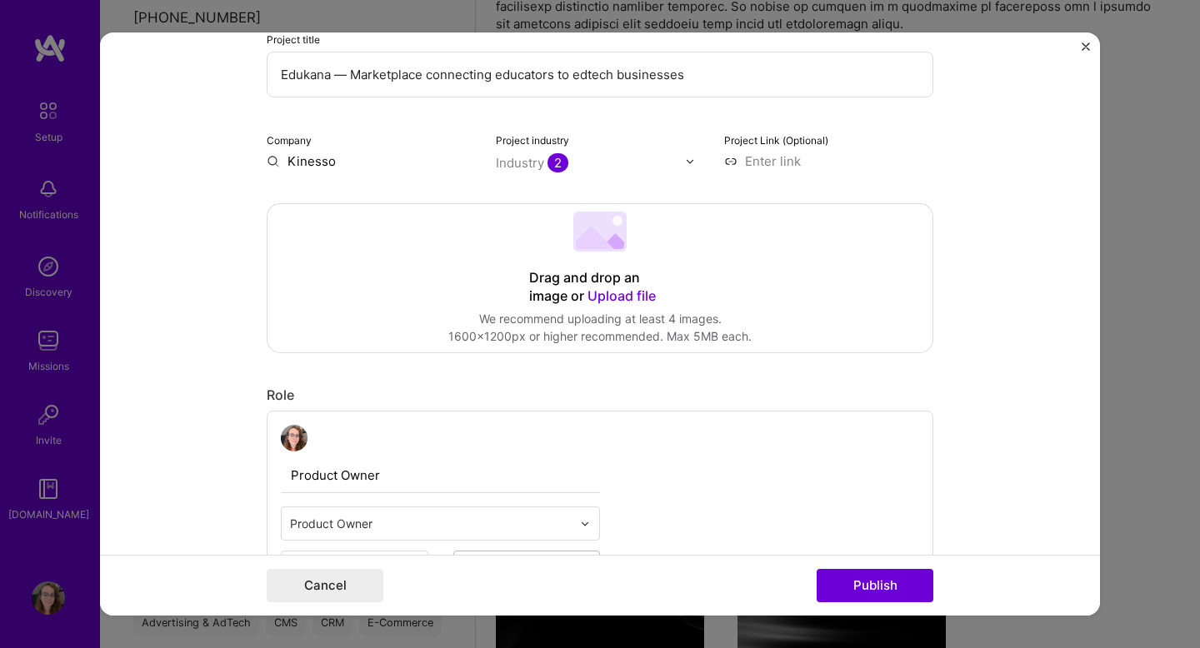
scroll to position [208, 0]
type input "Edukana — Marketplace connecting educators to edtech businesses"
click at [317, 163] on input "Kinesso" at bounding box center [371, 159] width 209 height 18
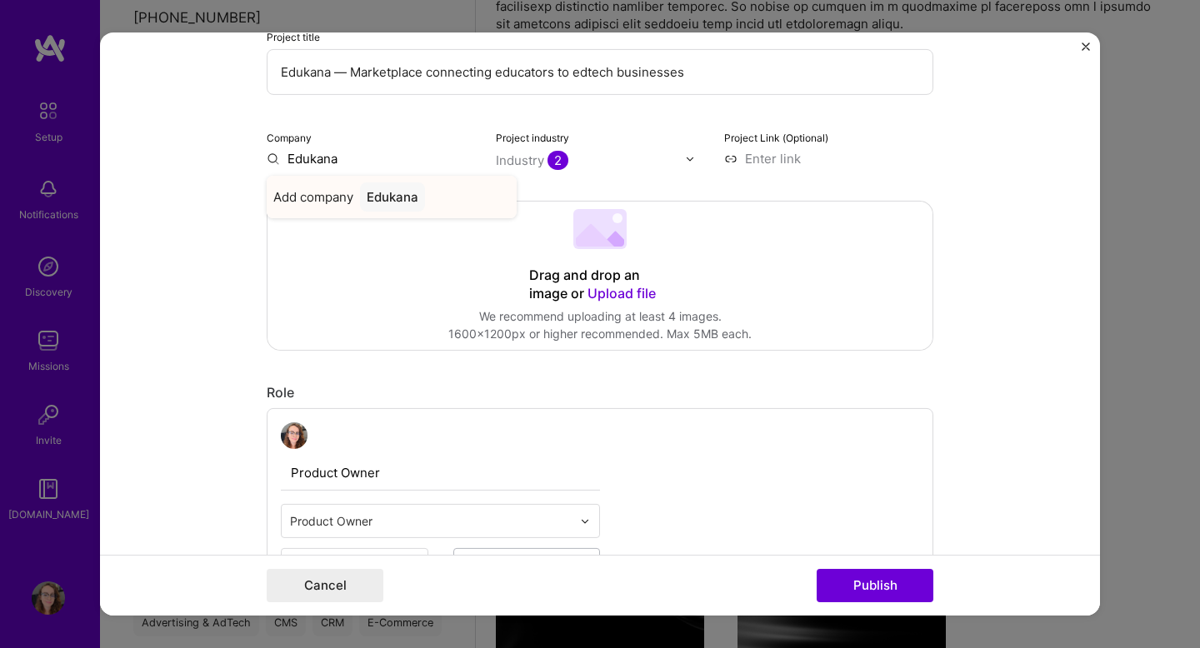
type input "Edukana"
click at [412, 199] on div "Edukana" at bounding box center [392, 197] width 65 height 29
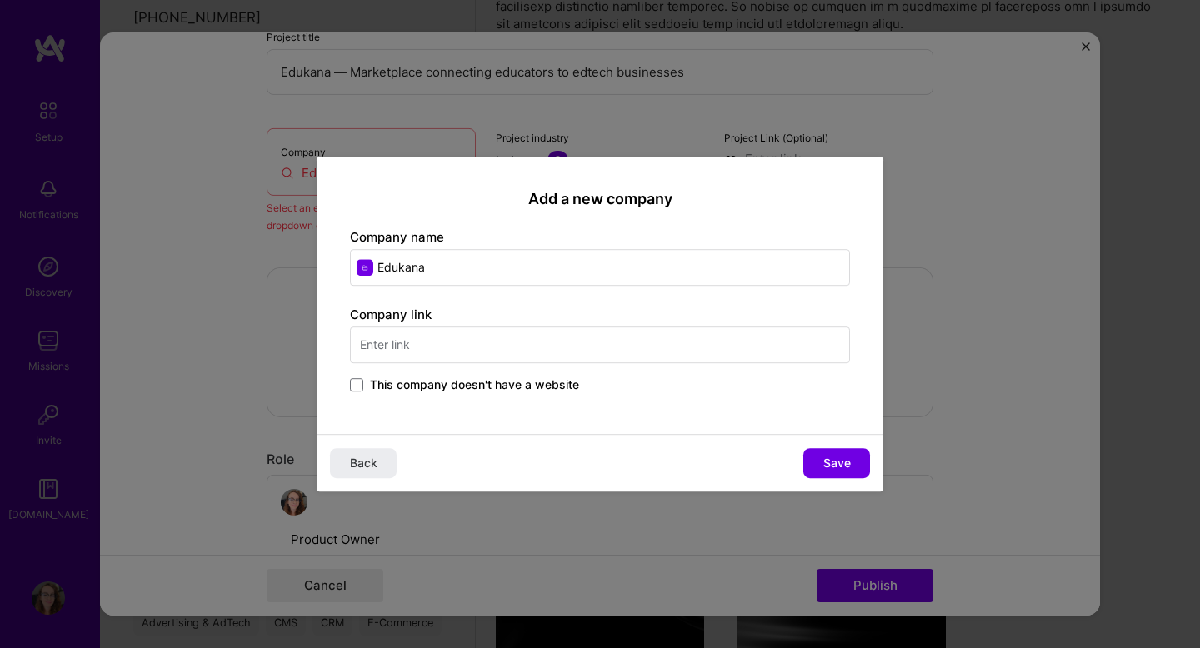
click at [378, 390] on span "This company doesn't have a website" at bounding box center [474, 385] width 209 height 17
click at [0, 0] on input "This company doesn't have a website" at bounding box center [0, 0] width 0 height 0
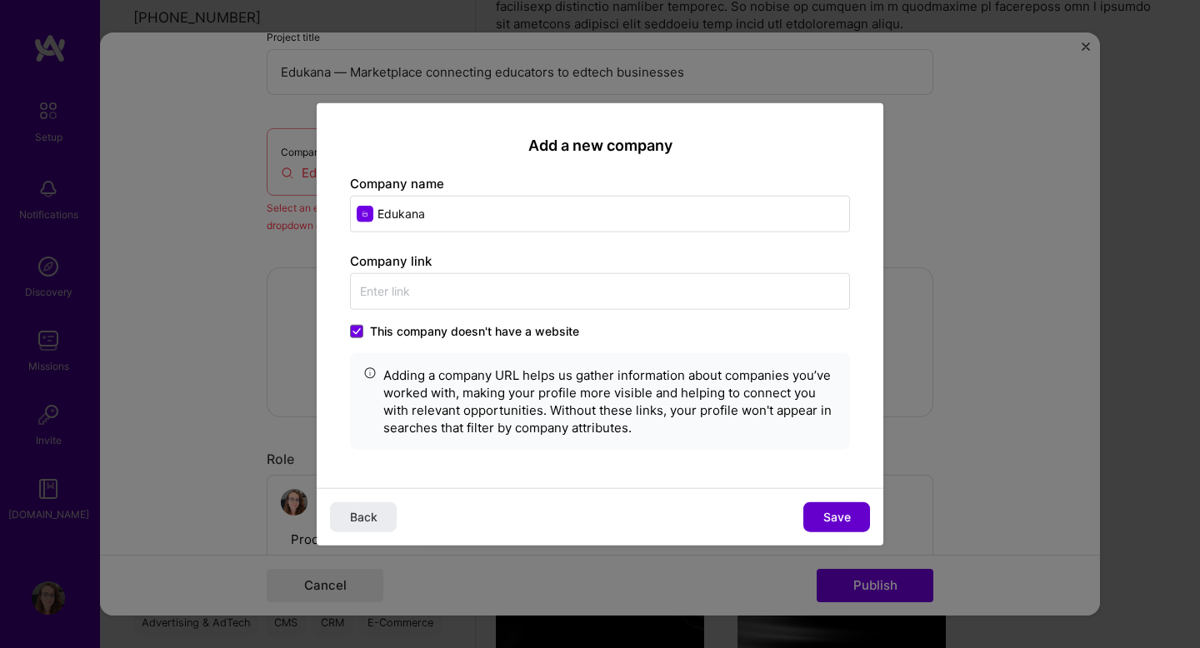
click at [828, 512] on span "Save" at bounding box center [837, 516] width 28 height 17
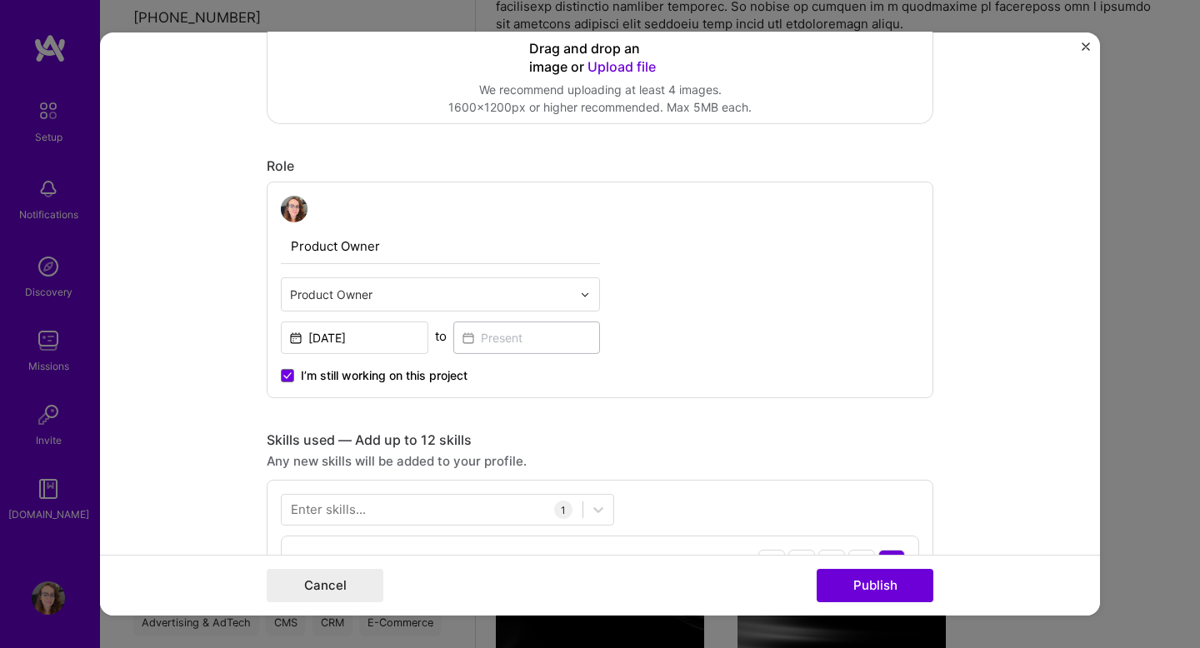
scroll to position [486, 0]
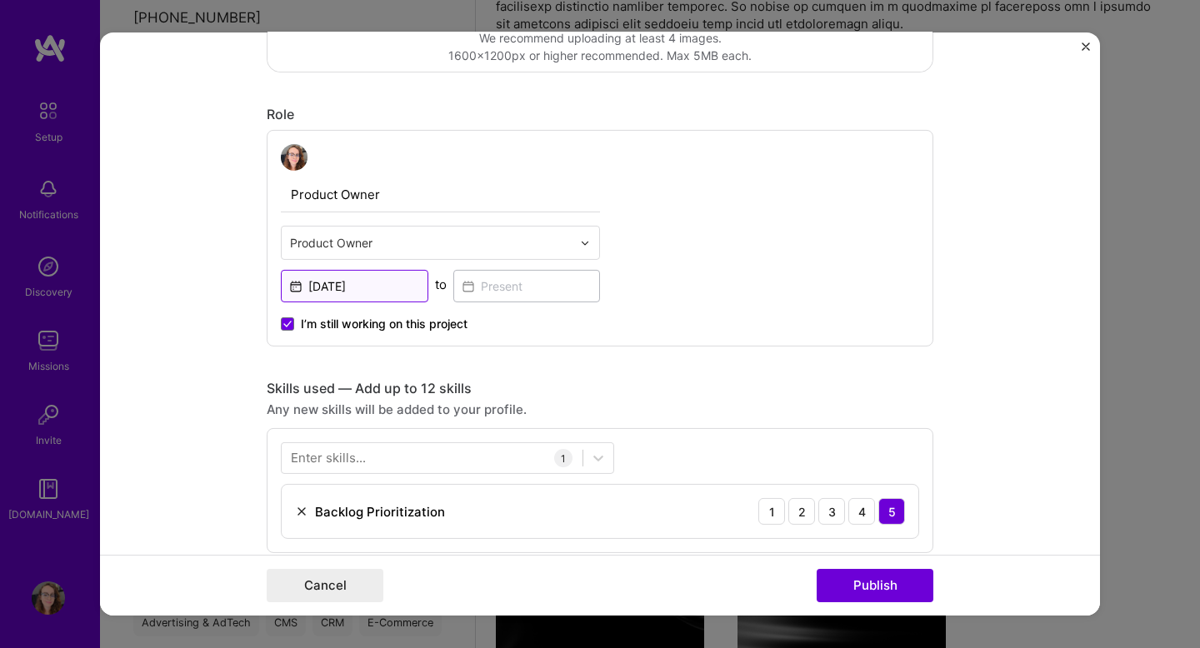
click at [353, 284] on input "[DATE]" at bounding box center [355, 286] width 148 height 33
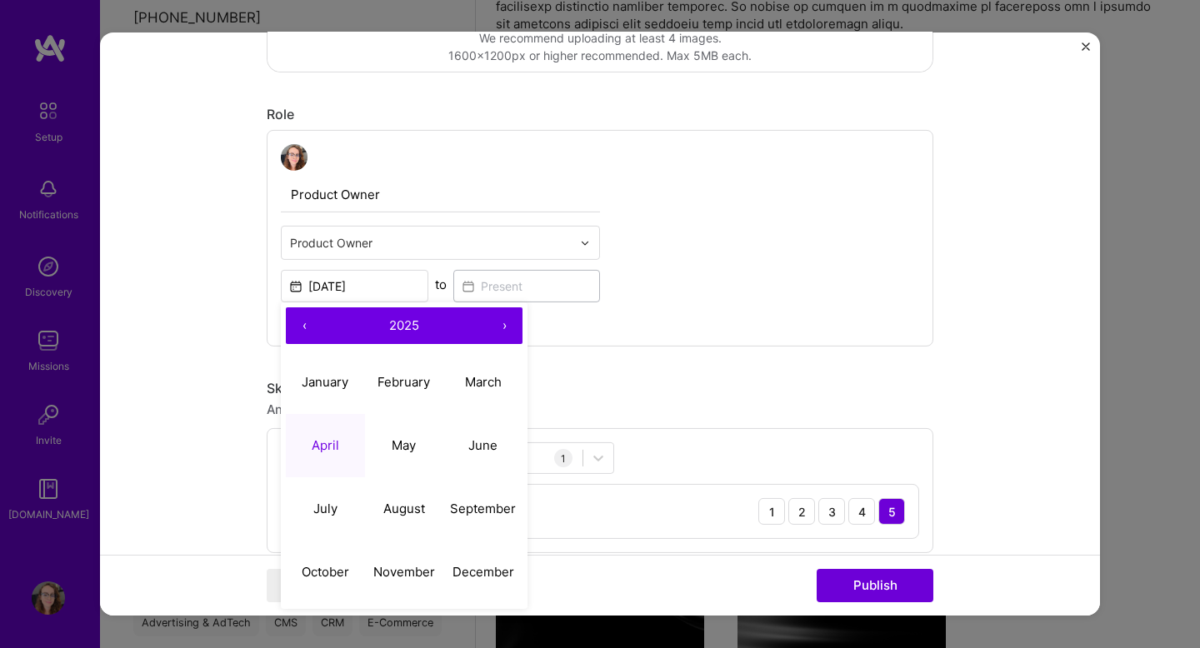
click at [311, 327] on button "‹" at bounding box center [304, 326] width 37 height 37
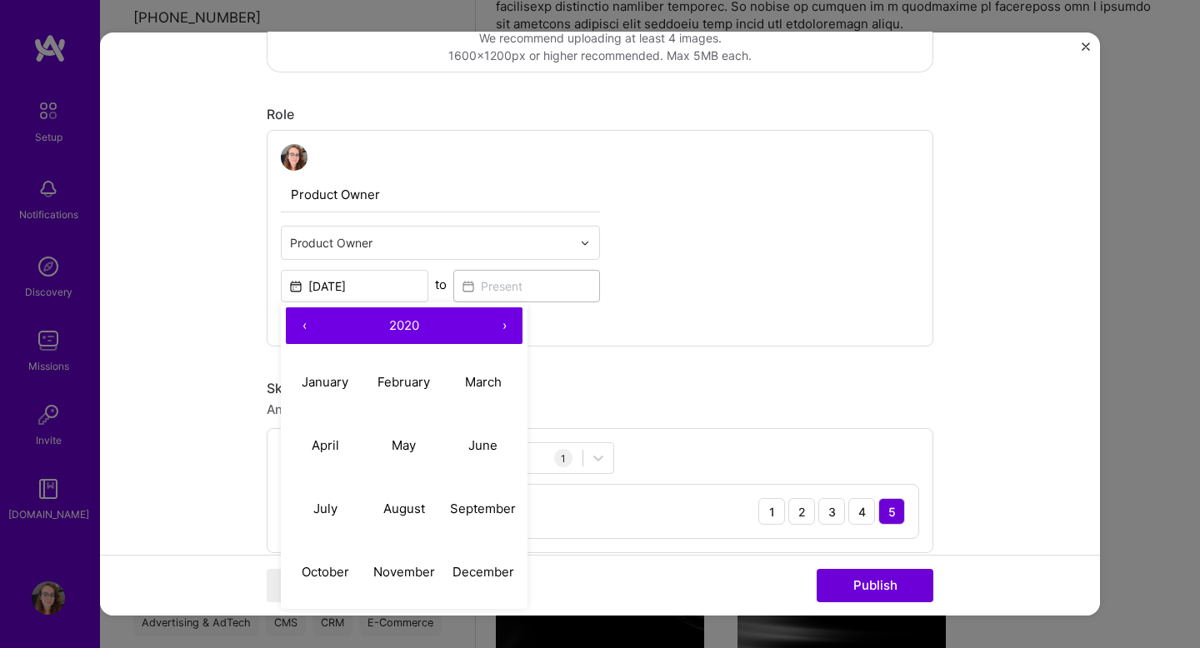
click at [311, 327] on button "‹" at bounding box center [304, 326] width 37 height 37
click at [308, 319] on button "‹" at bounding box center [304, 326] width 37 height 37
click at [511, 333] on button "›" at bounding box center [504, 326] width 37 height 37
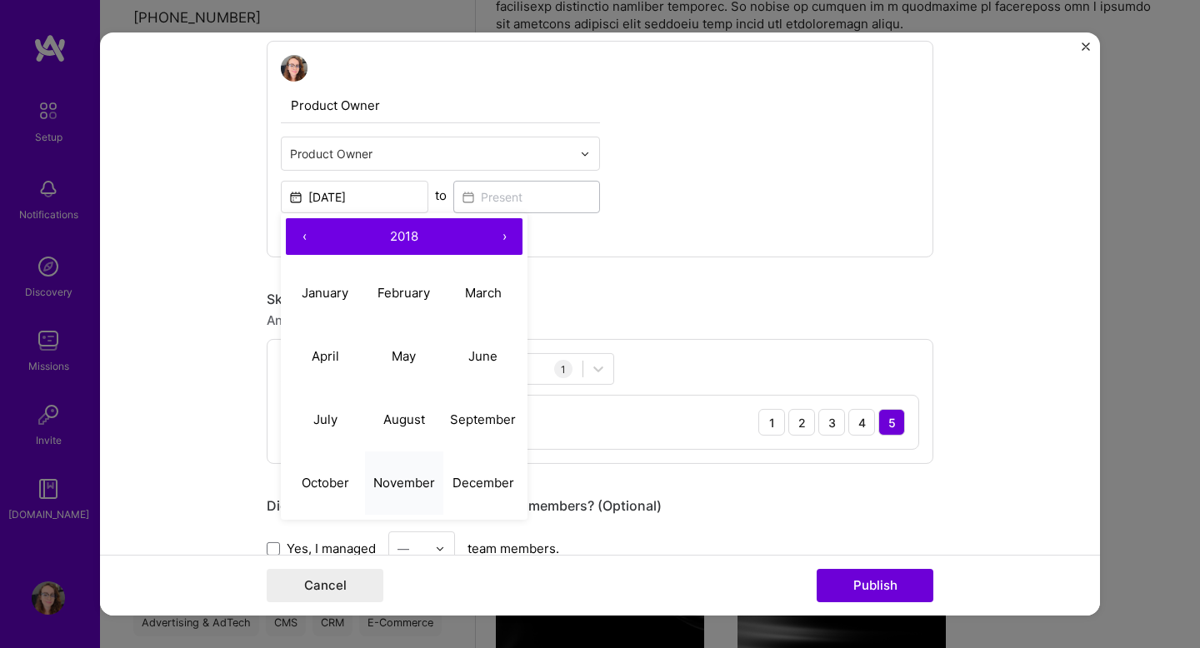
scroll to position [573, 0]
click at [482, 292] on abbr "March" at bounding box center [483, 294] width 37 height 16
type input "[DATE]"
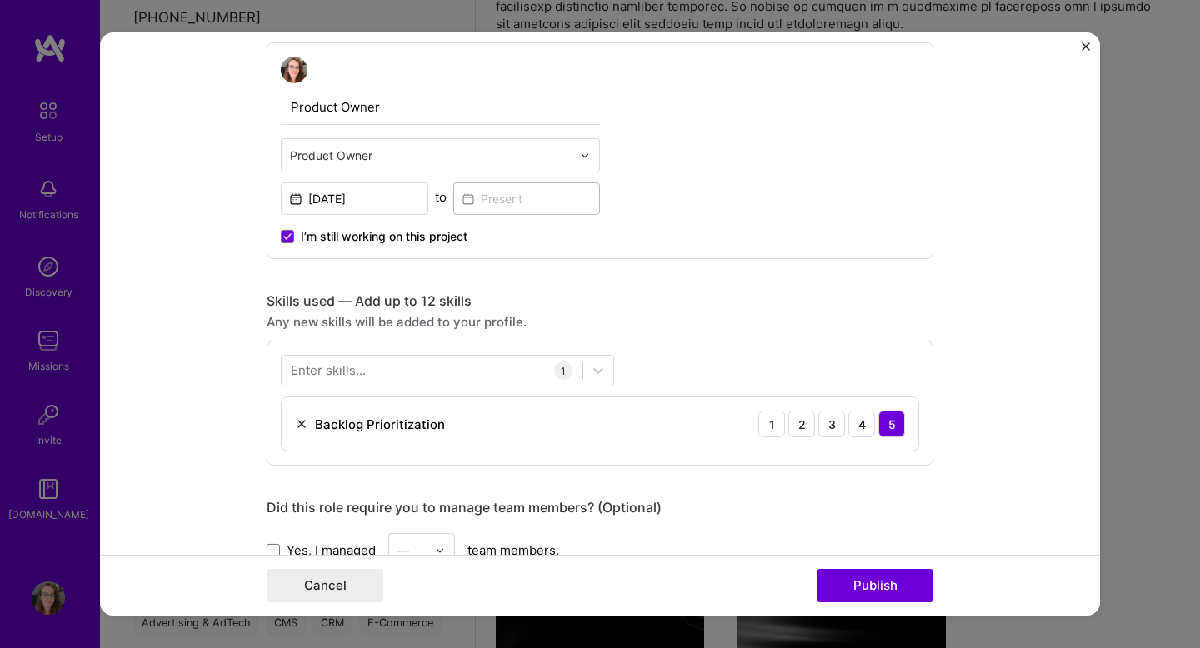
click at [339, 238] on span "I’m still working on this project" at bounding box center [384, 236] width 167 height 17
click at [0, 0] on input "I’m still working on this project" at bounding box center [0, 0] width 0 height 0
click at [510, 193] on input at bounding box center [527, 199] width 148 height 33
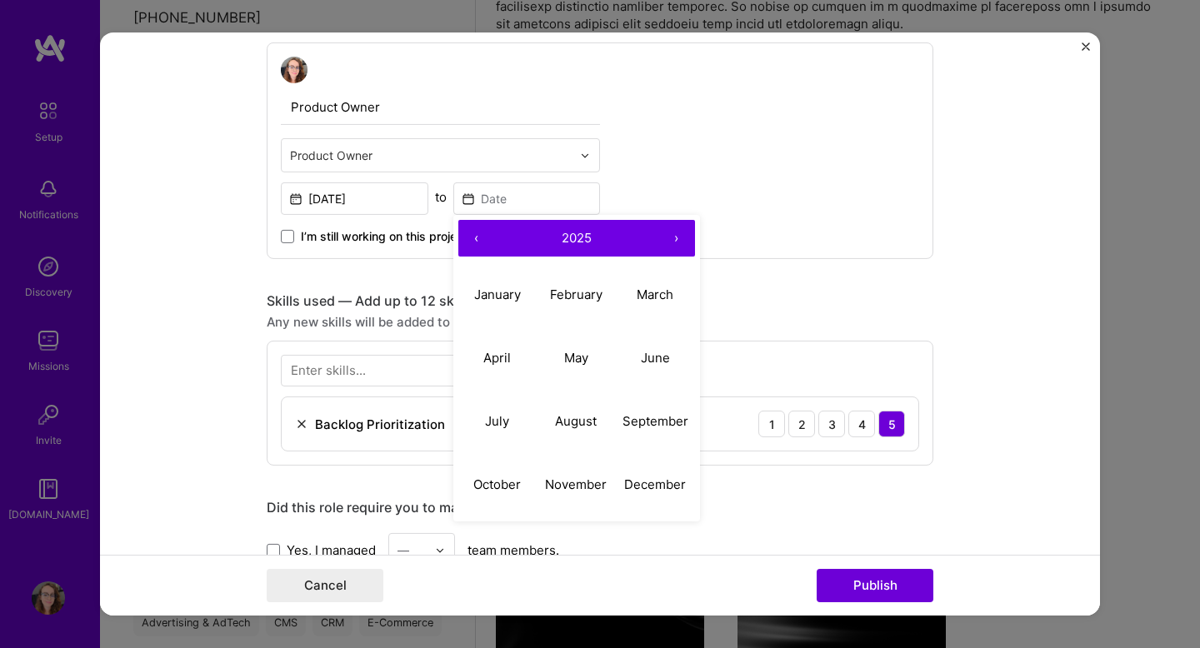
click at [472, 230] on button "‹" at bounding box center [476, 238] width 37 height 37
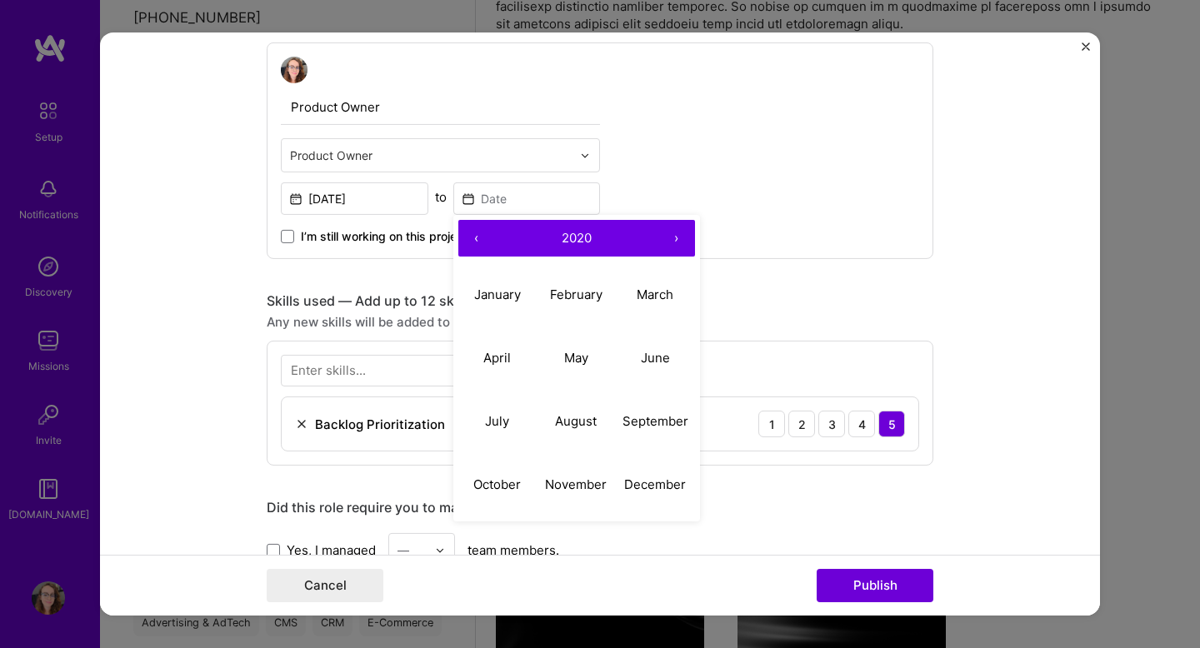
click at [472, 230] on button "‹" at bounding box center [476, 238] width 37 height 37
click at [658, 486] on abbr "December" at bounding box center [655, 484] width 62 height 16
type input "[DATE]"
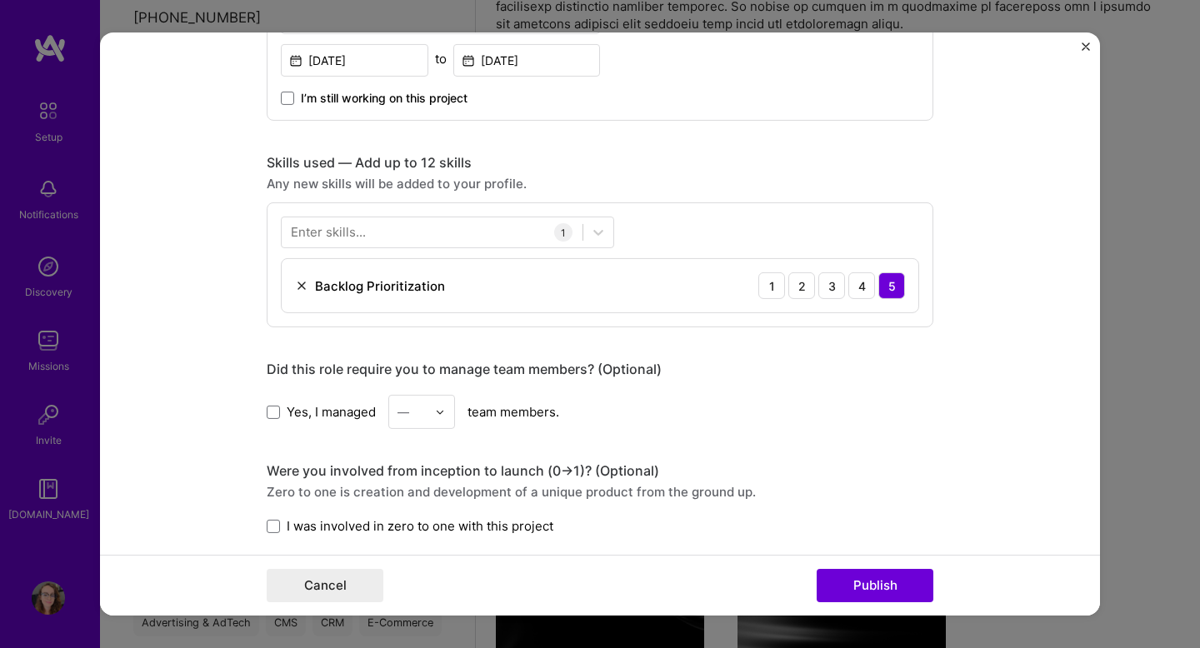
scroll to position [713, 0]
click at [298, 277] on div "Backlog Prioritization" at bounding box center [370, 284] width 150 height 18
click at [298, 287] on img at bounding box center [301, 284] width 13 height 13
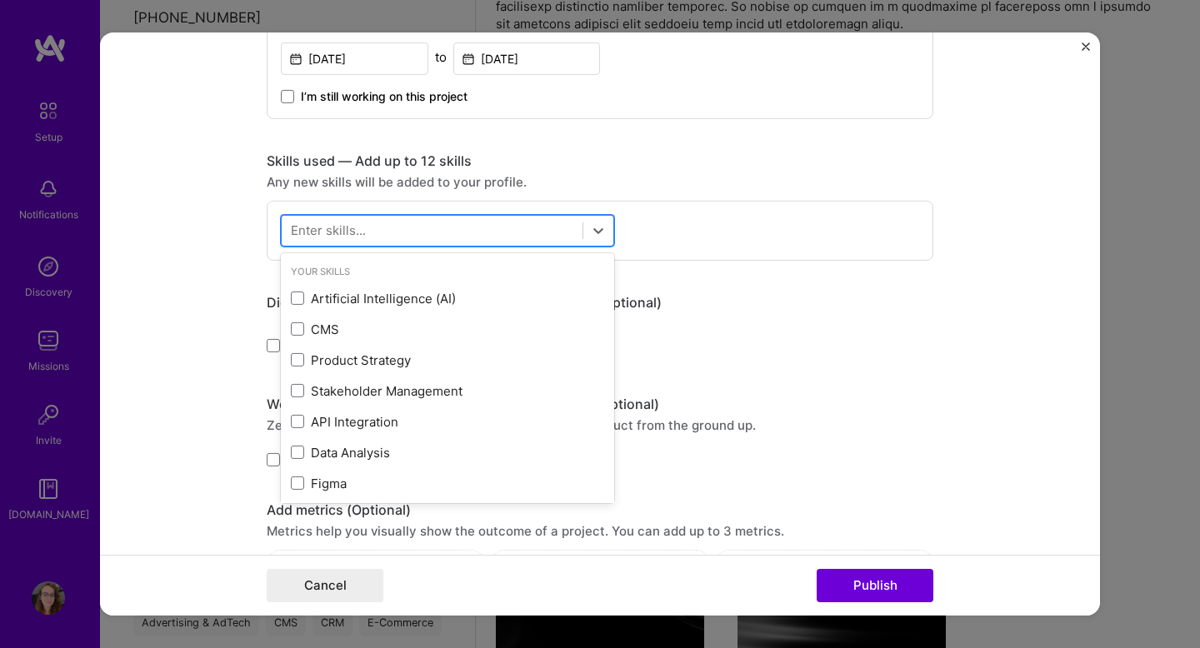
click at [404, 244] on div at bounding box center [432, 231] width 301 height 28
type input "n"
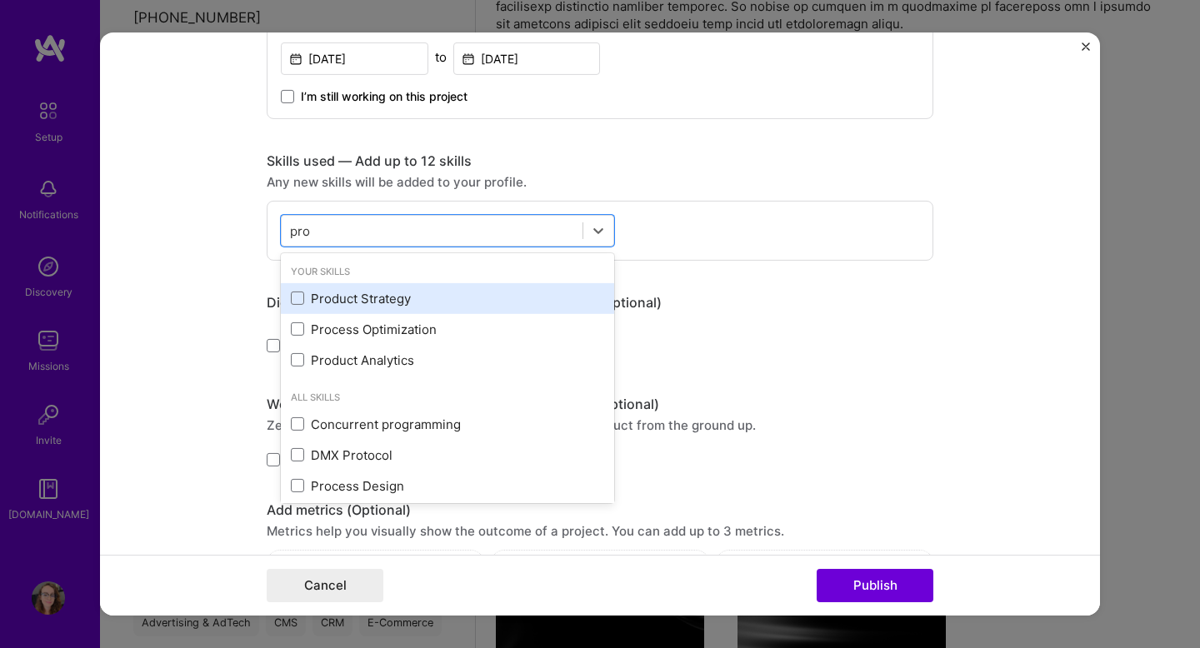
click at [362, 308] on div "Product Strategy" at bounding box center [447, 298] width 333 height 31
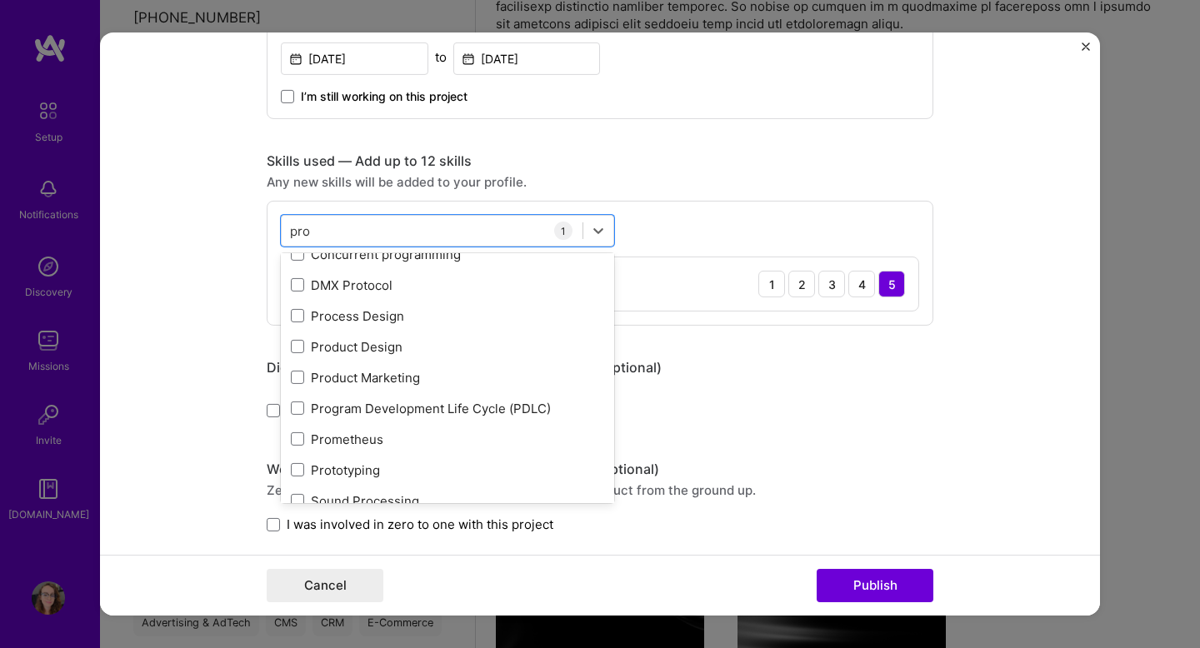
scroll to position [176, 0]
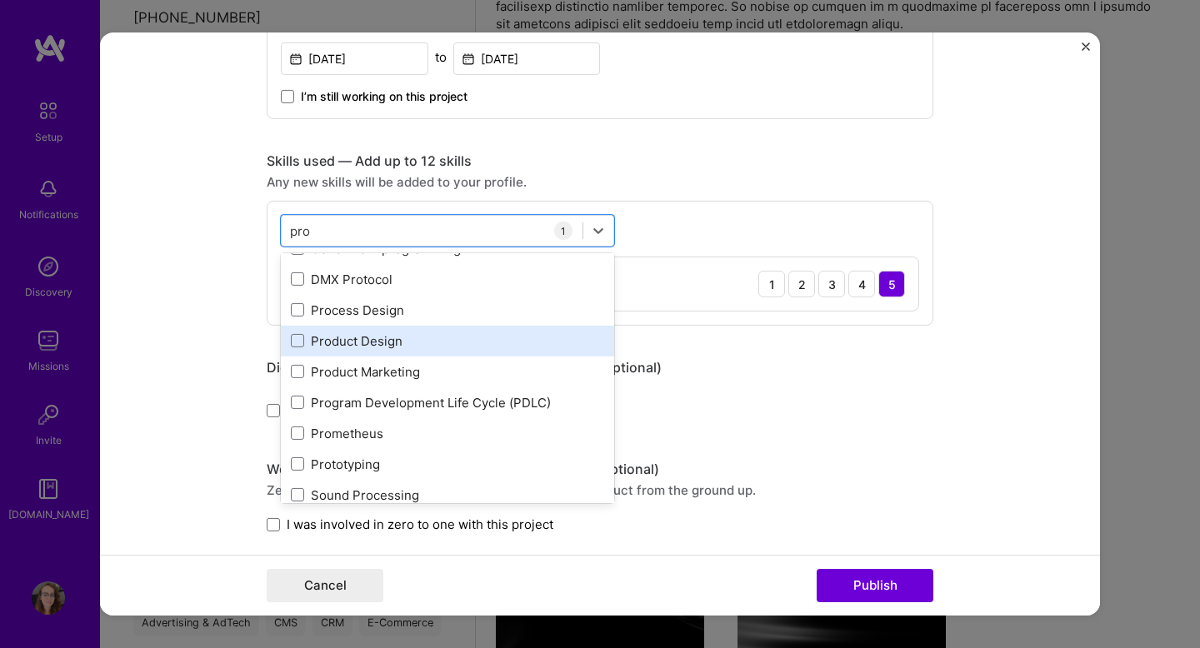
click at [437, 346] on div "Product Design" at bounding box center [447, 342] width 313 height 18
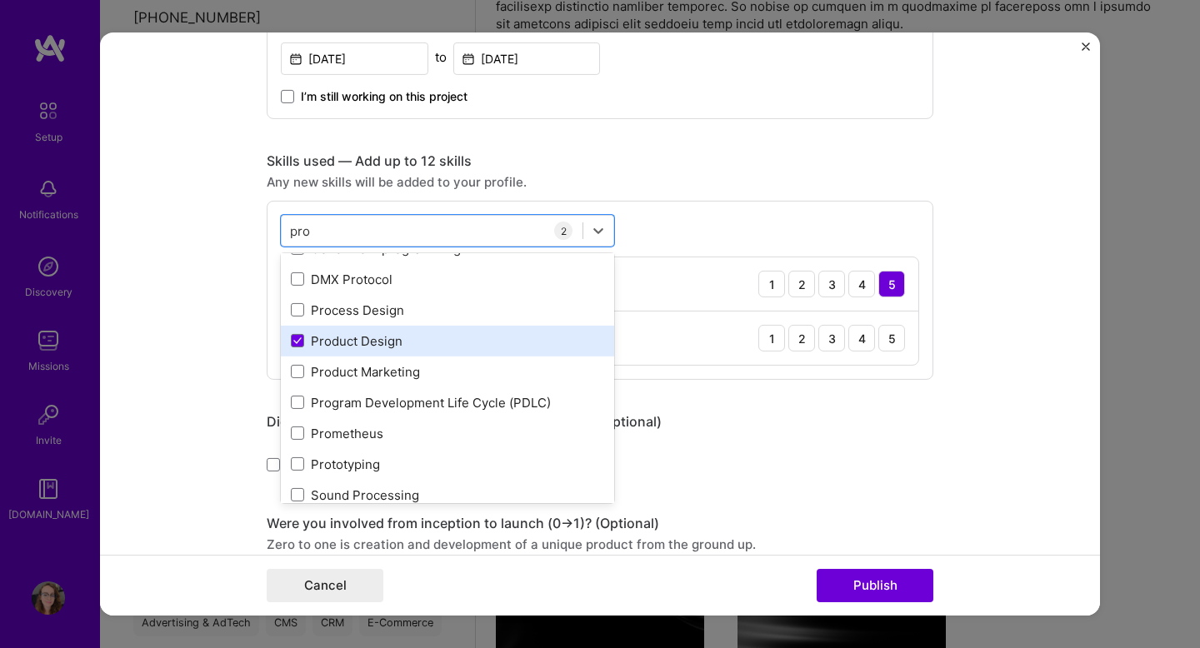
click at [437, 346] on div "Product Design" at bounding box center [447, 342] width 313 height 18
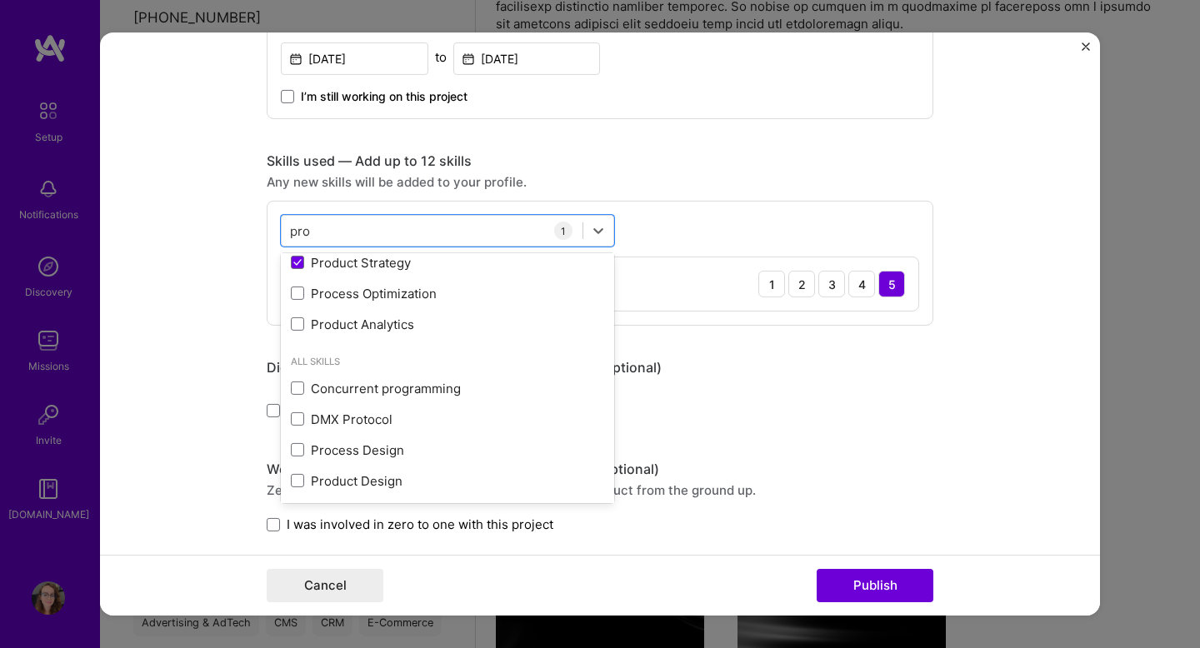
scroll to position [193, 0]
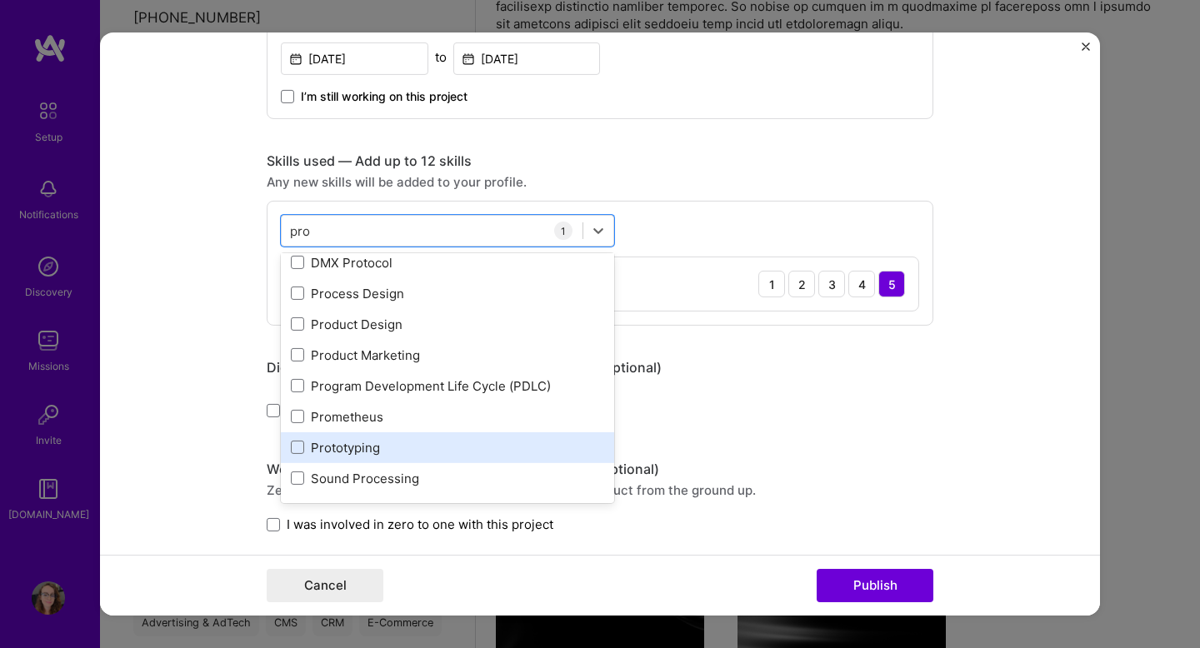
click at [361, 445] on div "Prototyping" at bounding box center [447, 448] width 313 height 18
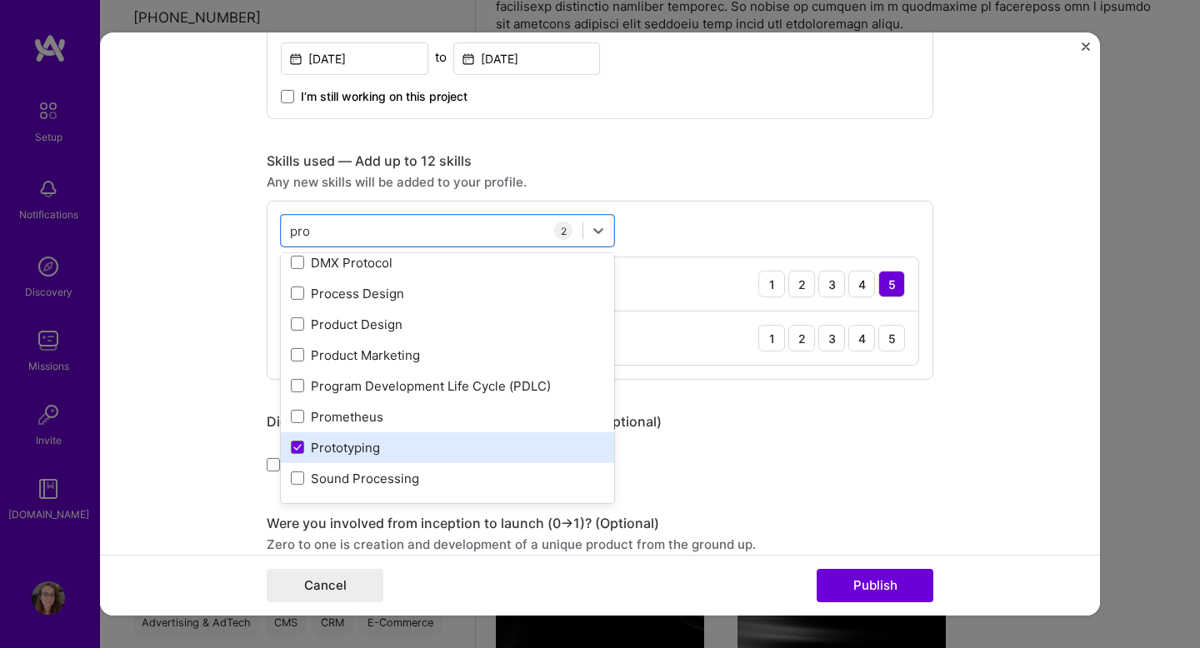
scroll to position [0, 0]
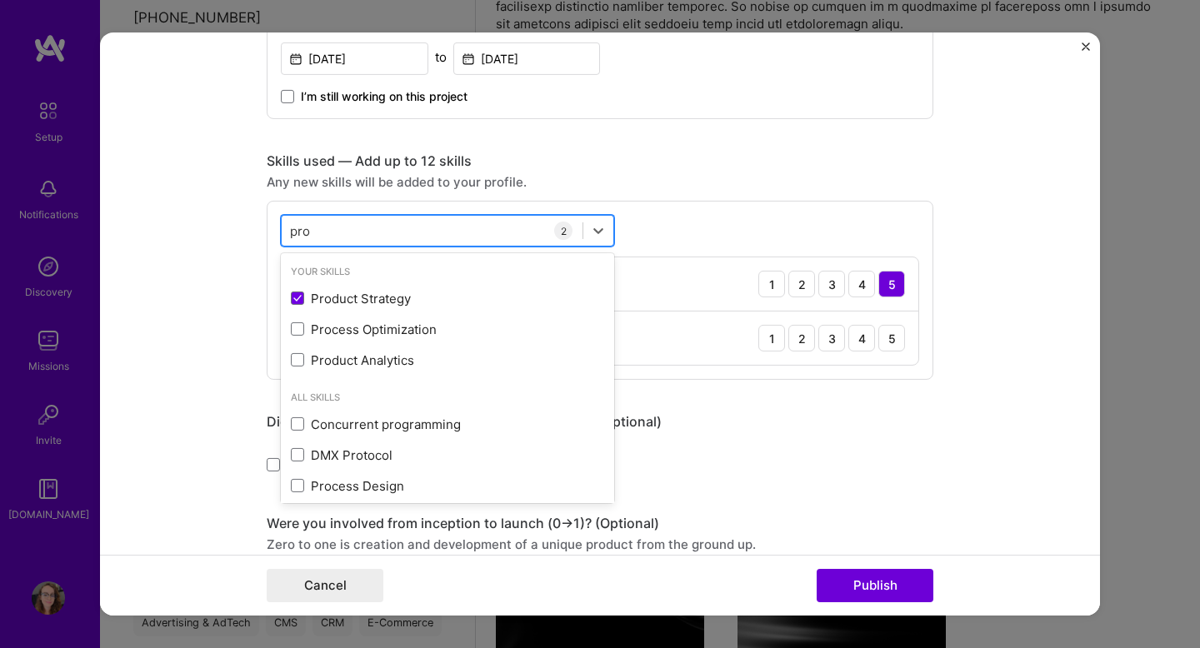
click at [516, 236] on div "pro pro" at bounding box center [432, 231] width 301 height 28
type input "p"
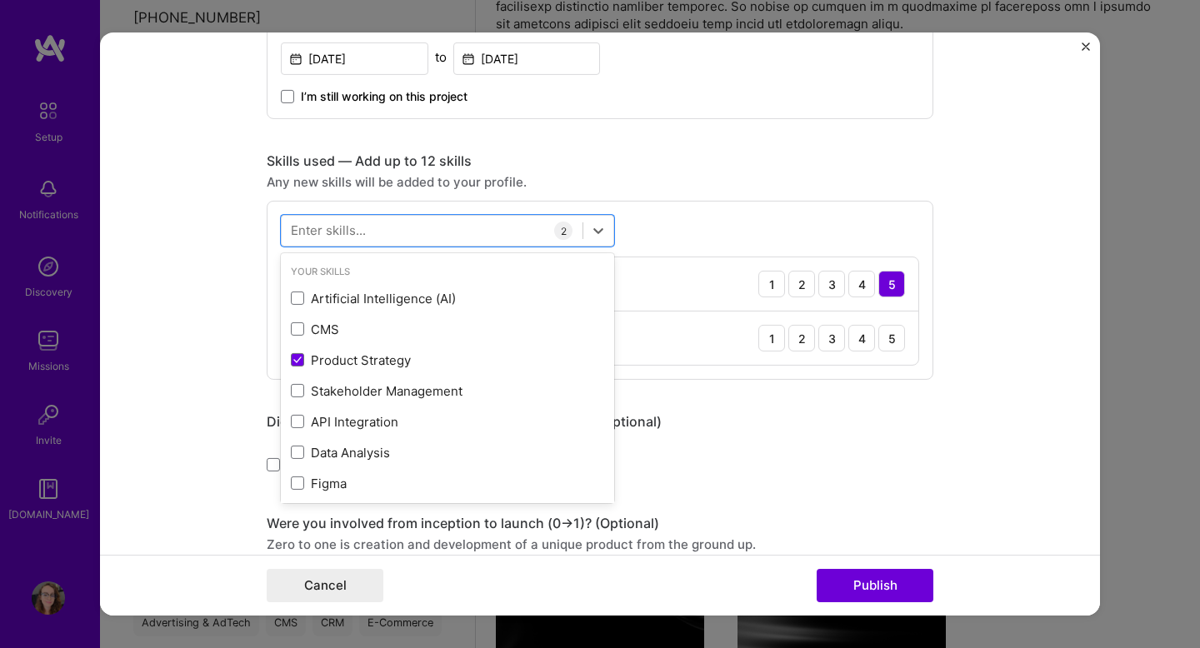
click at [998, 258] on form "Editing suggested project This project is suggested based on your LinkedIn, res…" at bounding box center [600, 324] width 1000 height 583
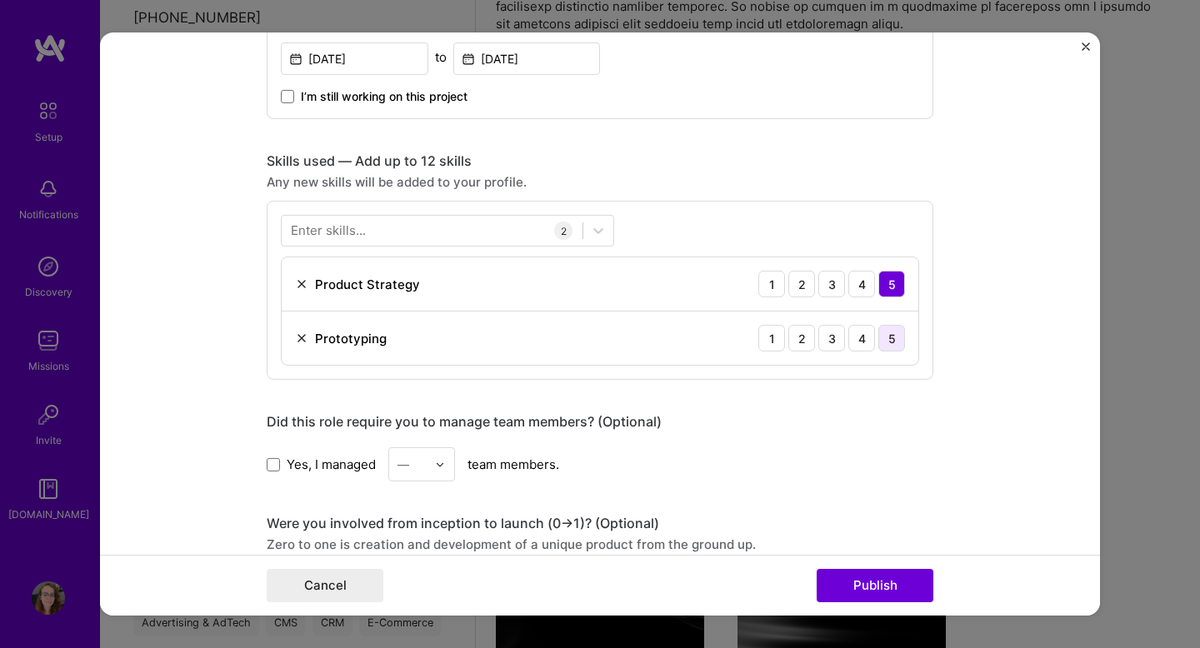
click at [894, 338] on div "5" at bounding box center [891, 338] width 27 height 27
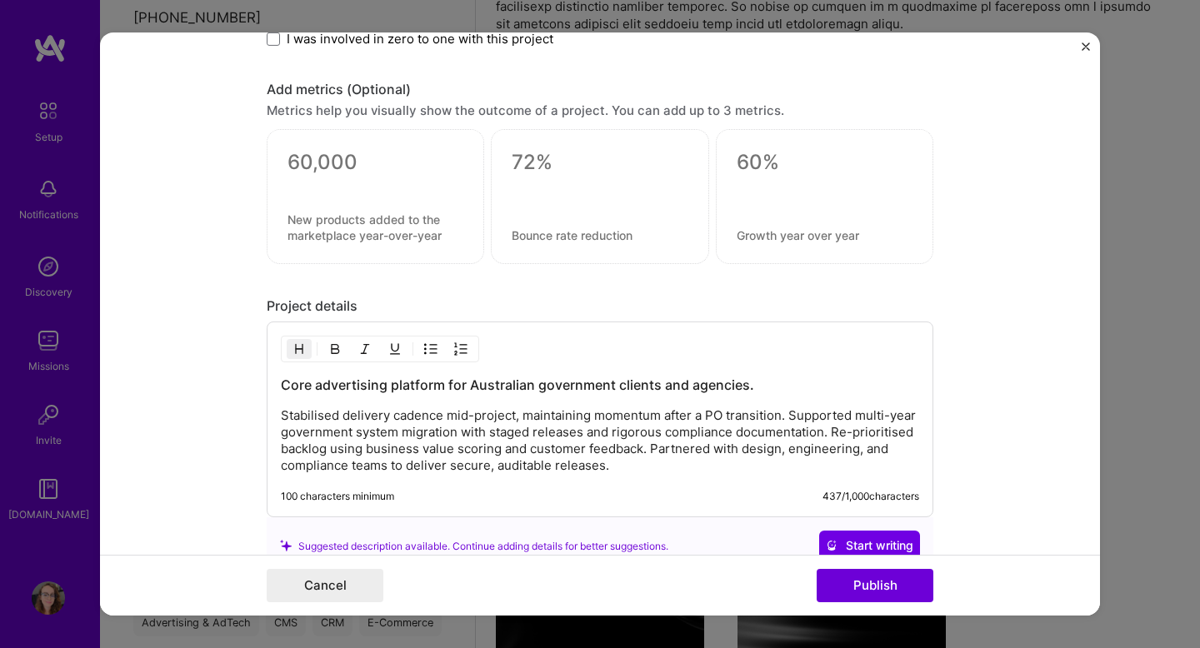
scroll to position [1256, 0]
